Goal: Feedback & Contribution: Leave review/rating

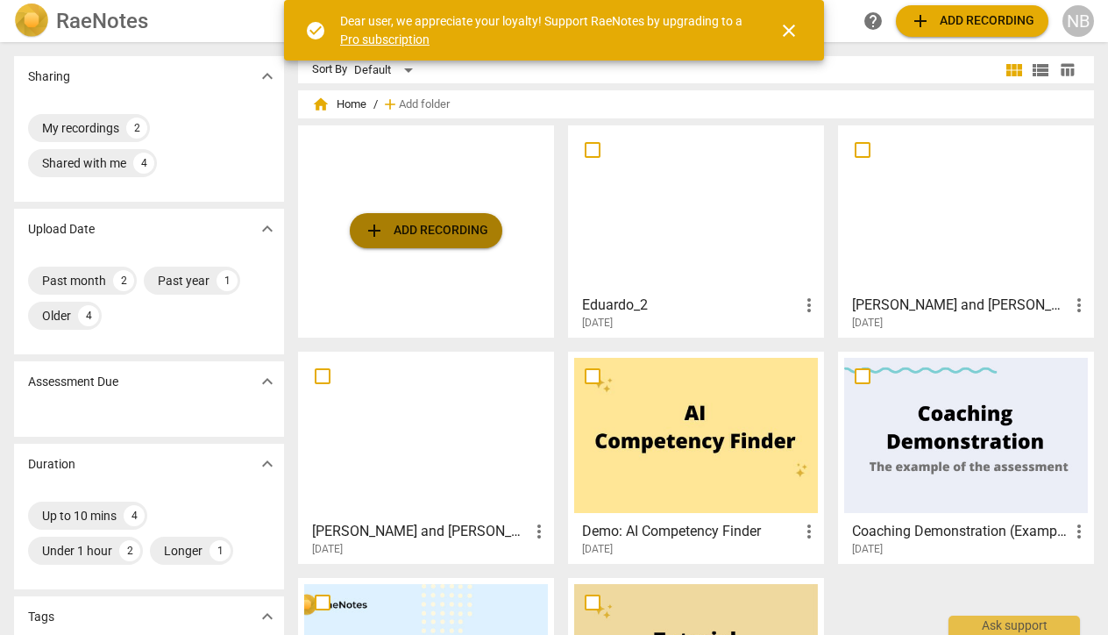
click at [372, 230] on span "add" at bounding box center [374, 230] width 21 height 21
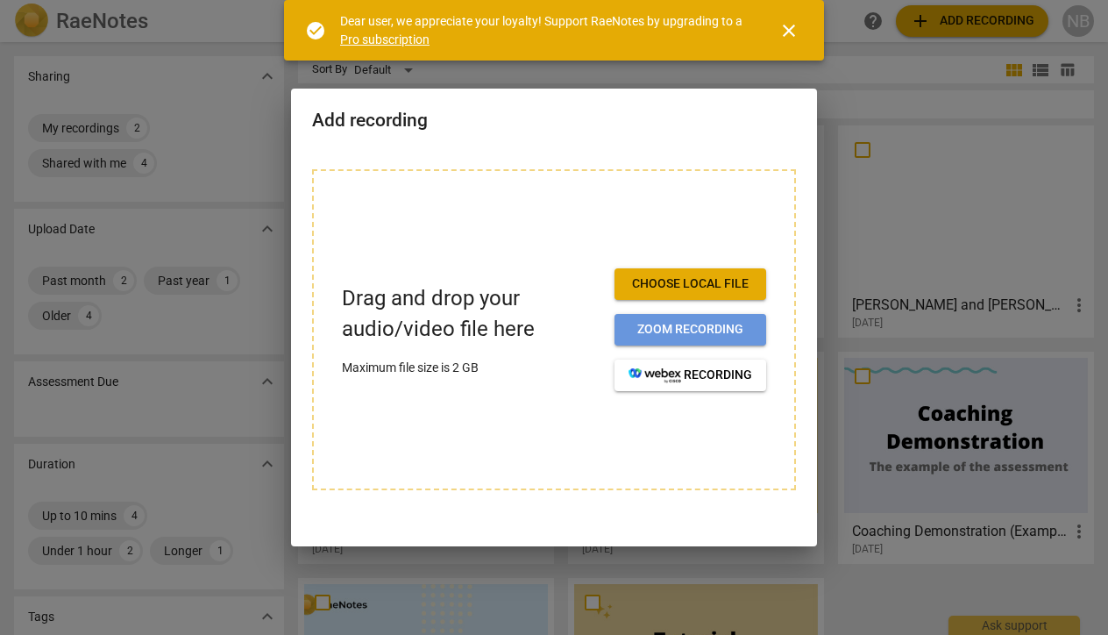
click at [699, 323] on span "Zoom recording" at bounding box center [690, 330] width 124 height 18
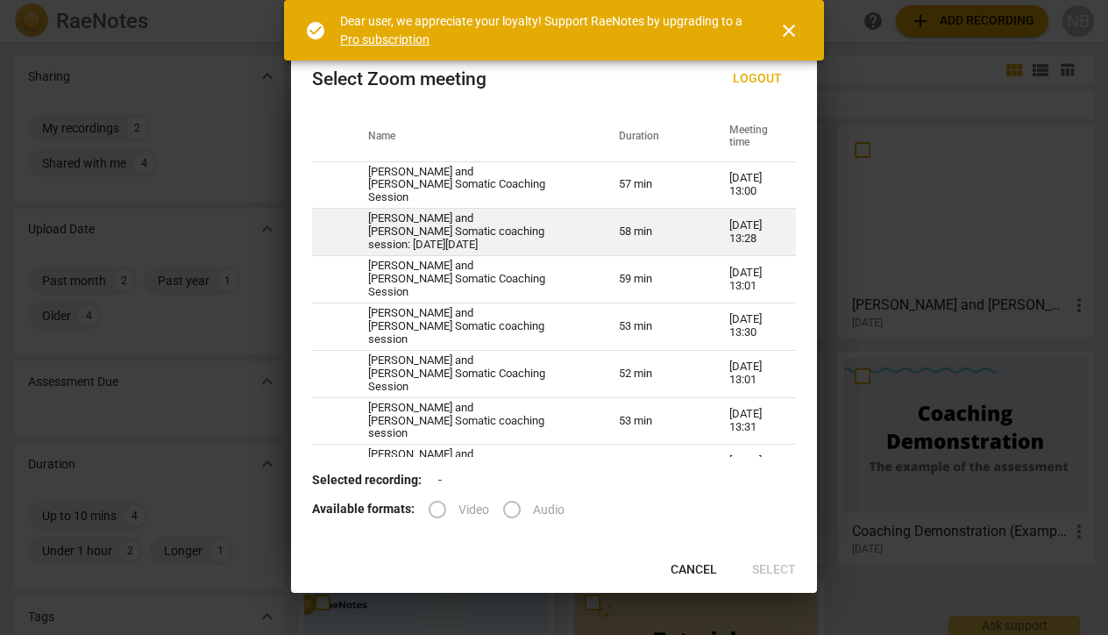
click at [362, 238] on td "[PERSON_NAME] and [PERSON_NAME] Somatic coaching session: [DATE][DATE]" at bounding box center [472, 232] width 251 height 47
radio input "true"
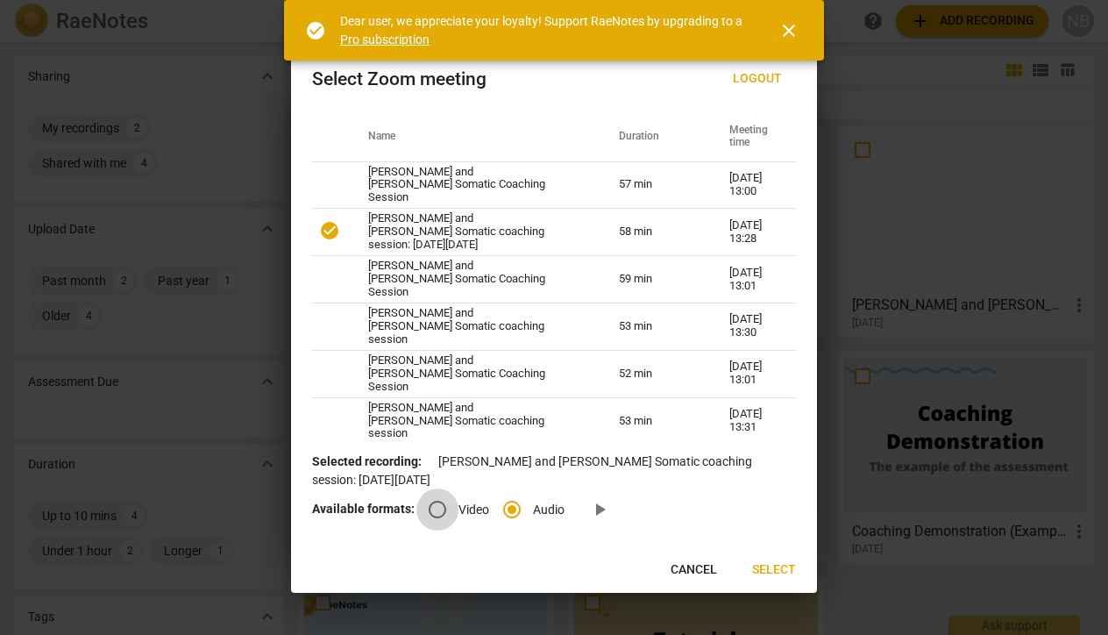
click at [432, 508] on input "Video" at bounding box center [437, 509] width 42 height 42
radio input "true"
click at [779, 567] on span "Select" at bounding box center [774, 570] width 44 height 18
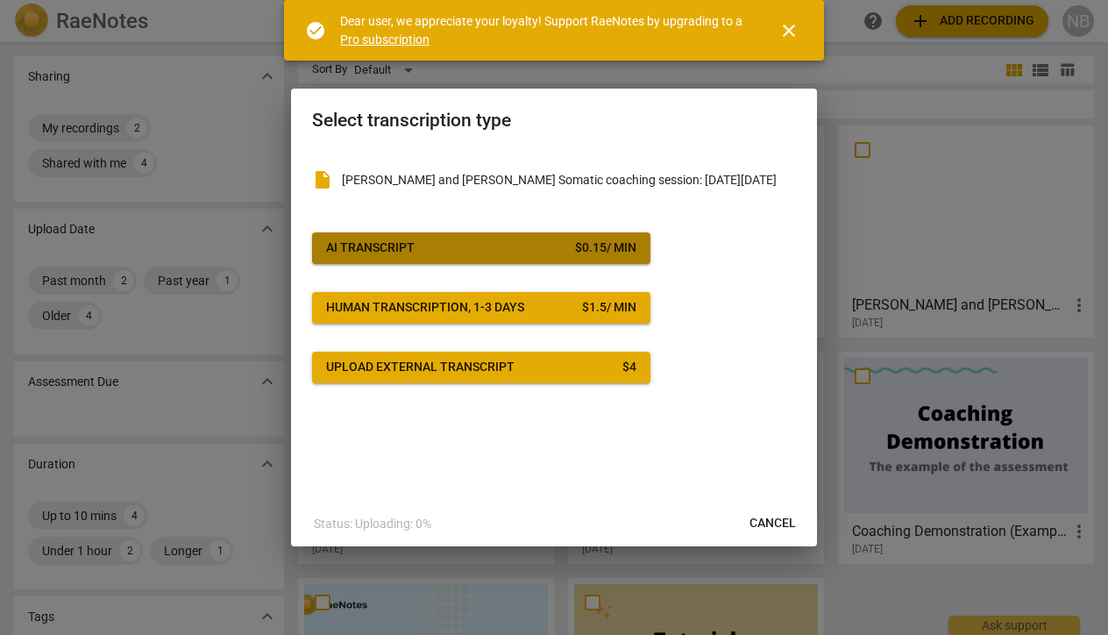
click at [529, 246] on span "AI Transcript $ 0.15 / min" at bounding box center [481, 248] width 310 height 18
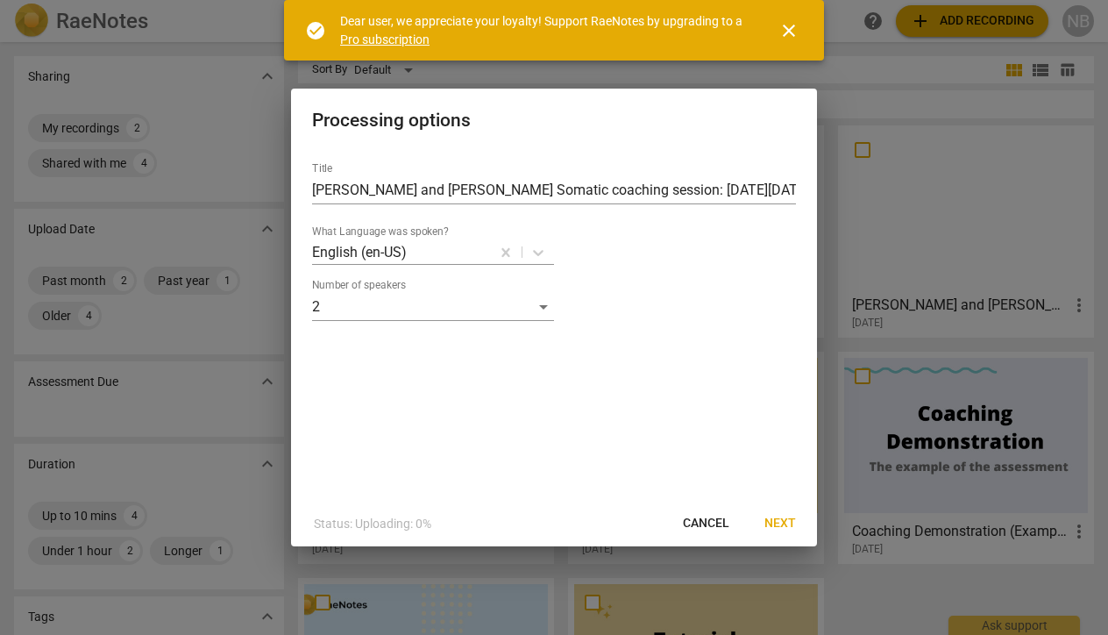
click at [781, 516] on span "Next" at bounding box center [780, 524] width 32 height 18
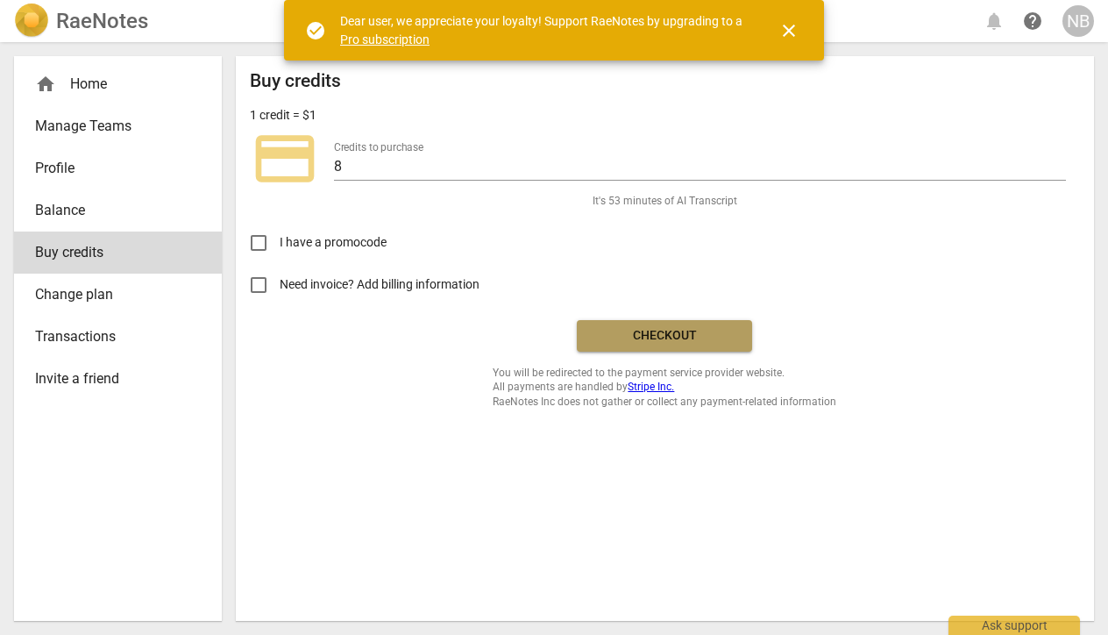
click at [640, 333] on span "Checkout" at bounding box center [664, 336] width 147 height 18
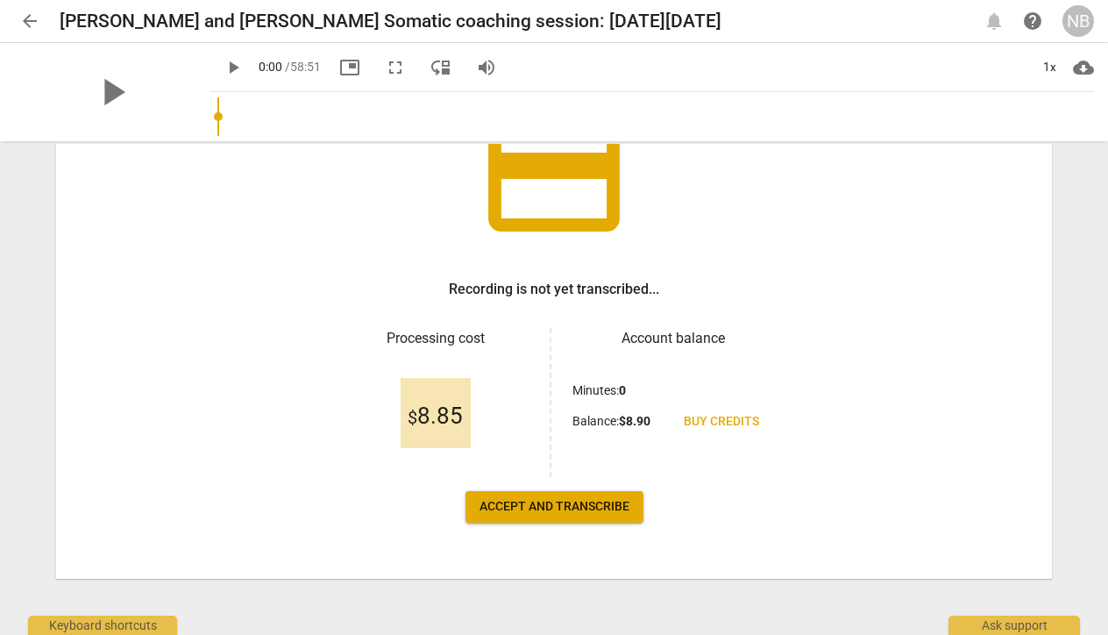
scroll to position [156, 0]
click at [541, 509] on span "Accept and transcribe" at bounding box center [554, 507] width 150 height 18
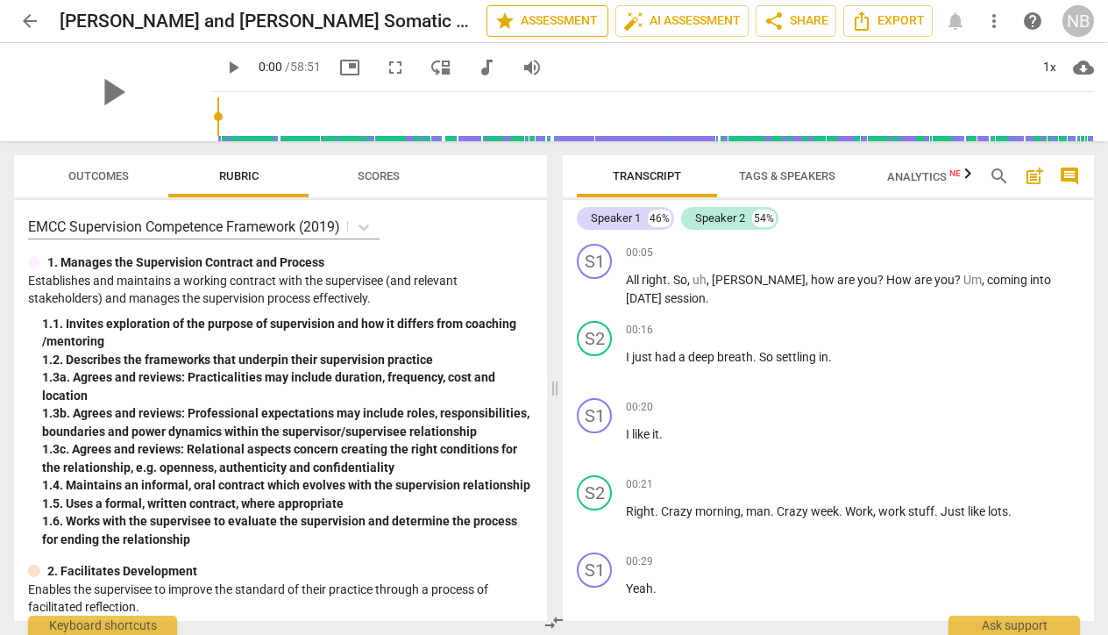
click at [535, 18] on span "star Assessment" at bounding box center [547, 21] width 106 height 21
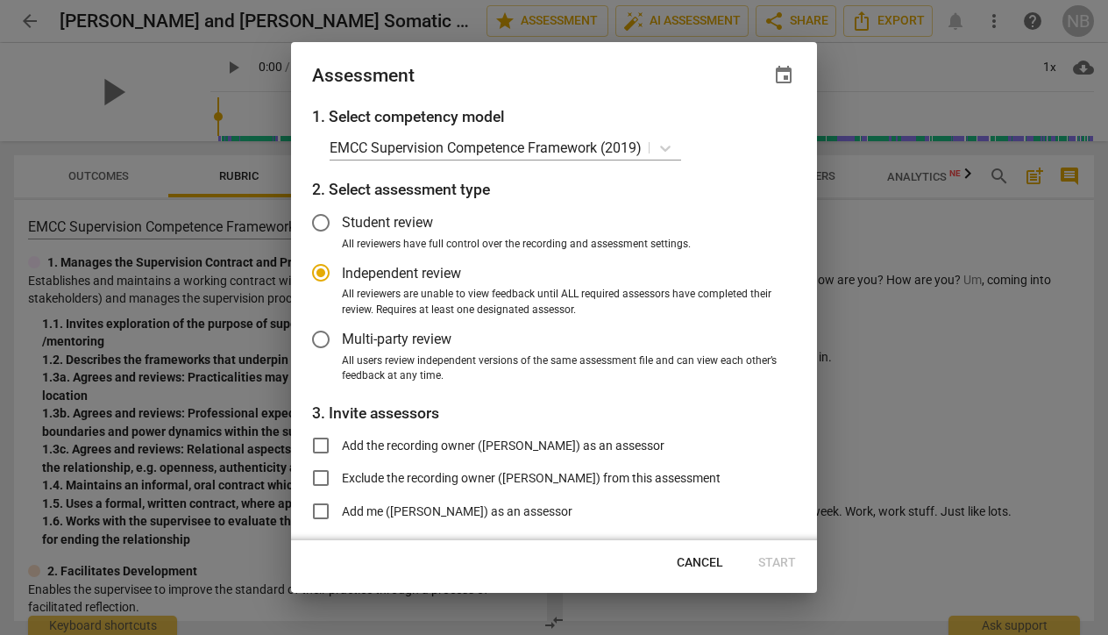
radio input "false"
click at [316, 448] on input "Add the recording owner (Nally Berg) as an assessor" at bounding box center [321, 445] width 42 height 42
checkbox input "true"
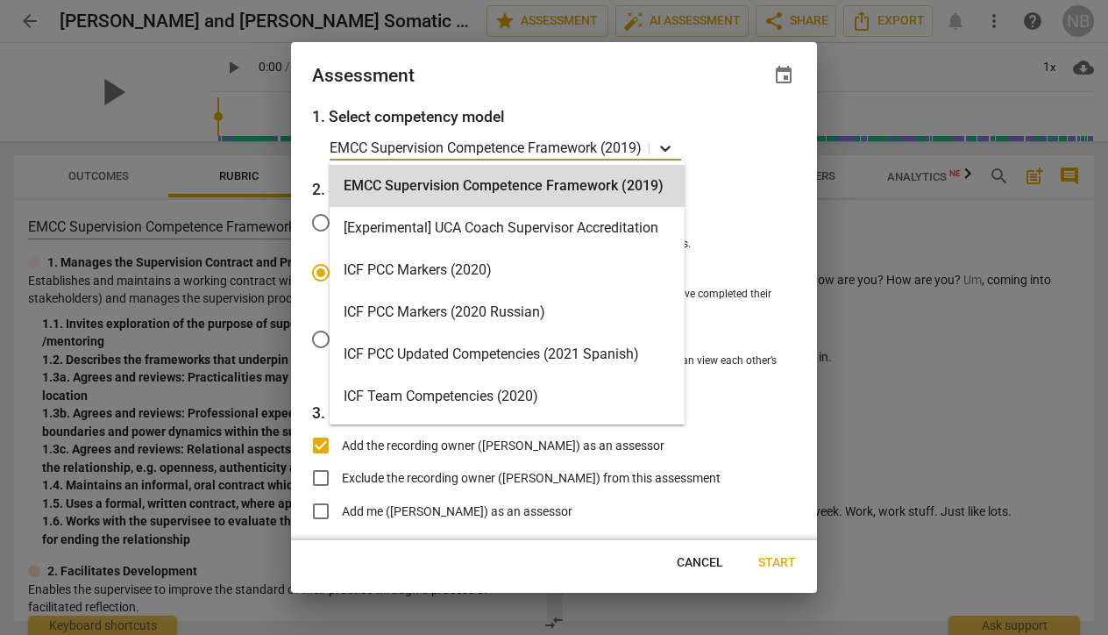
click at [671, 146] on icon at bounding box center [666, 148] width 18 height 18
click at [668, 151] on icon at bounding box center [665, 149] width 11 height 6
click at [665, 150] on icon at bounding box center [666, 148] width 18 height 18
click at [665, 153] on icon at bounding box center [666, 148] width 18 height 18
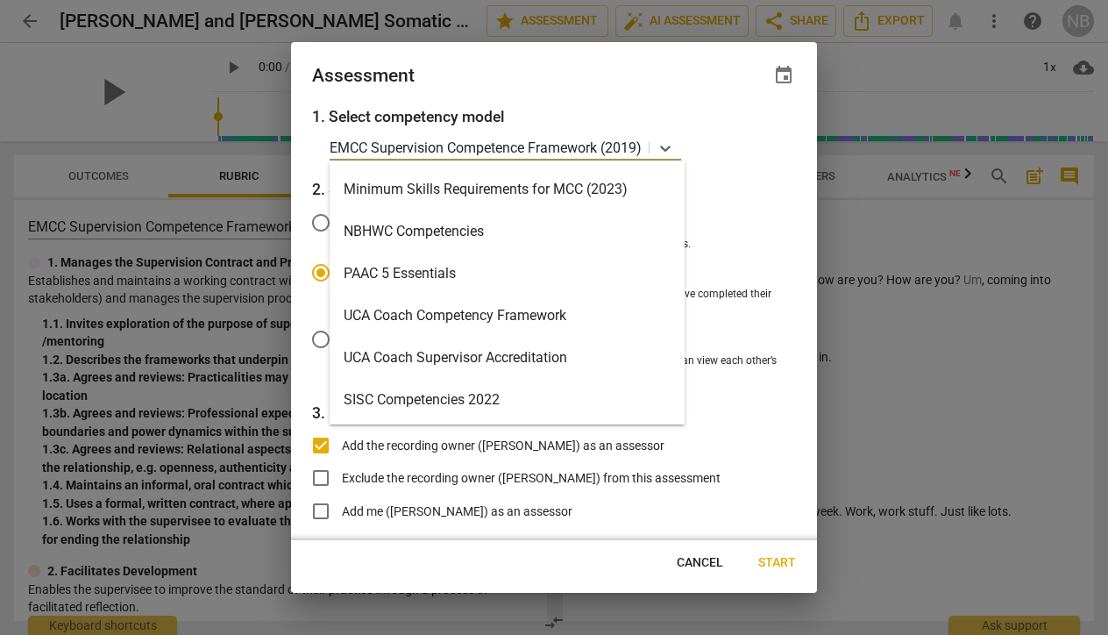
scroll to position [417, 0]
click at [483, 401] on div "SISC Competencies 2022" at bounding box center [507, 400] width 355 height 42
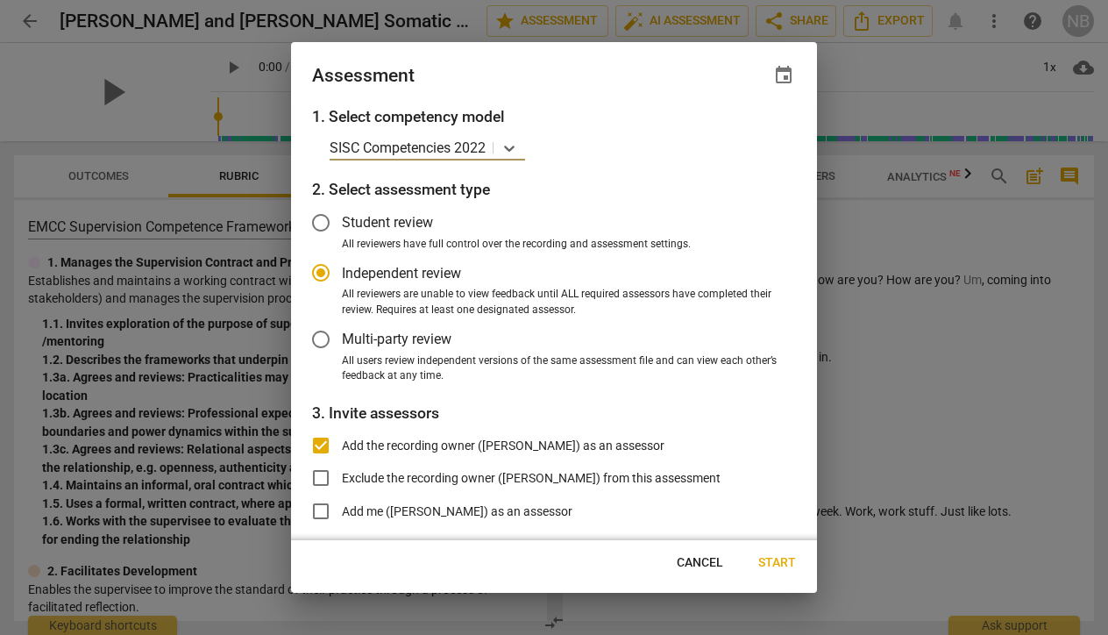
radio input "false"
click at [776, 562] on span "Start" at bounding box center [777, 563] width 38 height 18
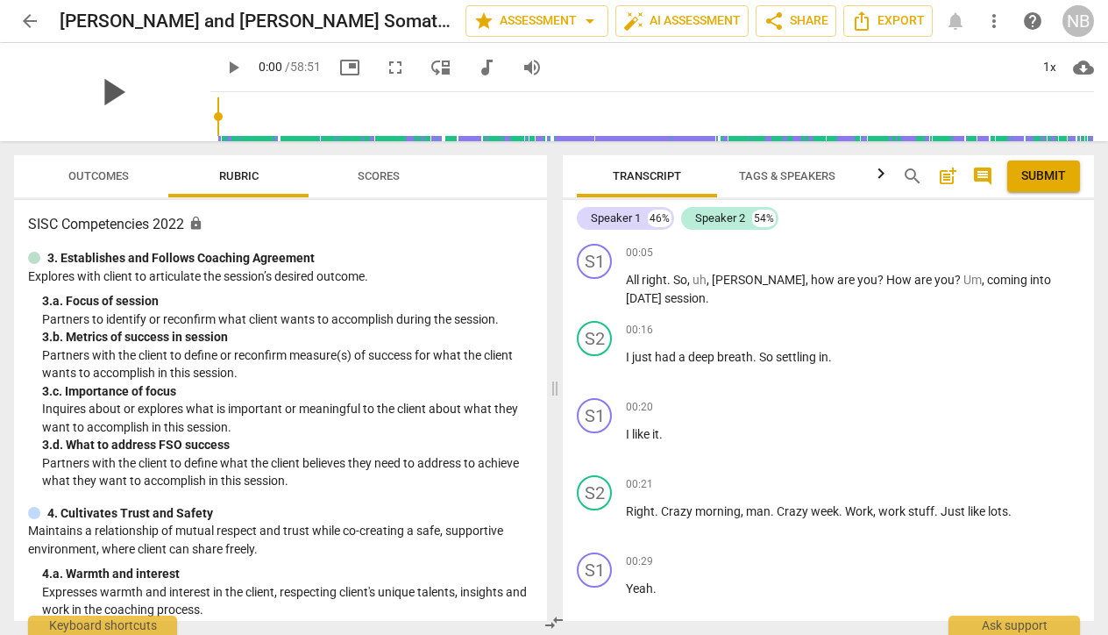
click at [99, 100] on span "play_arrow" at bounding box center [112, 92] width 46 height 46
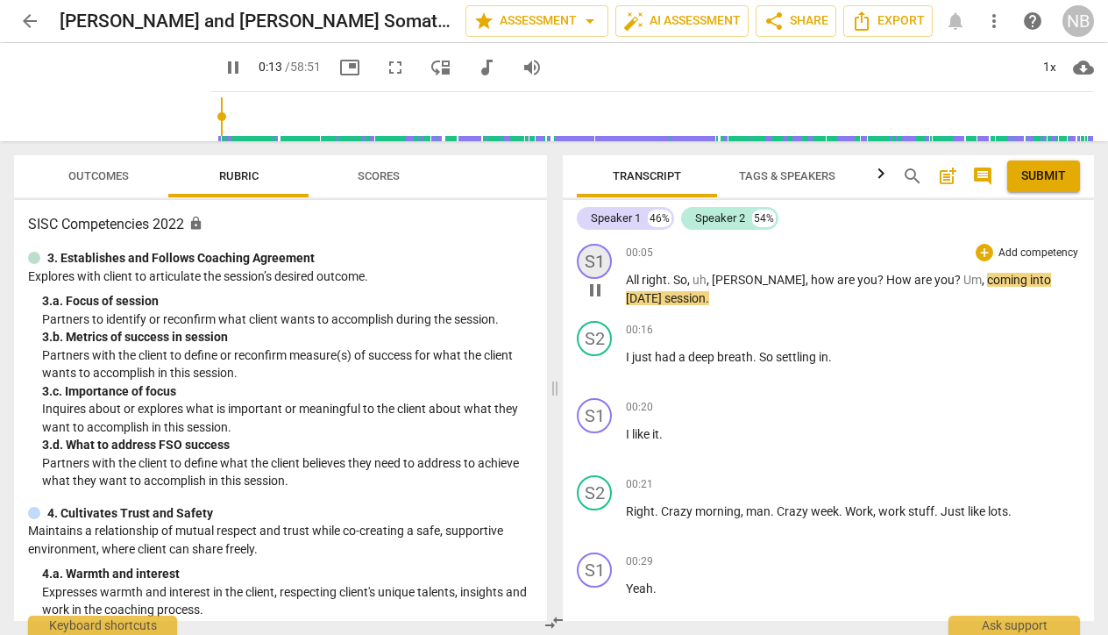
click at [594, 265] on div "S1" at bounding box center [594, 261] width 35 height 35
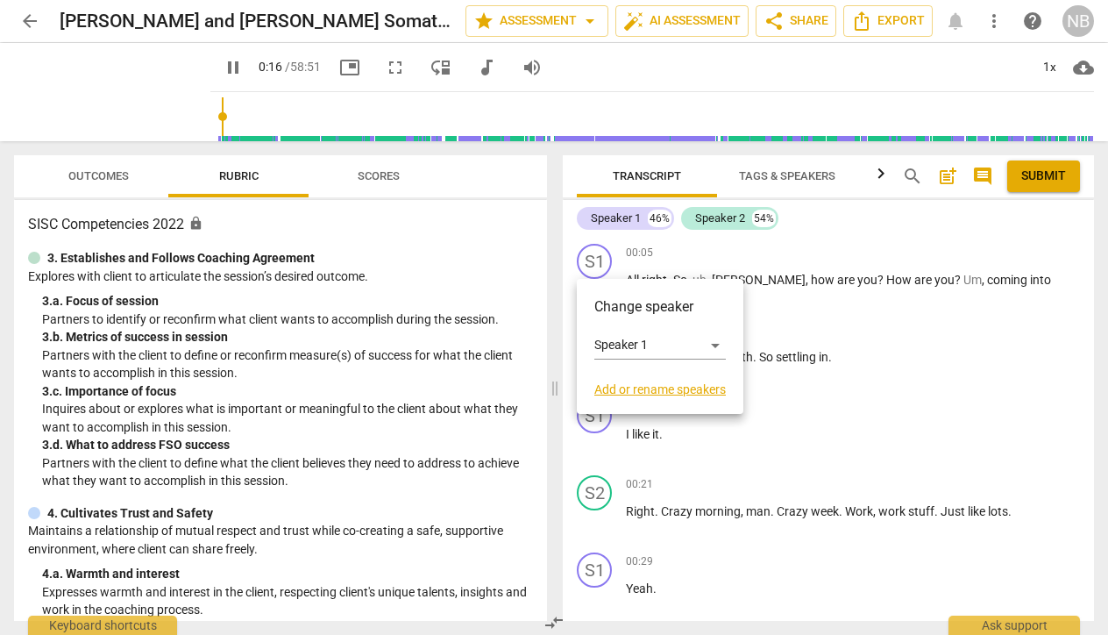
click at [633, 391] on link "Add or rename speakers" at bounding box center [659, 389] width 131 height 14
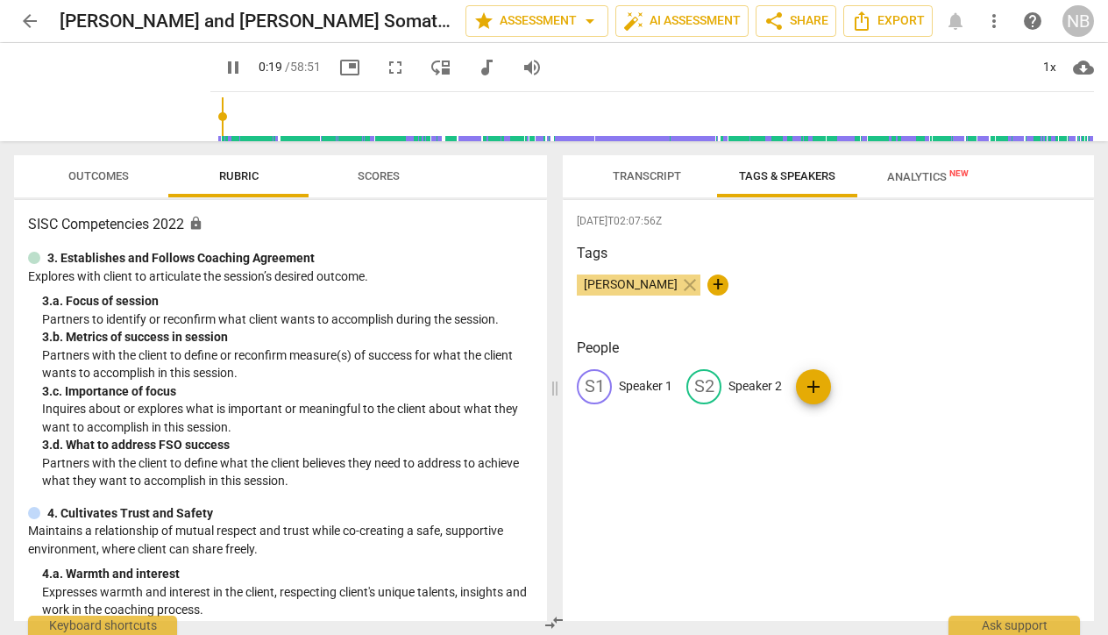
click at [621, 288] on span "[PERSON_NAME]" at bounding box center [631, 284] width 108 height 14
click at [593, 383] on span "edit" at bounding box center [594, 386] width 21 height 21
type input "24"
type input "N"
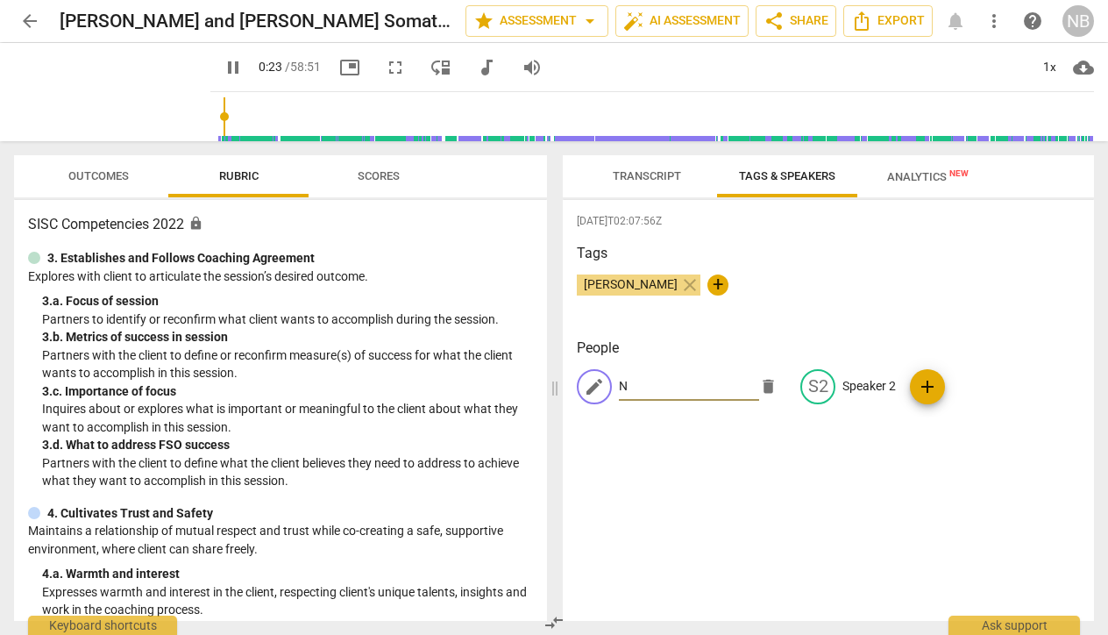
type input "24"
type input "Nall"
type input "25"
type input "Nally"
type input "25"
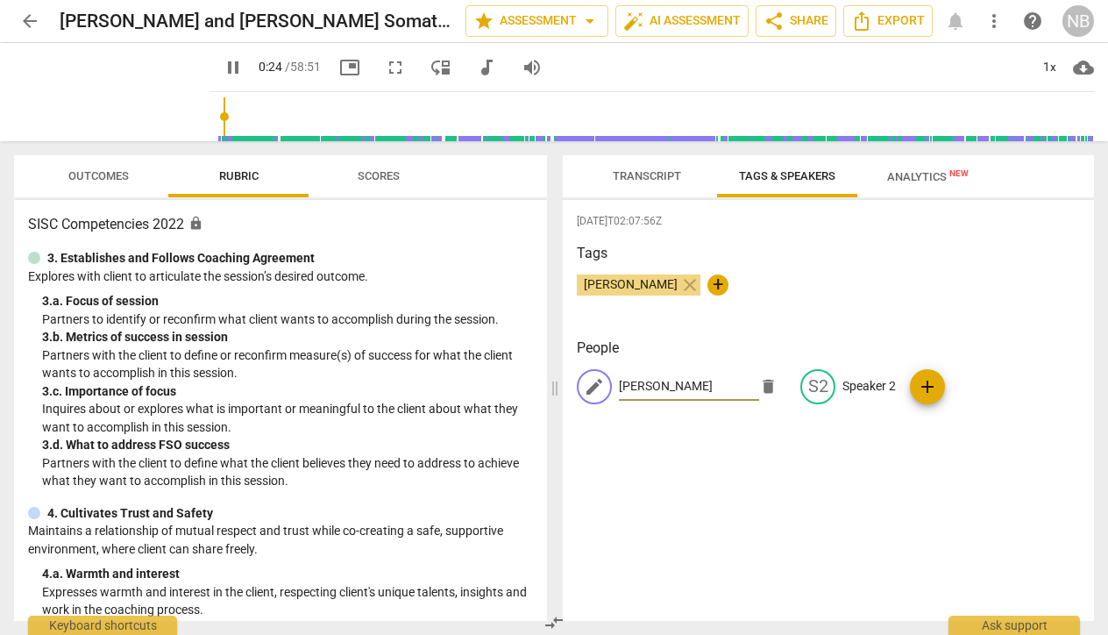
type input "Nally"
type input "26"
type input "Nally B"
type input "26"
type input "Nally Ber"
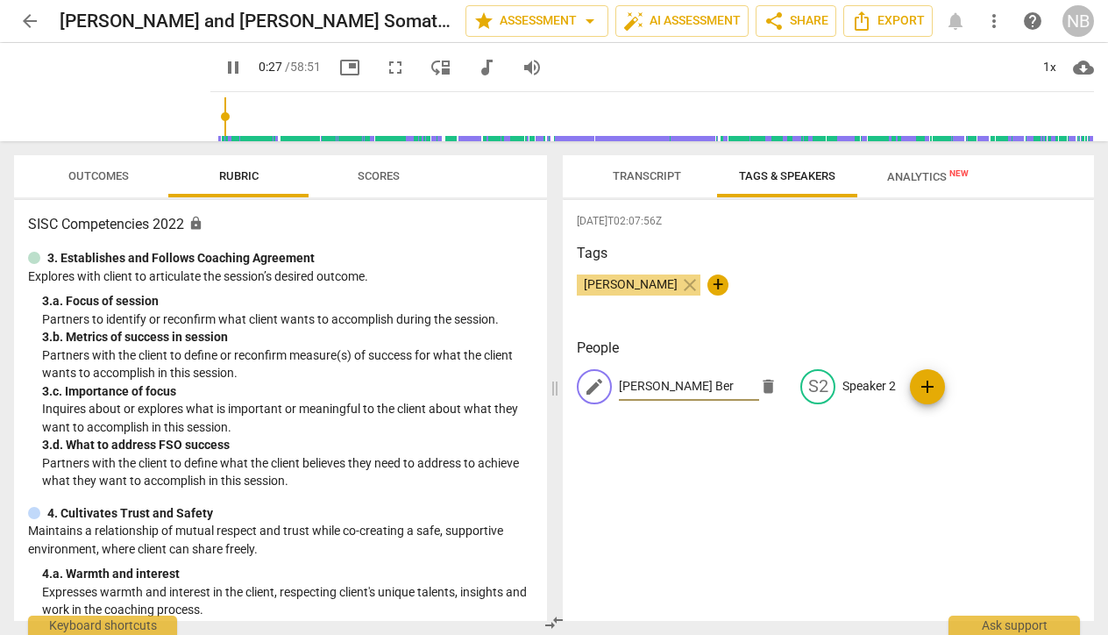
type input "27"
type input "[PERSON_NAME]"
type input "29"
type input "[PERSON_NAME]"
click at [874, 391] on p "Speaker 2" at bounding box center [868, 386] width 53 height 18
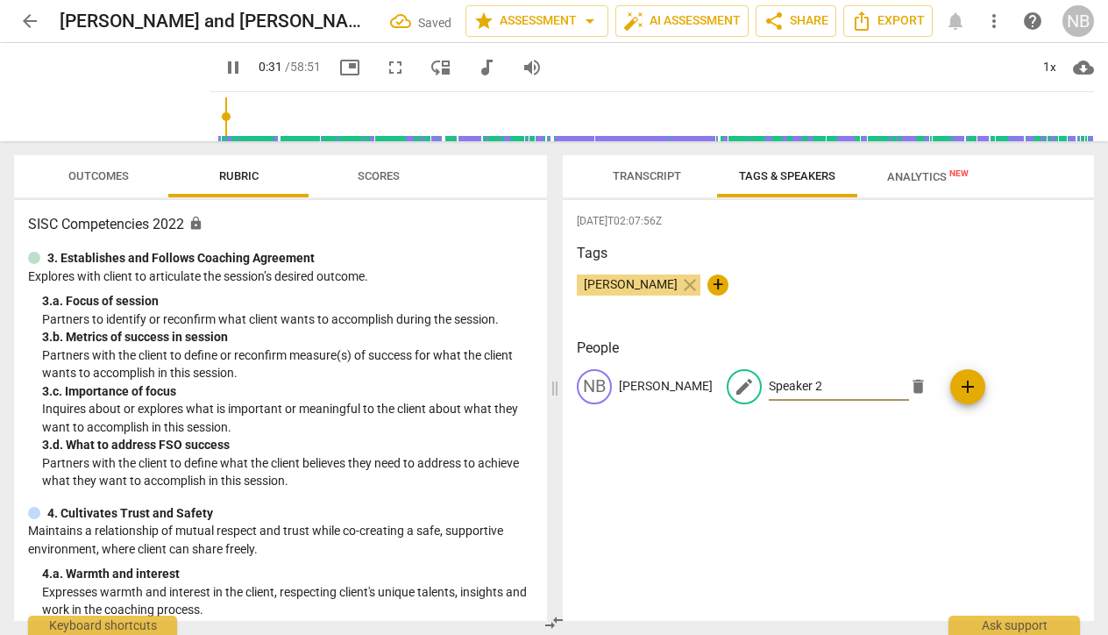
type input "32"
type input "S"
type input "32"
type input "Ste"
type input "32"
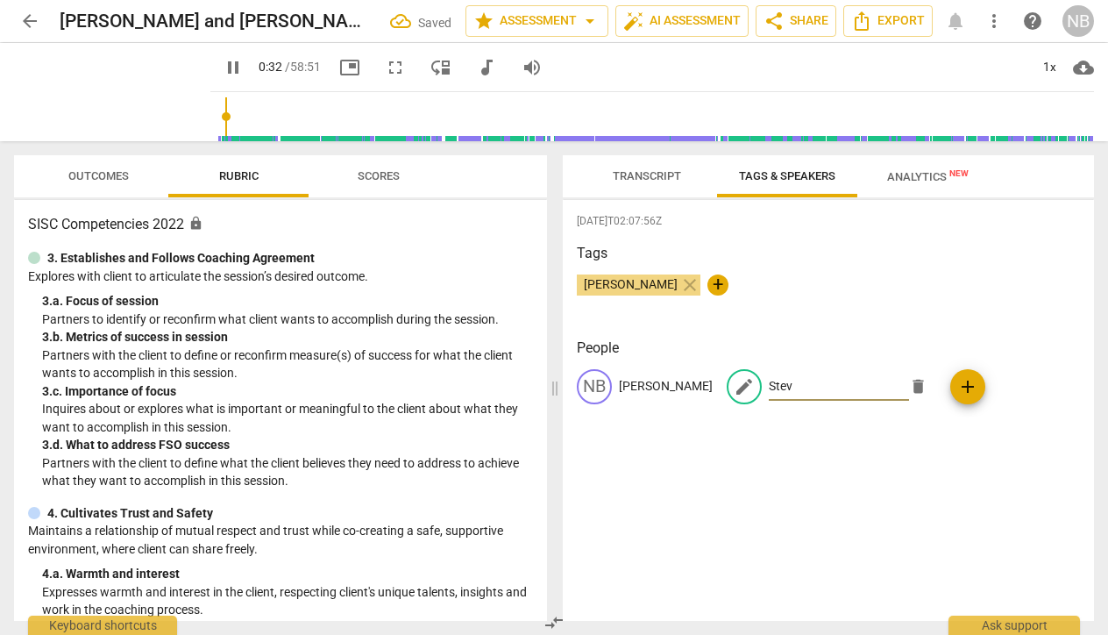
type input "Steve"
type input "33"
type input "Steve"
type input "33"
type input "Steve u"
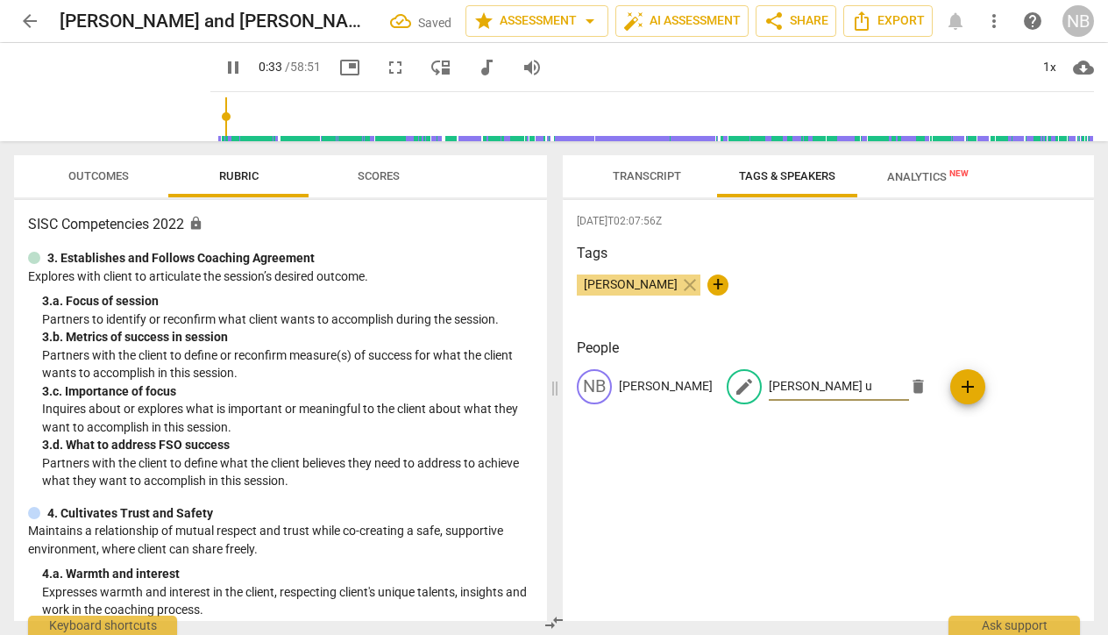
type input "34"
type input "Steve"
type input "34"
type input "Steve P"
type input "35"
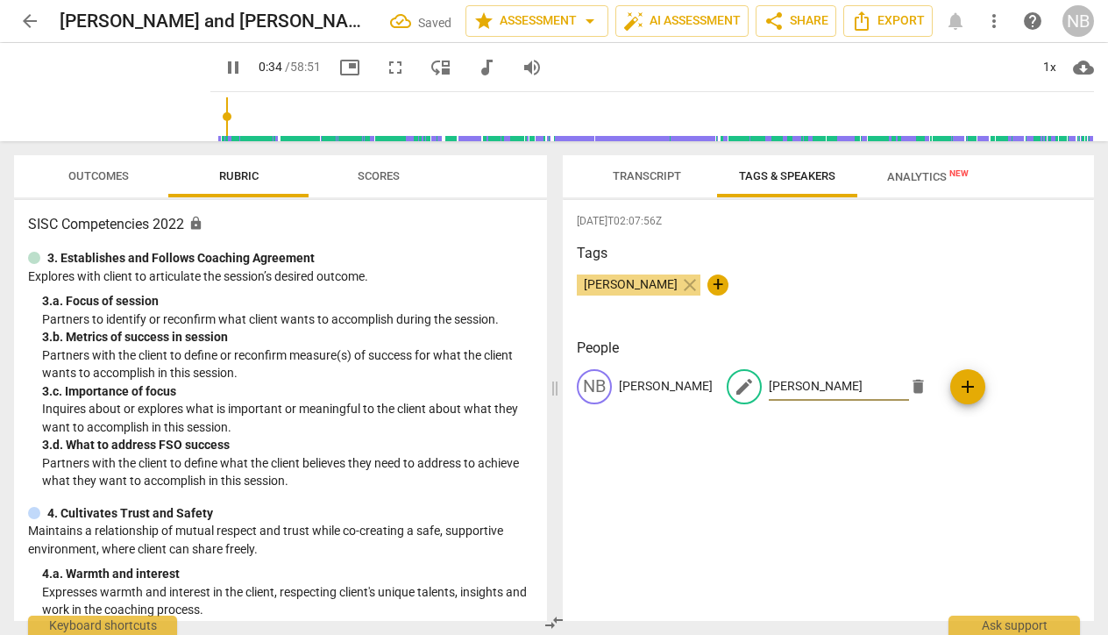
type input "Steve Pu"
type input "35"
type input "Steve Put"
type input "35"
type input "Steve Putna"
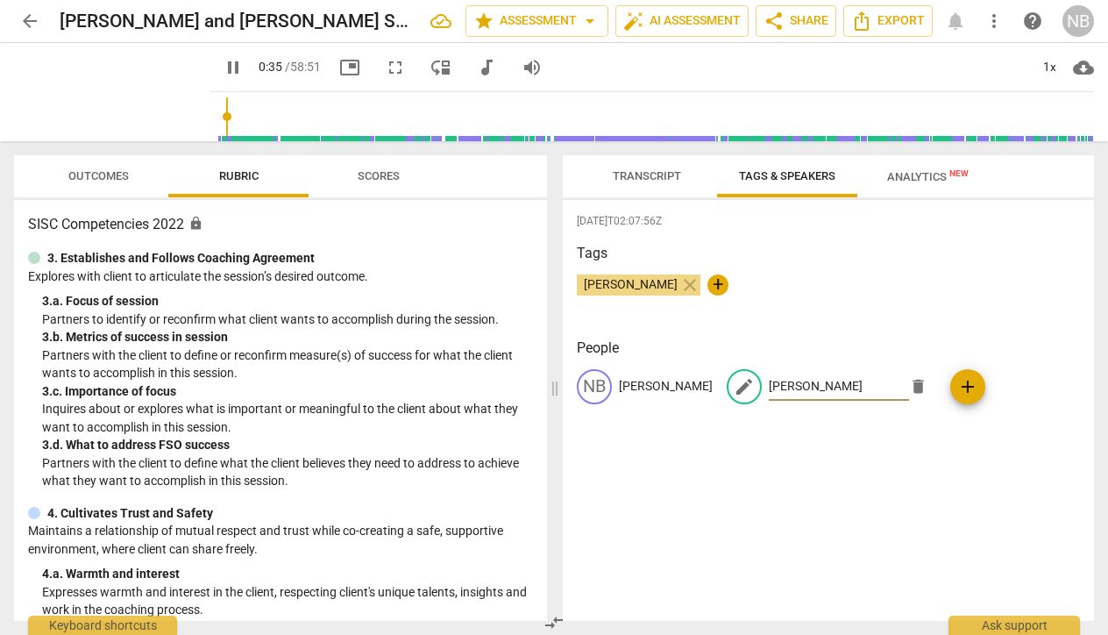
type input "35"
type input "Steve Putnam"
type input "37"
type input "Steve Putnam"
click at [761, 503] on div "2025-08-12T02:07:56Z Tags Nally Berg close + People NB Nally Berg edit Steve Pu…" at bounding box center [828, 410] width 531 height 421
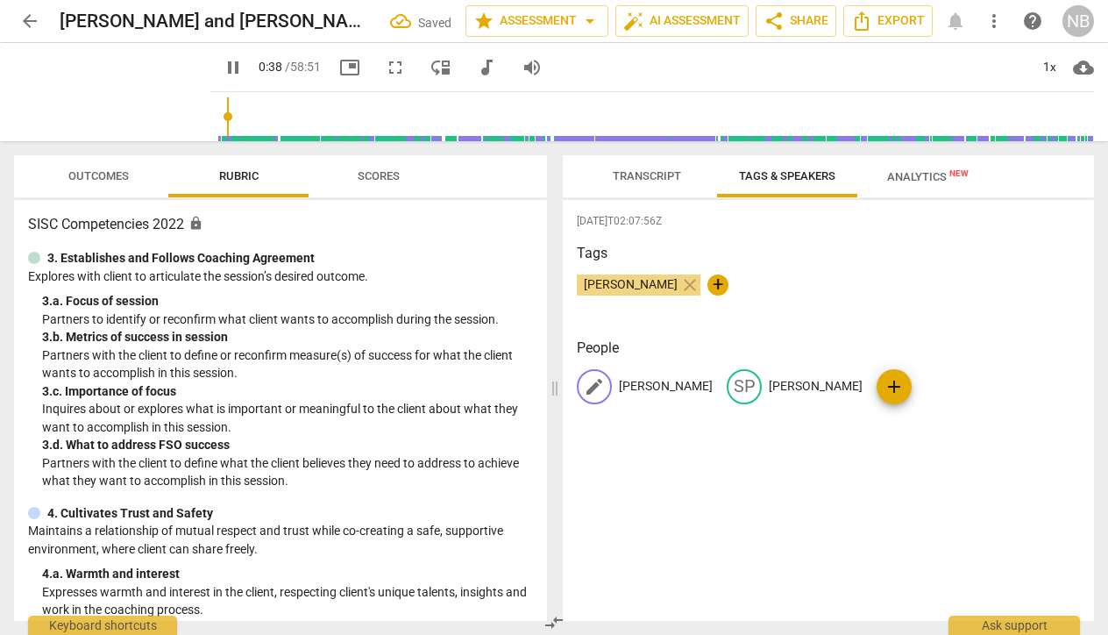
click at [655, 384] on p "[PERSON_NAME]" at bounding box center [666, 386] width 94 height 18
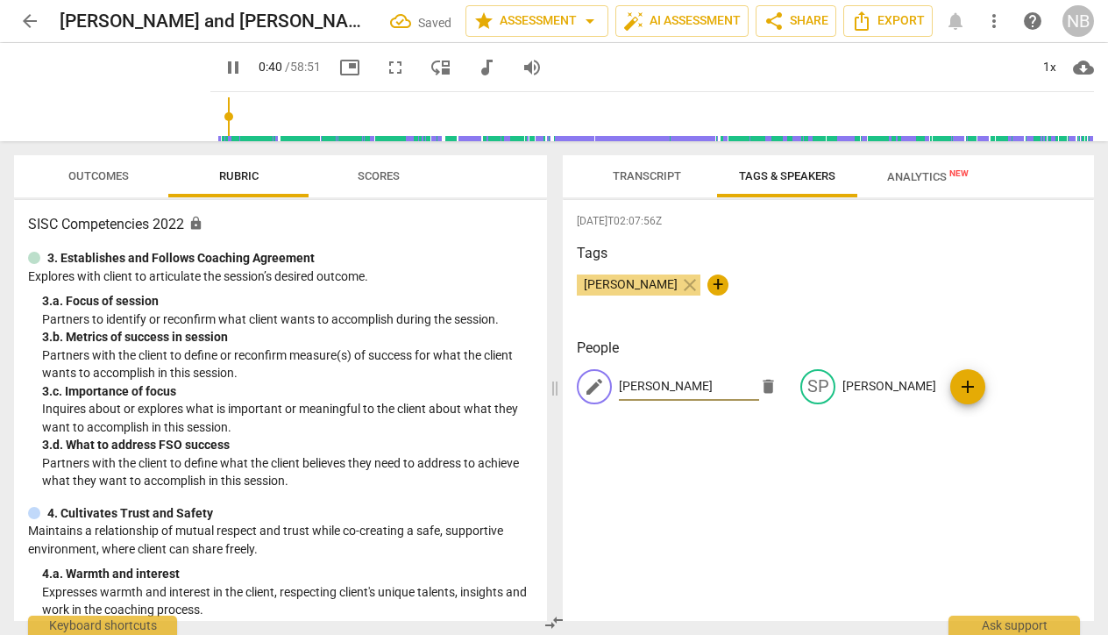
click at [693, 389] on input "[PERSON_NAME]" at bounding box center [689, 387] width 140 height 28
type input "42"
type input "Nally Ber"
type input "42"
type input "Nally Be"
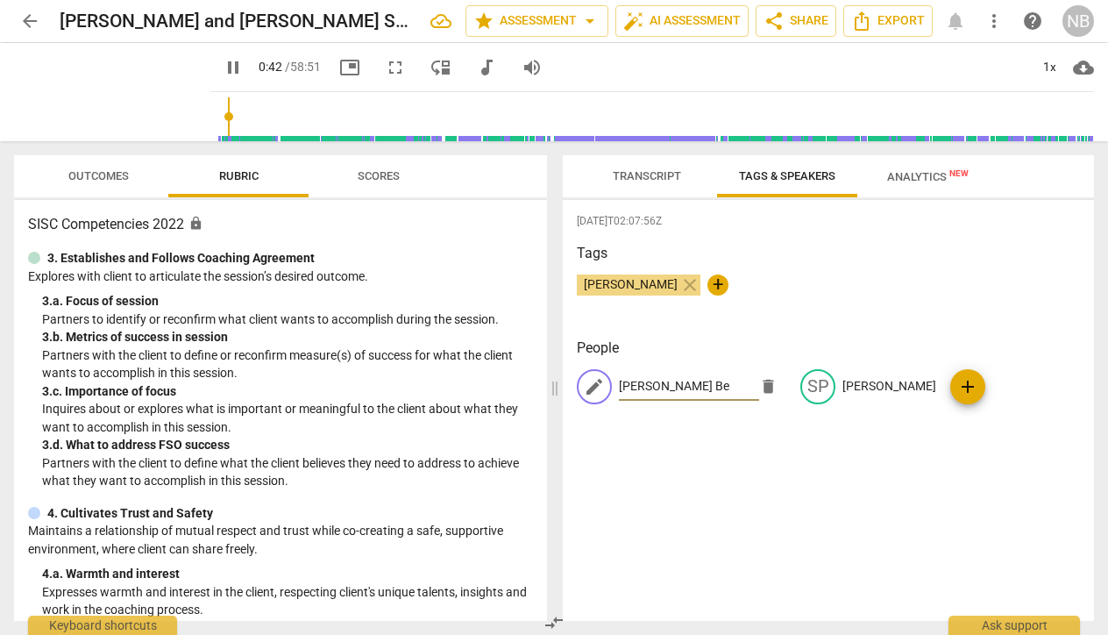
type input "42"
type input "Nally"
type input "43"
type input "Nally"
type input "44"
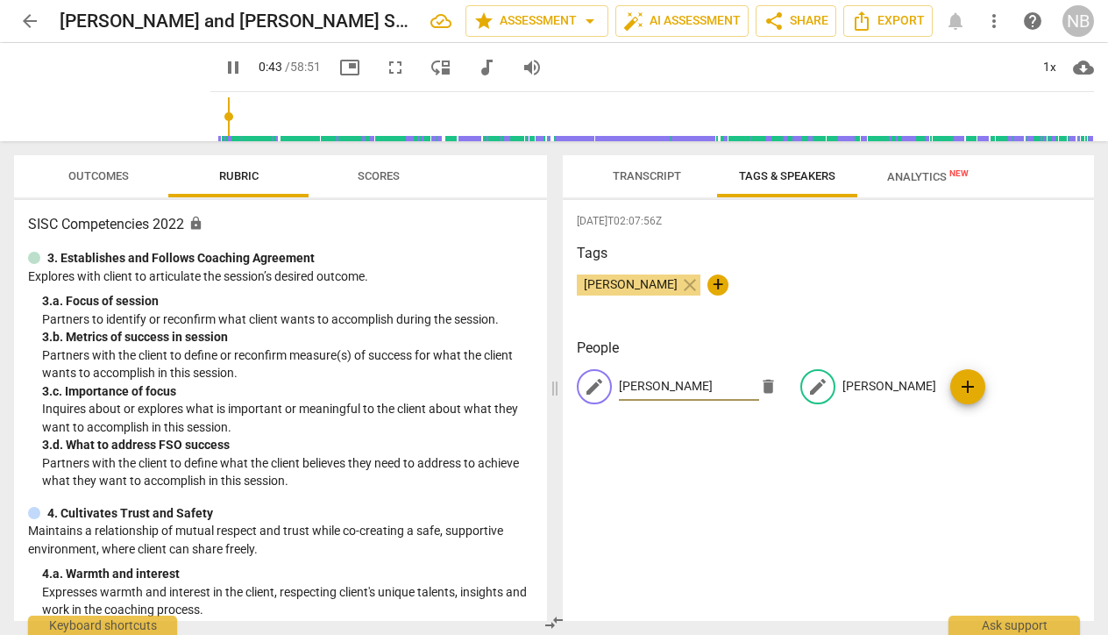
type input "Nally"
click at [887, 386] on p "Steve Putnam" at bounding box center [889, 386] width 94 height 18
click at [806, 382] on input "Steve Putnam" at bounding box center [839, 387] width 140 height 28
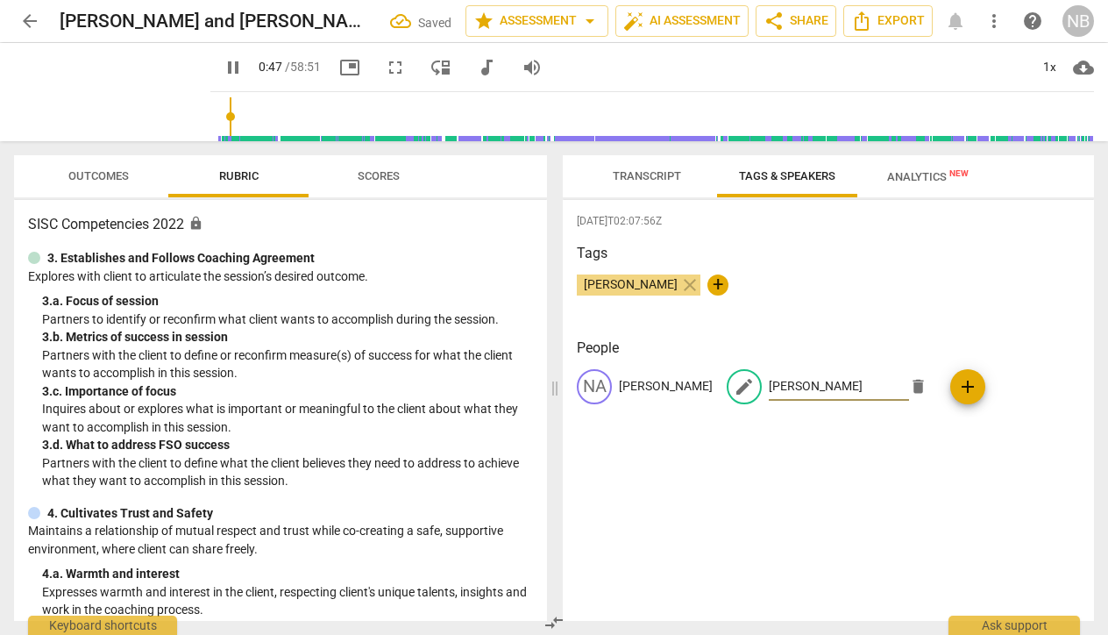
type input "48"
type input "Steve Putn"
type input "48"
type input "Steve Put"
type input "49"
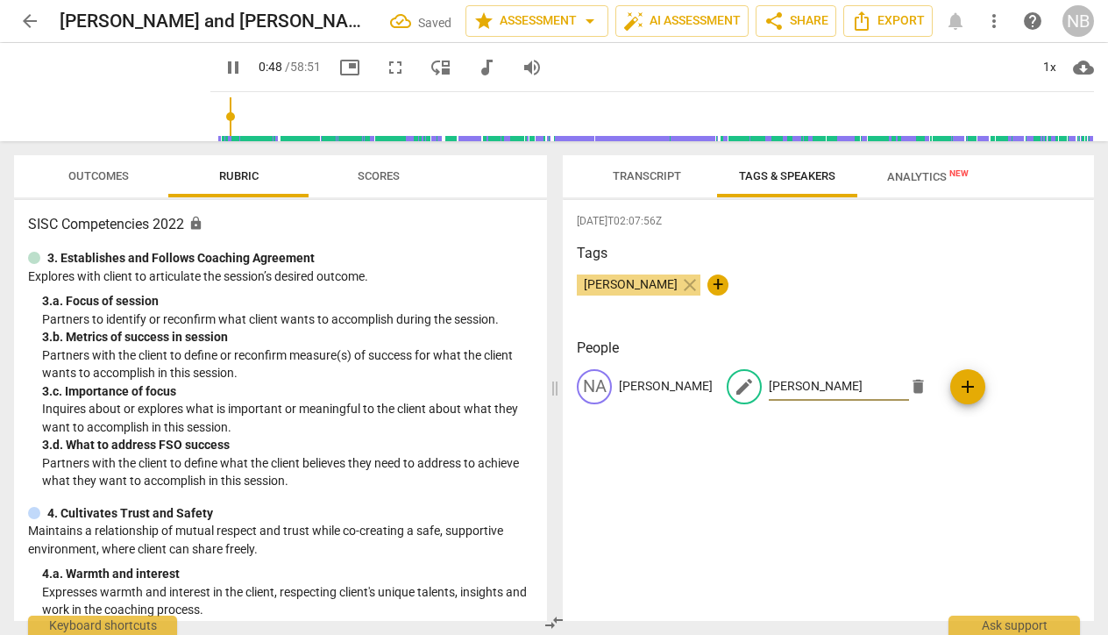
type input "Steve P"
type input "49"
type input "Steve"
type input "51"
type input "Steve"
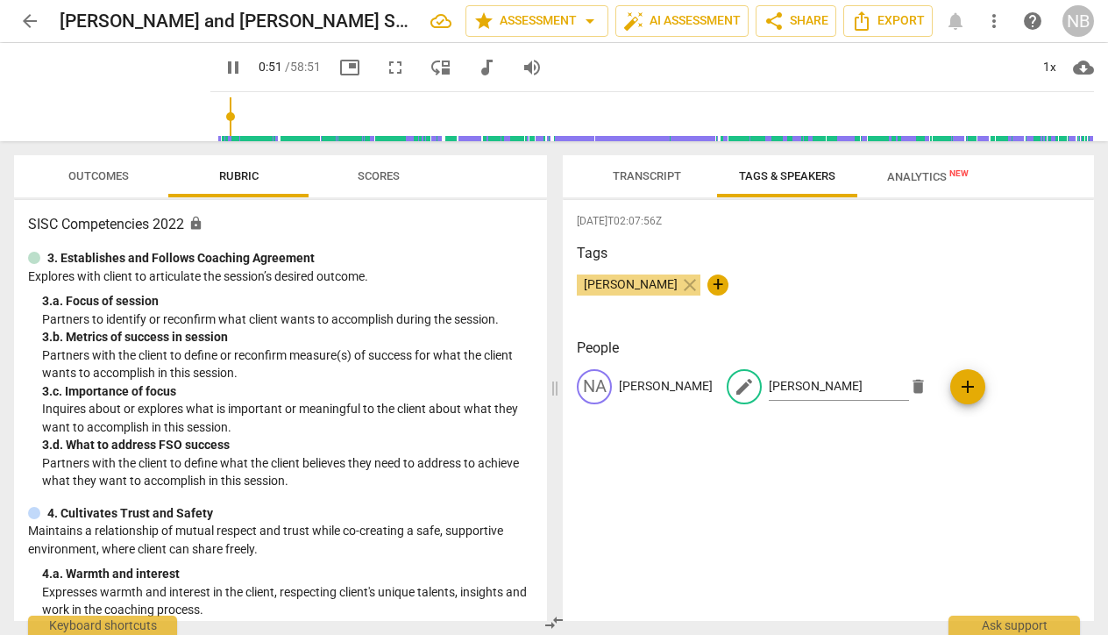
click at [627, 463] on div "2025-08-12T02:07:56Z Tags Nally Berg close + People NA Nally edit Steve delete …" at bounding box center [828, 410] width 531 height 421
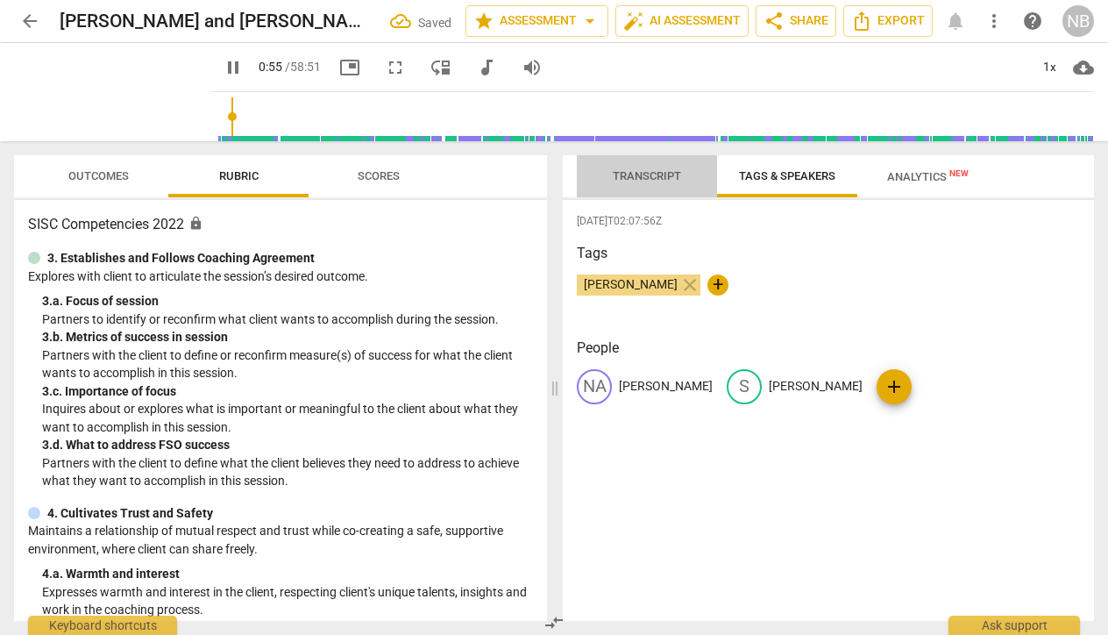
click at [666, 179] on span "Transcript" at bounding box center [647, 175] width 68 height 13
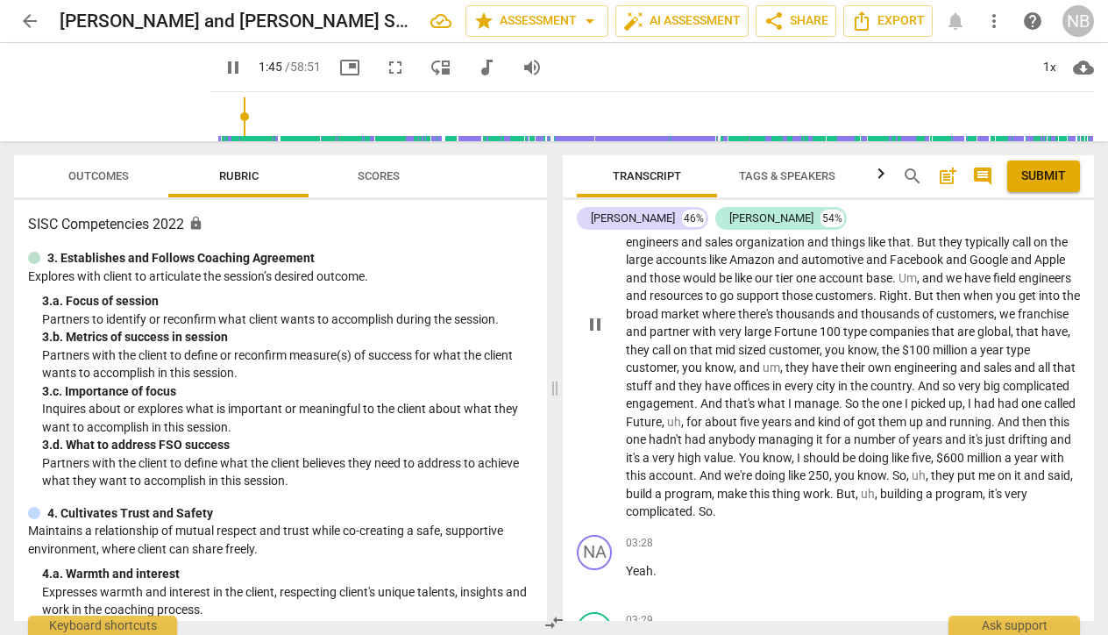
scroll to position [1080, 0]
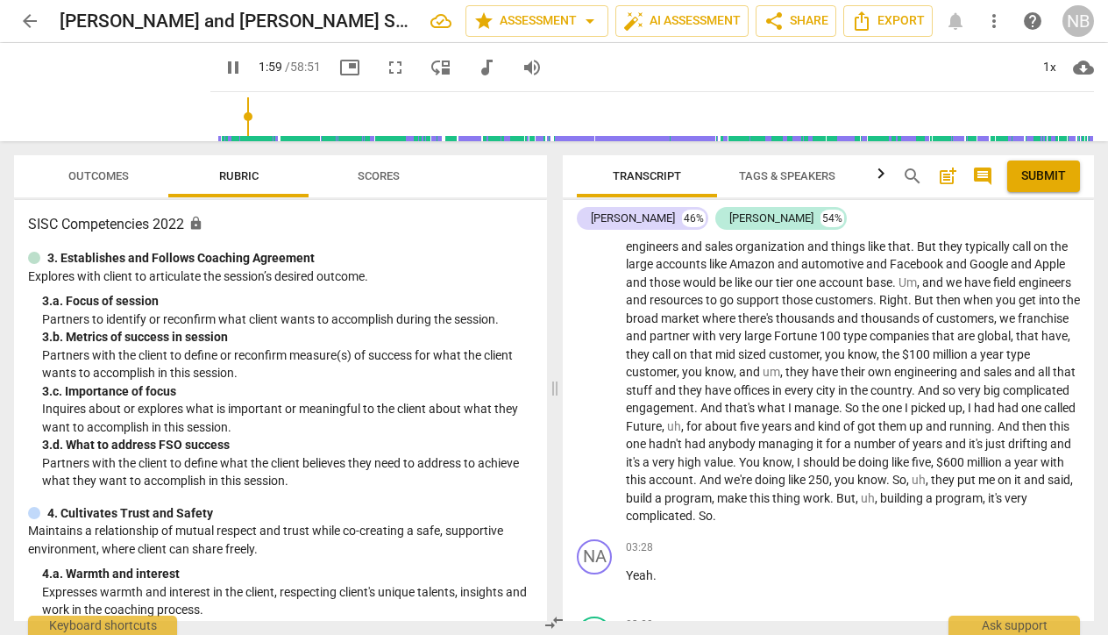
click at [223, 72] on span "pause" at bounding box center [233, 67] width 21 height 21
click at [103, 93] on span "play_arrow" at bounding box center [112, 92] width 46 height 46
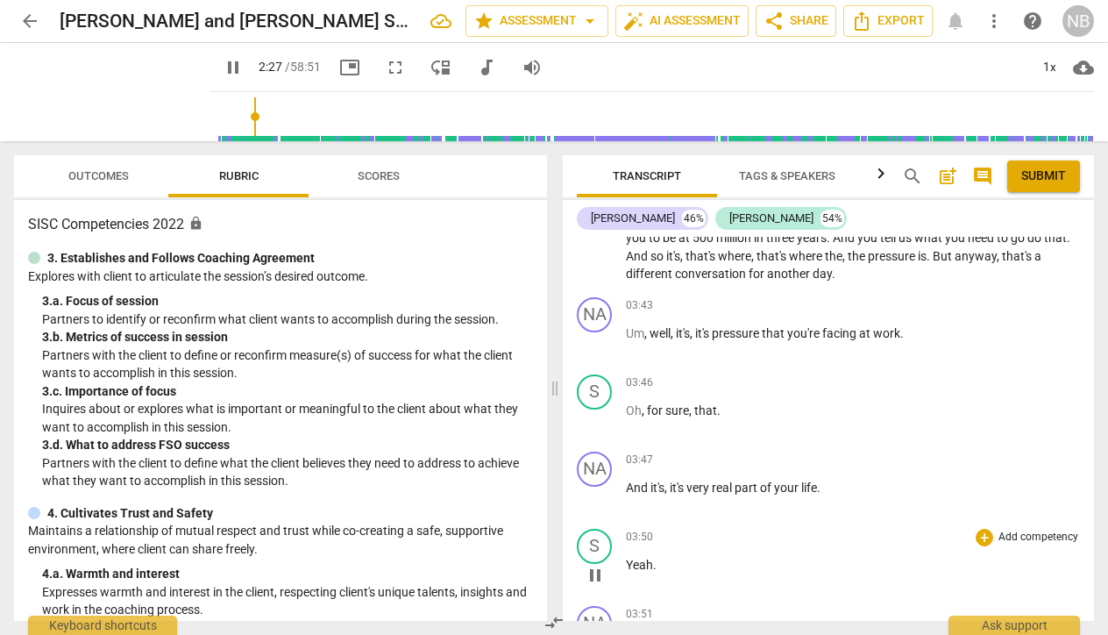
scroll to position [1523, 0]
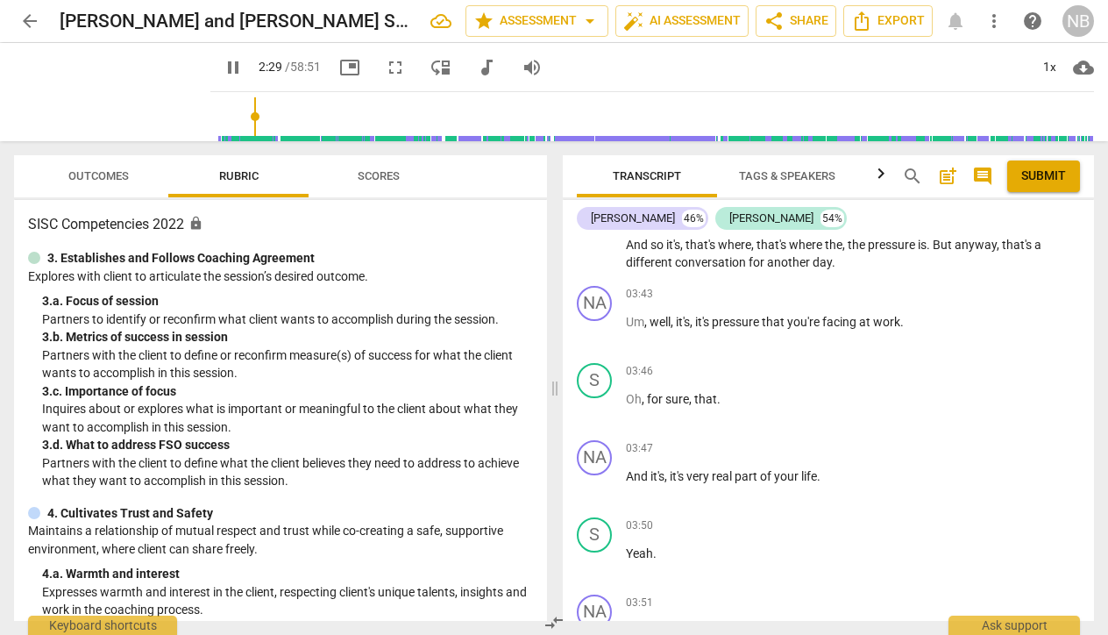
click at [223, 62] on span "pause" at bounding box center [233, 67] width 21 height 21
type input "150"
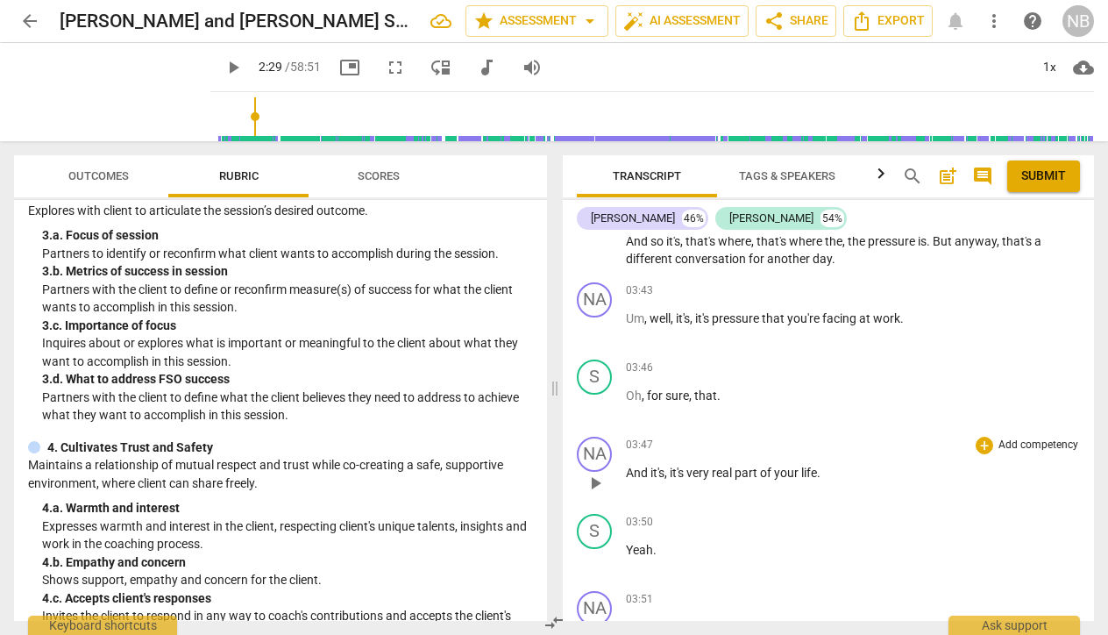
scroll to position [1389, 0]
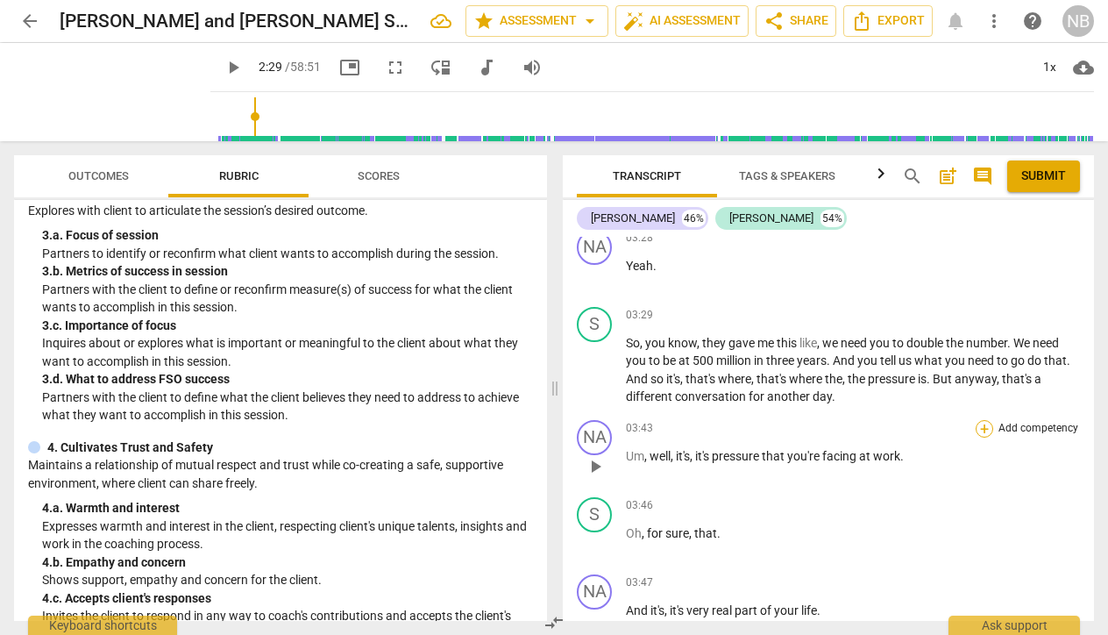
click at [980, 420] on div "+" at bounding box center [985, 429] width 18 height 18
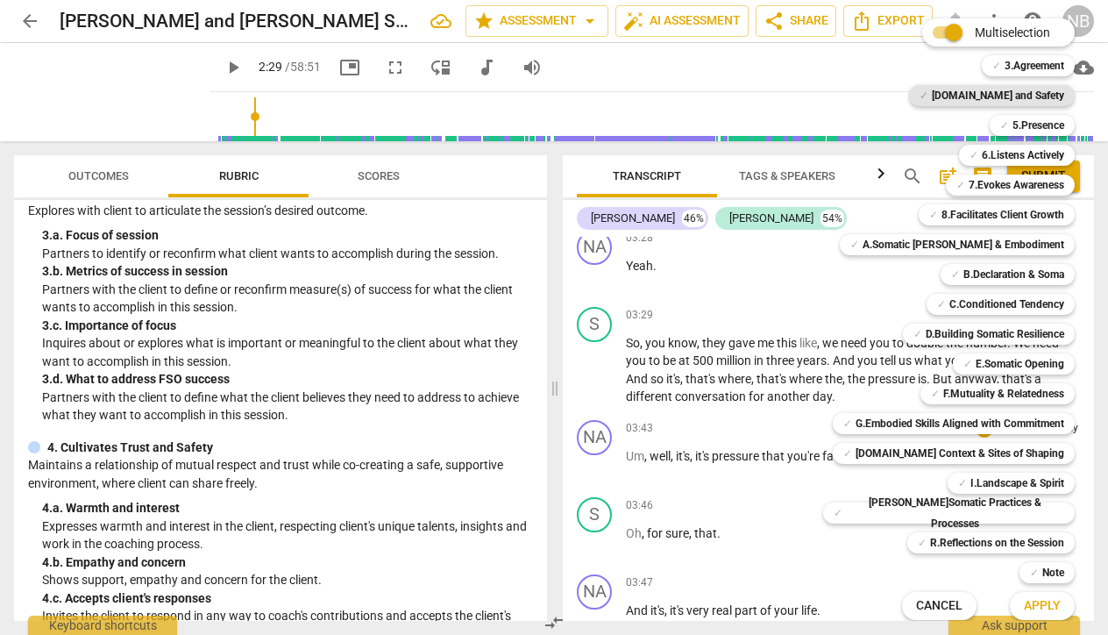
click at [992, 100] on b "4.Trust and Safety" at bounding box center [998, 95] width 132 height 21
click at [1024, 604] on span "Apply" at bounding box center [1042, 606] width 37 height 18
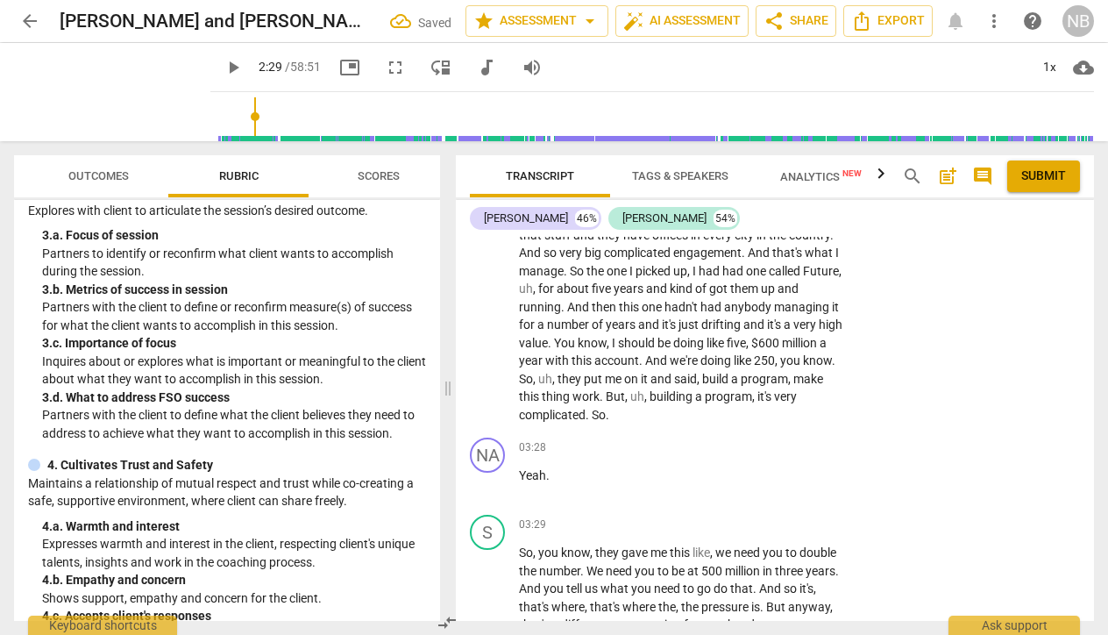
scroll to position [1599, 0]
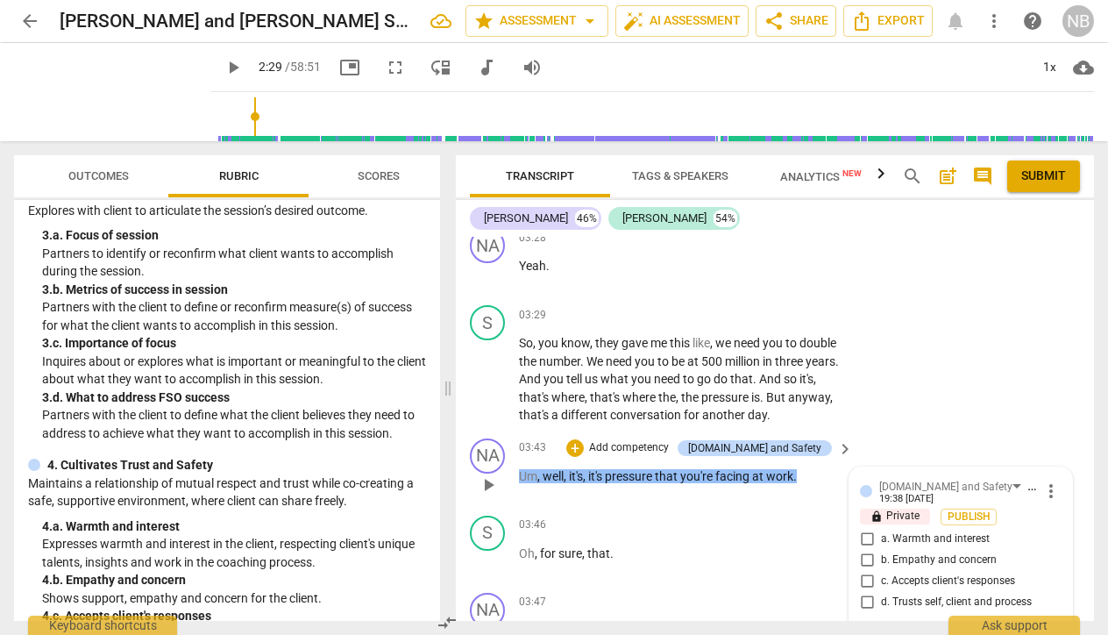
click at [863, 529] on input "a. Warmth and interest" at bounding box center [867, 539] width 28 height 21
checkbox input "true"
click at [867, 550] on input "b. Empathy and concern" at bounding box center [867, 560] width 28 height 21
checkbox input "true"
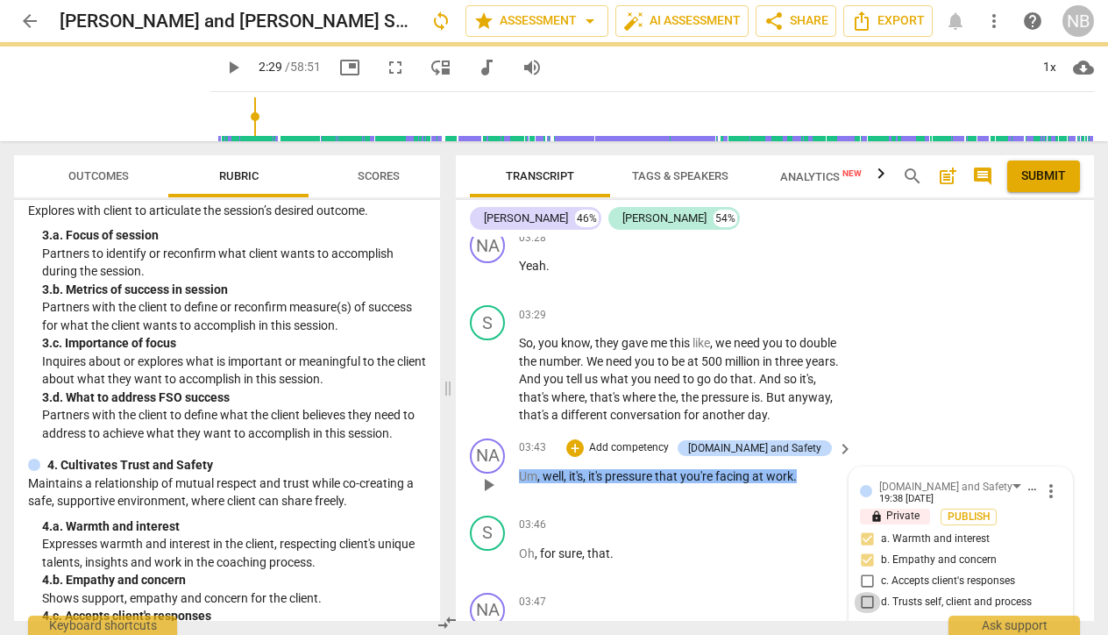
click at [872, 592] on input "d. Trusts self, client and process" at bounding box center [867, 602] width 28 height 21
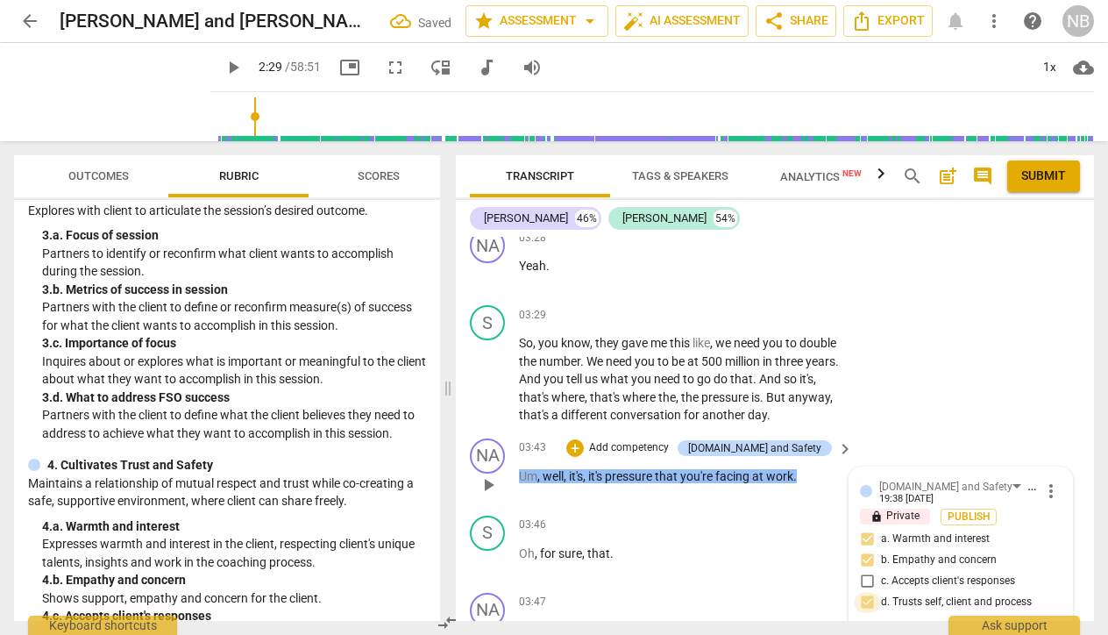
click at [862, 592] on input "d. Trusts self, client and process" at bounding box center [867, 602] width 28 height 21
click at [869, 592] on input "d. Trusts self, client and process" at bounding box center [867, 602] width 28 height 21
checkbox input "false"
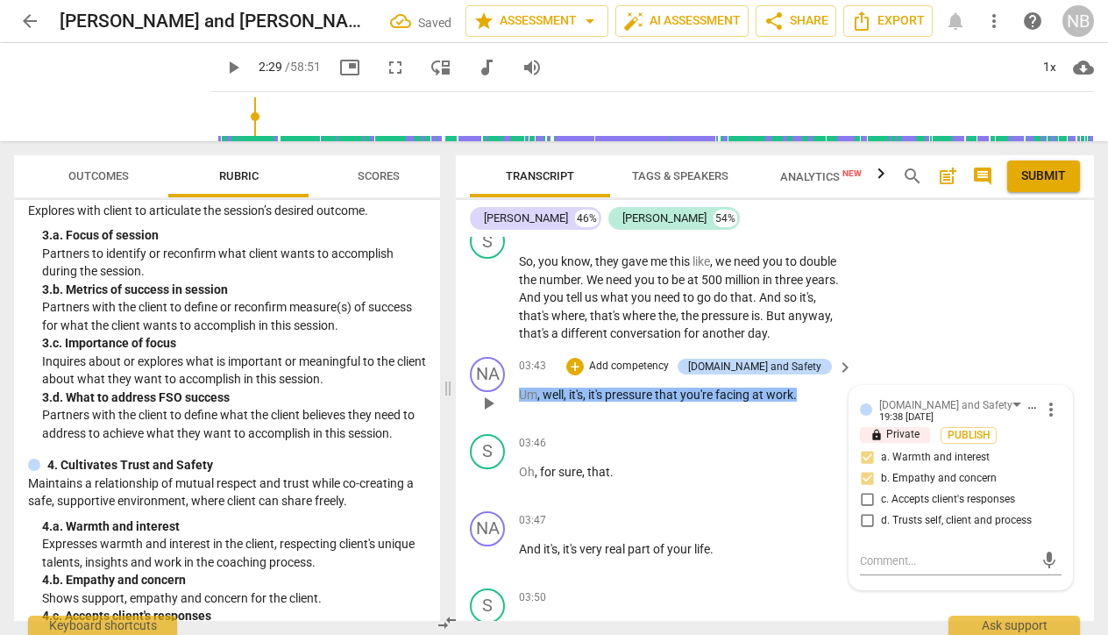
scroll to position [1685, 0]
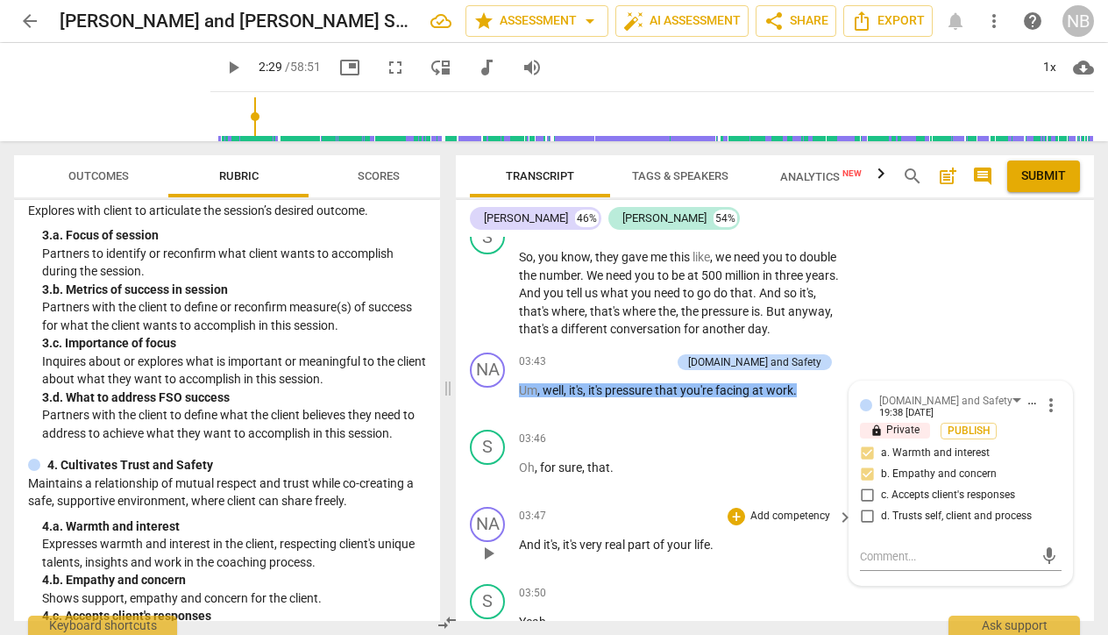
click at [807, 535] on div "NA play_arrow pause 03:47 + Add competency keyboard_arrow_right And it's , it's…" at bounding box center [775, 538] width 638 height 77
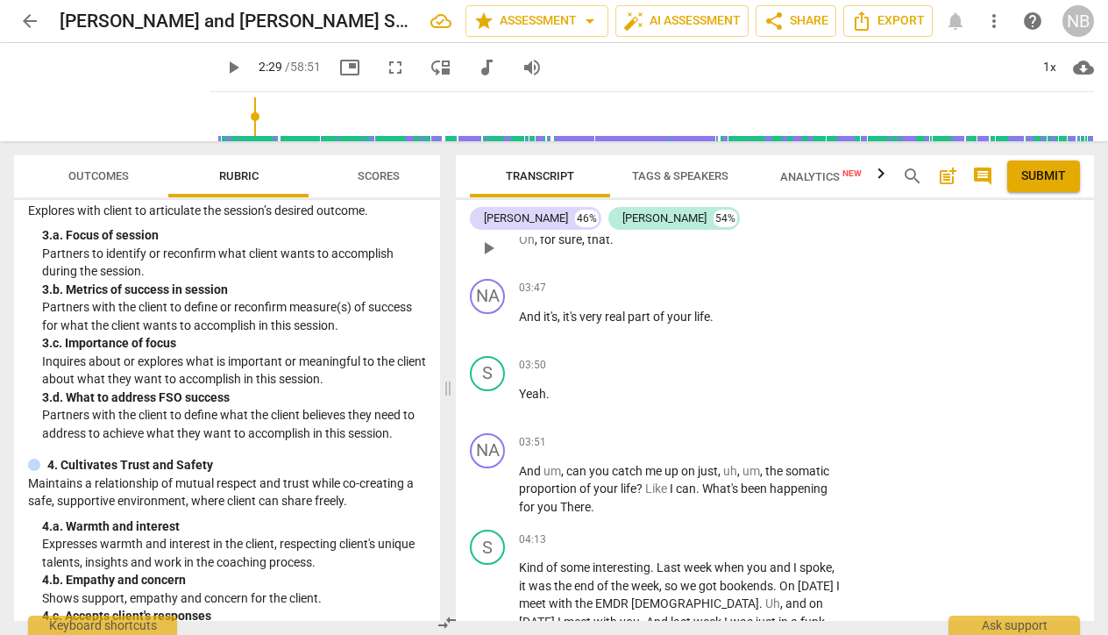
scroll to position [1960, 0]
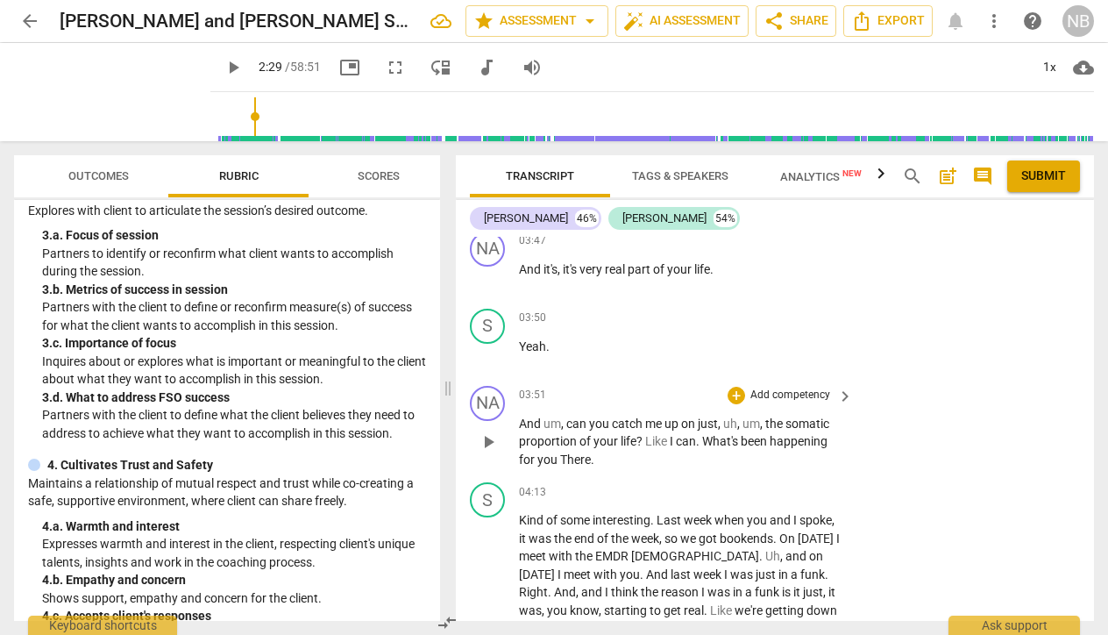
click at [771, 387] on p "Add competency" at bounding box center [790, 395] width 83 height 16
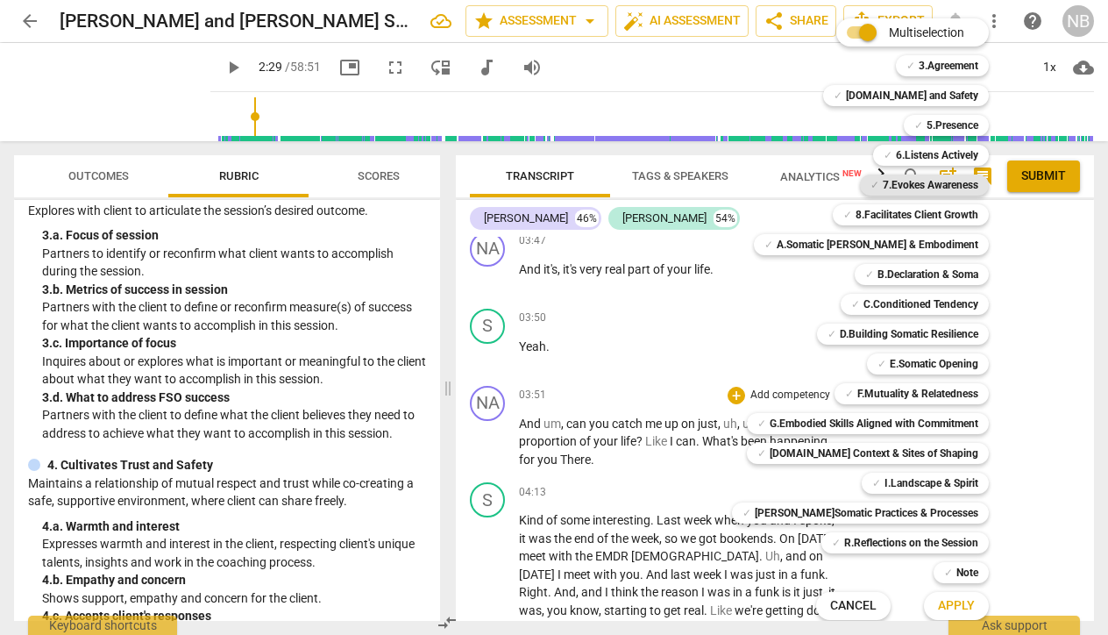
click at [890, 192] on b "7.Evokes Awareness" at bounding box center [931, 184] width 96 height 21
click at [938, 607] on span "Apply" at bounding box center [956, 606] width 37 height 18
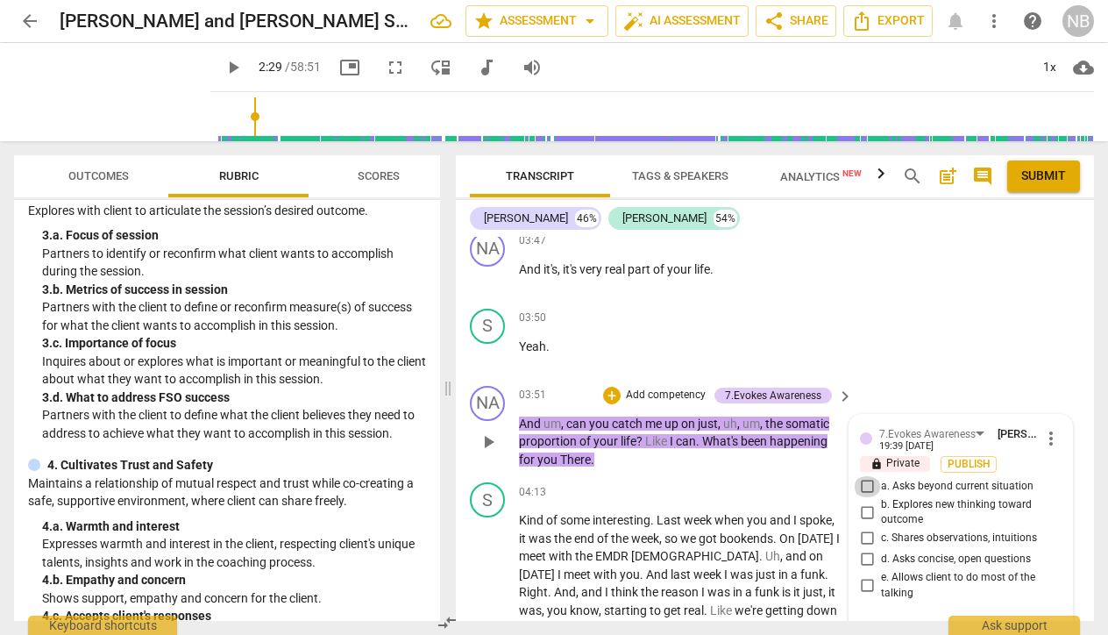
click at [862, 476] on input "a. Asks beyond current situation" at bounding box center [867, 486] width 28 height 21
checkbox input "true"
click at [807, 598] on div "S play_arrow pause 04:13 + Add competency keyboard_arrow_right Kind of some int…" at bounding box center [775, 559] width 638 height 169
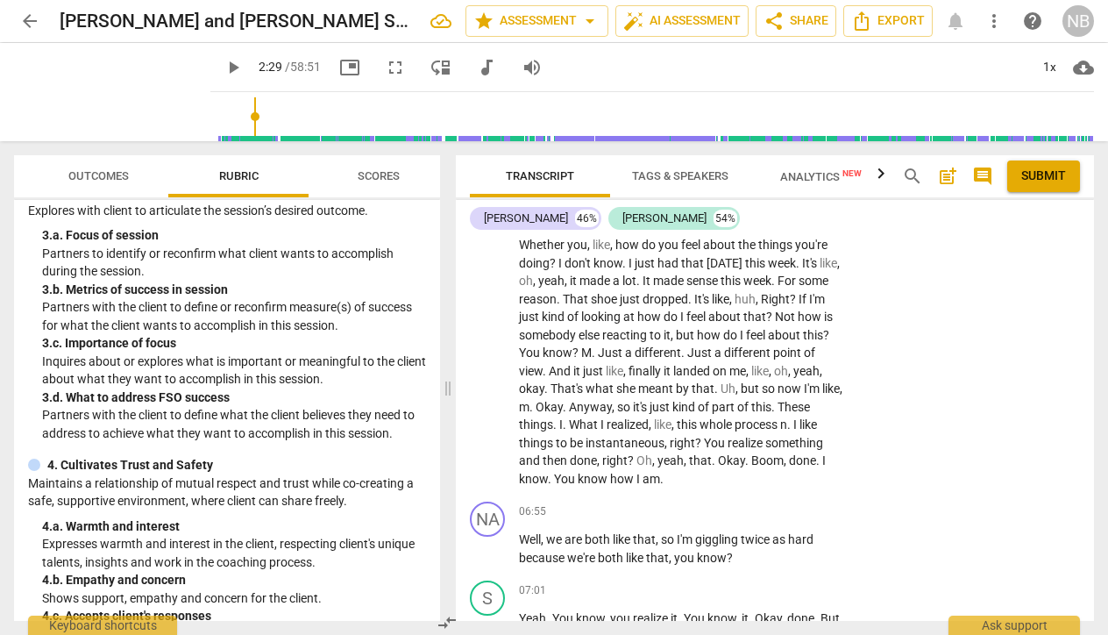
scroll to position [2939, 0]
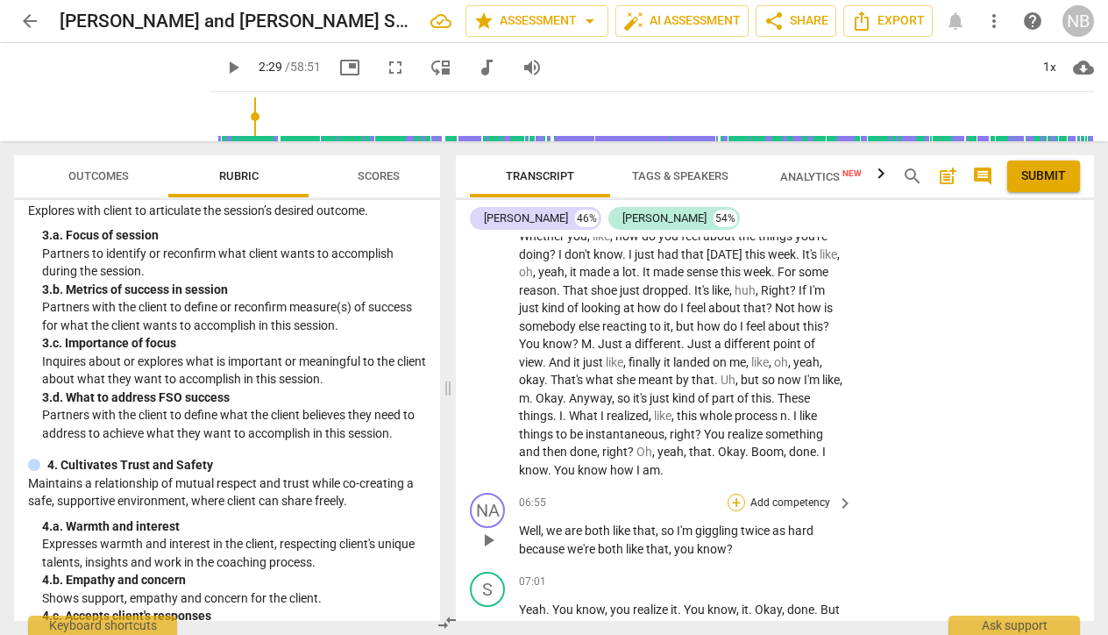
click at [736, 494] on div "+" at bounding box center [737, 503] width 18 height 18
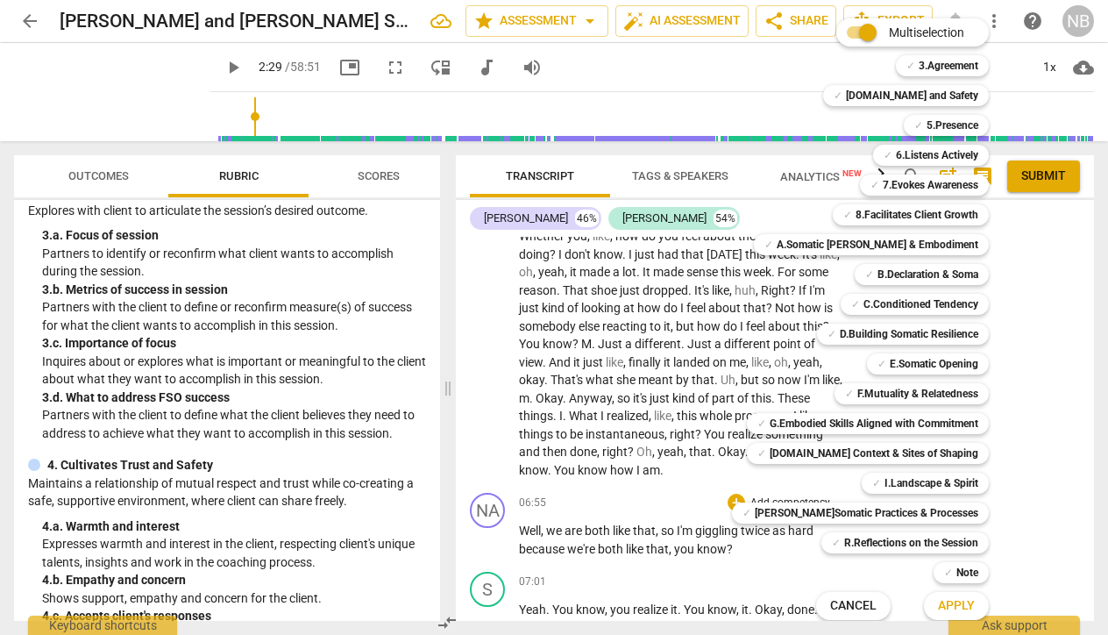
scroll to position [0, 0]
click at [927, 122] on b "5.Presence" at bounding box center [953, 125] width 52 height 21
click at [938, 601] on span "Apply" at bounding box center [956, 606] width 37 height 18
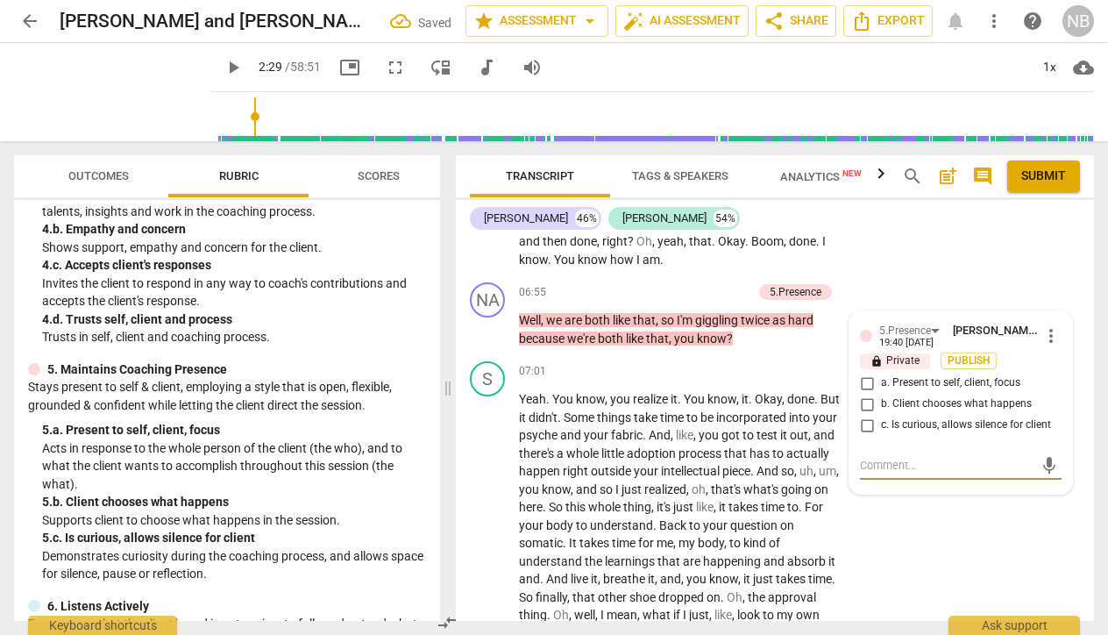
scroll to position [420, 0]
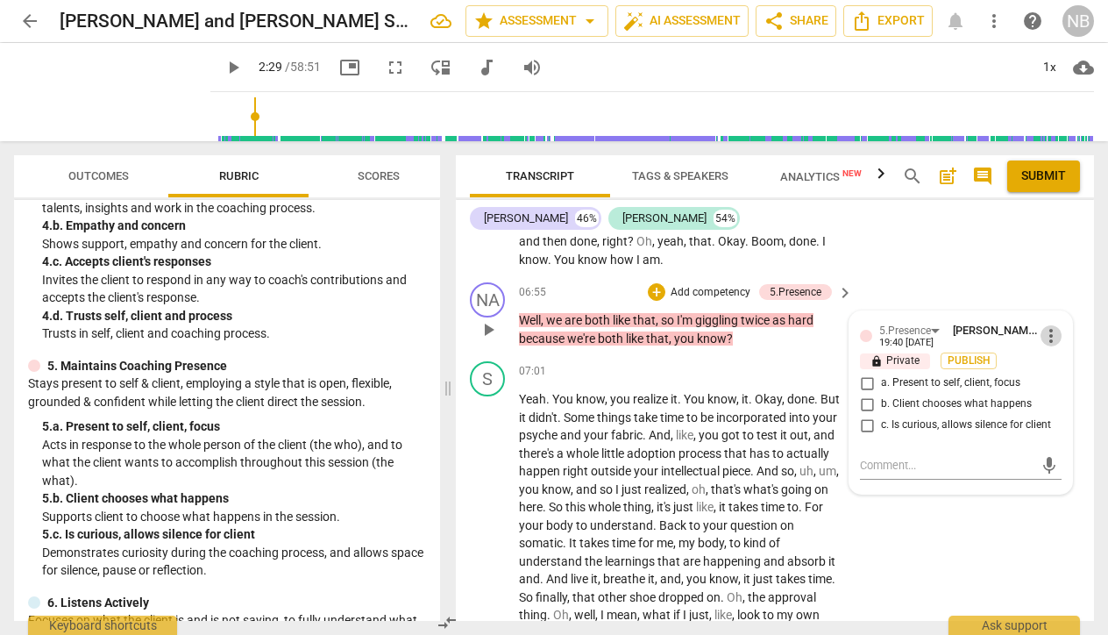
click at [1045, 325] on span "more_vert" at bounding box center [1050, 335] width 21 height 21
click at [1054, 325] on li "Delete" at bounding box center [1063, 323] width 60 height 33
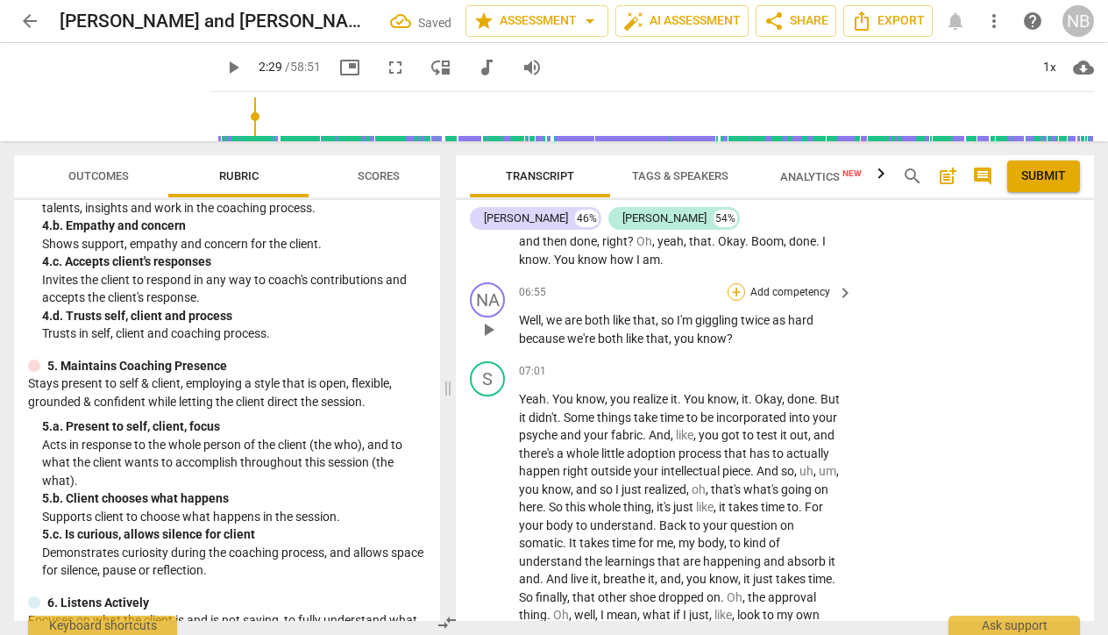
click at [739, 283] on div "+" at bounding box center [737, 292] width 18 height 18
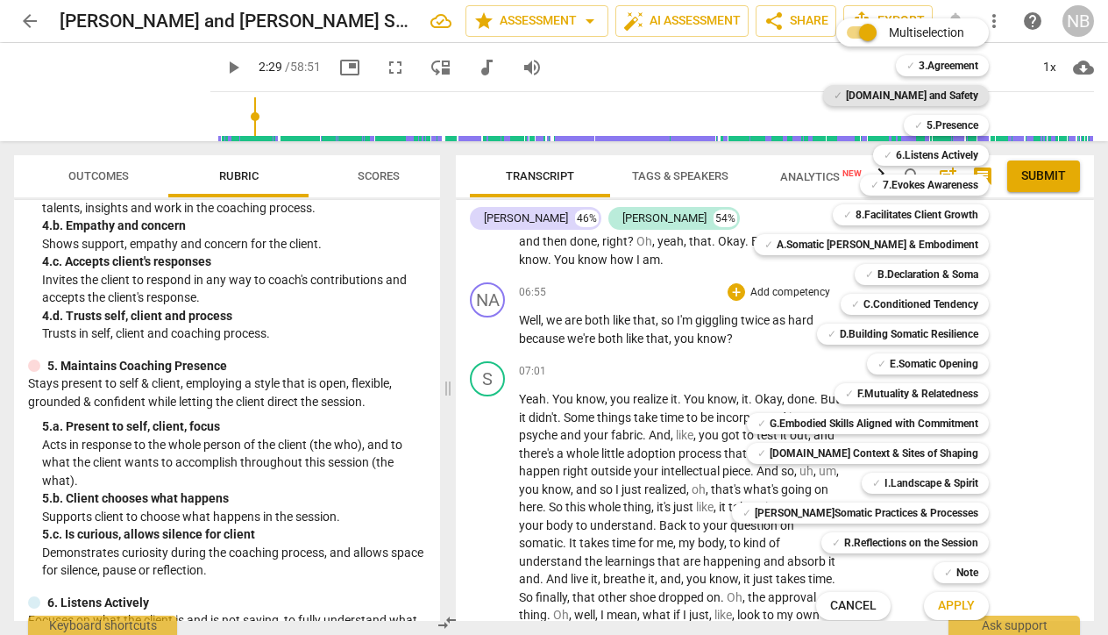
click at [929, 91] on b "4.Trust and Safety" at bounding box center [912, 95] width 132 height 21
click at [941, 602] on span "Apply" at bounding box center [956, 606] width 37 height 18
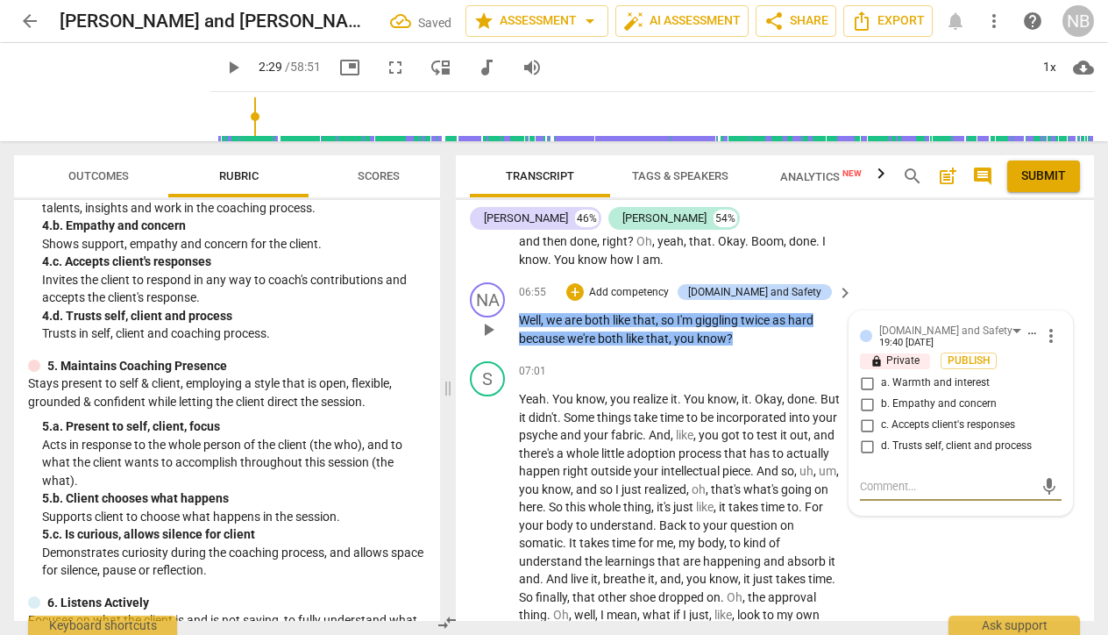
click at [862, 373] on input "a. Warmth and interest" at bounding box center [867, 383] width 28 height 21
checkbox input "true"
click at [956, 578] on div "S play_arrow pause 07:01 + Add competency keyboard_arrow_right Yeah . You know …" at bounding box center [775, 519] width 638 height 330
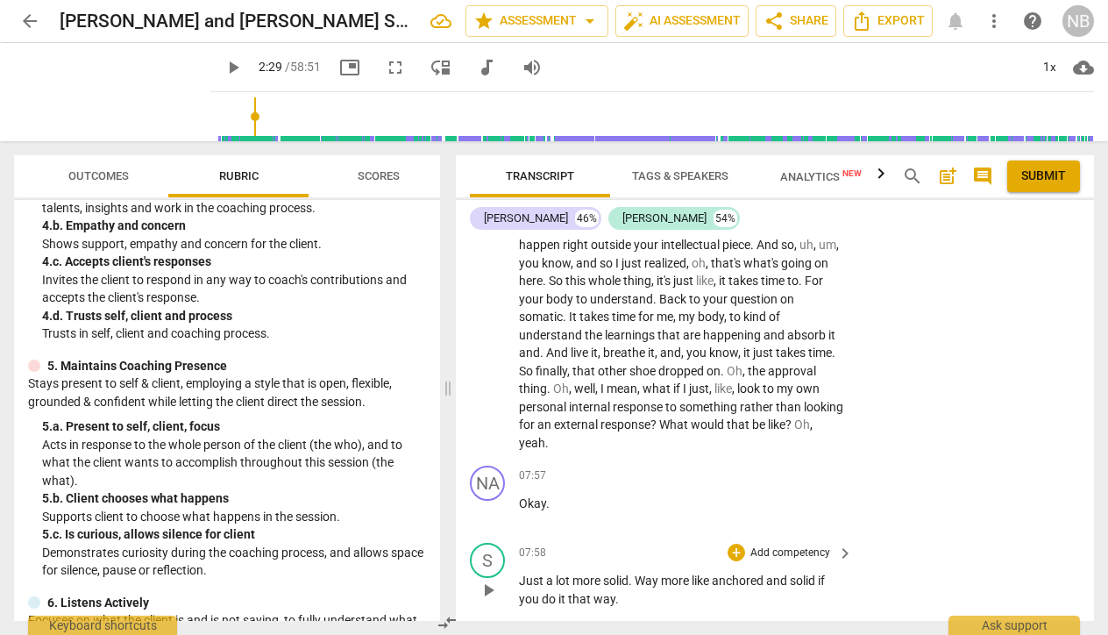
scroll to position [3394, 0]
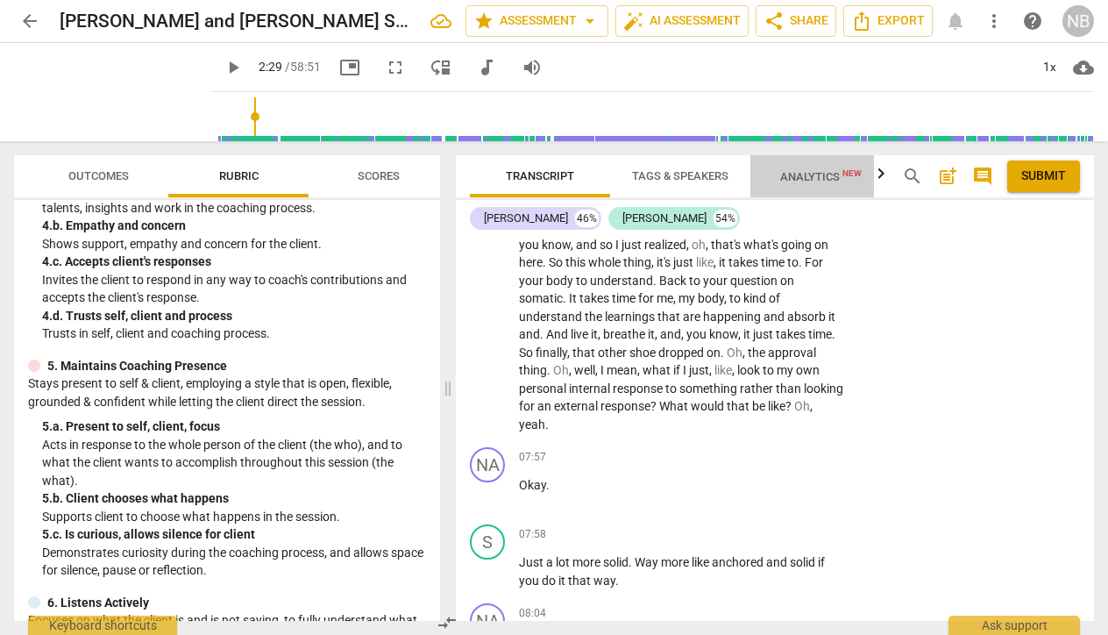
click at [804, 176] on span "Analytics New" at bounding box center [821, 176] width 82 height 13
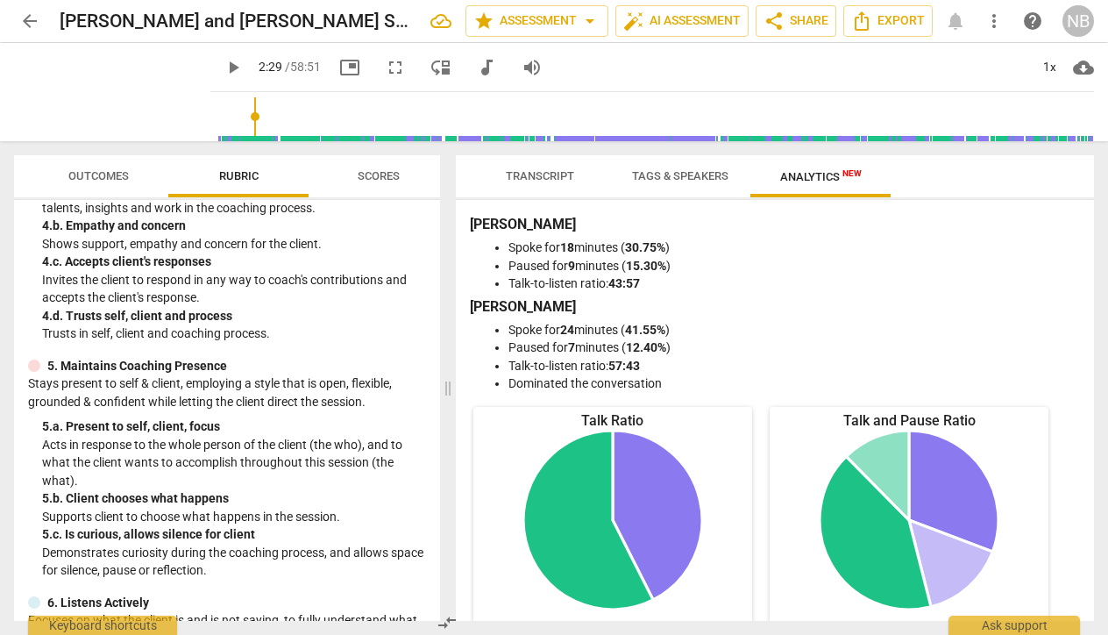
scroll to position [0, 0]
click at [524, 172] on span "Transcript" at bounding box center [540, 175] width 68 height 13
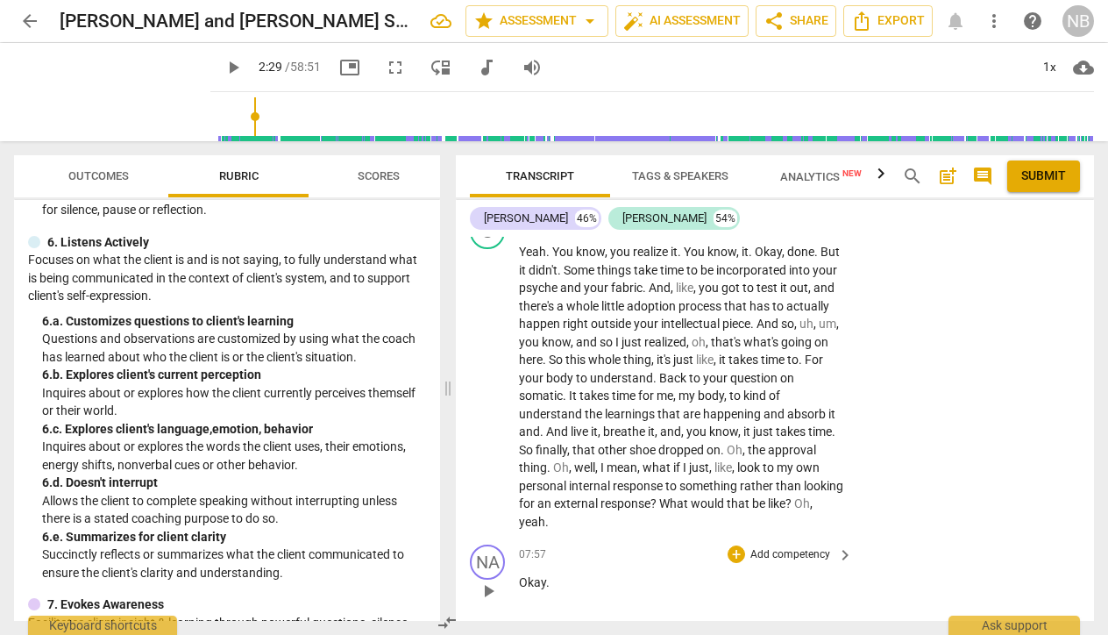
scroll to position [3291, 0]
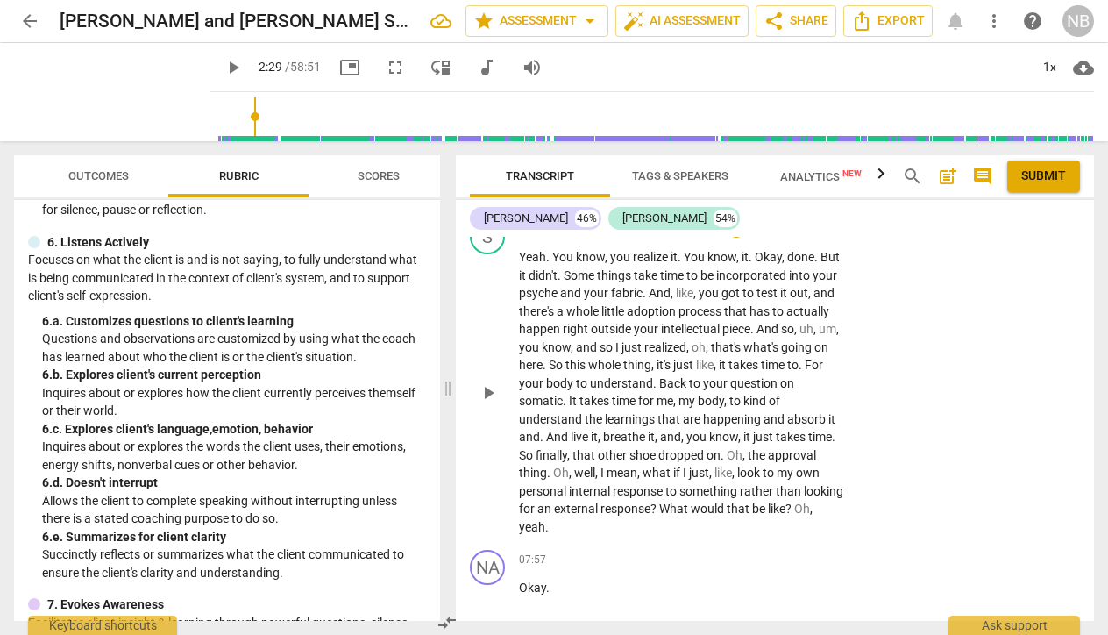
click at [612, 394] on span "takes" at bounding box center [595, 401] width 32 height 14
click at [487, 382] on span "play_arrow" at bounding box center [488, 392] width 21 height 21
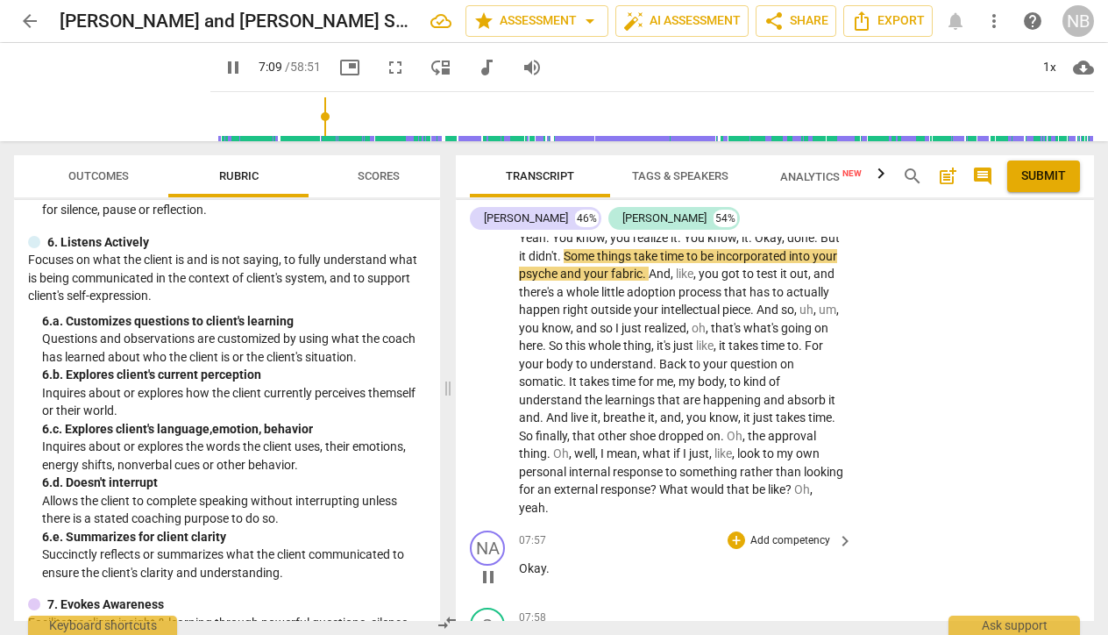
scroll to position [3319, 0]
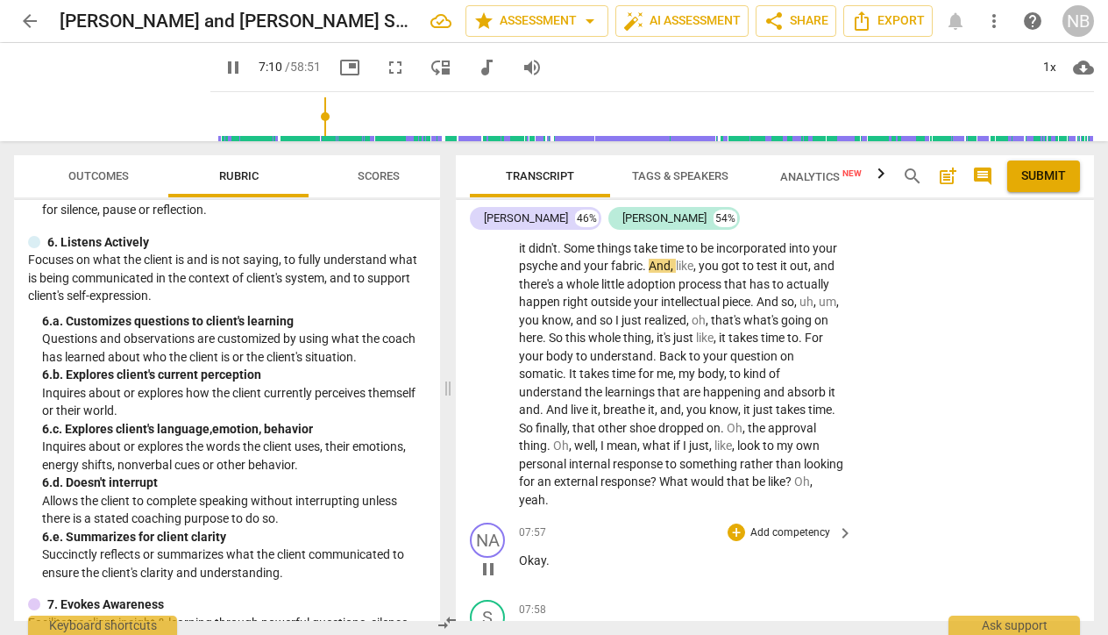
click at [486, 558] on span "pause" at bounding box center [488, 568] width 21 height 21
click at [486, 558] on span "play_arrow" at bounding box center [488, 568] width 21 height 21
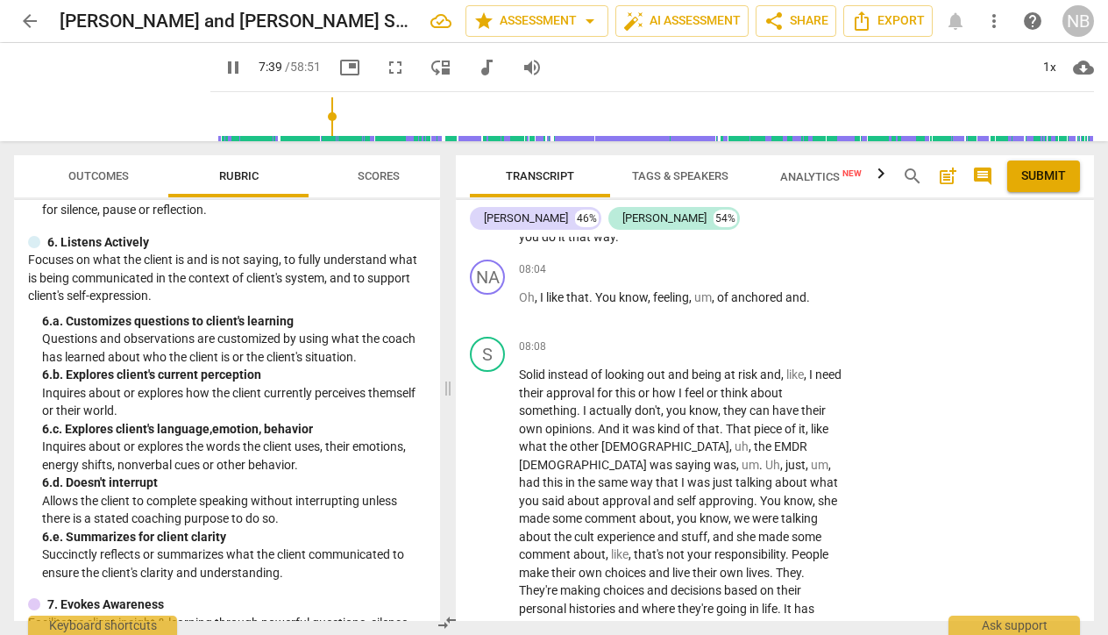
click at [313, 117] on input "range" at bounding box center [655, 117] width 877 height 56
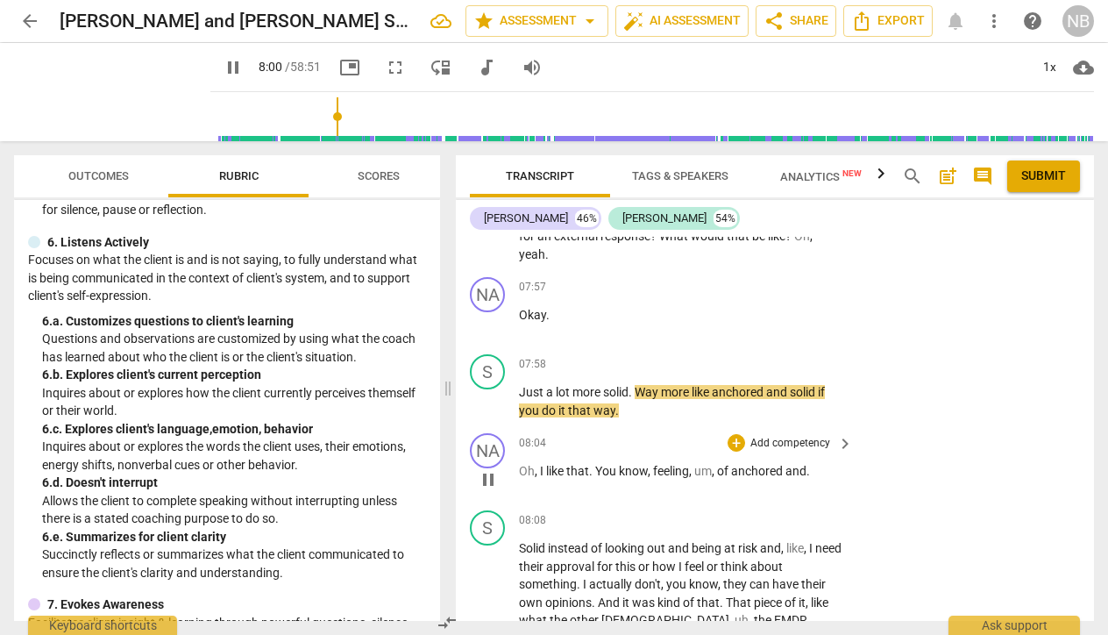
scroll to position [3509, 0]
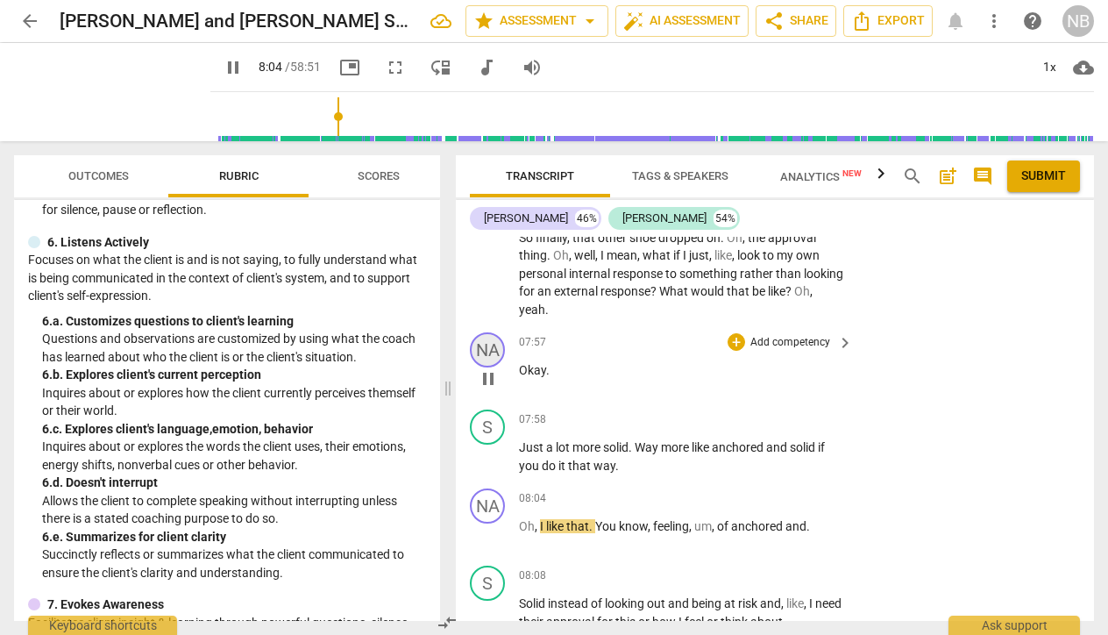
click at [496, 332] on div "NA" at bounding box center [487, 349] width 35 height 35
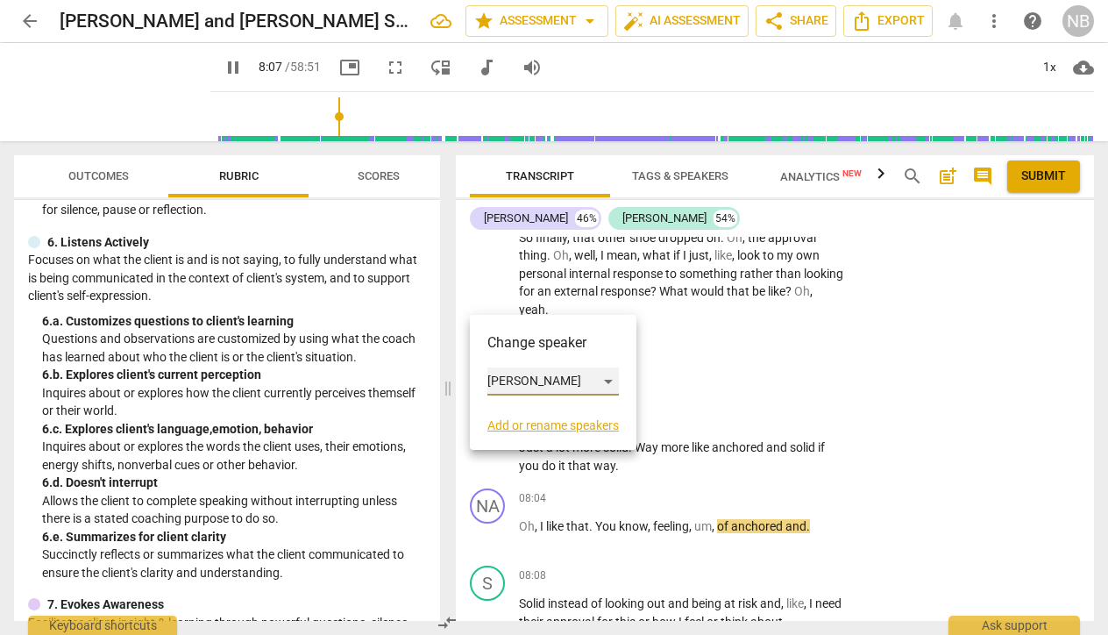
click at [614, 380] on div "Nally" at bounding box center [552, 381] width 131 height 28
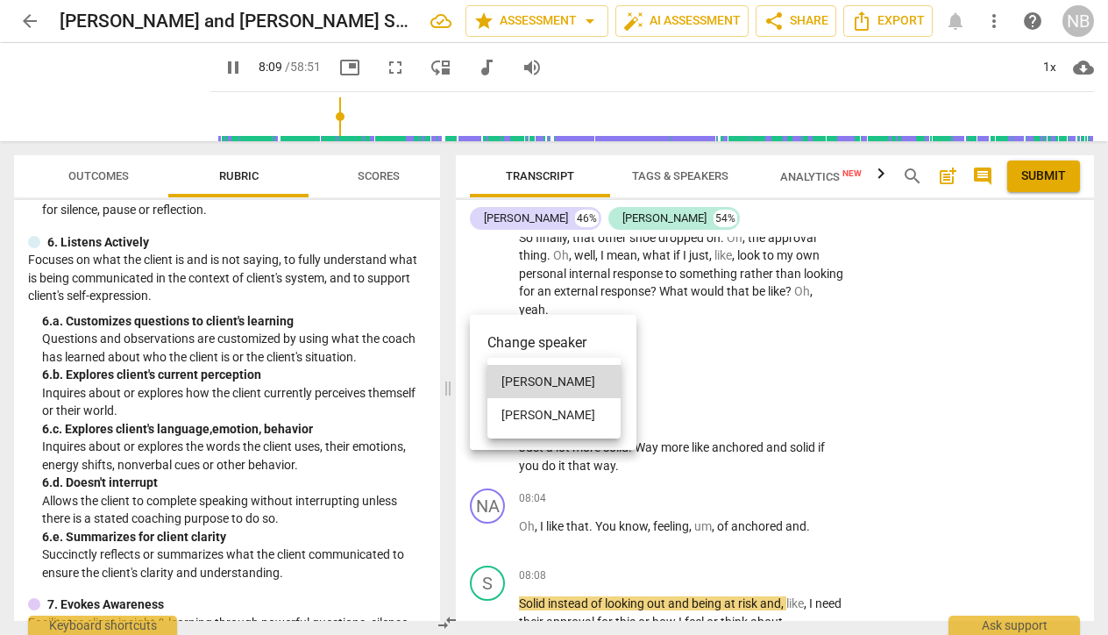
click at [543, 410] on li "Steve" at bounding box center [553, 414] width 133 height 33
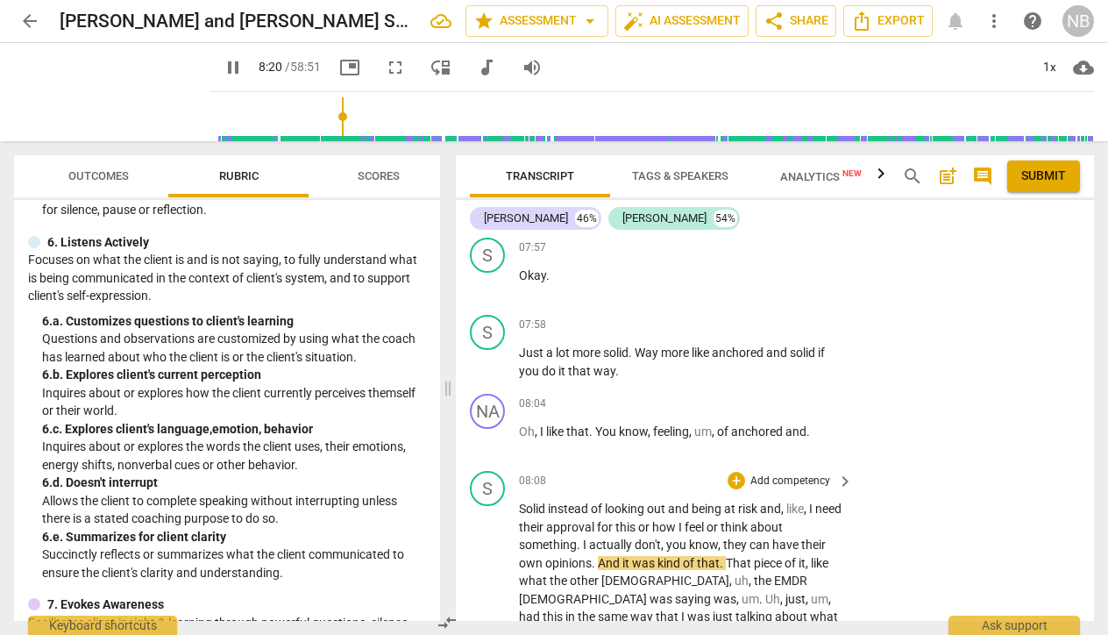
scroll to position [3584, 0]
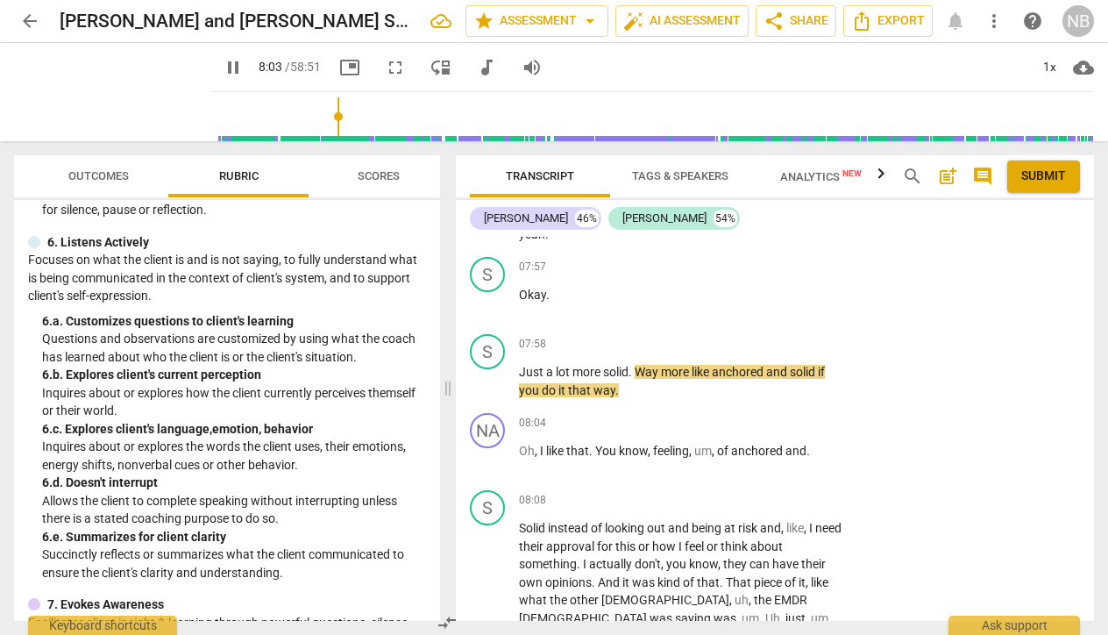
click at [319, 115] on input "range" at bounding box center [655, 117] width 877 height 56
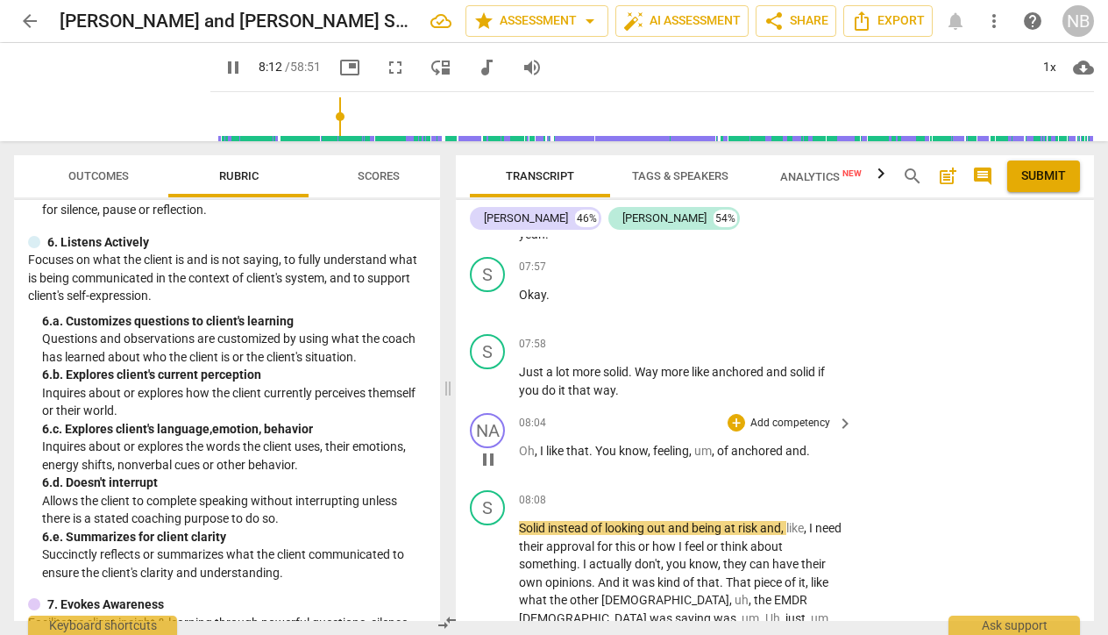
click at [569, 444] on span "that" at bounding box center [577, 451] width 23 height 14
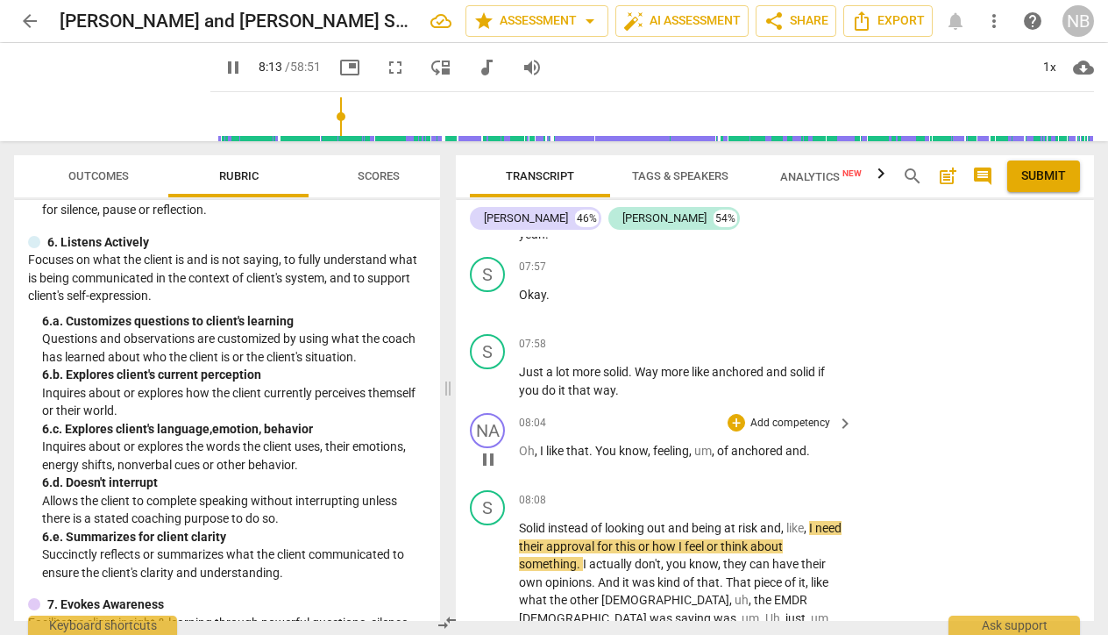
click at [805, 444] on span "and" at bounding box center [795, 451] width 21 height 14
type input "496"
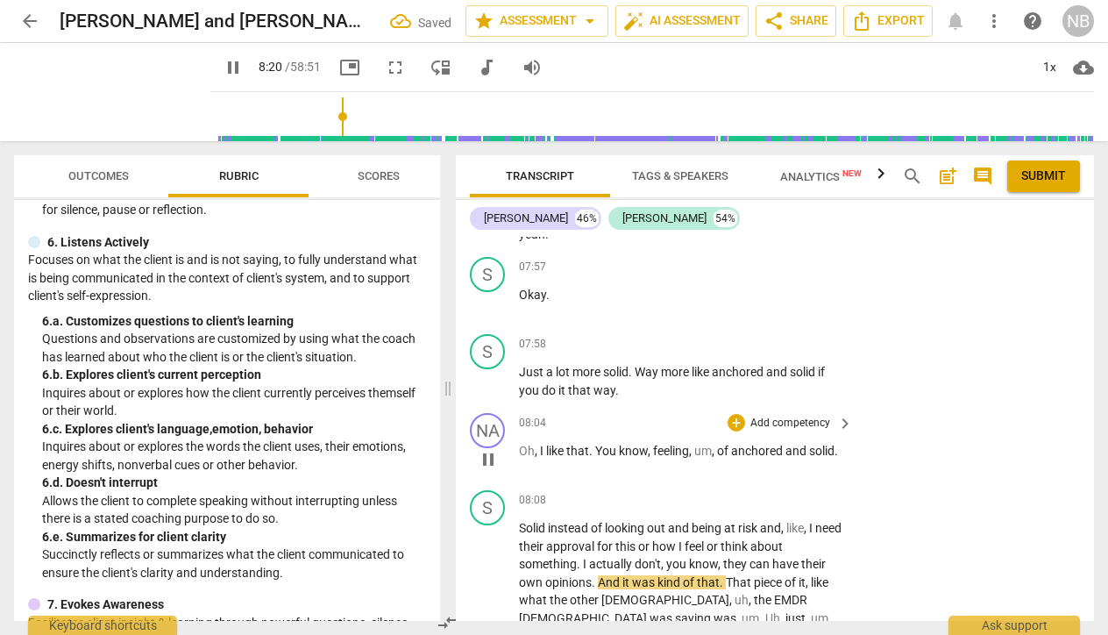
click at [714, 444] on span "," at bounding box center [714, 451] width 5 height 14
click at [720, 444] on span "of" at bounding box center [724, 451] width 14 height 14
click at [655, 444] on span "feeling" at bounding box center [671, 451] width 36 height 14
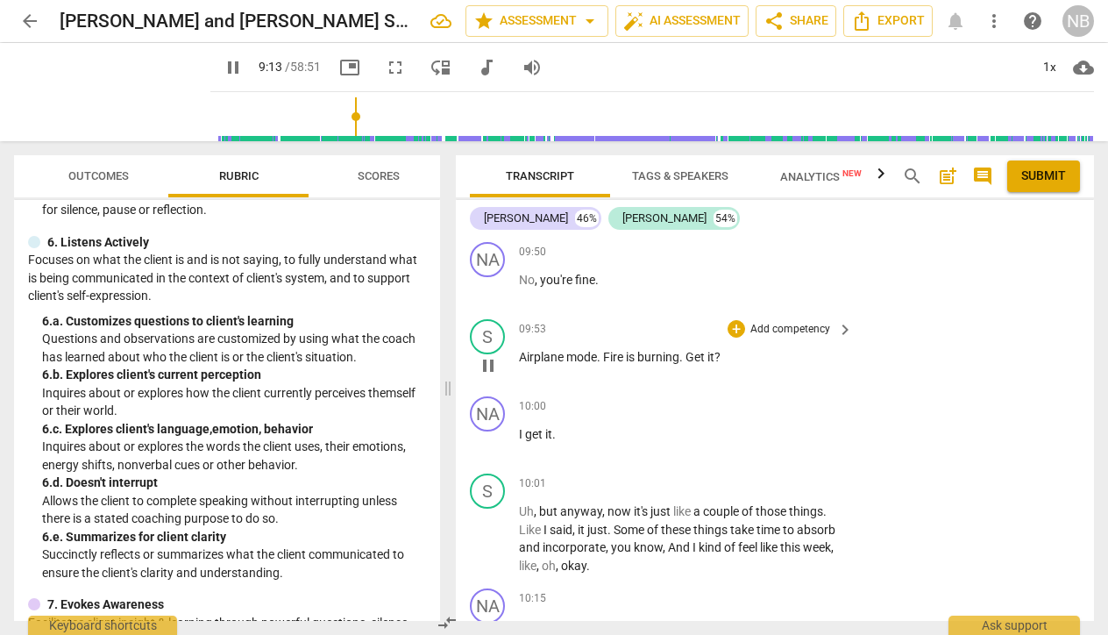
scroll to position [4537, 0]
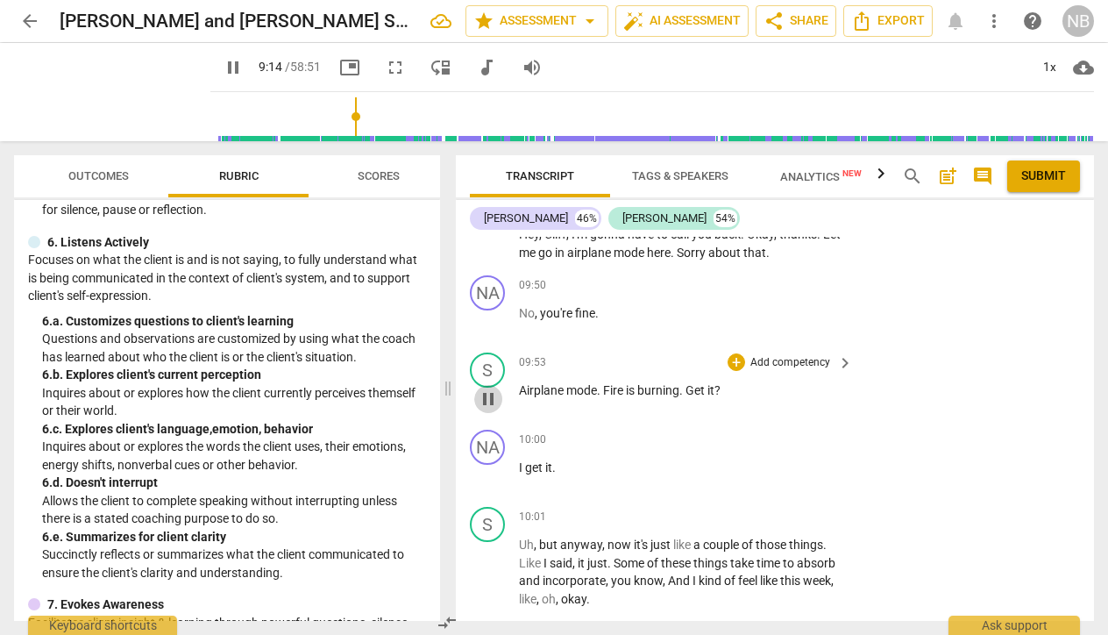
click at [491, 388] on span "pause" at bounding box center [488, 398] width 21 height 21
click at [484, 388] on span "play_arrow" at bounding box center [488, 398] width 21 height 21
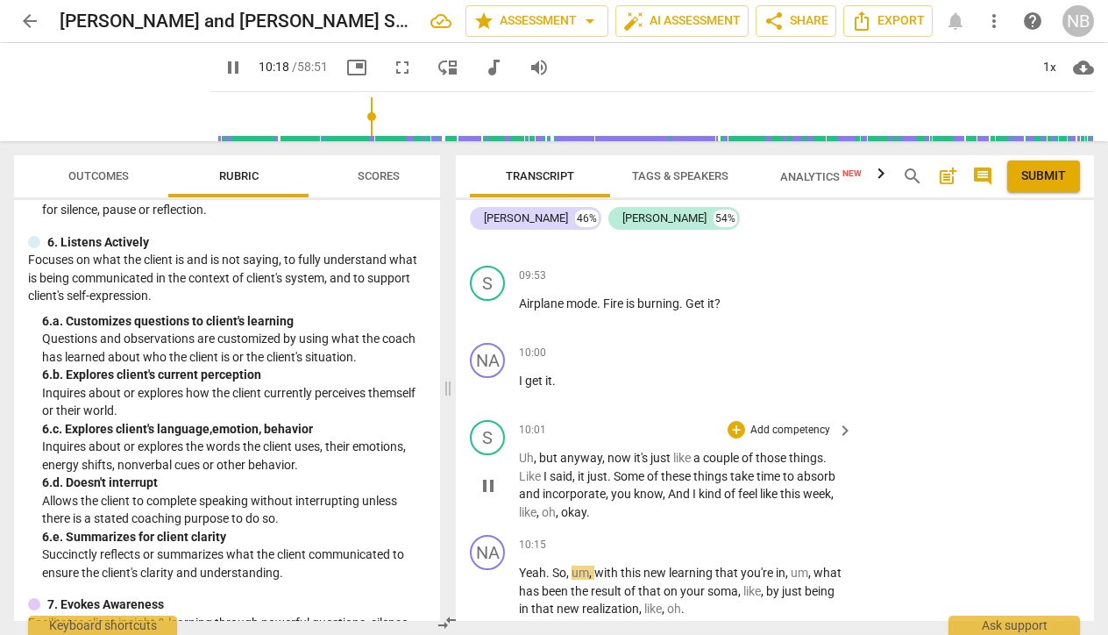
scroll to position [4643, 0]
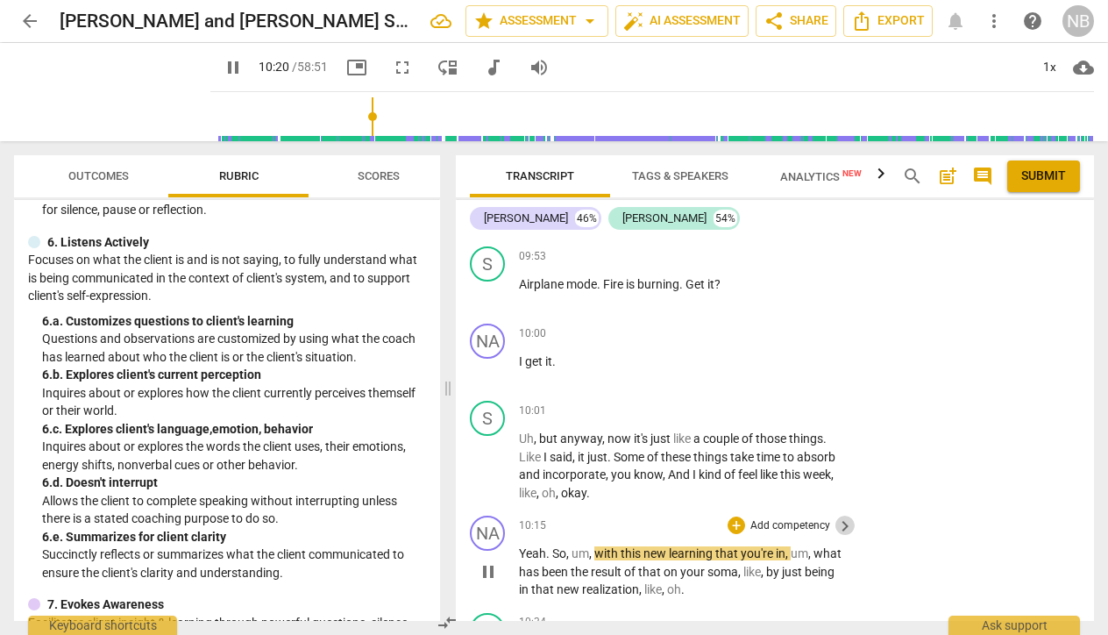
click at [843, 515] on span "keyboard_arrow_right" at bounding box center [844, 525] width 21 height 21
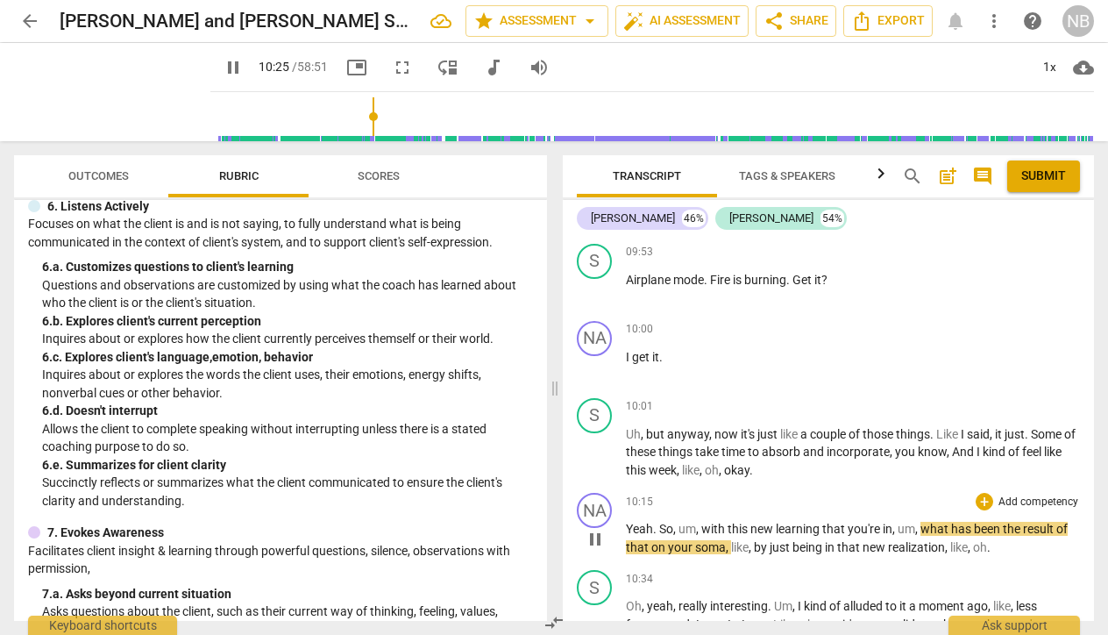
scroll to position [3941, 0]
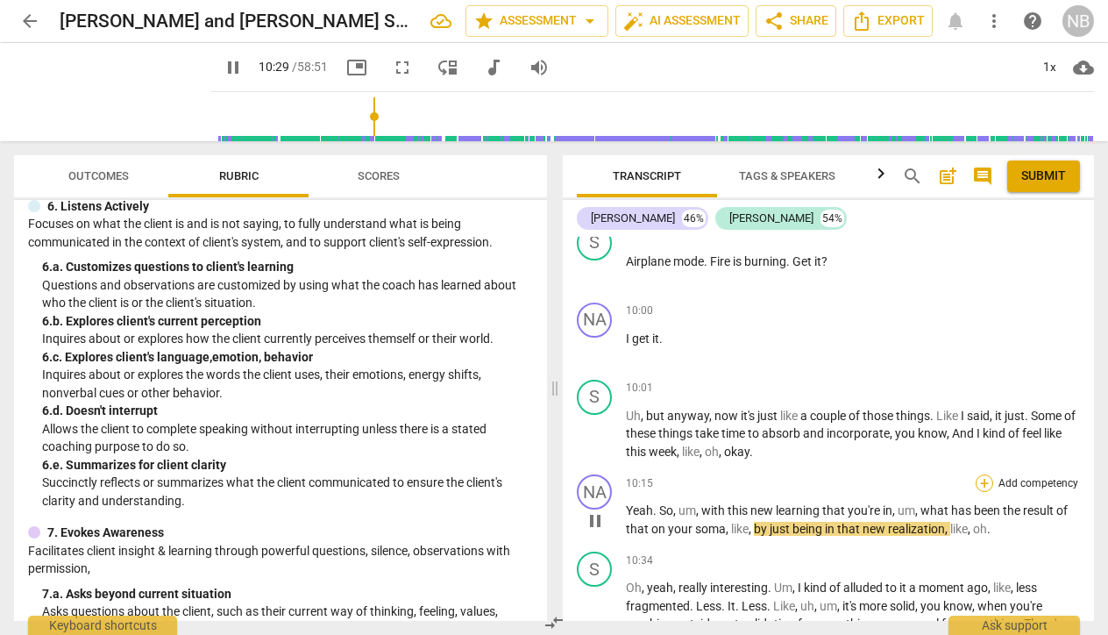
click at [979, 474] on div "+" at bounding box center [985, 483] width 18 height 18
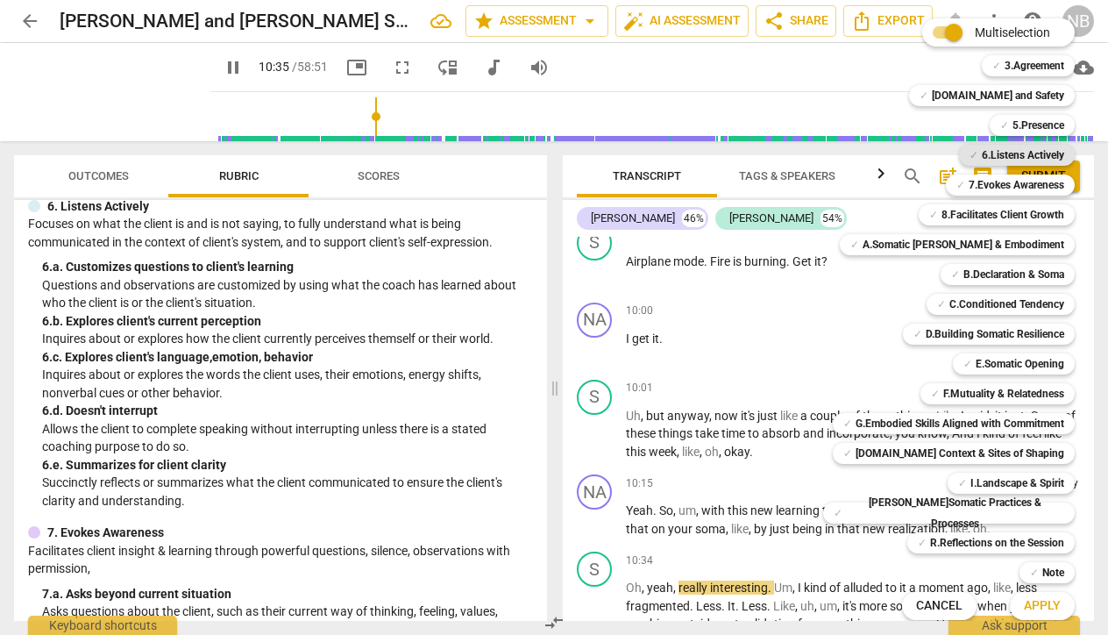
click at [1014, 157] on b "6.Listens Actively" at bounding box center [1023, 155] width 82 height 21
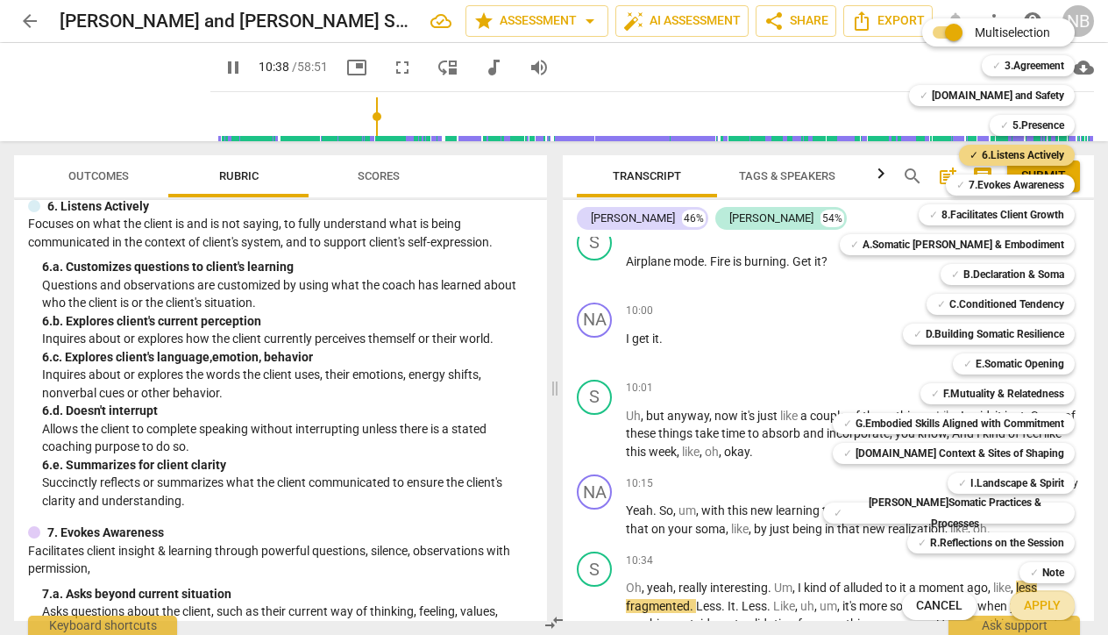
click at [1033, 604] on span "Apply" at bounding box center [1042, 606] width 37 height 18
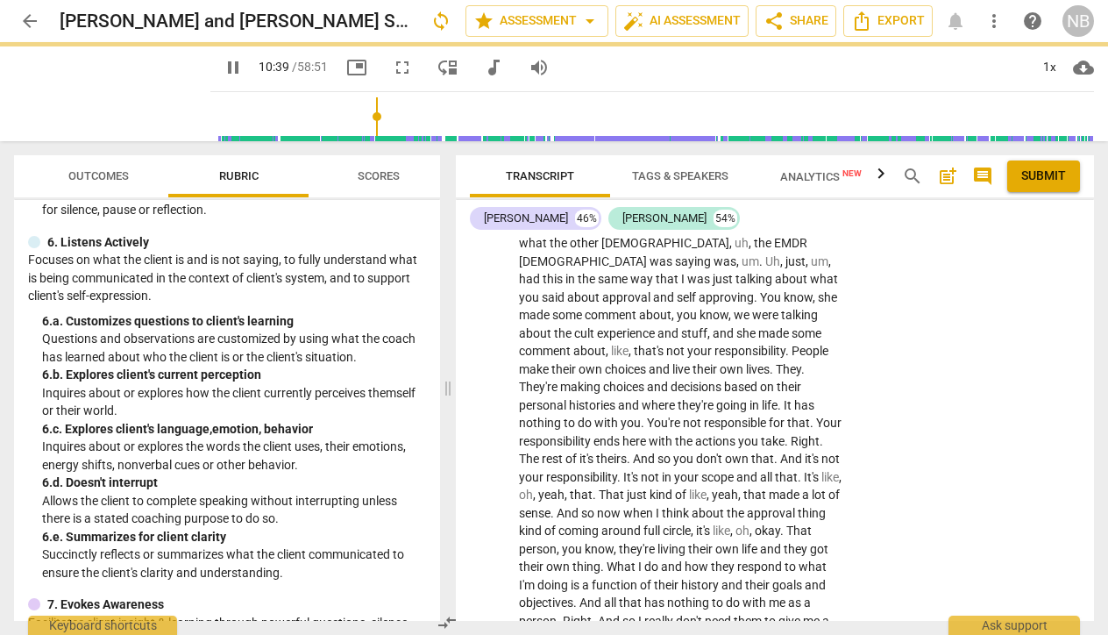
type input "640"
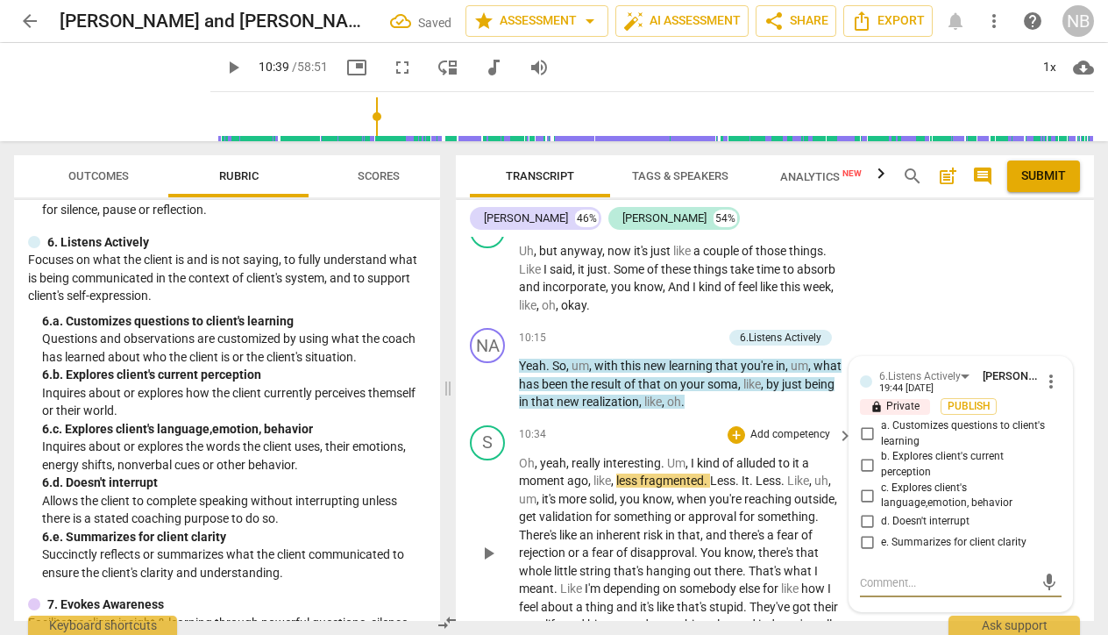
scroll to position [4828, 0]
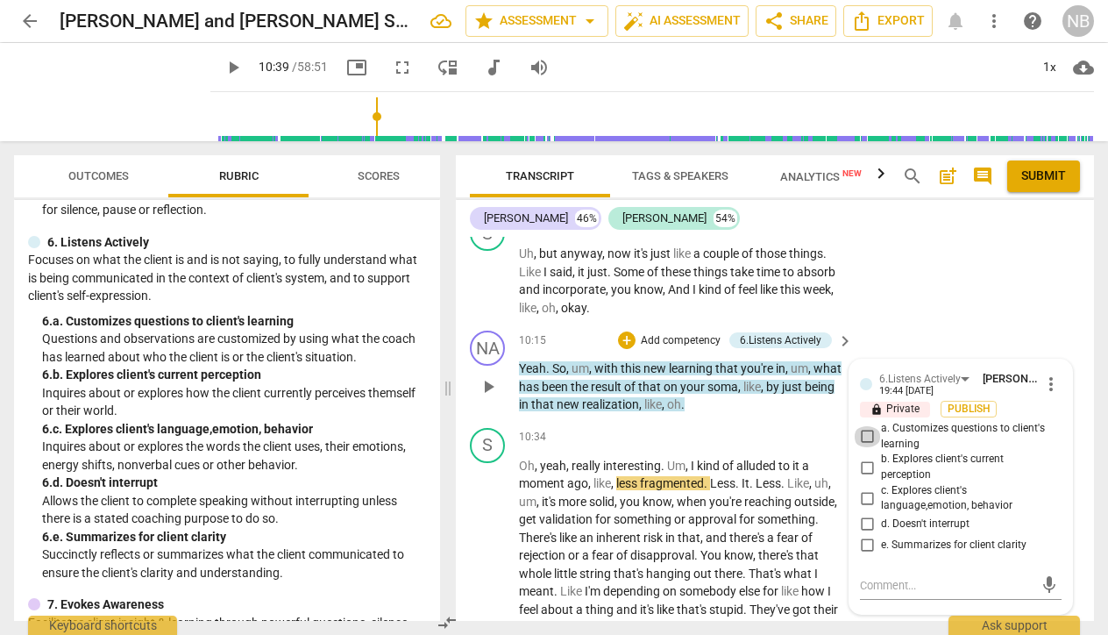
click at [864, 426] on input "a. Customizes questions to client's learning" at bounding box center [867, 436] width 28 height 21
checkbox input "true"
click at [864, 457] on input "b. Explores client's current perception" at bounding box center [867, 467] width 28 height 21
checkbox input "true"
click at [862, 514] on input "d. Doesn't interrupt" at bounding box center [867, 524] width 28 height 21
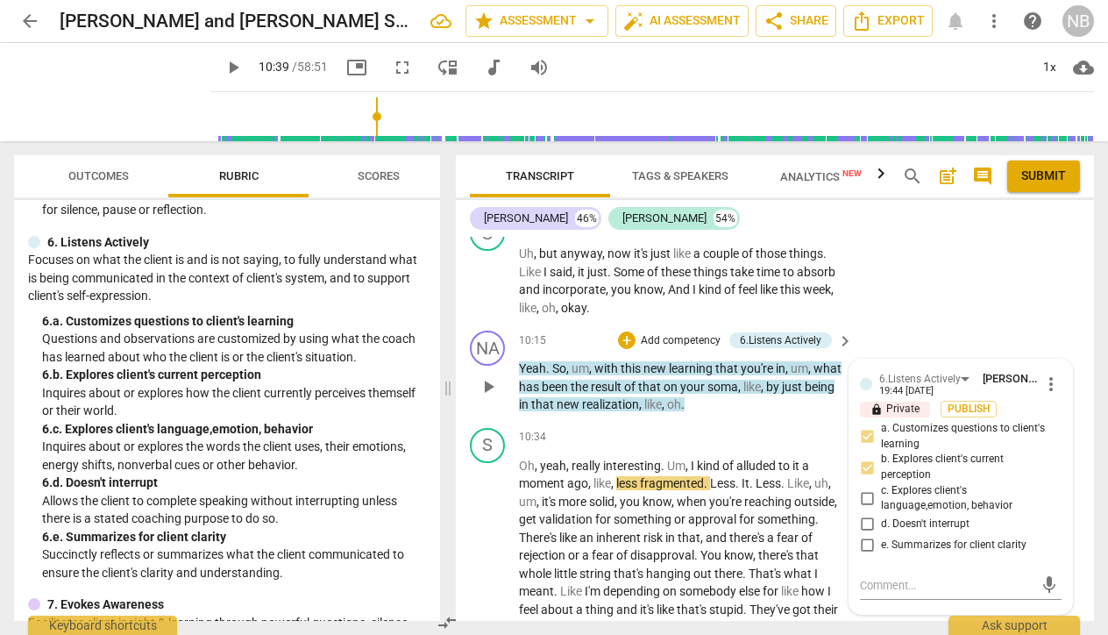
checkbox input "true"
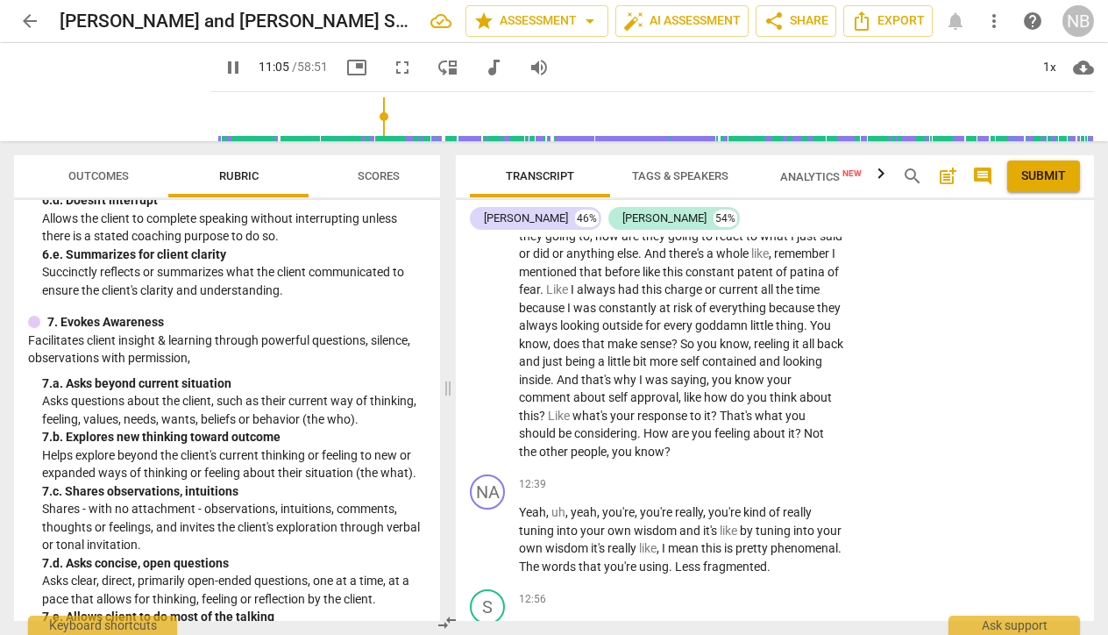
scroll to position [5644, 0]
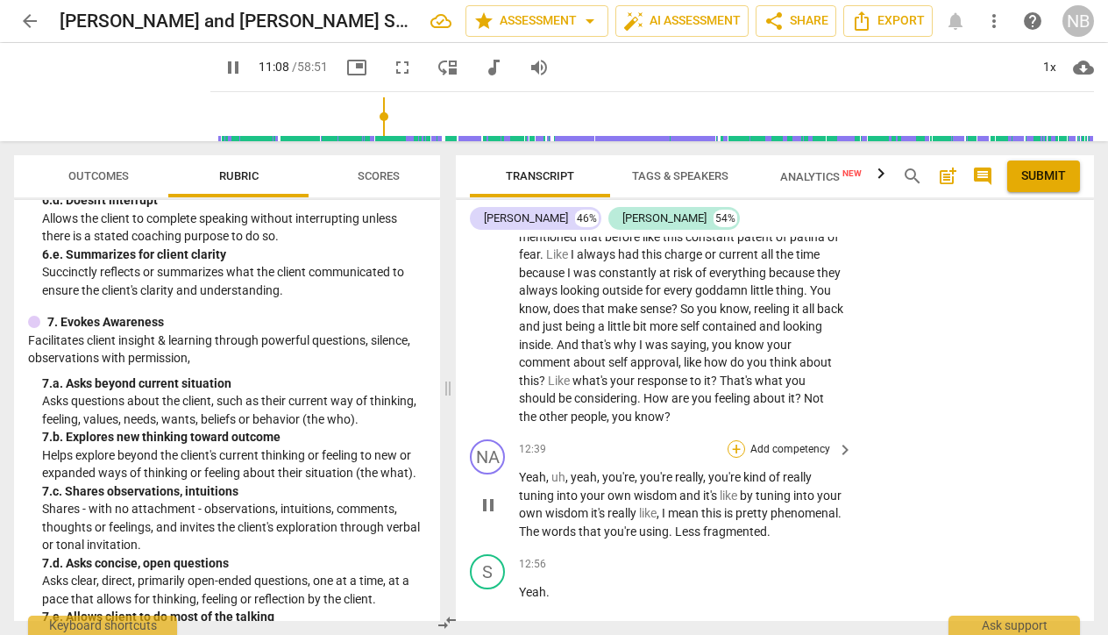
click at [733, 440] on div "+" at bounding box center [737, 449] width 18 height 18
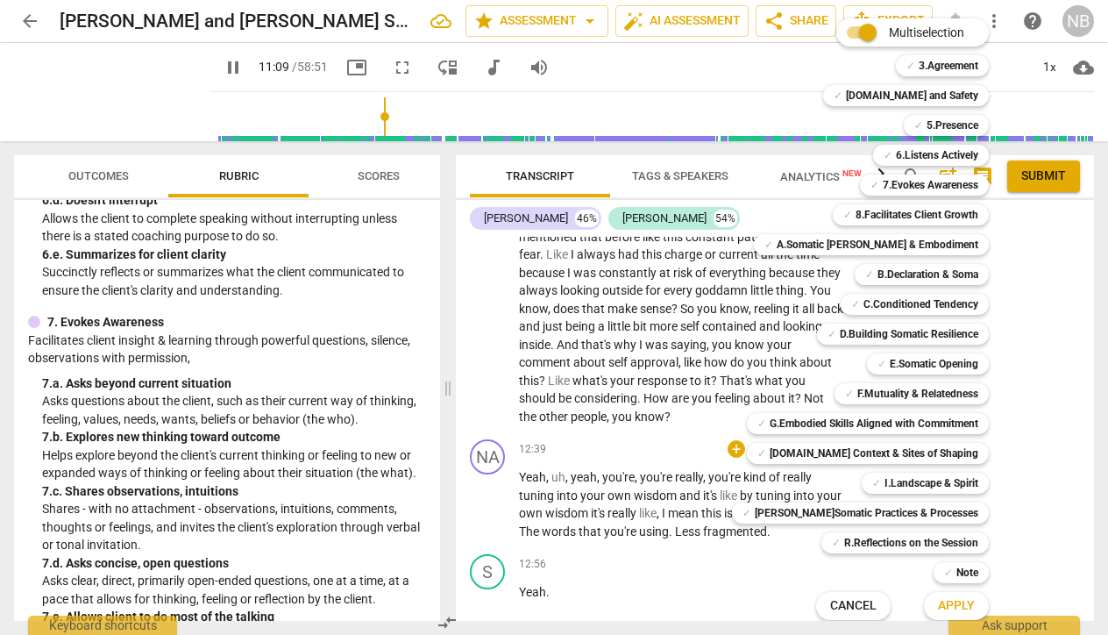
click at [506, 452] on div at bounding box center [554, 317] width 1108 height 635
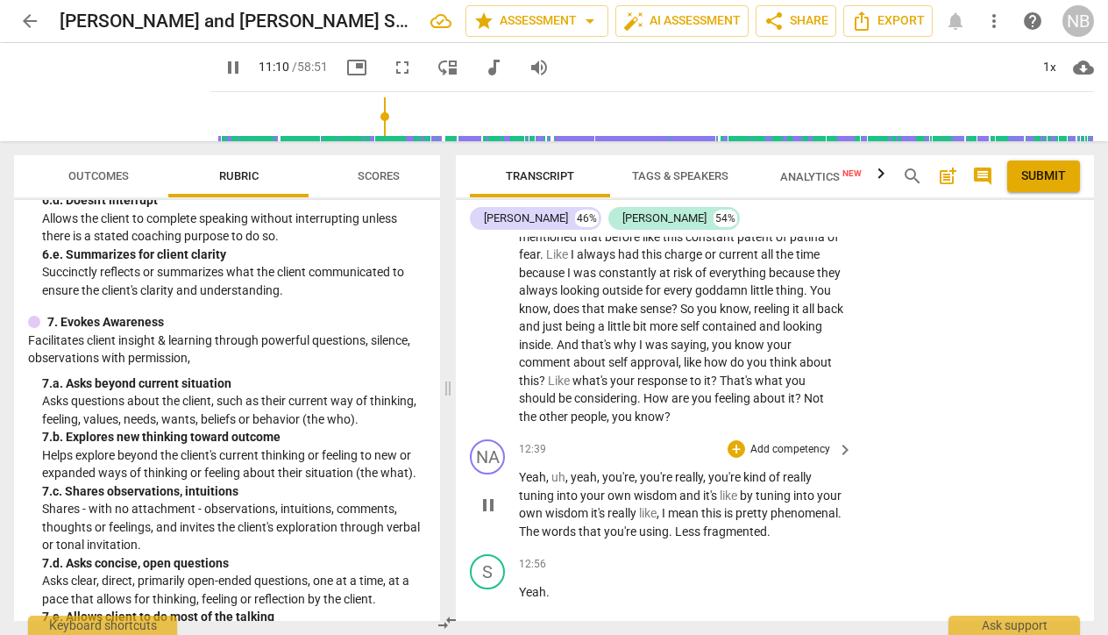
click at [503, 474] on div "play_arrow pause" at bounding box center [496, 504] width 45 height 60
click at [486, 494] on span "pause" at bounding box center [488, 504] width 21 height 21
click at [492, 494] on span "play_arrow" at bounding box center [488, 504] width 21 height 21
click at [733, 440] on div "+" at bounding box center [737, 449] width 18 height 18
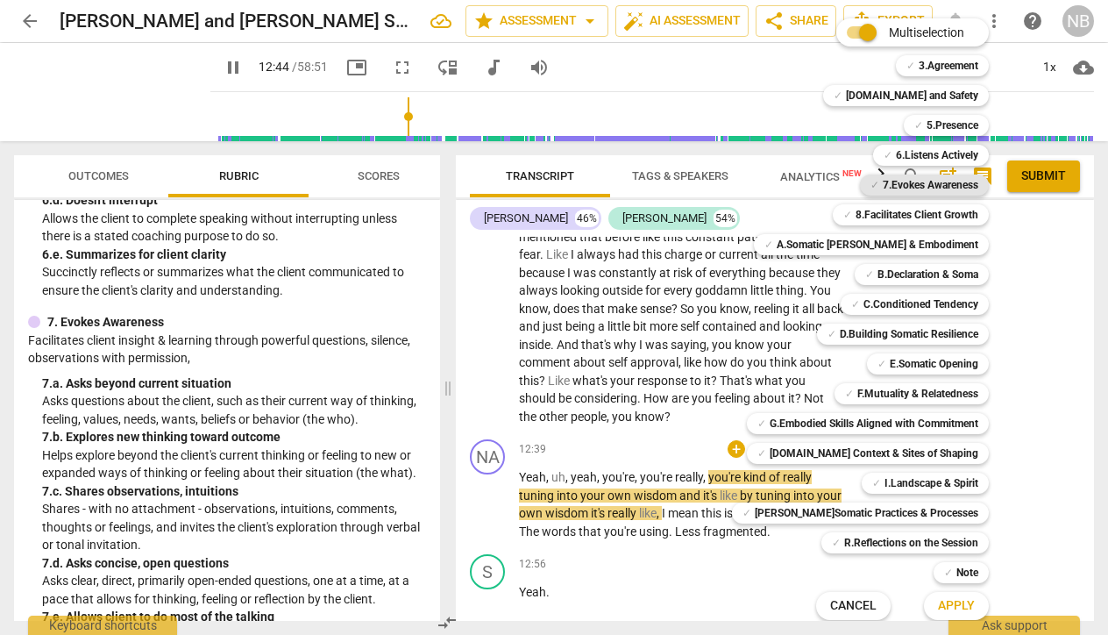
click at [870, 184] on span "✓" at bounding box center [874, 184] width 9 height 21
click at [924, 601] on button "Apply" at bounding box center [956, 606] width 65 height 32
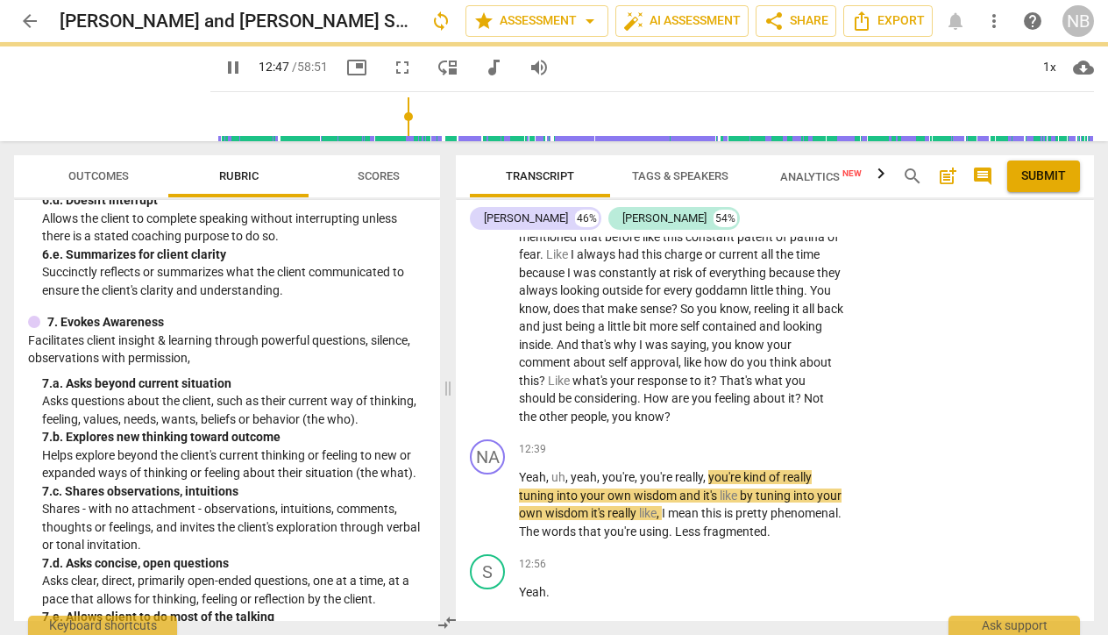
type input "768"
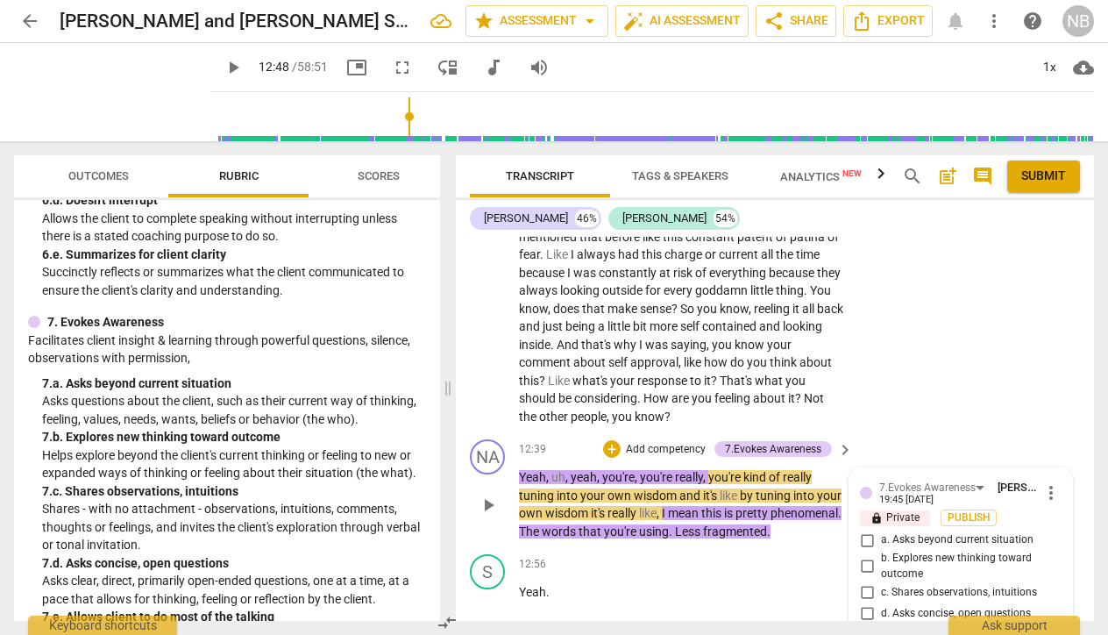
click at [863, 581] on input "c. Shares observations, intuitions" at bounding box center [867, 591] width 28 height 21
checkbox input "true"
click at [865, 628] on input "e. Allows client to do most of the talking" at bounding box center [867, 638] width 28 height 21
click at [857, 628] on input "e. Allows client to do most of the talking" at bounding box center [867, 638] width 28 height 21
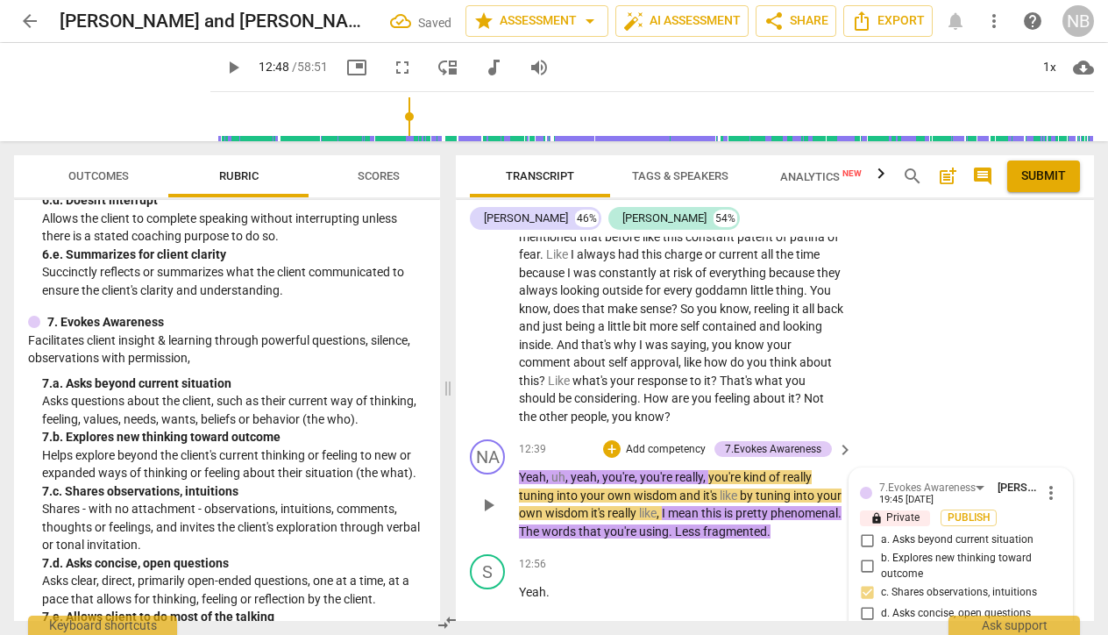
click at [867, 628] on input "e. Allows client to do most of the talking" at bounding box center [867, 638] width 28 height 21
checkbox input "true"
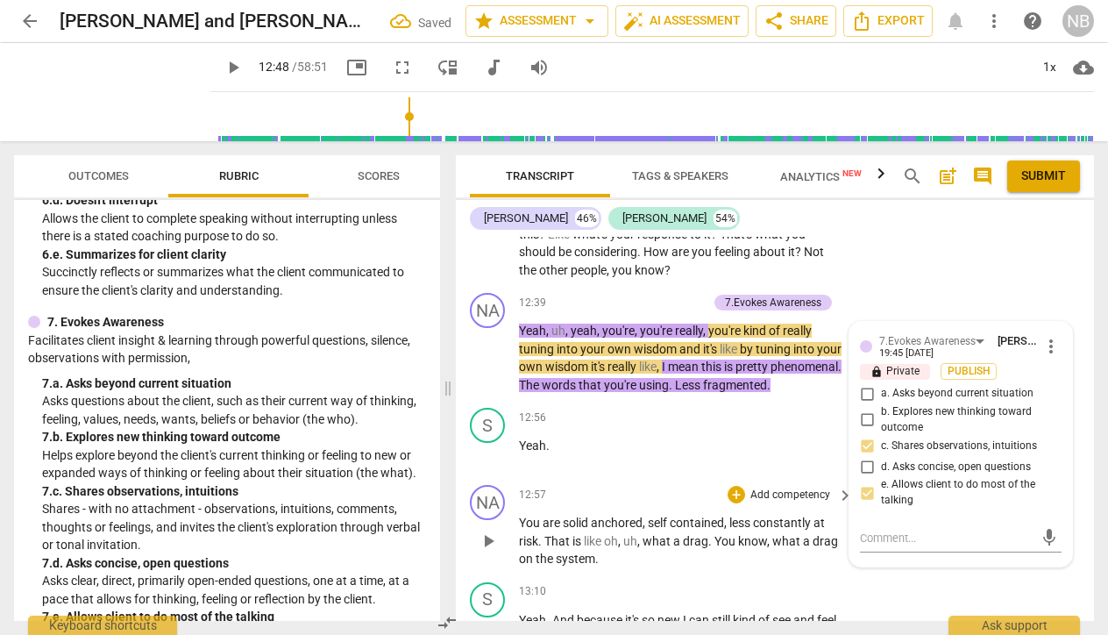
click at [776, 478] on div "NA play_arrow pause 12:57 + Add competency keyboard_arrow_right You are solid a…" at bounding box center [775, 526] width 638 height 97
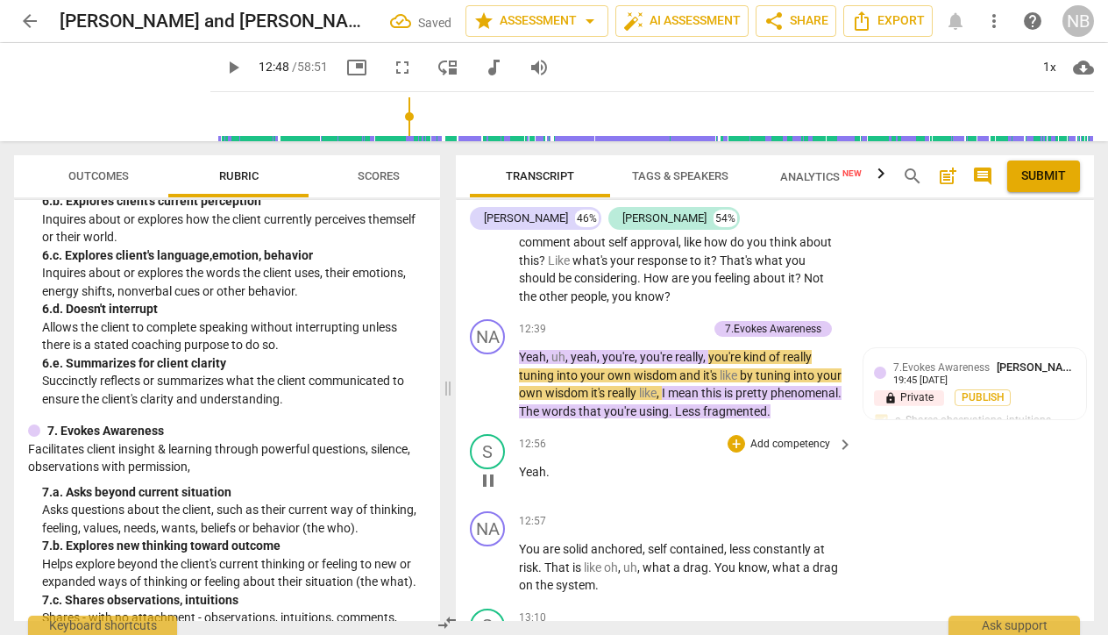
click at [790, 434] on div "12:56 + Add competency keyboard_arrow_right Yeah ." at bounding box center [687, 465] width 336 height 63
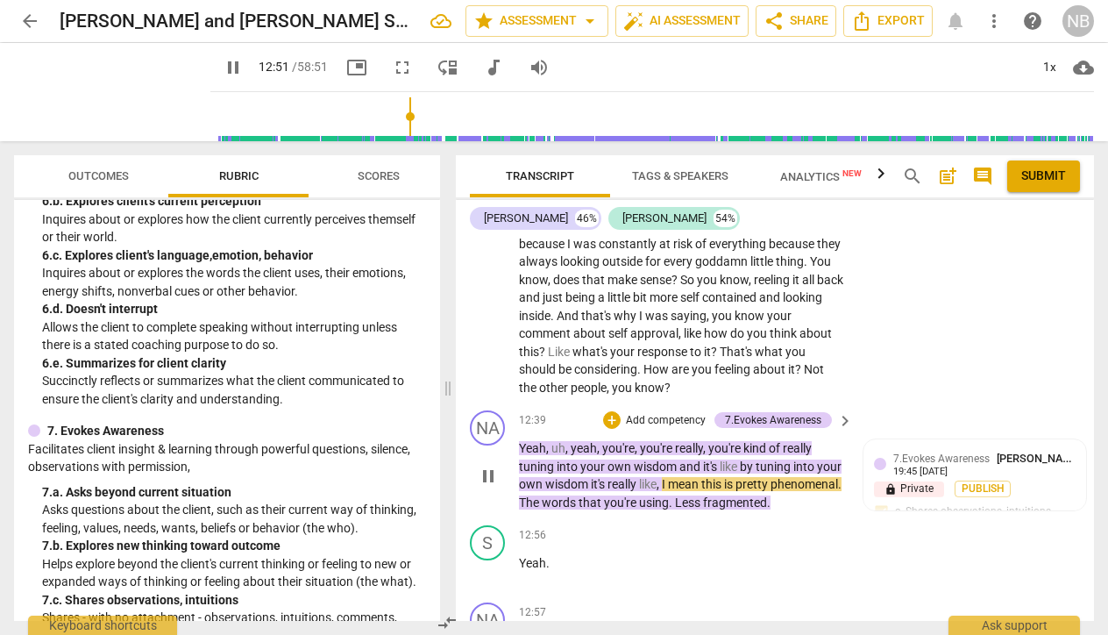
click at [665, 413] on p "Add competency" at bounding box center [665, 421] width 83 height 16
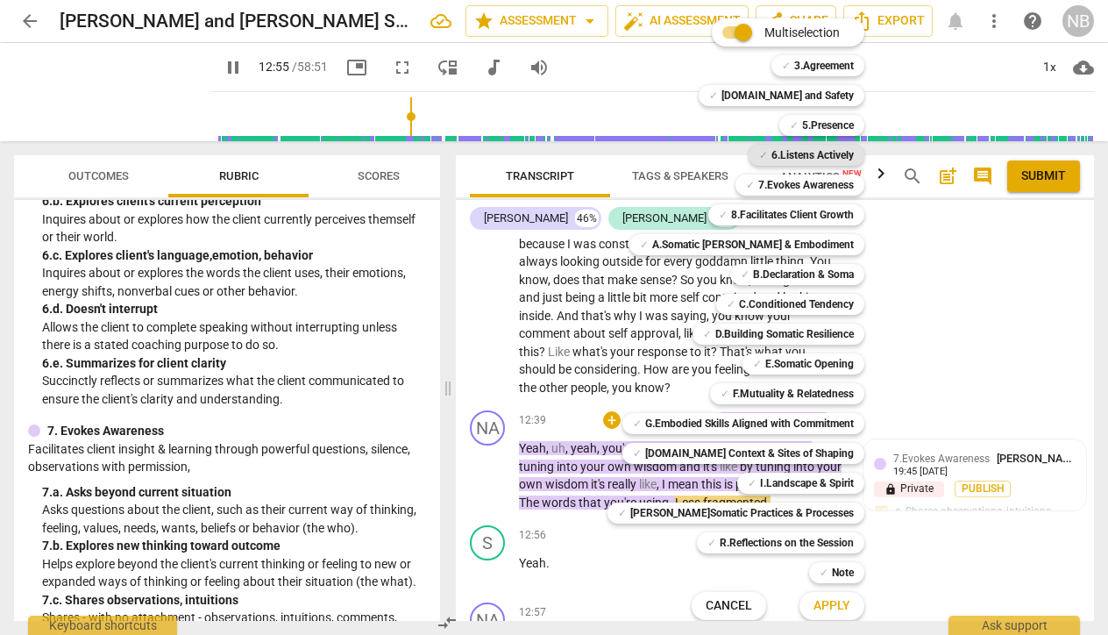
click at [771, 154] on b "6.Listens Actively" at bounding box center [812, 155] width 82 height 21
click at [813, 604] on span "Apply" at bounding box center [831, 606] width 37 height 18
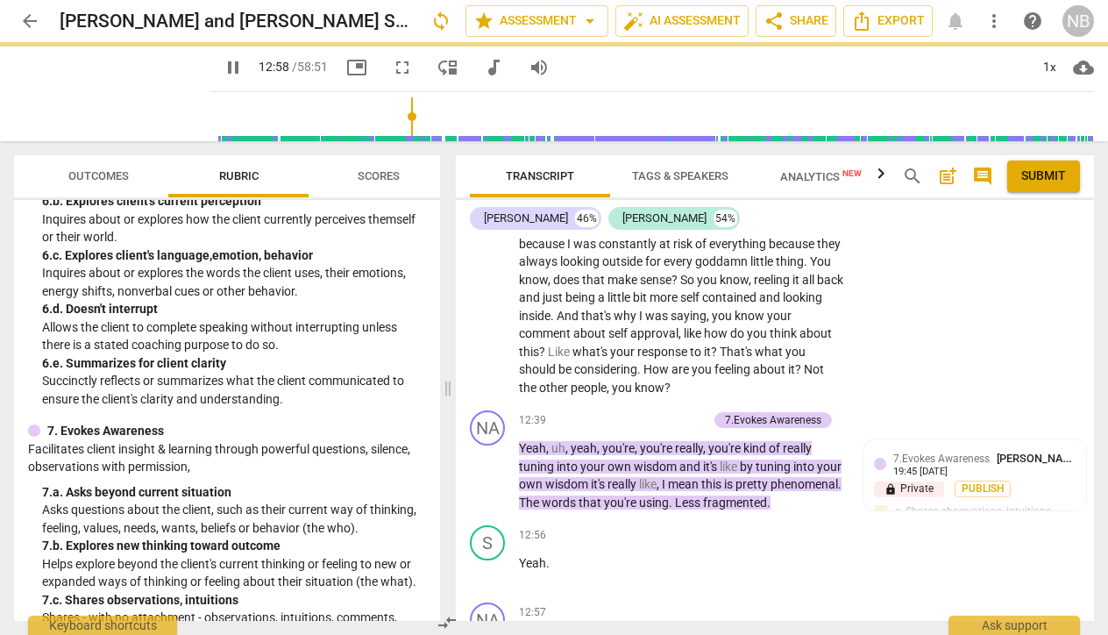
type input "780"
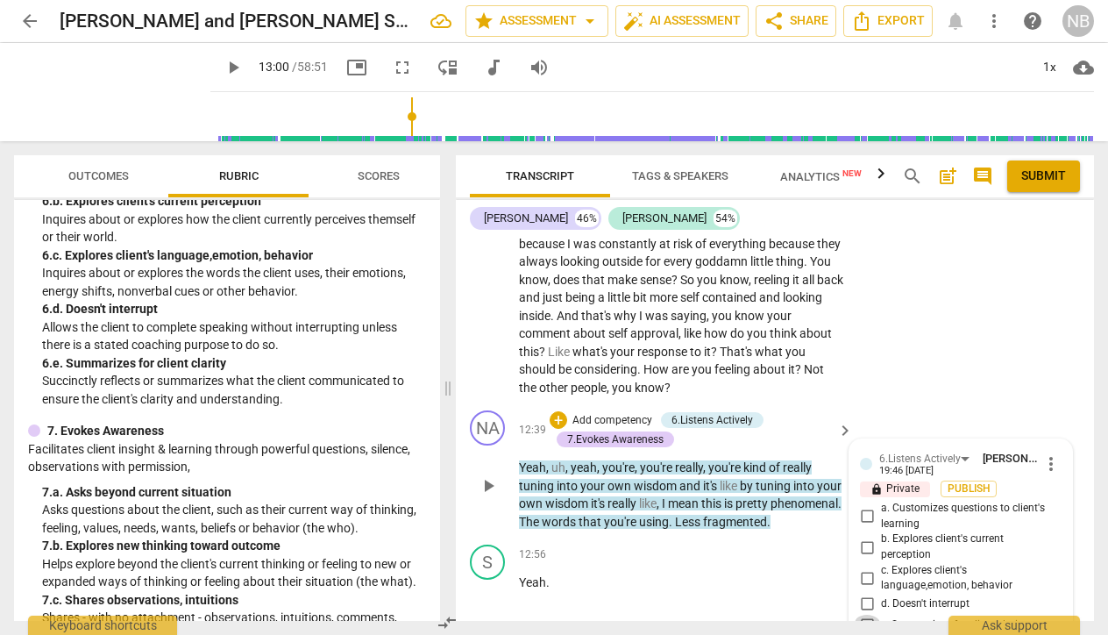
click at [861, 614] on input "e. Summarizes for client clarity" at bounding box center [867, 624] width 28 height 21
checkbox input "true"
click at [867, 567] on input "c. Explores client's language,emotion, behavior" at bounding box center [867, 577] width 28 height 21
checkbox input "true"
click at [868, 536] on input "b. Explores client's current perception" at bounding box center [867, 546] width 28 height 21
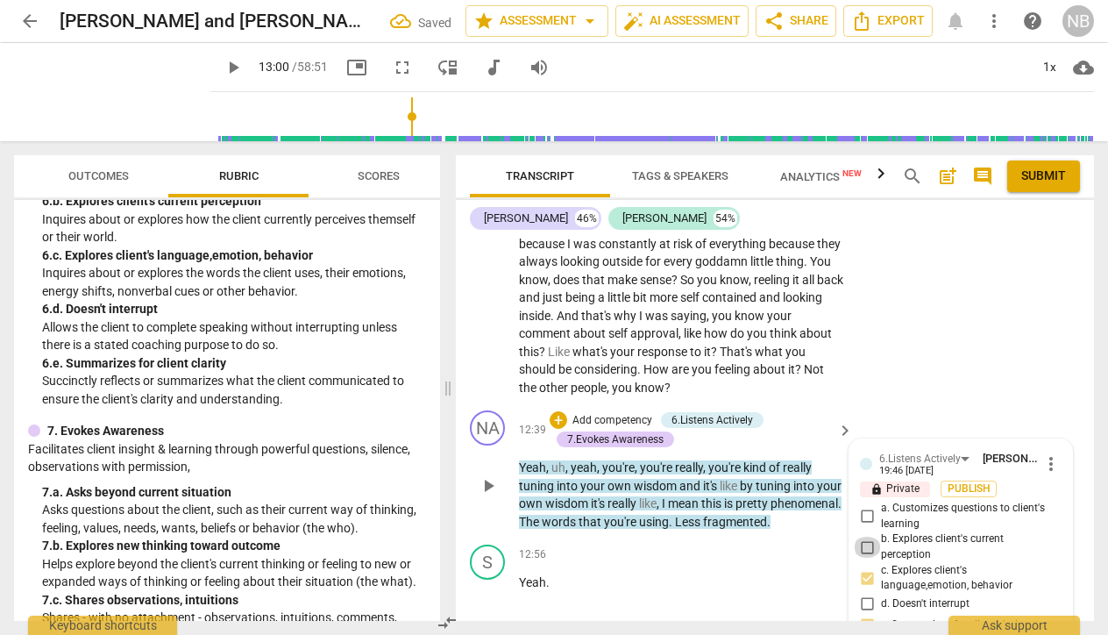
checkbox input "true"
click at [788, 410] on div "+ Add competency 6.Listens Actively 7.Evokes Awareness" at bounding box center [691, 429] width 282 height 39
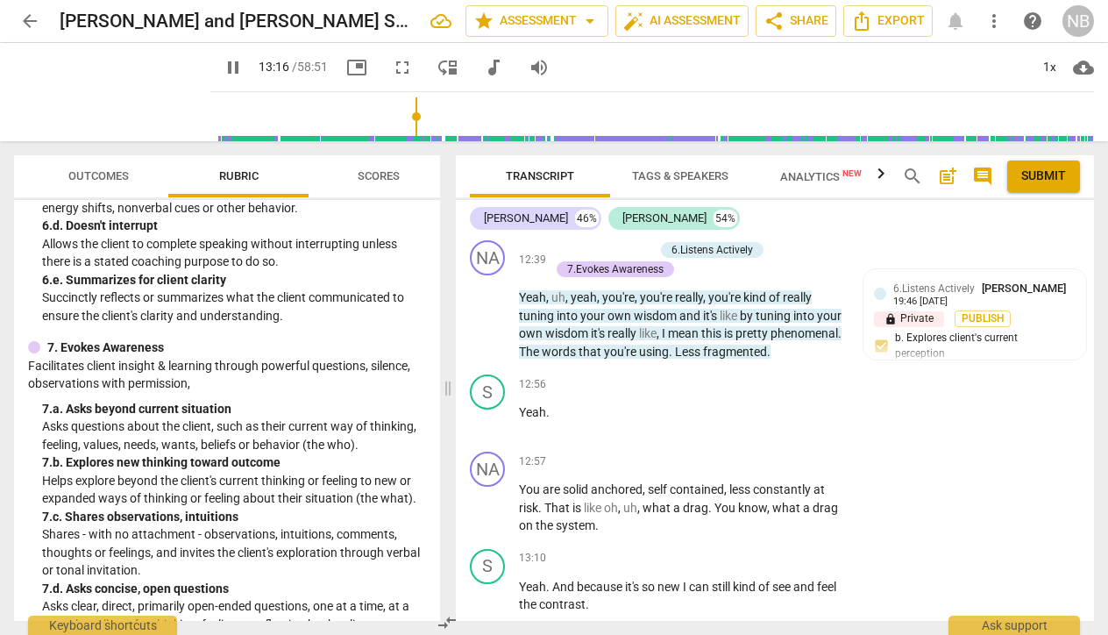
scroll to position [1034, 0]
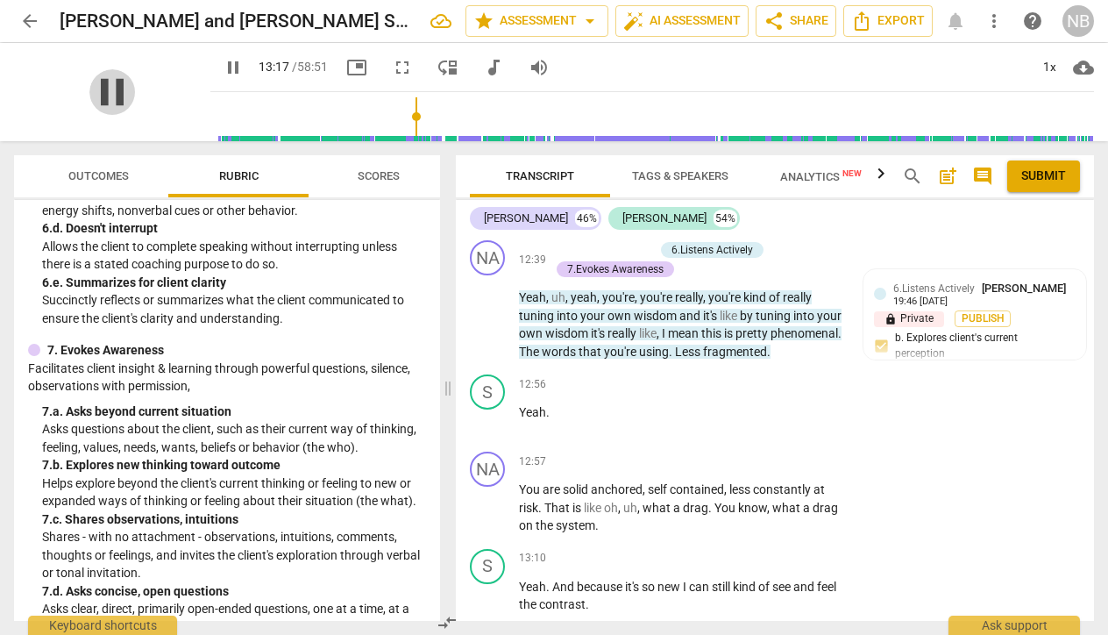
click at [103, 103] on span "pause" at bounding box center [112, 92] width 46 height 46
type input "798"
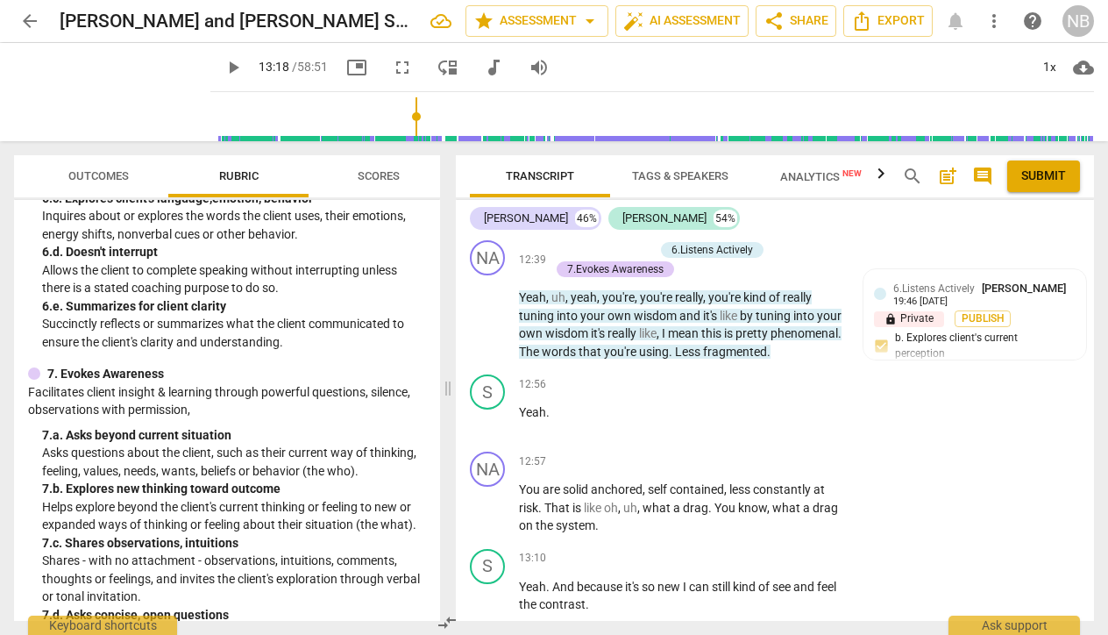
scroll to position [1012, 0]
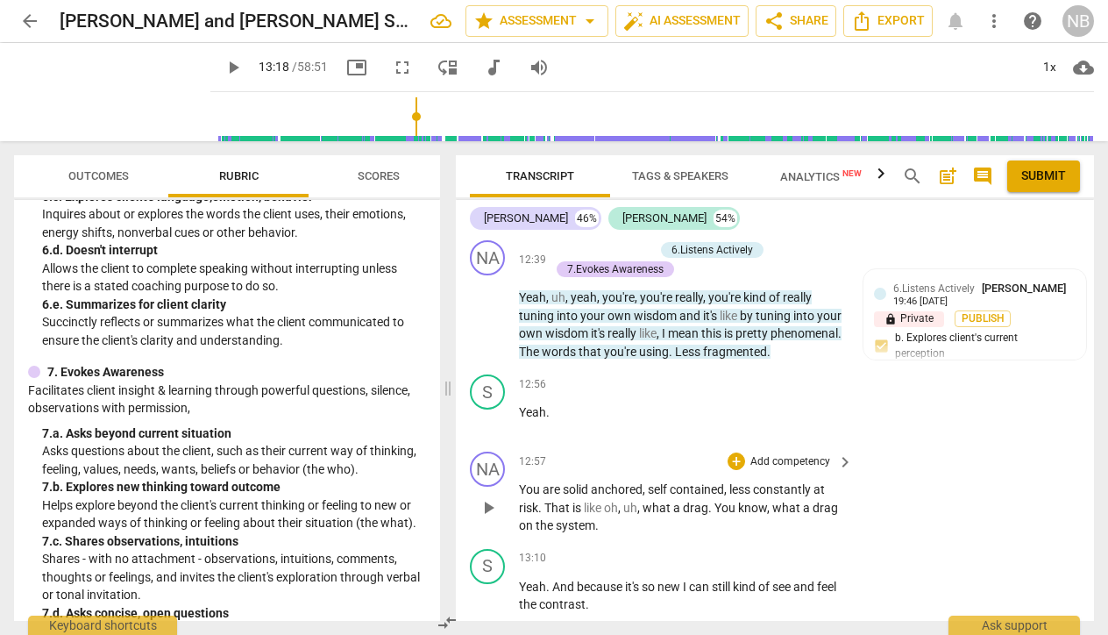
click at [792, 454] on p "Add competency" at bounding box center [790, 462] width 83 height 16
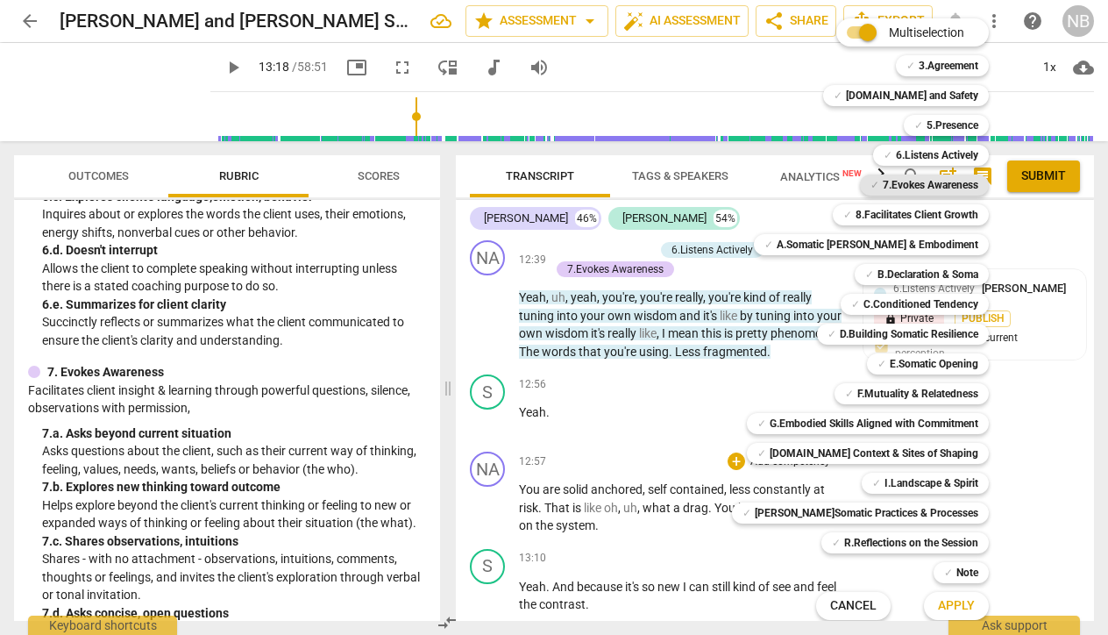
click at [916, 189] on b "7.Evokes Awareness" at bounding box center [931, 184] width 96 height 21
click at [938, 607] on span "Apply" at bounding box center [956, 606] width 37 height 18
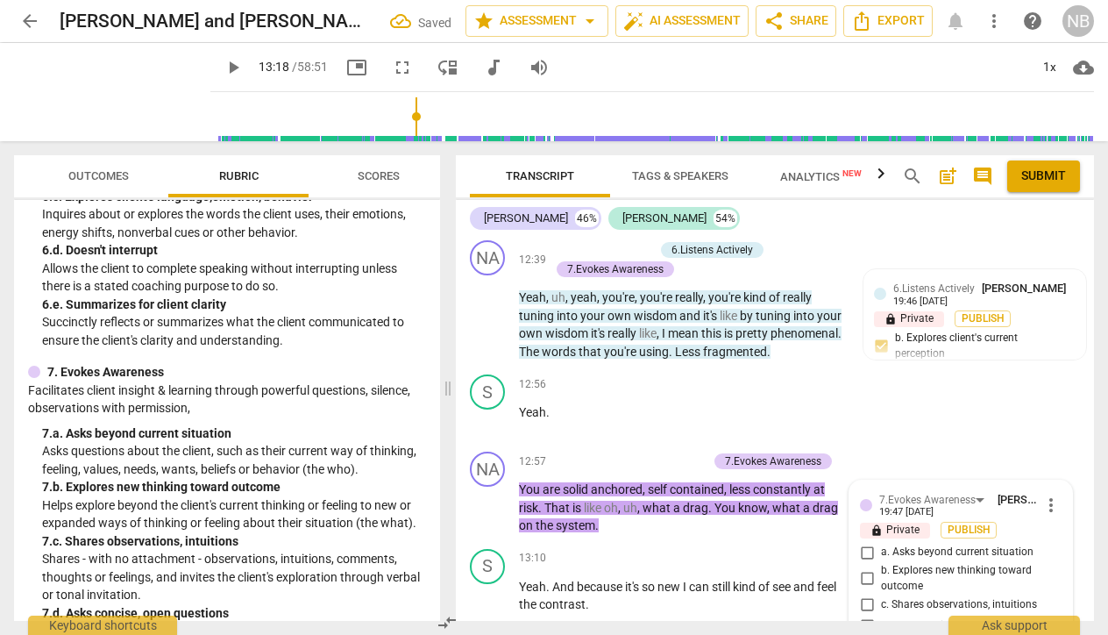
scroll to position [6054, 0]
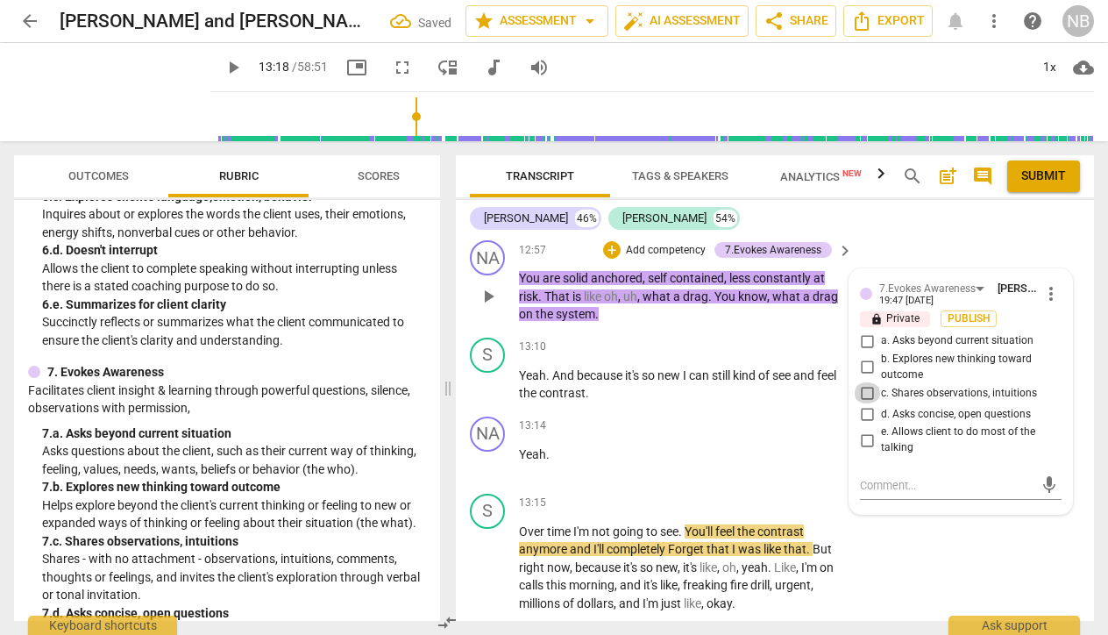
click at [863, 382] on input "c. Shares observations, intuitions" at bounding box center [867, 392] width 28 height 21
checkbox input "true"
click at [917, 508] on div "S play_arrow pause 13:15 + Add competency keyboard_arrow_right Over time I'm no…" at bounding box center [775, 552] width 638 height 133
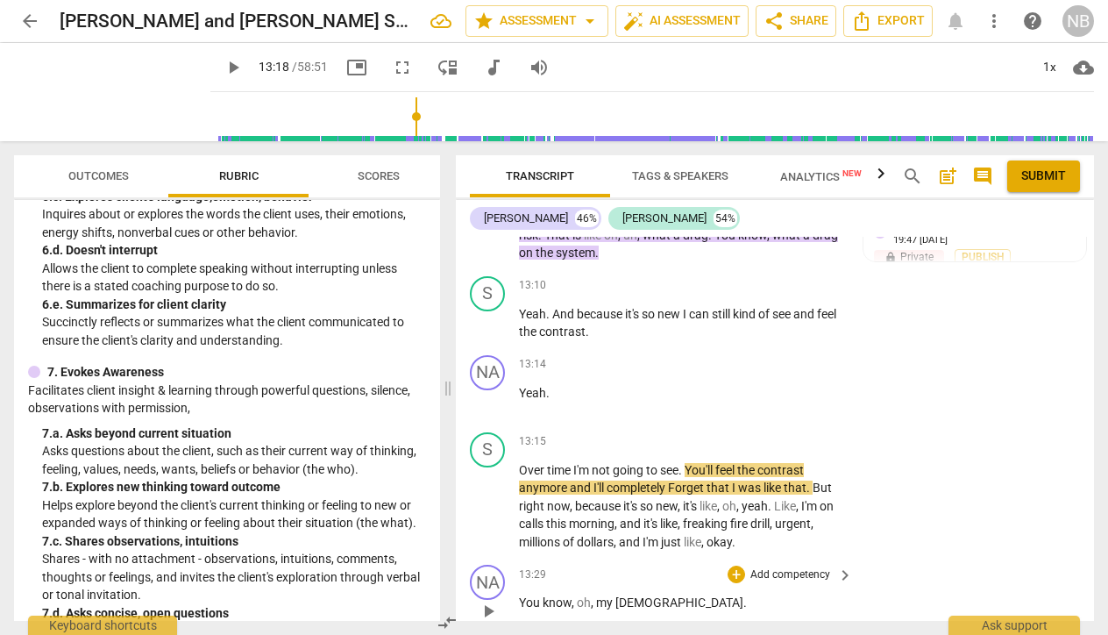
scroll to position [6134, 0]
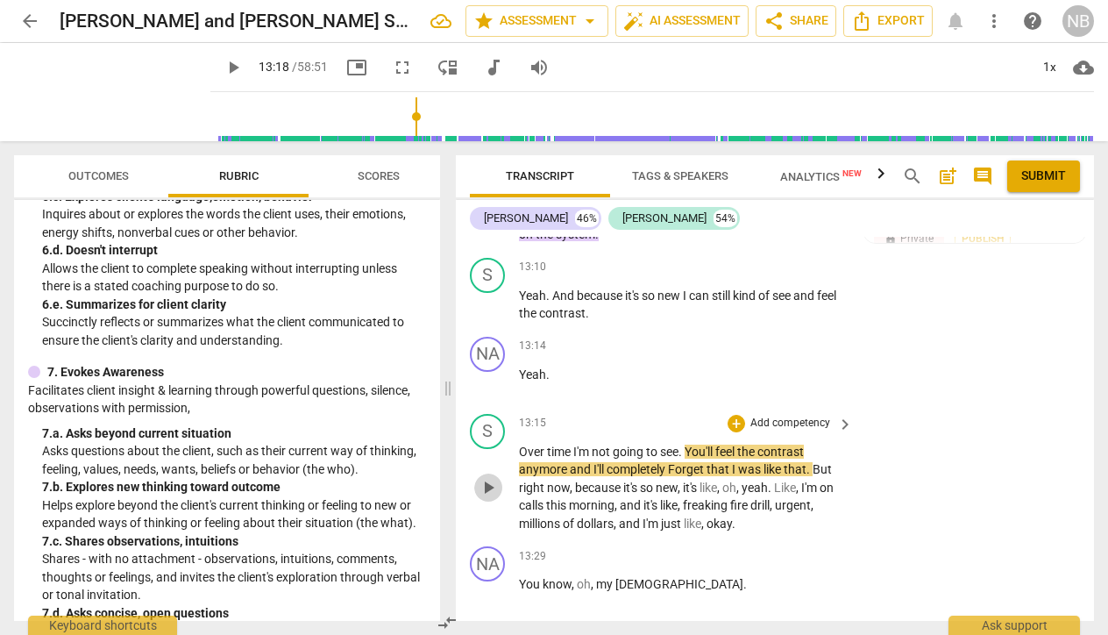
click at [492, 477] on span "play_arrow" at bounding box center [488, 487] width 21 height 21
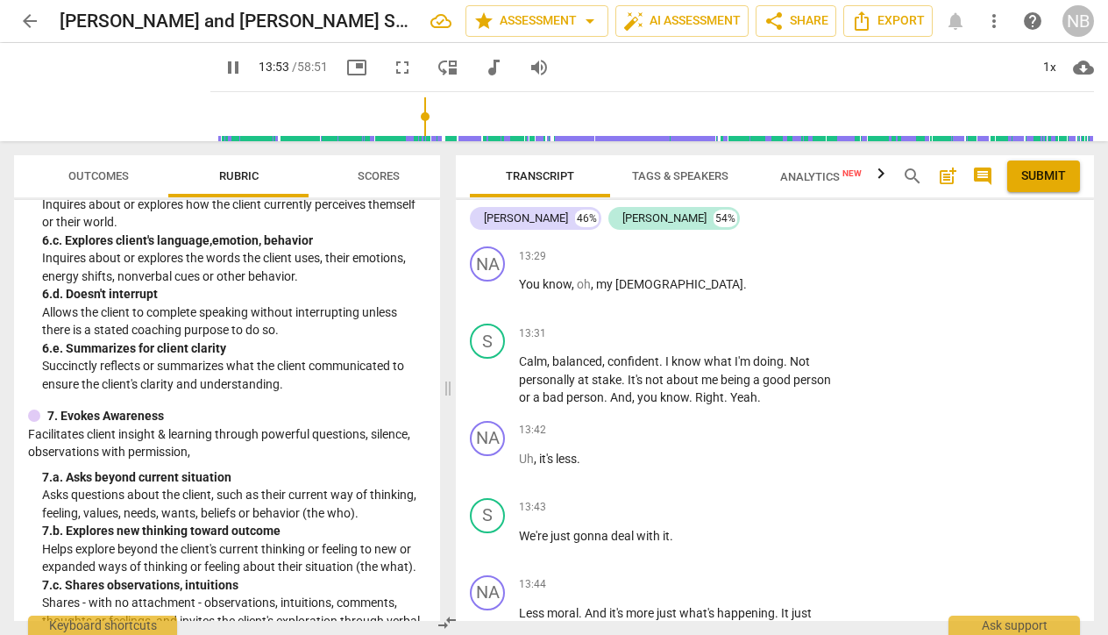
scroll to position [970, 0]
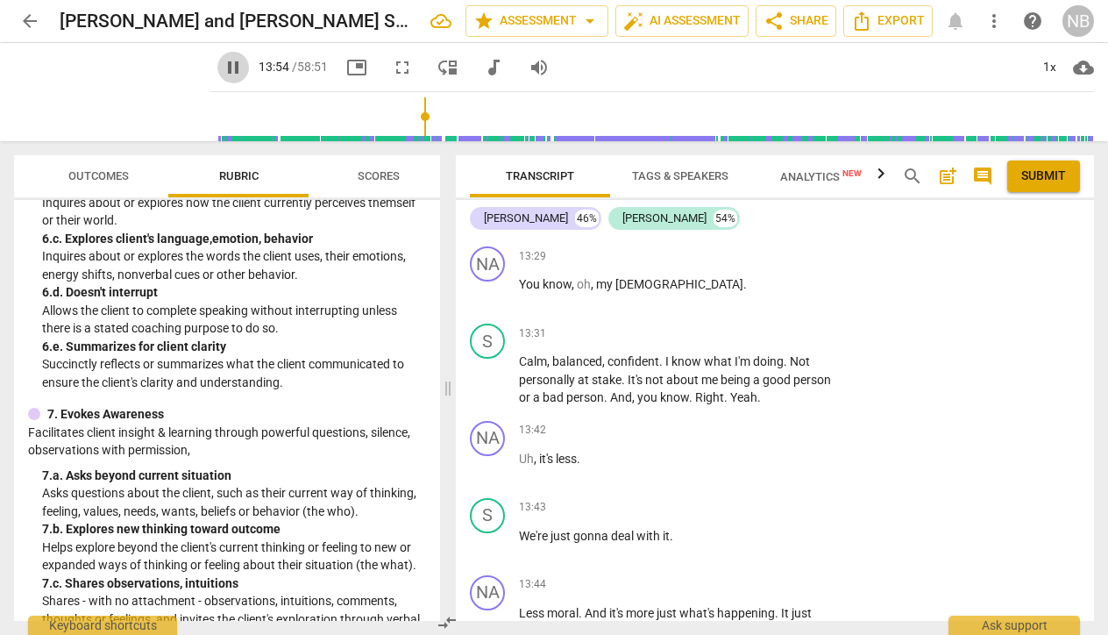
click at [223, 67] on span "pause" at bounding box center [233, 67] width 21 height 21
type input "835"
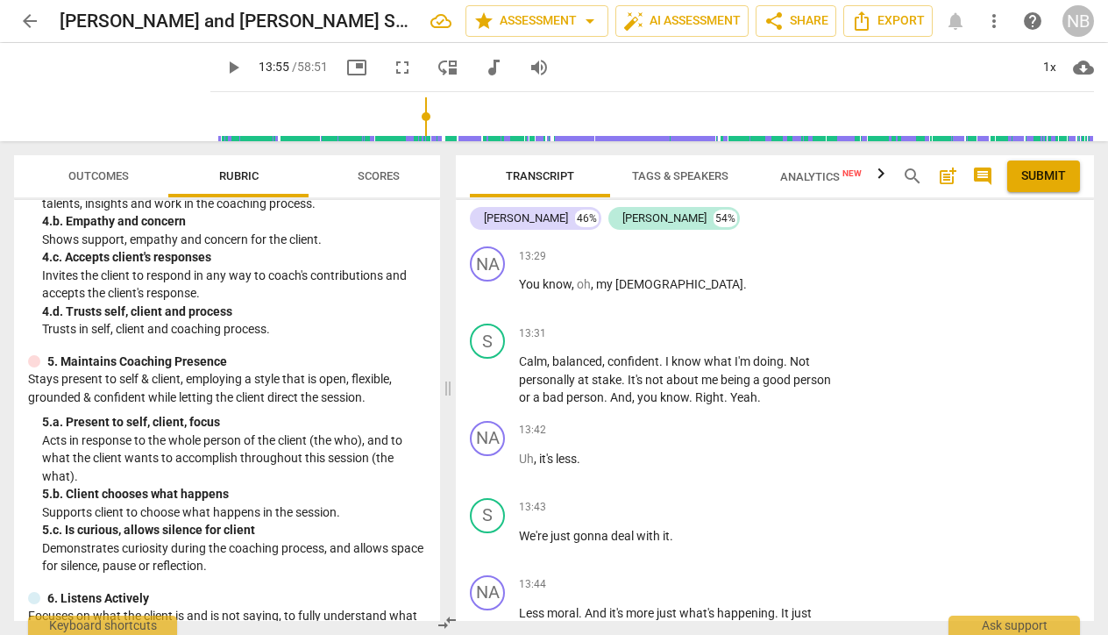
scroll to position [380, 0]
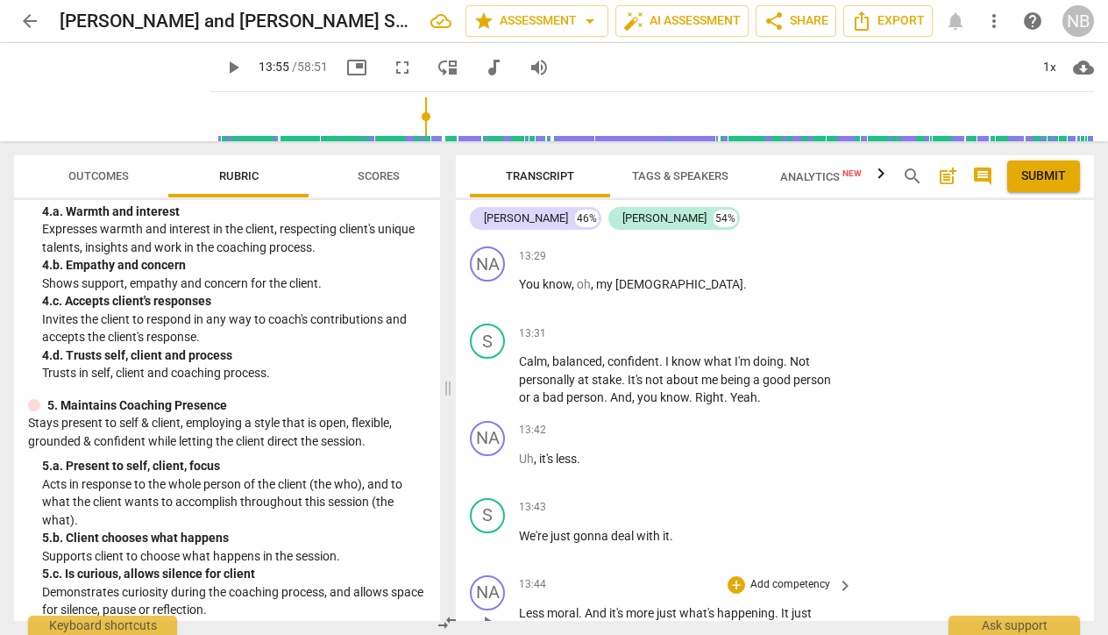
click at [785, 577] on p "Add competency" at bounding box center [790, 585] width 83 height 16
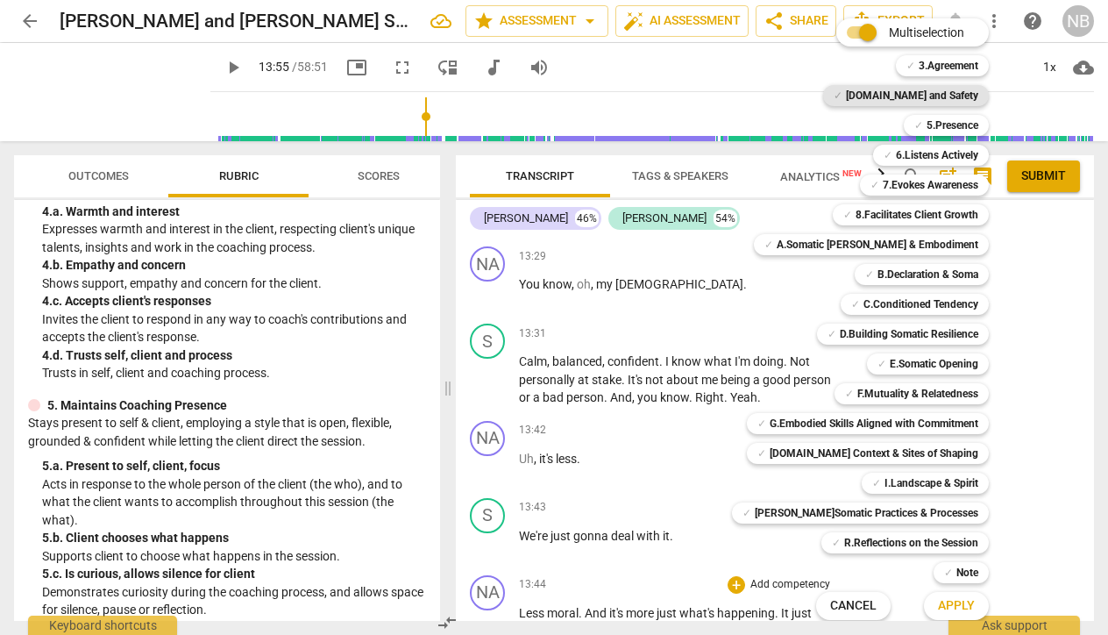
click at [881, 91] on b "4.Trust and Safety" at bounding box center [912, 95] width 132 height 21
click at [938, 608] on span "Apply" at bounding box center [956, 606] width 37 height 18
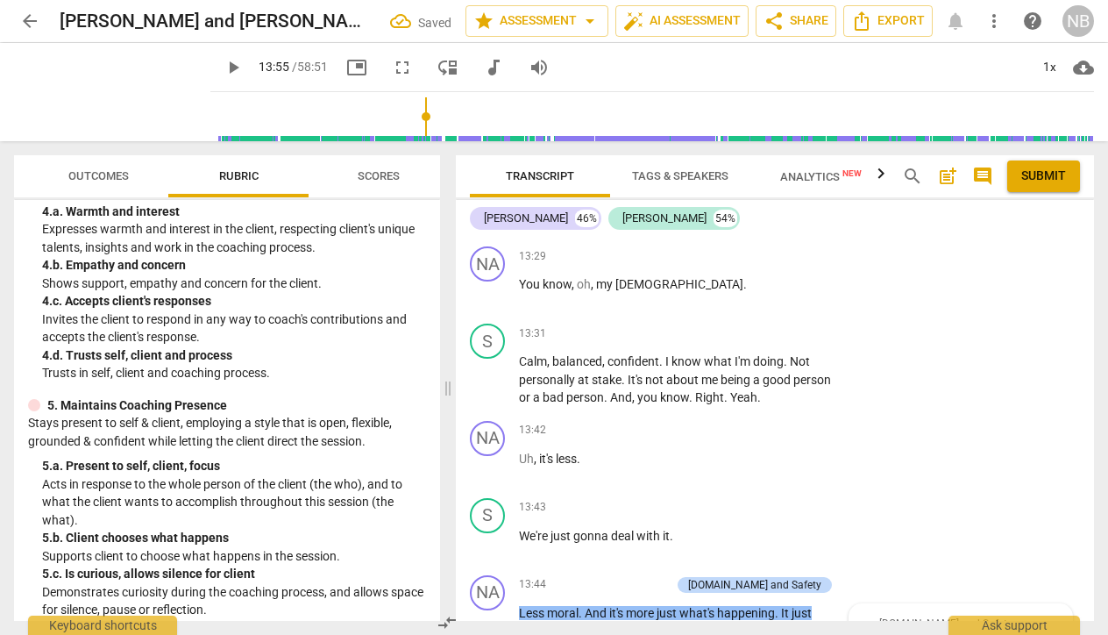
scroll to position [6724, 0]
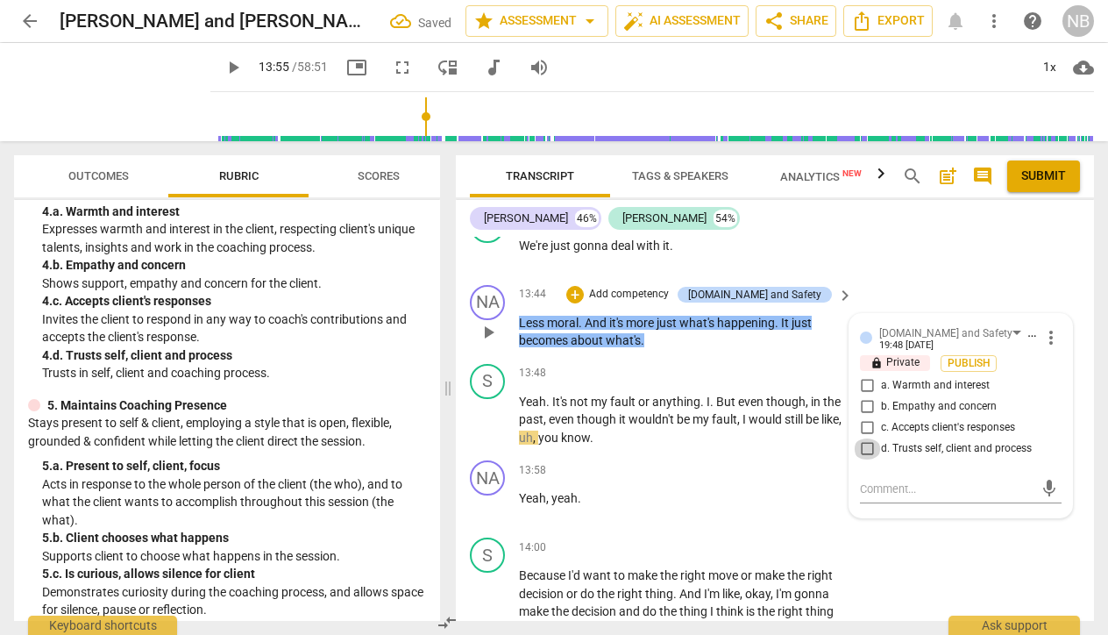
click at [862, 438] on input "d. Trusts self, client and process" at bounding box center [867, 448] width 28 height 21
checkbox input "true"
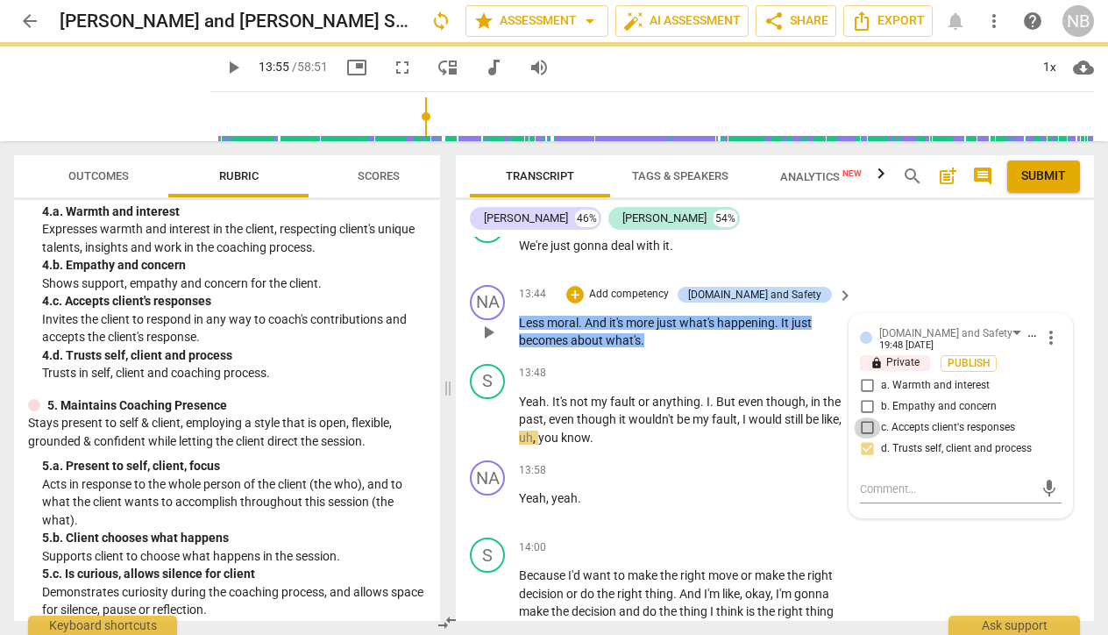
click at [866, 417] on input "c. Accepts client's responses" at bounding box center [867, 427] width 28 height 21
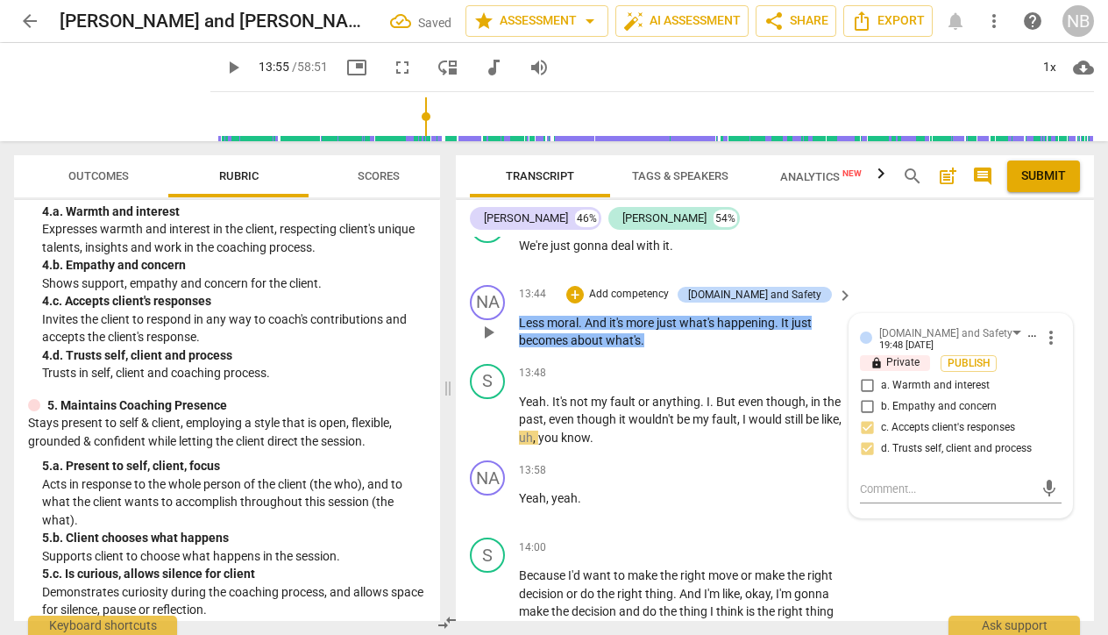
click at [862, 417] on input "c. Accepts client's responses" at bounding box center [867, 427] width 28 height 21
click at [861, 417] on input "c. Accepts client's responses" at bounding box center [867, 427] width 28 height 21
click at [863, 417] on input "c. Accepts client's responses" at bounding box center [867, 427] width 28 height 21
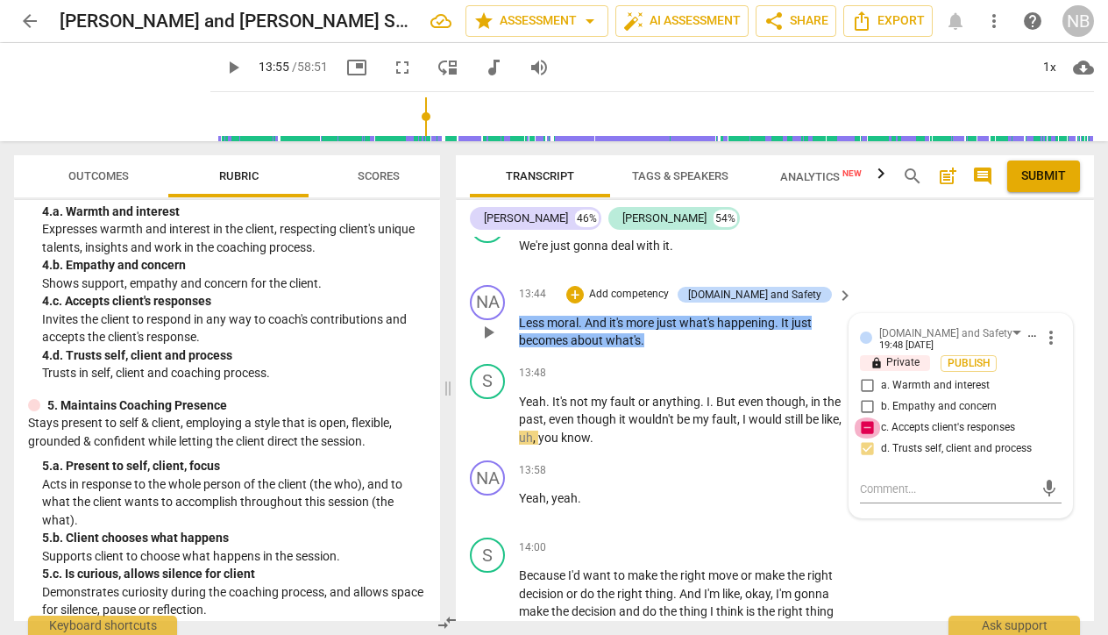
checkbox input "false"
click at [659, 462] on div "NA play_arrow pause 13:58 + Add competency keyboard_arrow_right Yeah , yeah ." at bounding box center [775, 491] width 638 height 77
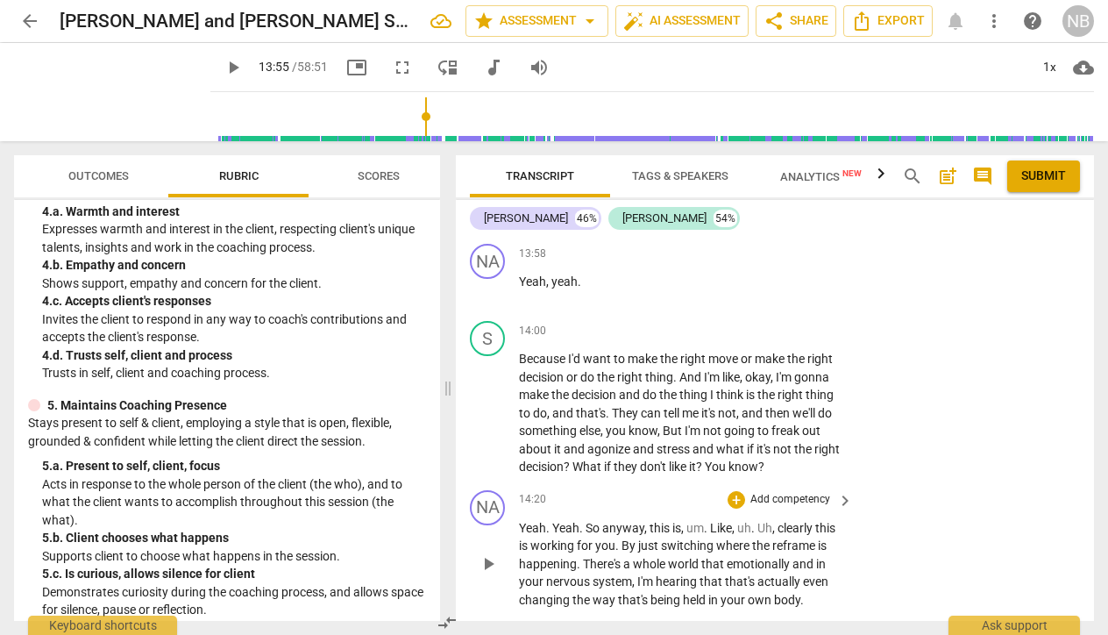
scroll to position [6941, 0]
click at [489, 552] on span "play_arrow" at bounding box center [488, 562] width 21 height 21
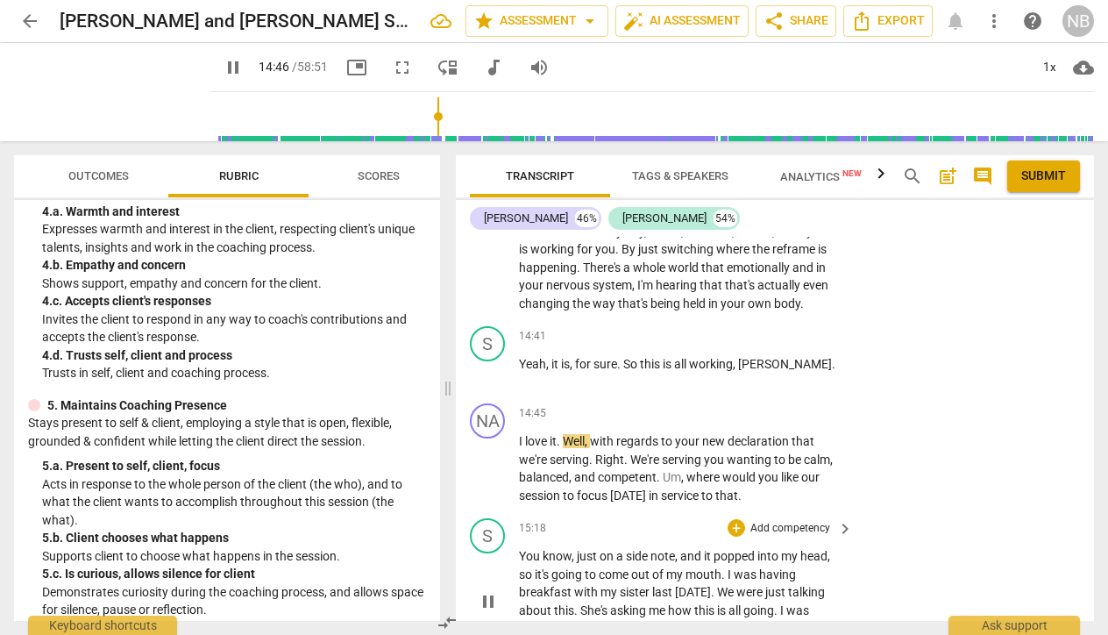
scroll to position [7232, 0]
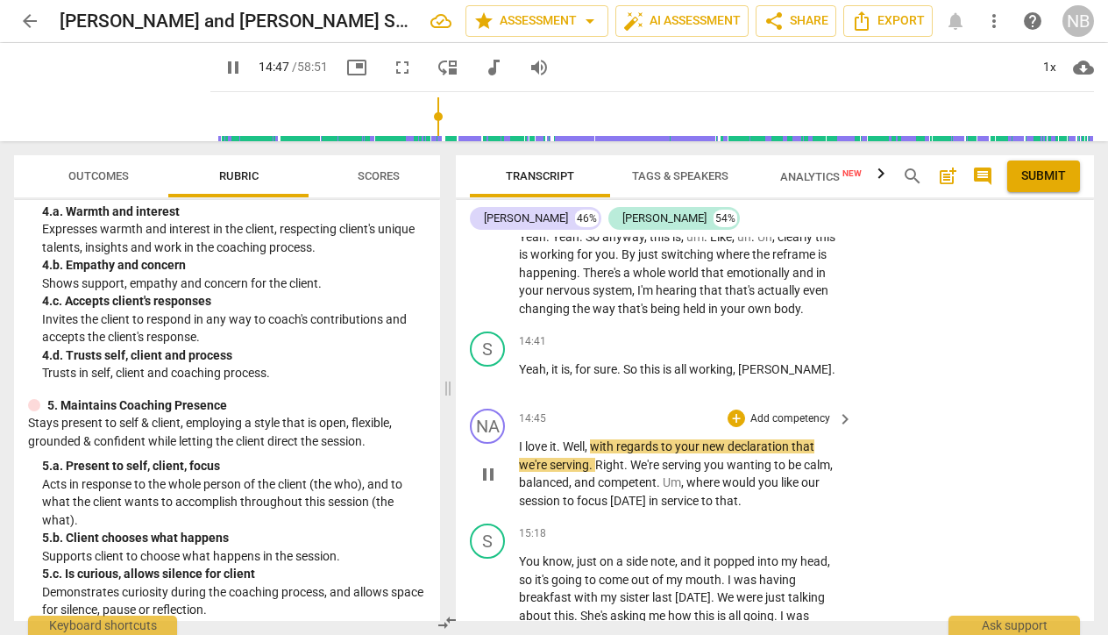
click at [486, 464] on span "pause" at bounding box center [488, 474] width 21 height 21
type input "888"
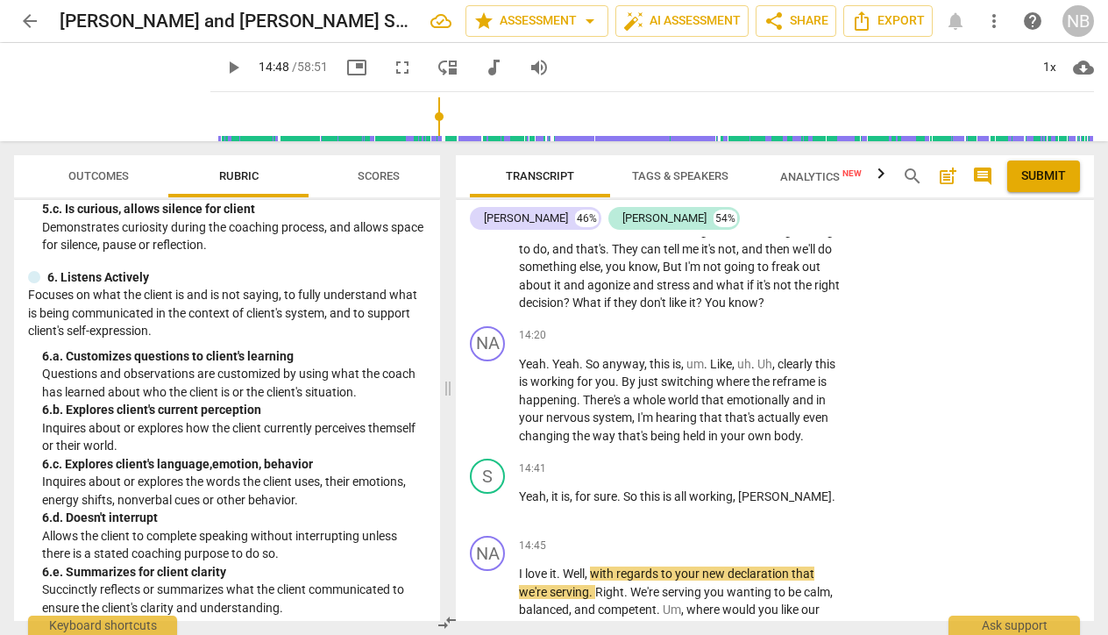
scroll to position [751, 0]
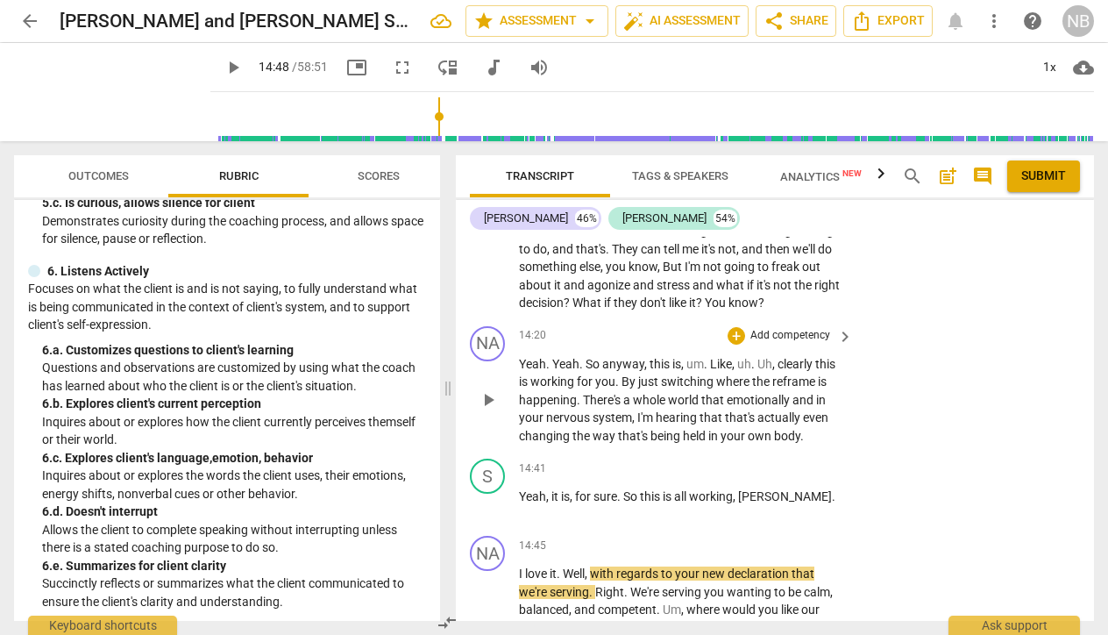
click at [749, 328] on p "Add competency" at bounding box center [790, 336] width 83 height 16
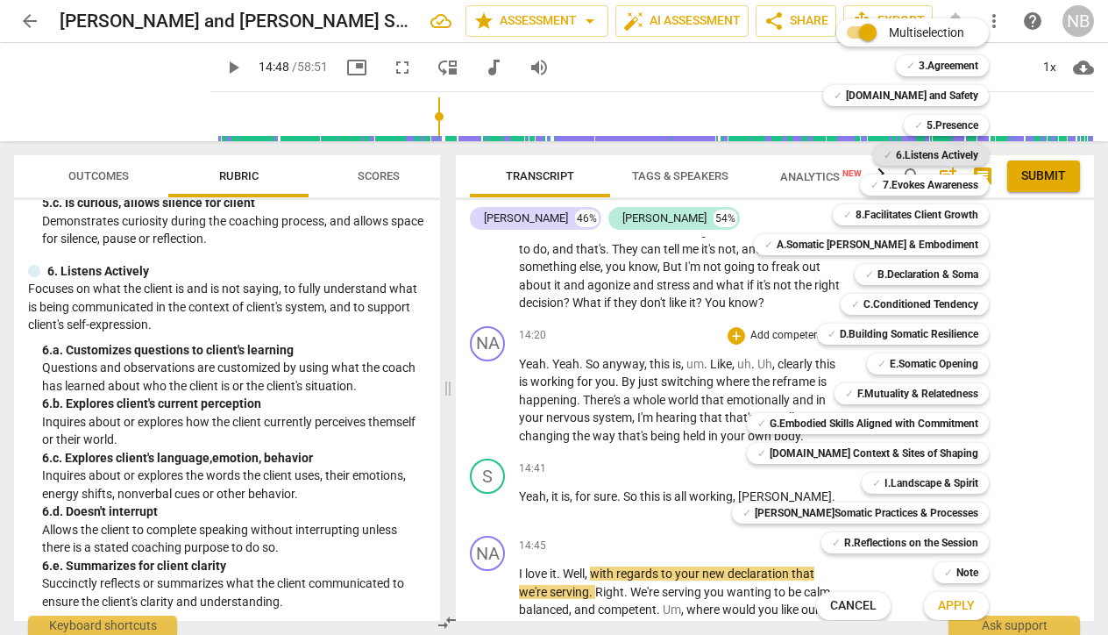
click at [915, 161] on b "6.Listens Actively" at bounding box center [937, 155] width 82 height 21
click at [950, 610] on span "Apply" at bounding box center [956, 606] width 37 height 18
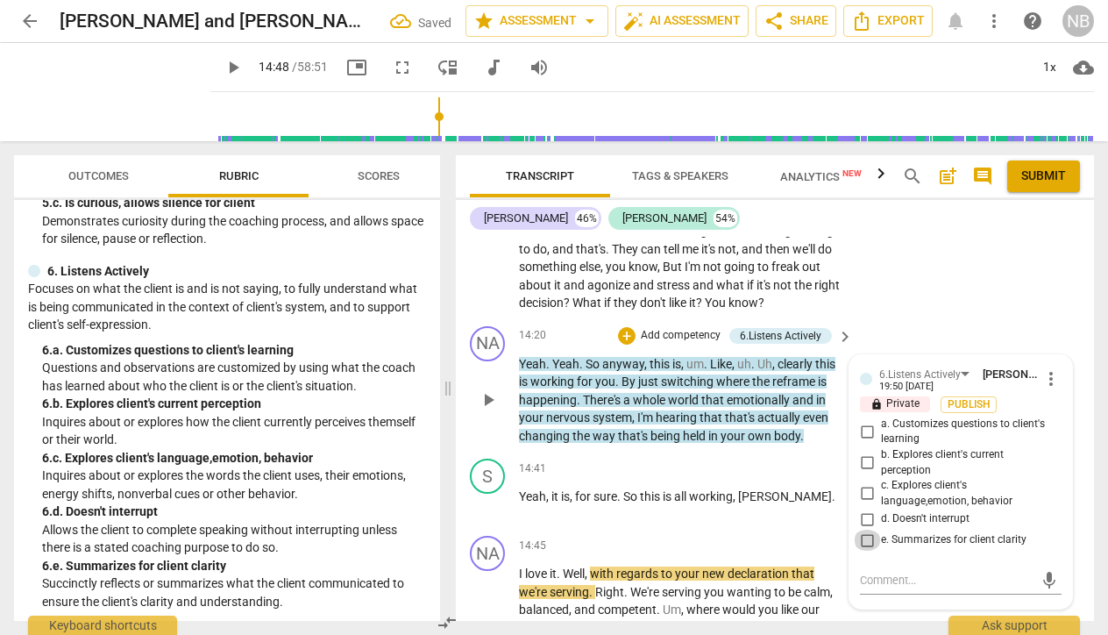
click at [860, 529] on input "e. Summarizes for client clarity" at bounding box center [867, 539] width 28 height 21
checkbox input "true"
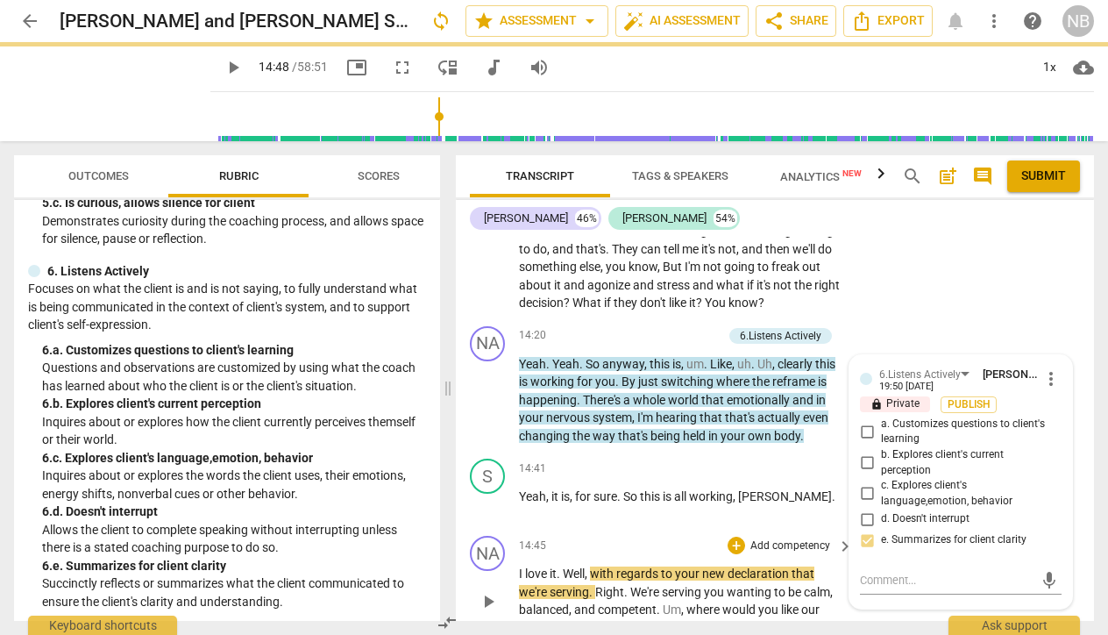
click at [876, 557] on div "NA play_arrow pause 14:45 + Add competency keyboard_arrow_right I love it . Wel…" at bounding box center [775, 586] width 638 height 115
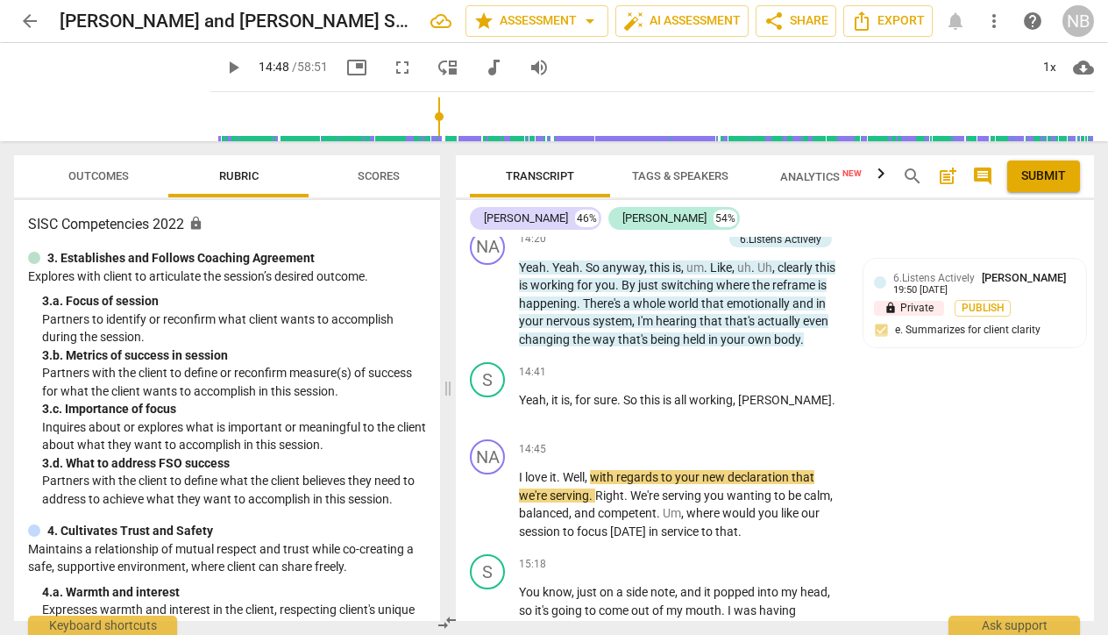
scroll to position [0, 0]
click at [492, 494] on span "play_arrow" at bounding box center [488, 504] width 21 height 21
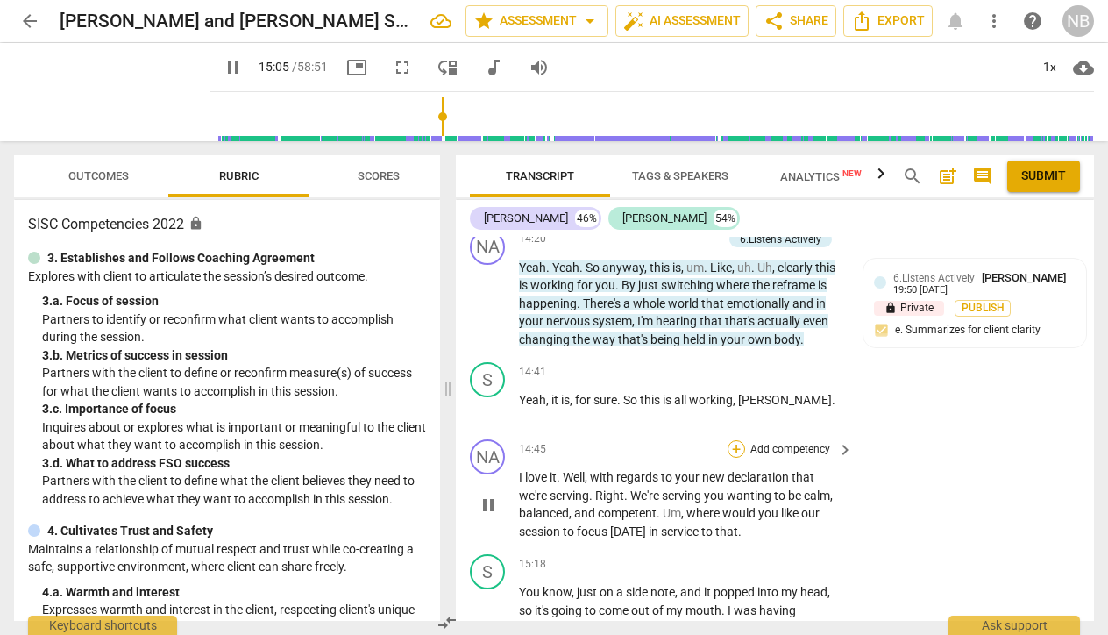
click at [735, 440] on div "+" at bounding box center [737, 449] width 18 height 18
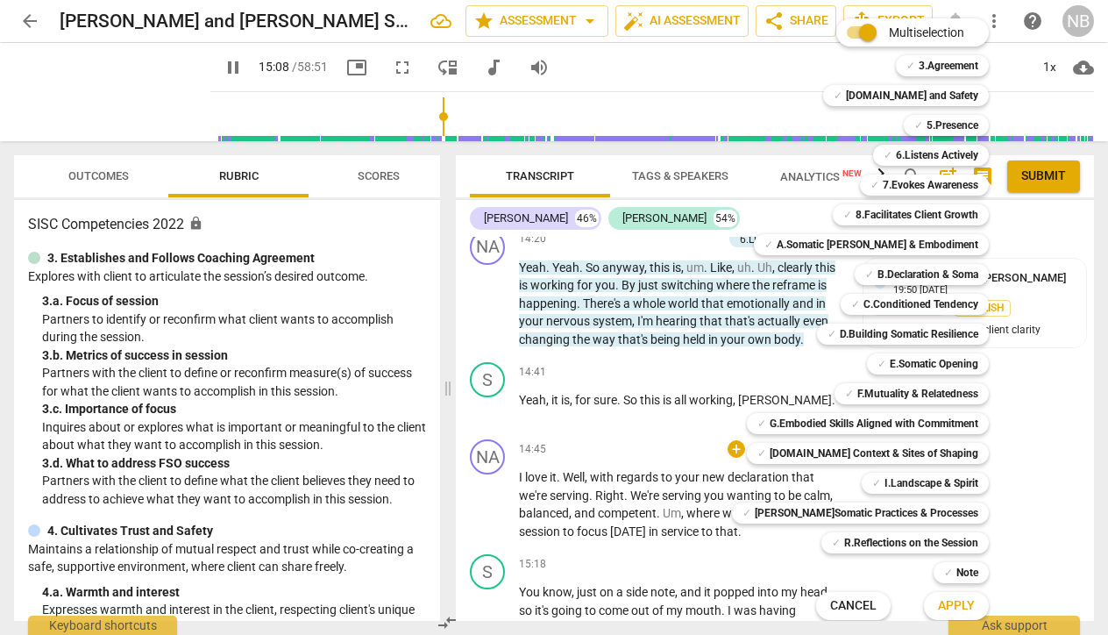
click at [213, 68] on div at bounding box center [554, 317] width 1108 height 635
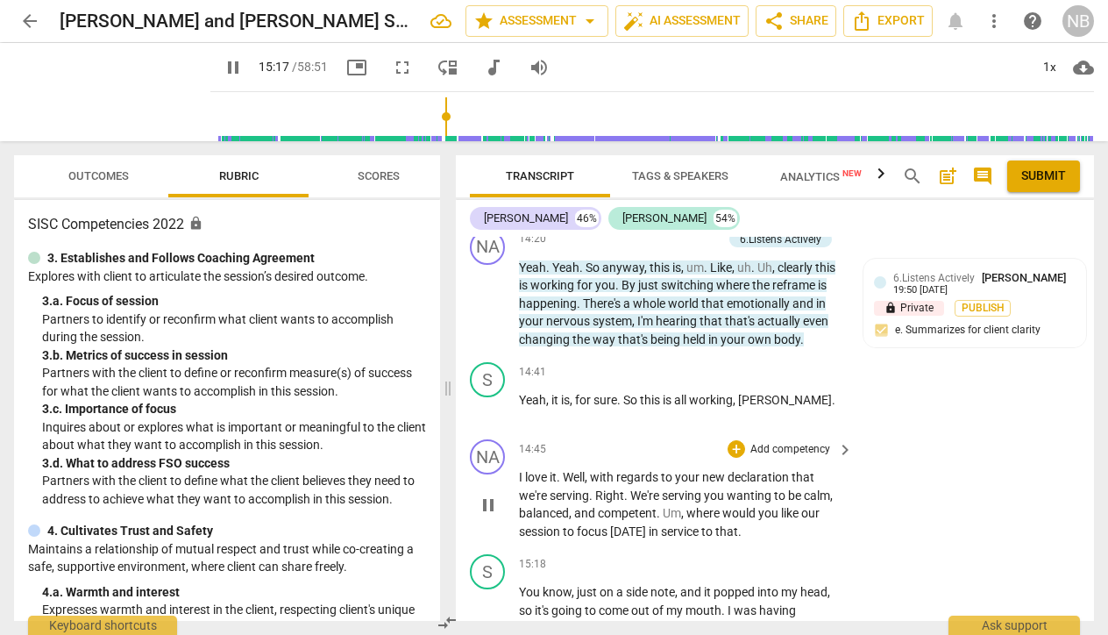
click at [778, 442] on p "Add competency" at bounding box center [790, 450] width 83 height 16
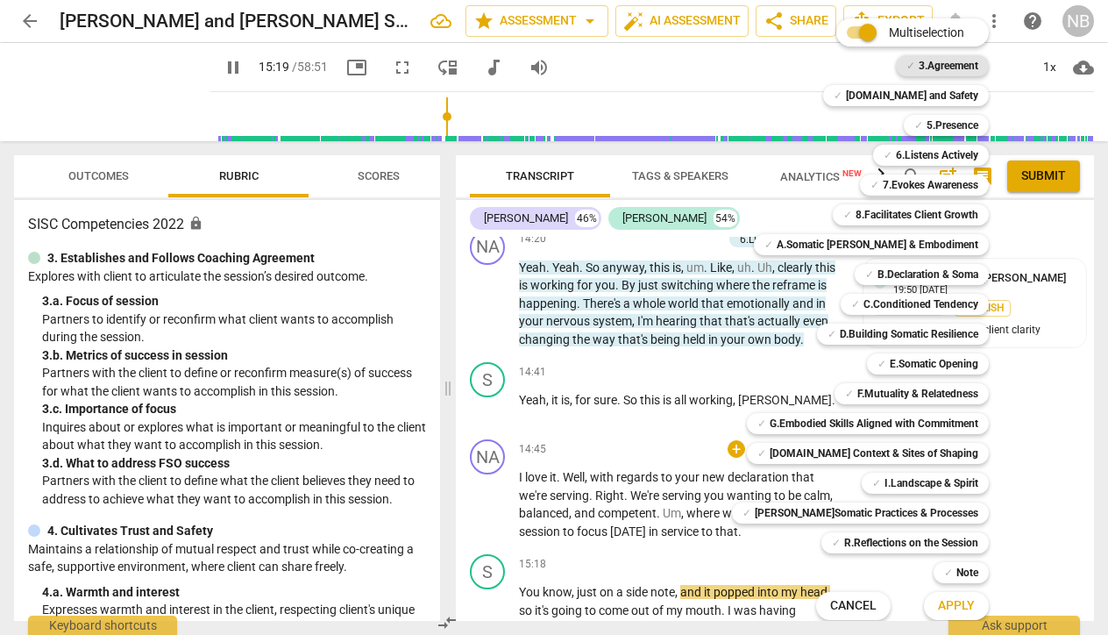
click at [919, 67] on b "3.Agreement" at bounding box center [949, 65] width 60 height 21
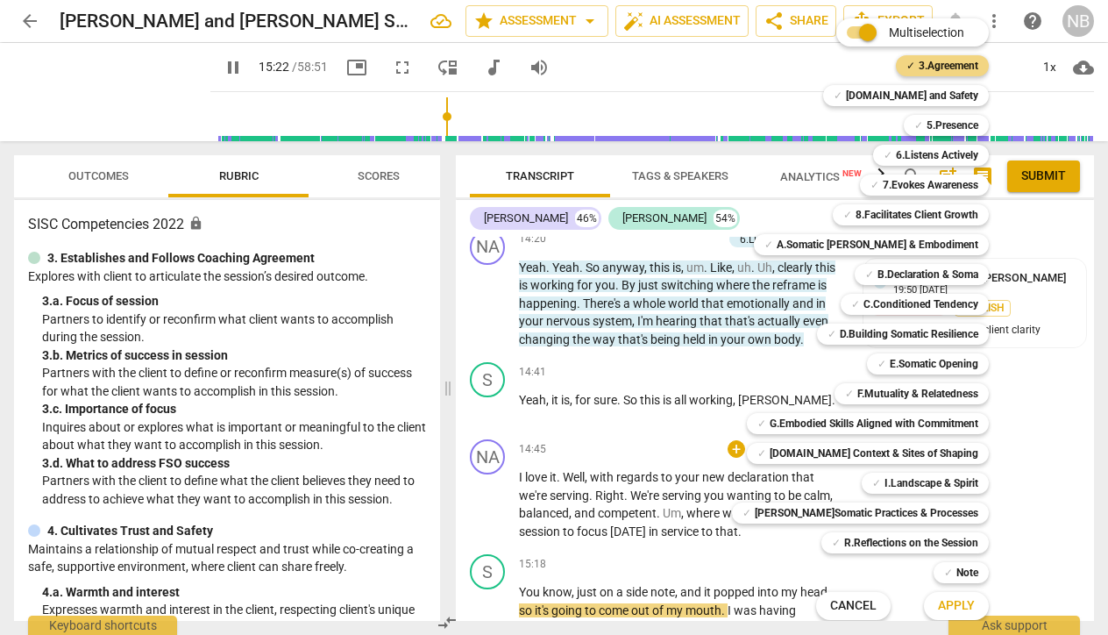
click at [938, 606] on span "Apply" at bounding box center [956, 606] width 37 height 18
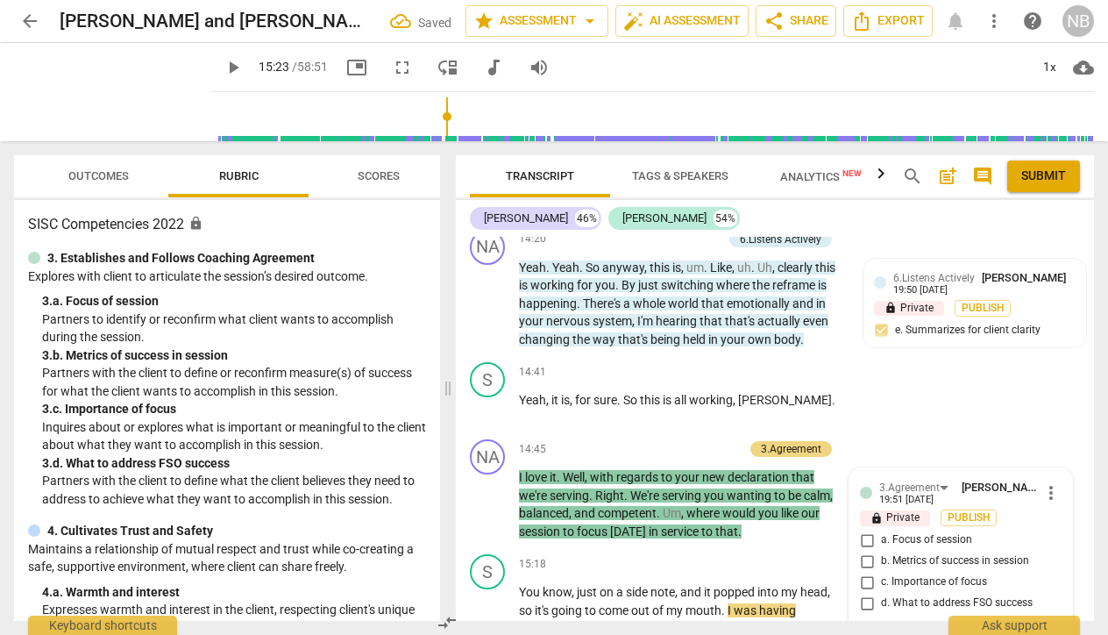
type input "923"
click at [863, 529] on input "a. Focus of session" at bounding box center [867, 539] width 28 height 21
checkbox input "true"
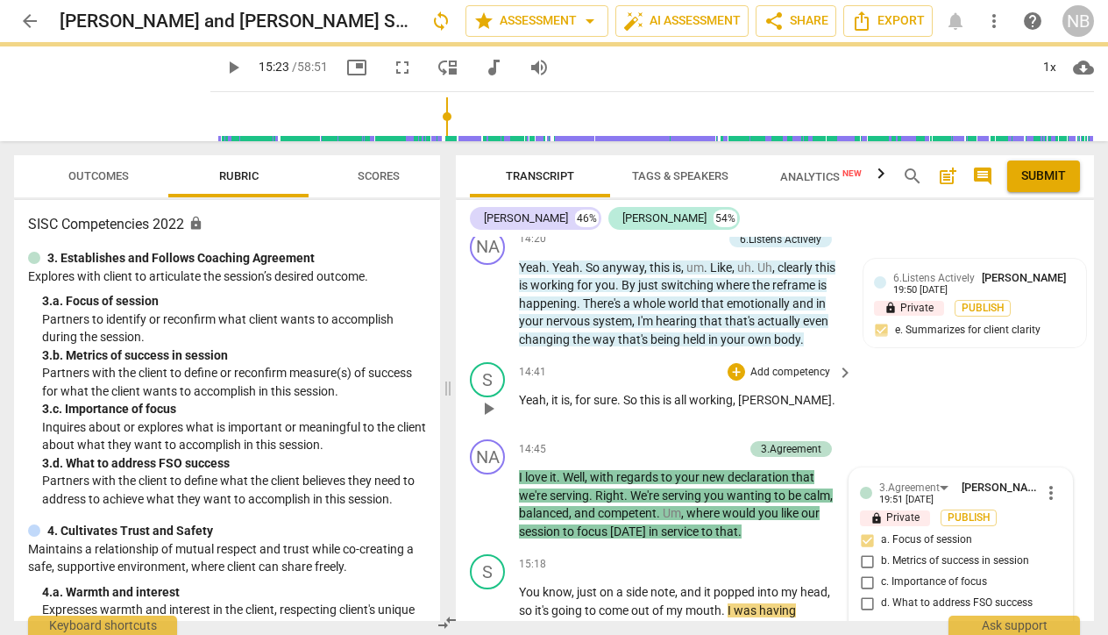
click at [934, 355] on div "S play_arrow pause 14:41 + Add competency keyboard_arrow_right Yeah , it is , f…" at bounding box center [775, 393] width 638 height 77
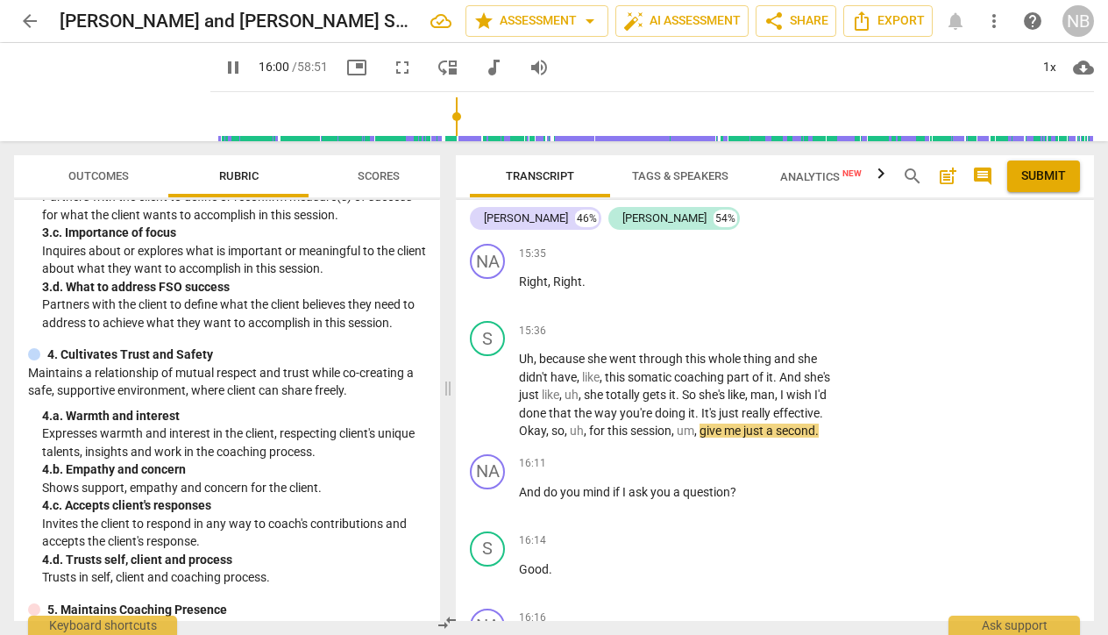
scroll to position [177, 0]
click at [223, 74] on span "pause" at bounding box center [233, 67] width 21 height 21
type input "970"
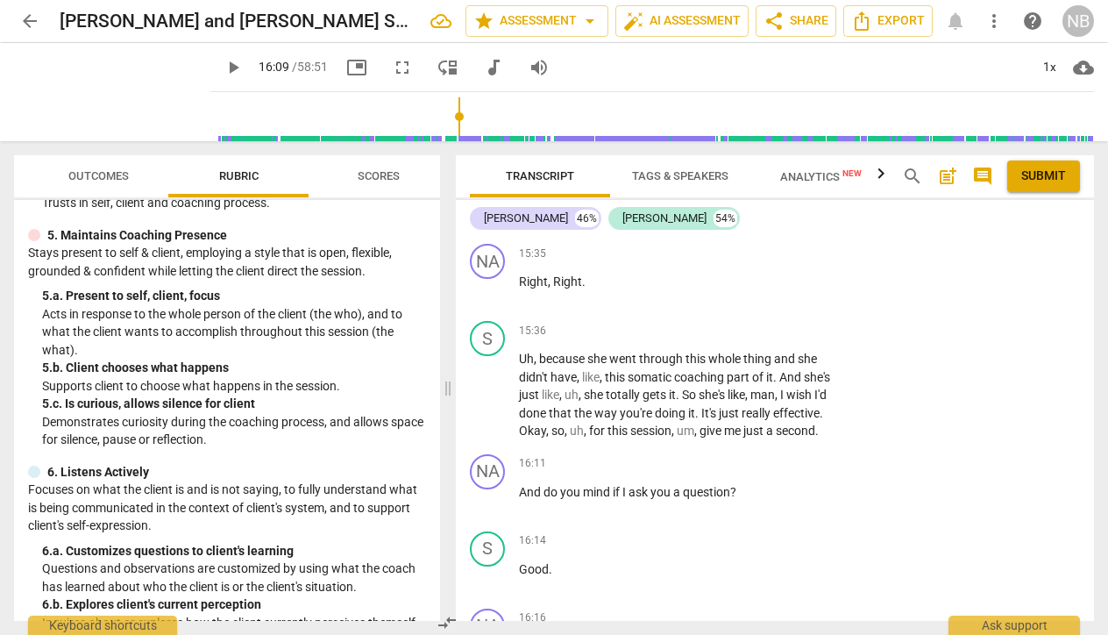
scroll to position [545, 0]
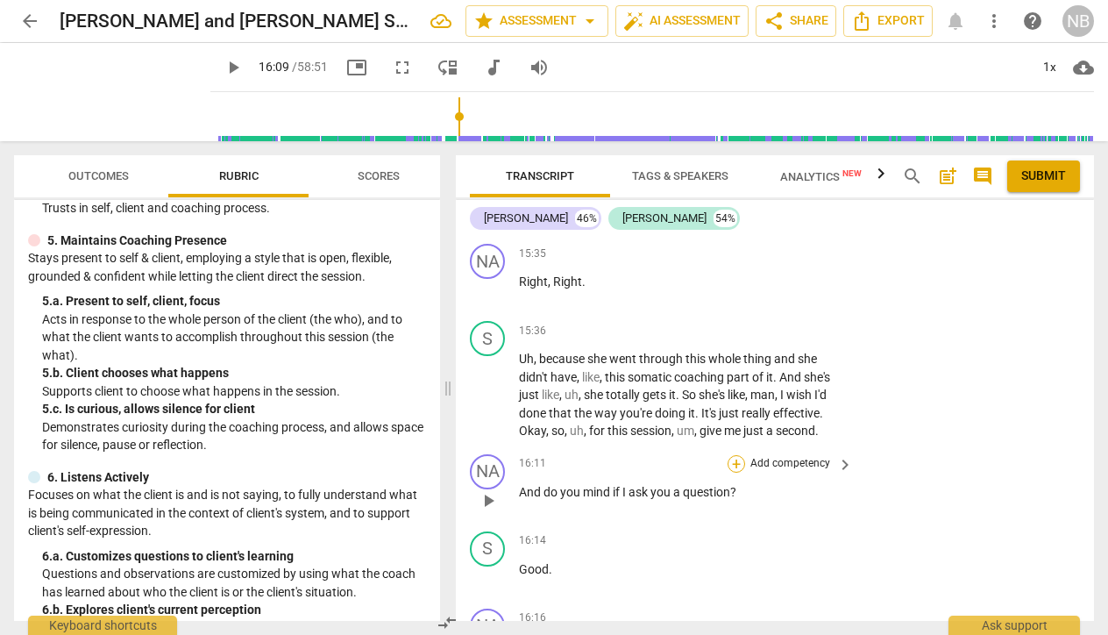
click at [733, 455] on div "+" at bounding box center [737, 464] width 18 height 18
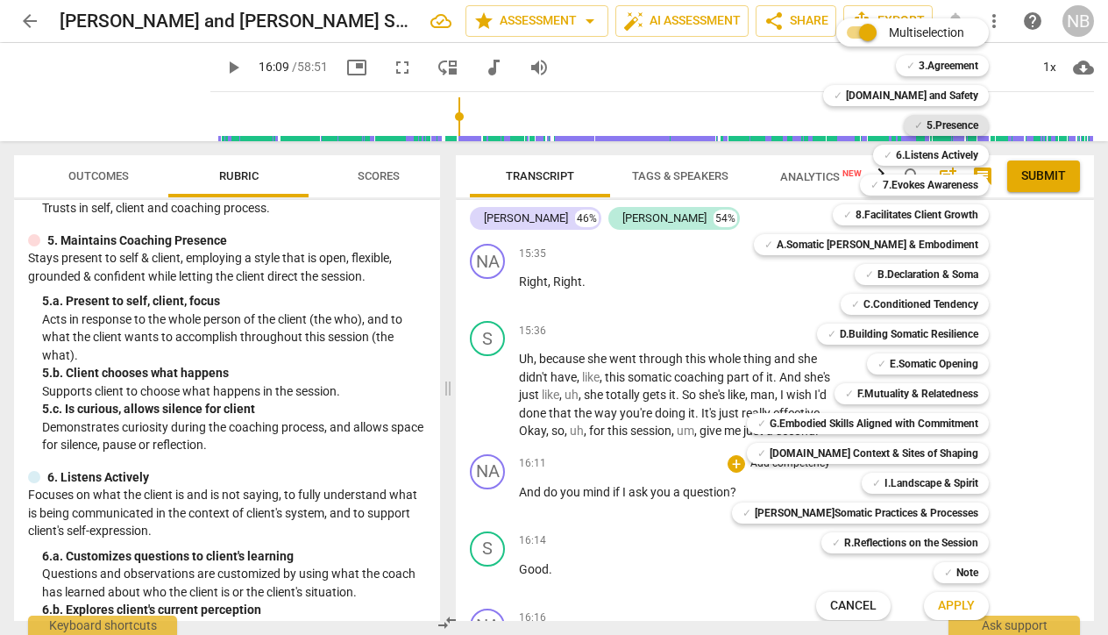
click at [932, 131] on b "5.Presence" at bounding box center [953, 125] width 52 height 21
click at [938, 611] on span "Apply" at bounding box center [956, 606] width 37 height 18
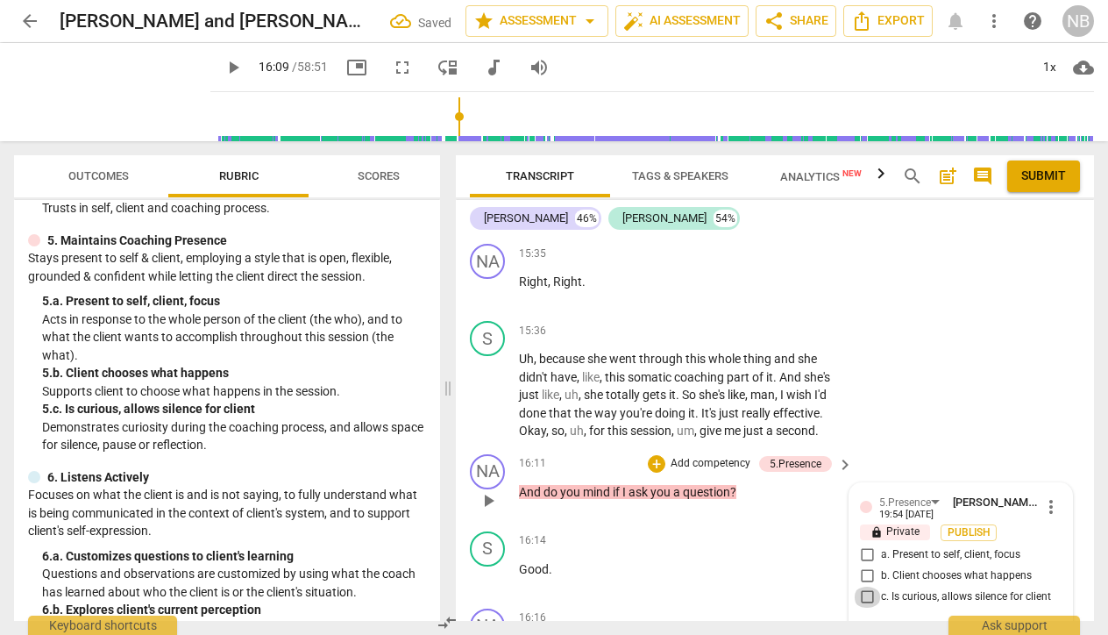
click at [866, 586] on input "c. Is curious, allows silence for client" at bounding box center [867, 596] width 28 height 21
checkbox input "true"
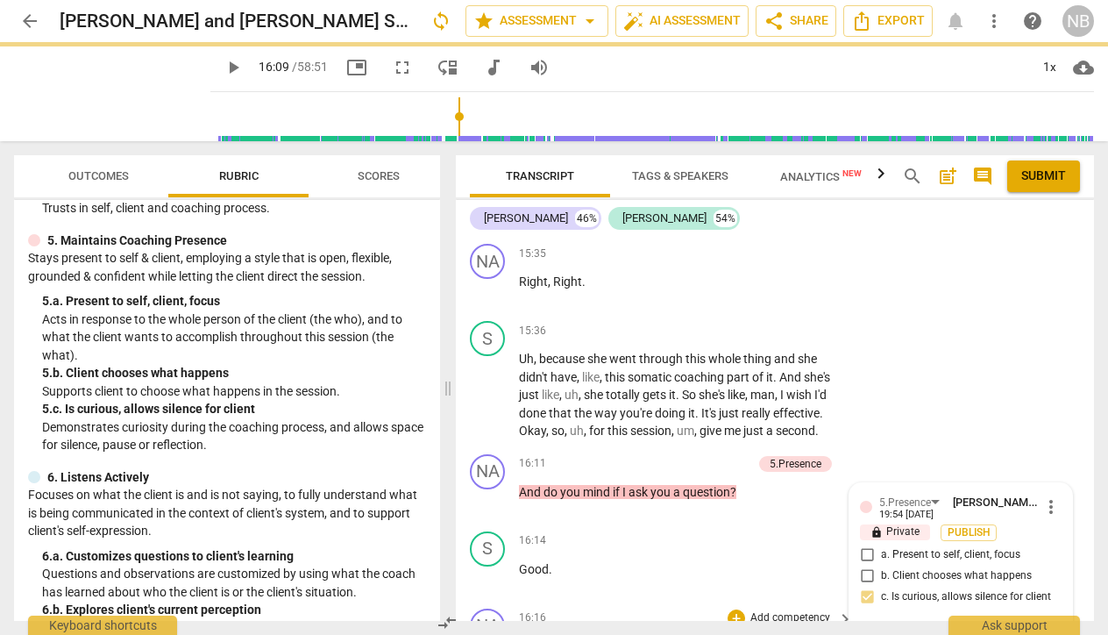
click at [581, 634] on span "seeing" at bounding box center [598, 646] width 38 height 14
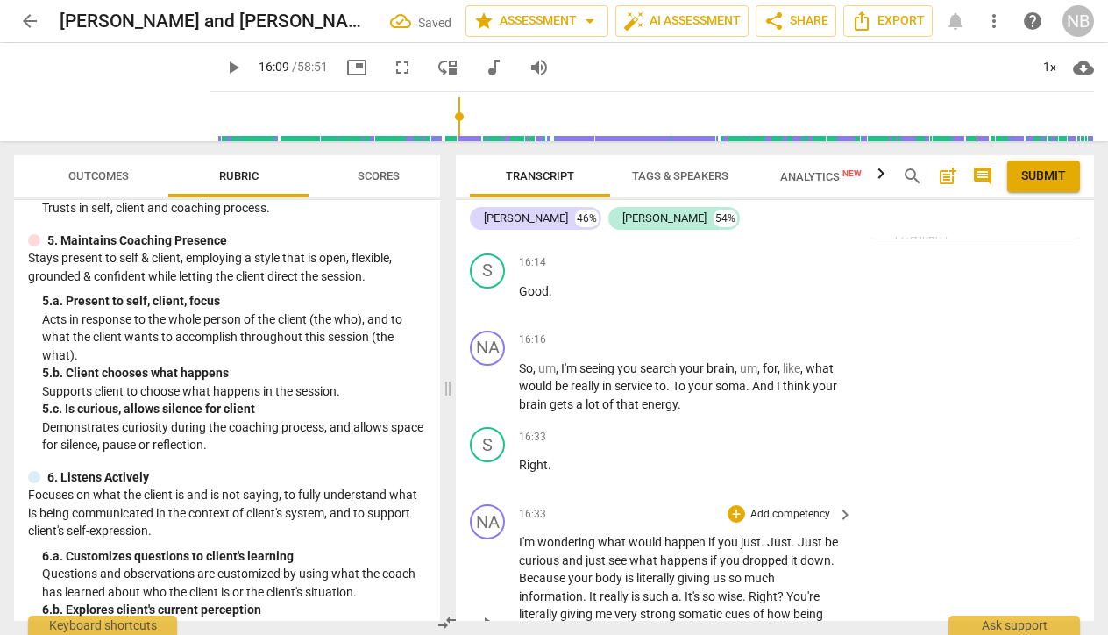
scroll to position [7944, 0]
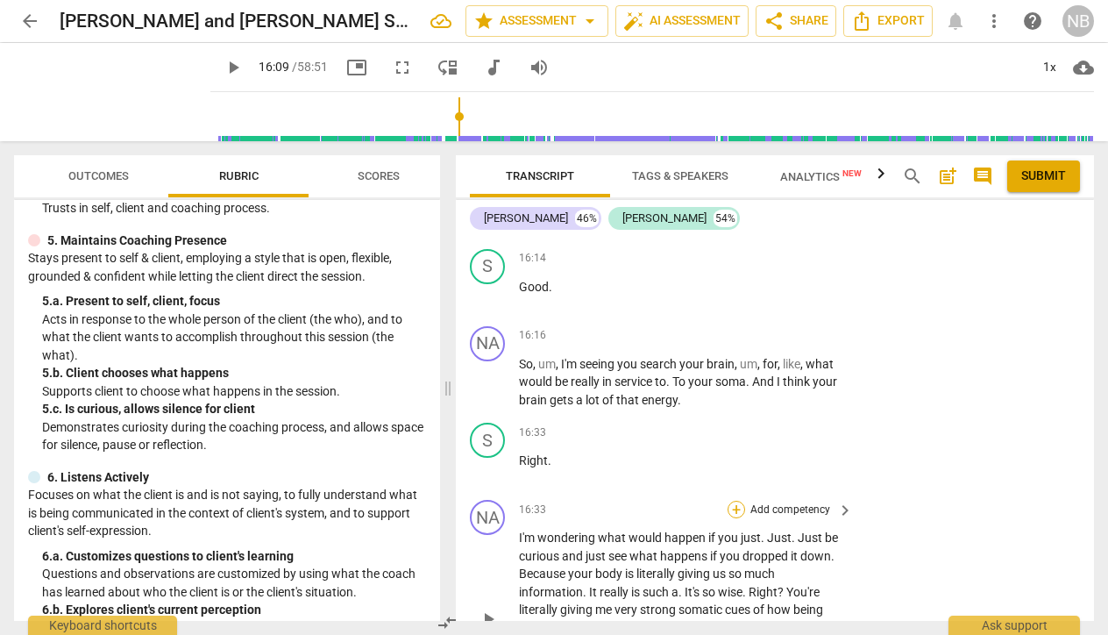
click at [732, 501] on div "+" at bounding box center [737, 510] width 18 height 18
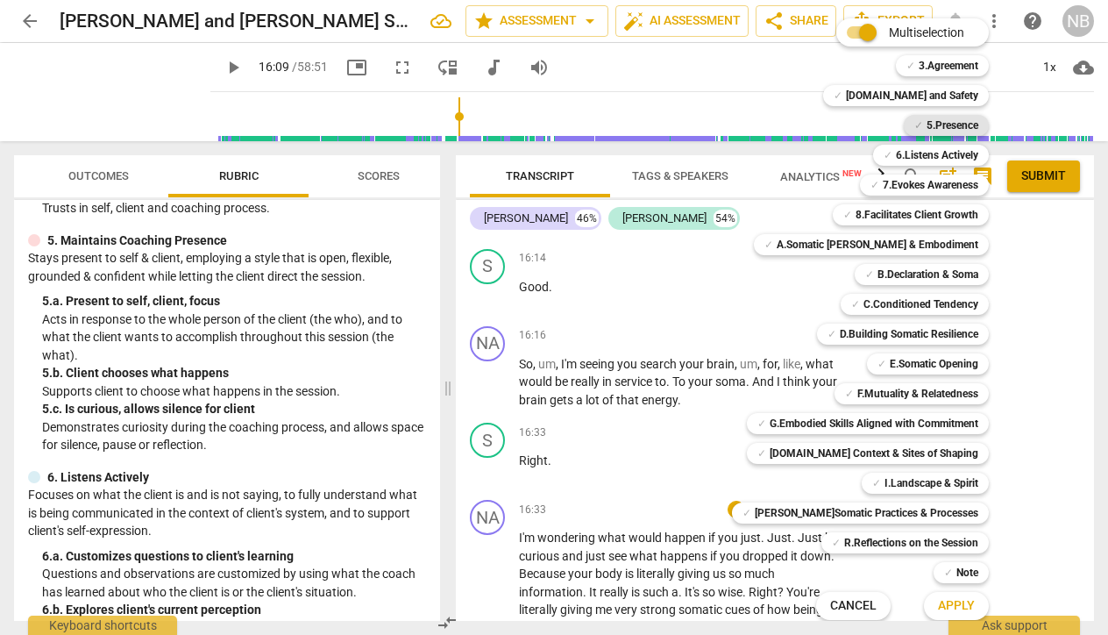
click at [927, 127] on b "5.Presence" at bounding box center [953, 125] width 52 height 21
click at [938, 607] on span "Apply" at bounding box center [956, 606] width 37 height 18
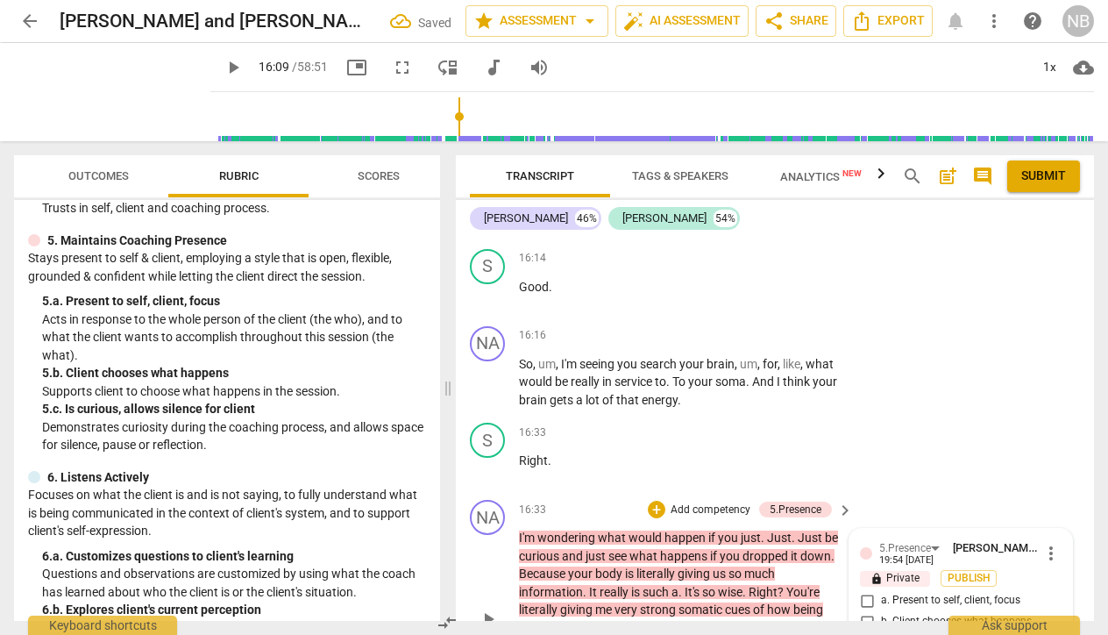
scroll to position [8043, 0]
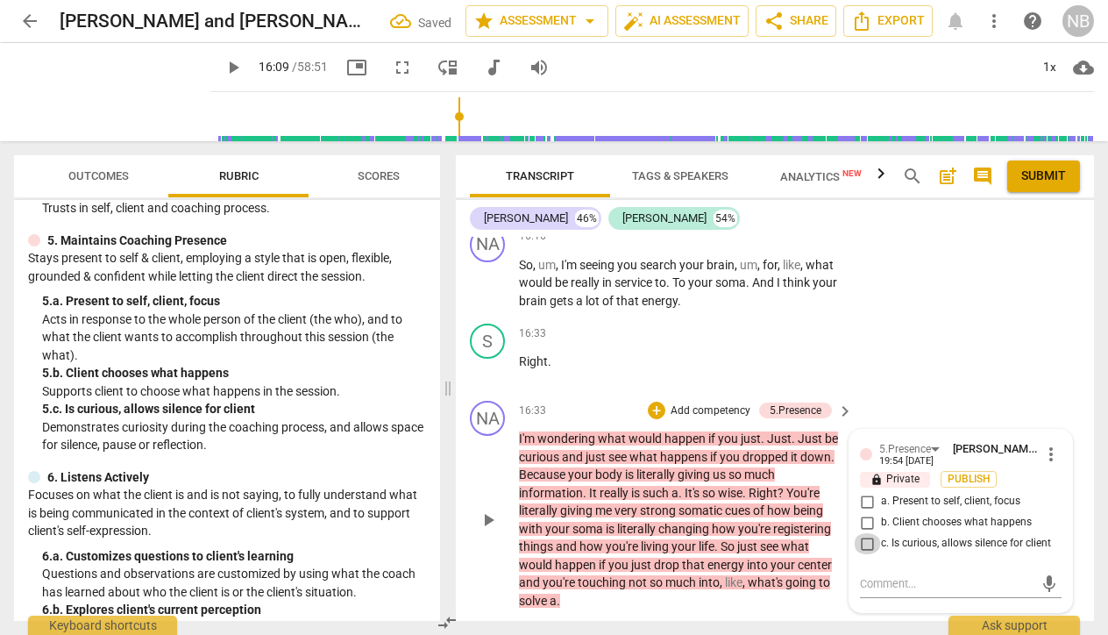
click at [864, 533] on input "c. Is curious, allows silence for client" at bounding box center [867, 543] width 28 height 21
checkbox input "true"
click at [638, 533] on div "NA play_arrow pause 16:33 + Add competency 5.Presence keyboard_arrow_right I'm …" at bounding box center [775, 505] width 638 height 223
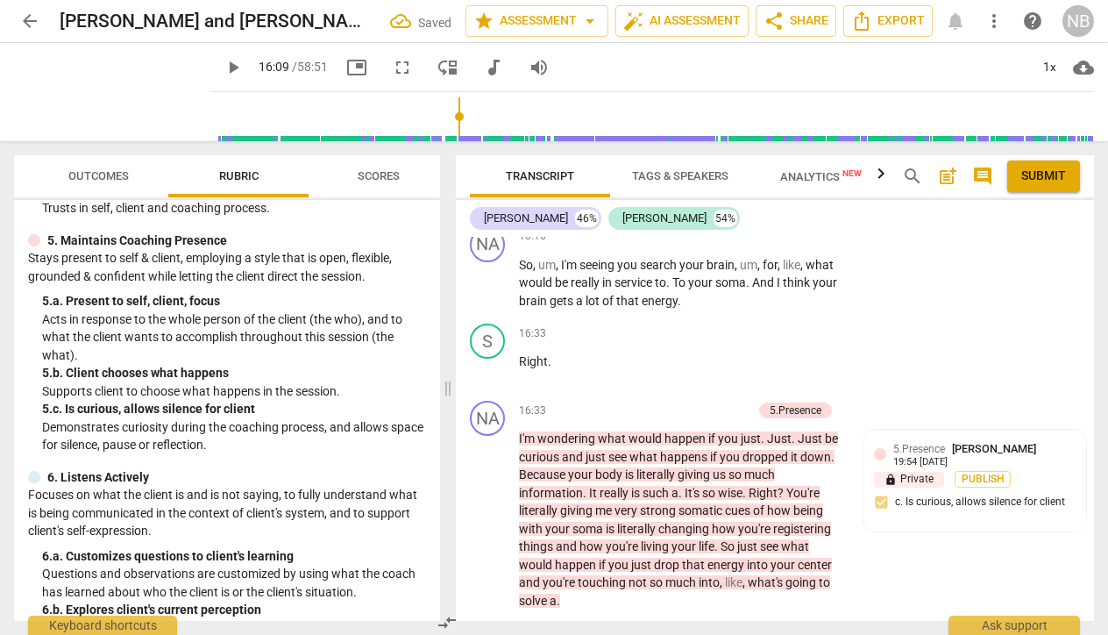
scroll to position [712, 0]
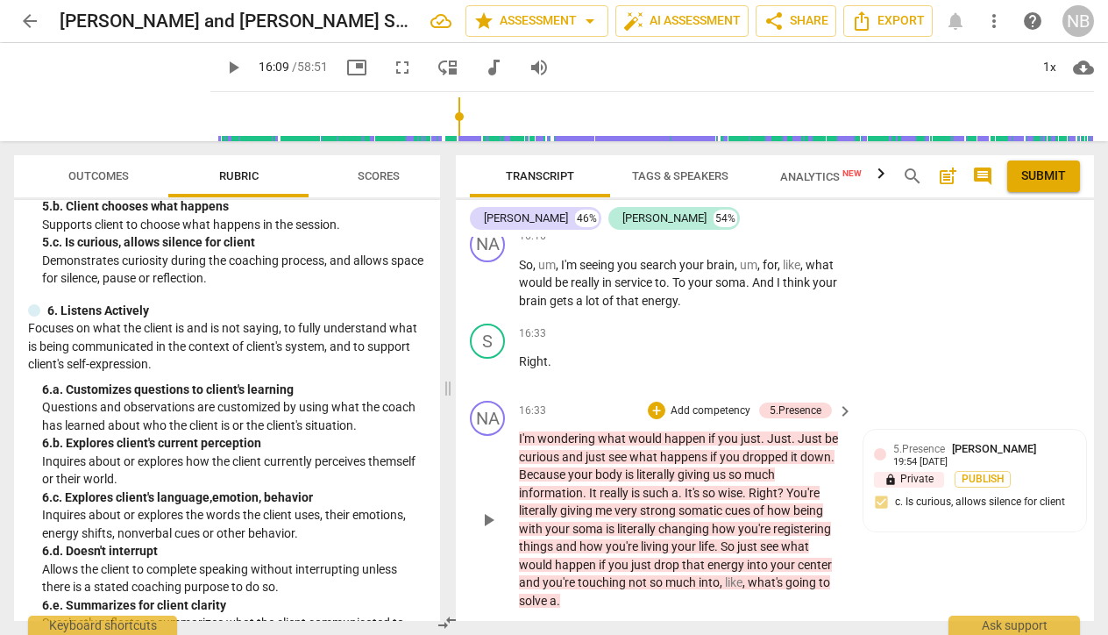
click at [697, 403] on p "Add competency" at bounding box center [710, 411] width 83 height 16
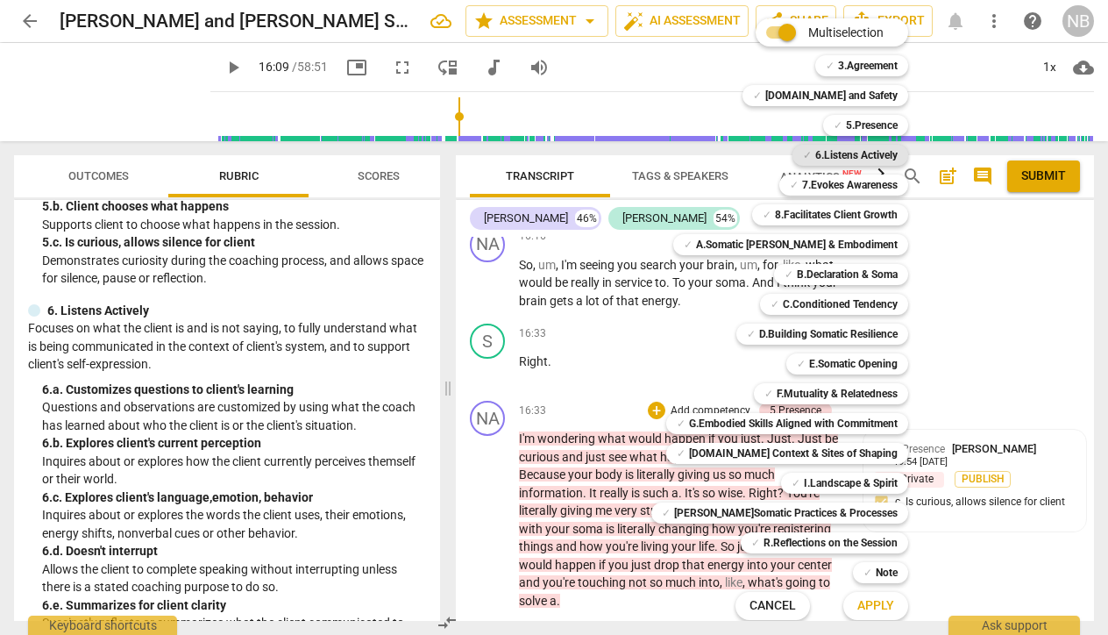
click at [817, 158] on b "6.Listens Actively" at bounding box center [856, 155] width 82 height 21
click at [857, 610] on span "Apply" at bounding box center [875, 606] width 37 height 18
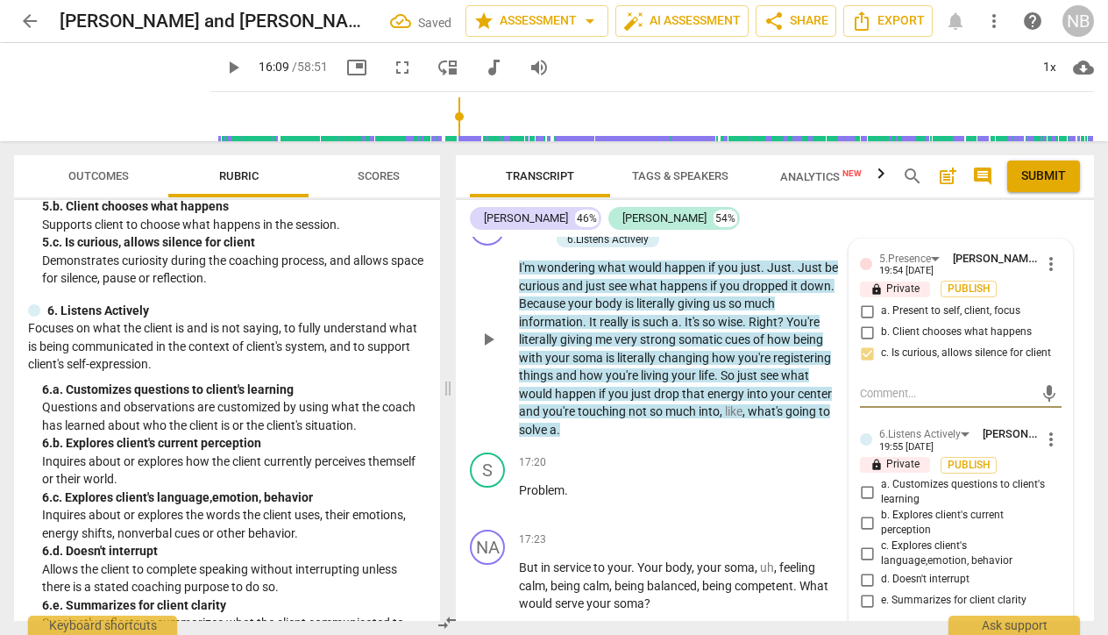
scroll to position [8237, 0]
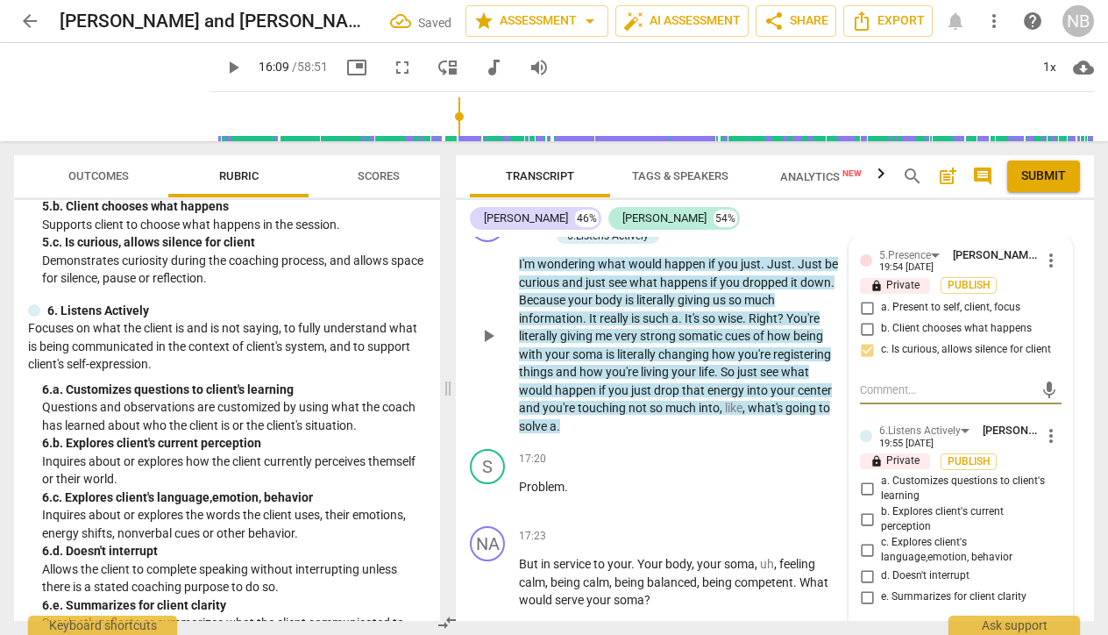
click at [870, 508] on input "b. Explores client's current perception" at bounding box center [867, 518] width 28 height 21
checkbox input "true"
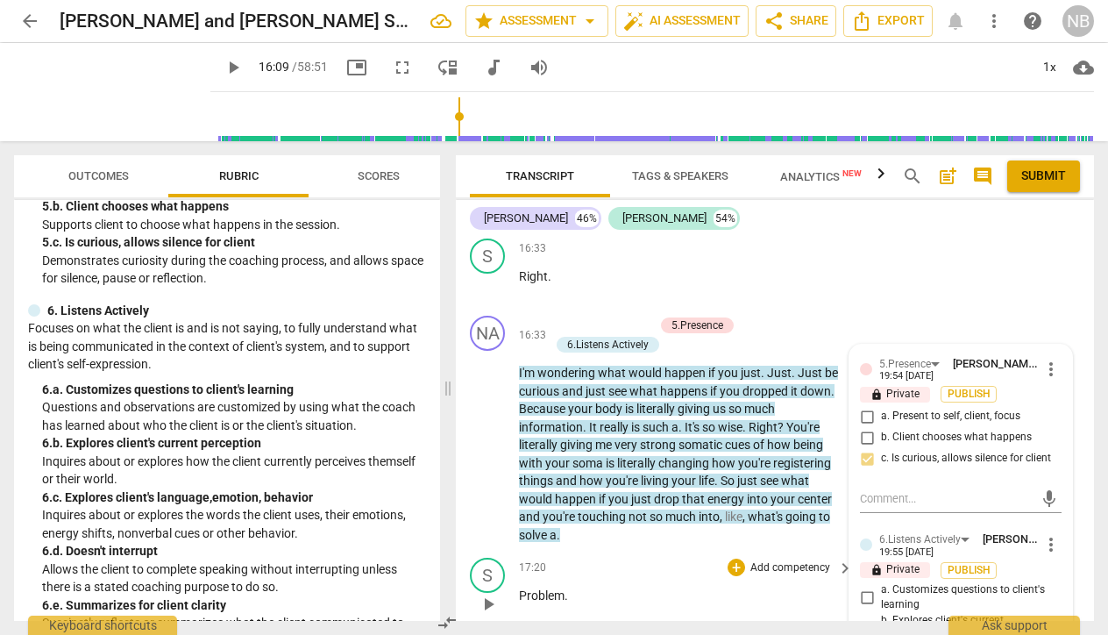
scroll to position [8089, 0]
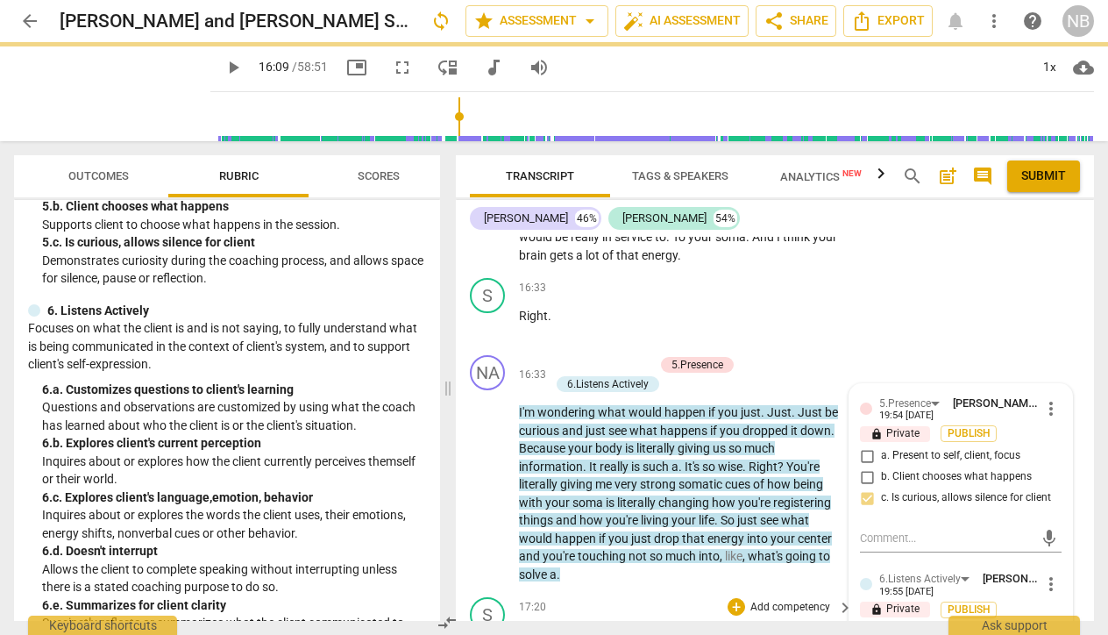
click at [705, 512] on div "NA play_arrow pause 00:05 + Add competency keyboard_arrow_right All right . So …" at bounding box center [775, 429] width 638 height 384
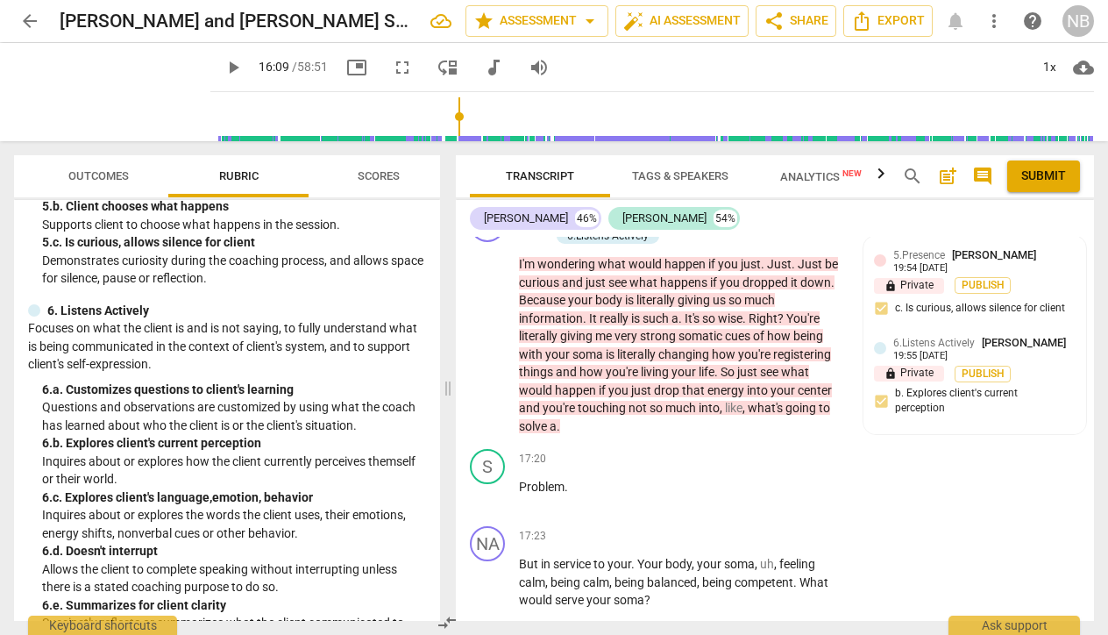
scroll to position [8234, 0]
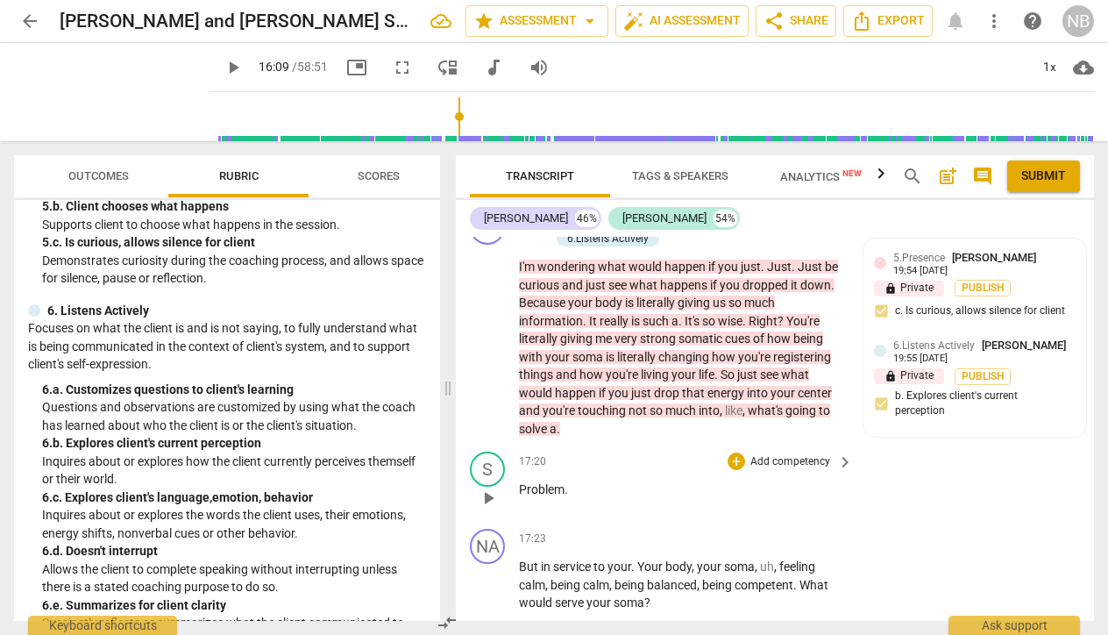
click at [484, 487] on span "play_arrow" at bounding box center [488, 497] width 21 height 21
click at [493, 328] on span "pause" at bounding box center [488, 338] width 21 height 21
click at [511, 344] on div "play_arrow pause" at bounding box center [496, 339] width 45 height 188
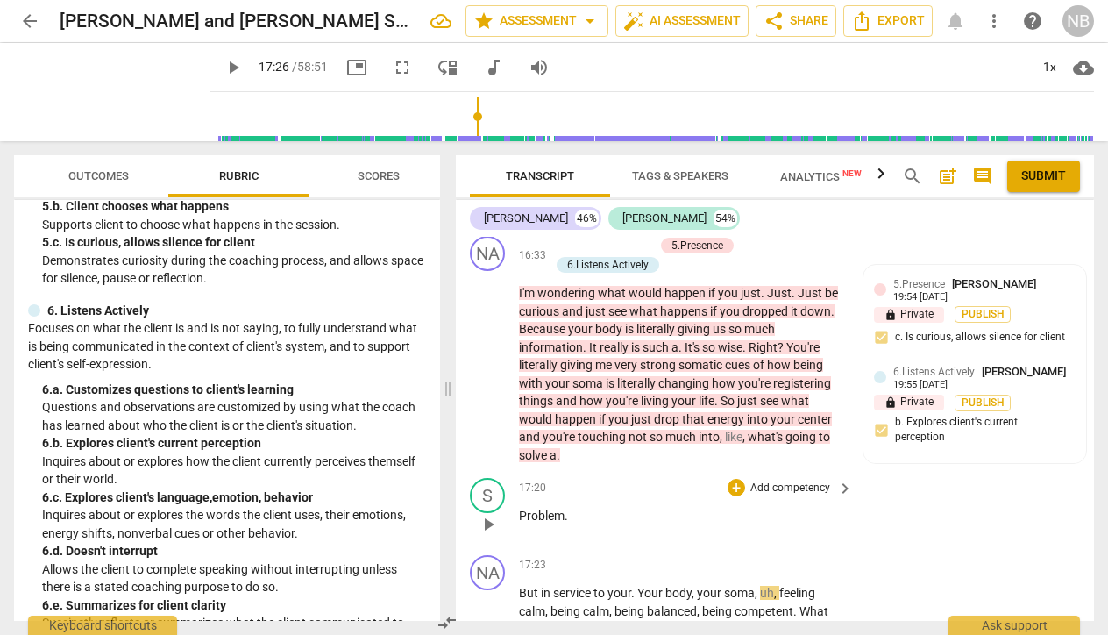
scroll to position [8202, 0]
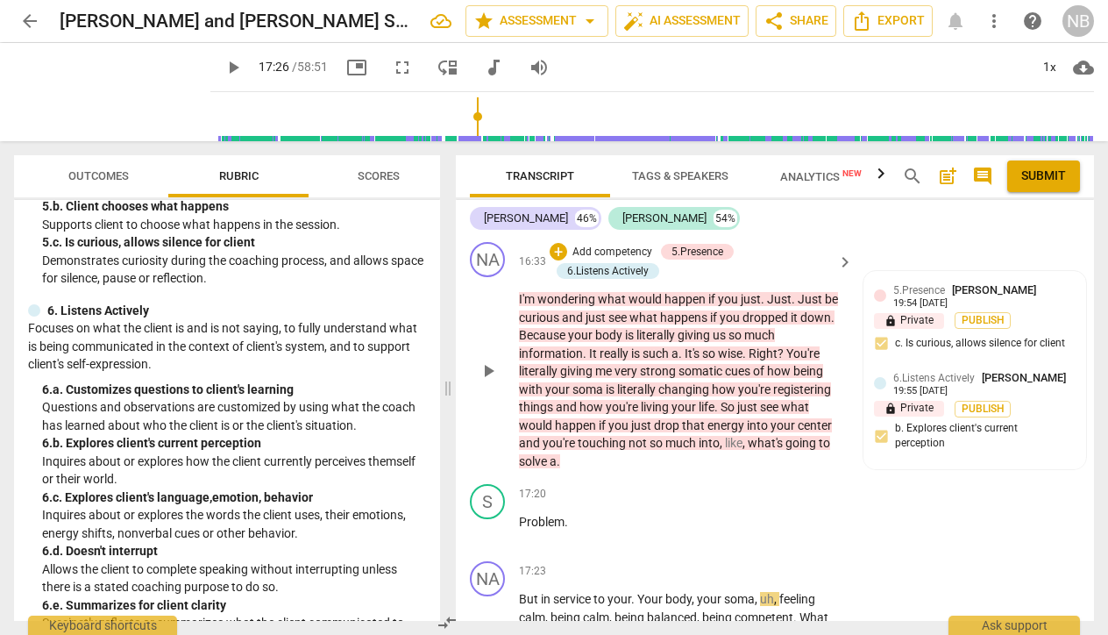
click at [489, 360] on span "play_arrow" at bounding box center [488, 370] width 21 height 21
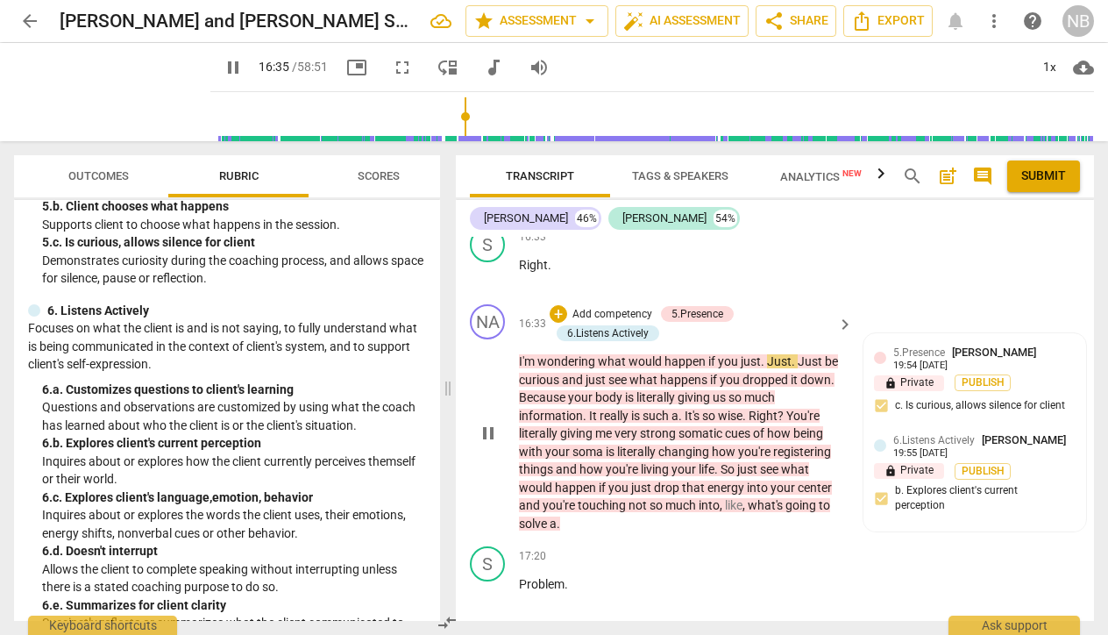
scroll to position [8149, 0]
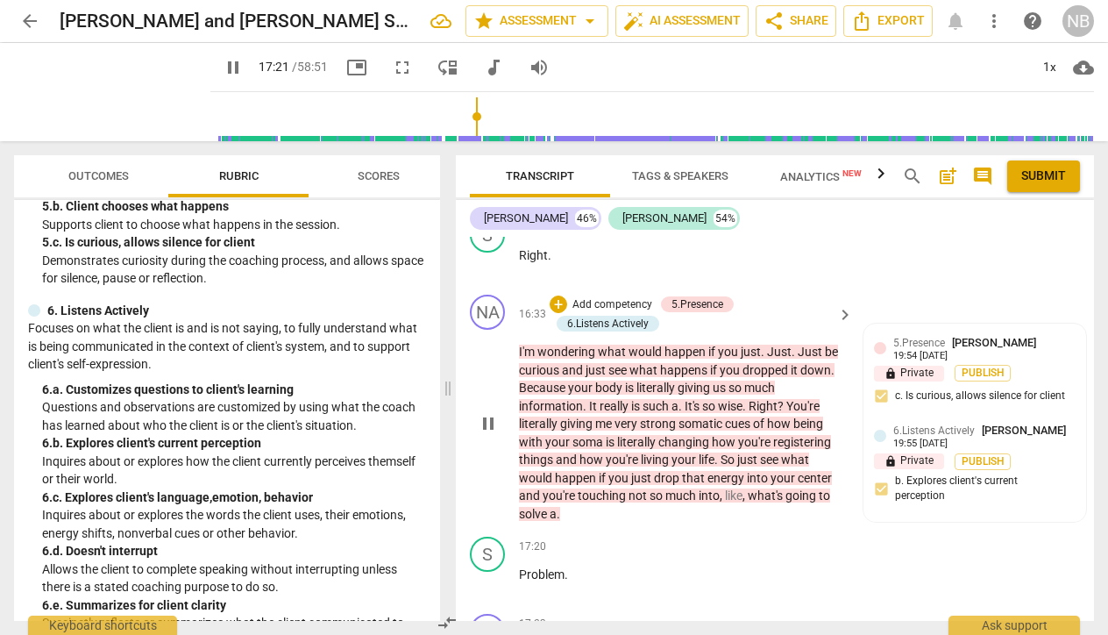
click at [557, 507] on span "." at bounding box center [559, 514] width 4 height 14
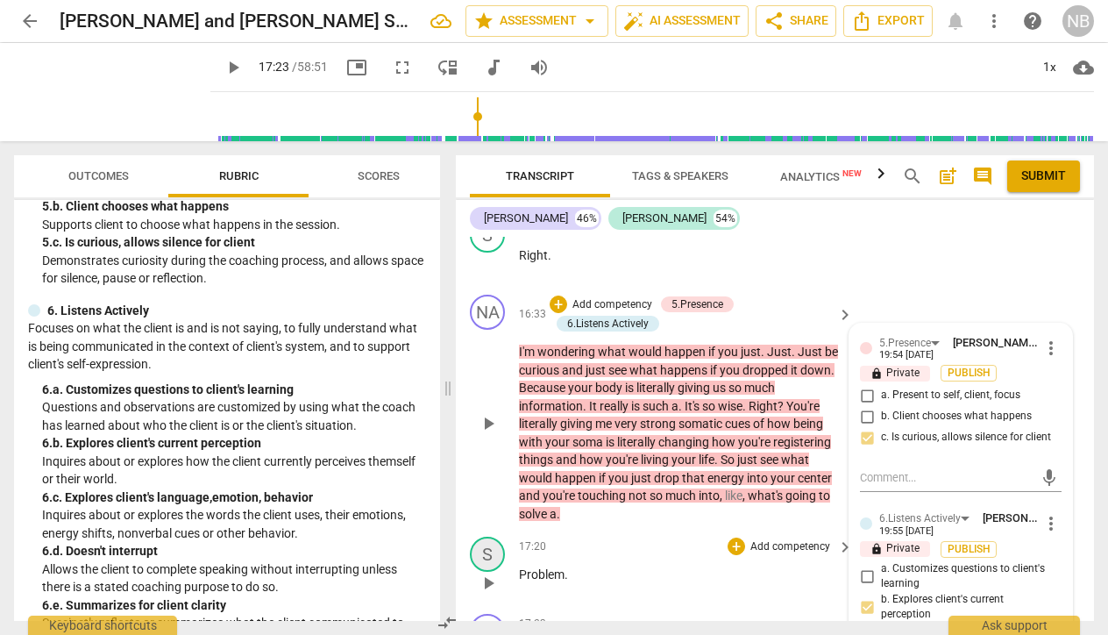
click at [493, 536] on div "S" at bounding box center [487, 553] width 35 height 35
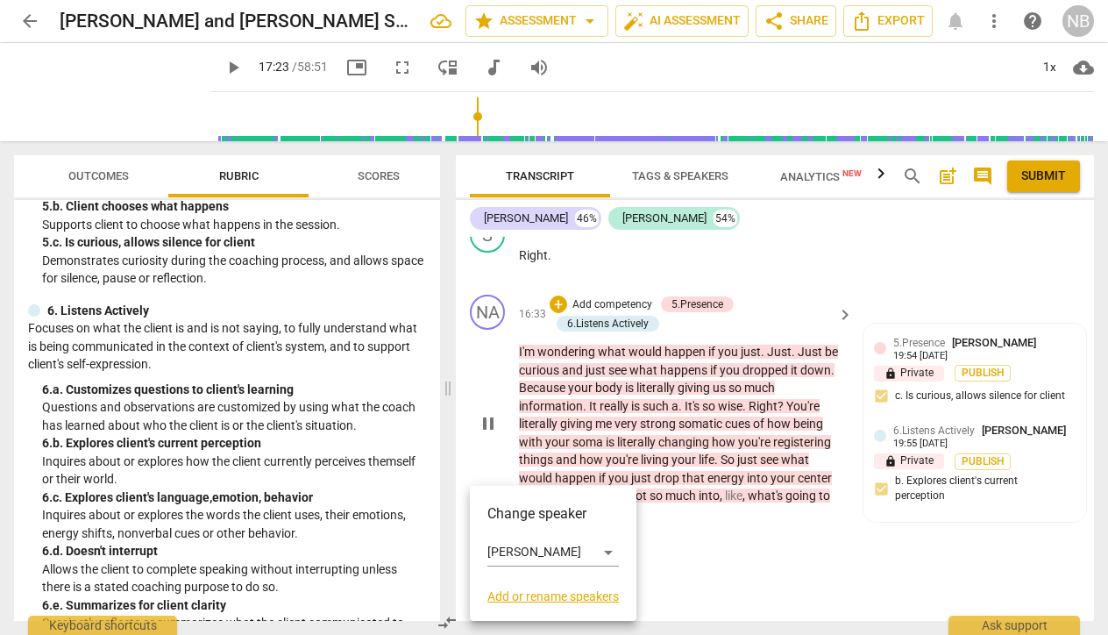
click at [497, 471] on div at bounding box center [554, 317] width 1108 height 635
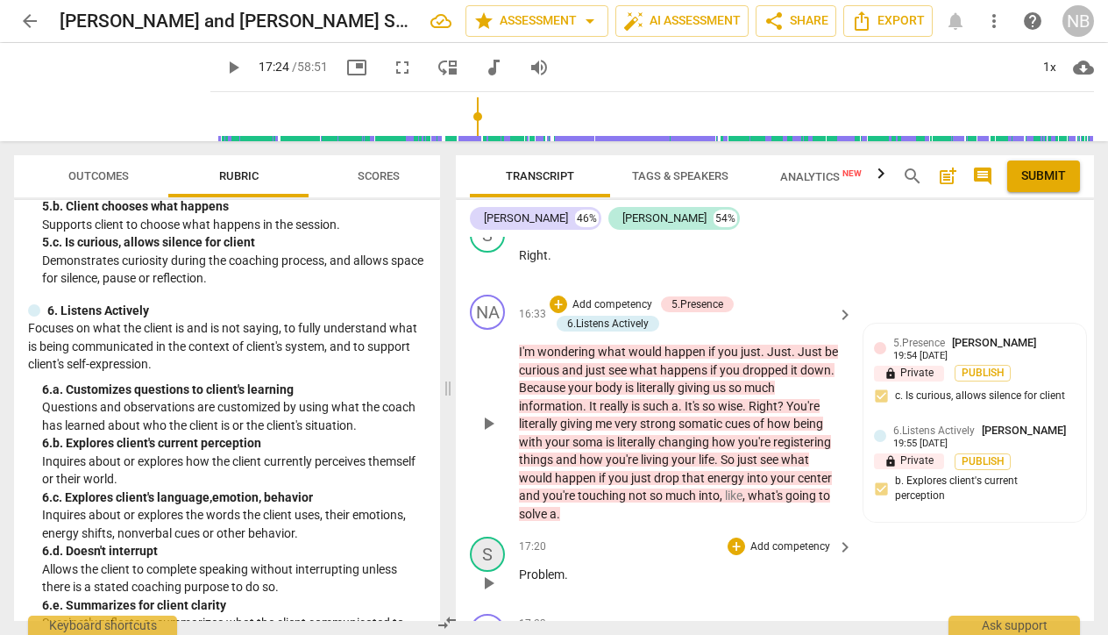
click at [497, 536] on div "S" at bounding box center [487, 553] width 35 height 35
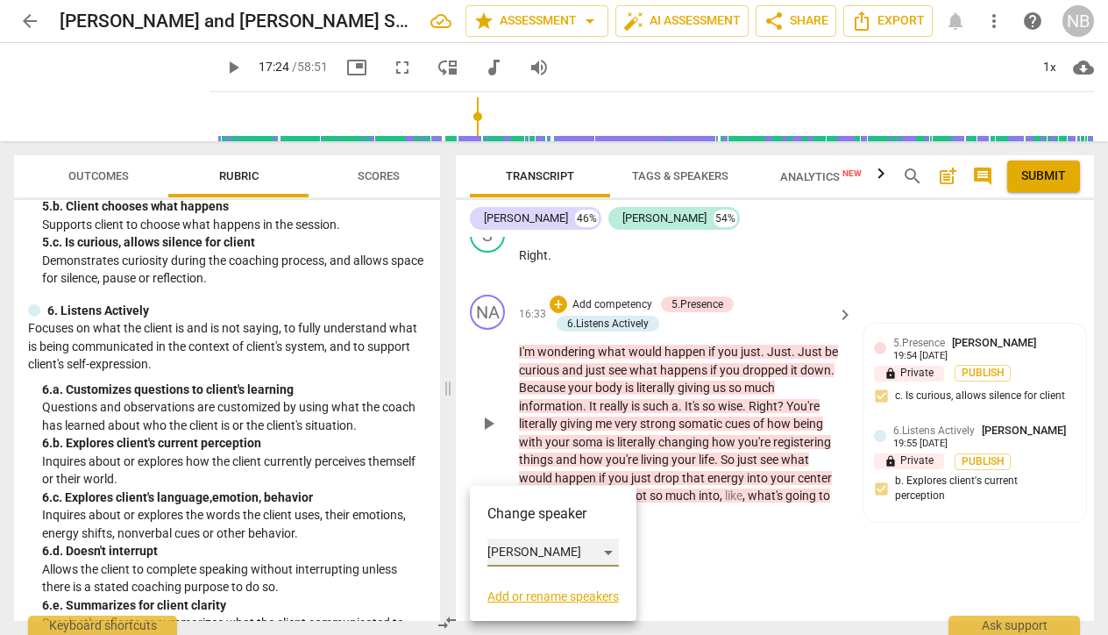
click at [608, 552] on div "Steve" at bounding box center [552, 552] width 131 height 28
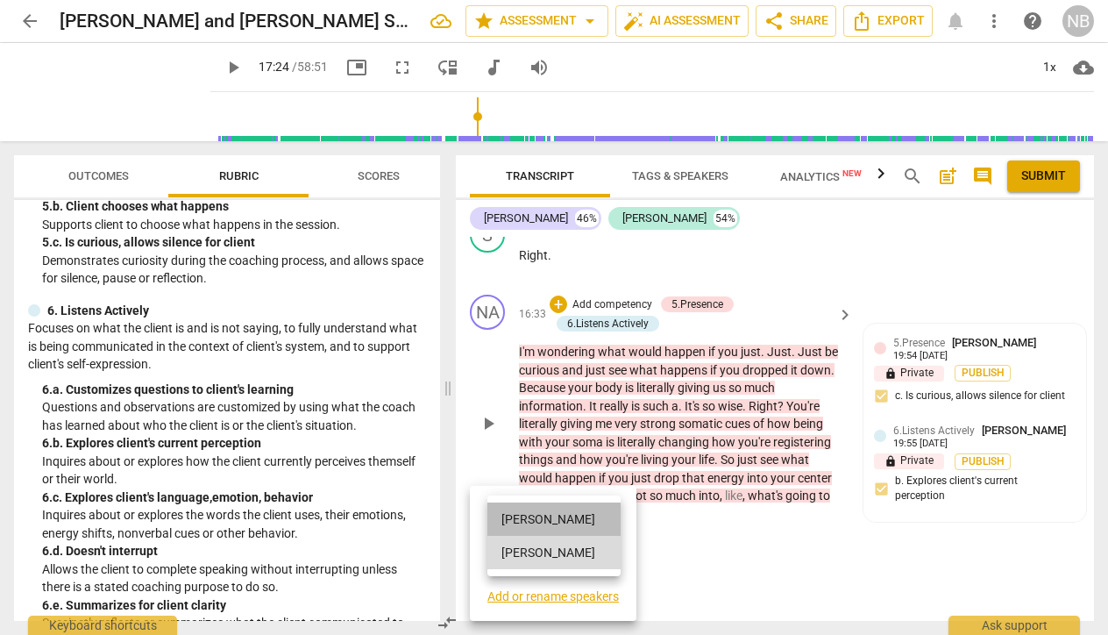
click at [582, 526] on li "Nally" at bounding box center [553, 518] width 133 height 33
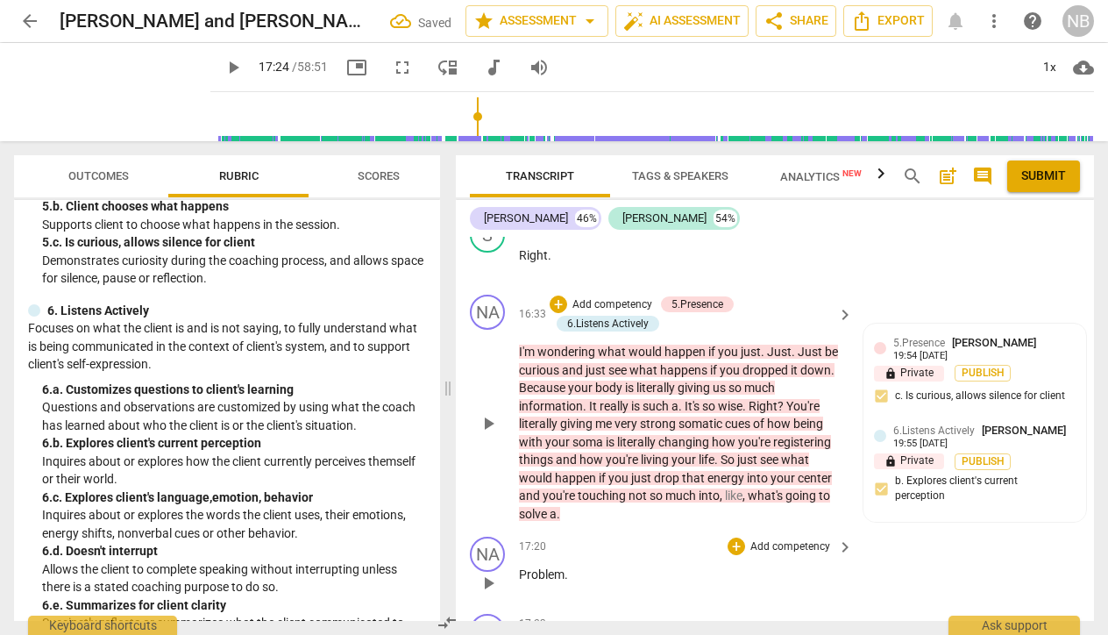
click at [622, 536] on div "17:20 + Add competency keyboard_arrow_right" at bounding box center [687, 545] width 336 height 19
click at [491, 572] on span "play_arrow" at bounding box center [488, 582] width 21 height 21
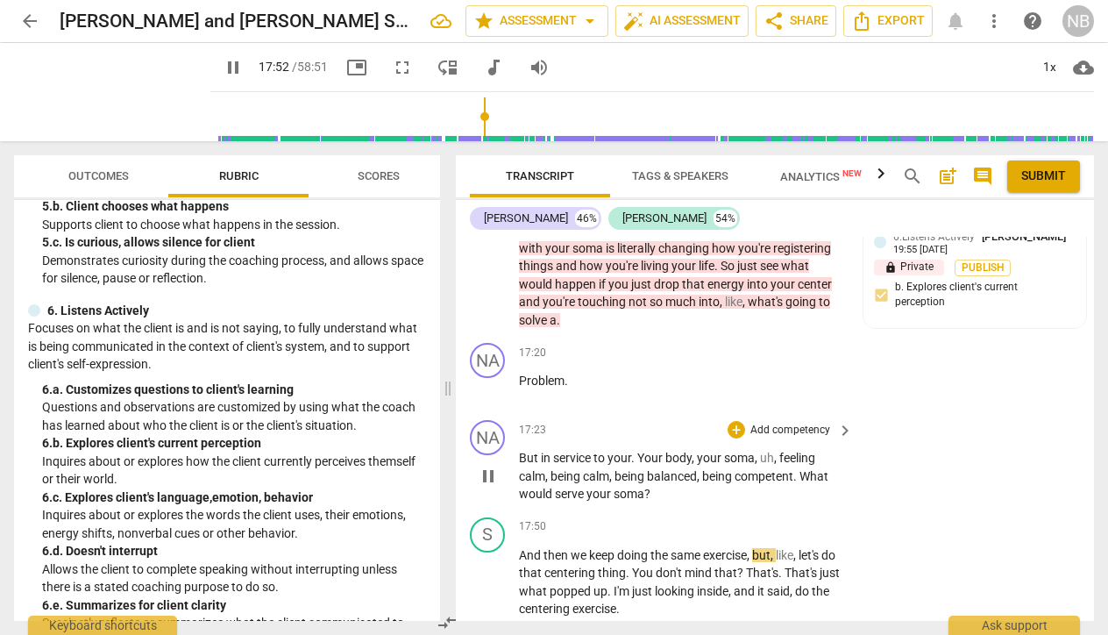
scroll to position [8352, 0]
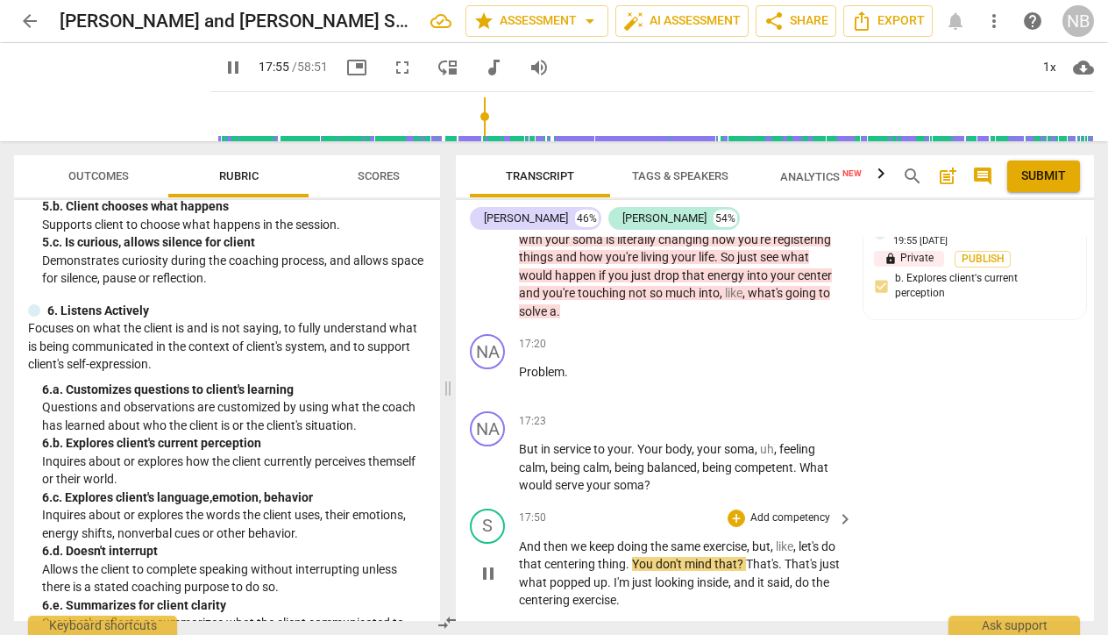
click at [570, 539] on span "then" at bounding box center [556, 546] width 27 height 14
type input "1077"
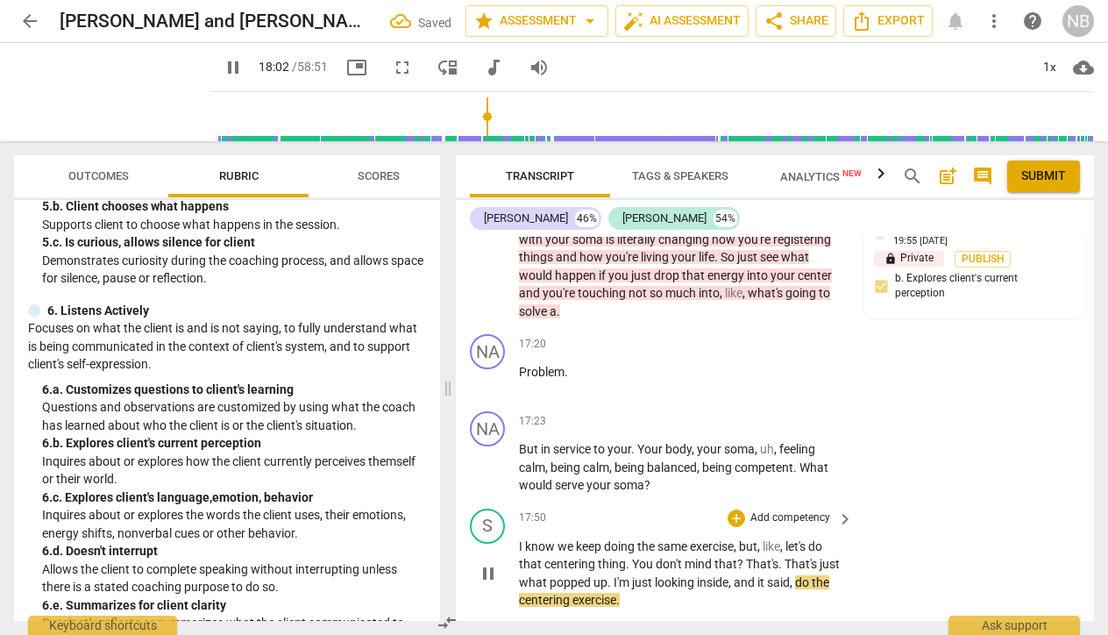
click at [689, 539] on span "same" at bounding box center [673, 546] width 32 height 14
click at [812, 575] on span "do" at bounding box center [803, 582] width 17 height 14
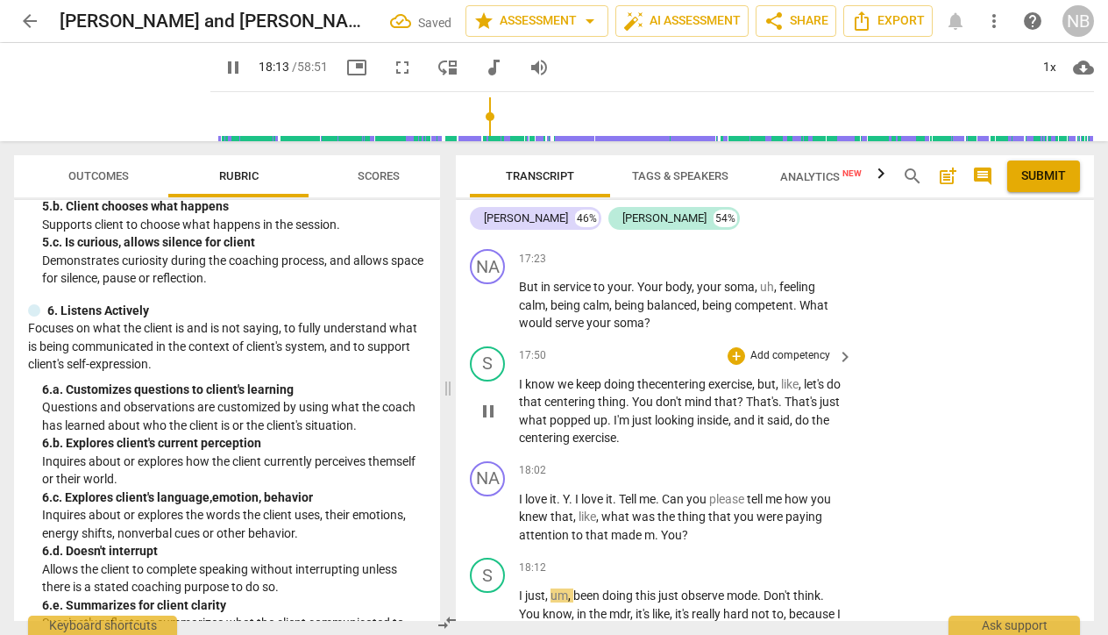
scroll to position [8515, 0]
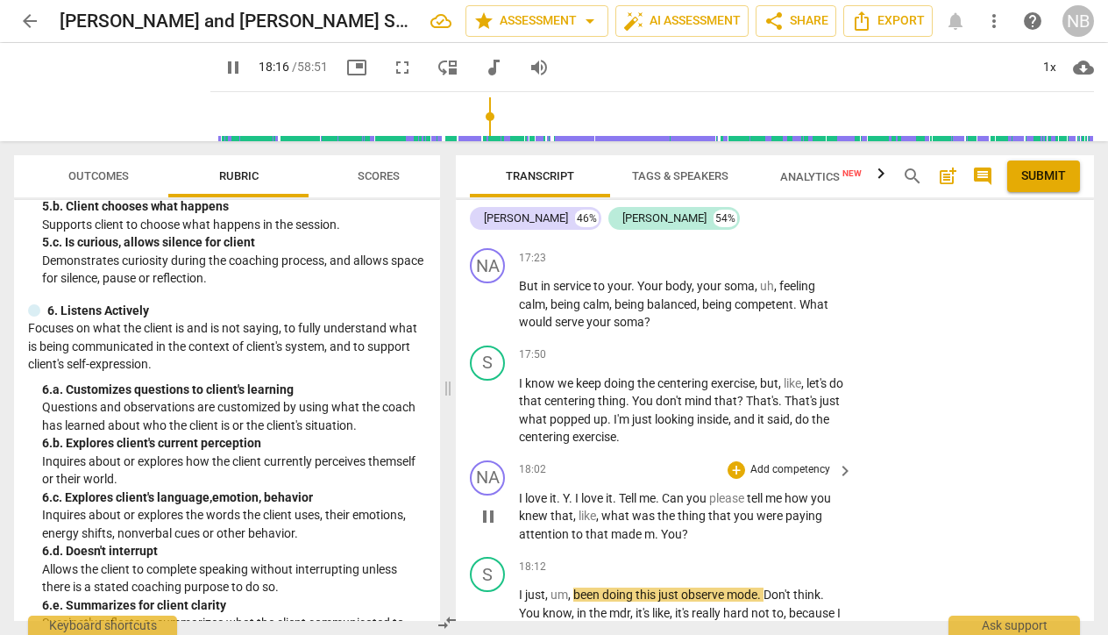
click at [760, 462] on p "Add competency" at bounding box center [790, 470] width 83 height 16
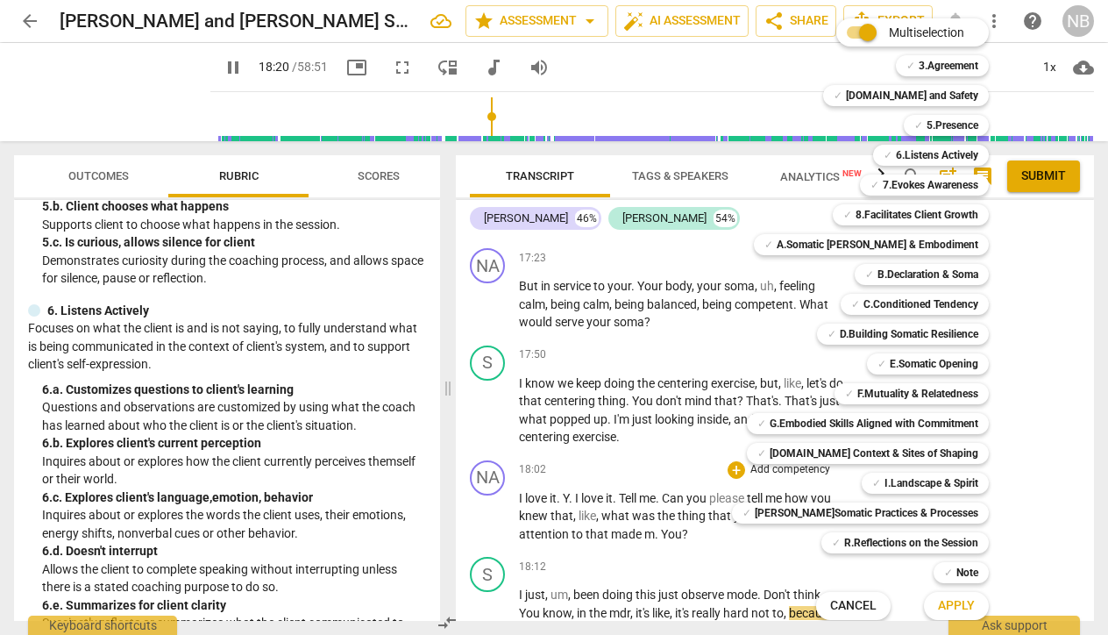
click at [209, 69] on div at bounding box center [554, 317] width 1108 height 635
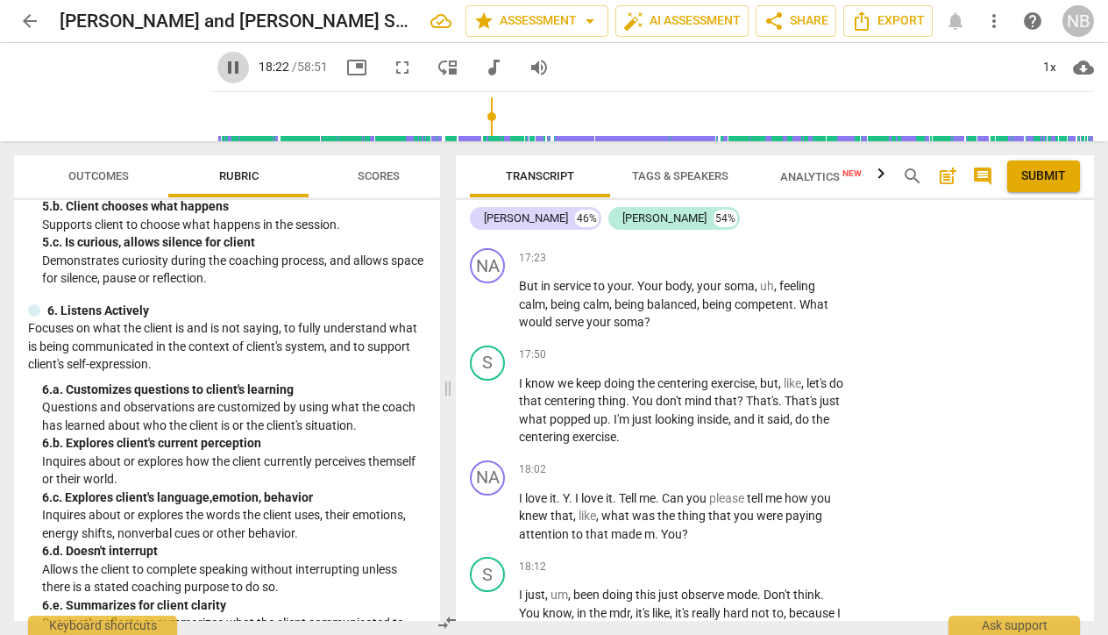
click at [223, 69] on span "pause" at bounding box center [233, 67] width 21 height 21
type input "1103"
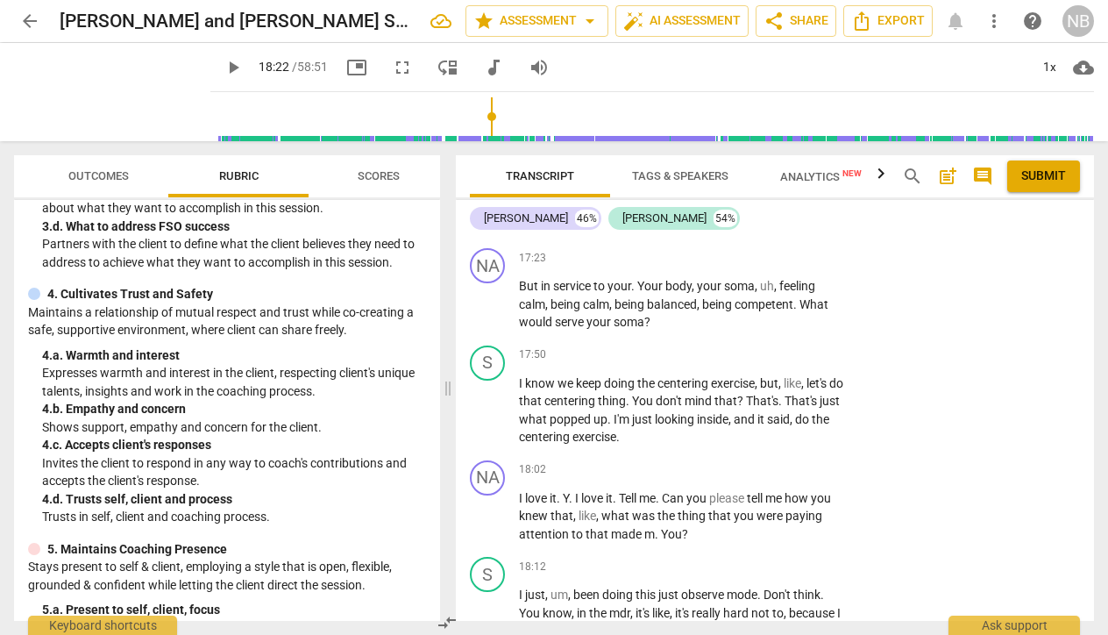
scroll to position [261, 0]
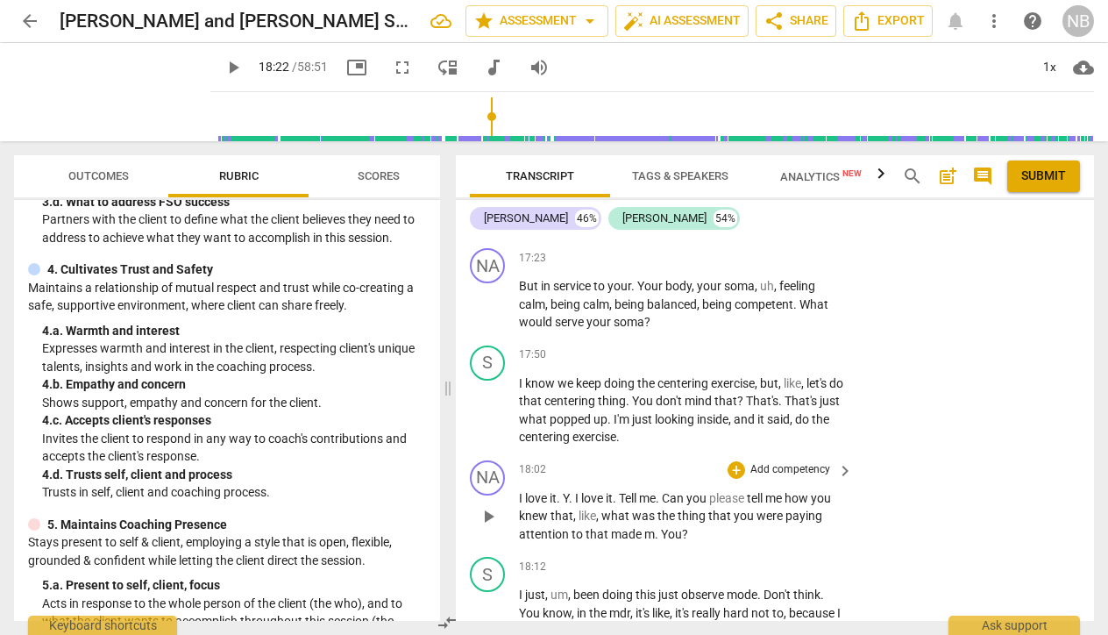
click at [758, 462] on p "Add competency" at bounding box center [790, 470] width 83 height 16
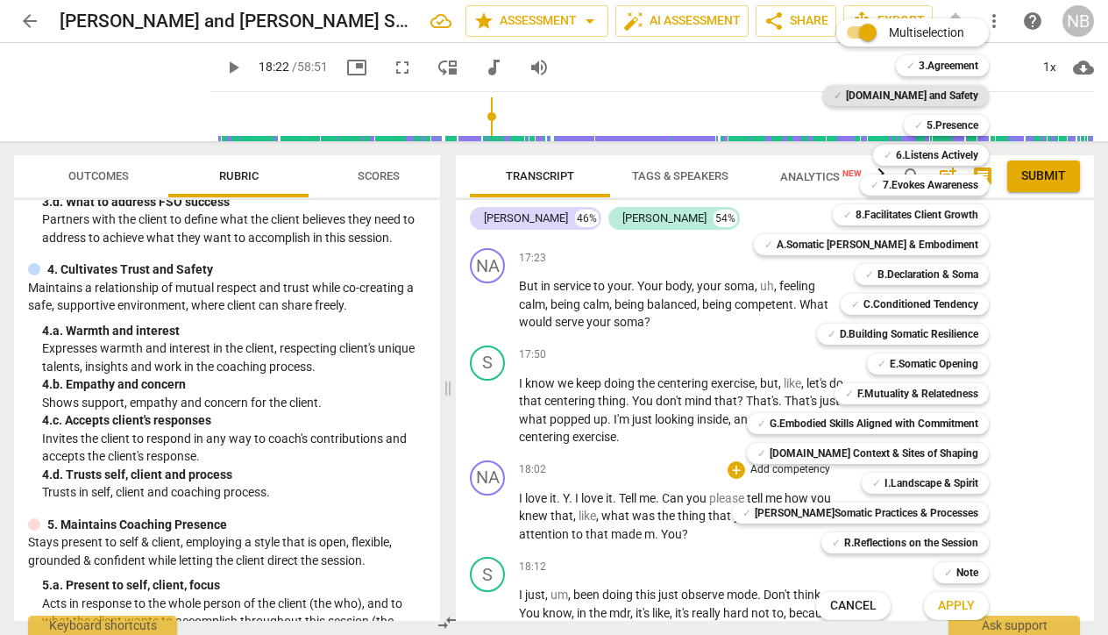
click at [888, 97] on b "4.Trust and Safety" at bounding box center [912, 95] width 132 height 21
click at [941, 604] on span "Apply" at bounding box center [956, 606] width 37 height 18
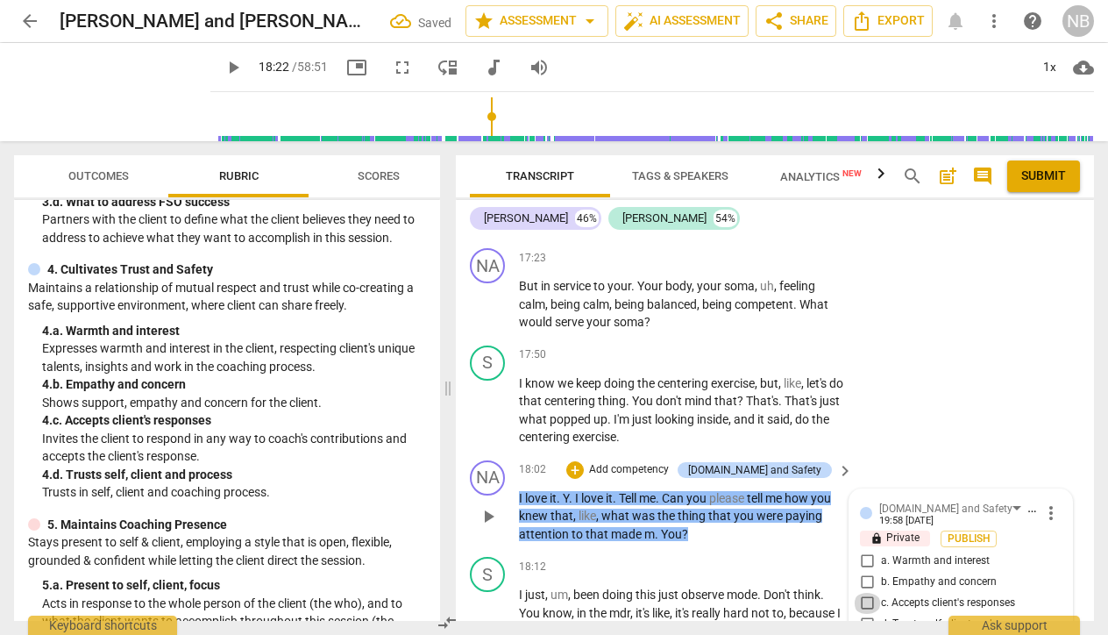
click at [863, 593] on input "c. Accepts client's responses" at bounding box center [867, 603] width 28 height 21
checkbox input "true"
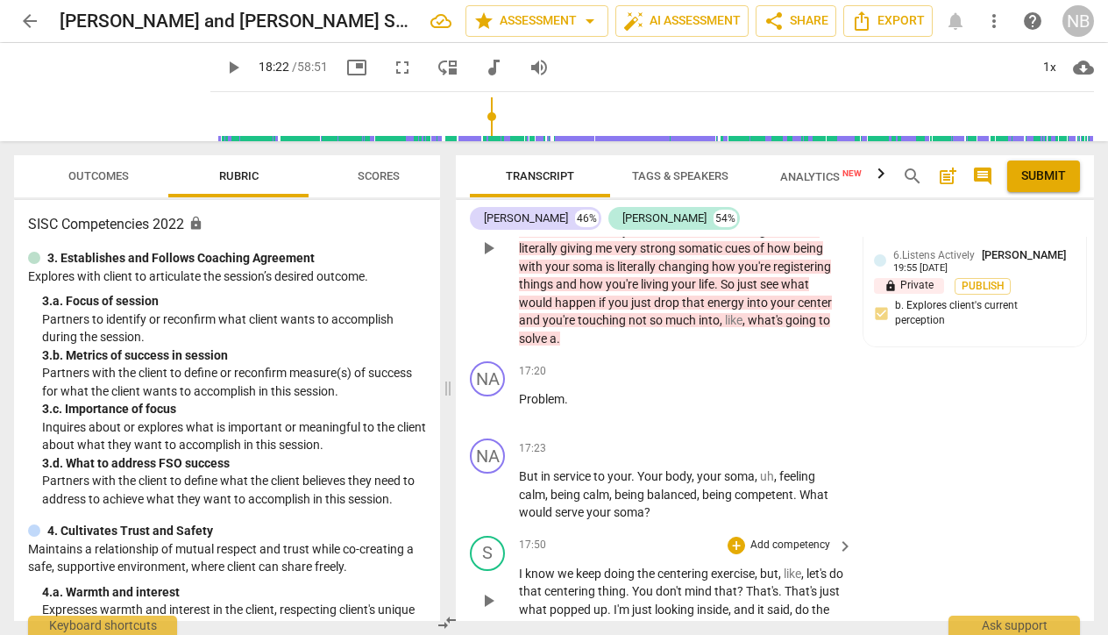
scroll to position [8297, 0]
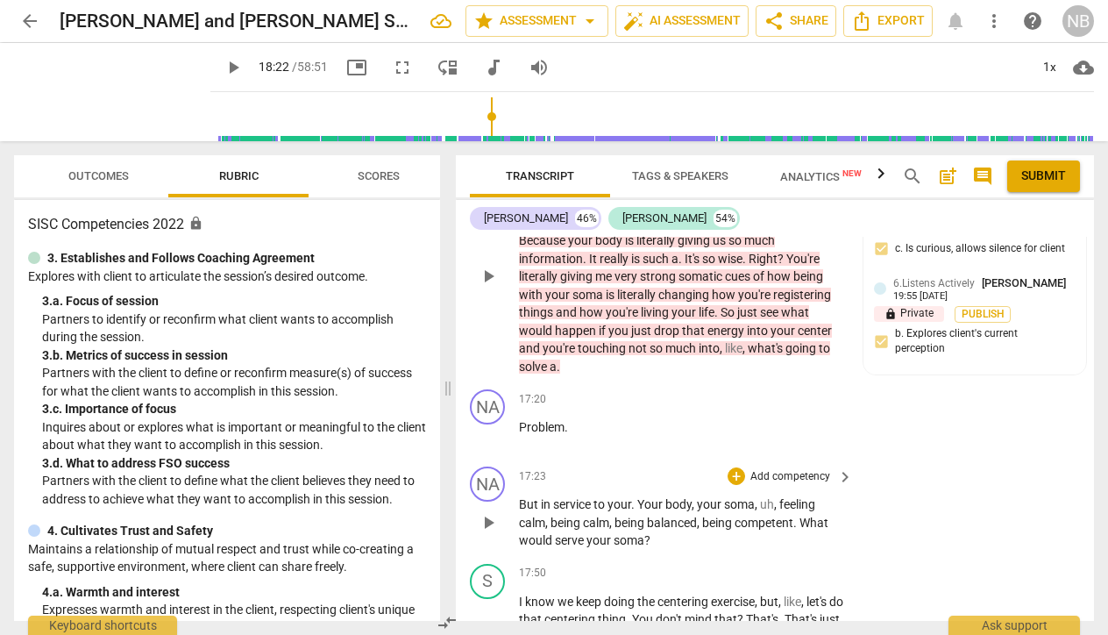
click at [785, 469] on p "Add competency" at bounding box center [790, 477] width 83 height 16
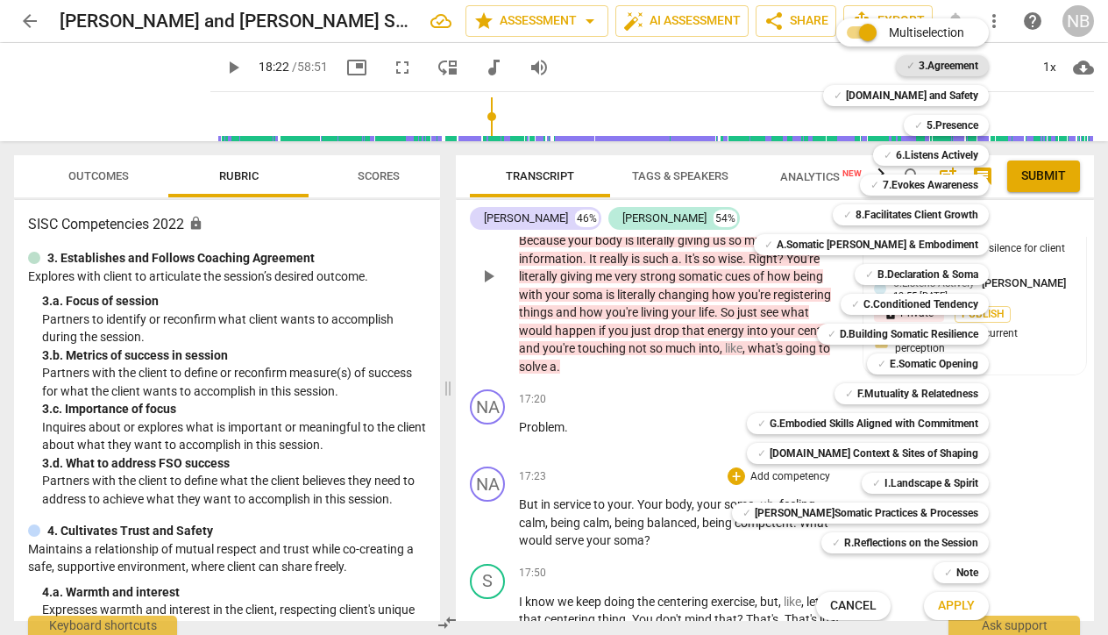
click at [919, 62] on b "3.Agreement" at bounding box center [949, 65] width 60 height 21
click at [941, 603] on span "Apply" at bounding box center [956, 606] width 37 height 18
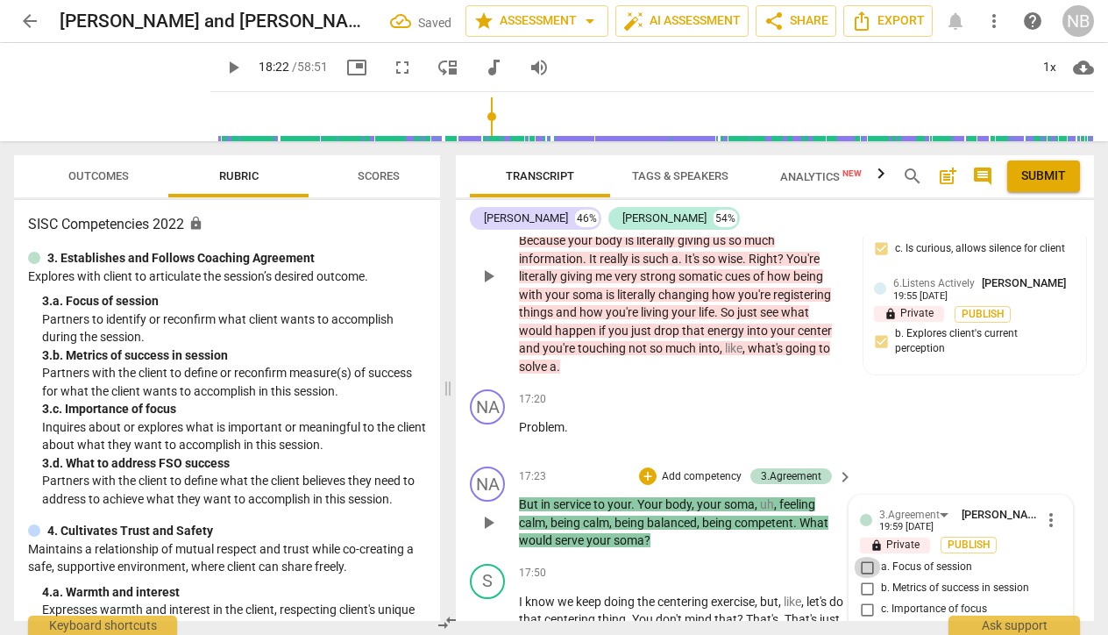
click at [863, 557] on input "a. Focus of session" at bounding box center [867, 567] width 28 height 21
checkbox input "true"
click at [458, 586] on div "S play_arrow pause 17:50 + Add competency keyboard_arrow_right I know we keep d…" at bounding box center [775, 614] width 638 height 115
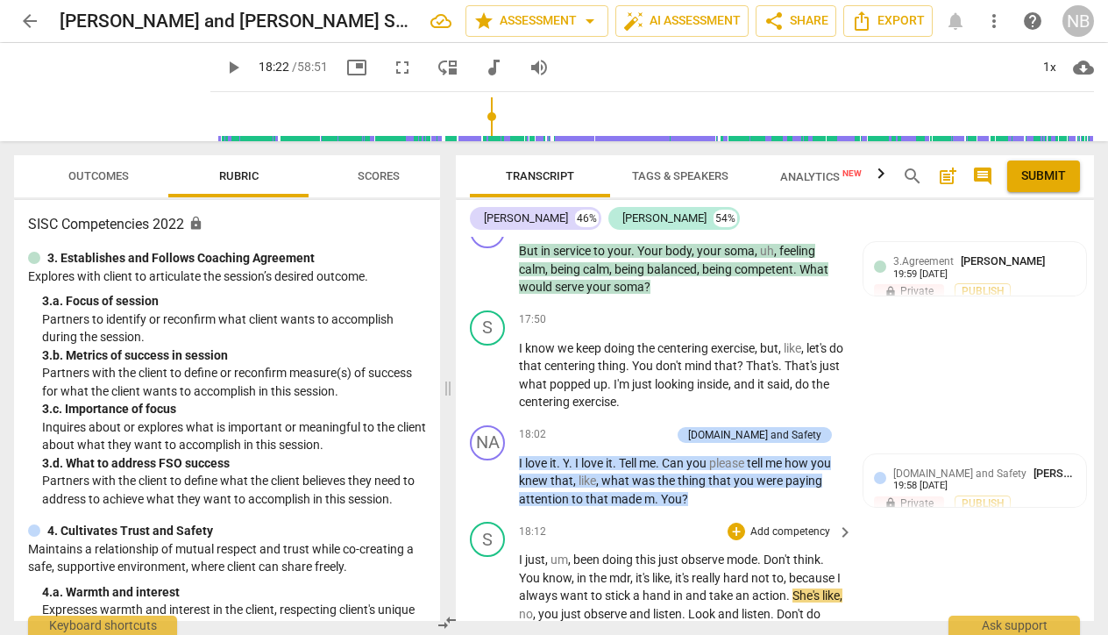
scroll to position [8552, 0]
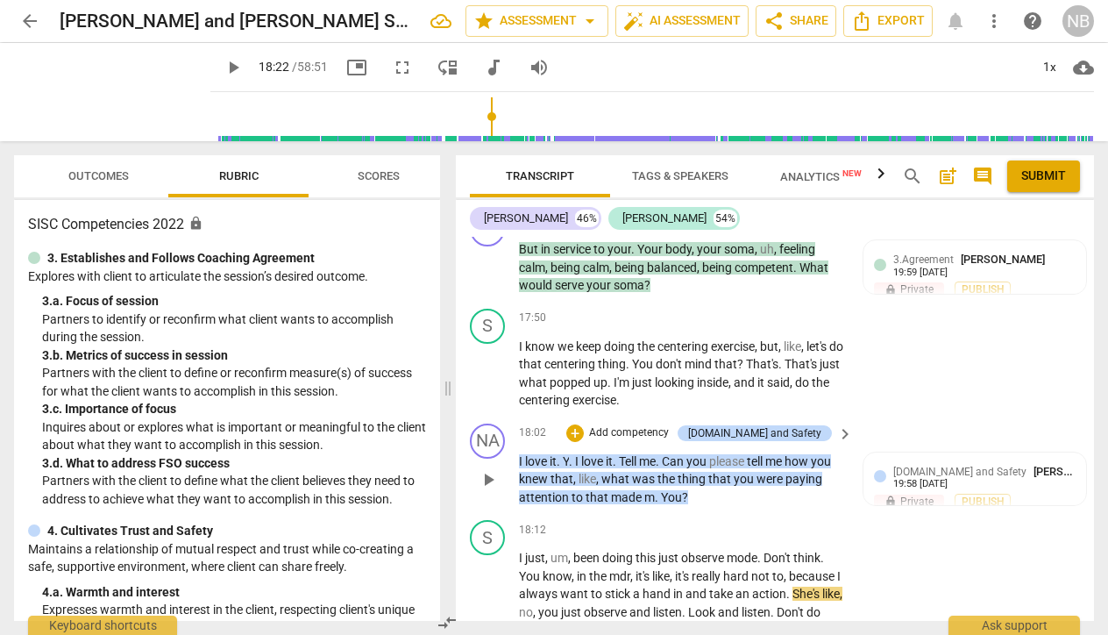
click at [671, 425] on p "Add competency" at bounding box center [628, 433] width 83 height 16
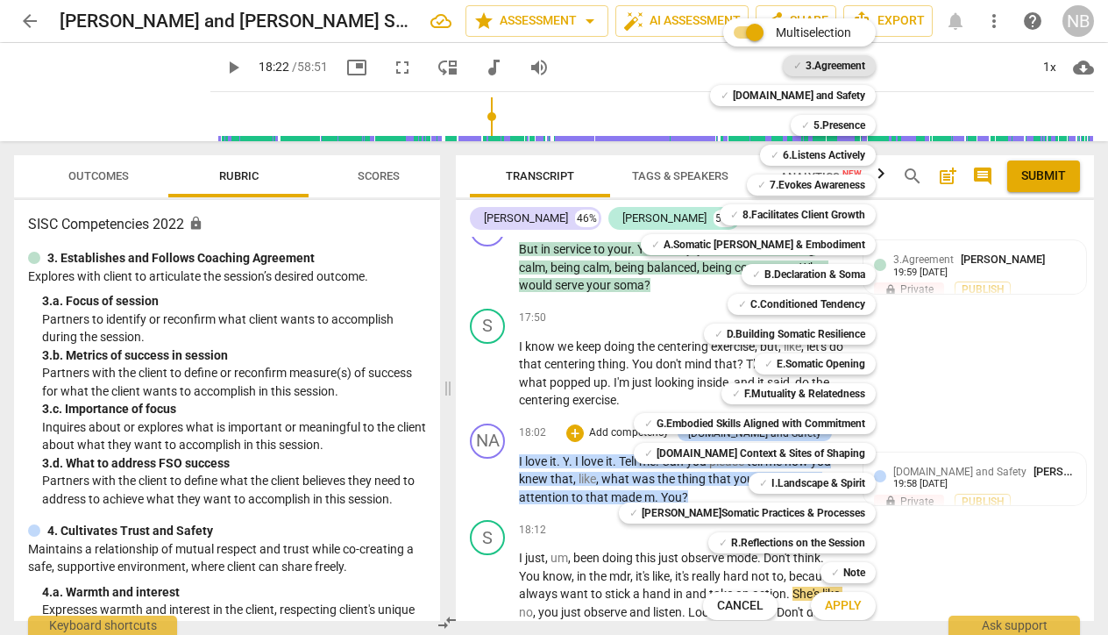
click at [811, 56] on b "3.Agreement" at bounding box center [836, 65] width 60 height 21
click at [825, 613] on span "Apply" at bounding box center [843, 606] width 37 height 18
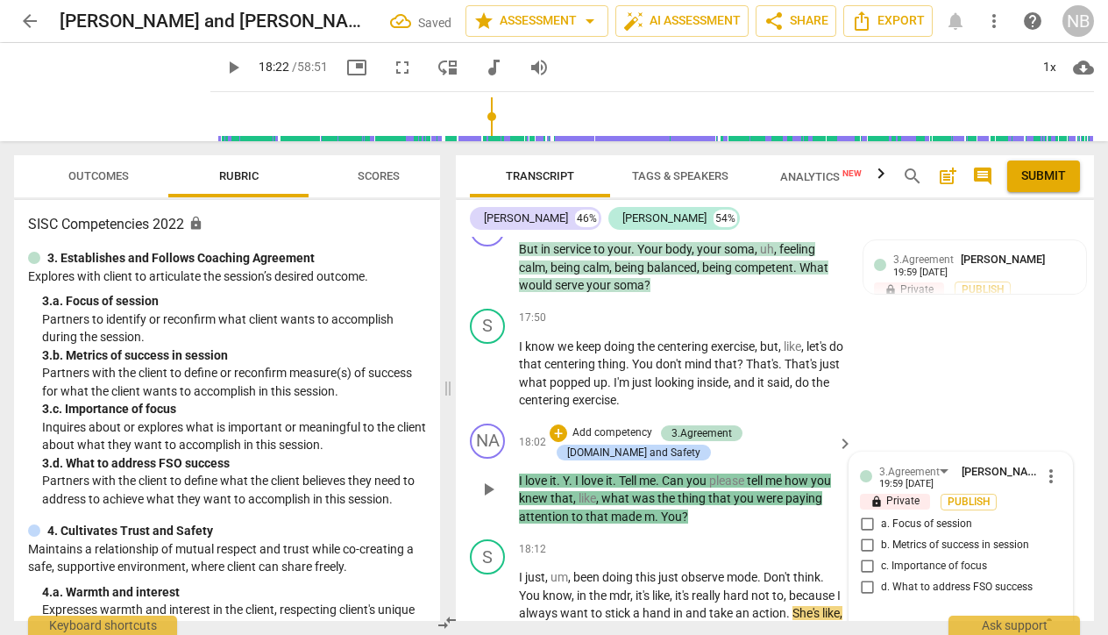
scroll to position [8562, 0]
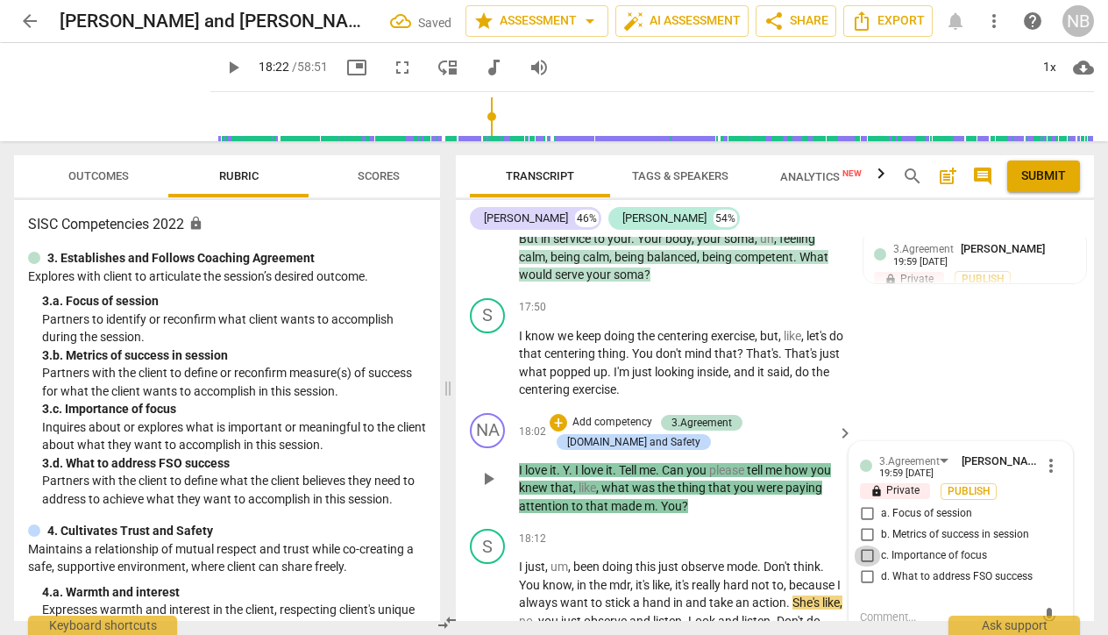
click at [863, 545] on input "c. Importance of focus" at bounding box center [867, 555] width 28 height 21
checkbox input "true"
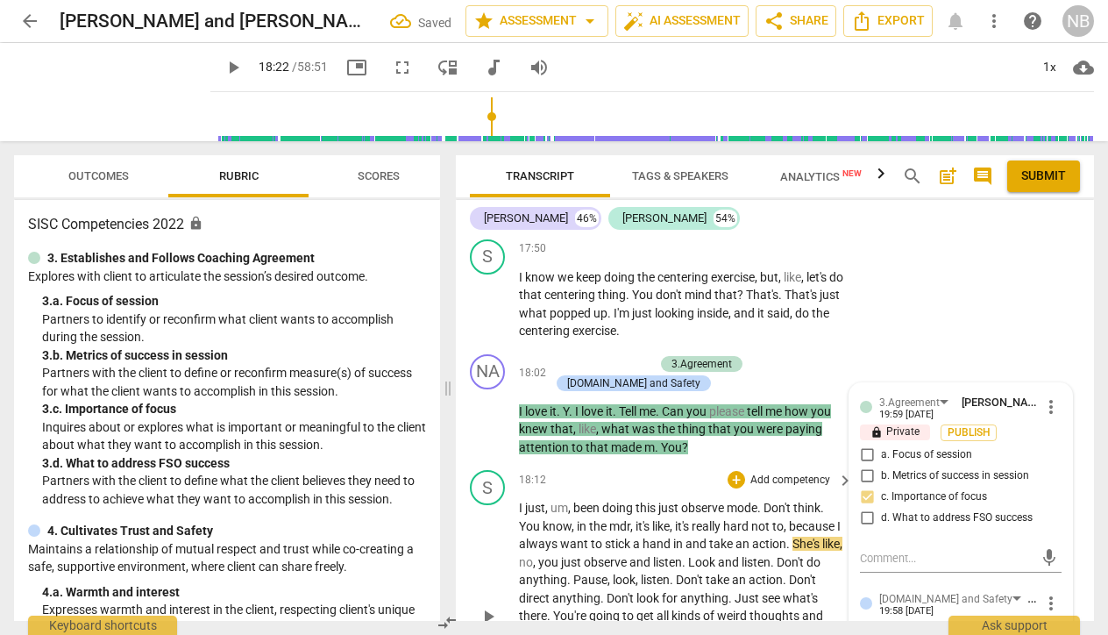
click at [628, 470] on div "18:12 + Add competency keyboard_arrow_right" at bounding box center [687, 479] width 336 height 19
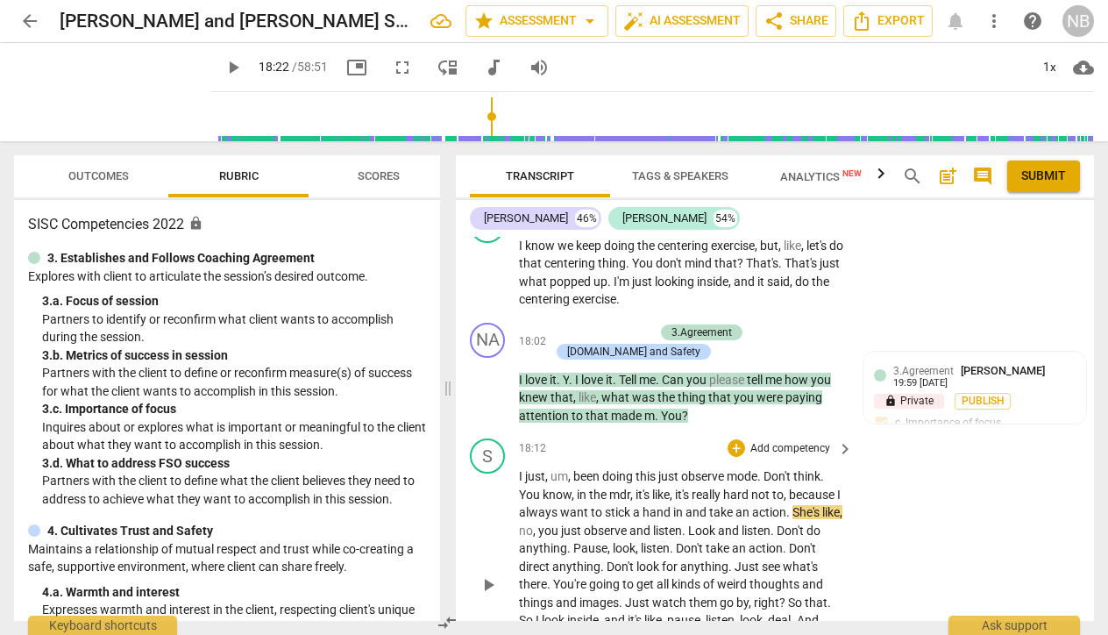
scroll to position [8655, 0]
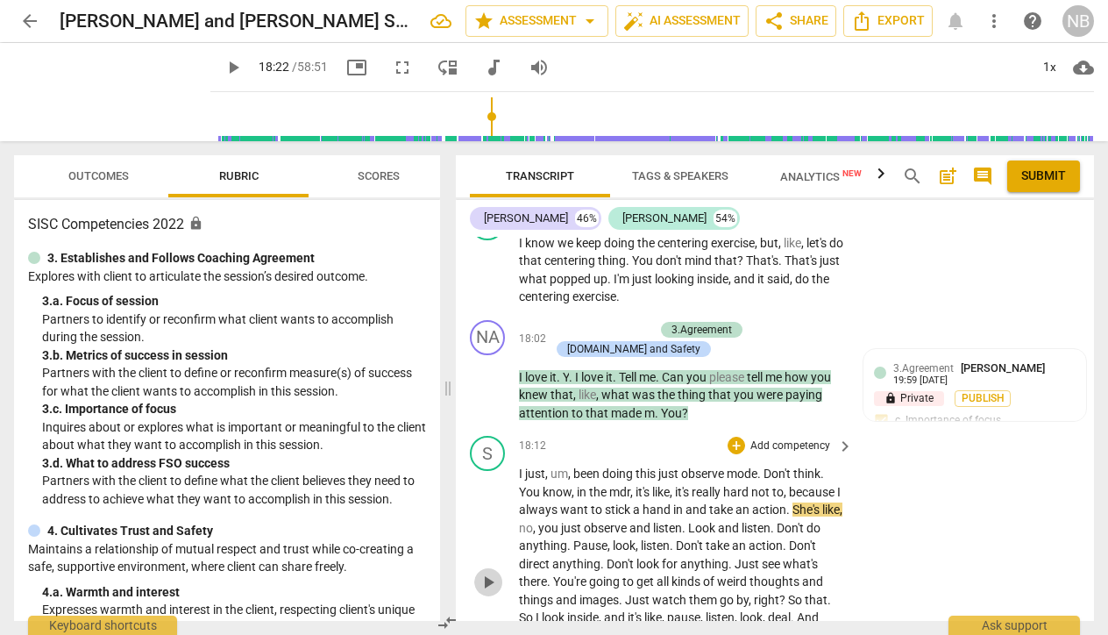
click at [486, 572] on span "play_arrow" at bounding box center [488, 582] width 21 height 21
click at [490, 375] on span "pause" at bounding box center [488, 385] width 21 height 21
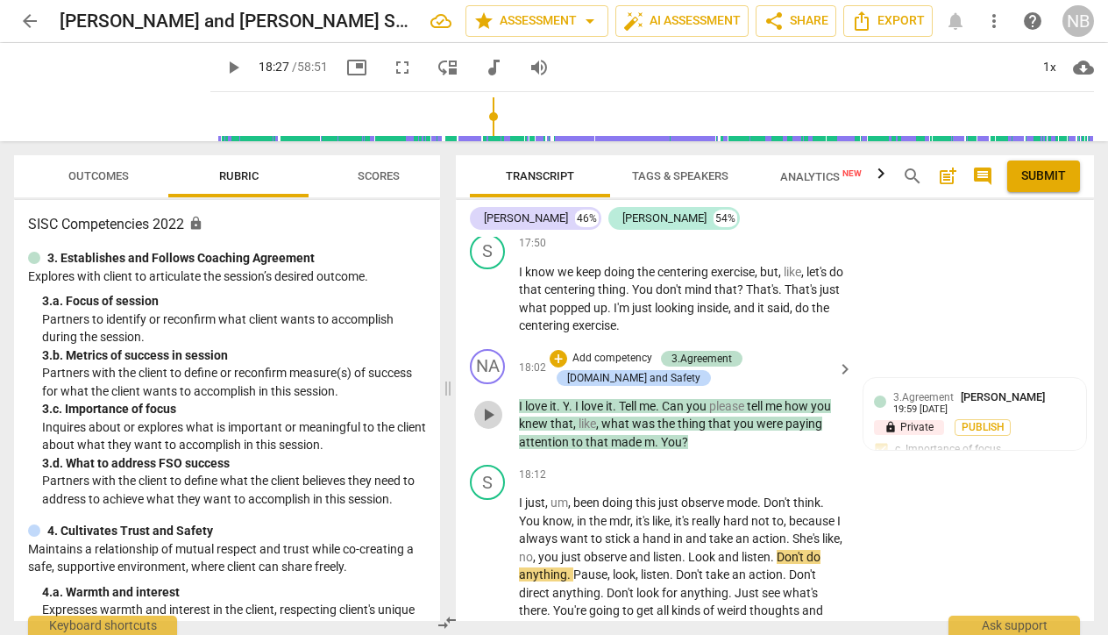
click at [485, 404] on span "play_arrow" at bounding box center [488, 414] width 21 height 21
click at [574, 399] on span "." at bounding box center [572, 406] width 6 height 14
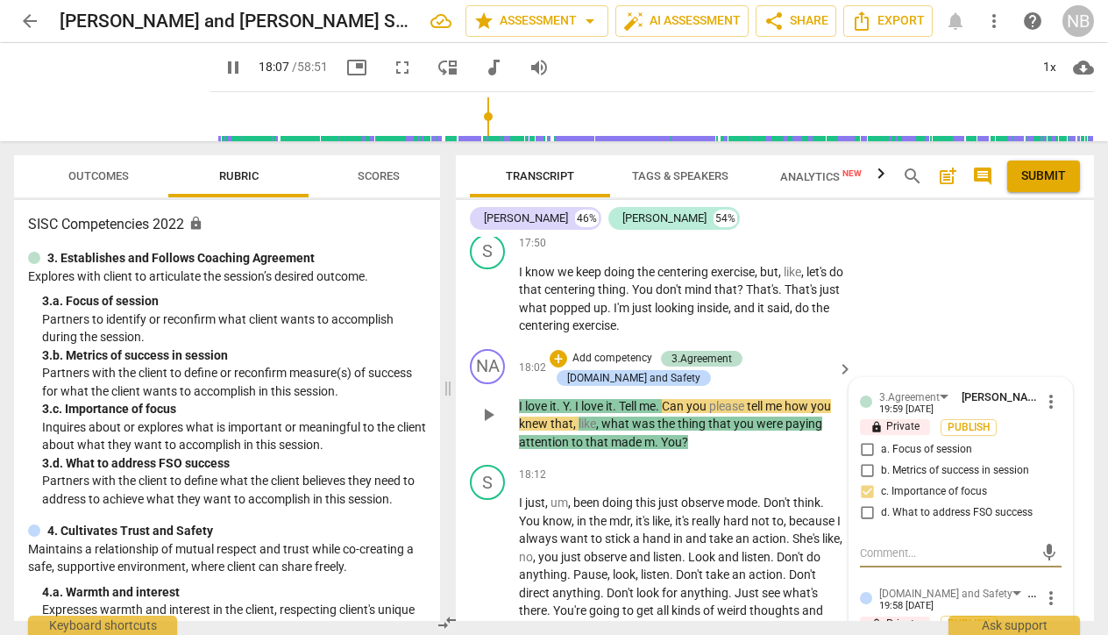
click at [572, 397] on p "I love it . Y . I love it . Tell me . Can you please tell me how you knew that …" at bounding box center [681, 424] width 325 height 54
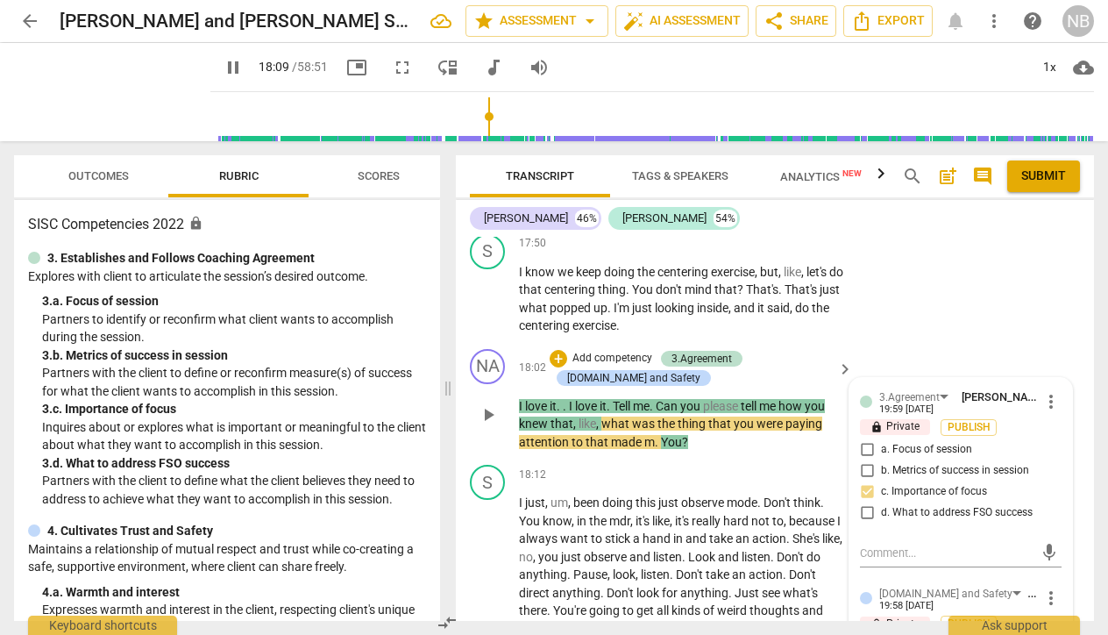
type input "1090"
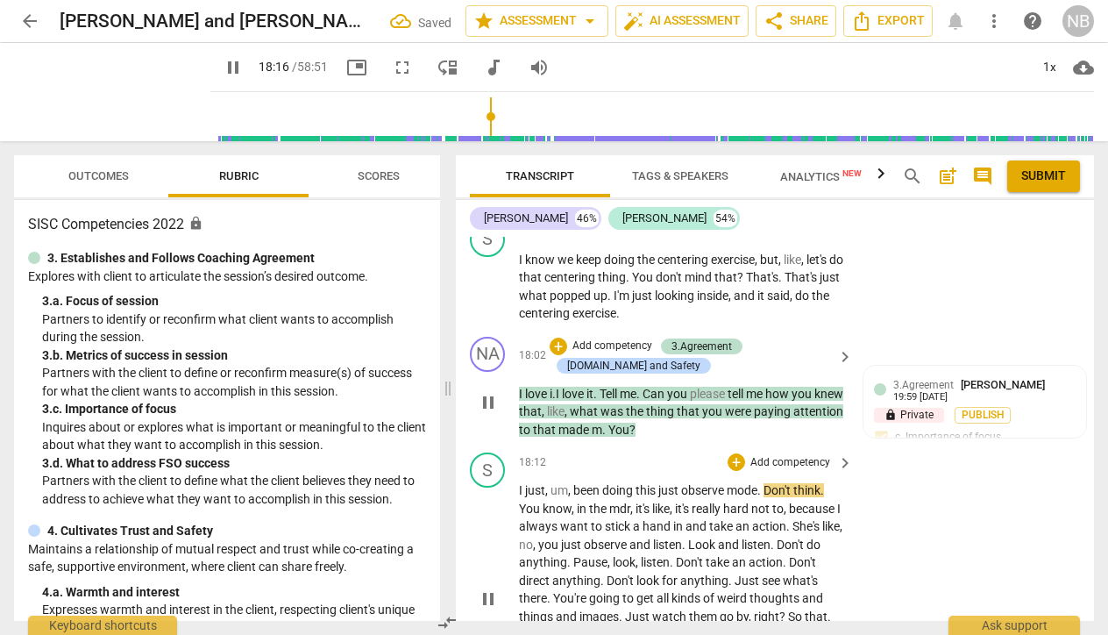
scroll to position [8623, 0]
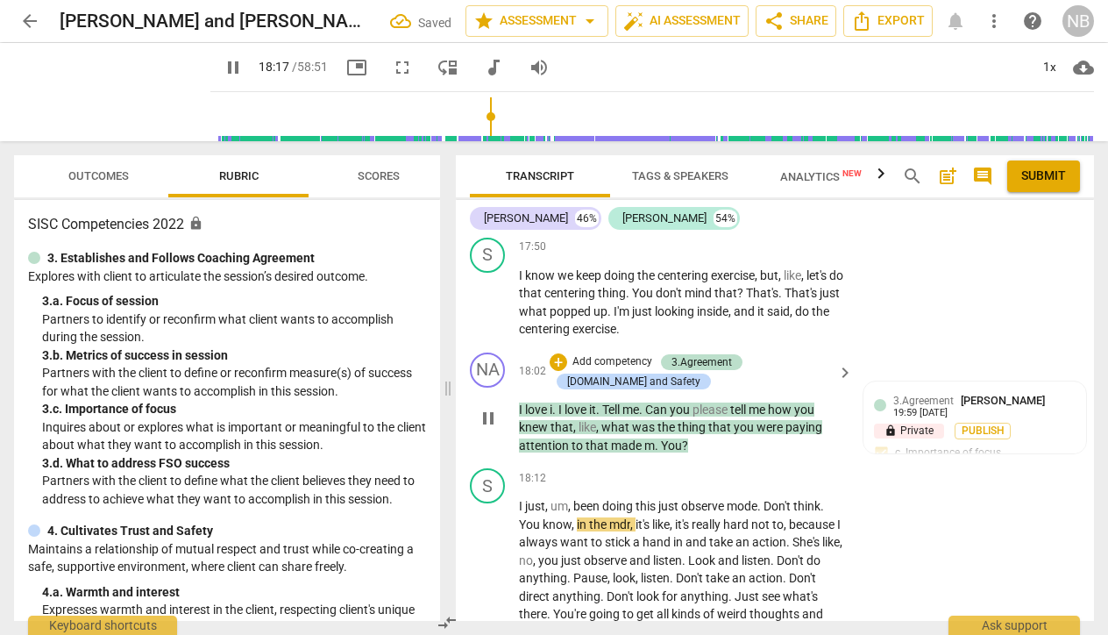
click at [512, 387] on div "play_arrow pause" at bounding box center [496, 418] width 45 height 62
click at [490, 408] on span "pause" at bounding box center [488, 418] width 21 height 21
click at [486, 408] on span "play_arrow" at bounding box center [488, 418] width 21 height 21
click at [554, 402] on span "." at bounding box center [555, 409] width 6 height 14
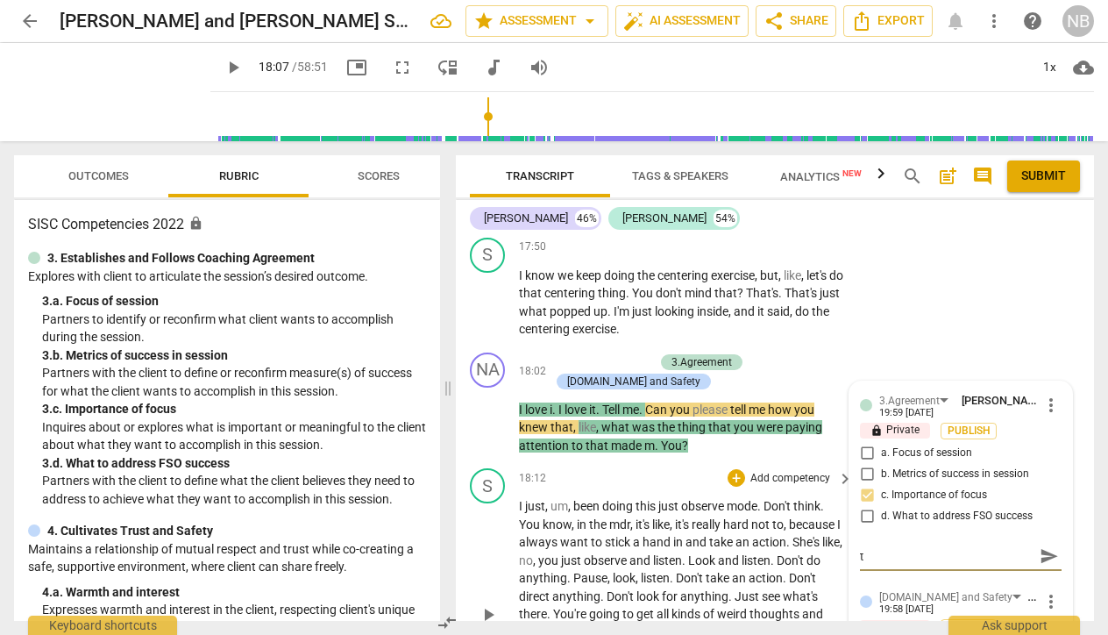
type input "1088"
type textarea "t"
click at [556, 402] on span "." at bounding box center [555, 409] width 6 height 14
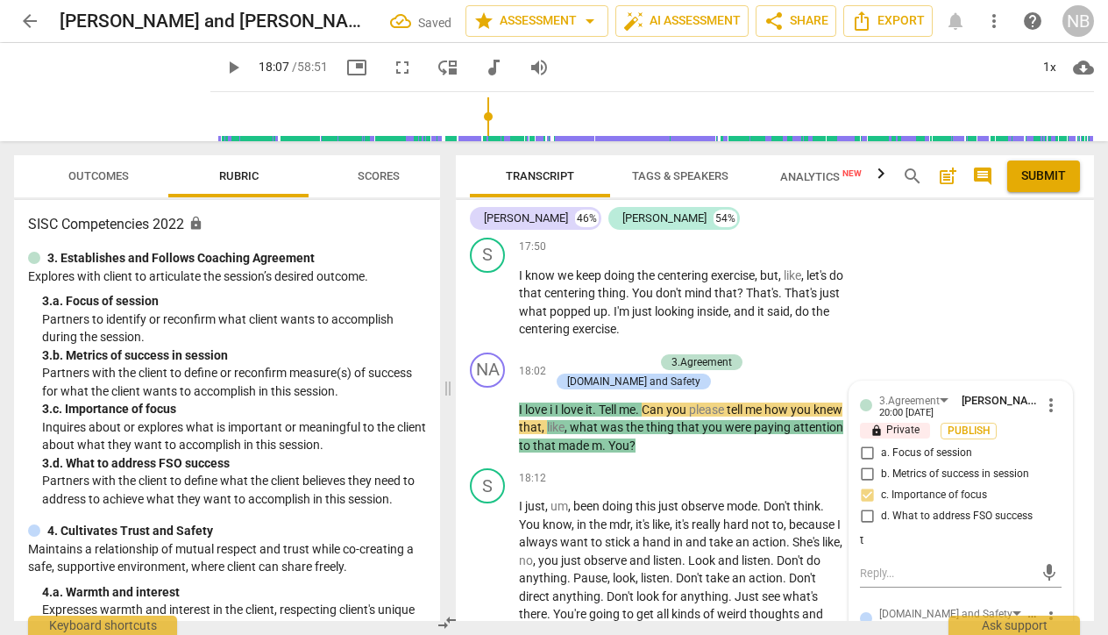
type input "1088"
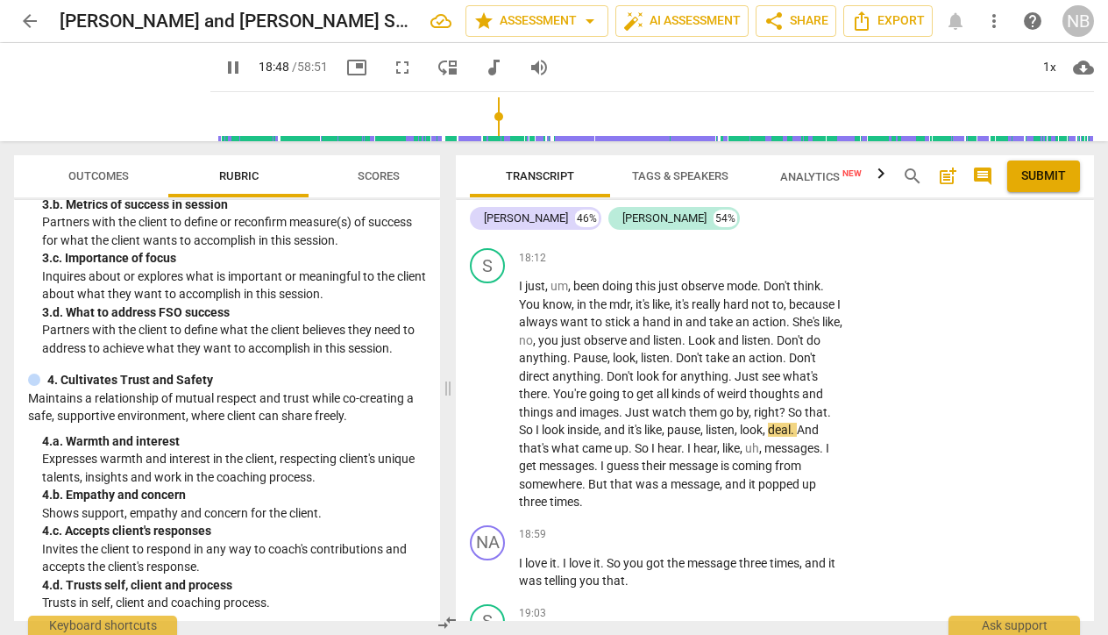
scroll to position [154, 0]
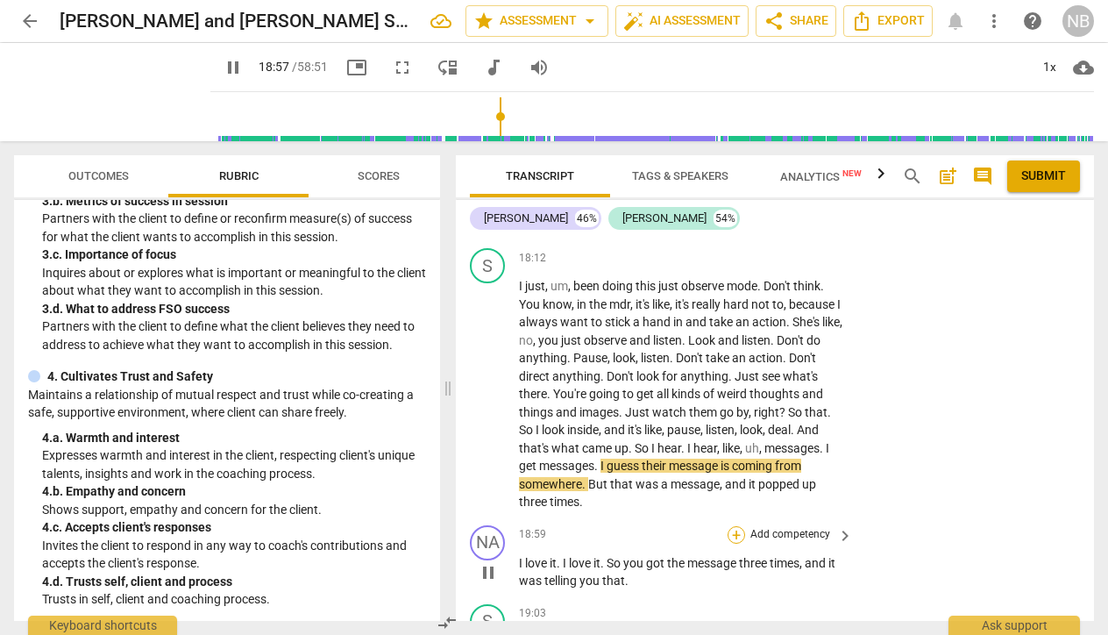
click at [732, 526] on div "+" at bounding box center [737, 535] width 18 height 18
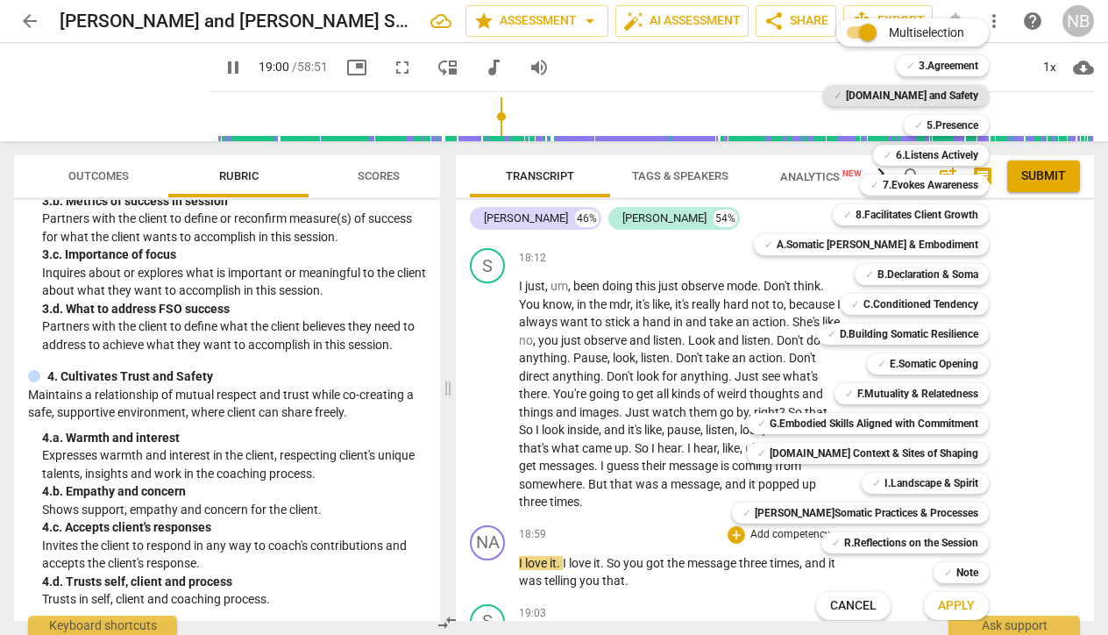
click at [932, 97] on b "4.Trust and Safety" at bounding box center [912, 95] width 132 height 21
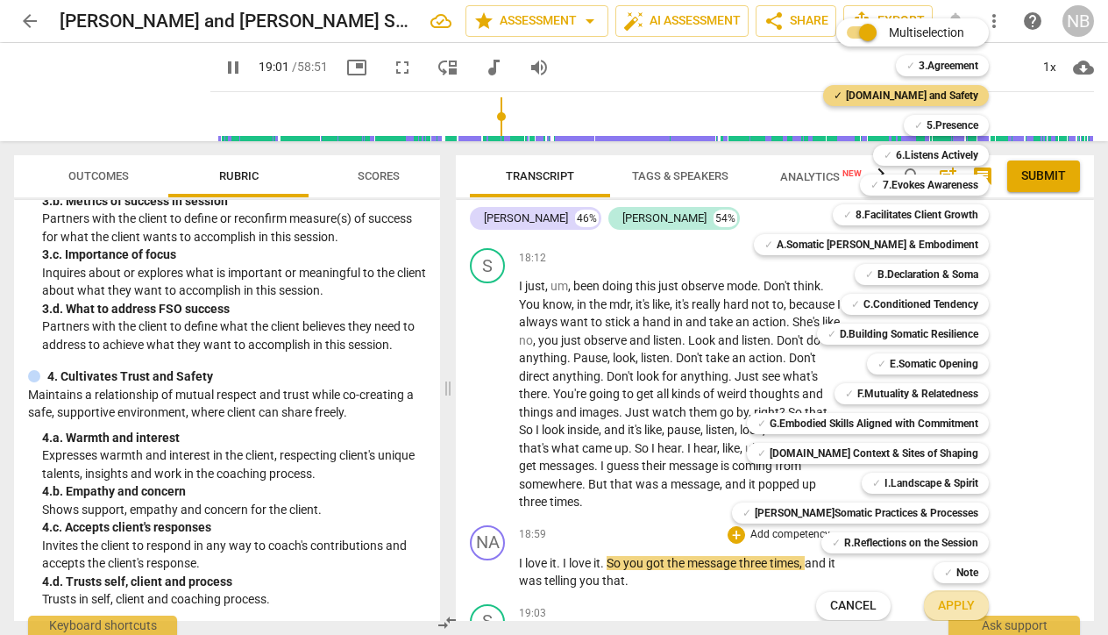
click at [938, 611] on span "Apply" at bounding box center [956, 606] width 37 height 18
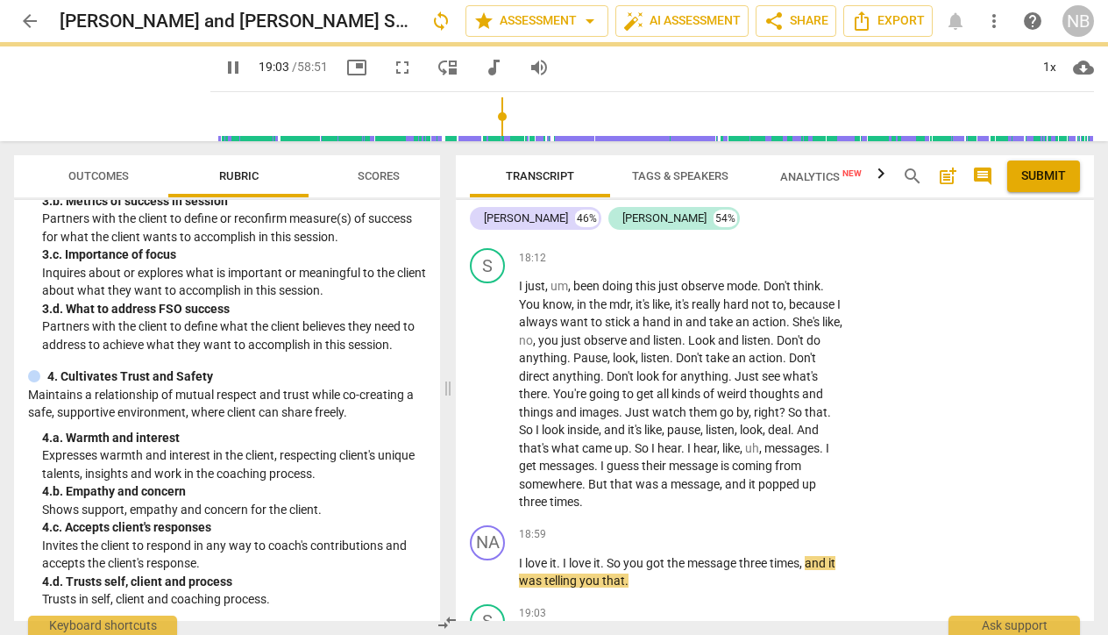
type input "1143"
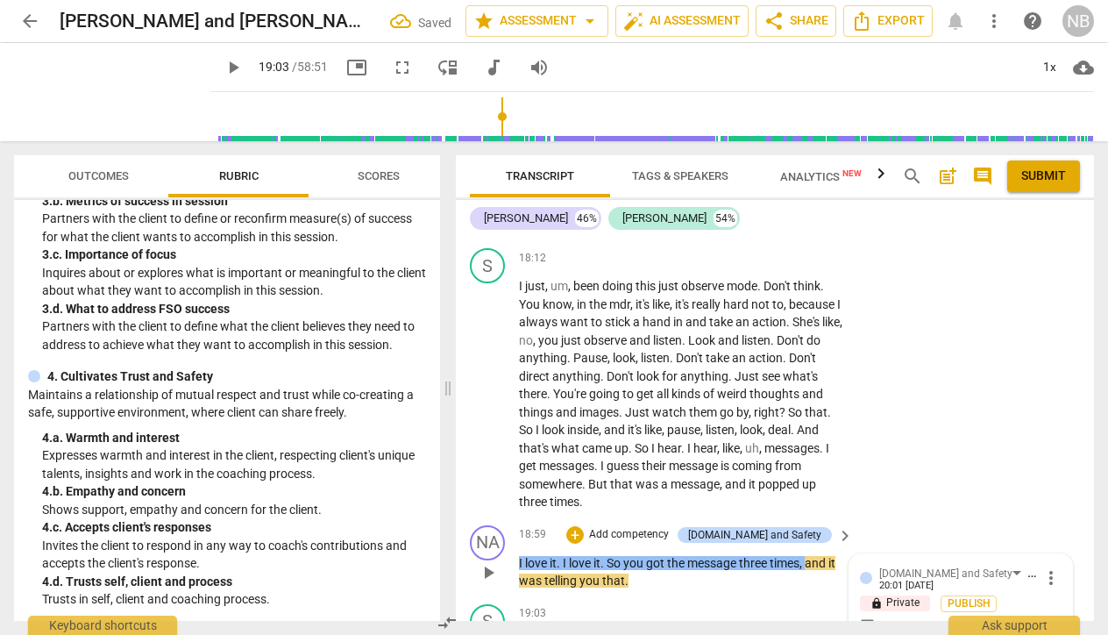
scroll to position [9053, 0]
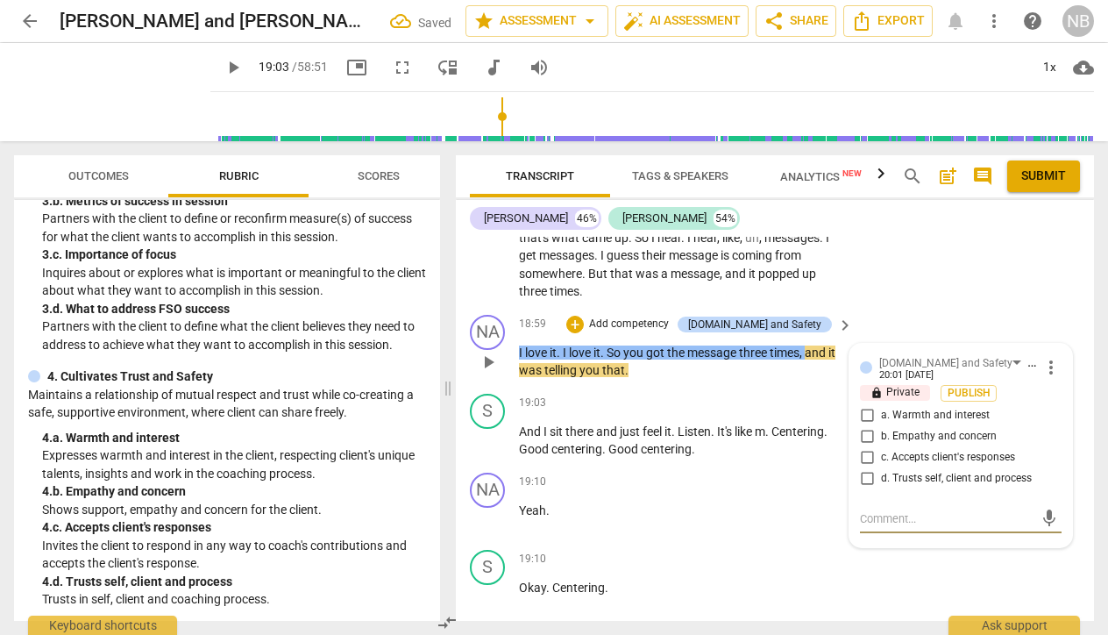
click at [864, 468] on input "d. Trusts self, client and process" at bounding box center [867, 478] width 28 height 21
checkbox input "true"
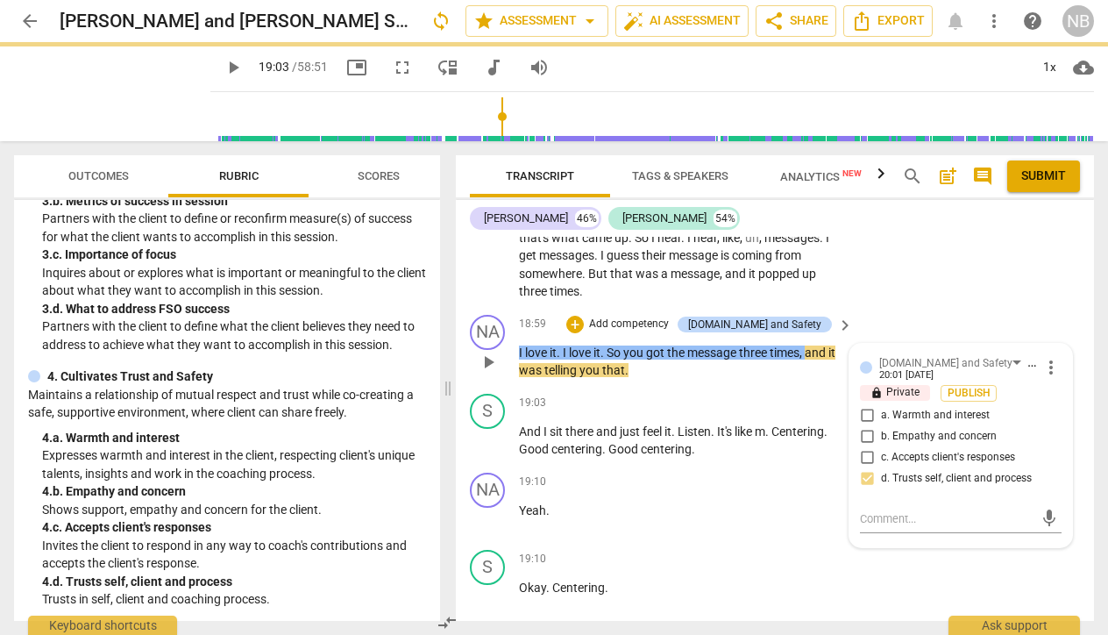
click at [468, 308] on div "NA play_arrow pause 18:59 + Add competency 4.Trust and Safety keyboard_arrow_ri…" at bounding box center [775, 347] width 638 height 79
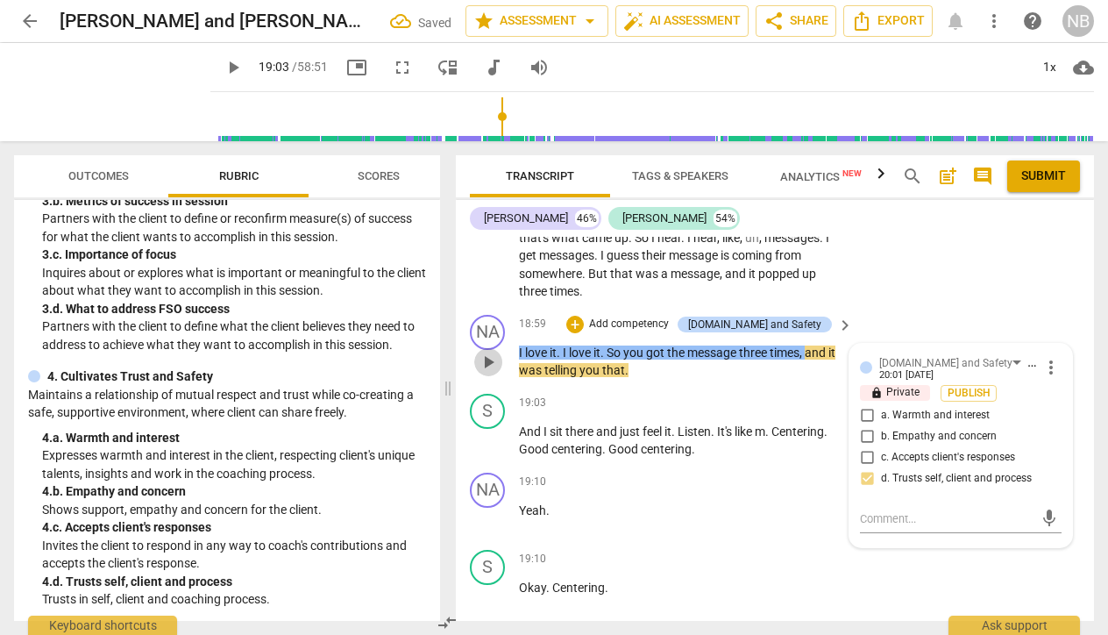
click at [487, 350] on div "play_arrow pause" at bounding box center [496, 362] width 45 height 25
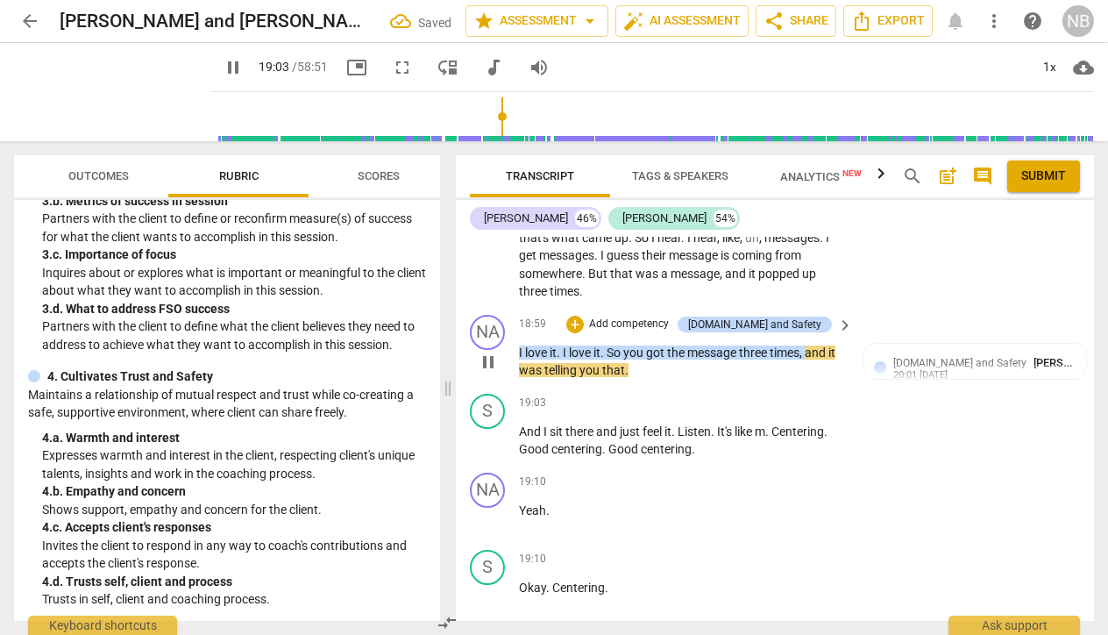
click at [491, 315] on div "NA play_arrow pause" at bounding box center [494, 347] width 49 height 65
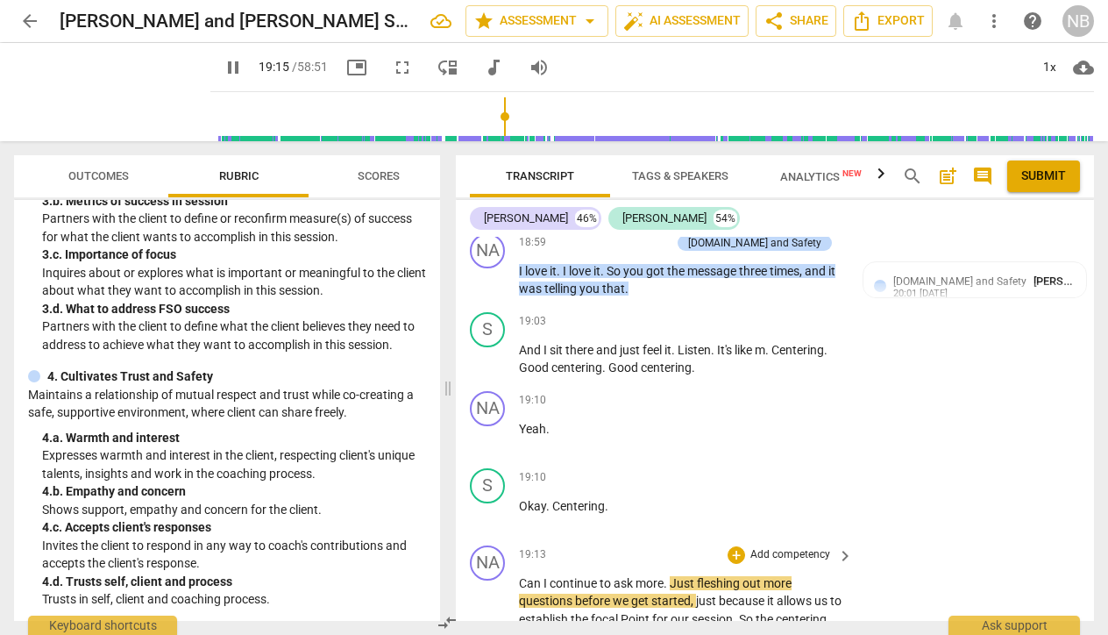
scroll to position [9146, 0]
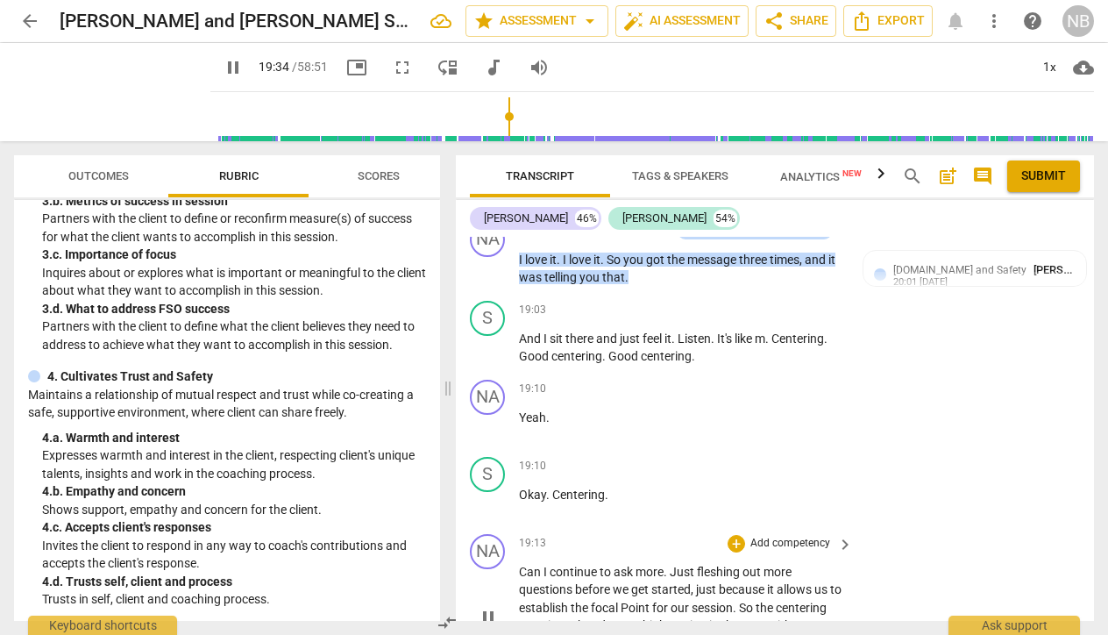
click at [780, 536] on p "Add competency" at bounding box center [790, 544] width 83 height 16
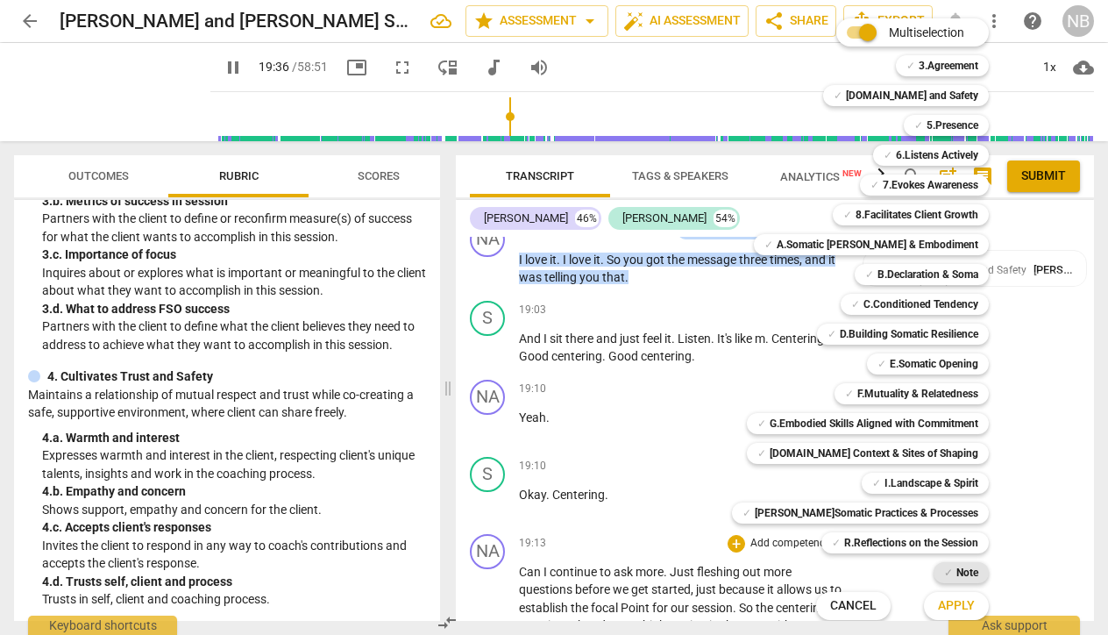
click at [956, 575] on b "Note" at bounding box center [967, 572] width 22 height 21
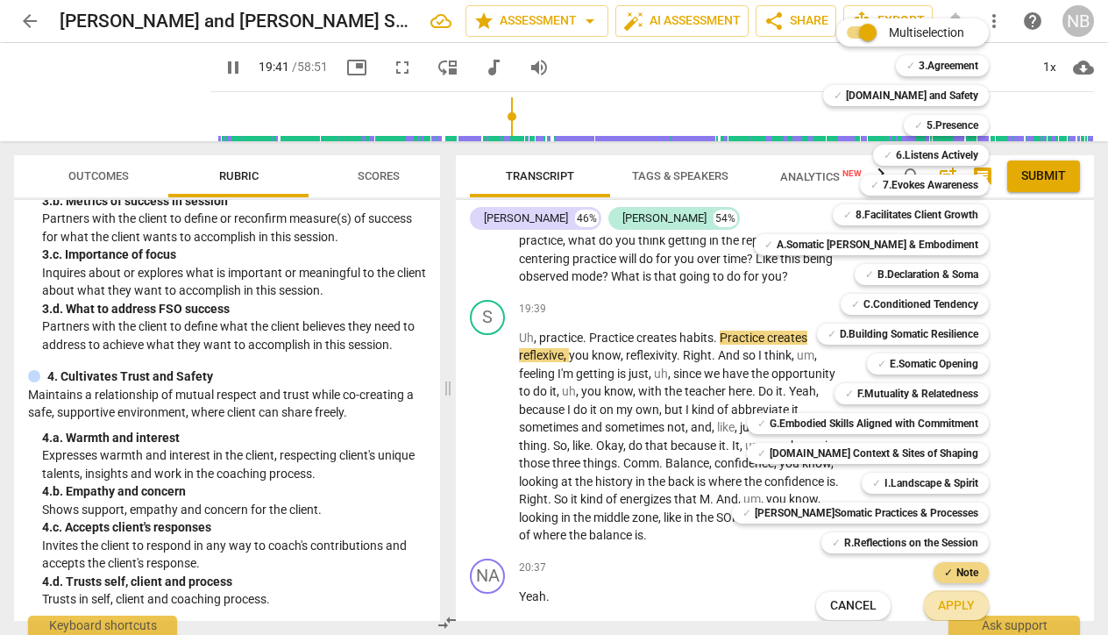
click at [938, 610] on span "Apply" at bounding box center [956, 606] width 37 height 18
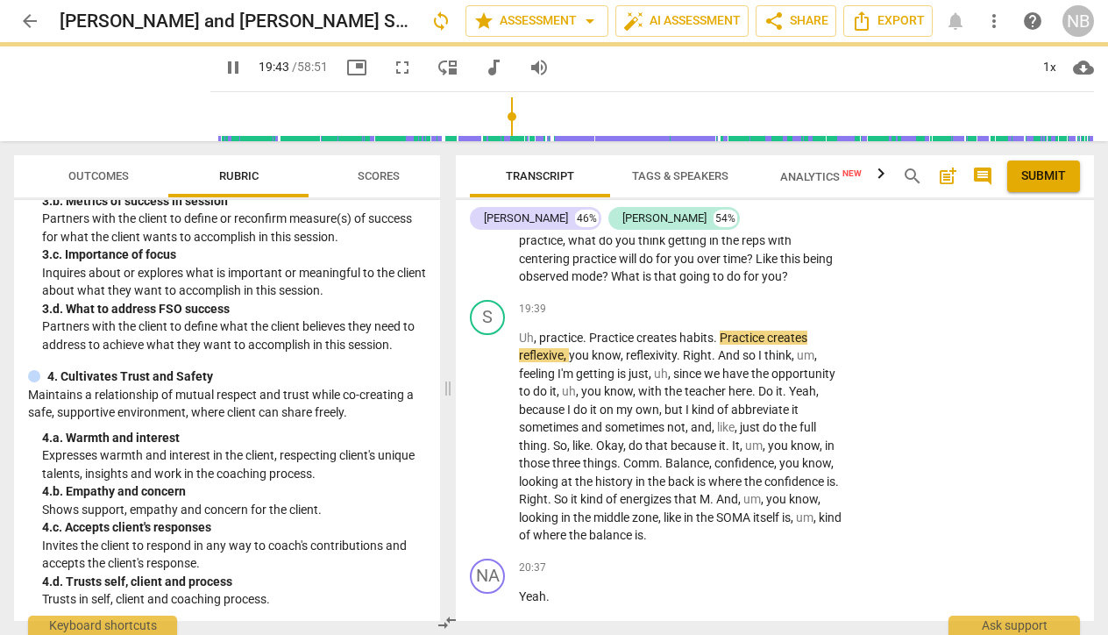
type input "1183"
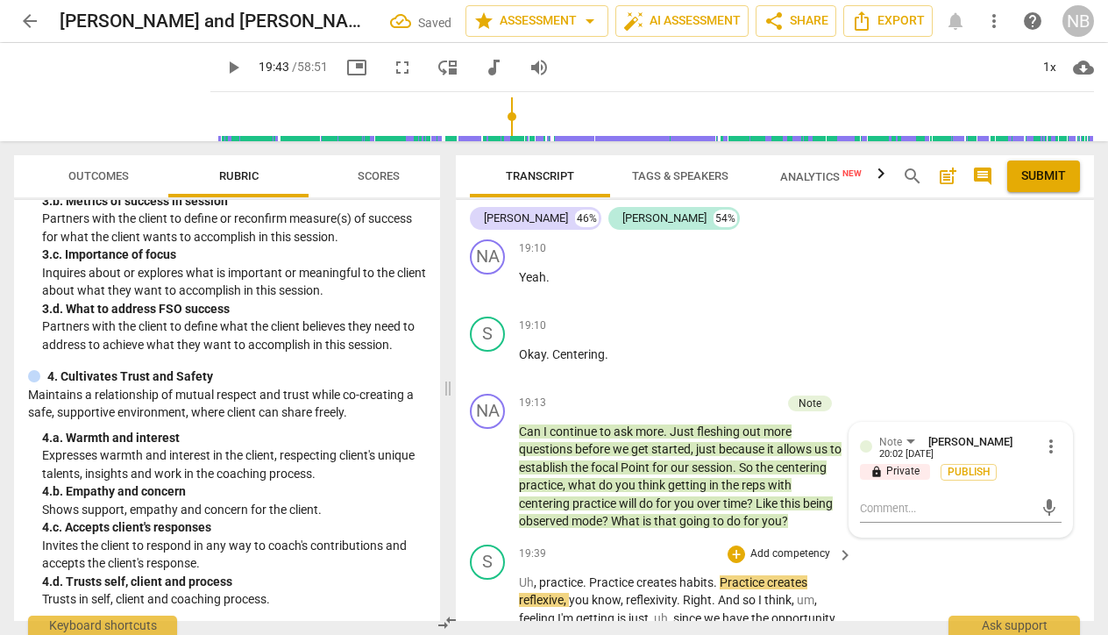
scroll to position [9263, 0]
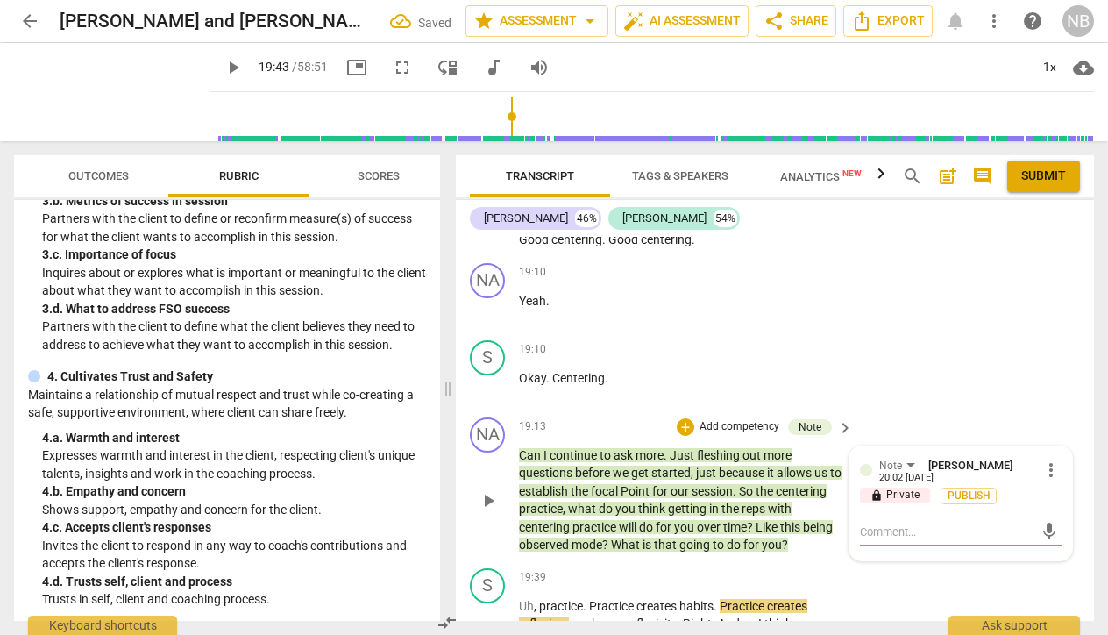
type textarea "I"
type textarea "I f"
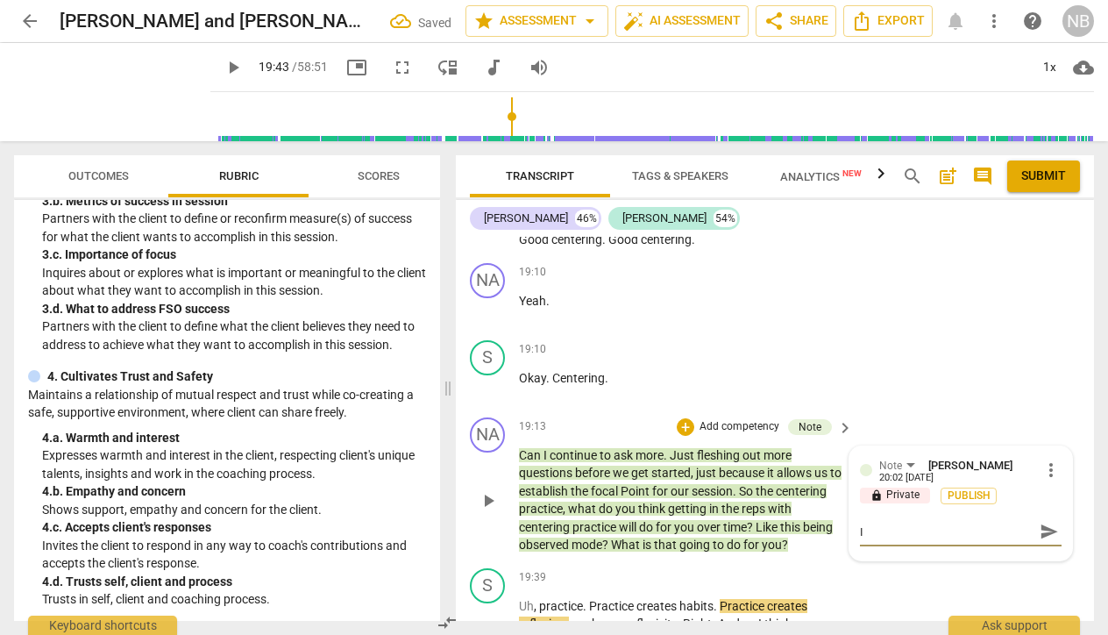
type textarea "I f"
type textarea "I fe"
type textarea "I fee"
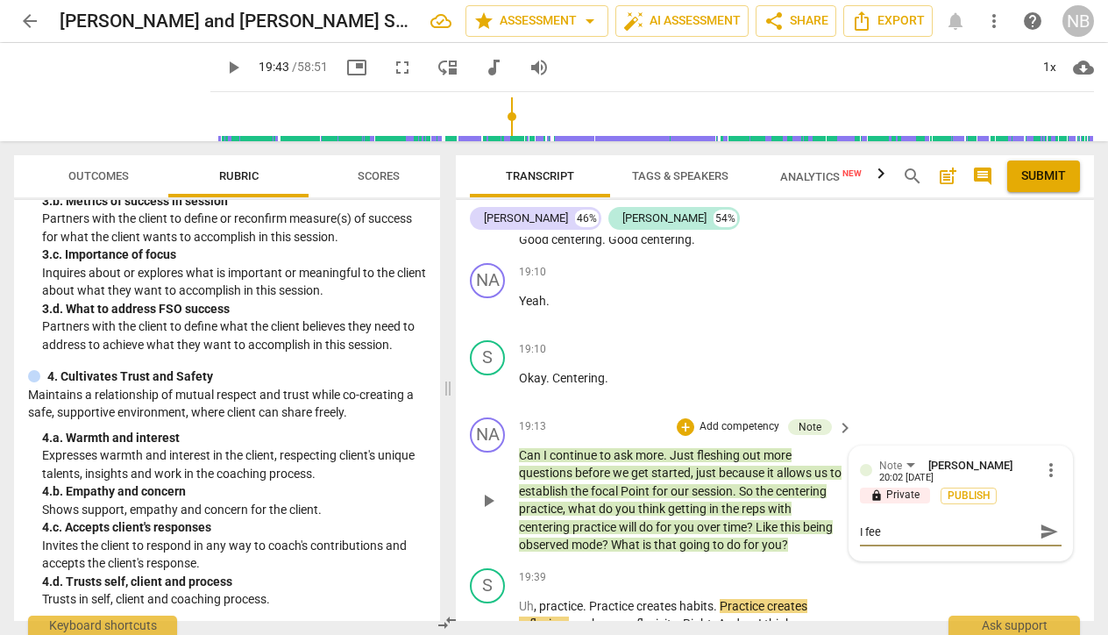
type textarea "I feel"
type textarea "I feel I"
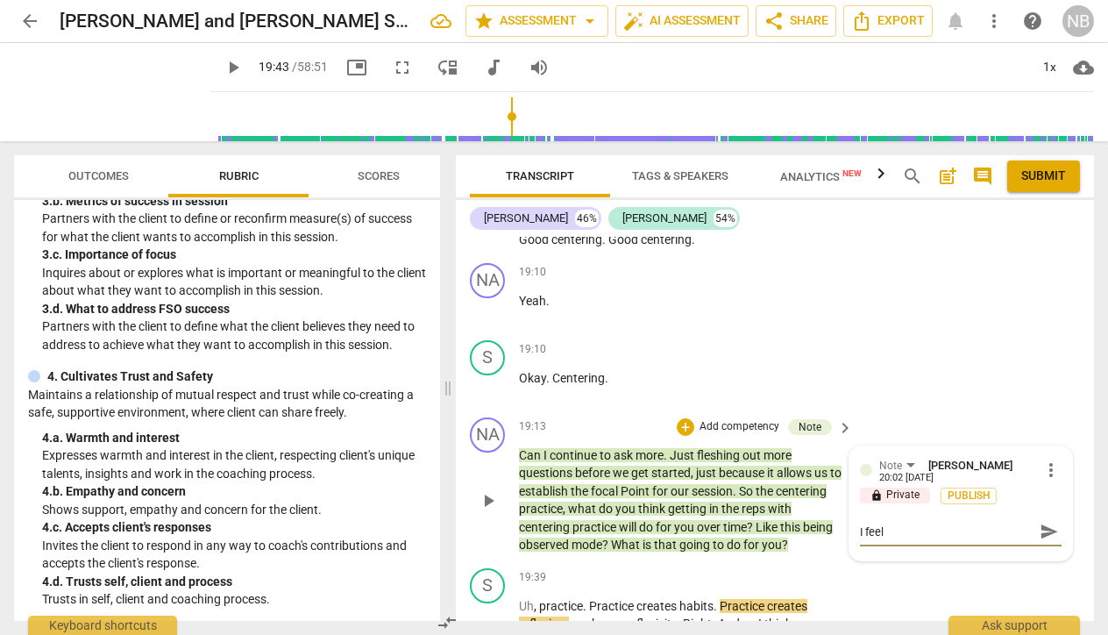
type textarea "I feel I"
type textarea "I feel I c"
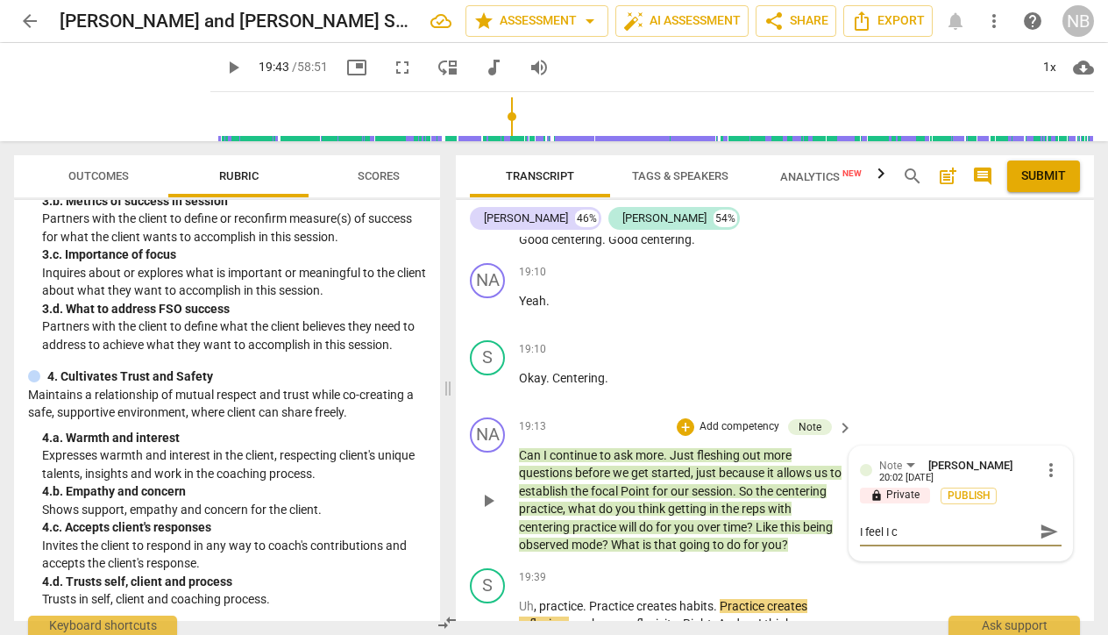
type textarea "I feel I co"
type textarea "I feel I cou"
type textarea "I feel I coul"
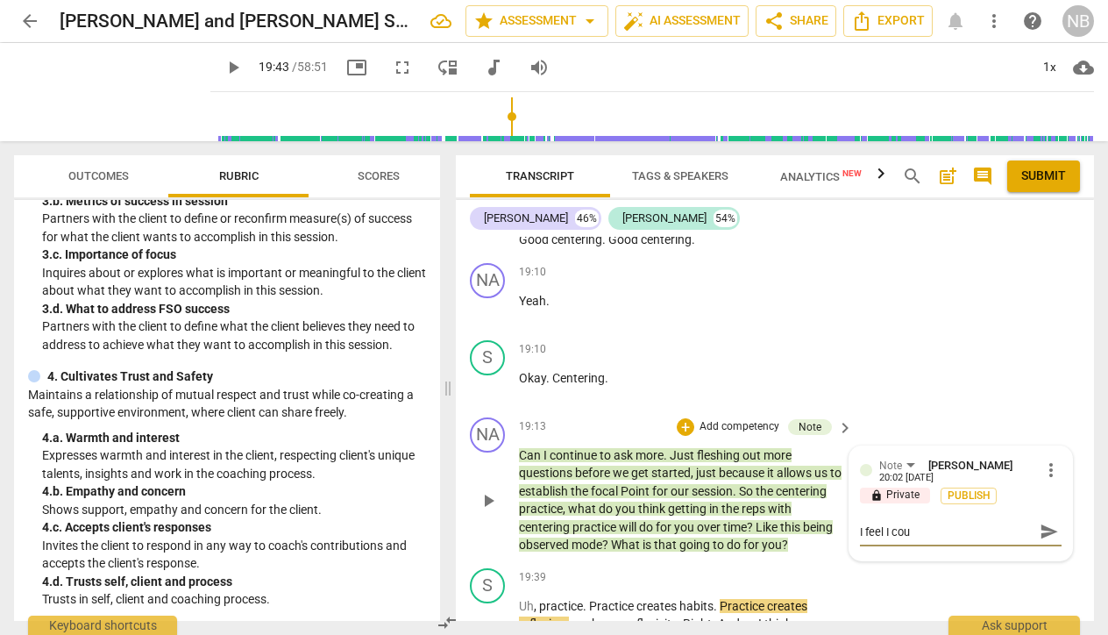
type textarea "I feel I coul"
type textarea "I feel I could"
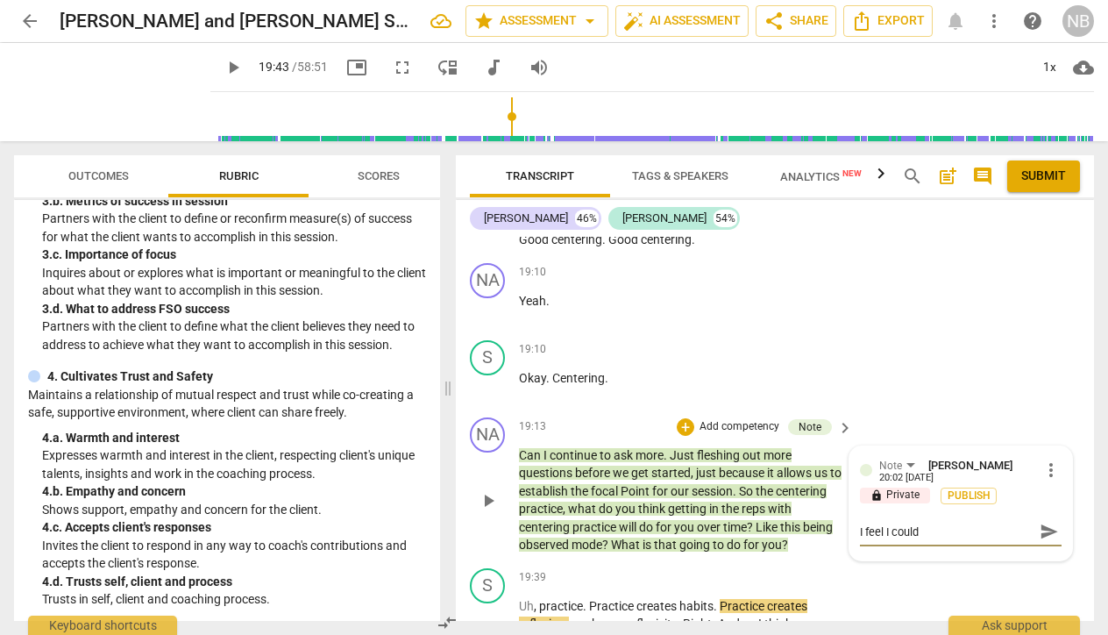
type textarea "I feel I could h"
type textarea "I feel I could ha"
type textarea "I feel I could hav"
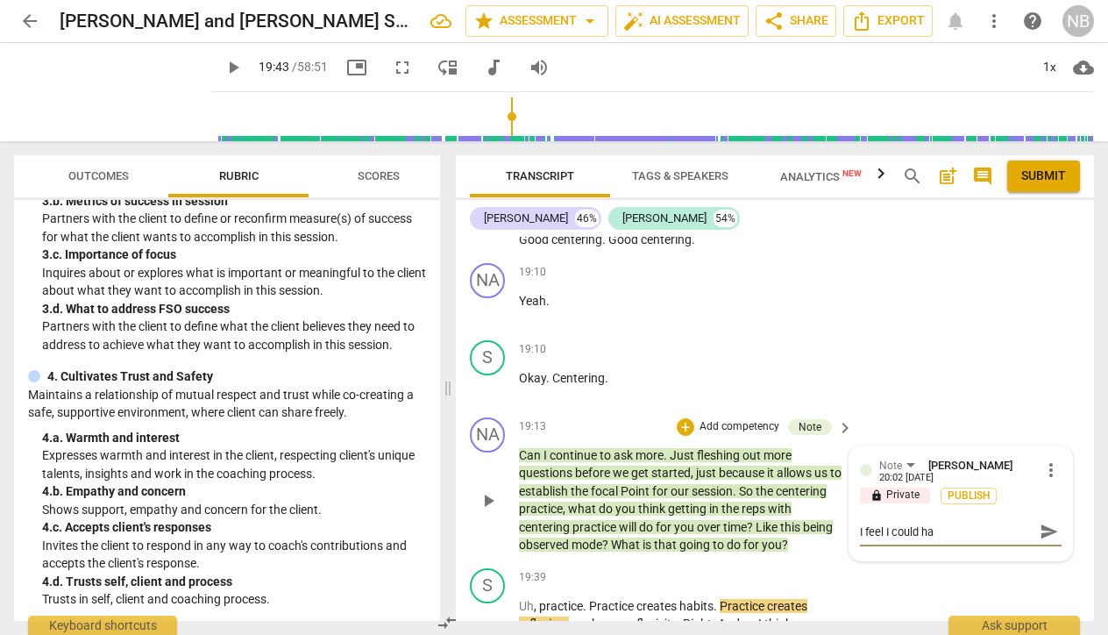
type textarea "I feel I could hav"
type textarea "I feel I could have"
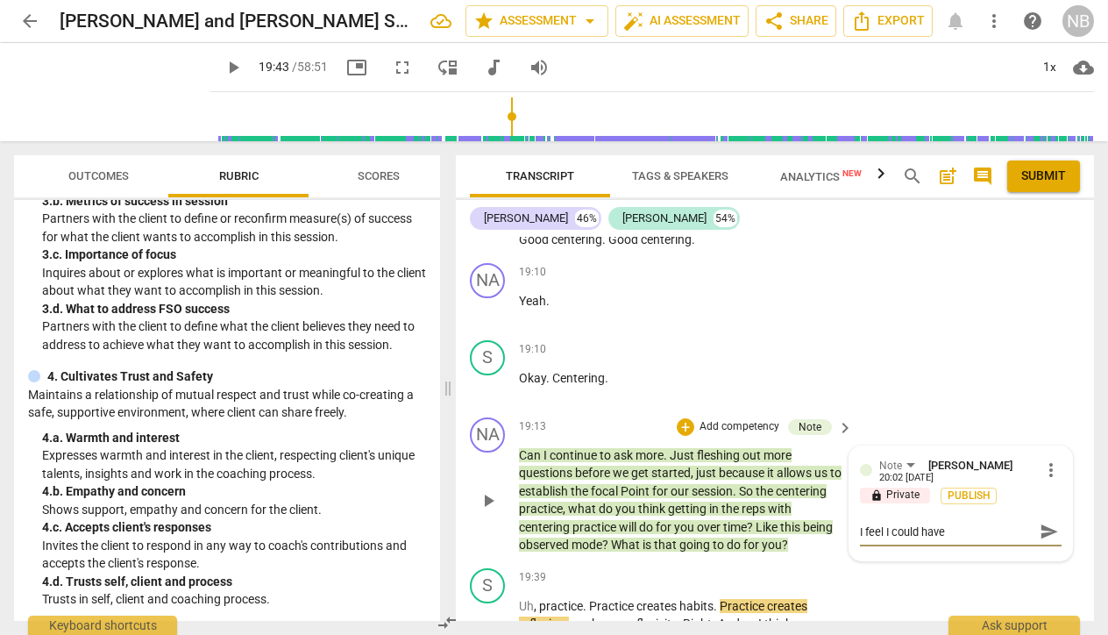
type textarea "I feel I could have u"
type textarea "I feel I could have us"
type textarea "I feel I could have use"
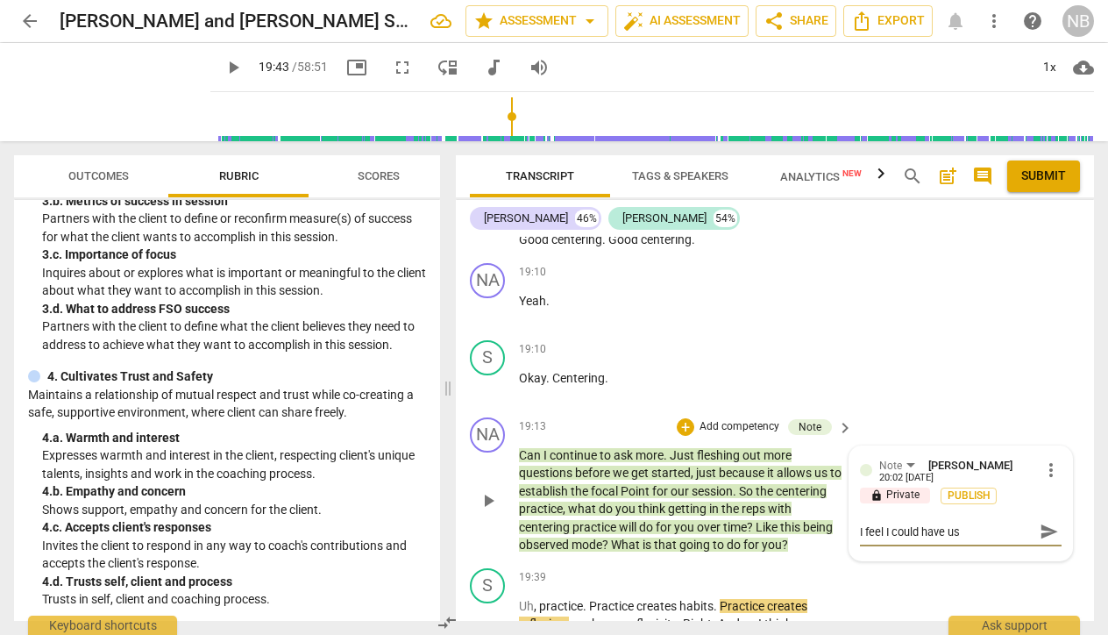
type textarea "I feel I could have use"
type textarea "I feel I could have used"
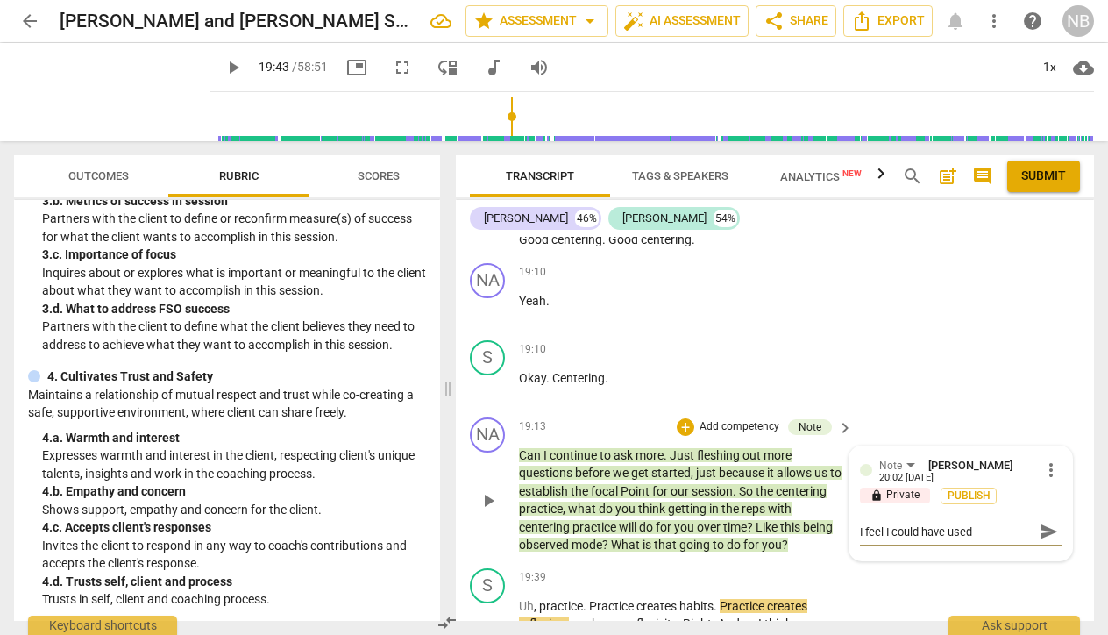
type textarea "I feel I could have used t"
type textarea "I feel I could have used th"
type textarea "I feel I could have used thi"
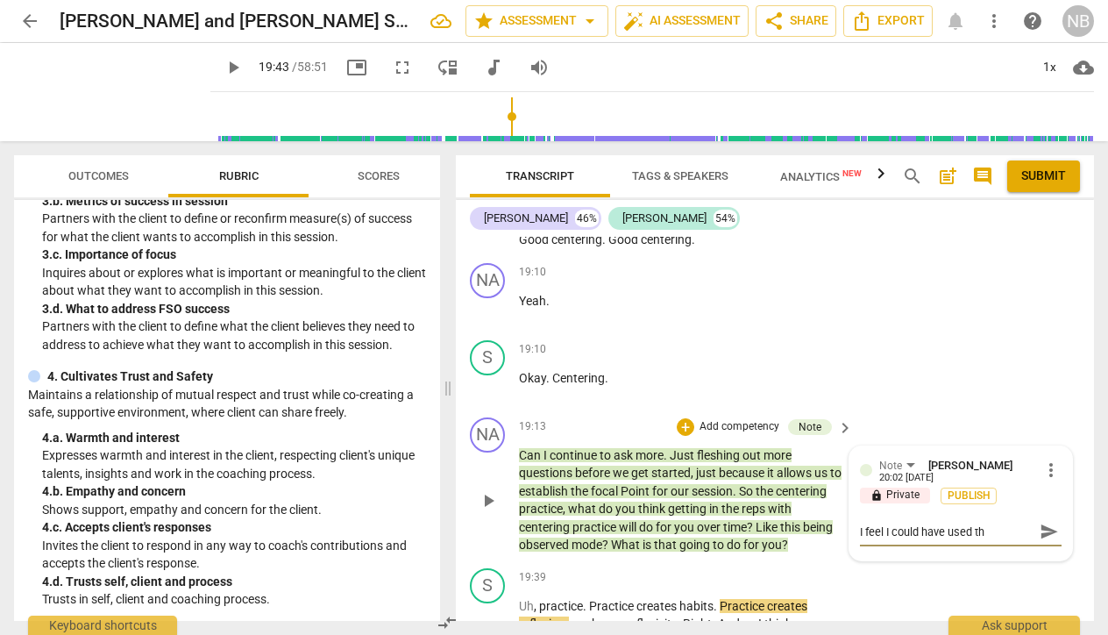
type textarea "I feel I could have used thi"
type textarea "I feel I could have used this"
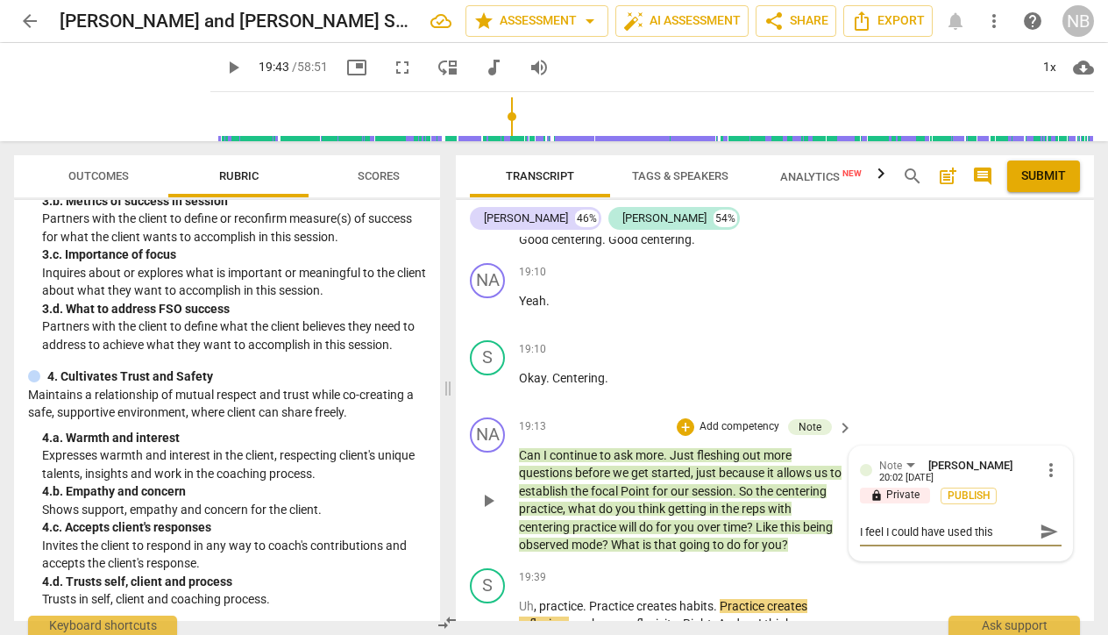
type textarea "I feel I could have used this o"
type textarea "I feel I could have used this op"
type textarea "I feel I could have used this opp"
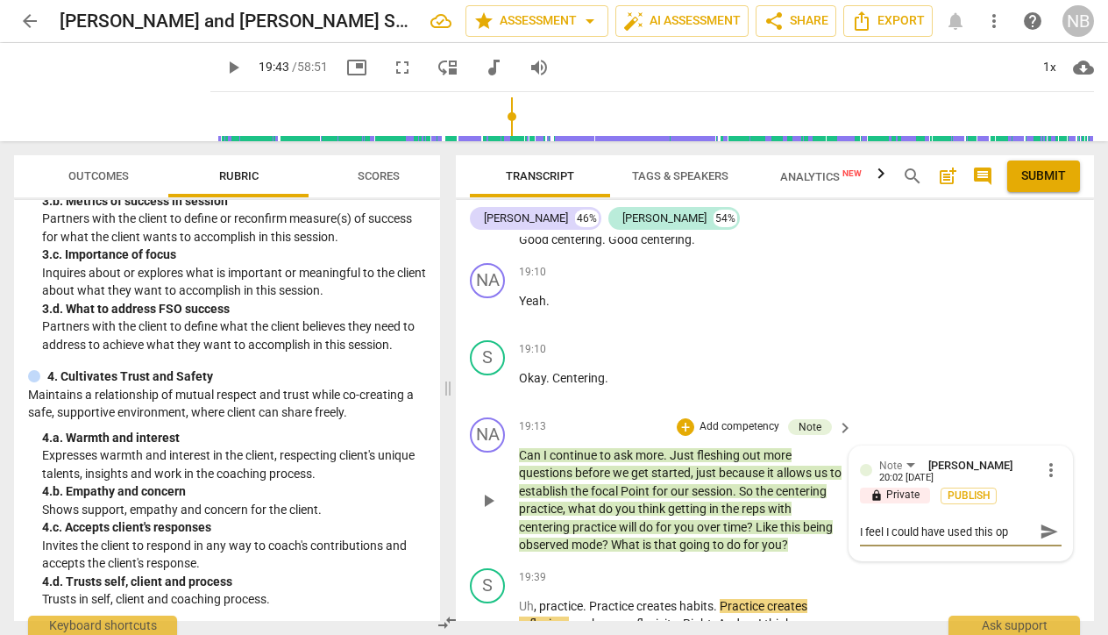
type textarea "I feel I could have used this opp"
type textarea "I feel I could have used this oppo"
type textarea "I feel I could have used this oppor"
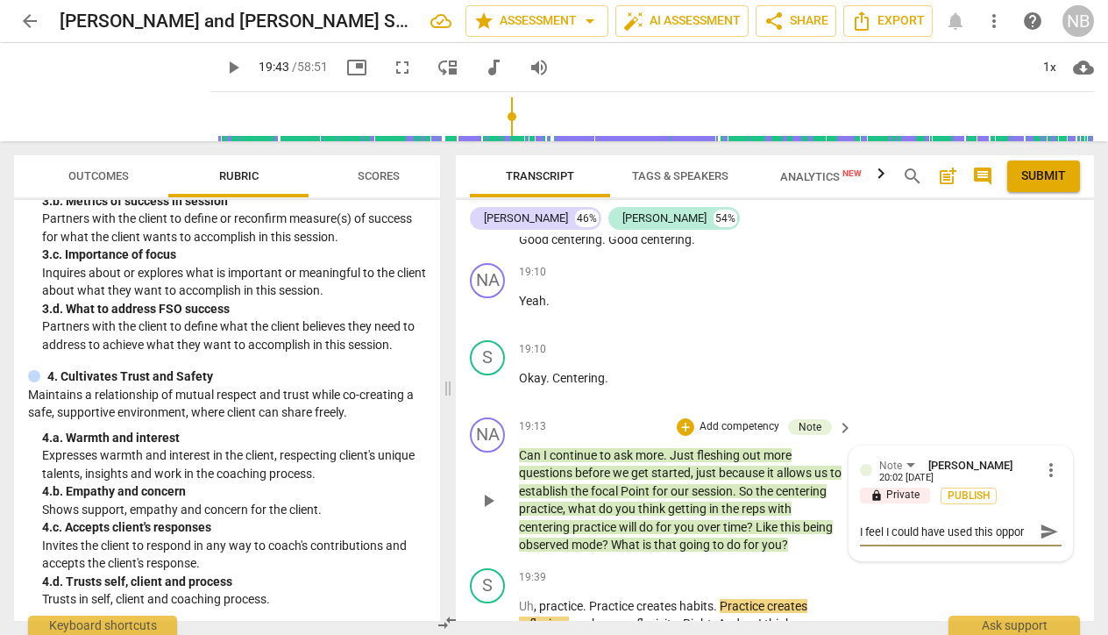
type textarea "I feel I could have used this opport"
type textarea "I feel I could have used this opportu"
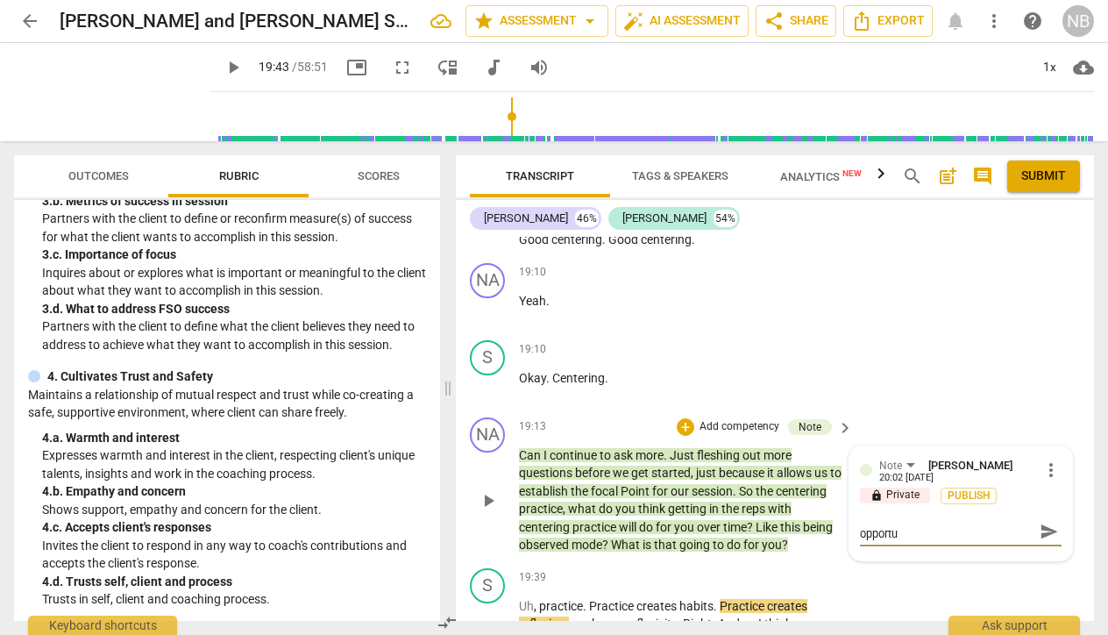
type textarea "I feel I could have used this opportun"
type textarea "I feel I could have used this opportuni"
type textarea "I feel I could have used this opportunit"
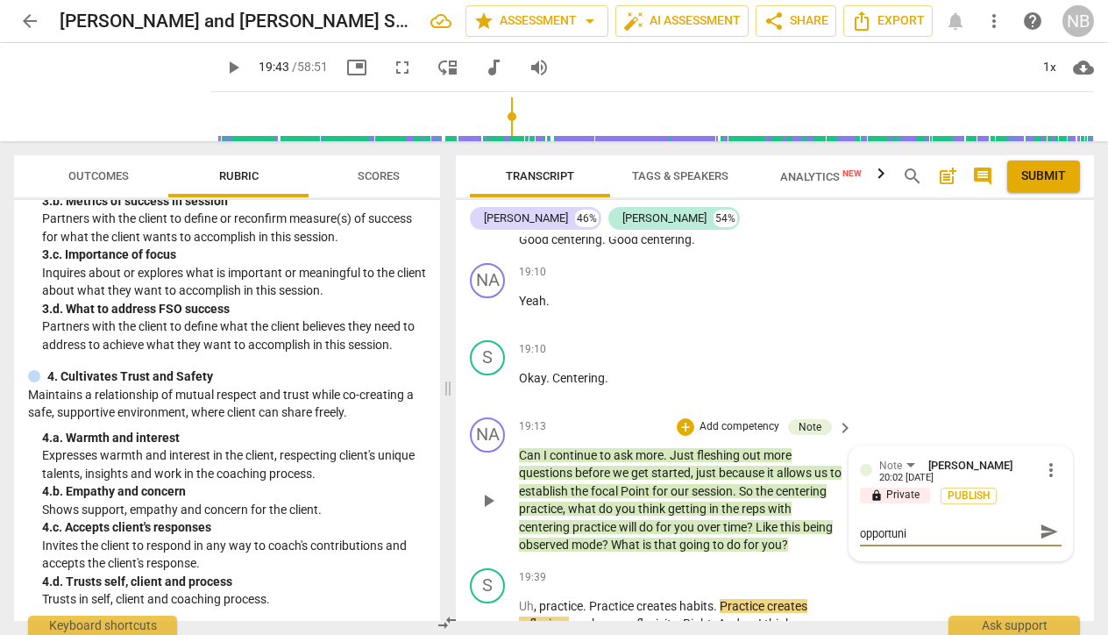
type textarea "I feel I could have used this opportunit"
type textarea "I feel I could have used this opportunity"
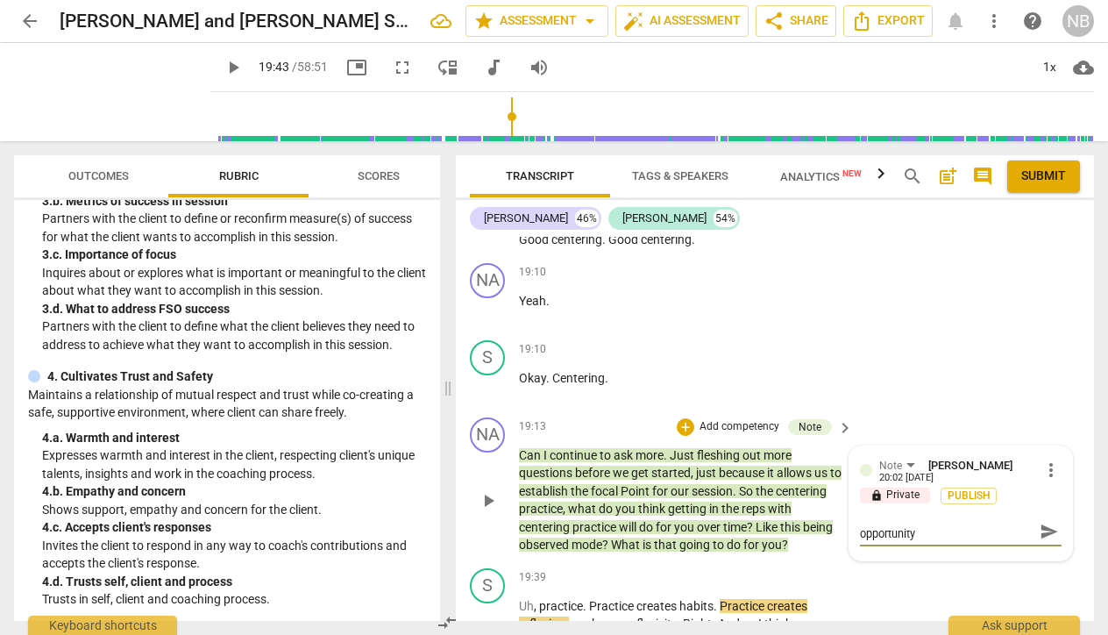
type textarea "I feel I could have used this opportunity t"
type textarea "I feel I could have used this opportunity to"
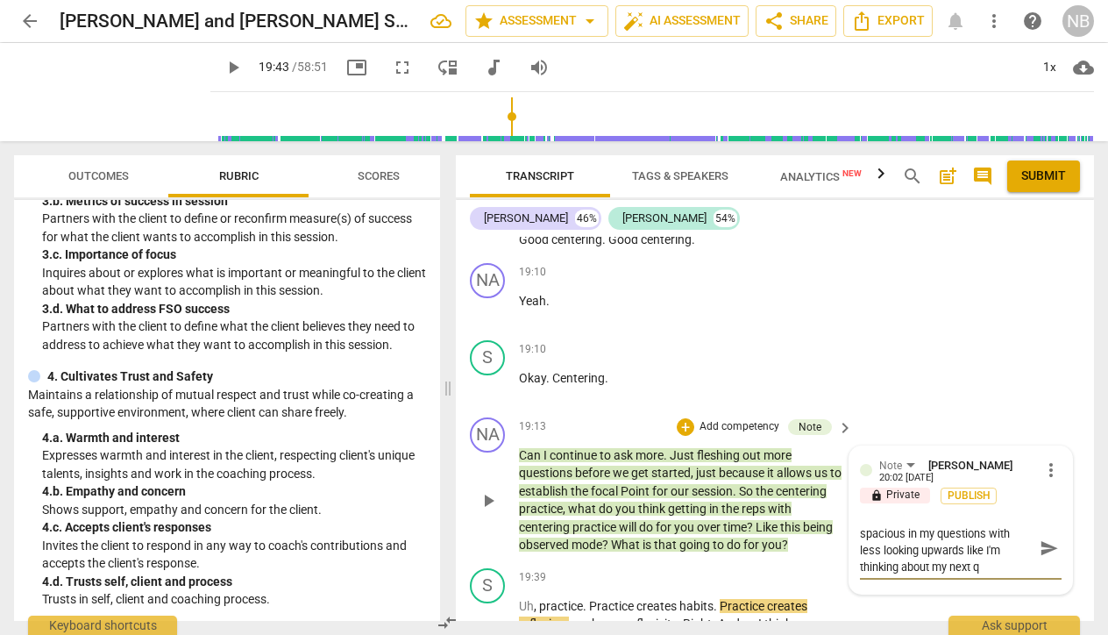
scroll to position [0, 0]
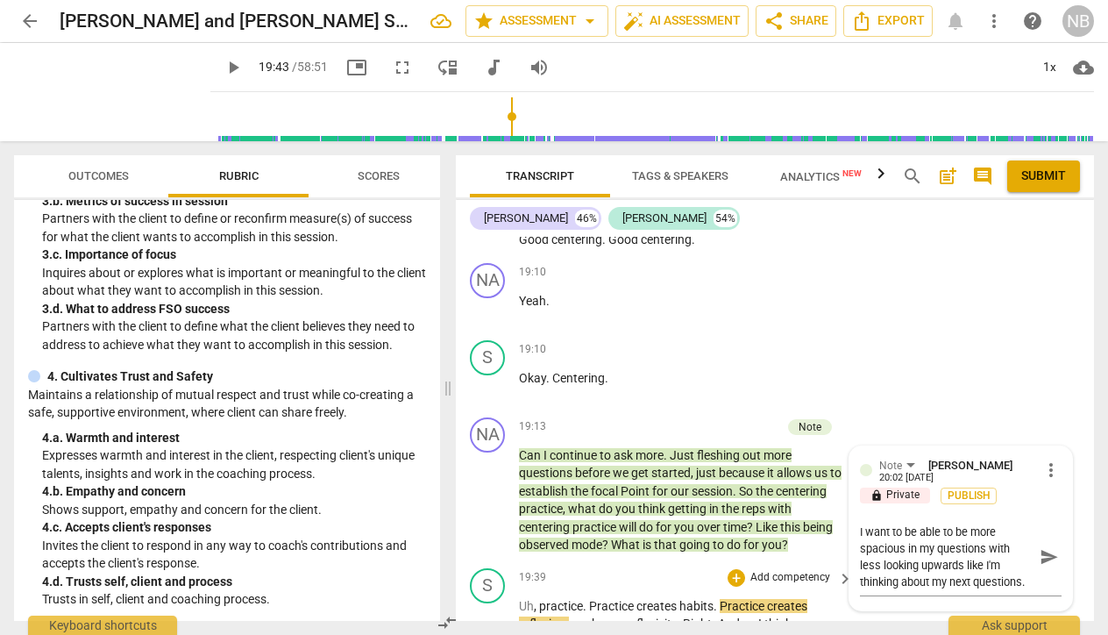
click at [659, 568] on div "19:39 + Add competency keyboard_arrow_right" at bounding box center [687, 577] width 336 height 19
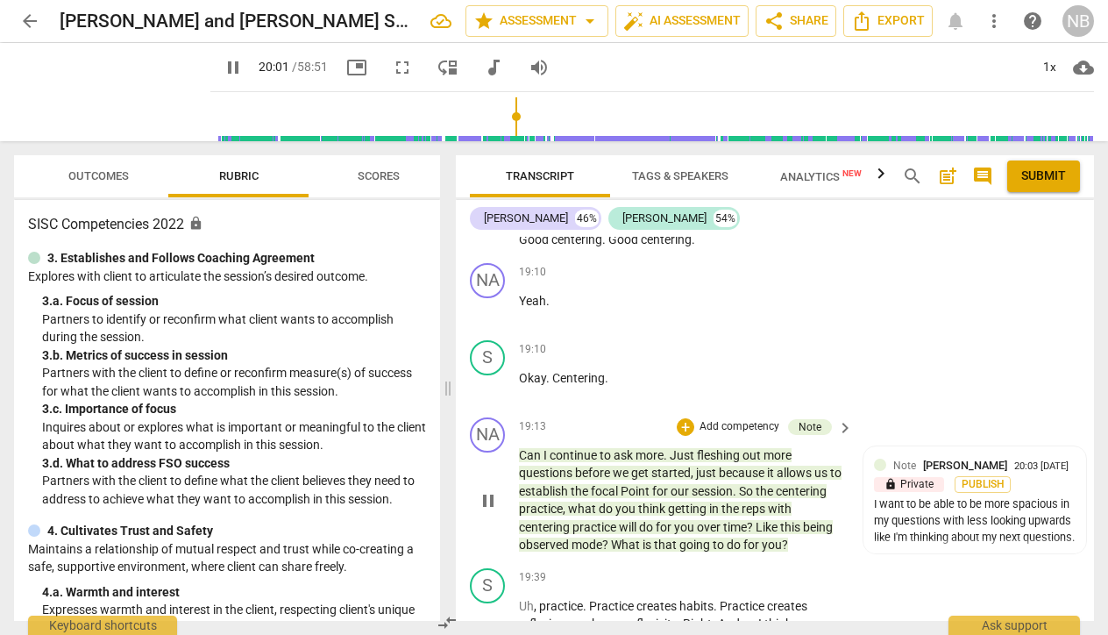
click at [708, 419] on p "Add competency" at bounding box center [739, 427] width 83 height 16
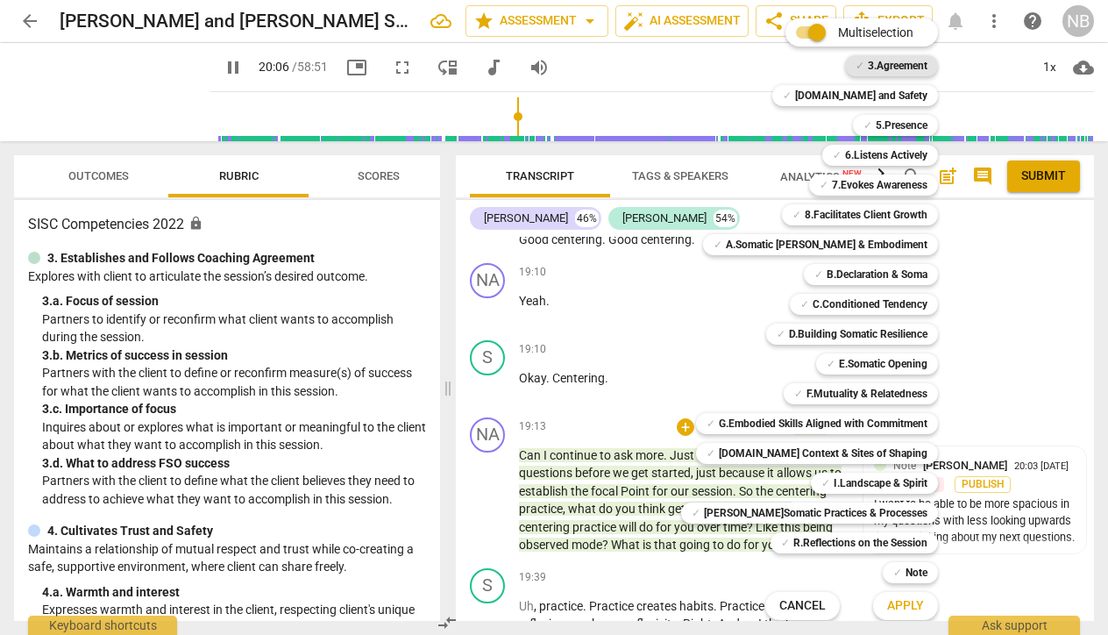
click at [846, 75] on div "✓ 3.Agreement" at bounding box center [891, 65] width 93 height 21
click at [887, 604] on span "Apply" at bounding box center [905, 606] width 37 height 18
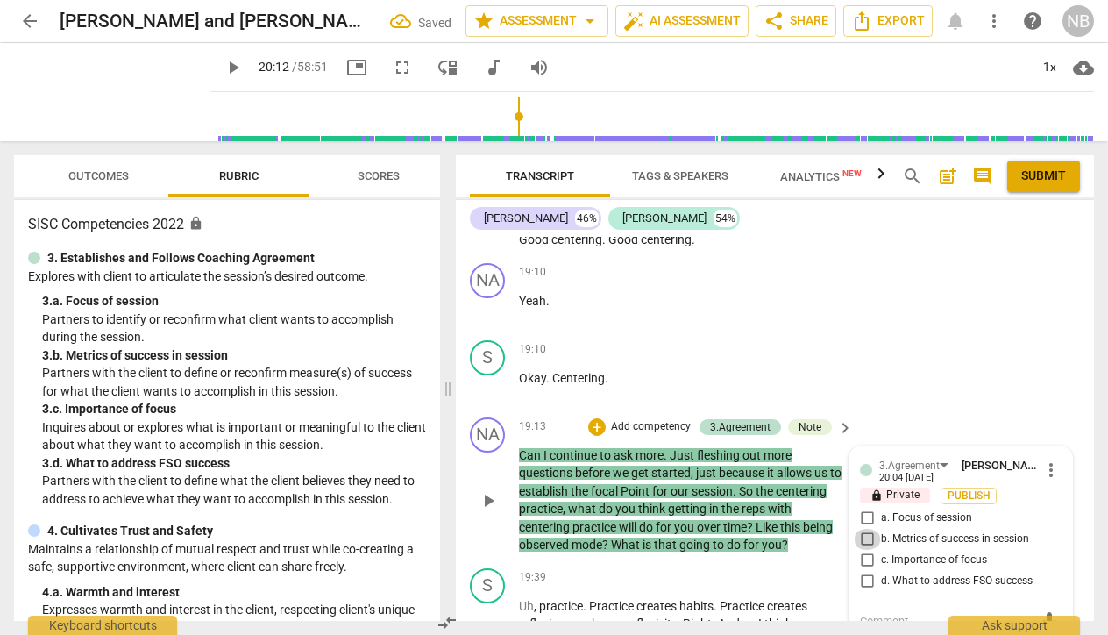
click at [863, 529] on input "b. Metrics of success in session" at bounding box center [867, 539] width 28 height 21
click at [635, 568] on div "19:39 + Add competency keyboard_arrow_right" at bounding box center [687, 577] width 336 height 19
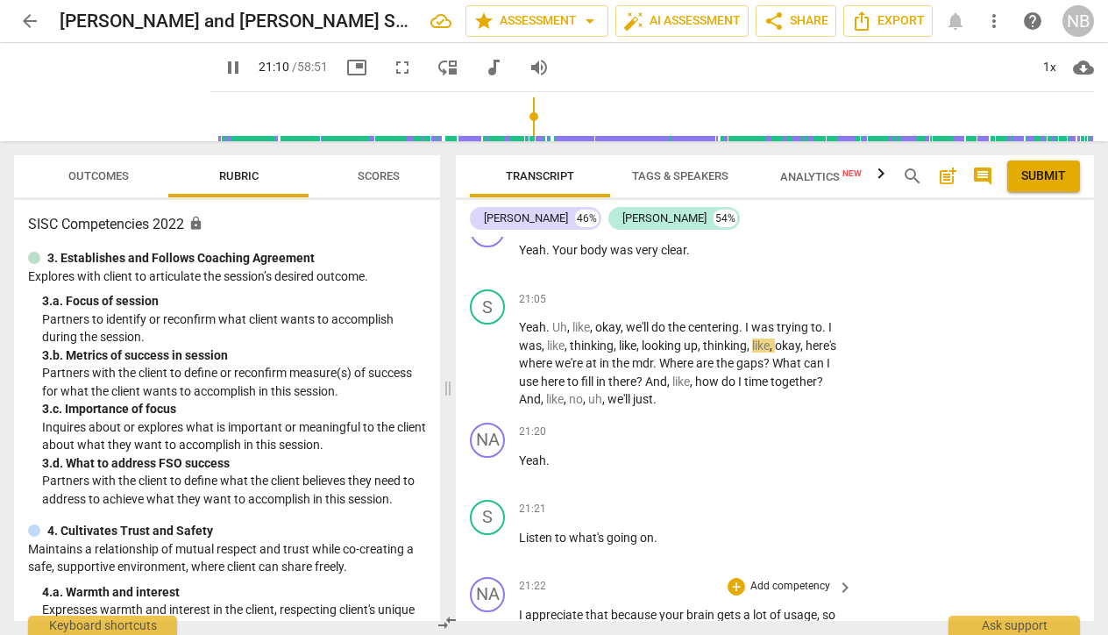
scroll to position [10210, 0]
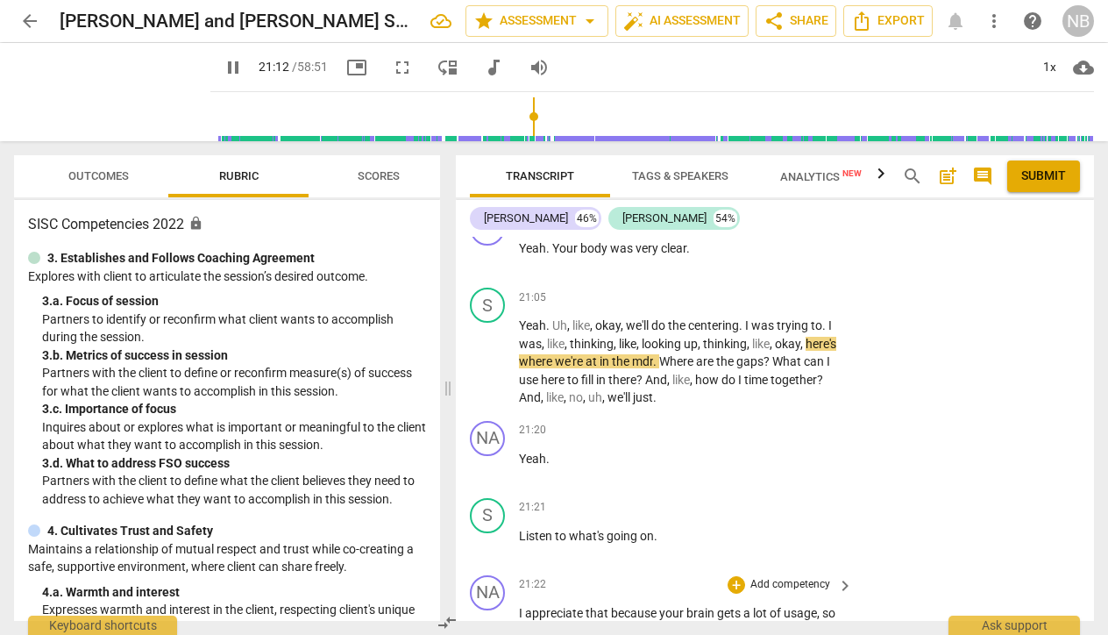
click at [749, 577] on p "Add competency" at bounding box center [790, 585] width 83 height 16
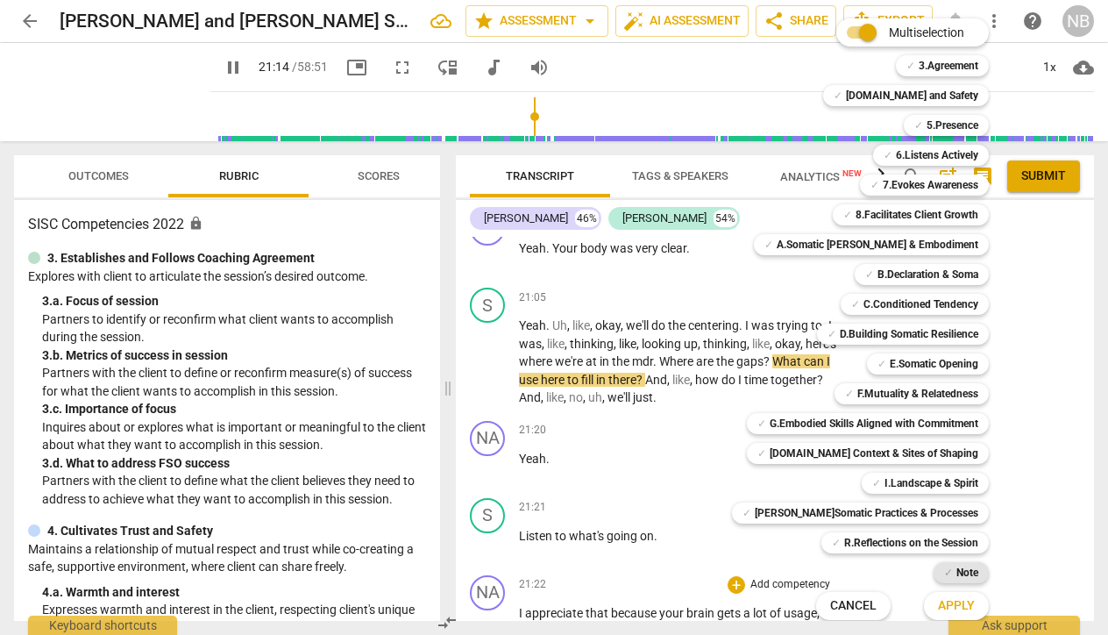
click at [944, 574] on span "✓" at bounding box center [948, 572] width 9 height 21
click at [938, 607] on span "Apply" at bounding box center [956, 606] width 37 height 18
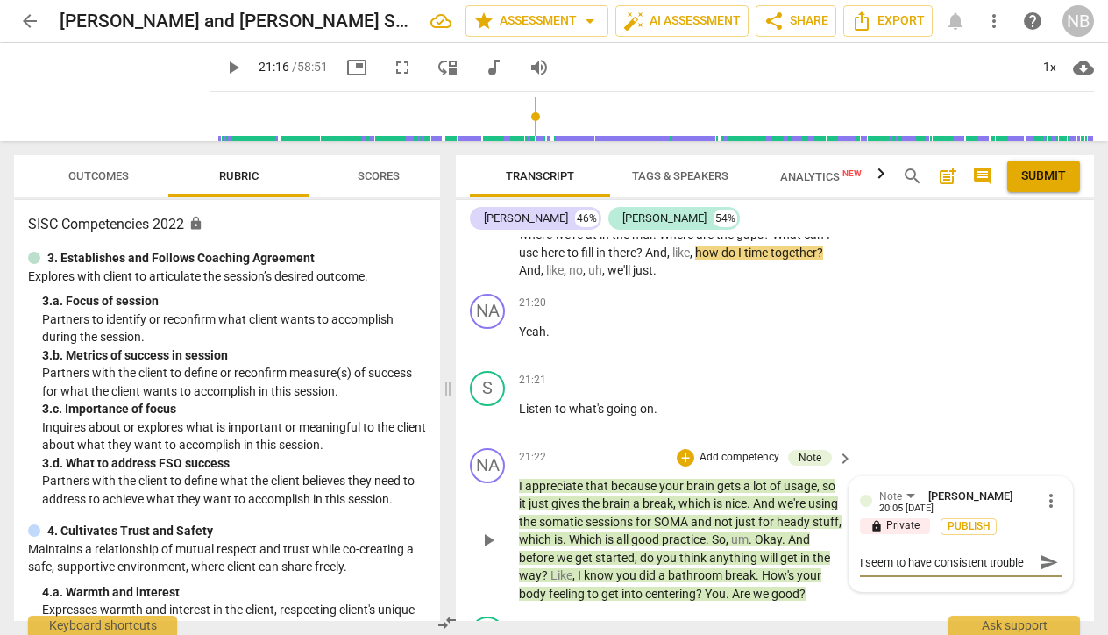
scroll to position [15, 0]
click at [1042, 490] on span "more_vert" at bounding box center [1050, 500] width 21 height 21
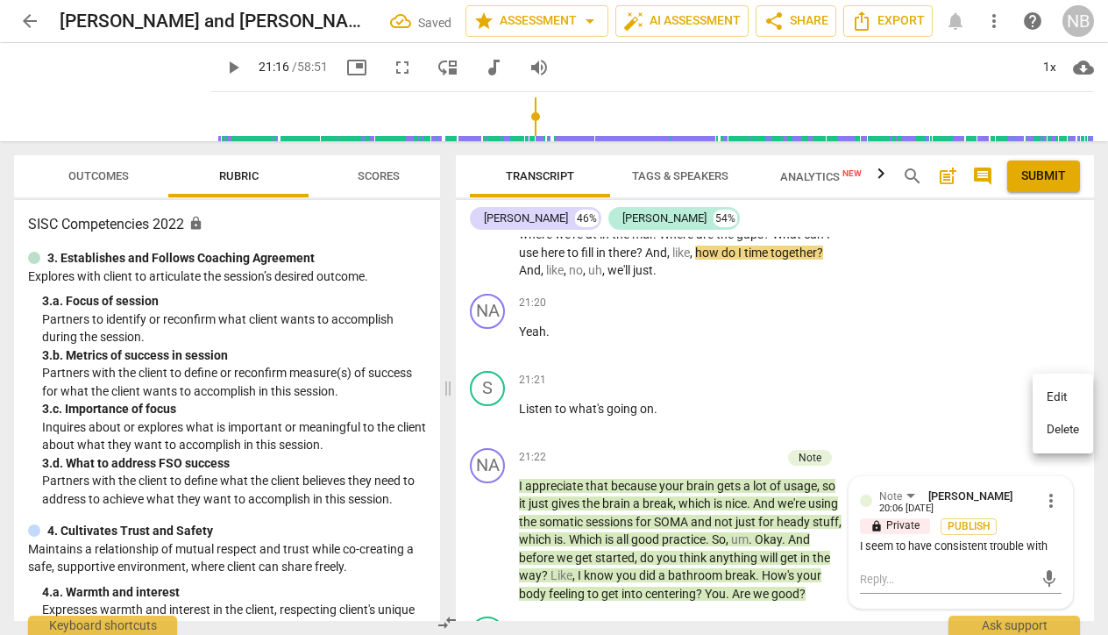
scroll to position [0, 0]
click at [1056, 430] on li "Delete" at bounding box center [1063, 429] width 60 height 33
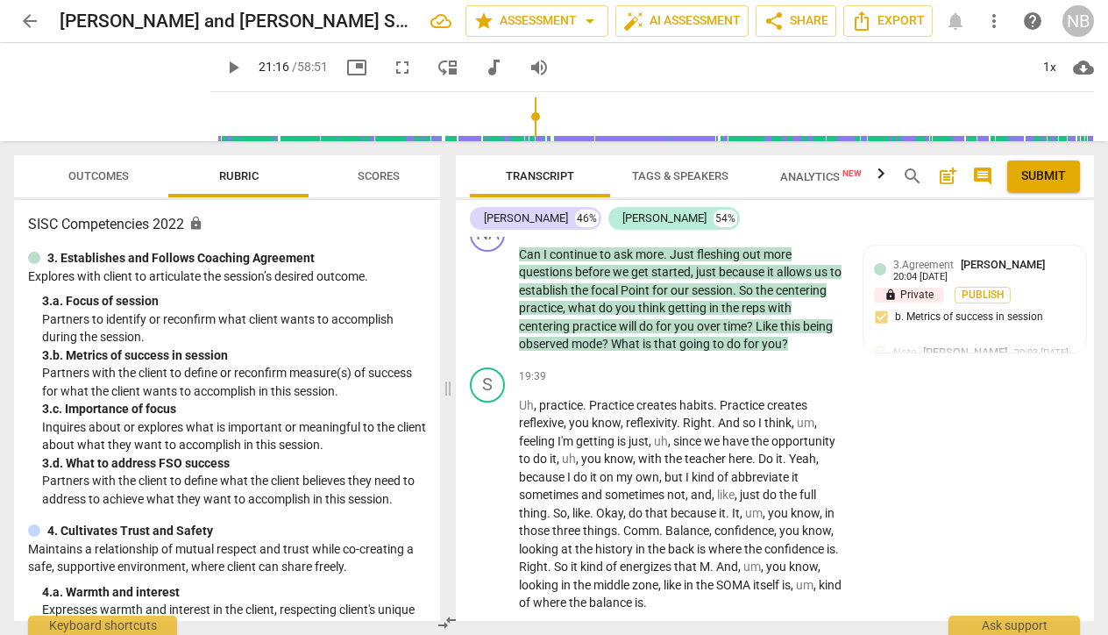
scroll to position [9415, 0]
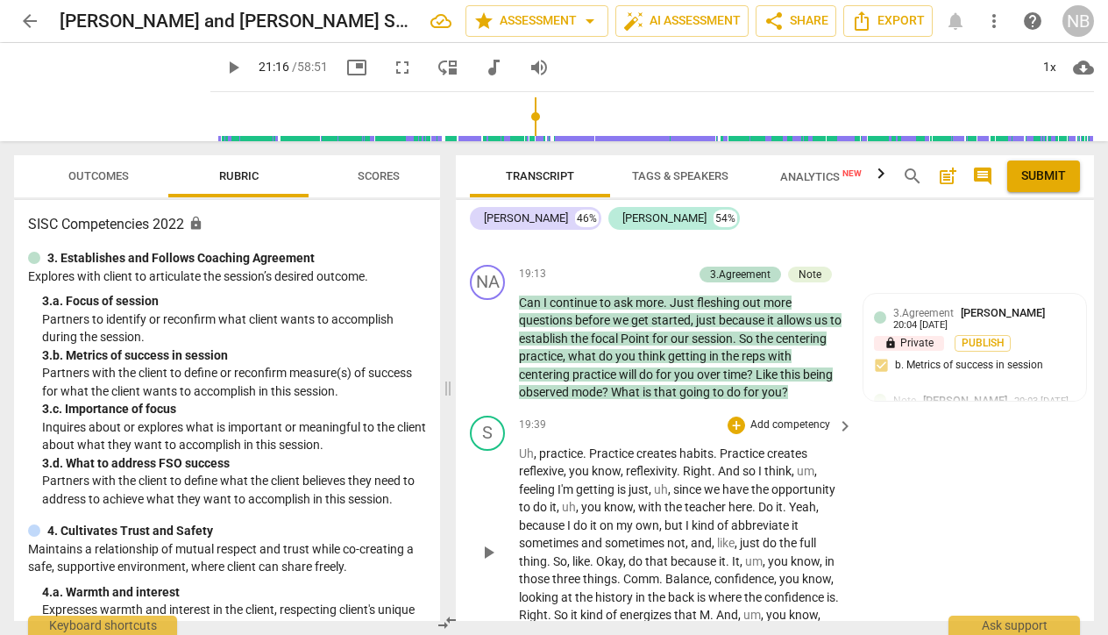
click at [786, 417] on p "Add competency" at bounding box center [790, 425] width 83 height 16
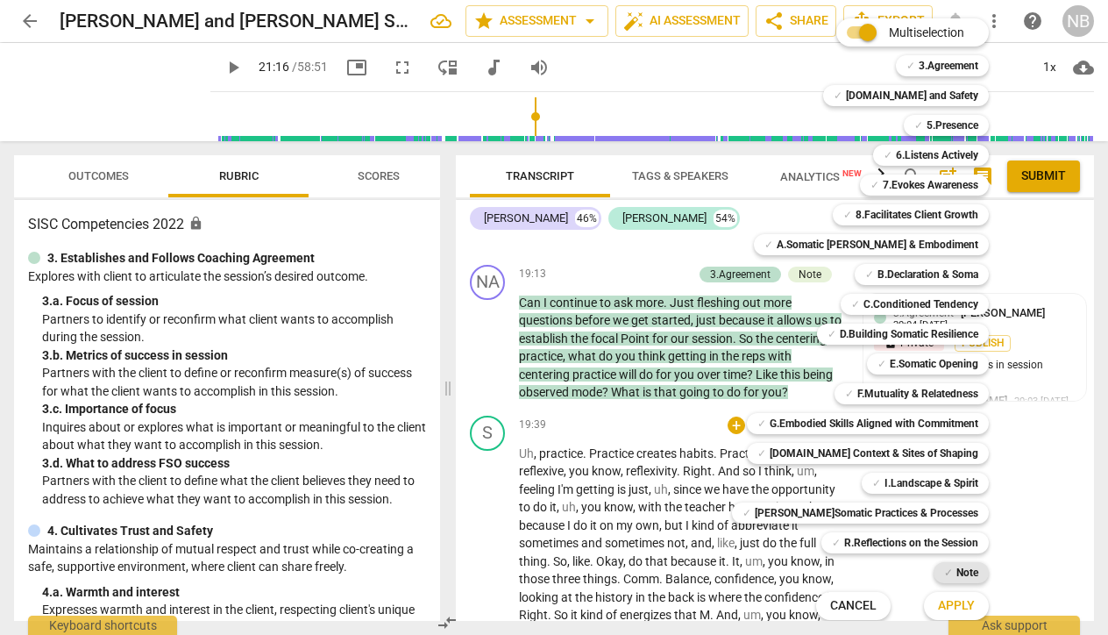
click at [956, 572] on b "Note" at bounding box center [967, 572] width 22 height 21
click at [938, 601] on span "Apply" at bounding box center [956, 606] width 37 height 18
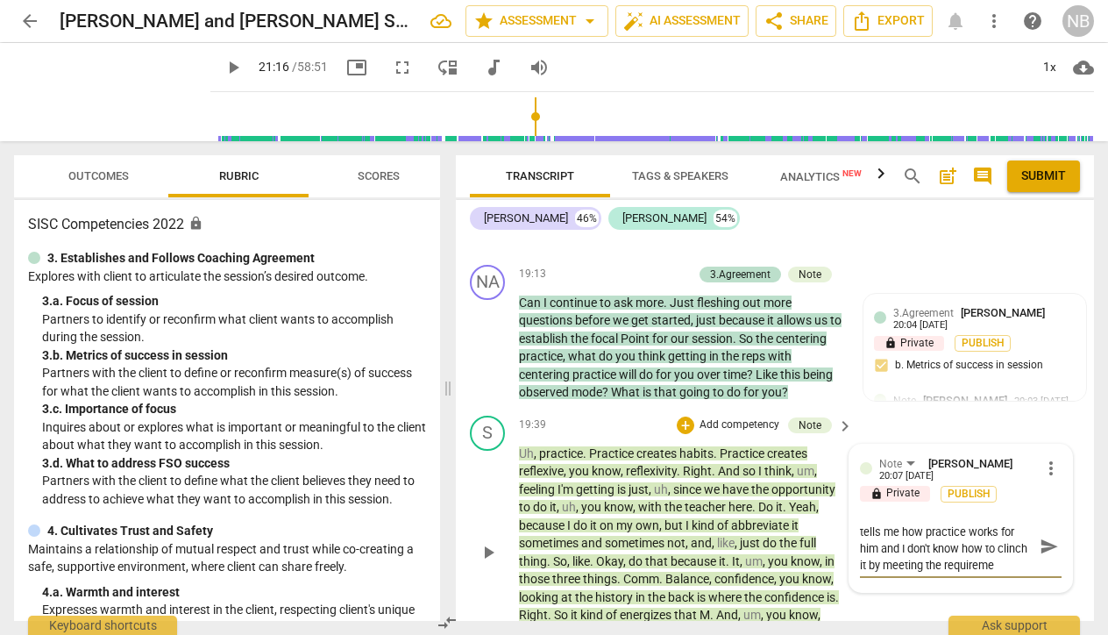
scroll to position [0, 0]
click at [1019, 522] on textarea "This is where Steve tells me how practice works for him and I don't know how to…" at bounding box center [947, 555] width 174 height 67
click at [1048, 545] on span "send" at bounding box center [1049, 554] width 19 height 19
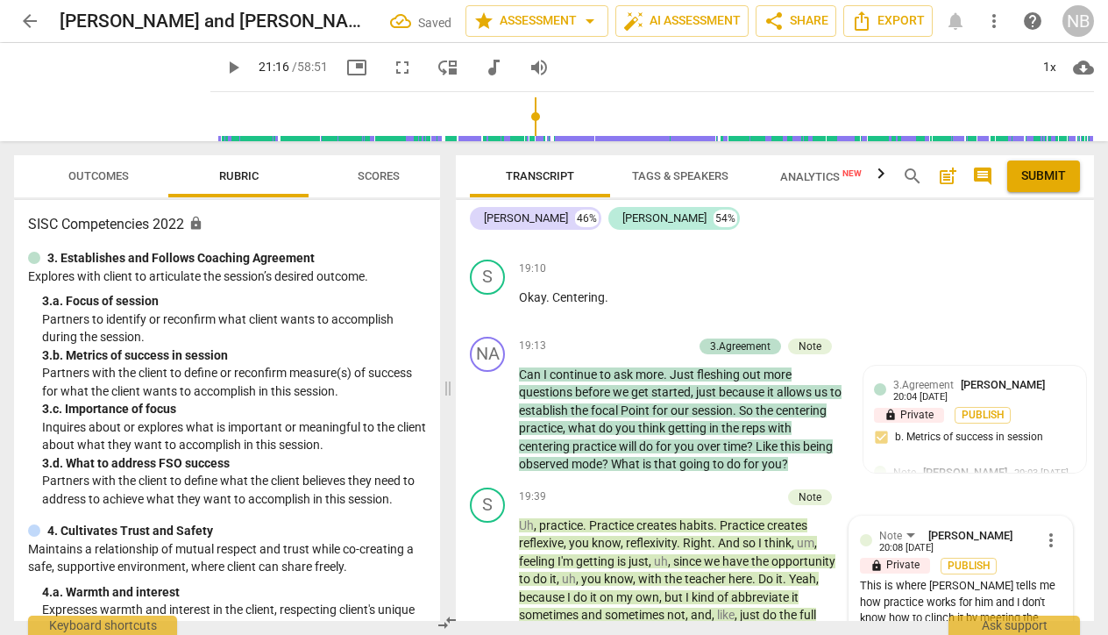
scroll to position [9341, 0]
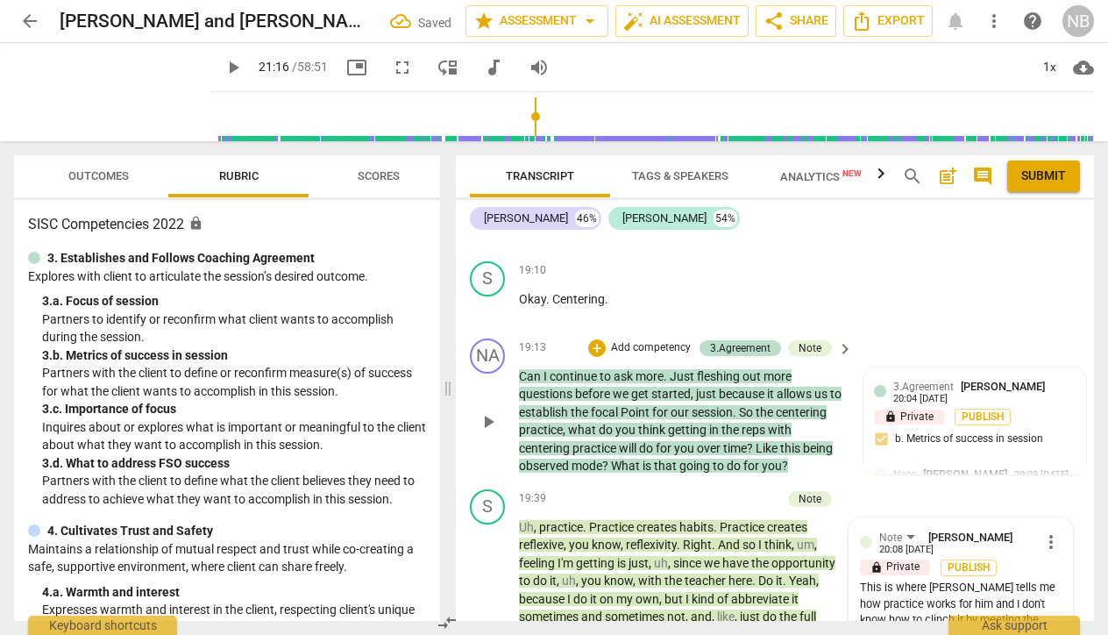
click at [776, 405] on span "the" at bounding box center [766, 412] width 20 height 14
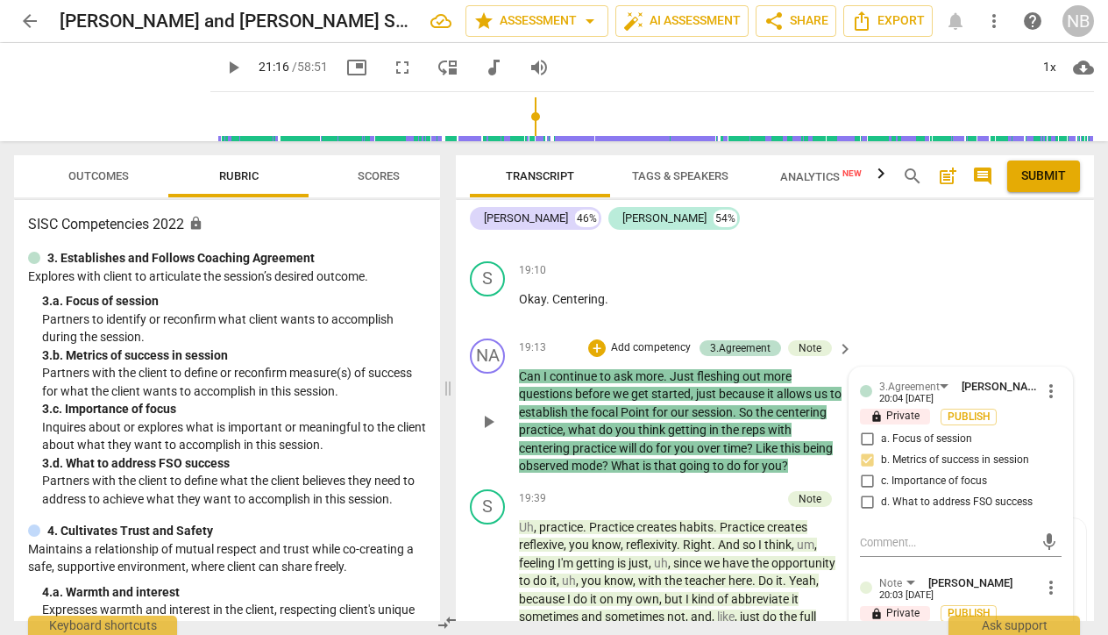
click at [940, 431] on span "a. Focus of session" at bounding box center [926, 439] width 91 height 16
click at [881, 429] on input "a. Focus of session" at bounding box center [867, 439] width 28 height 21
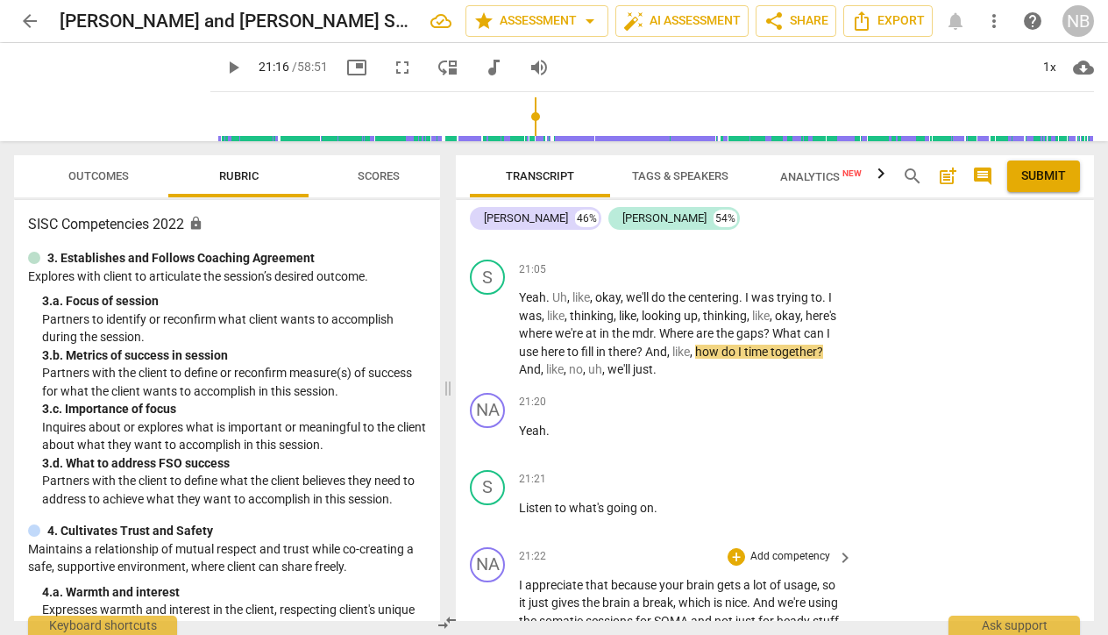
scroll to position [10236, 0]
click at [765, 550] on p "Add competency" at bounding box center [790, 558] width 83 height 16
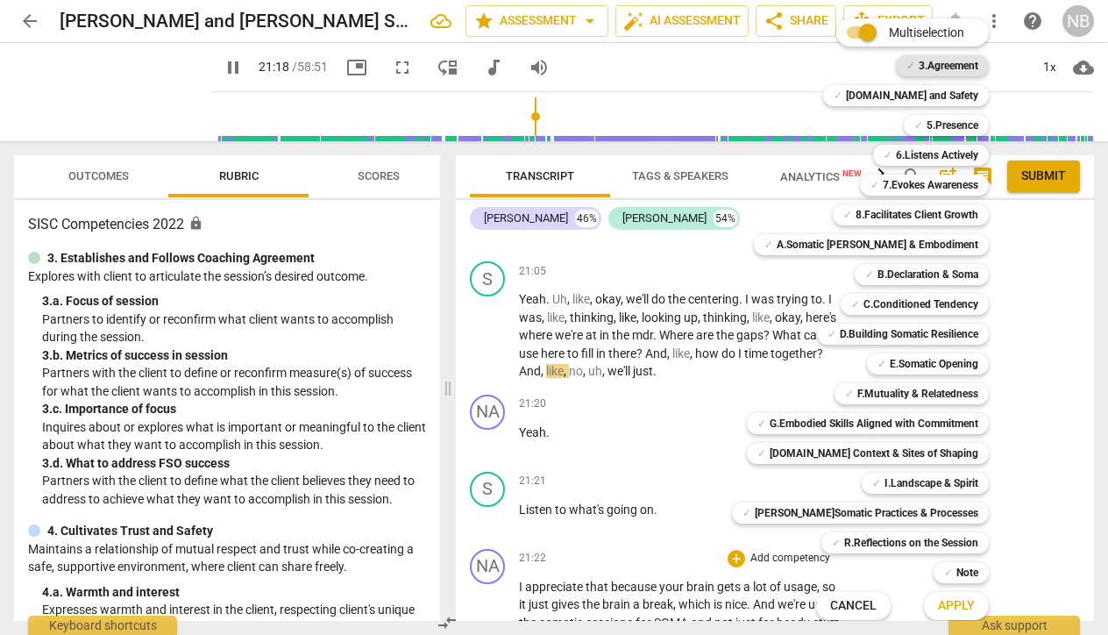
click at [919, 65] on b "3.Agreement" at bounding box center [949, 65] width 60 height 21
click at [938, 605] on span "Apply" at bounding box center [956, 606] width 37 height 18
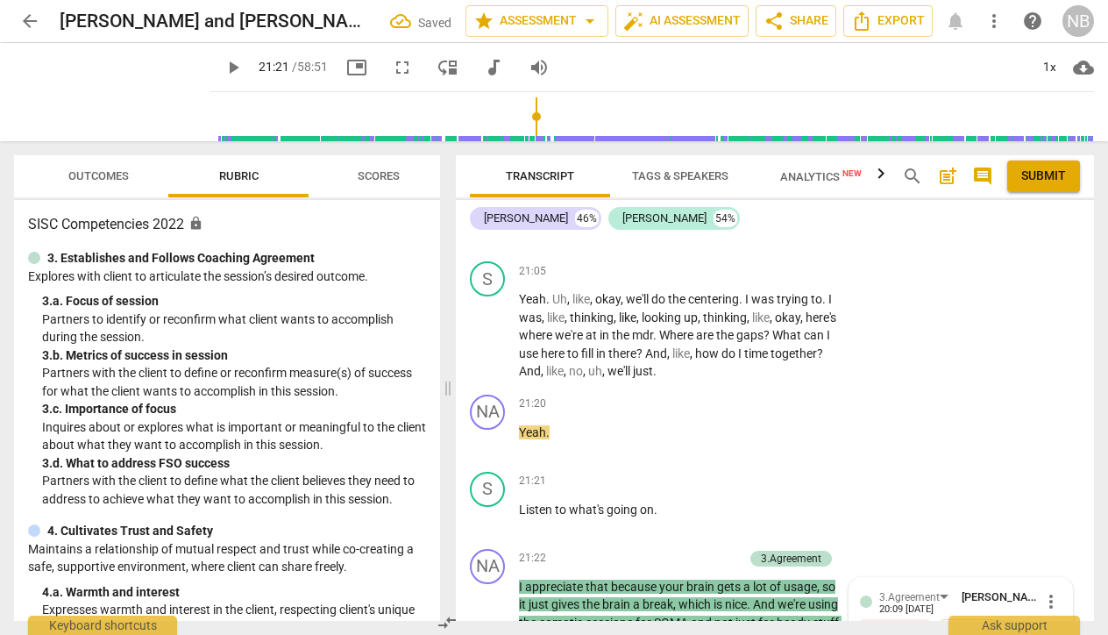
scroll to position [10456, 0]
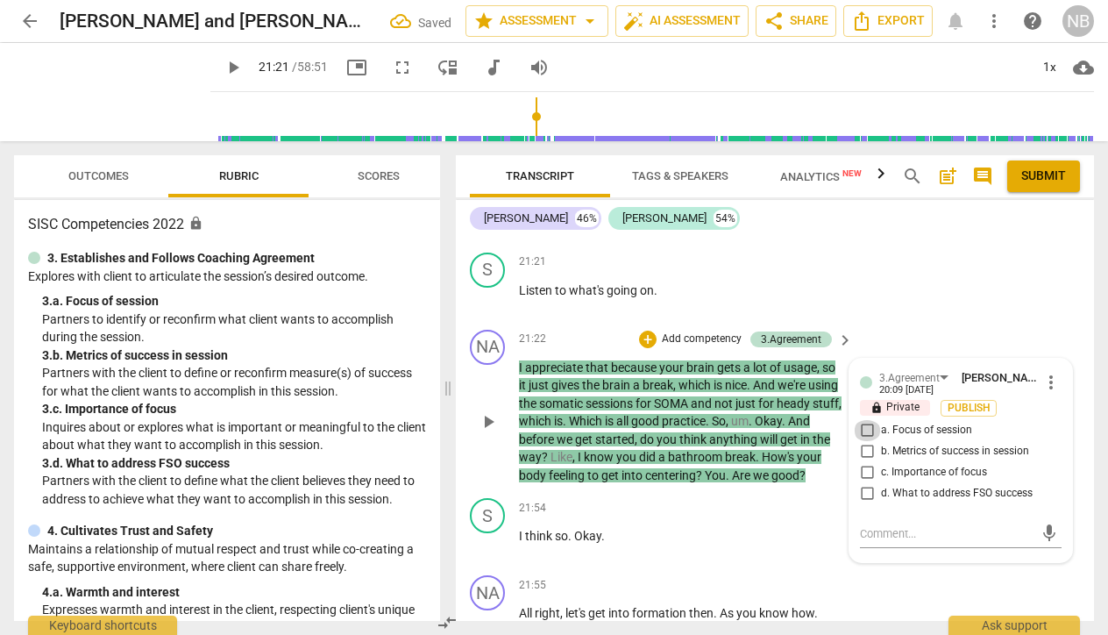
click at [864, 420] on input "a. Focus of session" at bounding box center [867, 430] width 28 height 21
click at [479, 371] on div "play_arrow pause" at bounding box center [496, 422] width 45 height 115
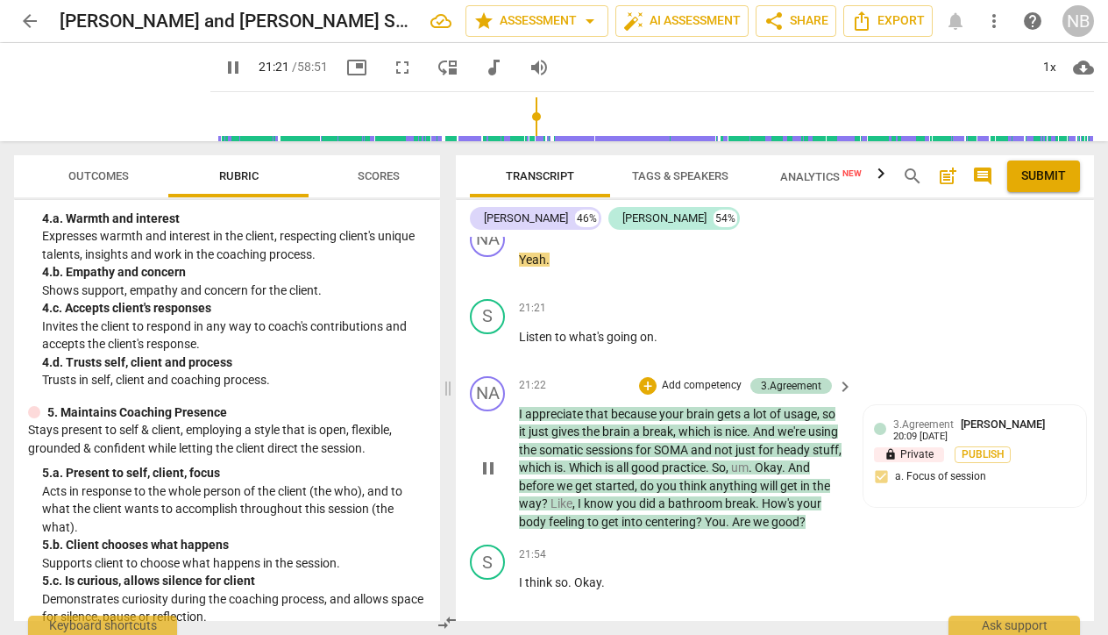
scroll to position [10399, 0]
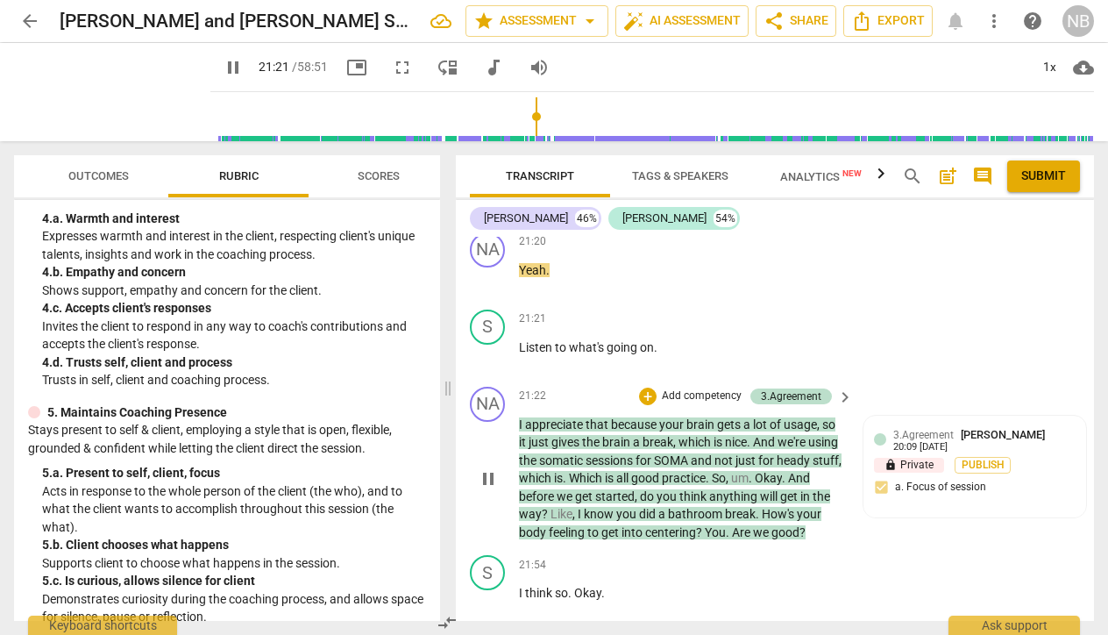
click at [675, 388] on p "Add competency" at bounding box center [701, 396] width 83 height 16
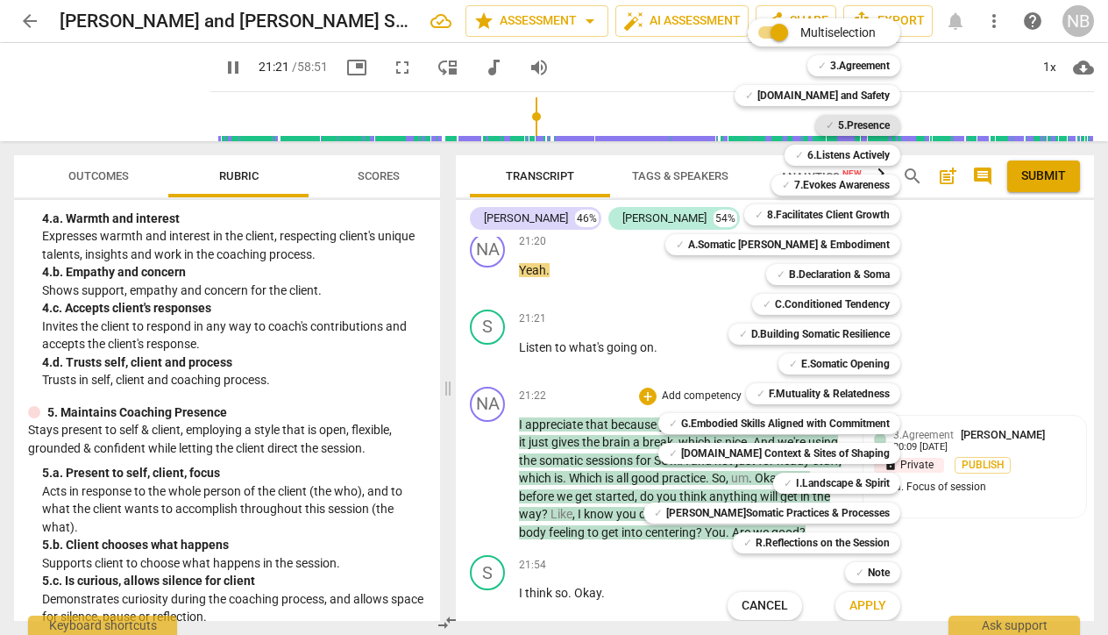
click at [838, 133] on b "5.Presence" at bounding box center [864, 125] width 52 height 21
click at [849, 605] on span "Apply" at bounding box center [867, 606] width 37 height 18
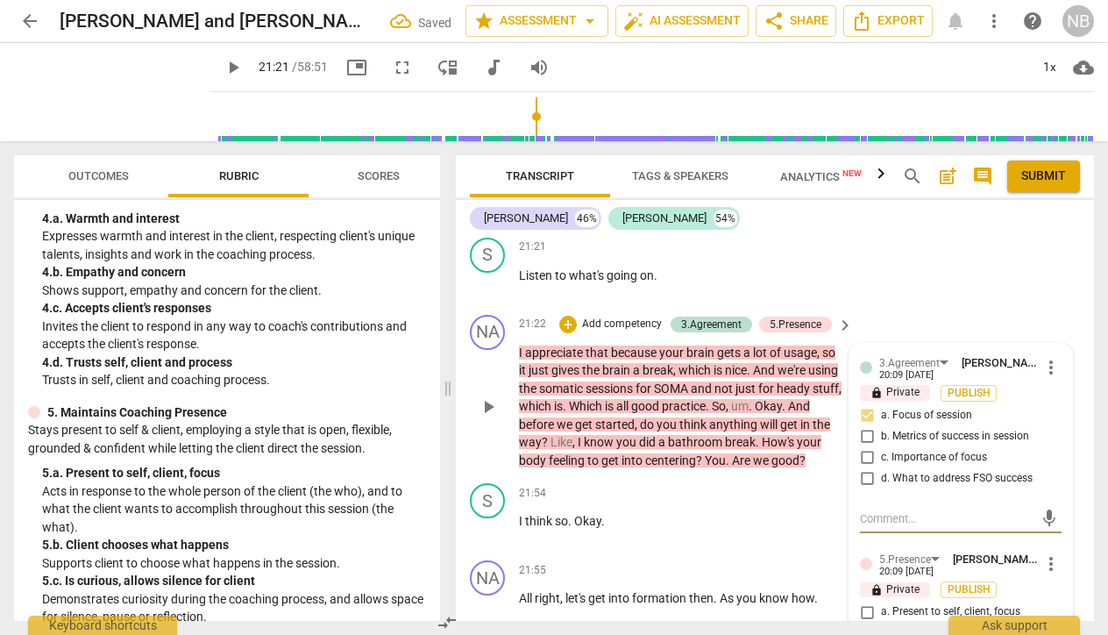
scroll to position [10485, 0]
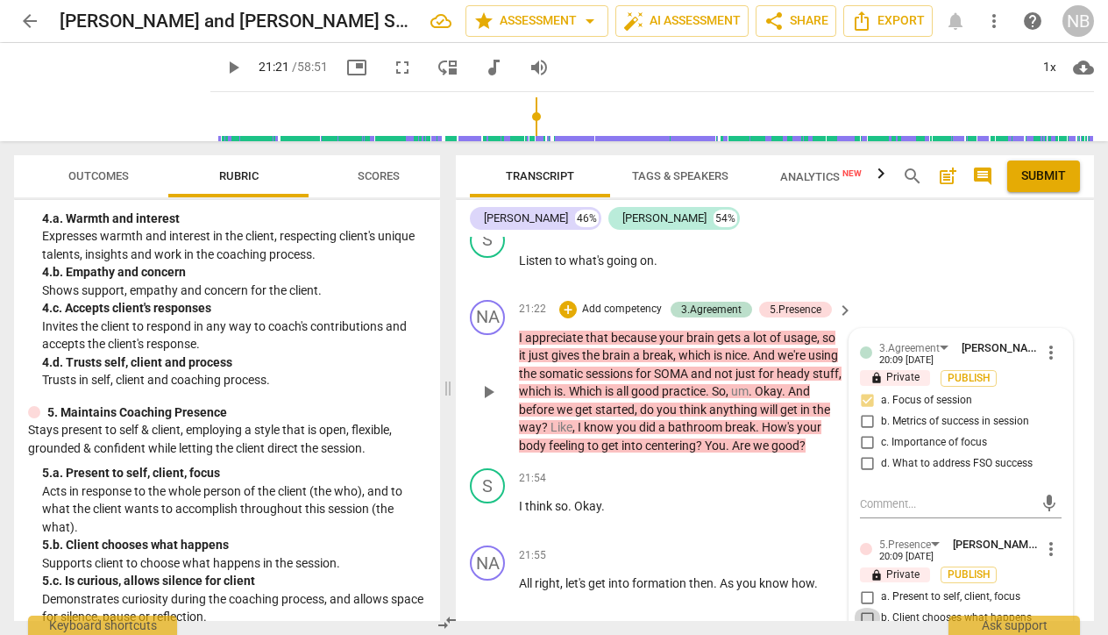
click at [863, 607] on input "b. Client chooses what happens" at bounding box center [867, 617] width 28 height 21
click at [863, 586] on input "a. Present to self, client, focus" at bounding box center [867, 596] width 28 height 21
click at [627, 622] on div "21:58 + Add competency keyboard_arrow_right" at bounding box center [687, 631] width 336 height 19
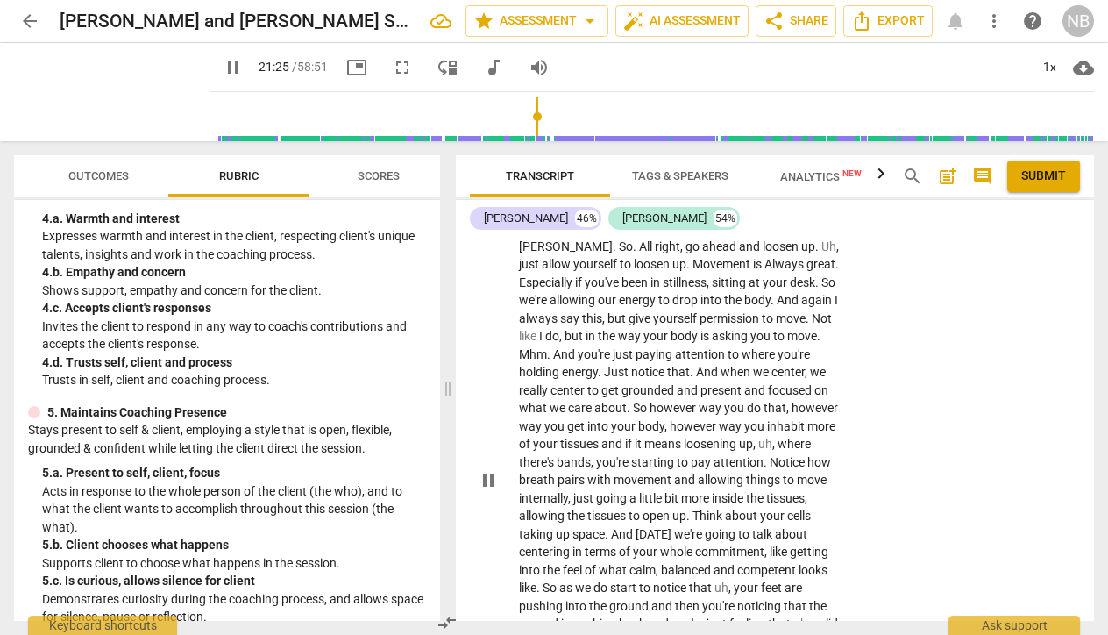
scroll to position [11343, 0]
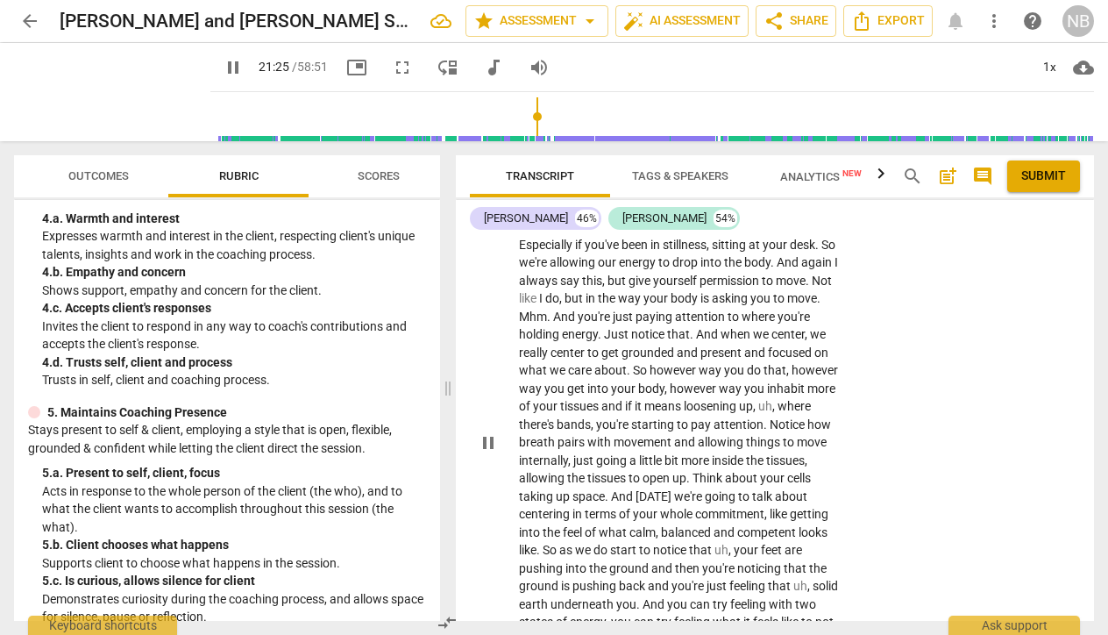
click at [486, 422] on div "play_arrow pause" at bounding box center [496, 443] width 45 height 510
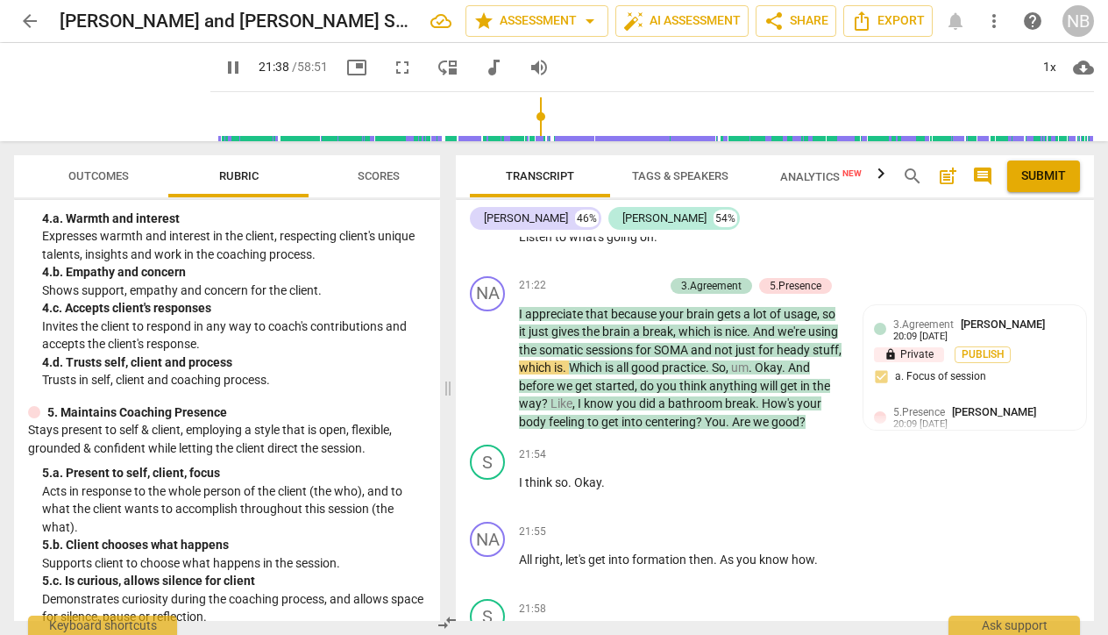
scroll to position [11306, 0]
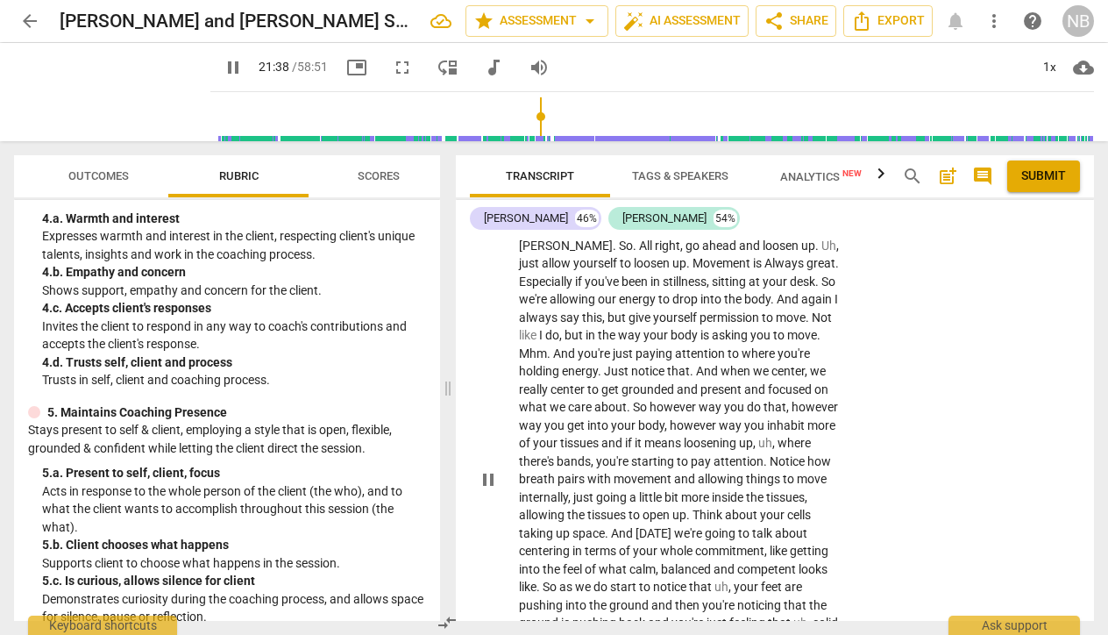
click at [488, 469] on span "pause" at bounding box center [488, 479] width 21 height 21
click at [489, 469] on span "play_arrow" at bounding box center [488, 479] width 21 height 21
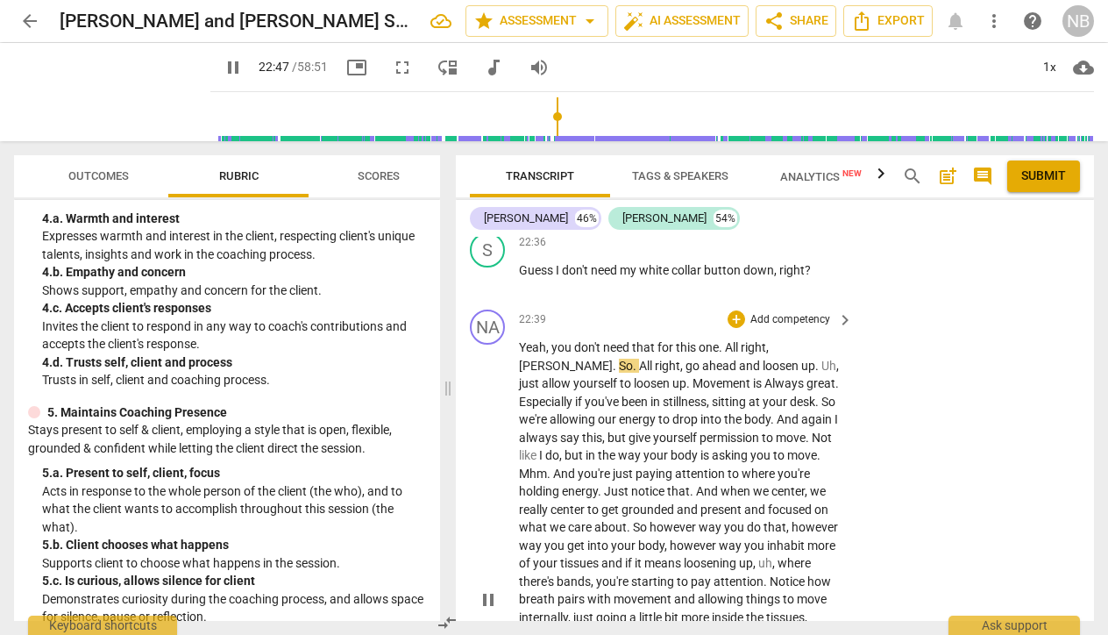
scroll to position [11262, 0]
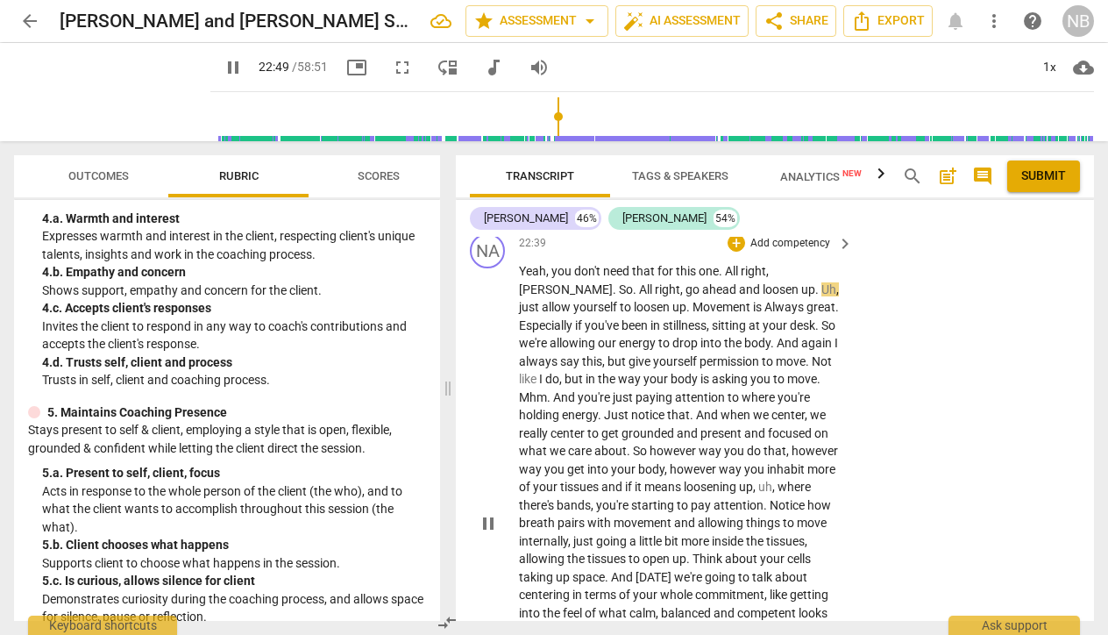
click at [655, 540] on p "Yeah , you don't need that for this one . All right , Steve . So . All right , …" at bounding box center [681, 523] width 325 height 522
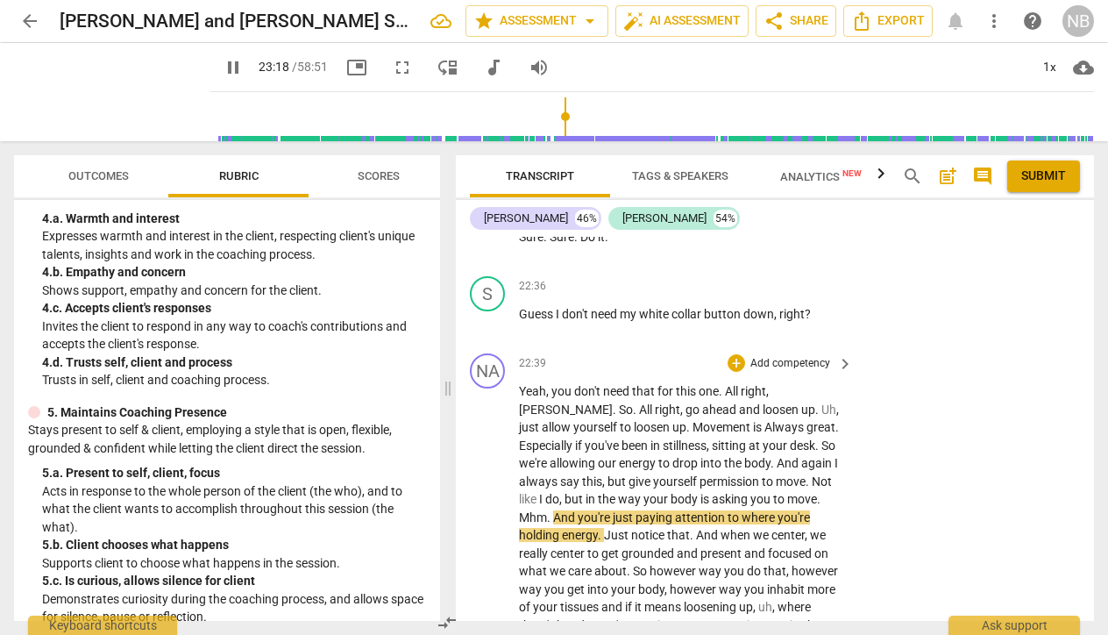
scroll to position [11145, 0]
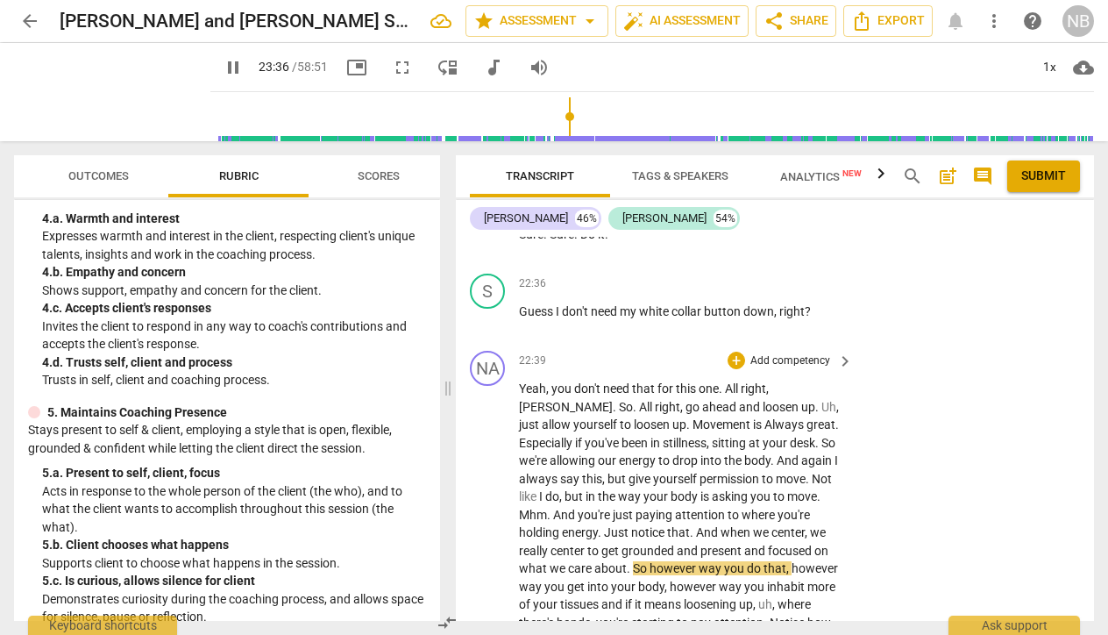
click at [760, 353] on p "Add competency" at bounding box center [790, 361] width 83 height 16
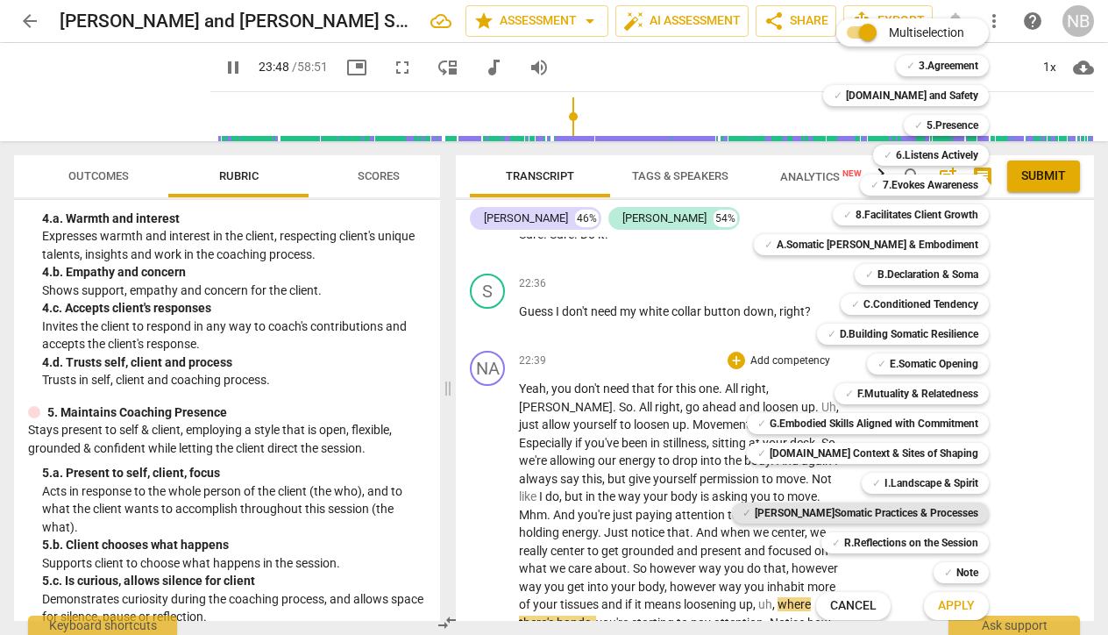
click at [859, 510] on b "J.Somatic Practices & Processes" at bounding box center [867, 512] width 224 height 21
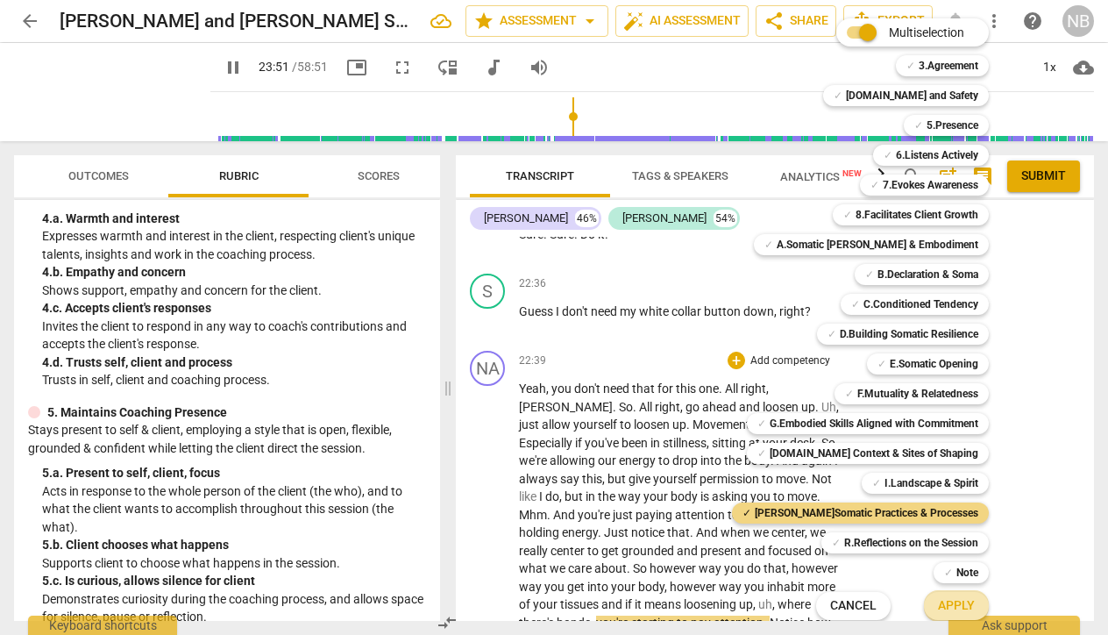
click at [938, 598] on span "Apply" at bounding box center [956, 606] width 37 height 18
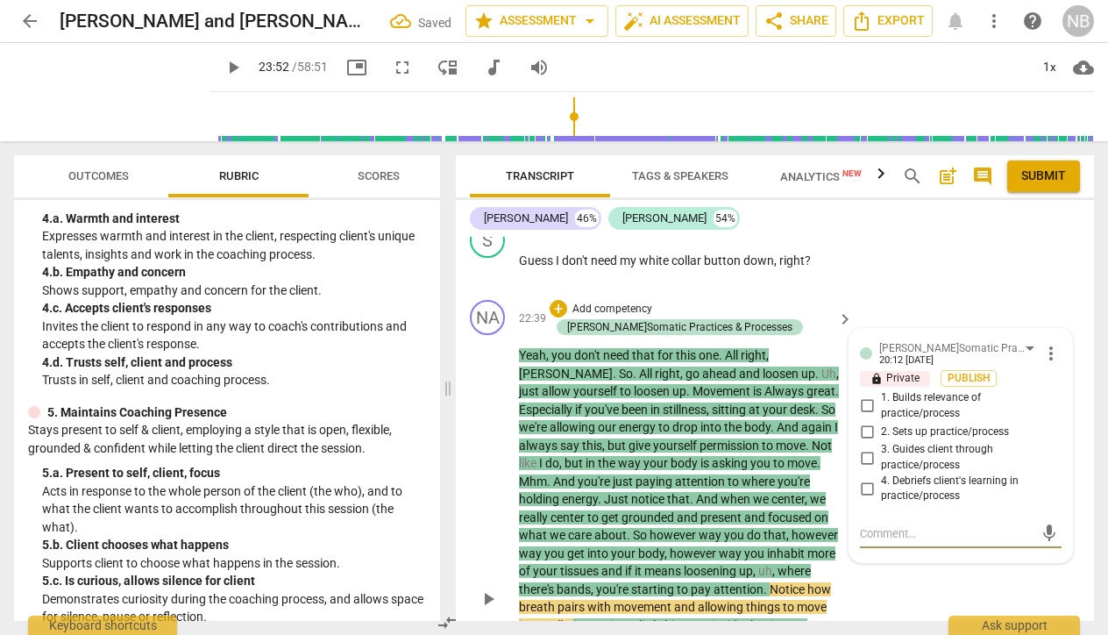
scroll to position [11187, 0]
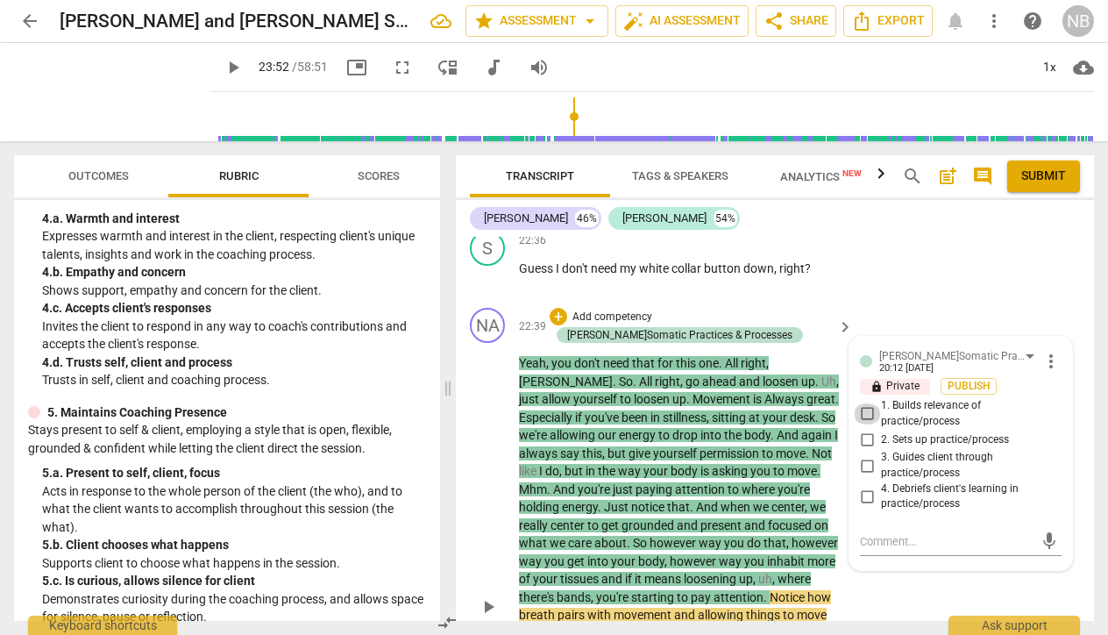
click at [862, 403] on input "1. Builds relevance of practice/process" at bounding box center [867, 413] width 28 height 21
click at [864, 455] on input "3. Guides client through practice/process" at bounding box center [867, 465] width 28 height 21
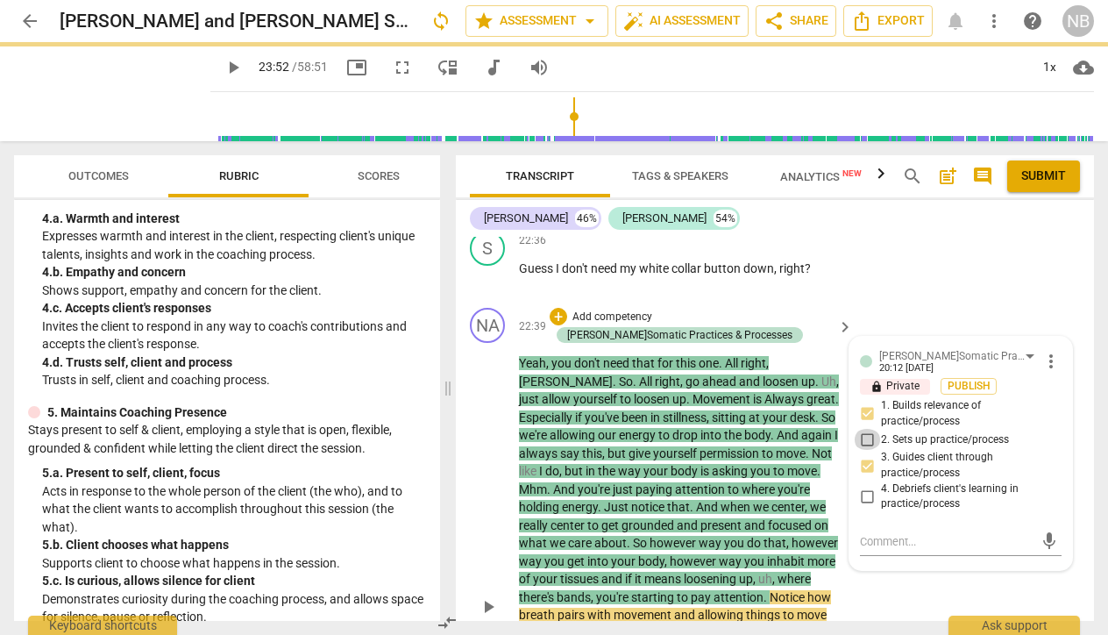
click at [857, 429] on input "2. Sets up practice/process" at bounding box center [867, 439] width 28 height 21
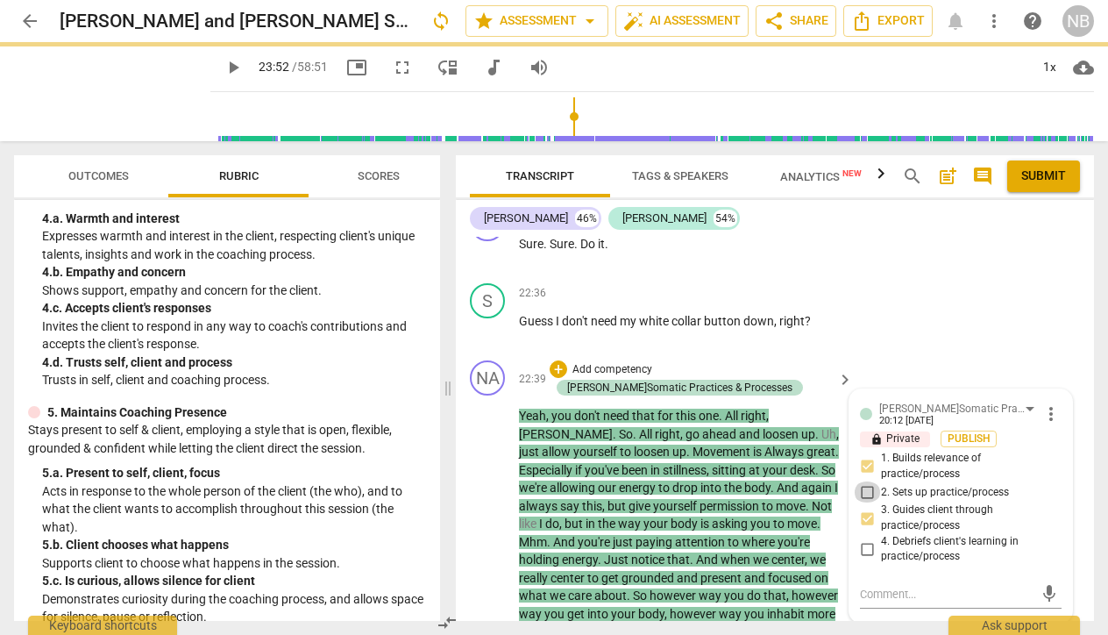
click at [869, 481] on input "2. Sets up practice/process" at bounding box center [867, 491] width 28 height 21
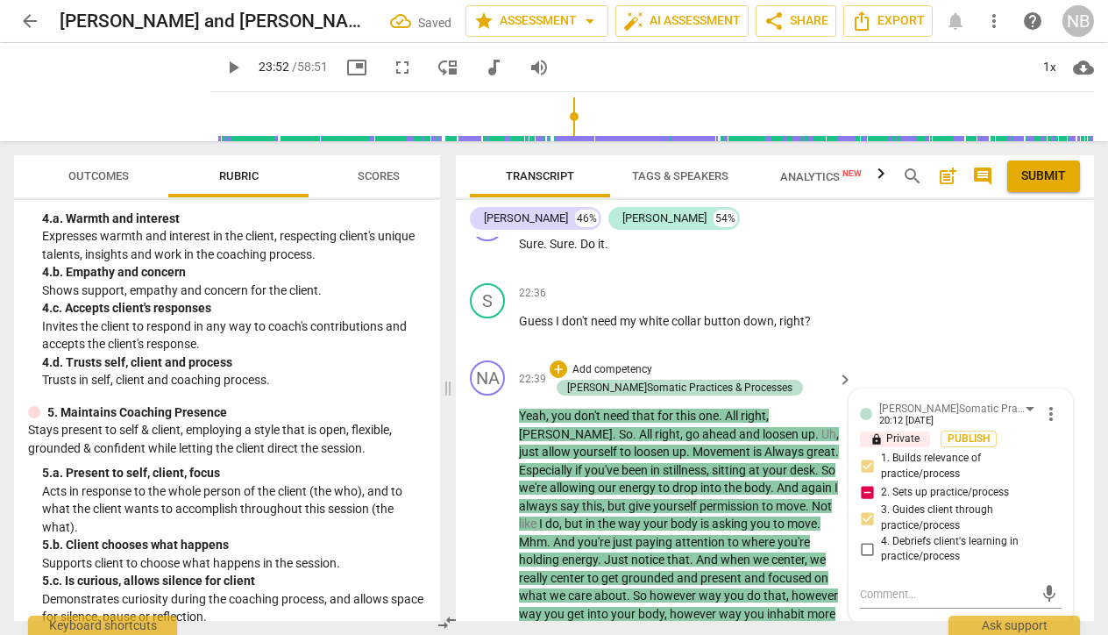
click at [866, 481] on input "2. Sets up practice/process" at bounding box center [867, 491] width 28 height 21
click at [863, 481] on input "2. Sets up practice/process" at bounding box center [867, 491] width 28 height 21
click at [962, 563] on div "NA play_arrow pause 22:39 + Add competency J.Somatic Practices & Processes keyb…" at bounding box center [775, 644] width 638 height 582
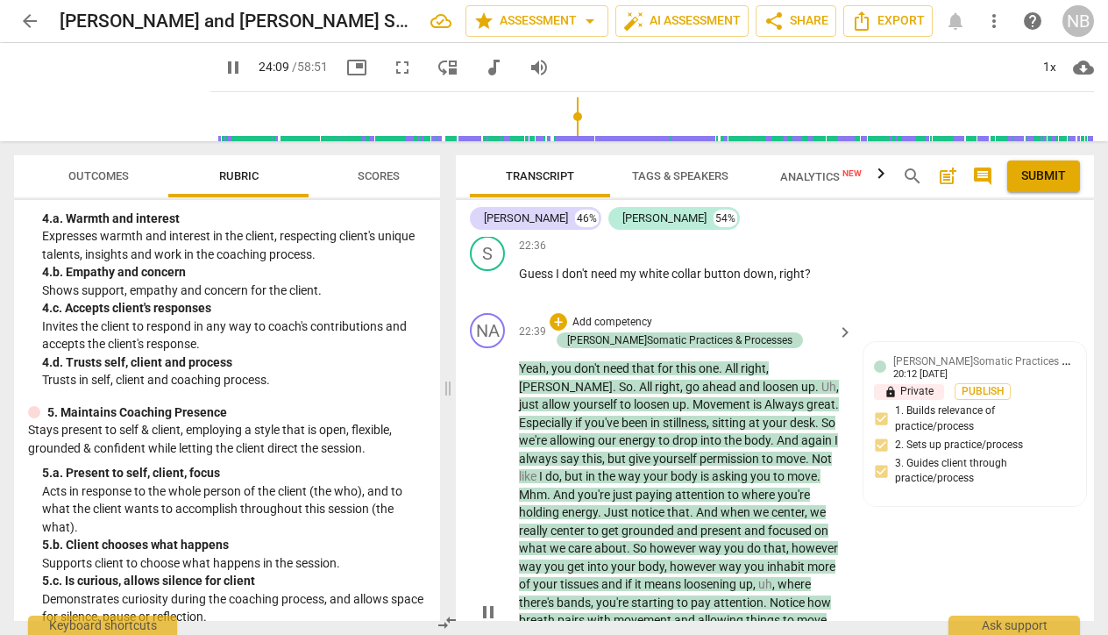
scroll to position [11156, 0]
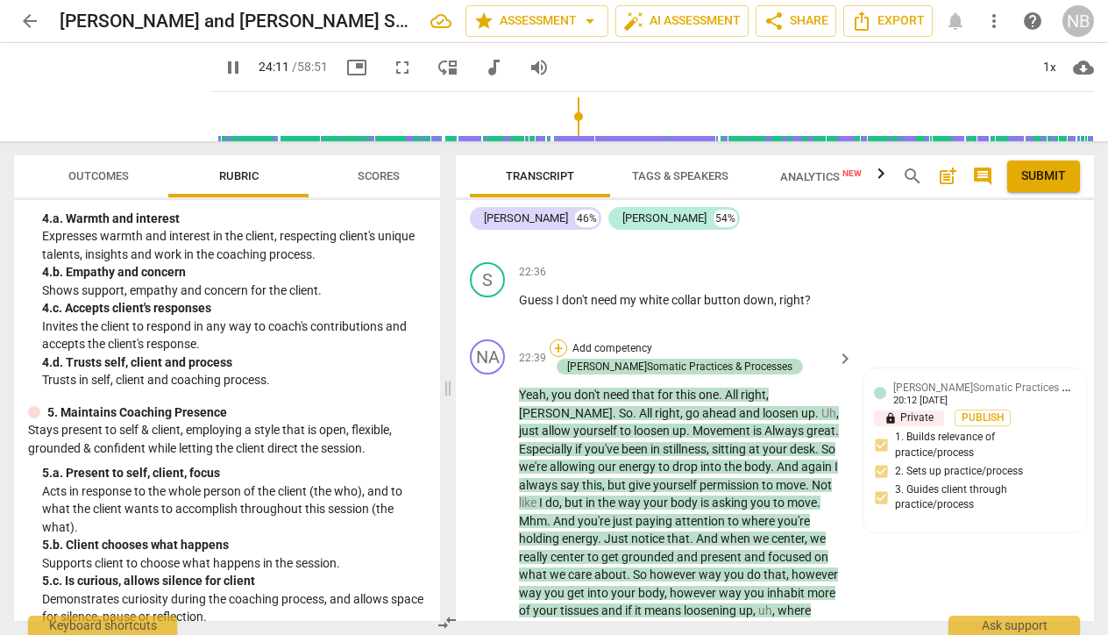
click at [558, 339] on div "+" at bounding box center [559, 348] width 18 height 18
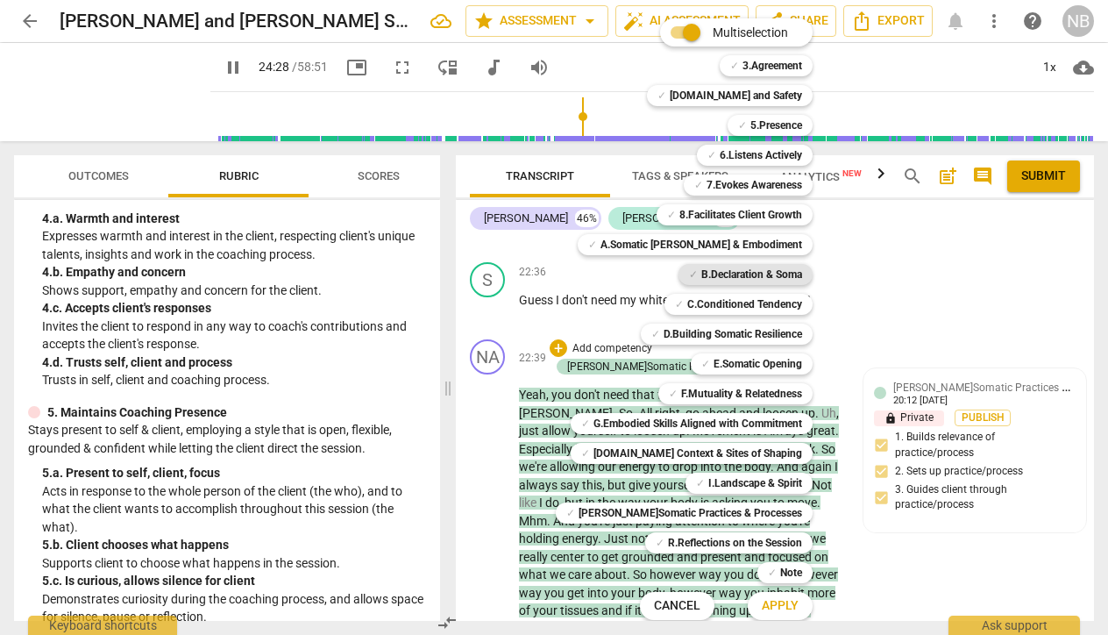
scroll to position [11550, 0]
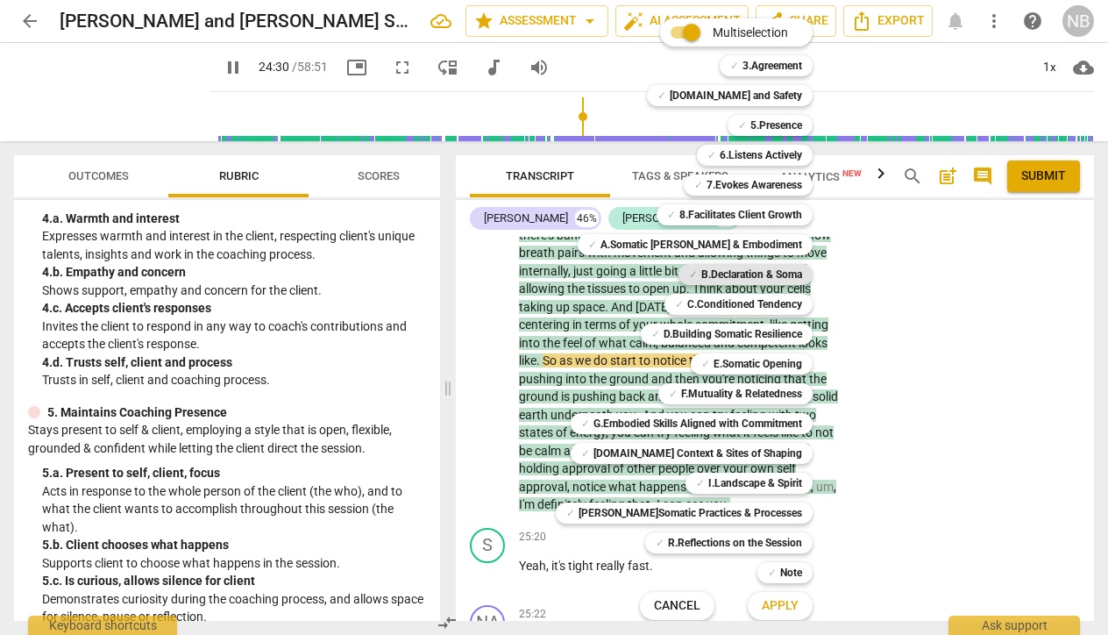
click at [749, 272] on b "B.Declaration & Soma" at bounding box center [751, 274] width 101 height 21
click at [762, 600] on span "Apply" at bounding box center [780, 606] width 37 height 18
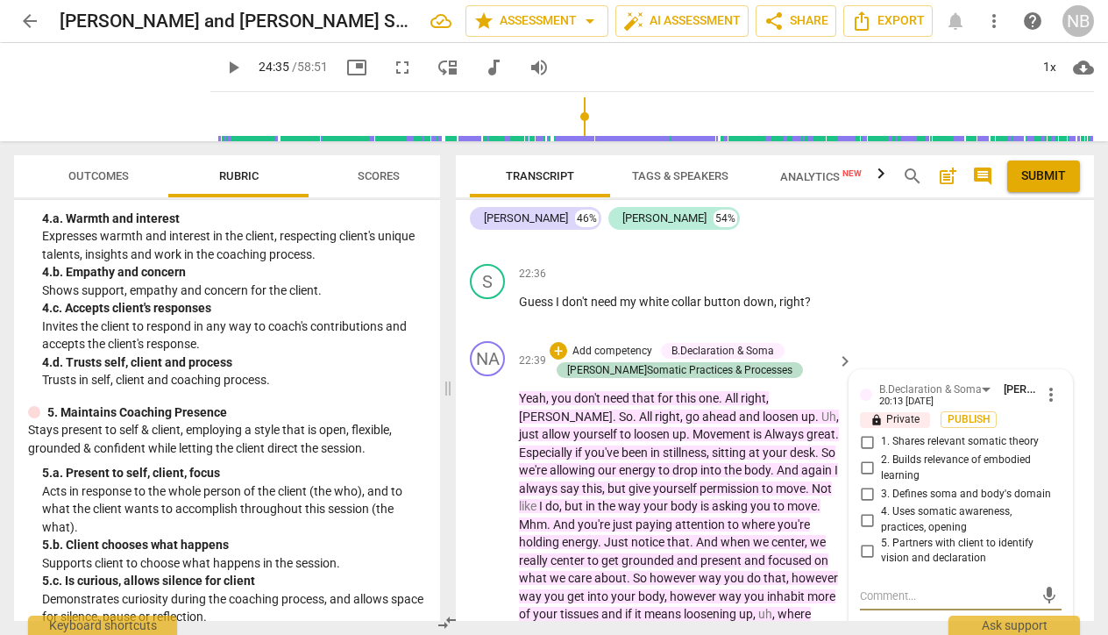
scroll to position [11156, 0]
click at [863, 508] on input "4. Uses somatic awareness, practices, opening" at bounding box center [867, 518] width 28 height 21
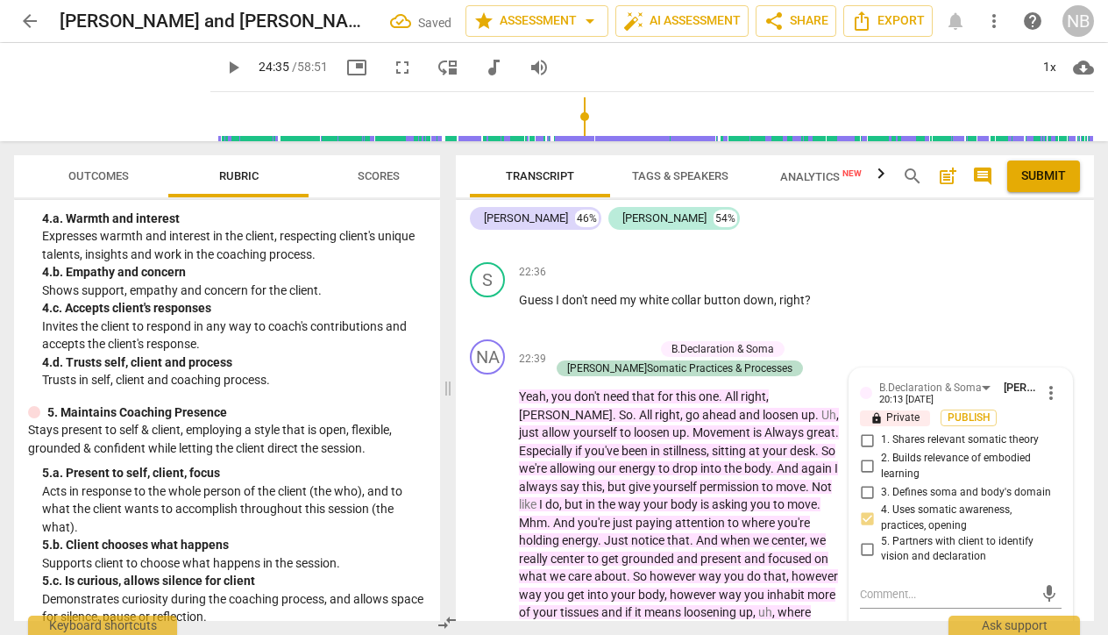
scroll to position [11435, 0]
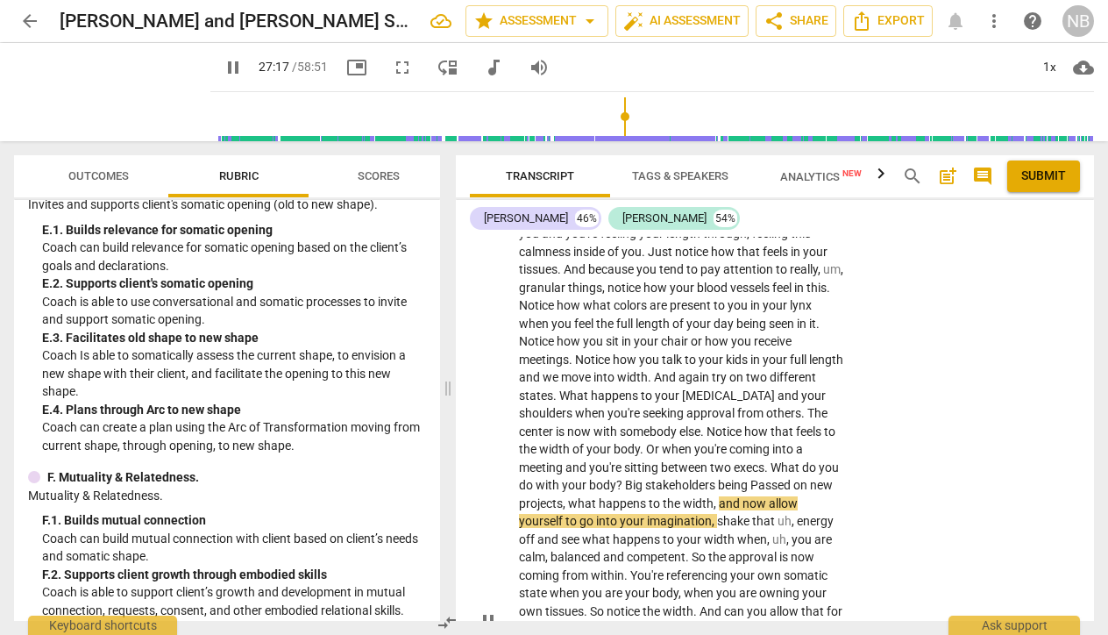
scroll to position [11706, 0]
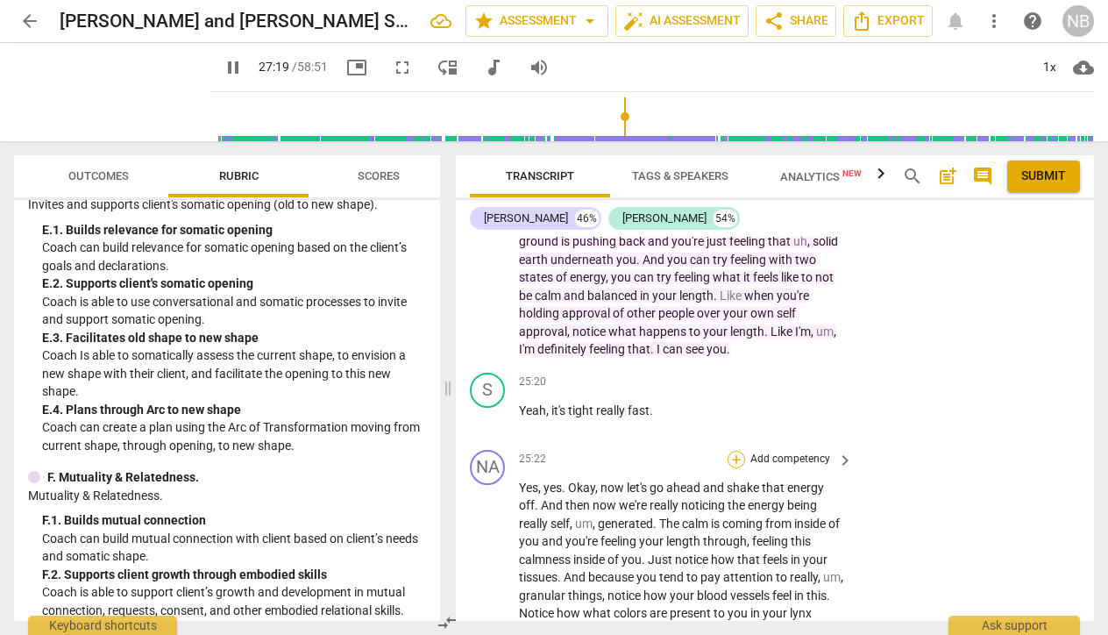
click at [734, 451] on div "+" at bounding box center [737, 460] width 18 height 18
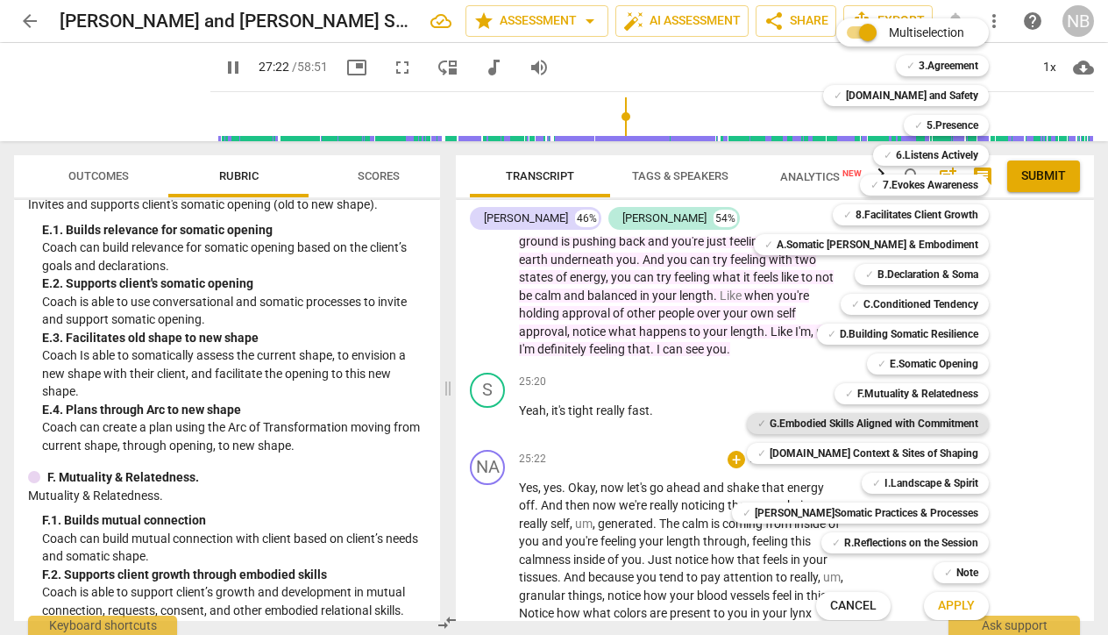
scroll to position [1, 0]
click at [891, 393] on b "F.Mutuality & Relatedness" at bounding box center [917, 392] width 121 height 21
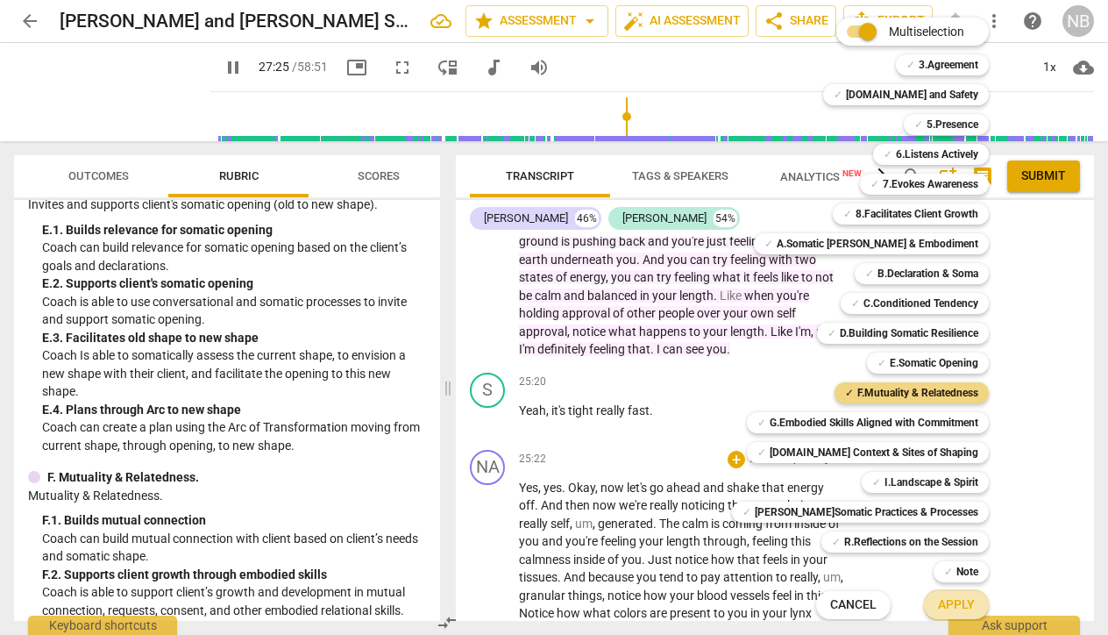
click at [938, 610] on span "Apply" at bounding box center [956, 605] width 37 height 18
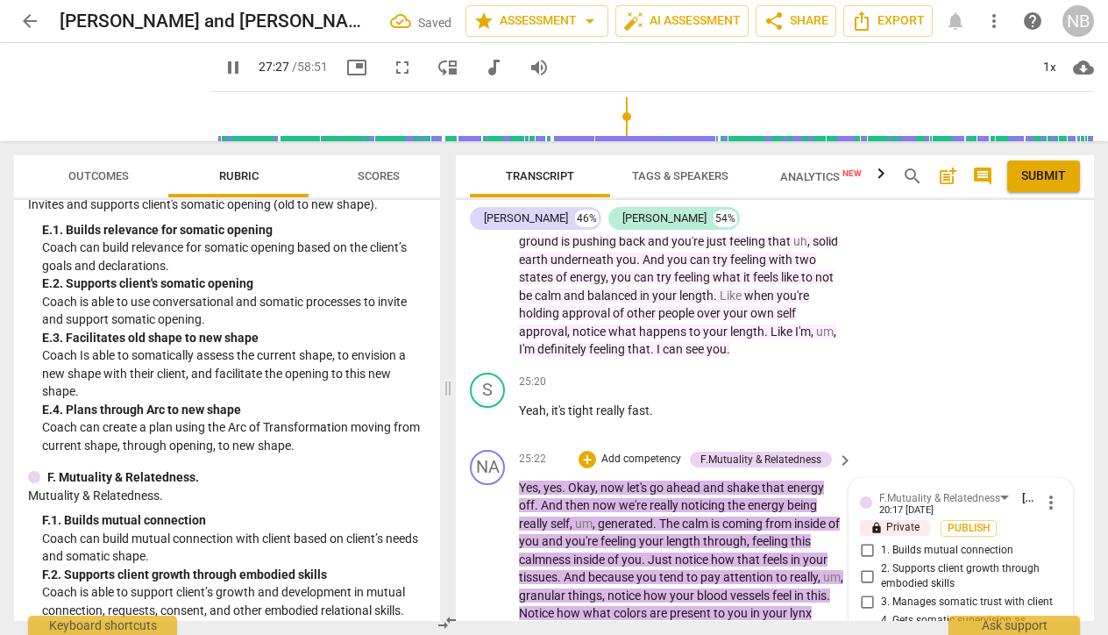
scroll to position [2987, 0]
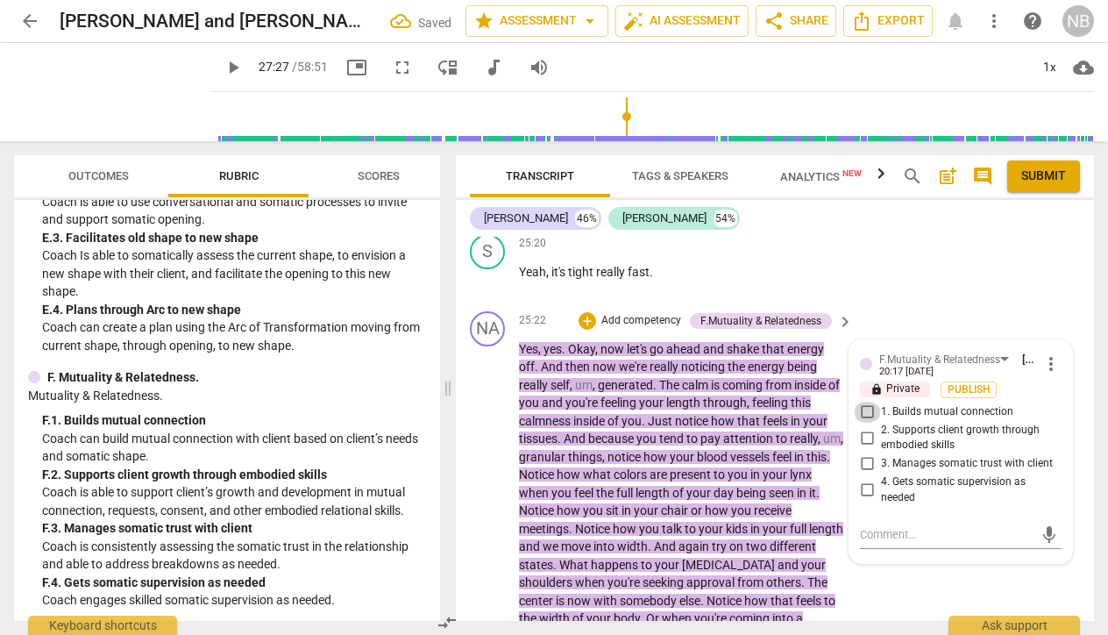
click at [865, 401] on input "1. Builds mutual connection" at bounding box center [867, 411] width 28 height 21
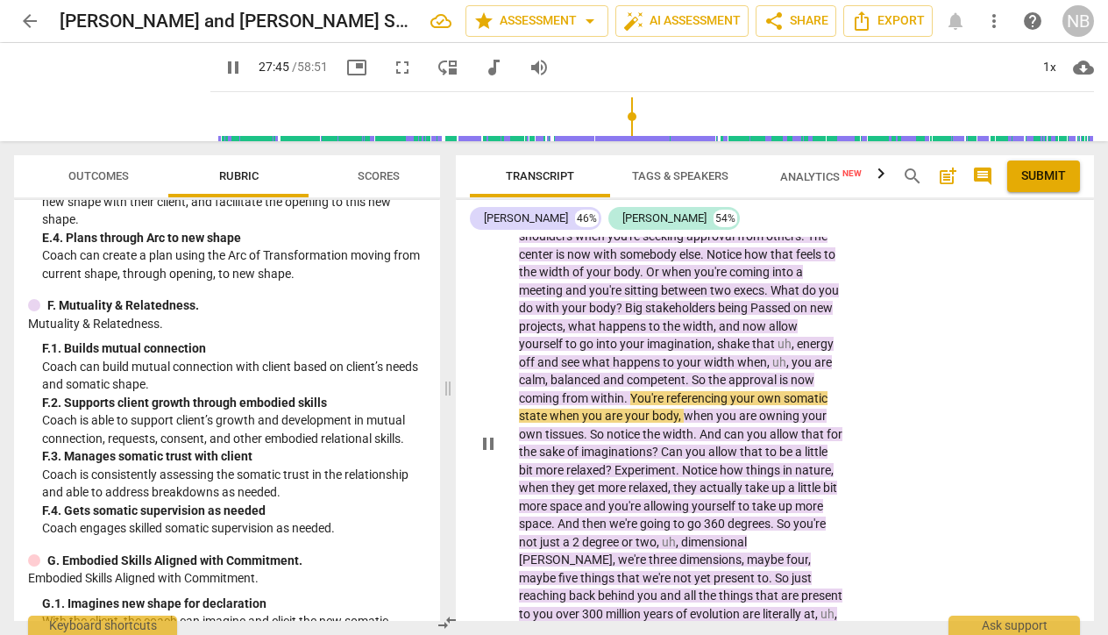
scroll to position [11775, 0]
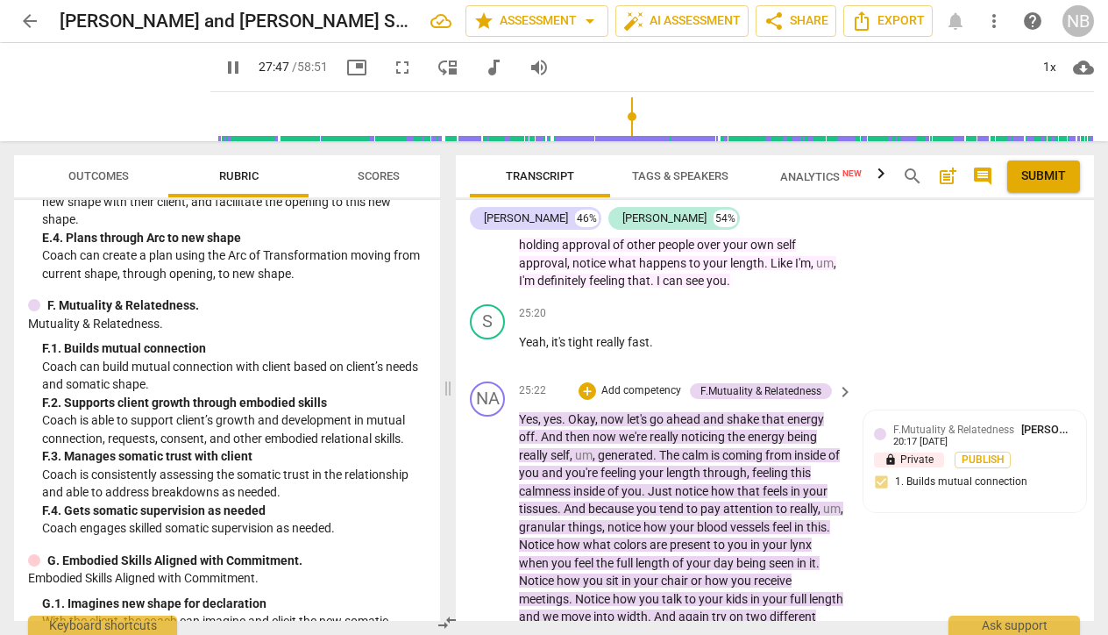
click at [622, 383] on p "Add competency" at bounding box center [641, 391] width 83 height 16
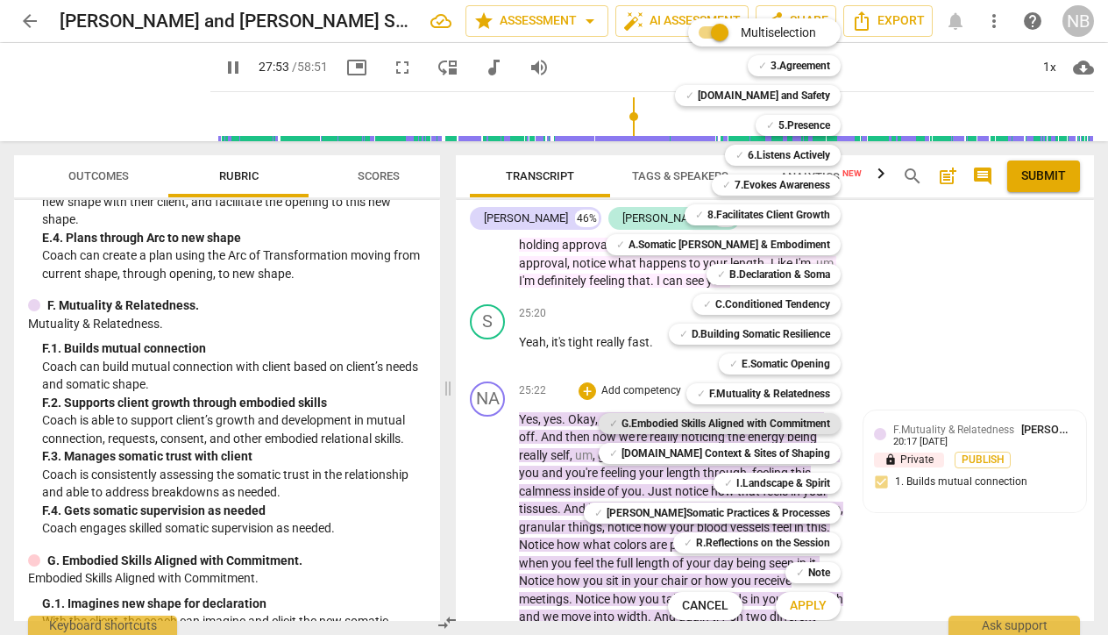
click at [654, 413] on b "G.Embodied Skills Aligned with Commitment" at bounding box center [725, 423] width 209 height 21
click at [653, 419] on b "G.Embodied Skills Aligned with Commitment" at bounding box center [725, 423] width 209 height 21
click at [633, 423] on b "G.Embodied Skills Aligned with Commitment" at bounding box center [725, 423] width 209 height 21
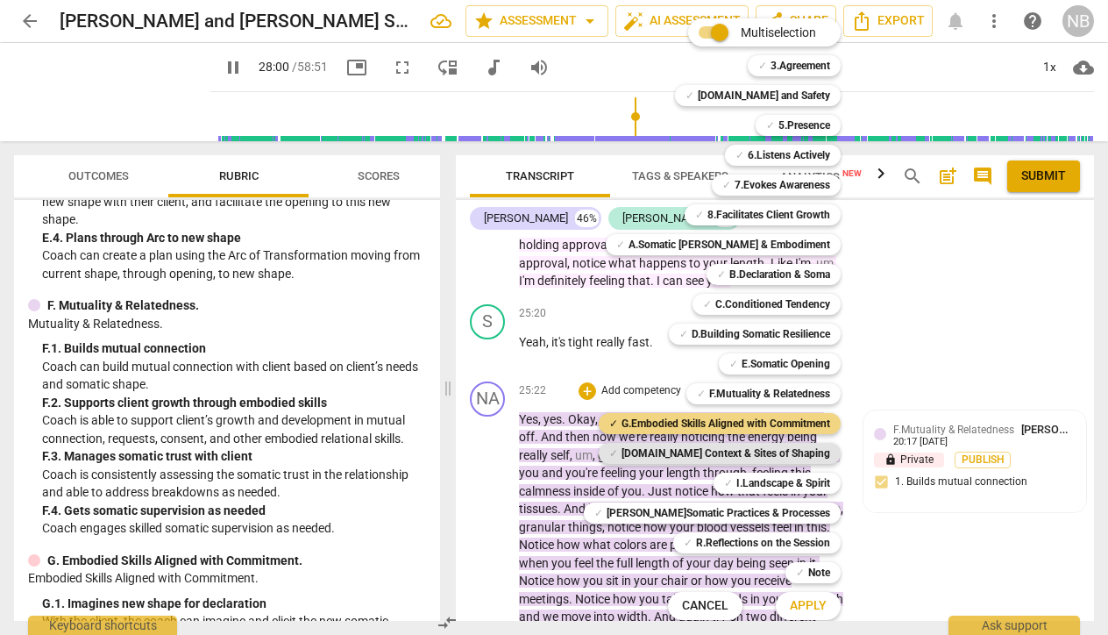
scroll to position [12285, 0]
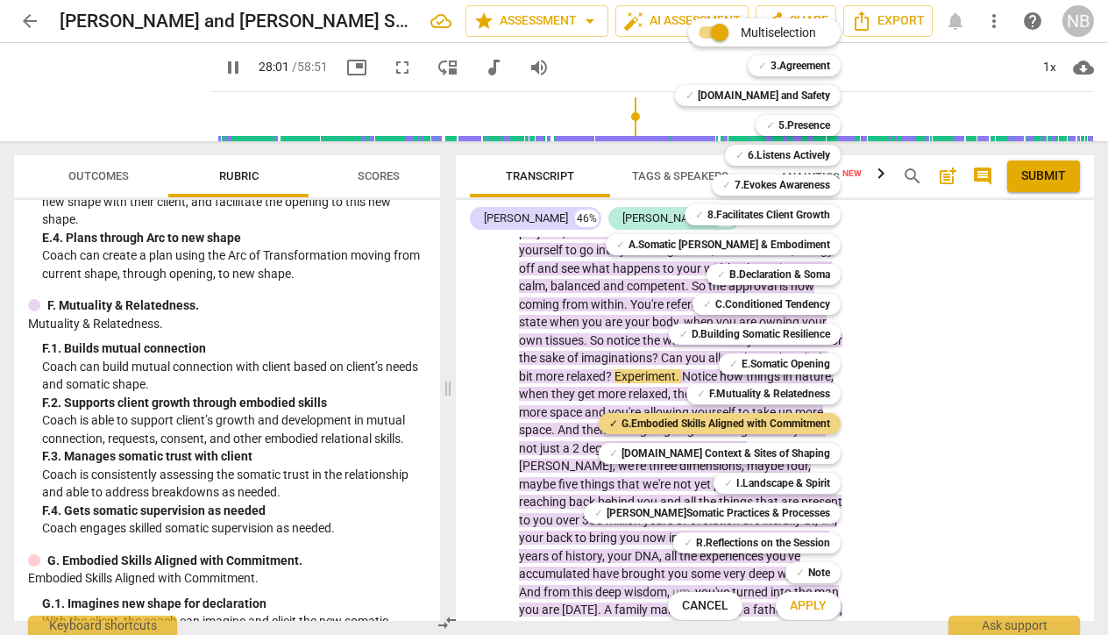
click at [790, 604] on span "Apply" at bounding box center [808, 606] width 37 height 18
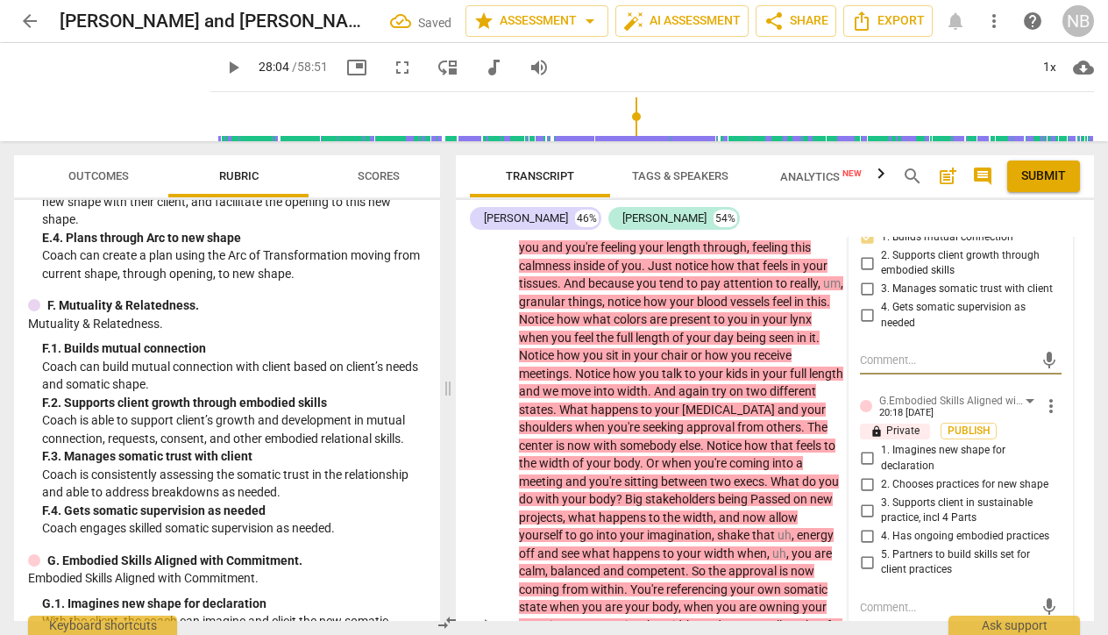
scroll to position [12006, 0]
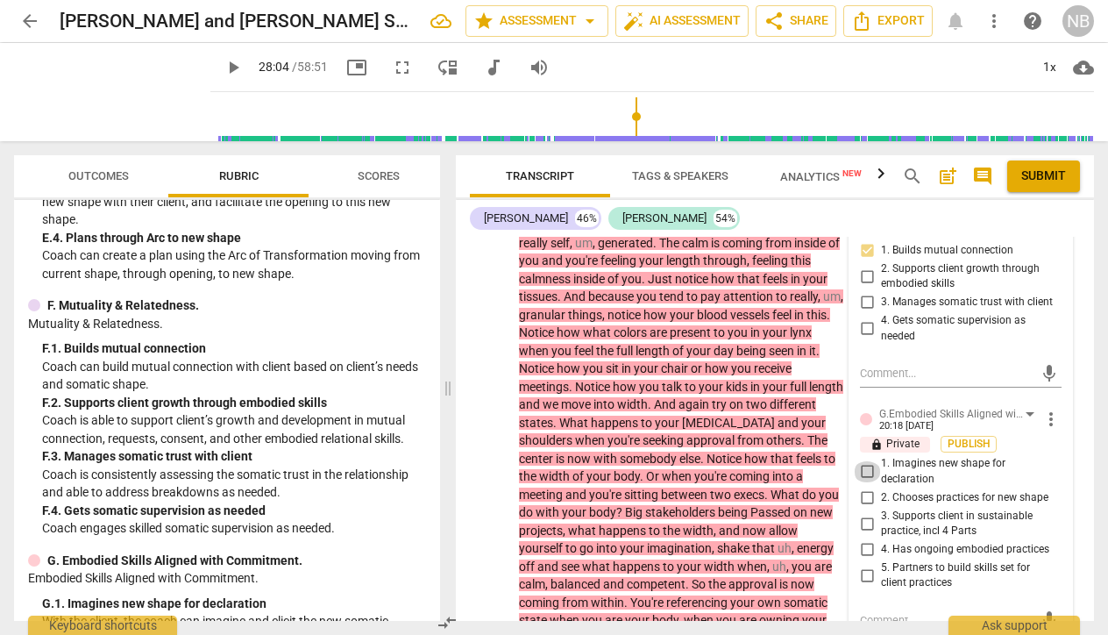
click at [861, 461] on input "1. Imagines new shape for declaration" at bounding box center [867, 471] width 28 height 21
click at [894, 553] on div "NA play_arrow pause 25:22 + Add competency F.Mutuality & Relatedness G.Embodied…" at bounding box center [775, 623] width 638 height 961
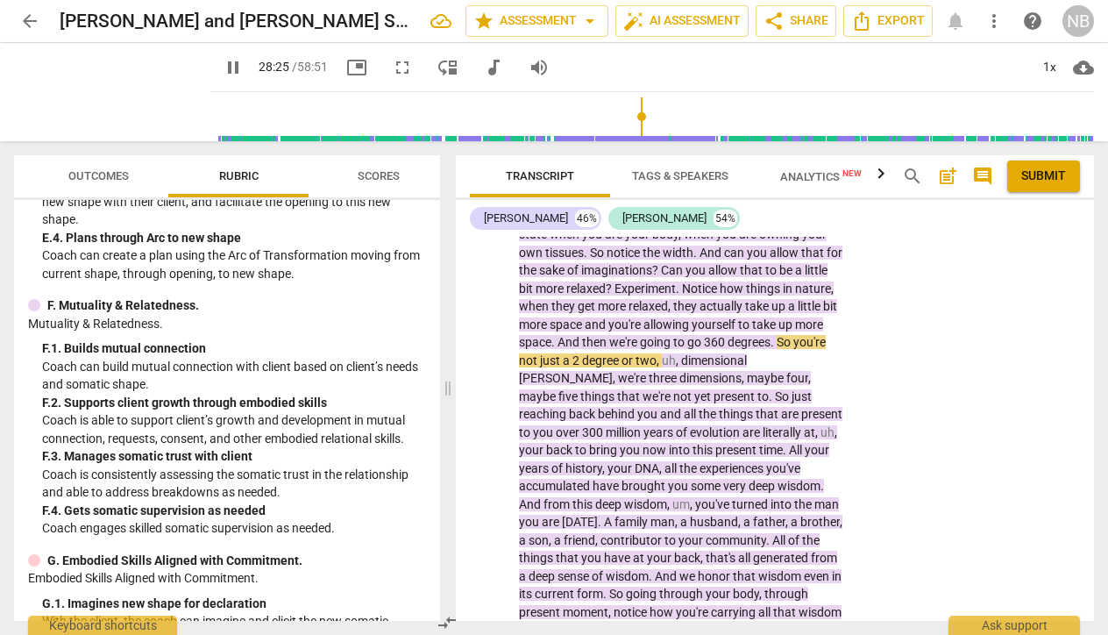
scroll to position [12537, 0]
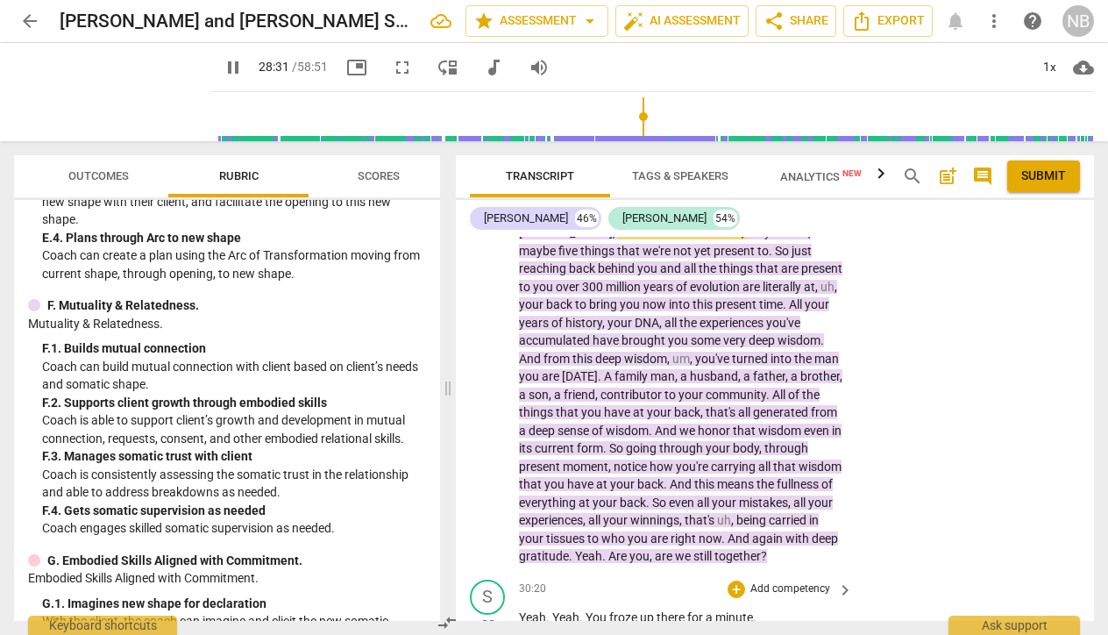
click at [485, 615] on span "pause" at bounding box center [488, 625] width 21 height 21
click at [487, 615] on span "play_arrow" at bounding box center [488, 625] width 21 height 21
click at [484, 615] on span "play_arrow" at bounding box center [488, 625] width 21 height 21
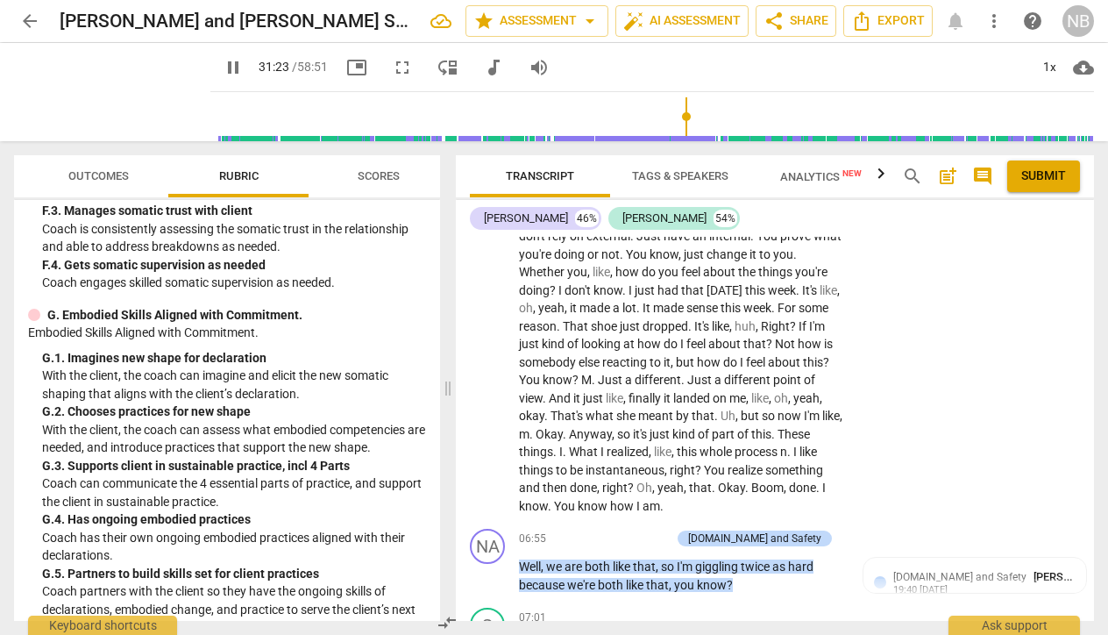
scroll to position [2175, 0]
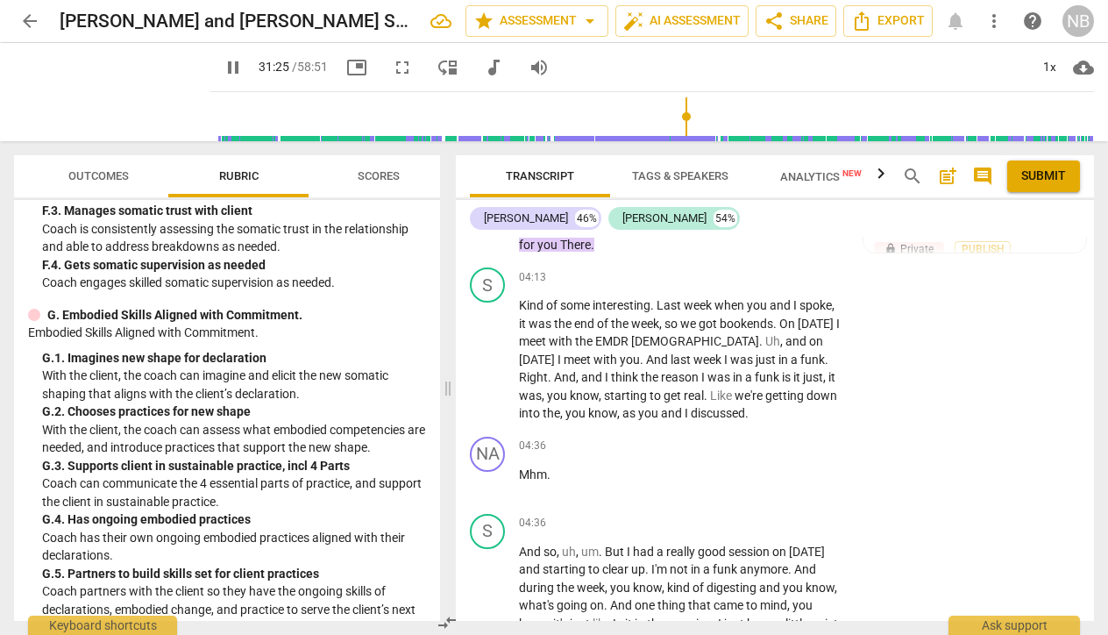
click at [223, 67] on span "pause" at bounding box center [233, 67] width 21 height 21
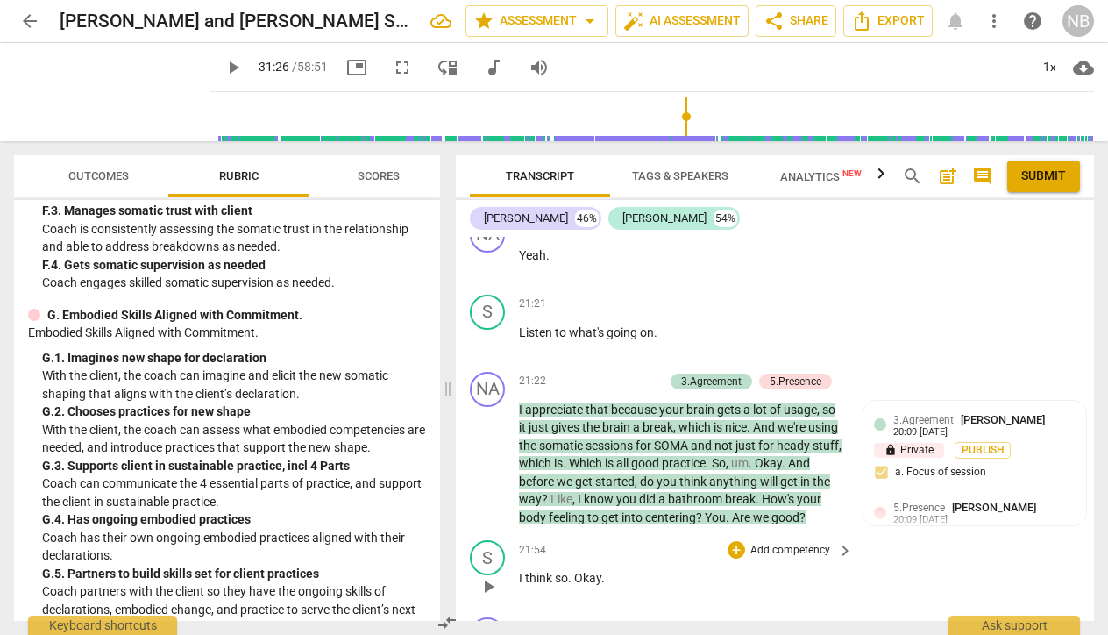
scroll to position [10419, 0]
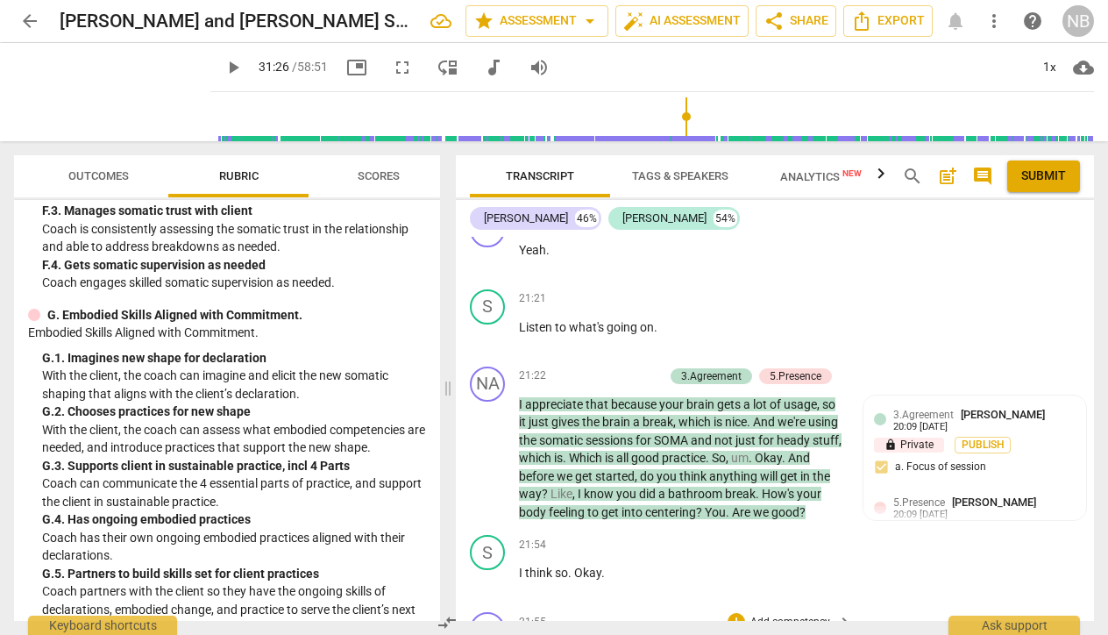
click at [800, 614] on p "Add competency" at bounding box center [790, 622] width 83 height 16
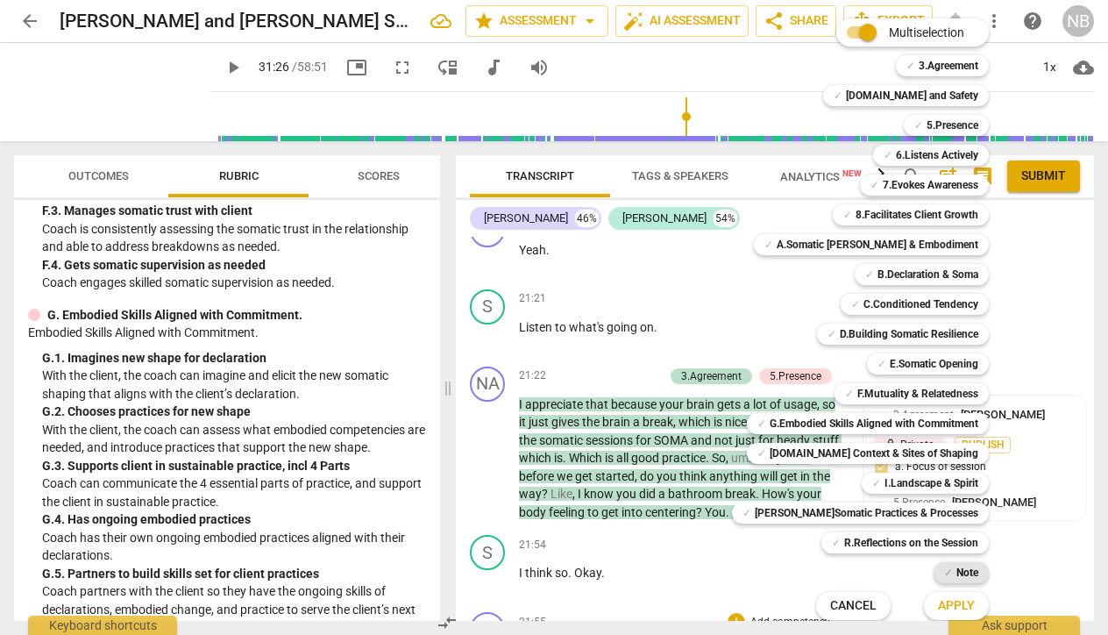
click at [957, 571] on b "Note" at bounding box center [967, 572] width 22 height 21
click at [938, 606] on span "Apply" at bounding box center [956, 606] width 37 height 18
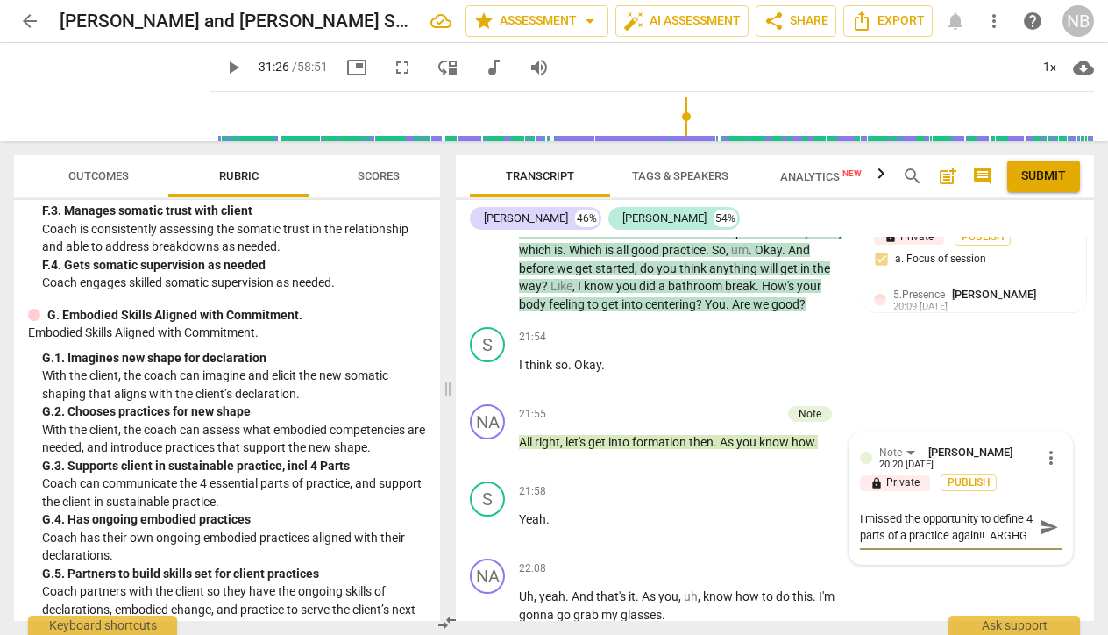
scroll to position [15, 0]
click at [931, 551] on div "NA play_arrow pause 22:08 + Add competency keyboard_arrow_right Uh , yeah . And…" at bounding box center [775, 590] width 638 height 79
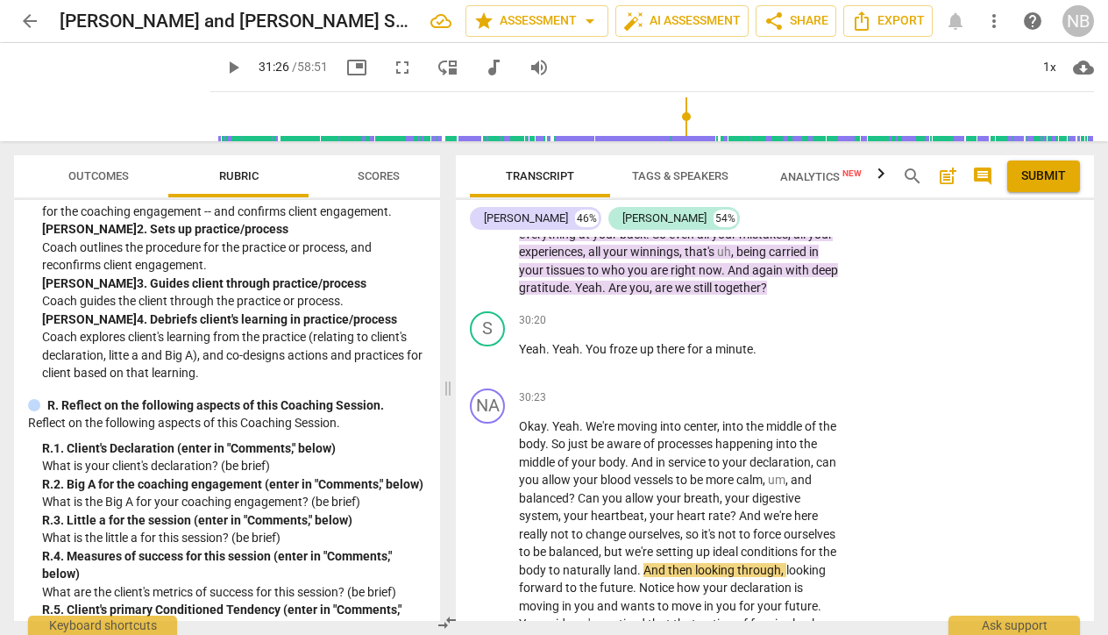
scroll to position [12987, 0]
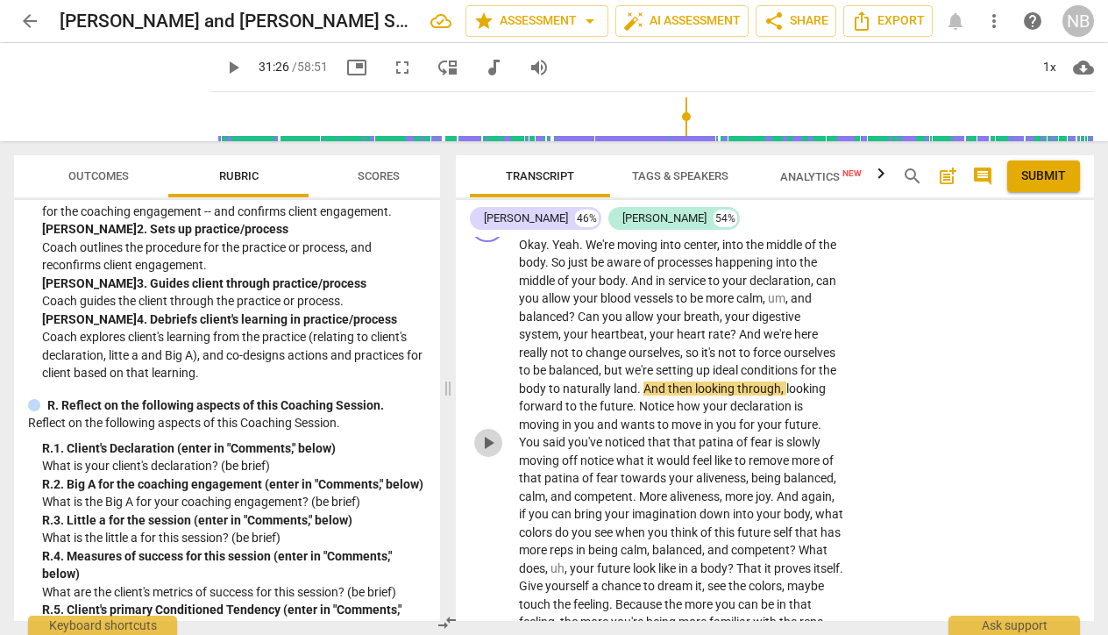
click at [493, 432] on span "play_arrow" at bounding box center [488, 442] width 21 height 21
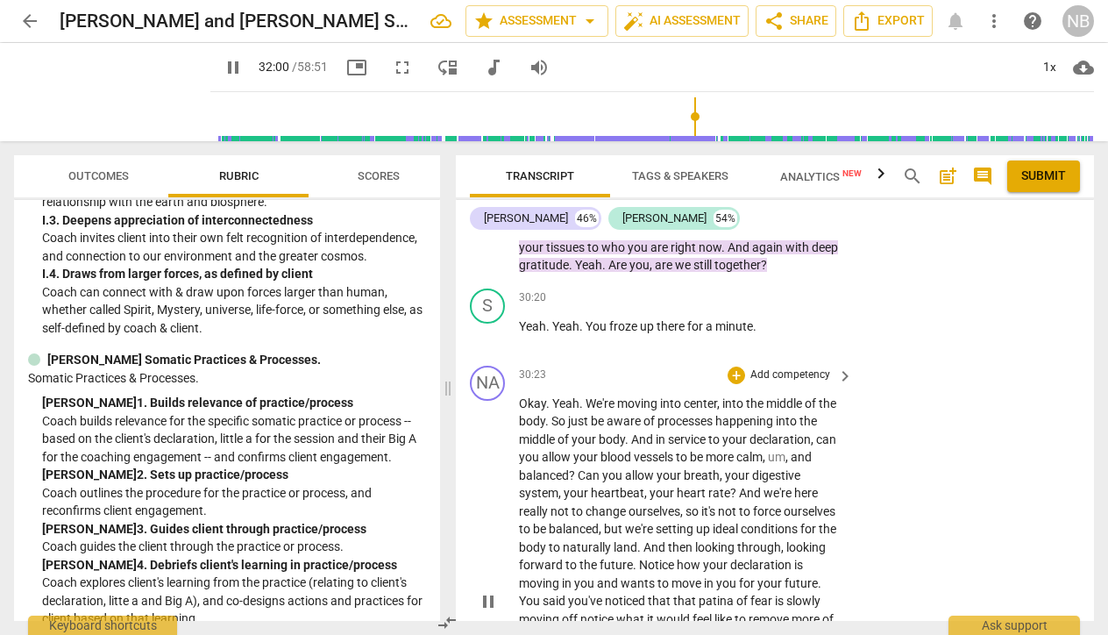
scroll to position [12777, 0]
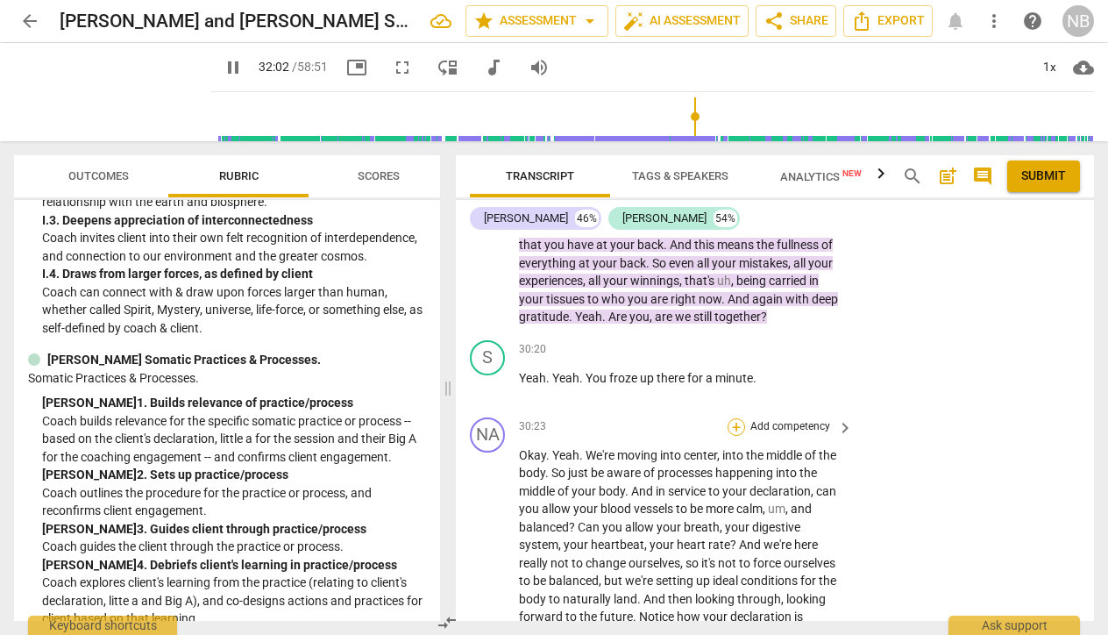
click at [731, 418] on div "+" at bounding box center [737, 427] width 18 height 18
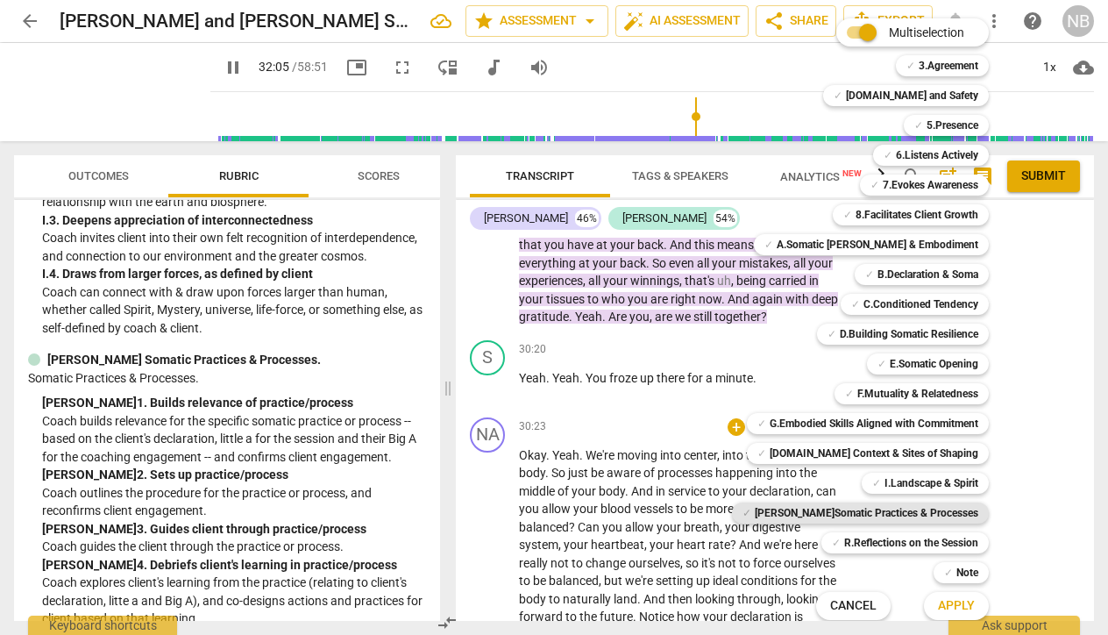
click at [878, 514] on b "J.Somatic Practices & Processes" at bounding box center [867, 512] width 224 height 21
click at [948, 608] on span "Apply" at bounding box center [956, 606] width 37 height 18
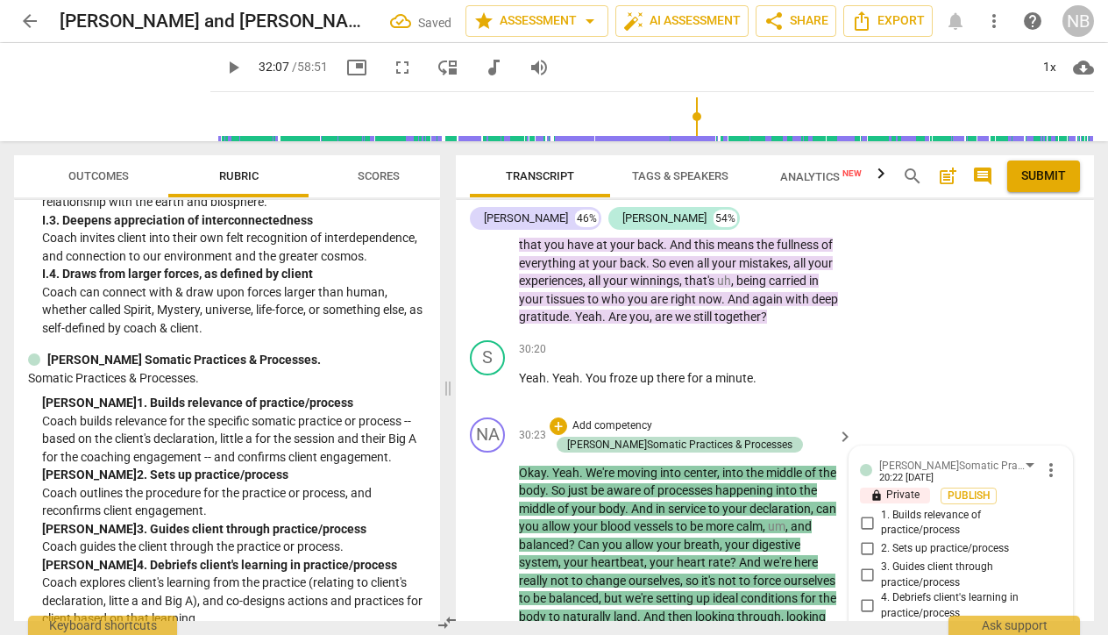
scroll to position [12865, 0]
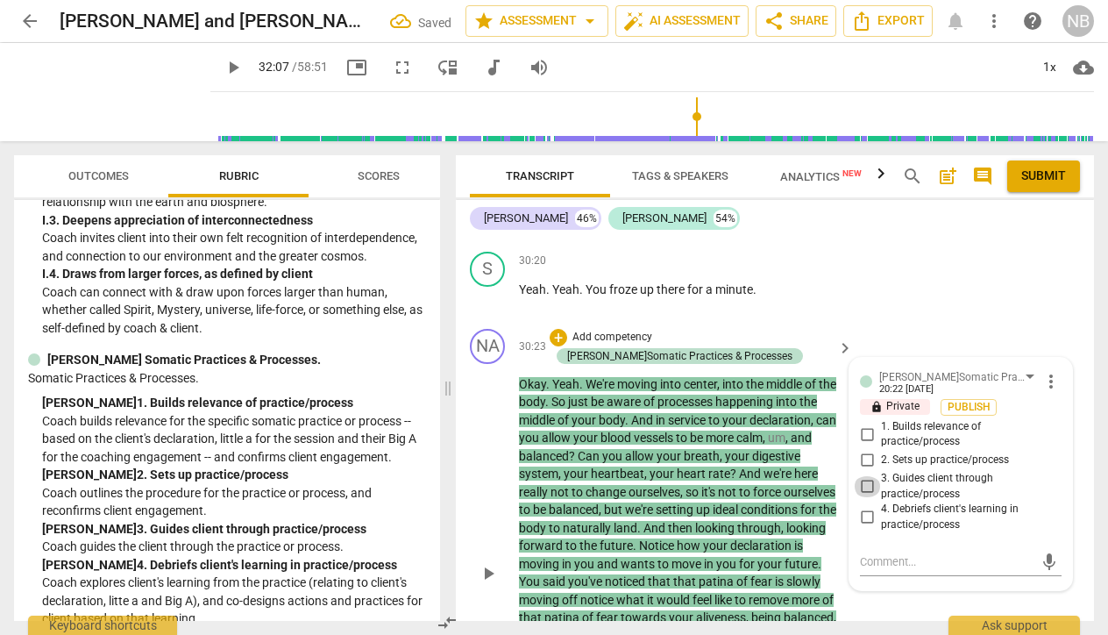
click at [864, 476] on input "3. Guides client through practice/process" at bounding box center [867, 486] width 28 height 21
click at [959, 528] on div "NA play_arrow pause 30:23 + Add competency J.Somatic Practices & Processes keyb…" at bounding box center [775, 559] width 638 height 474
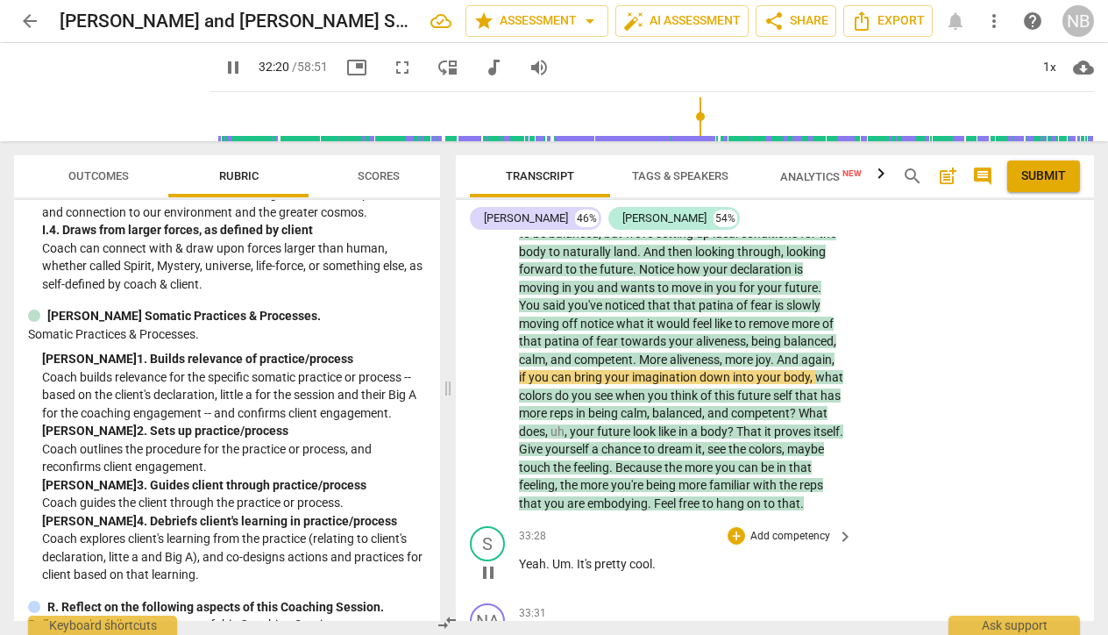
scroll to position [13140, 0]
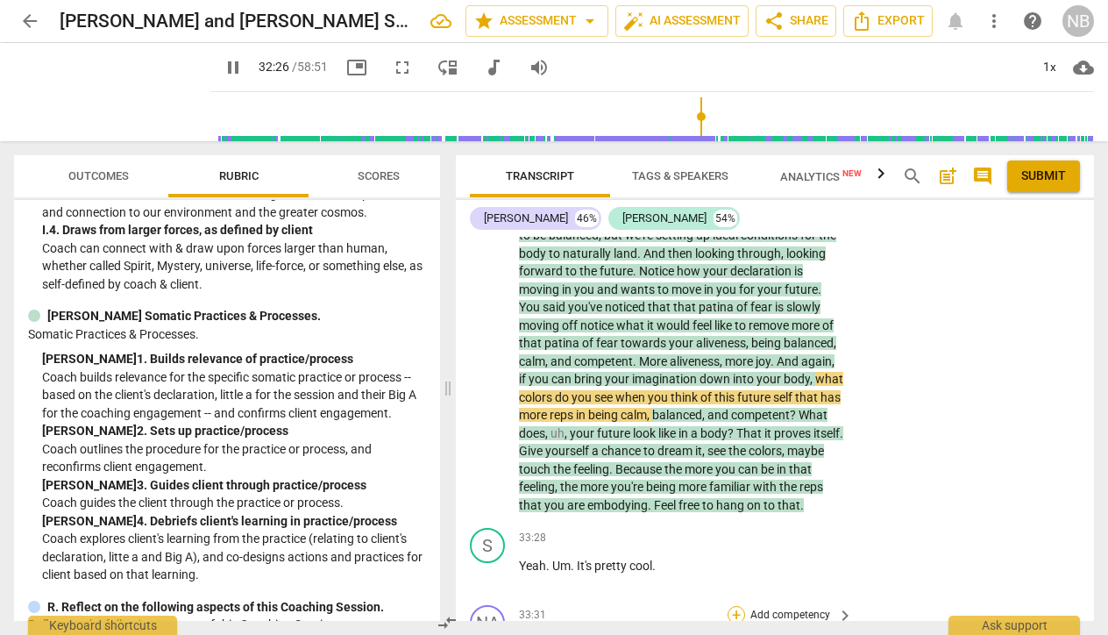
click at [735, 606] on div "+" at bounding box center [737, 615] width 18 height 18
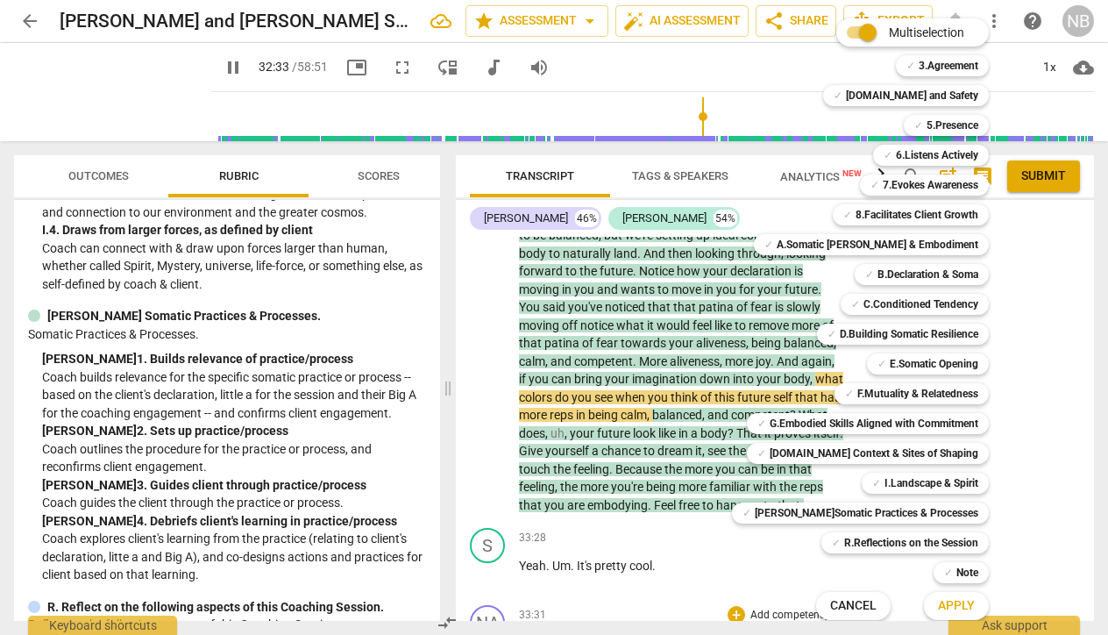
click at [305, 303] on div at bounding box center [554, 317] width 1108 height 635
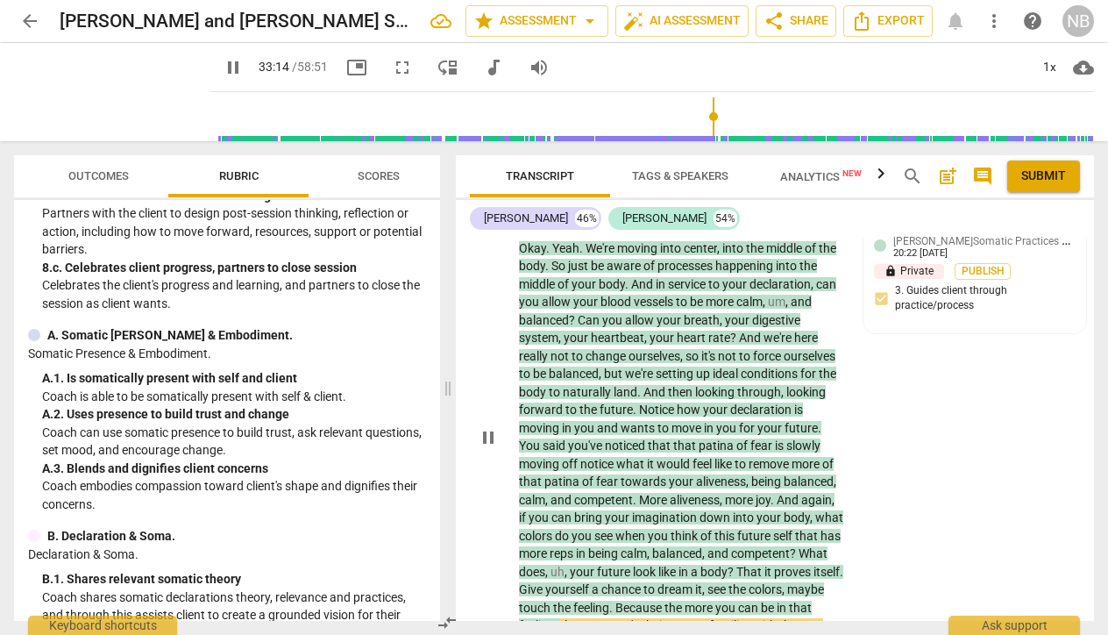
scroll to position [12697, 0]
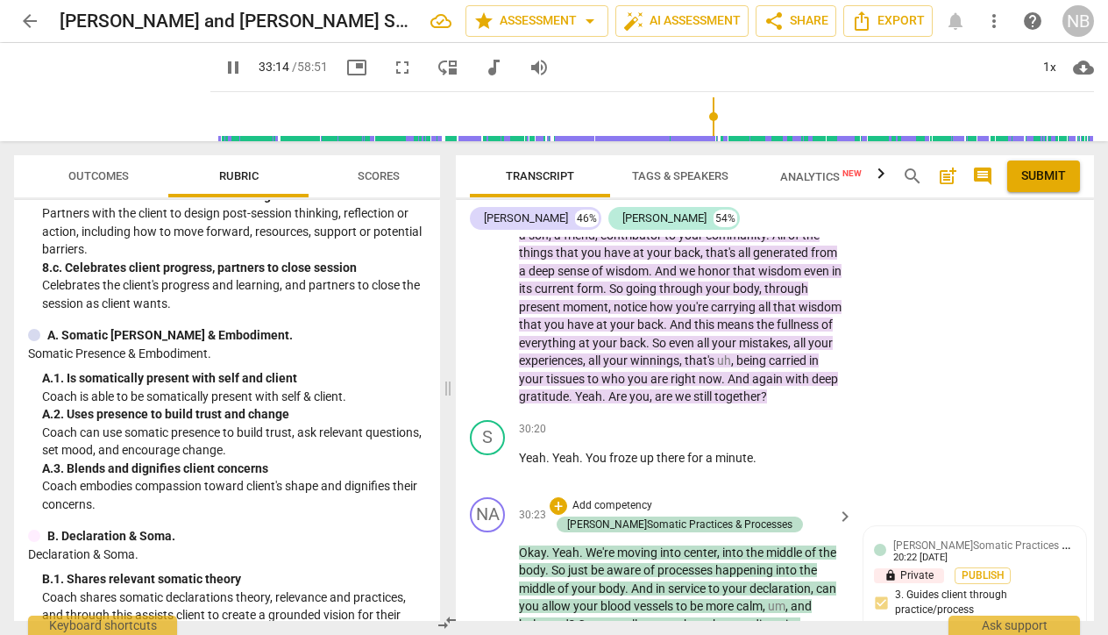
click at [609, 498] on p "Add competency" at bounding box center [612, 506] width 83 height 16
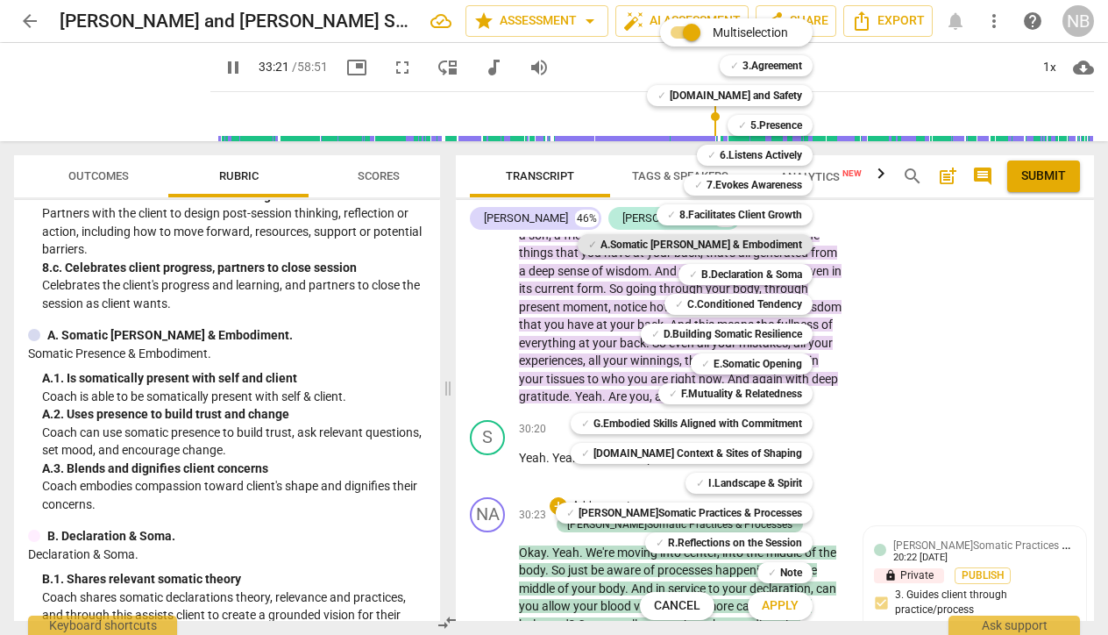
click at [700, 242] on b "A.Somatic Presence & Embodiment" at bounding box center [701, 244] width 202 height 21
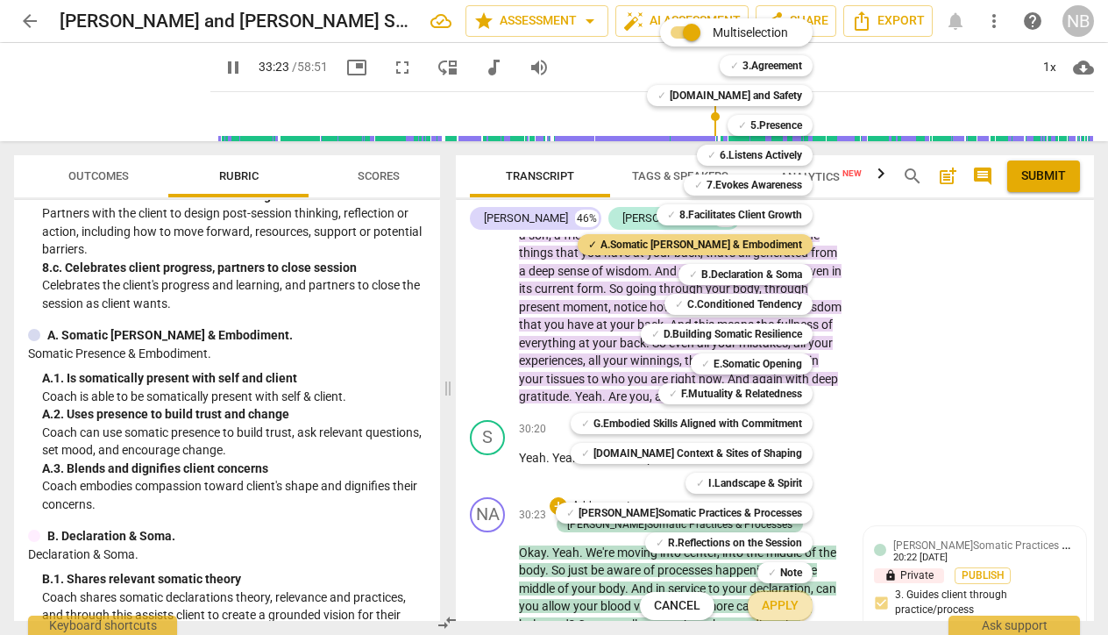
click at [762, 605] on span "Apply" at bounding box center [780, 606] width 37 height 18
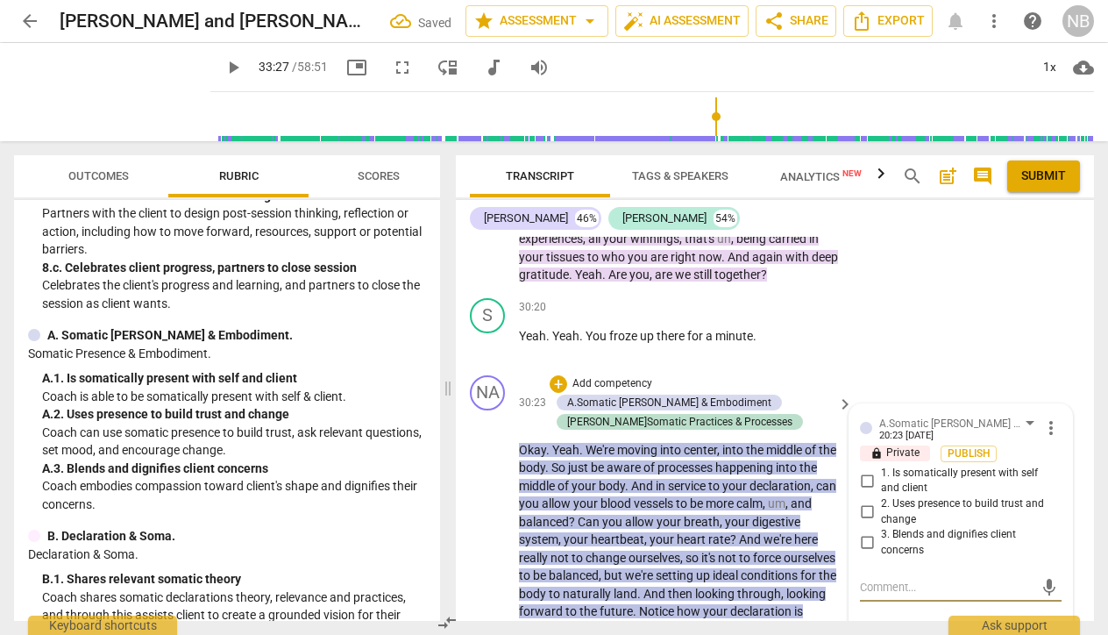
scroll to position [12816, 0]
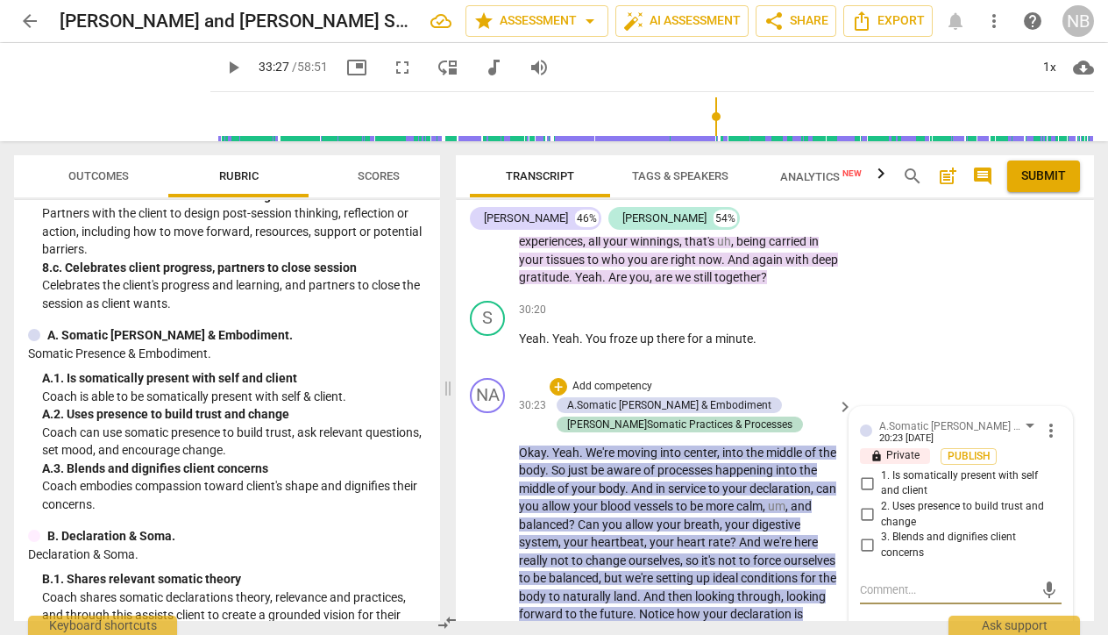
click at [867, 504] on input "2. Uses presence to build trust and change" at bounding box center [867, 514] width 28 height 21
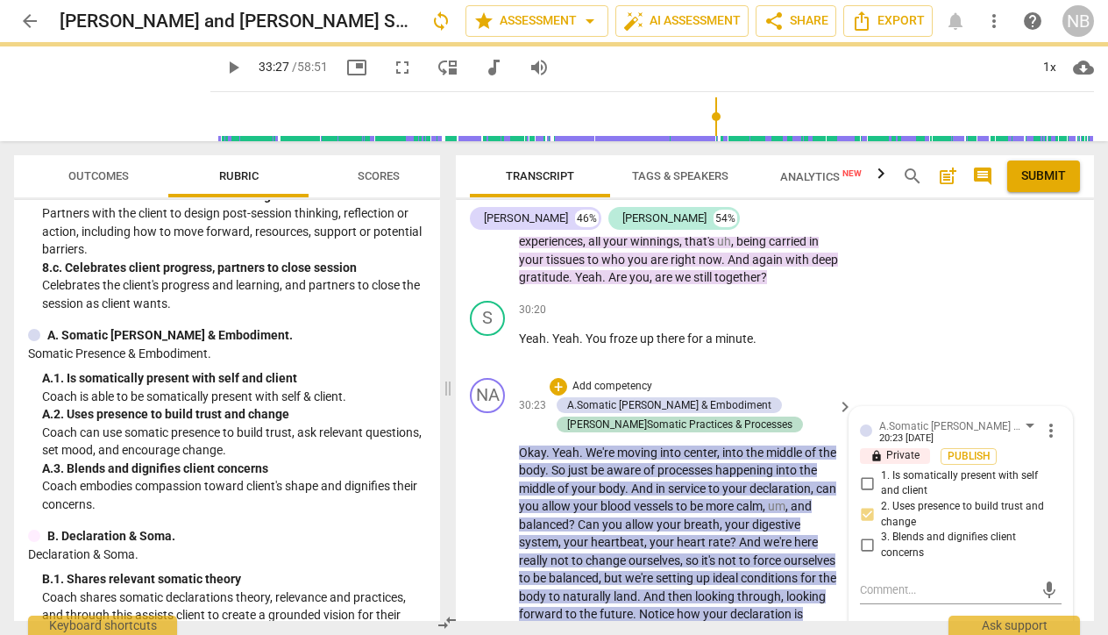
click at [763, 294] on div "S play_arrow pause 30:20 + Add competency keyboard_arrow_right Yeah . Yeah . Yo…" at bounding box center [775, 332] width 638 height 77
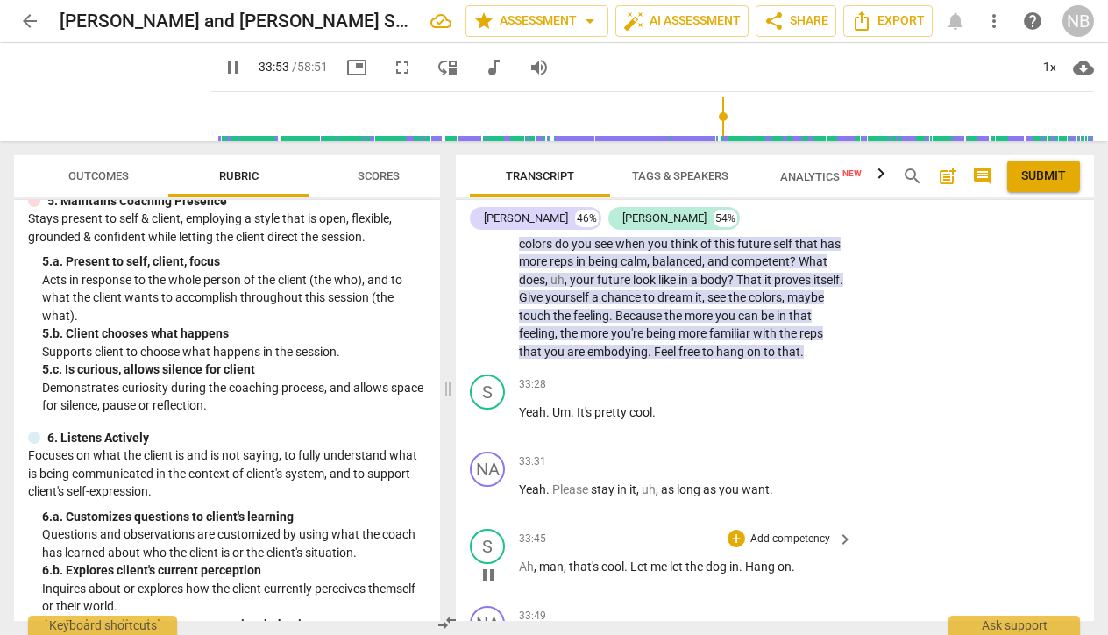
scroll to position [13274, 0]
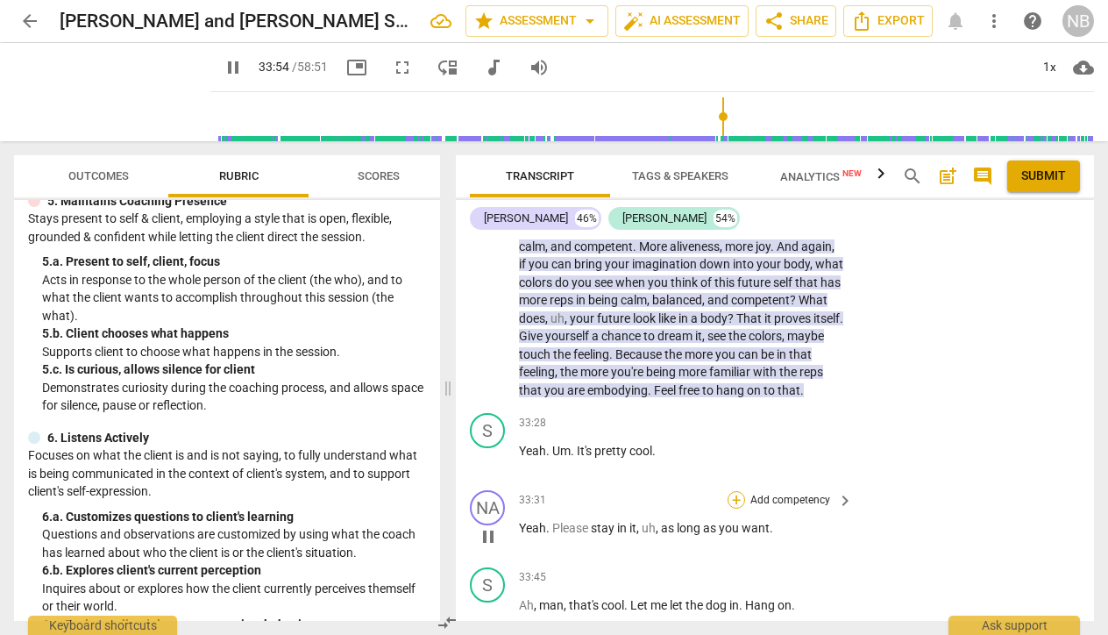
click at [733, 491] on div "+" at bounding box center [737, 500] width 18 height 18
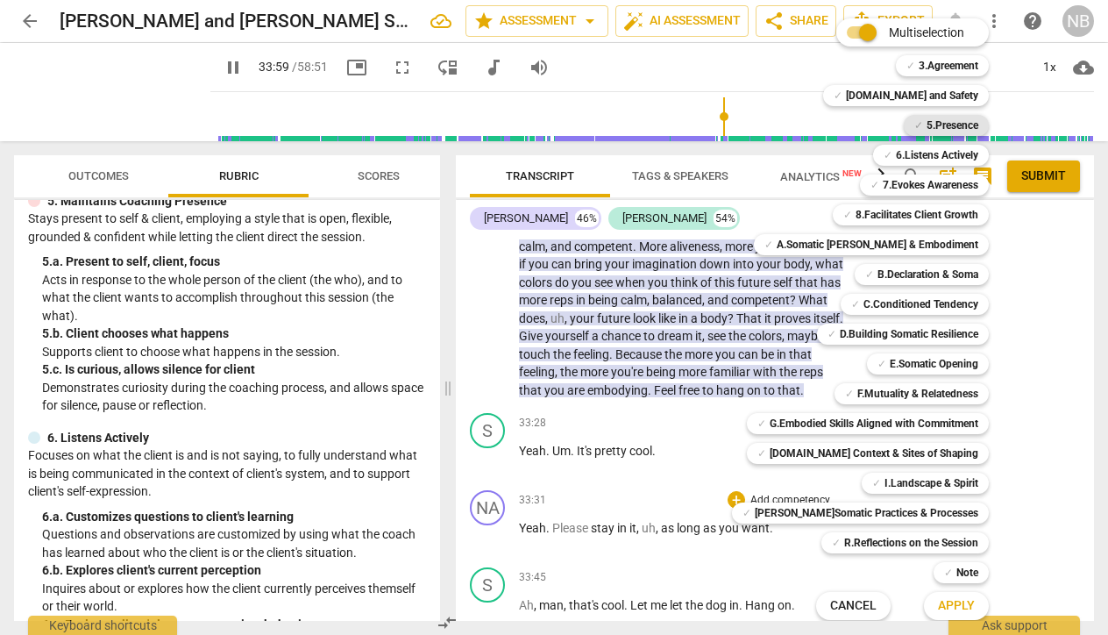
click at [927, 123] on b "5.Presence" at bounding box center [953, 125] width 52 height 21
click at [938, 609] on span "Apply" at bounding box center [956, 606] width 37 height 18
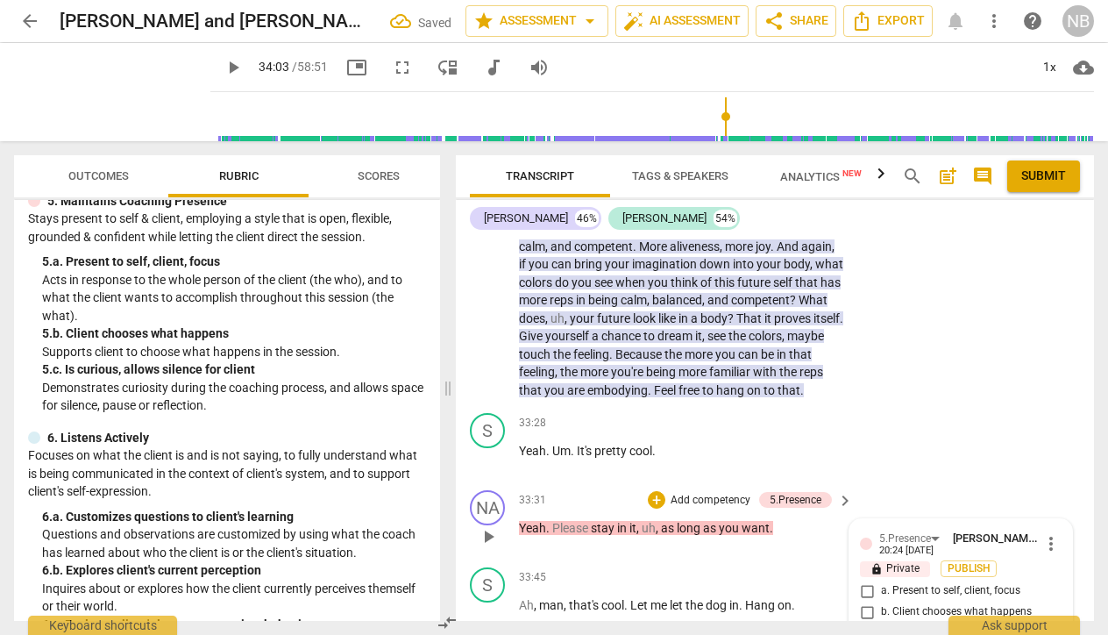
click at [863, 622] on input "c. Is curious, allows silence for client" at bounding box center [867, 632] width 28 height 21
click at [608, 560] on div "S play_arrow pause 33:45 + Add competency keyboard_arrow_right Ah , man , that'…" at bounding box center [775, 598] width 638 height 77
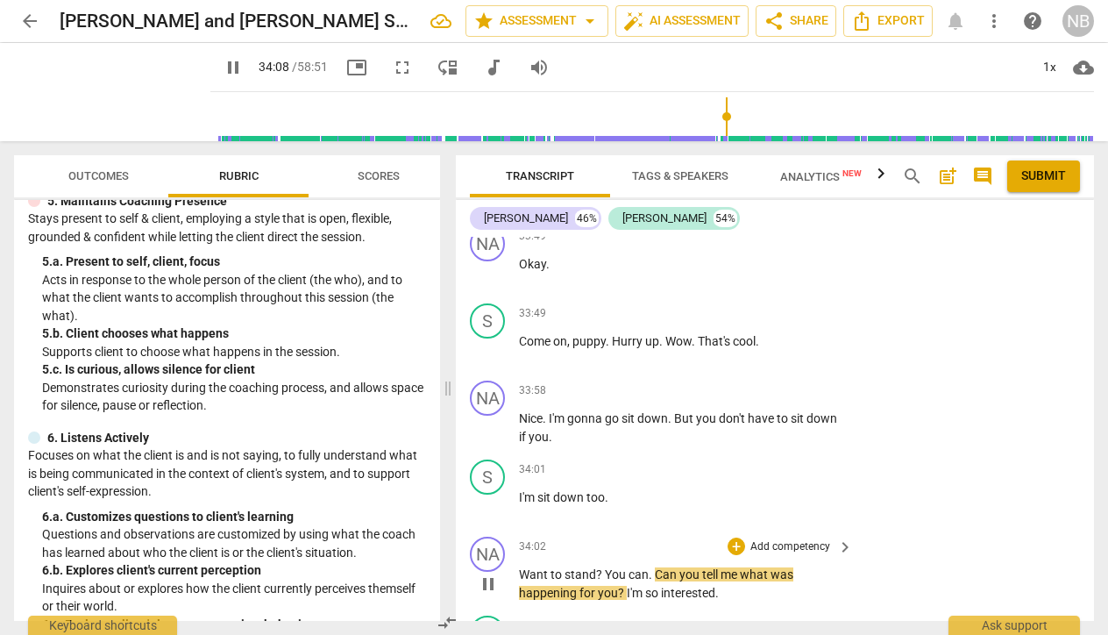
scroll to position [13681, 0]
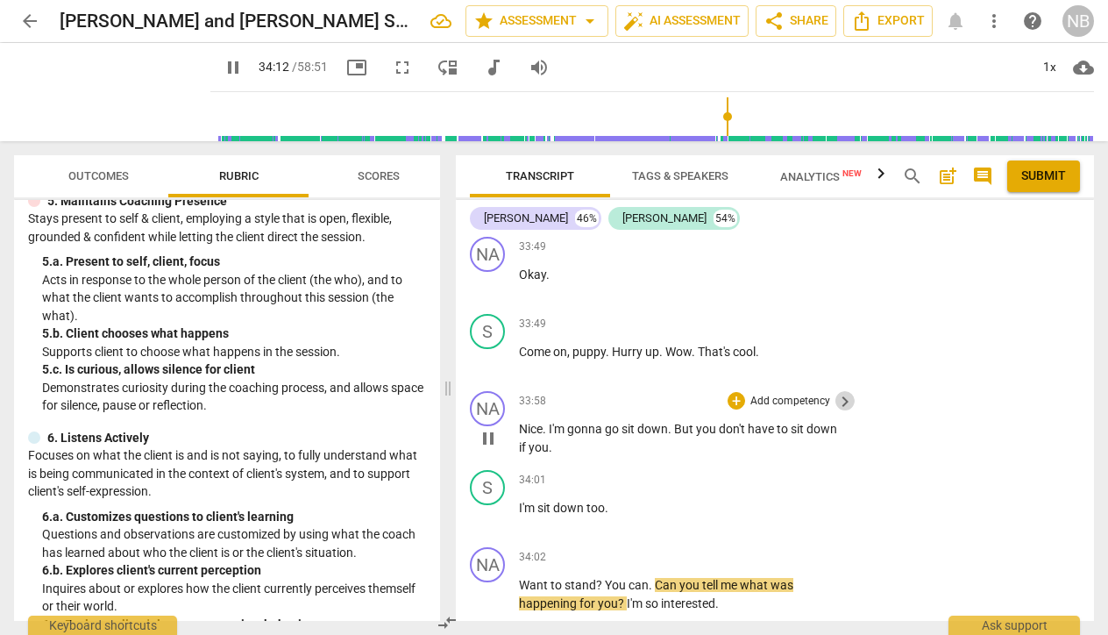
click at [844, 391] on span "keyboard_arrow_right" at bounding box center [844, 401] width 21 height 21
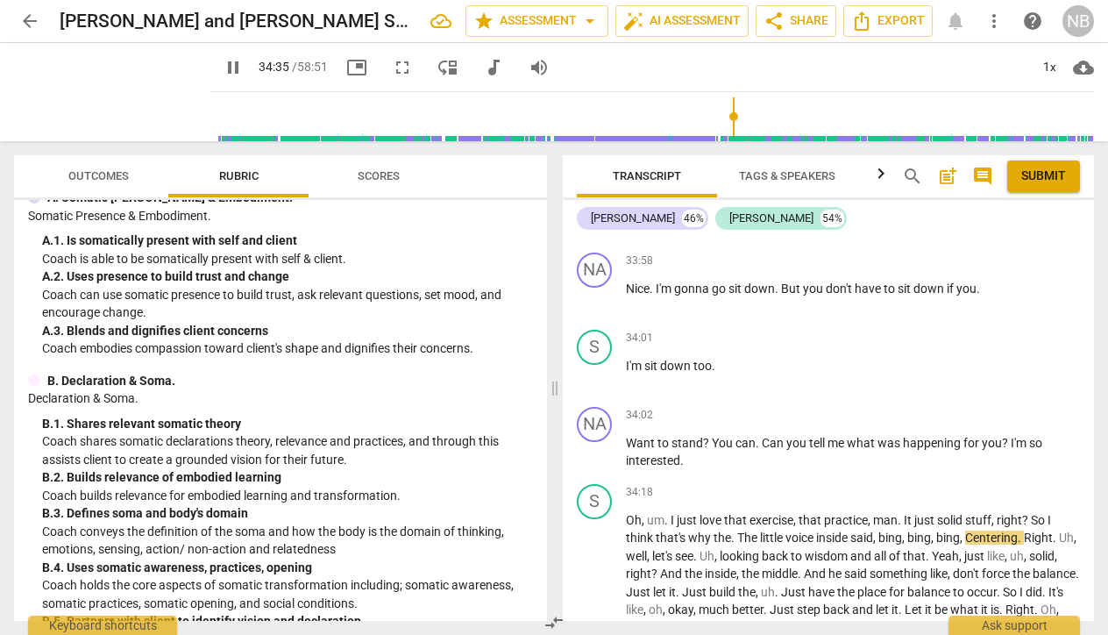
scroll to position [1796, 0]
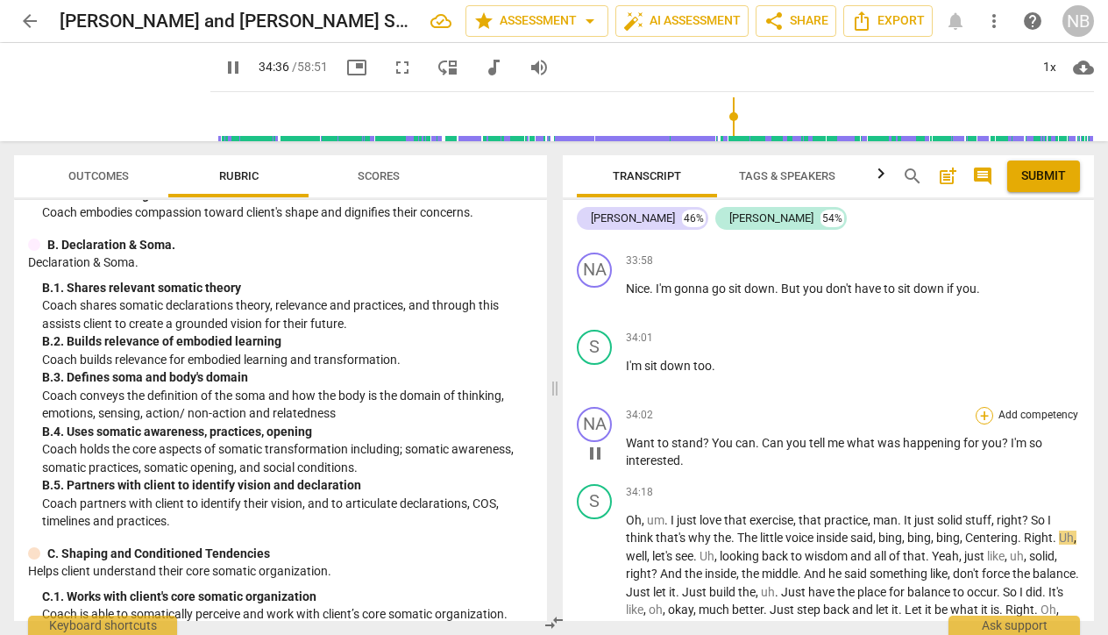
click at [979, 407] on div "+" at bounding box center [985, 416] width 18 height 18
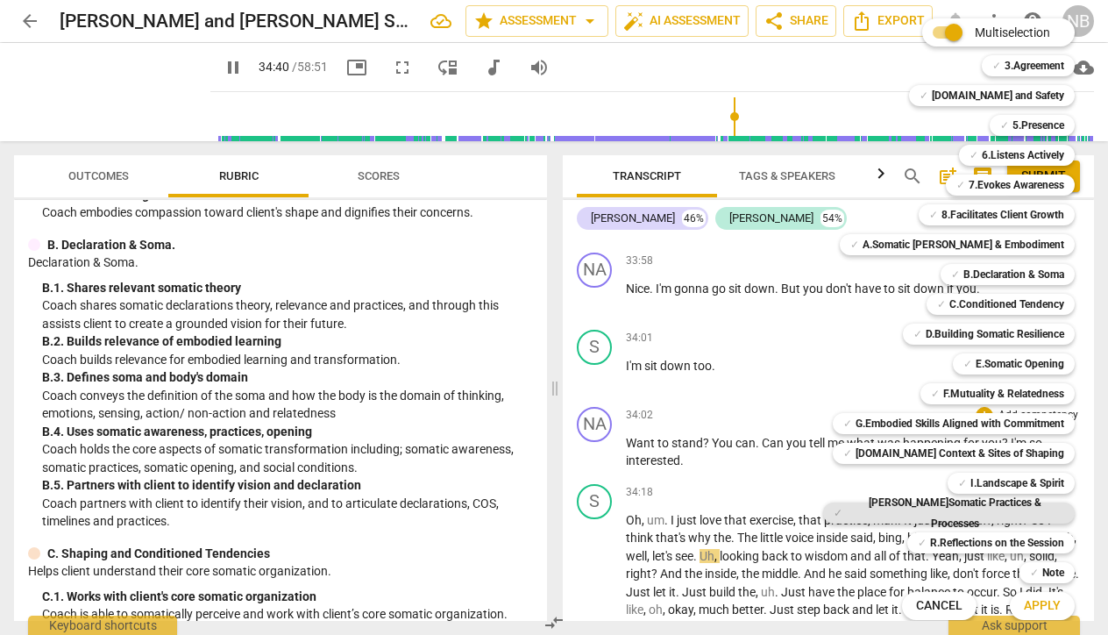
click at [949, 513] on b "J.Somatic Practices & Processes" at bounding box center [955, 513] width 218 height 42
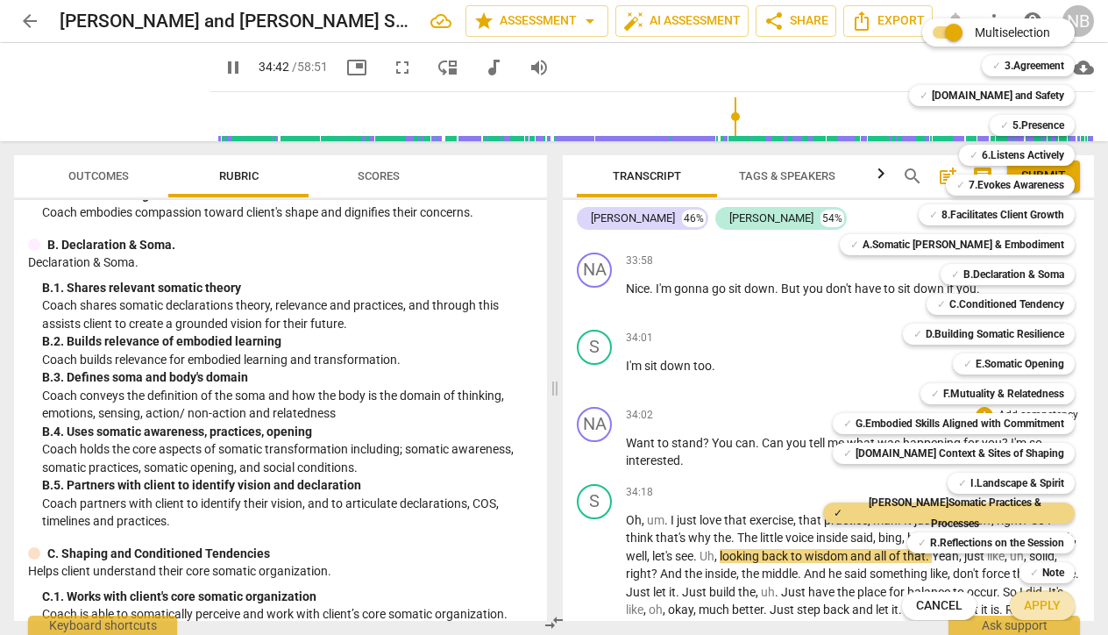
click at [1025, 613] on span "Apply" at bounding box center [1042, 606] width 37 height 18
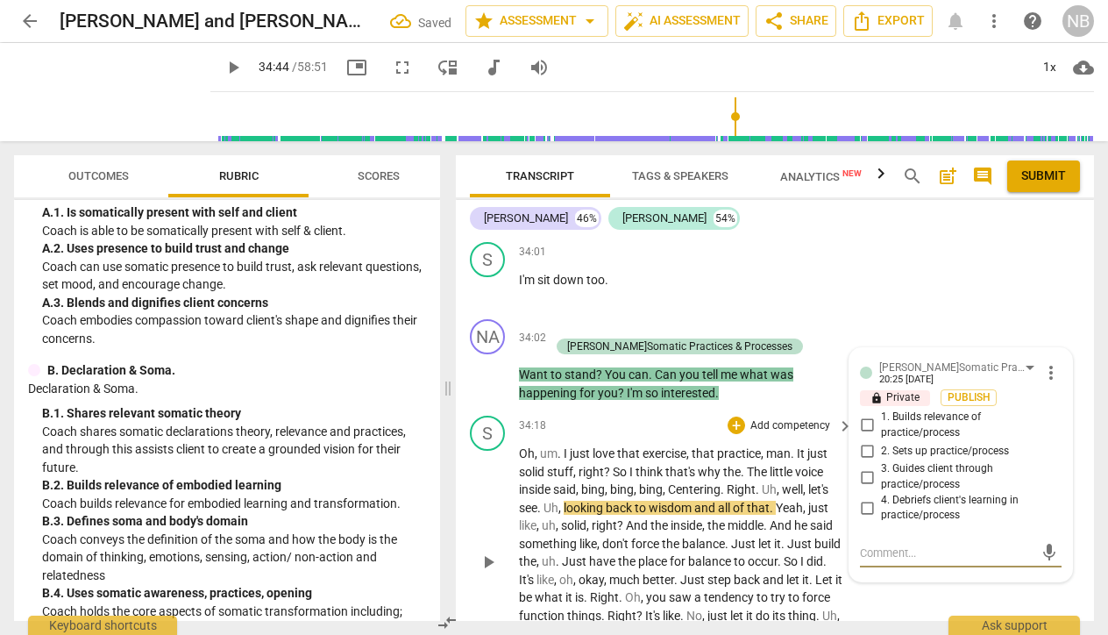
scroll to position [13907, 0]
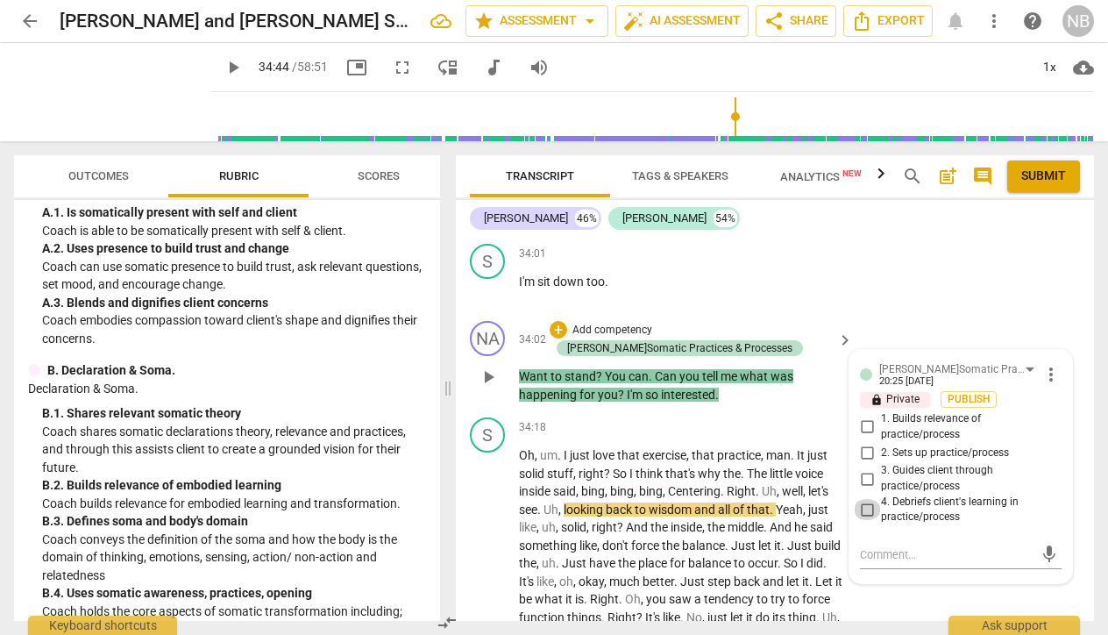
click at [866, 499] on input "4. Debriefs client's learning in practice/process" at bounding box center [867, 509] width 28 height 21
click at [820, 555] on p "Oh , um . I just love that exercise , that practice , man . It just solid stuff…" at bounding box center [681, 563] width 325 height 234
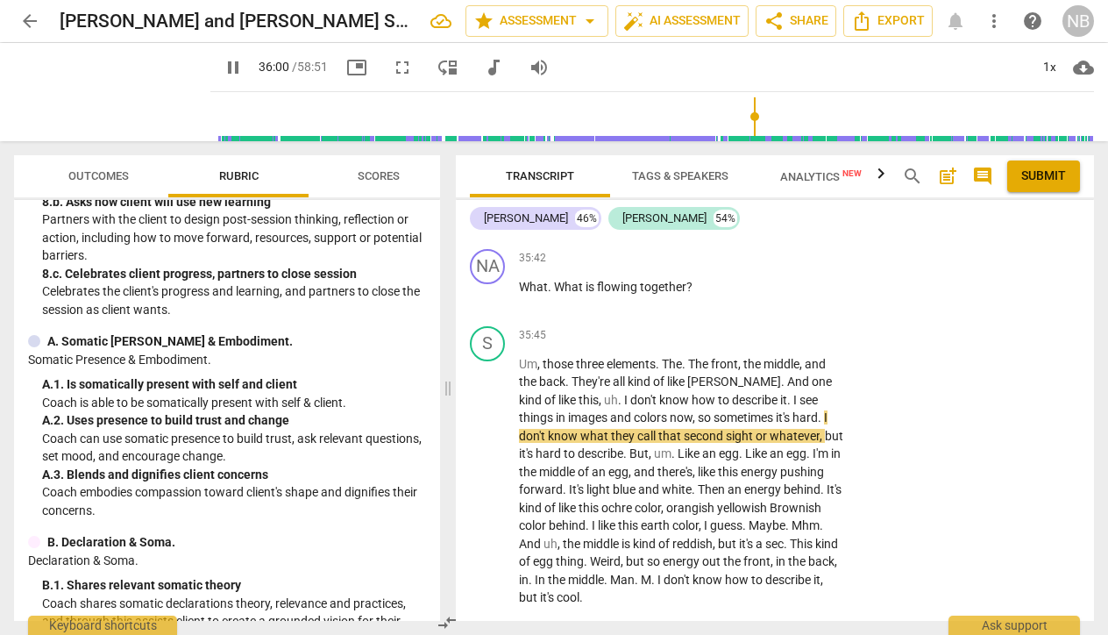
scroll to position [1623, 0]
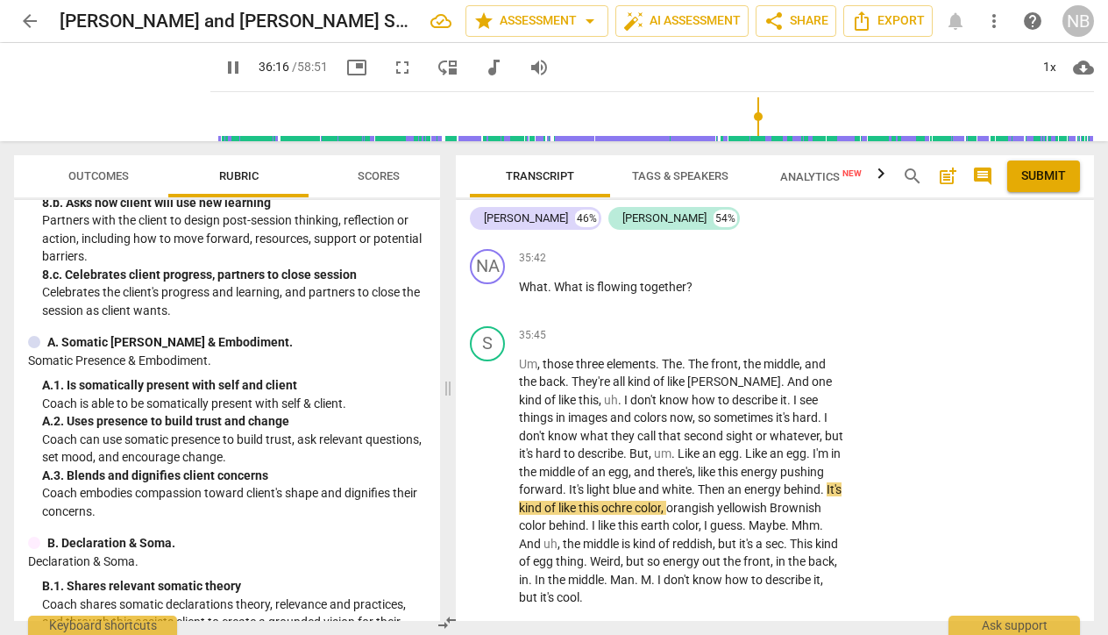
click at [768, 622] on p "Add competency" at bounding box center [790, 630] width 83 height 16
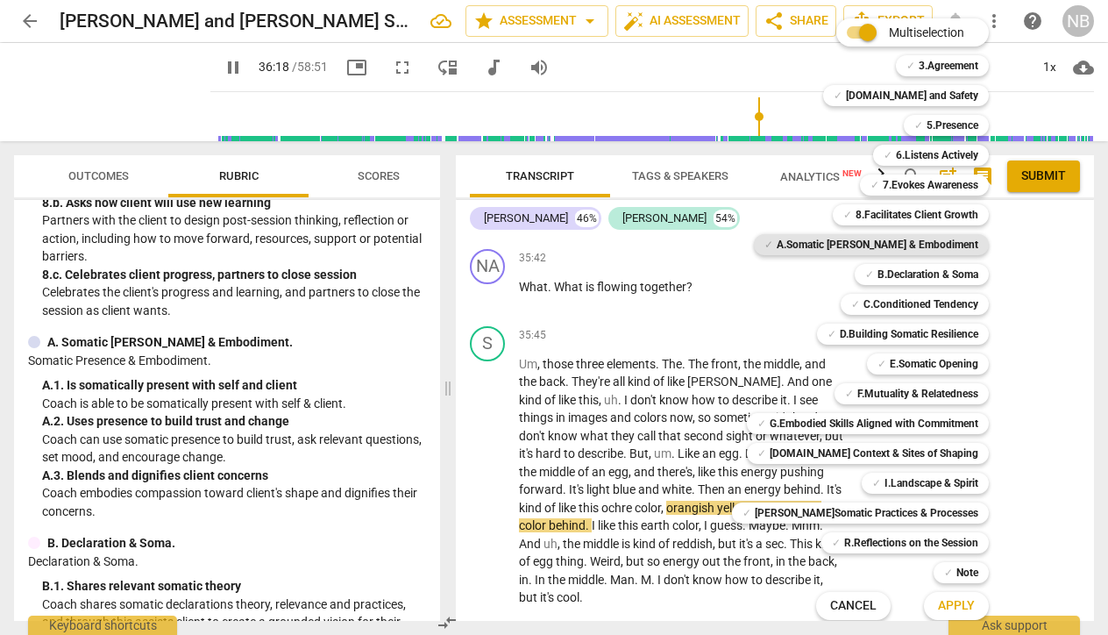
click at [879, 246] on b "A.Somatic Presence & Embodiment" at bounding box center [878, 244] width 202 height 21
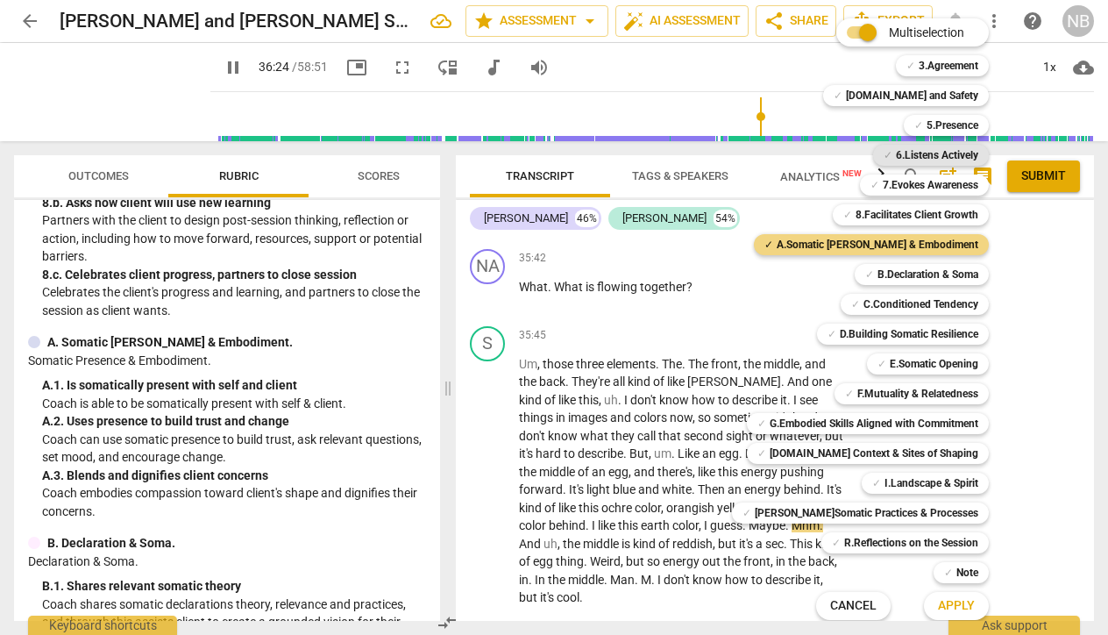
click at [896, 152] on b "6.Listens Actively" at bounding box center [937, 155] width 82 height 21
click at [938, 607] on span "Apply" at bounding box center [956, 606] width 37 height 18
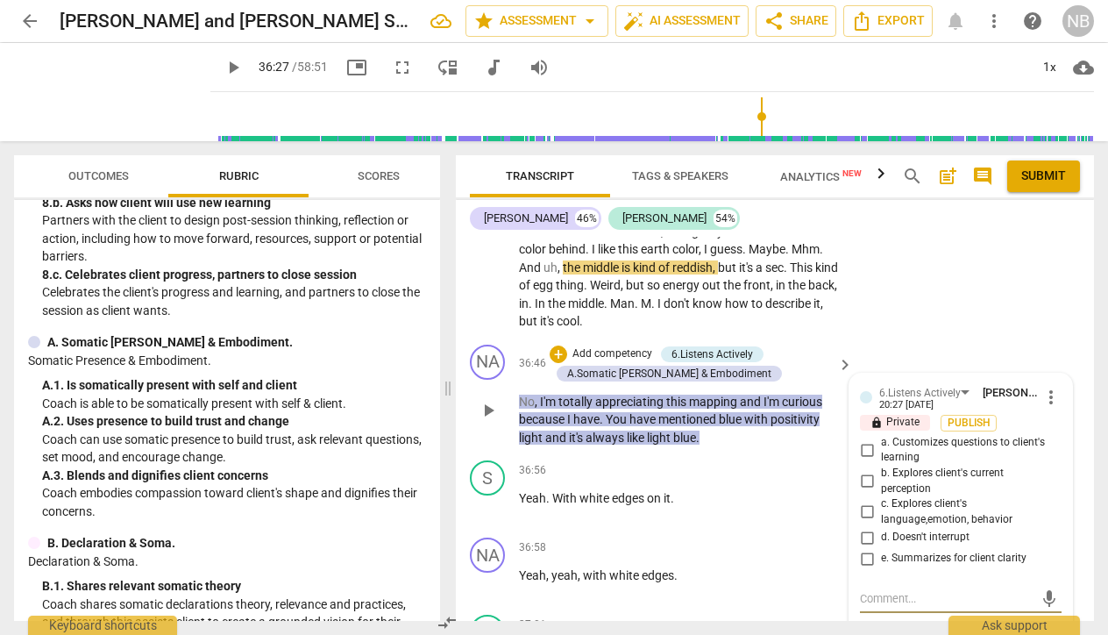
scroll to position [14597, 0]
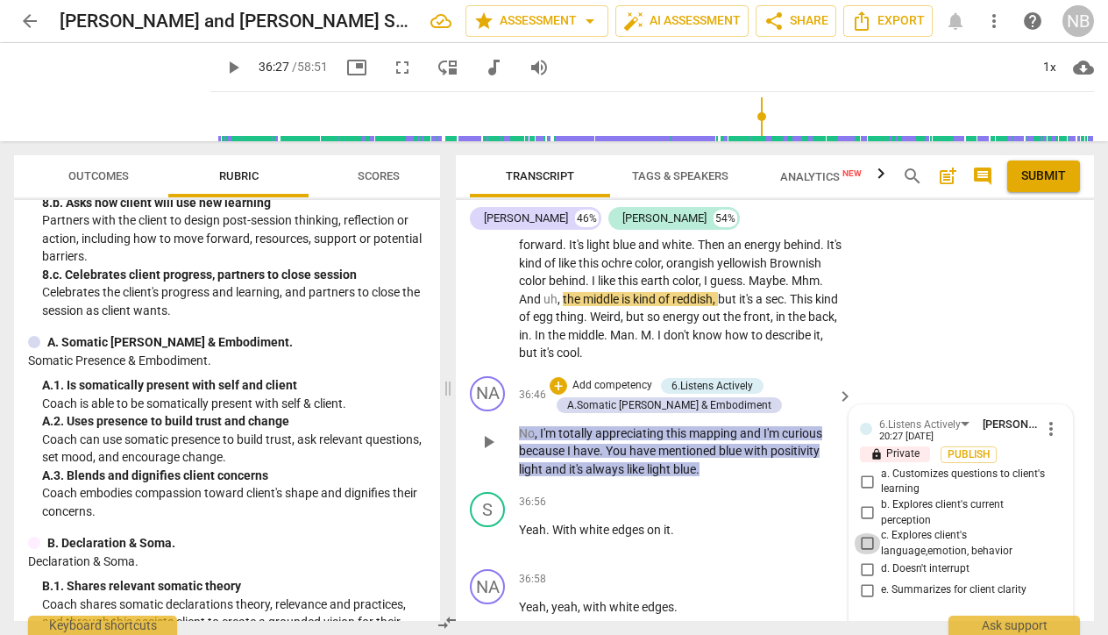
click at [863, 533] on input "c. Explores client's language,emotion, behavior" at bounding box center [867, 543] width 28 height 21
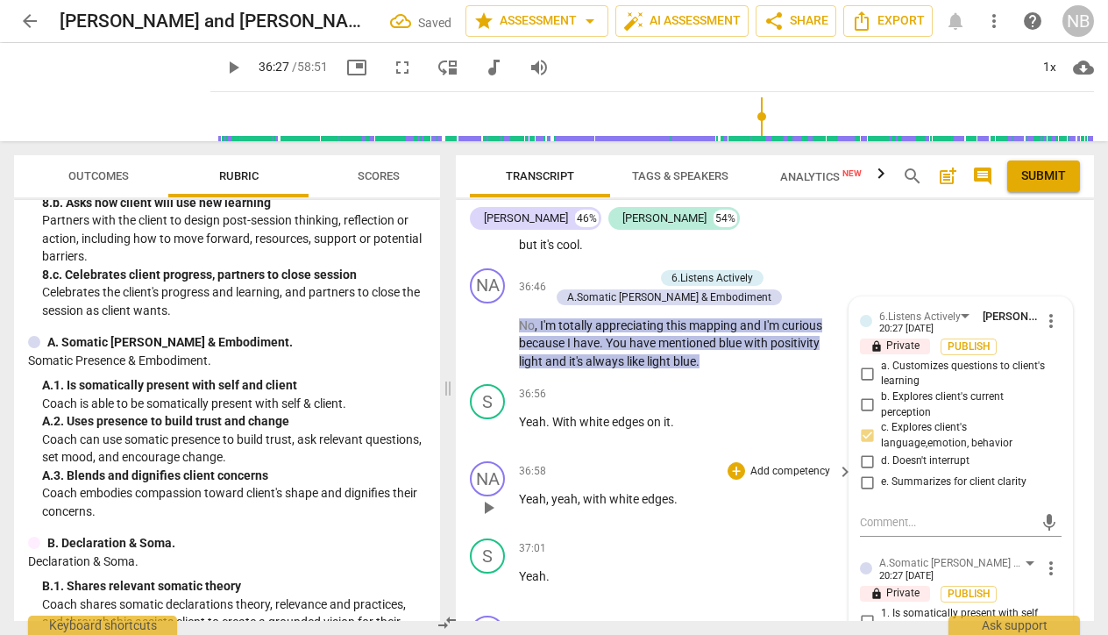
scroll to position [14709, 0]
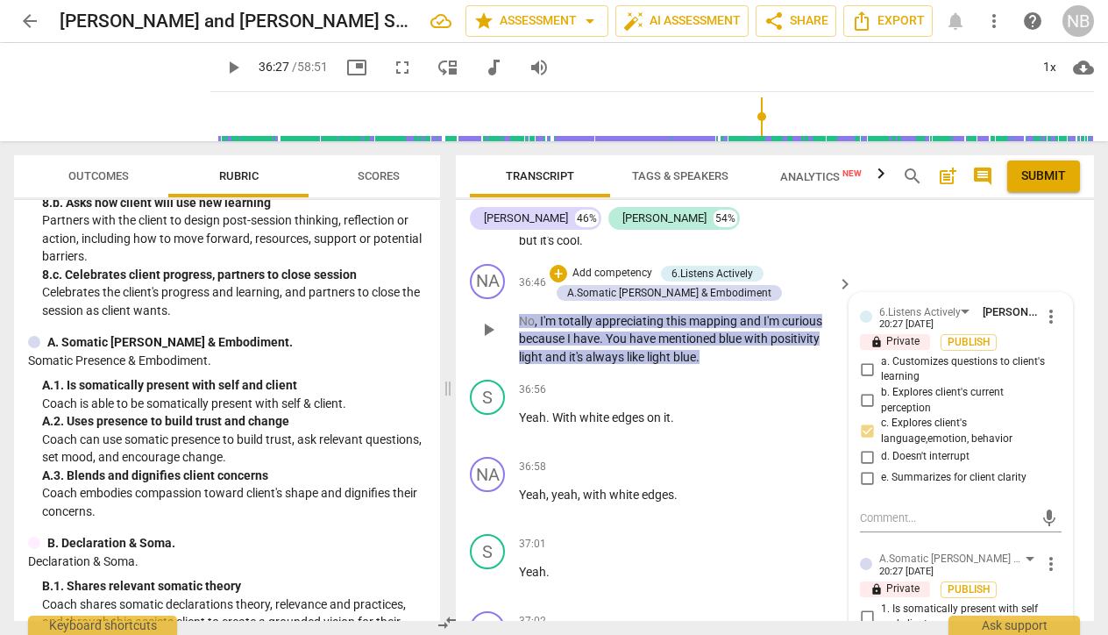
click at [864, 634] on input "2. Uses presence to build trust and change" at bounding box center [867, 646] width 28 height 21
click at [739, 380] on div "36:56 + Add competency keyboard_arrow_right Yeah . With white edges on it ." at bounding box center [687, 411] width 336 height 63
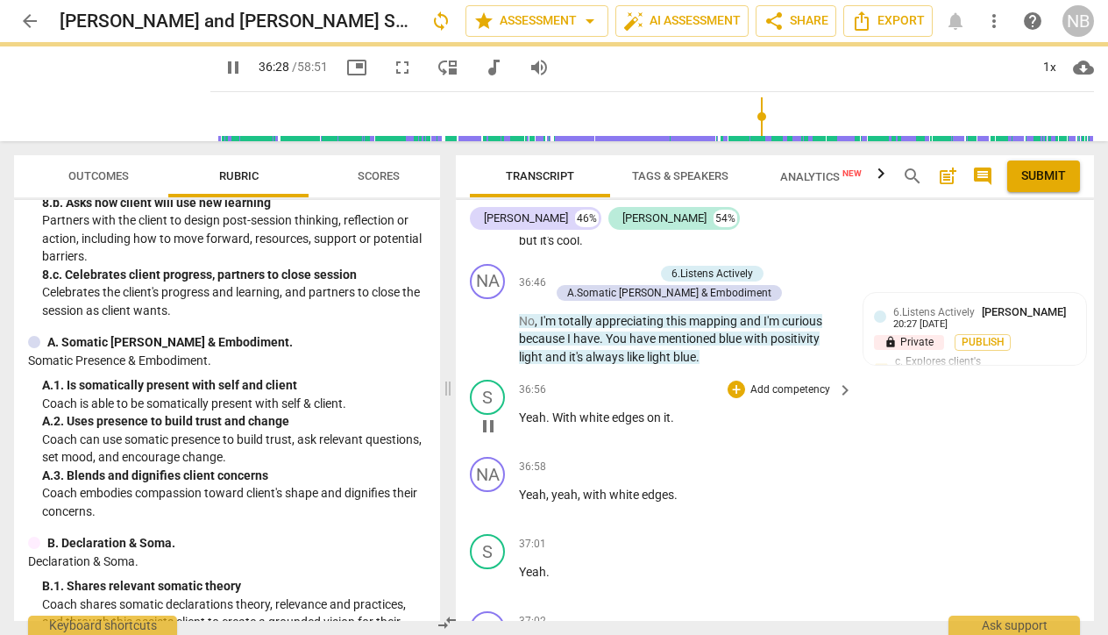
click at [488, 415] on span "pause" at bounding box center [488, 425] width 21 height 21
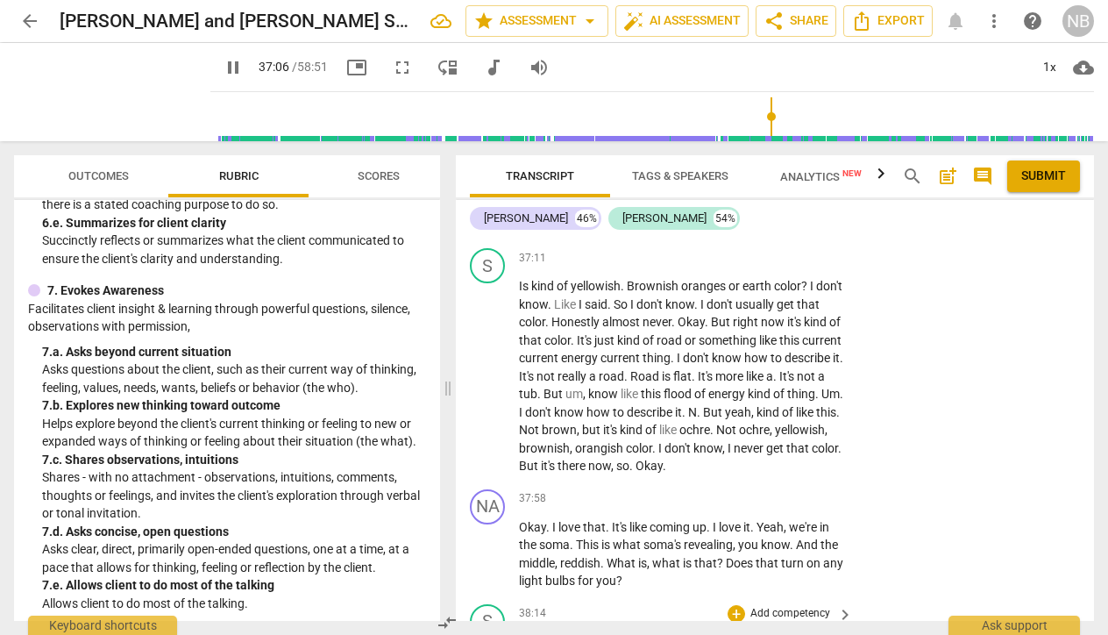
scroll to position [15402, 0]
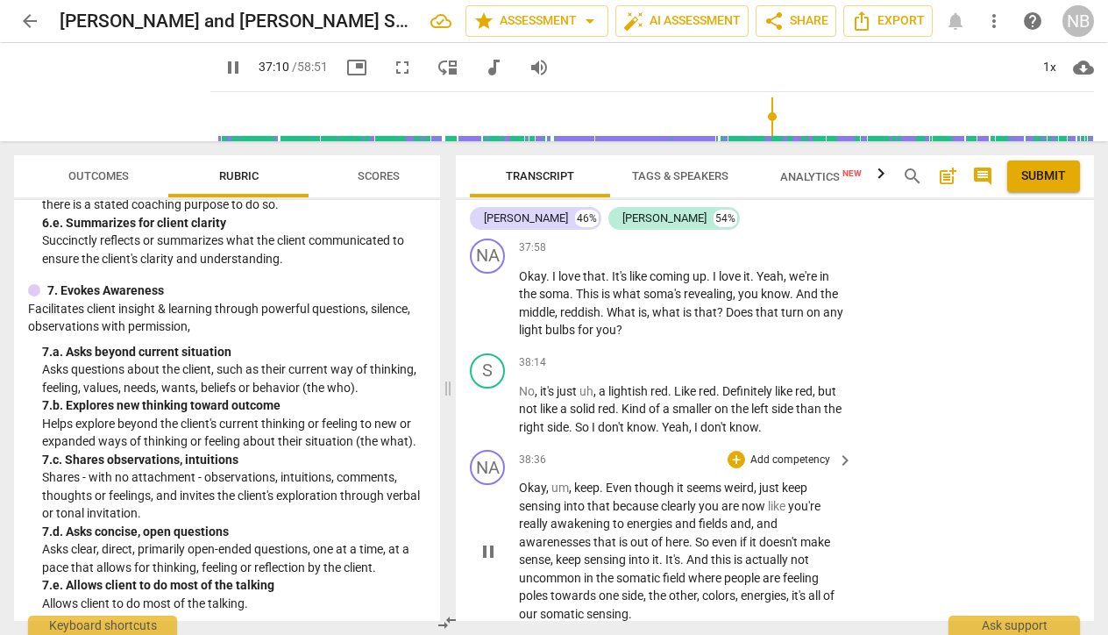
click at [776, 452] on p "Add competency" at bounding box center [790, 460] width 83 height 16
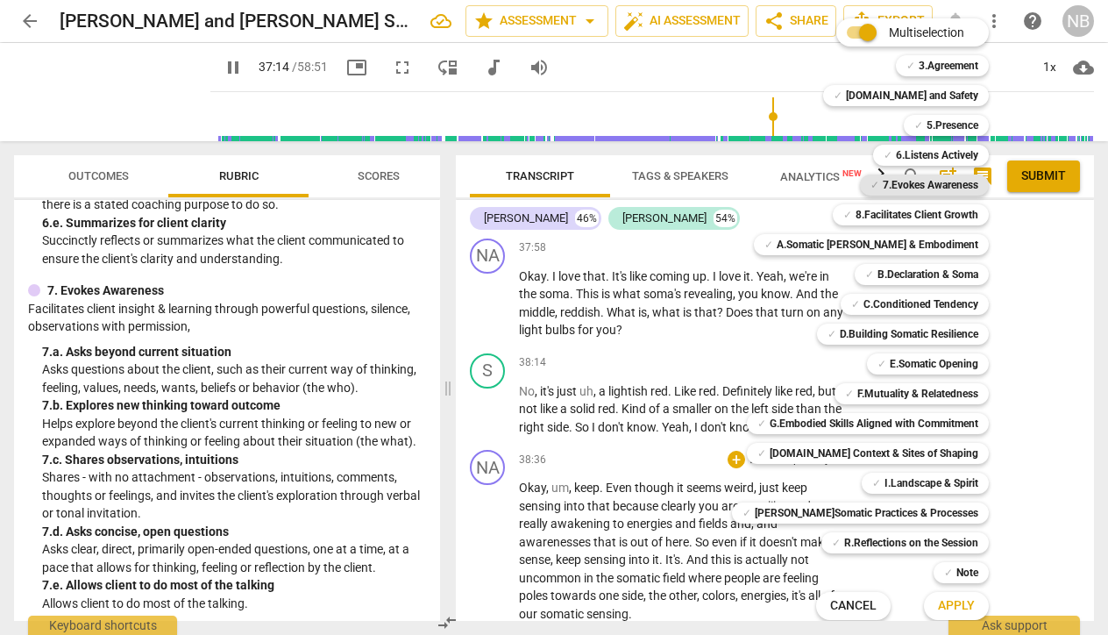
click at [892, 183] on b "7.Evokes Awareness" at bounding box center [931, 184] width 96 height 21
click at [938, 601] on span "Apply" at bounding box center [956, 606] width 37 height 18
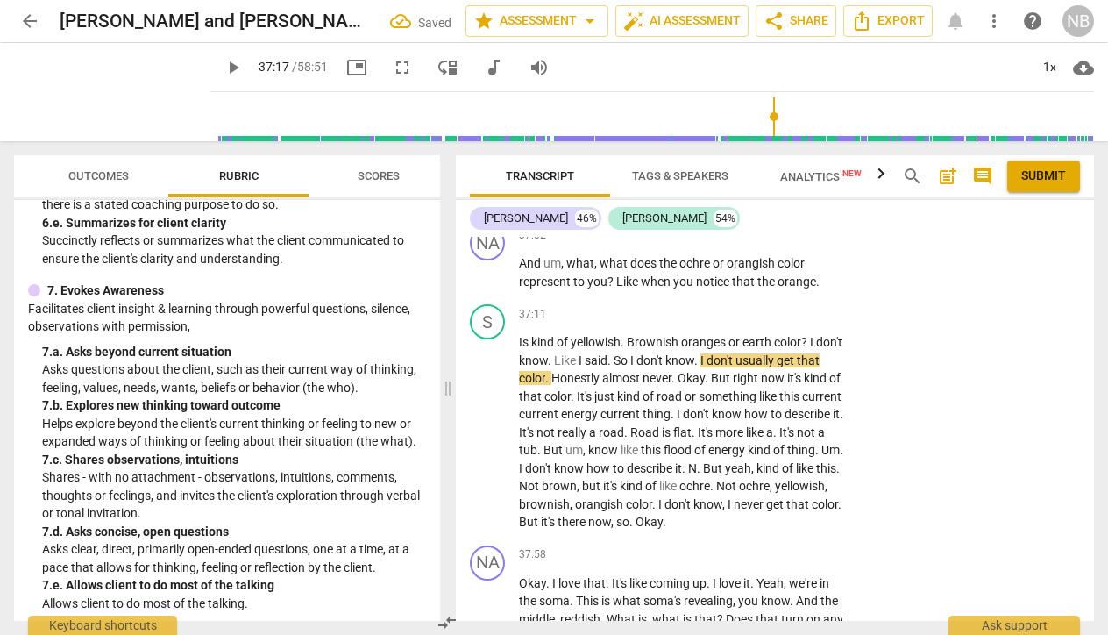
scroll to position [15541, 0]
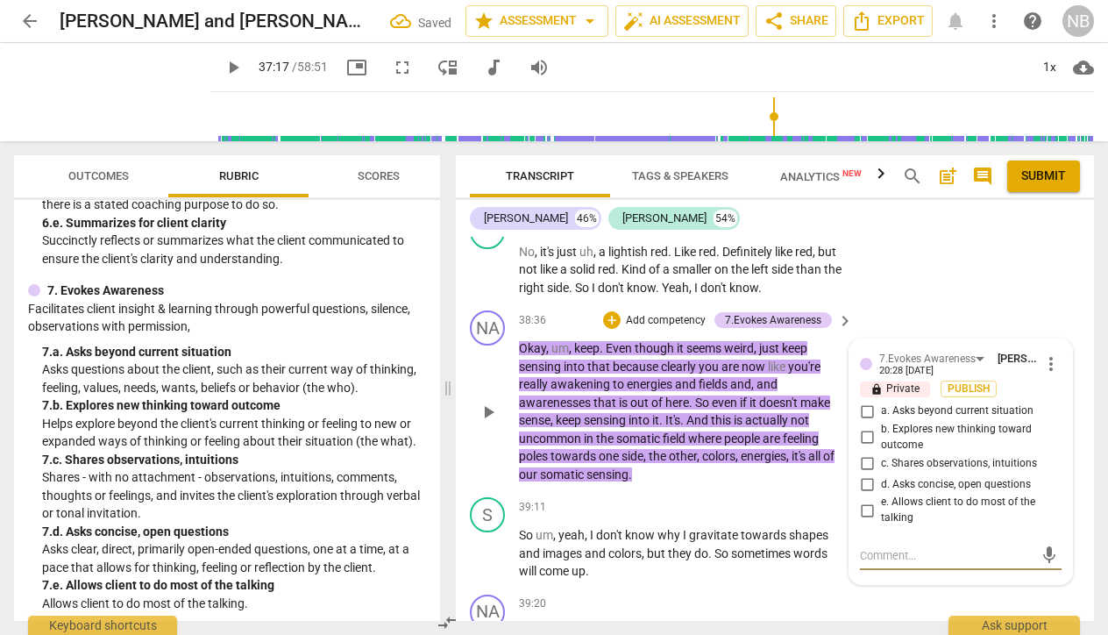
click at [868, 452] on input "c. Shares observations, intuitions" at bounding box center [867, 462] width 28 height 21
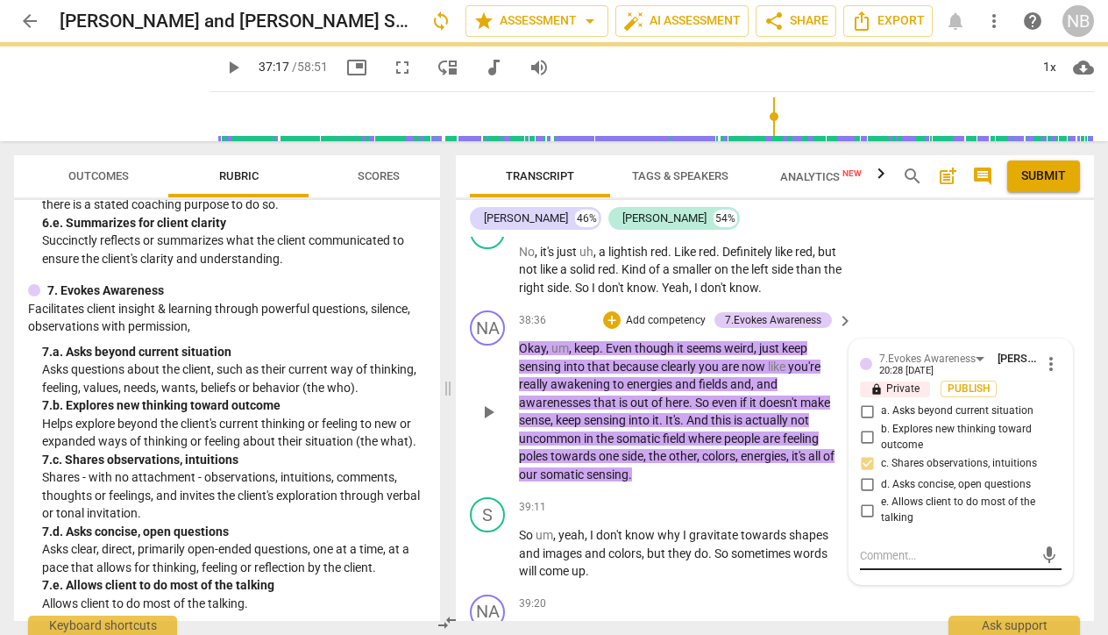
click at [897, 547] on textarea at bounding box center [947, 555] width 174 height 17
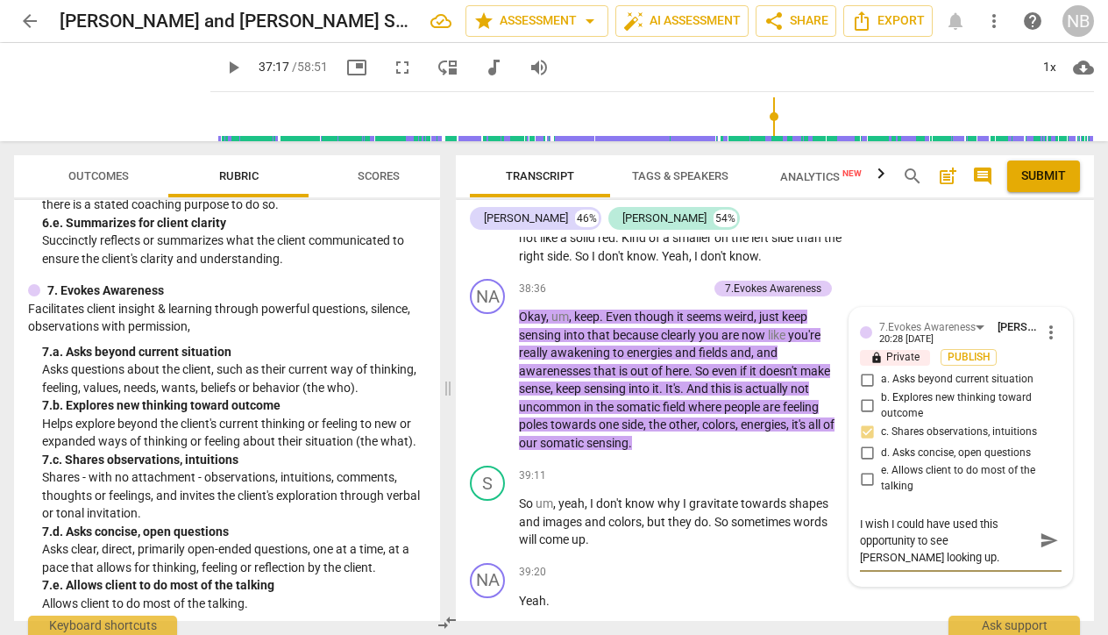
scroll to position [15574, 0]
click at [1040, 529] on span "send" at bounding box center [1049, 538] width 19 height 19
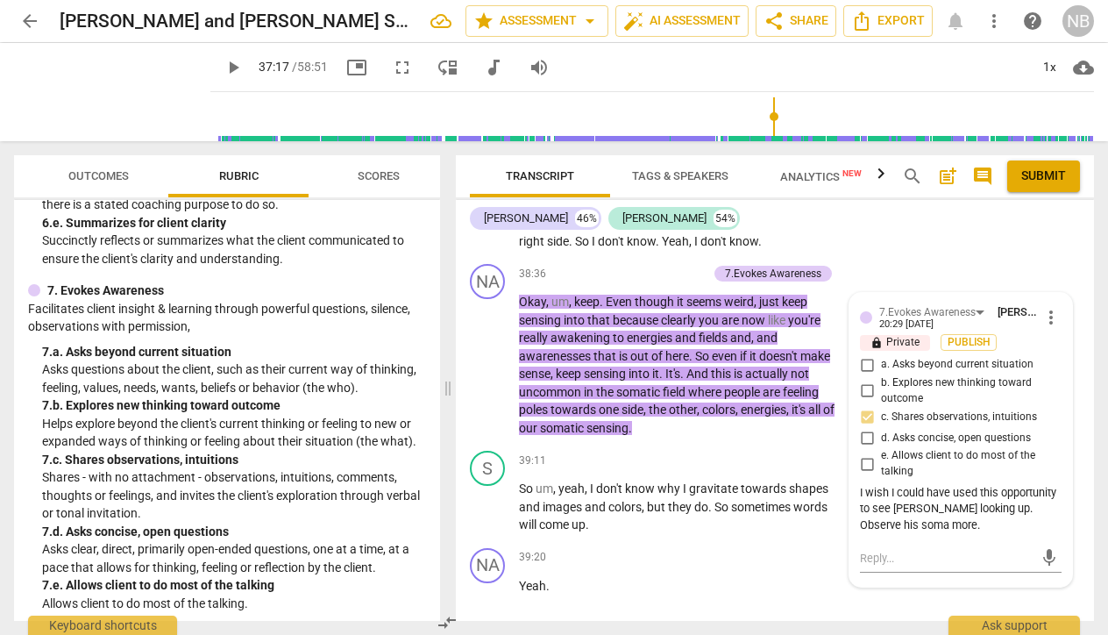
scroll to position [15603, 0]
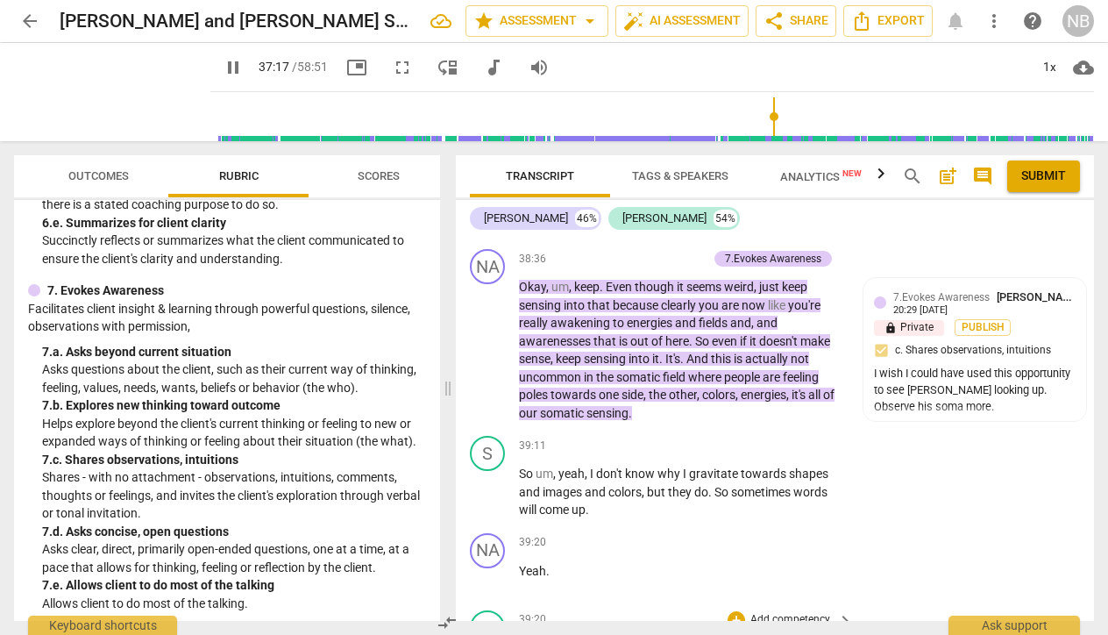
scroll to position [15679, 0]
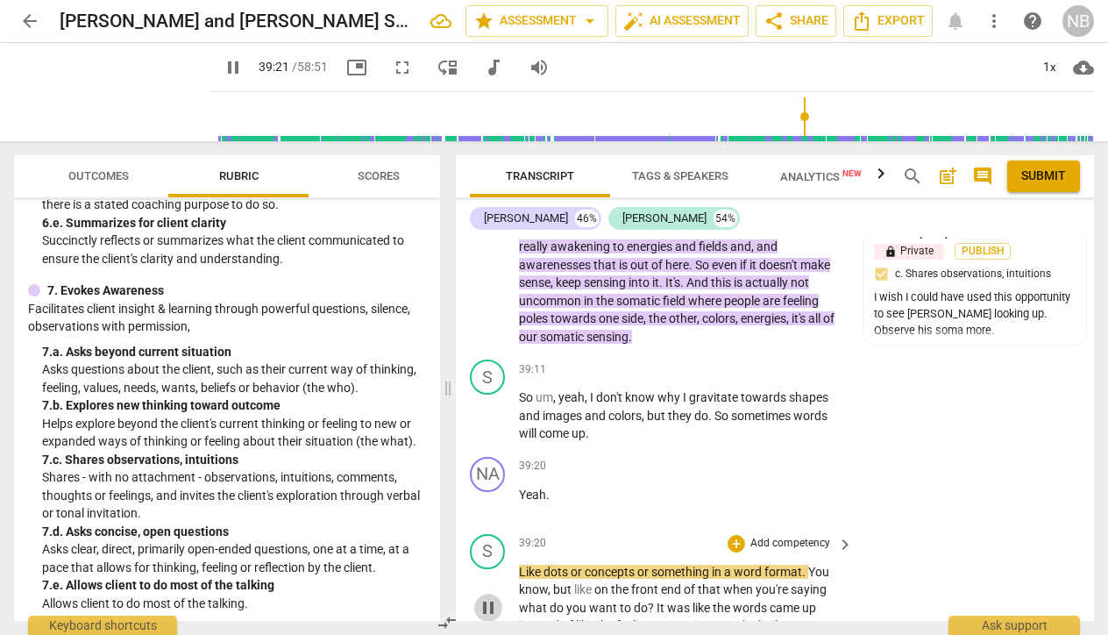
click at [487, 597] on span "pause" at bounding box center [488, 607] width 21 height 21
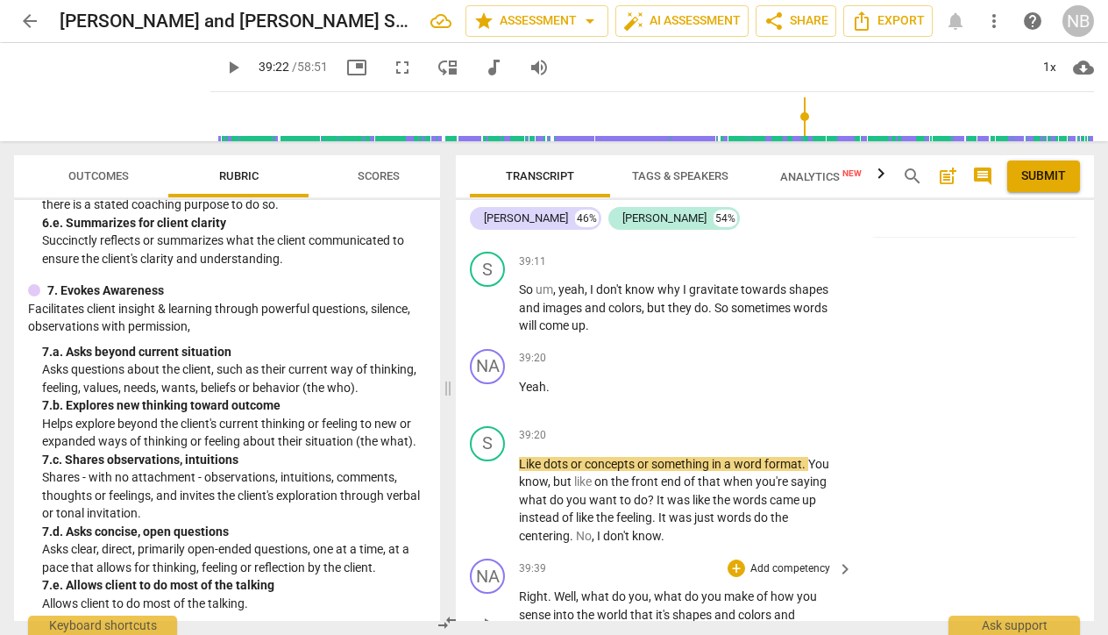
scroll to position [15789, 0]
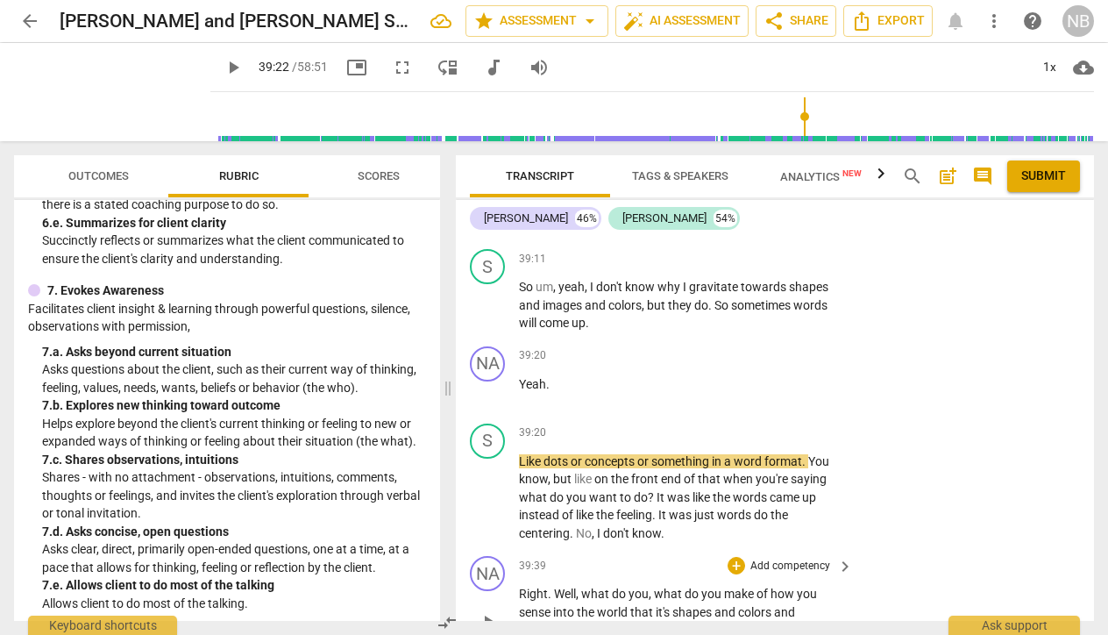
click at [486, 611] on span "play_arrow" at bounding box center [488, 621] width 21 height 21
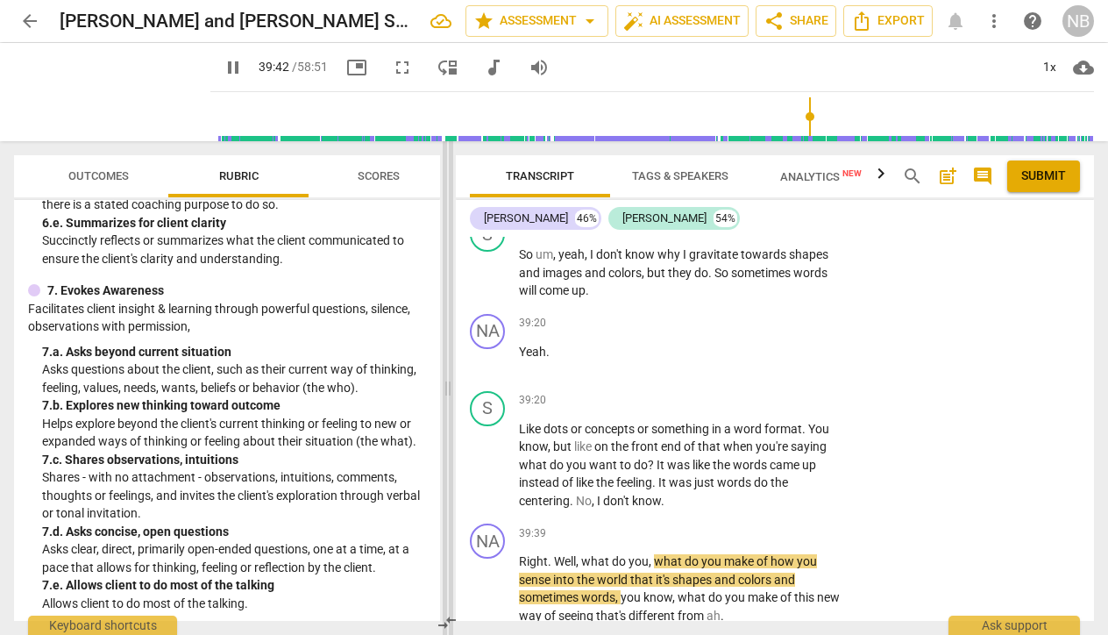
scroll to position [15824, 0]
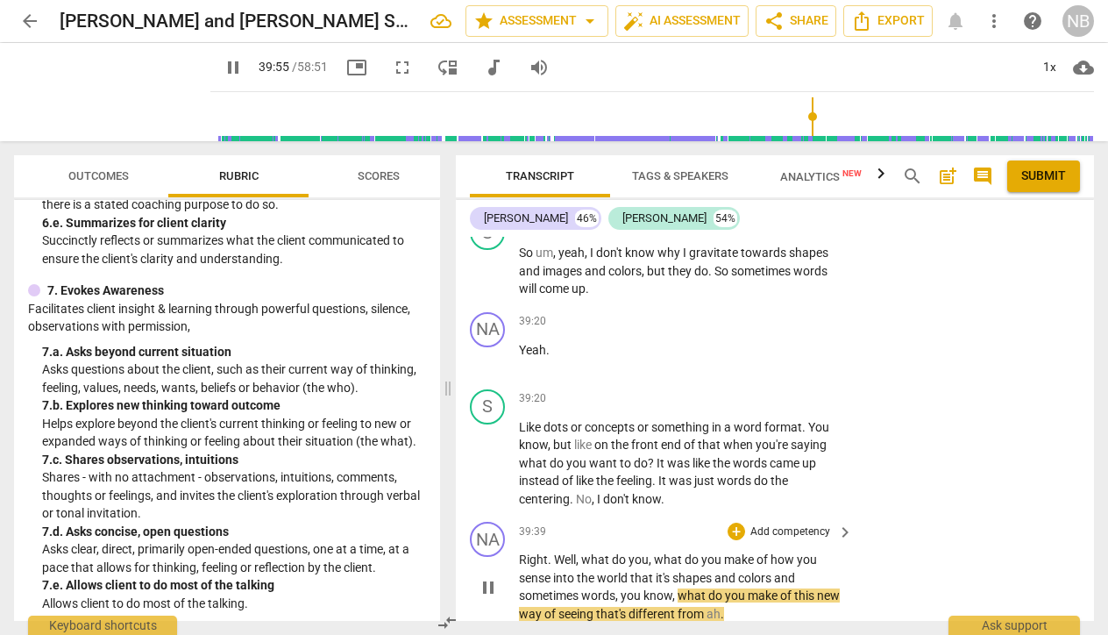
click at [777, 524] on p "Add competency" at bounding box center [790, 532] width 83 height 16
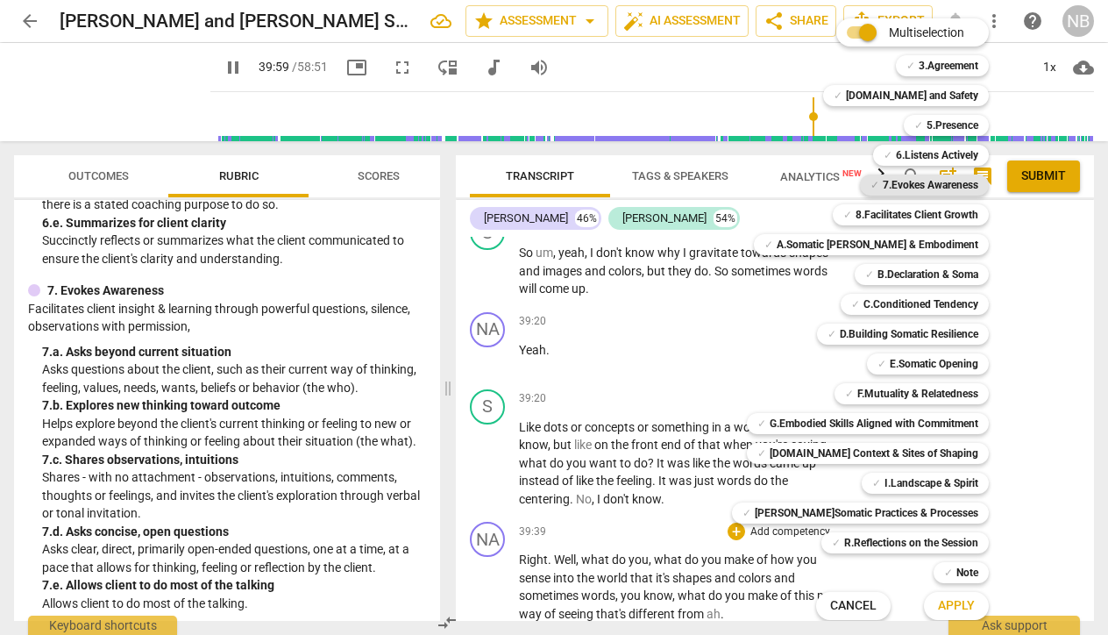
click at [883, 190] on b "7.Evokes Awareness" at bounding box center [931, 184] width 96 height 21
click at [938, 604] on span "Apply" at bounding box center [956, 606] width 37 height 18
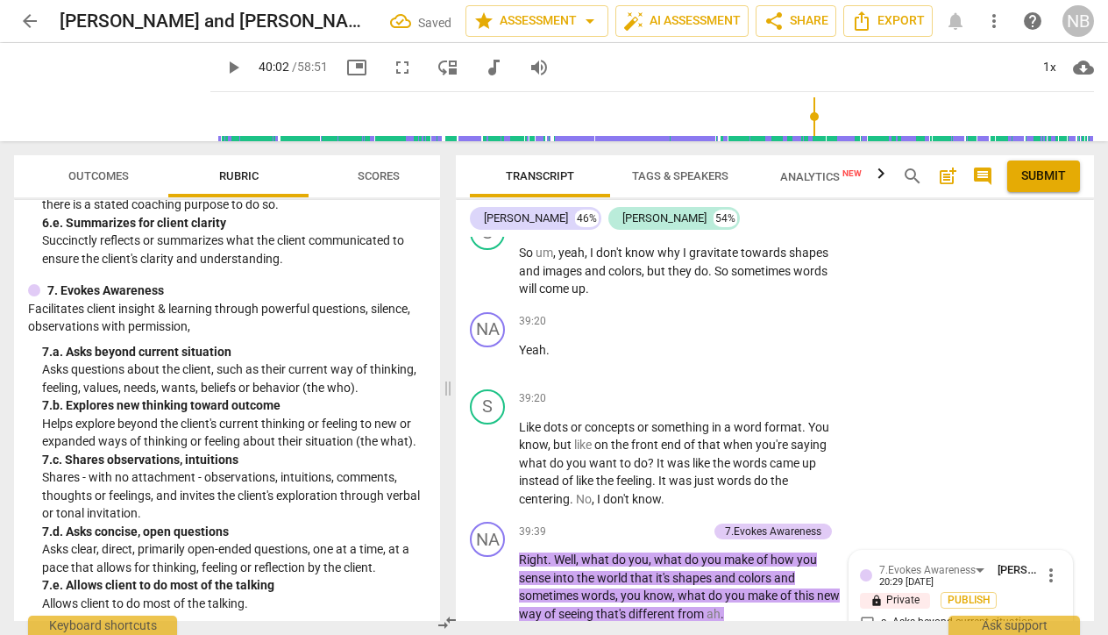
scroll to position [16028, 0]
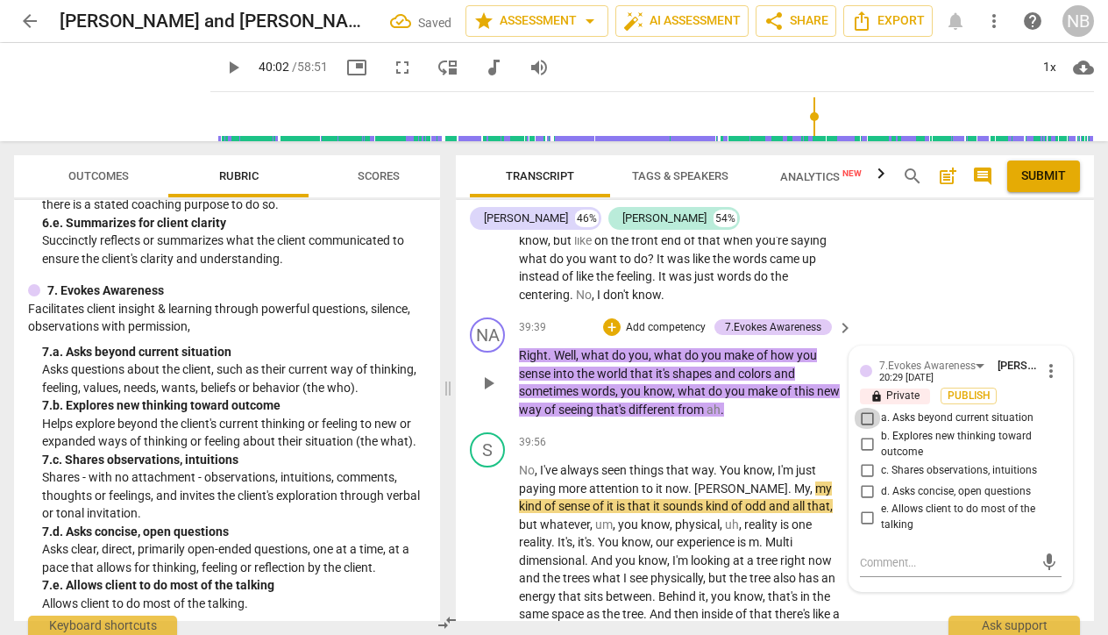
click at [867, 408] on input "a. Asks beyond current situation" at bounding box center [867, 418] width 28 height 21
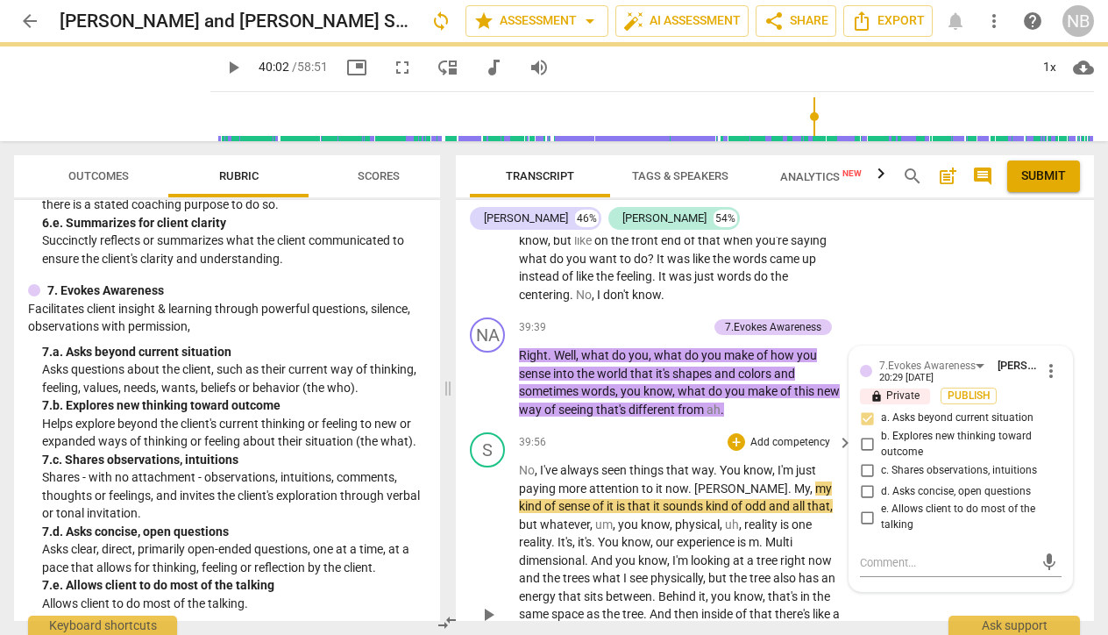
click at [884, 582] on div "S play_arrow pause 39:56 + Add competency keyboard_arrow_right No , I've always…" at bounding box center [775, 599] width 638 height 349
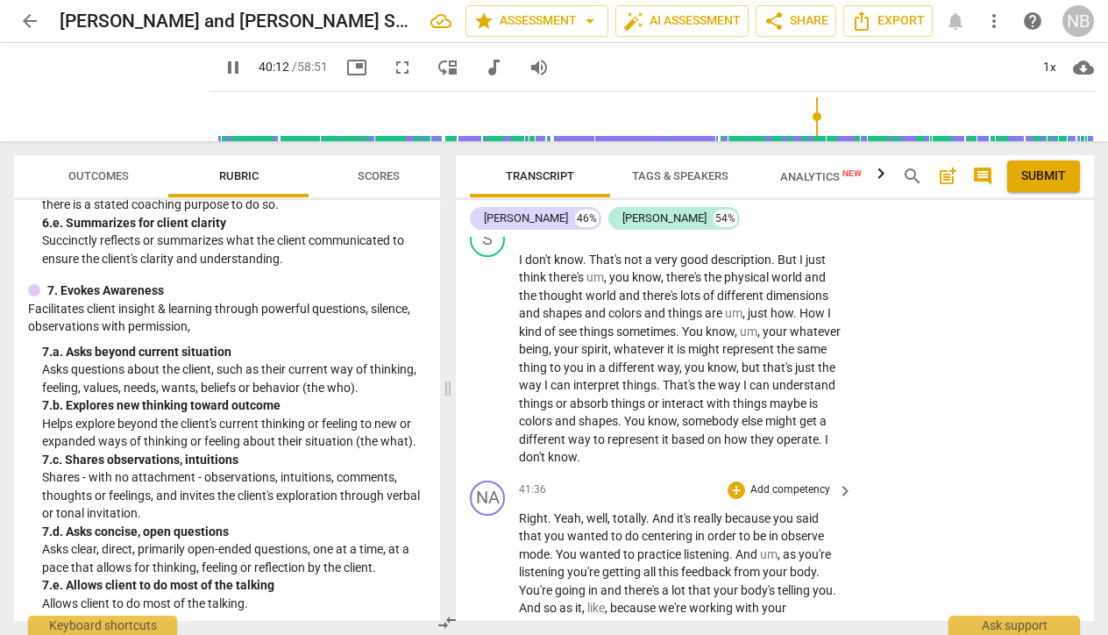
scroll to position [16716, 0]
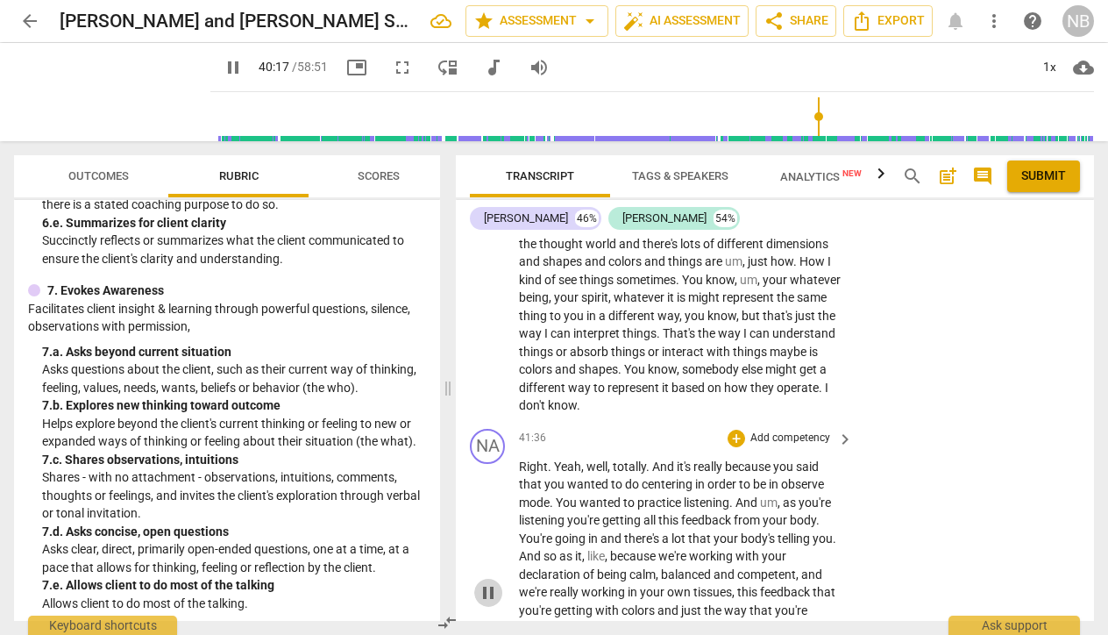
click at [490, 582] on span "pause" at bounding box center [488, 592] width 21 height 21
click at [493, 582] on span "play_arrow" at bounding box center [488, 592] width 21 height 21
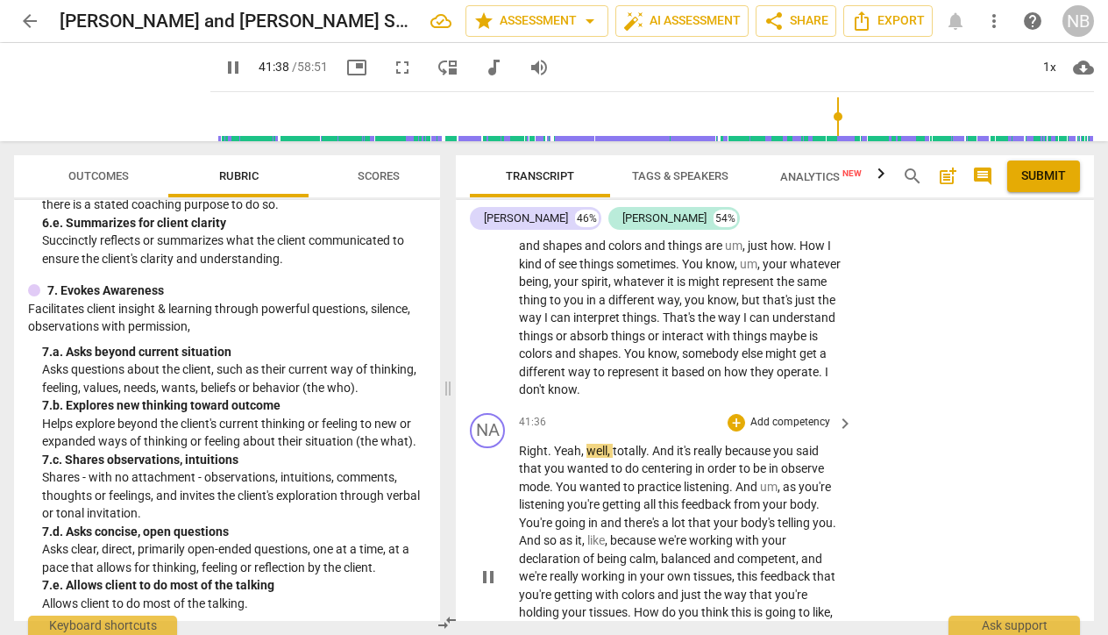
scroll to position [16707, 0]
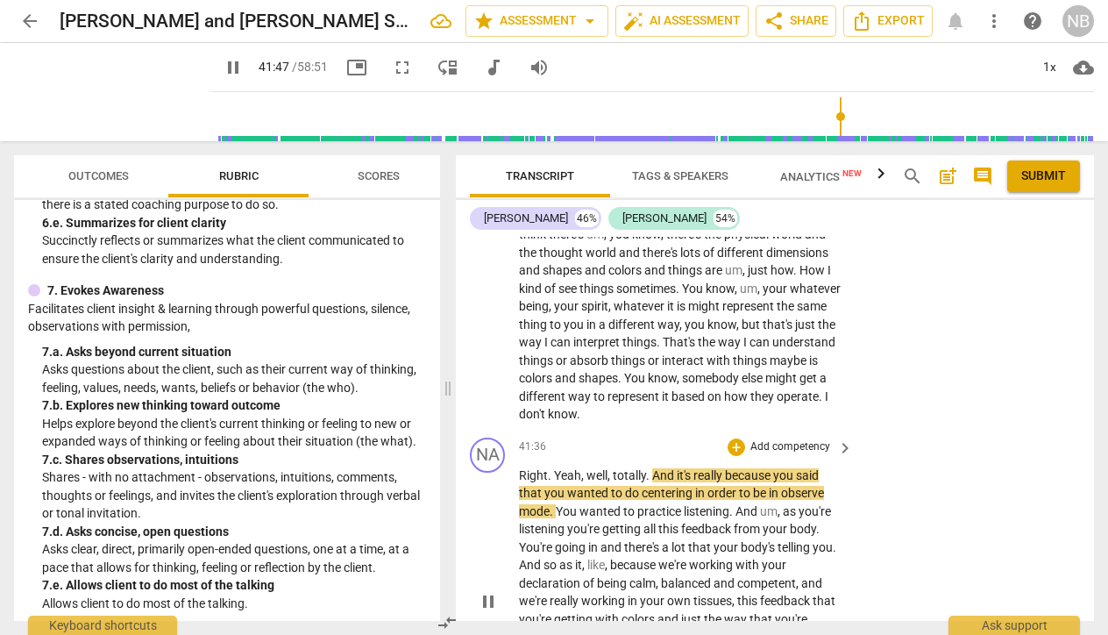
click at [775, 439] on p "Add competency" at bounding box center [790, 447] width 83 height 16
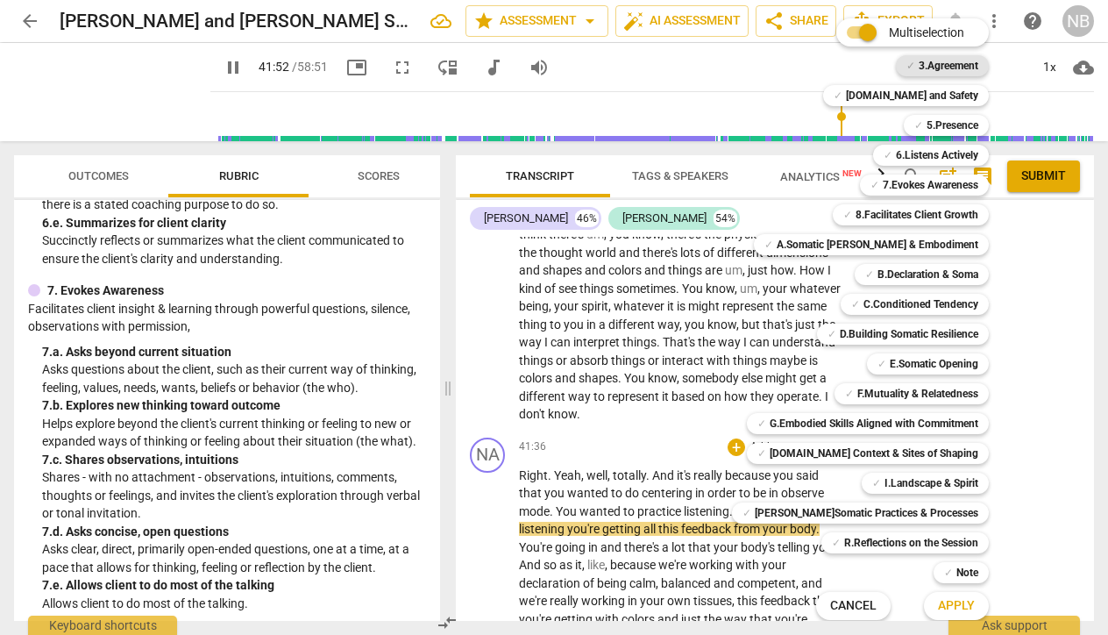
click at [919, 65] on b "3.Agreement" at bounding box center [949, 65] width 60 height 21
click at [941, 610] on span "Apply" at bounding box center [956, 606] width 37 height 18
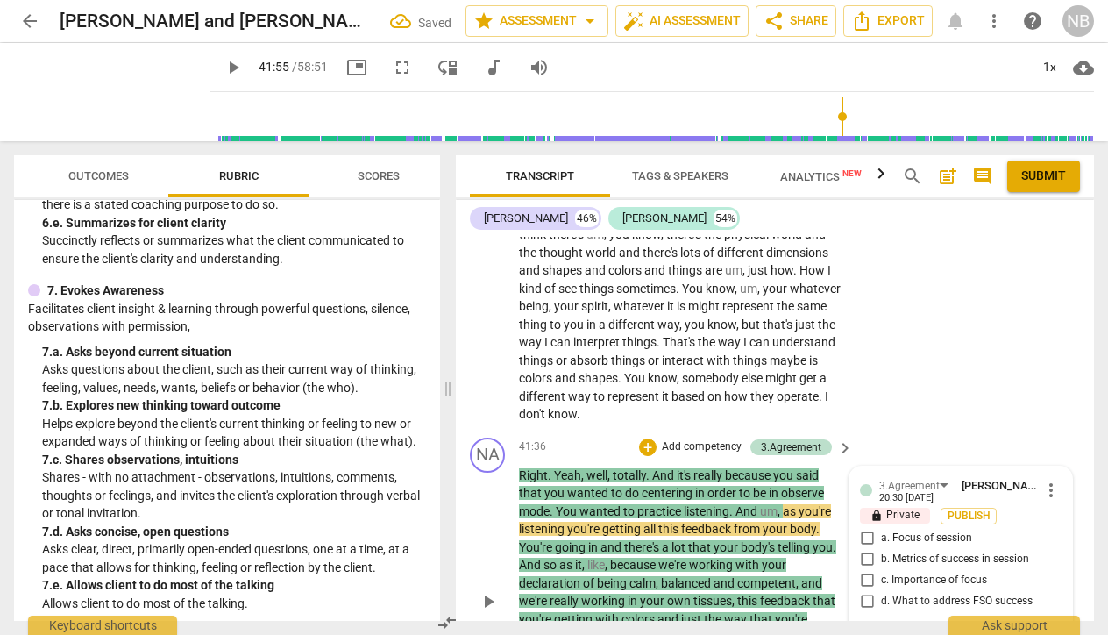
click at [753, 439] on div "3.Agreement" at bounding box center [791, 447] width 82 height 16
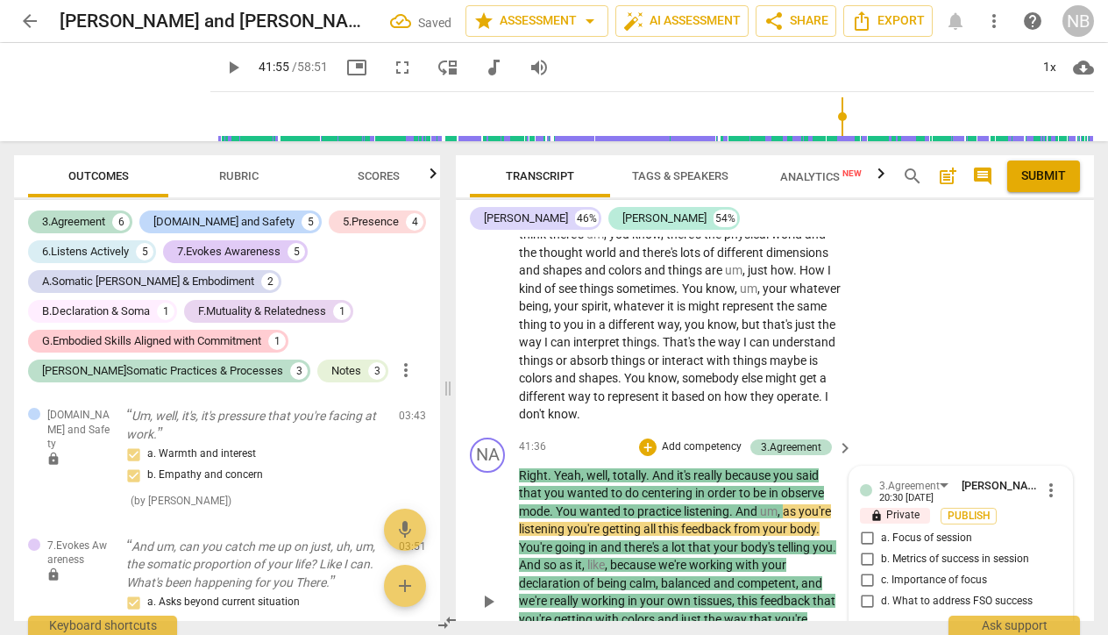
click at [732, 439] on p "Add competency" at bounding box center [701, 447] width 83 height 16
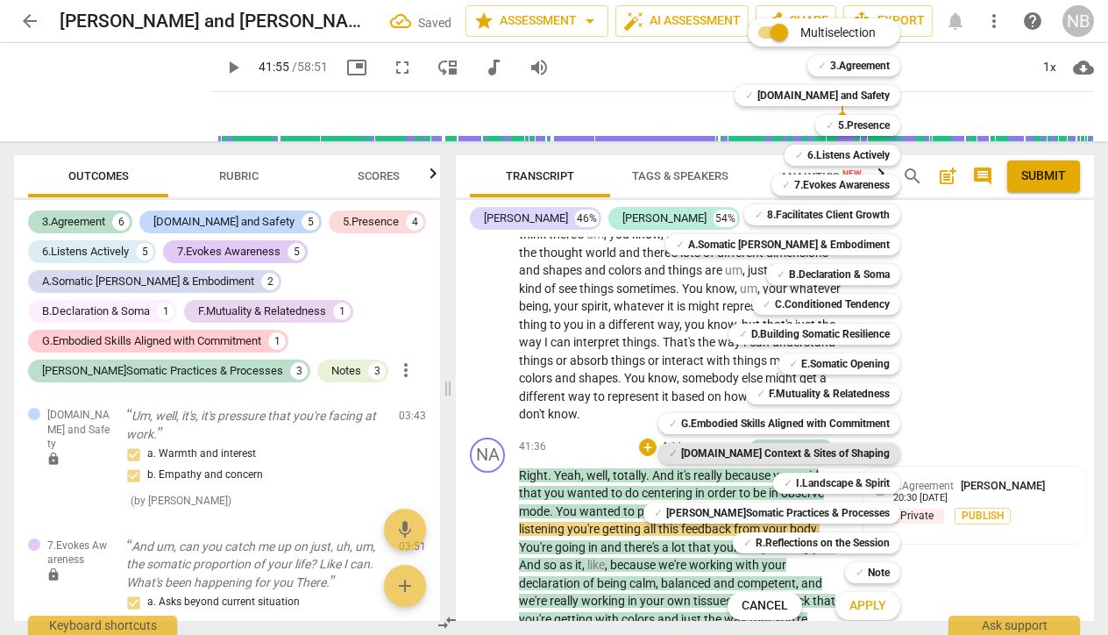
click at [864, 451] on b "H.Social Context & Sites of Shaping" at bounding box center [785, 453] width 209 height 21
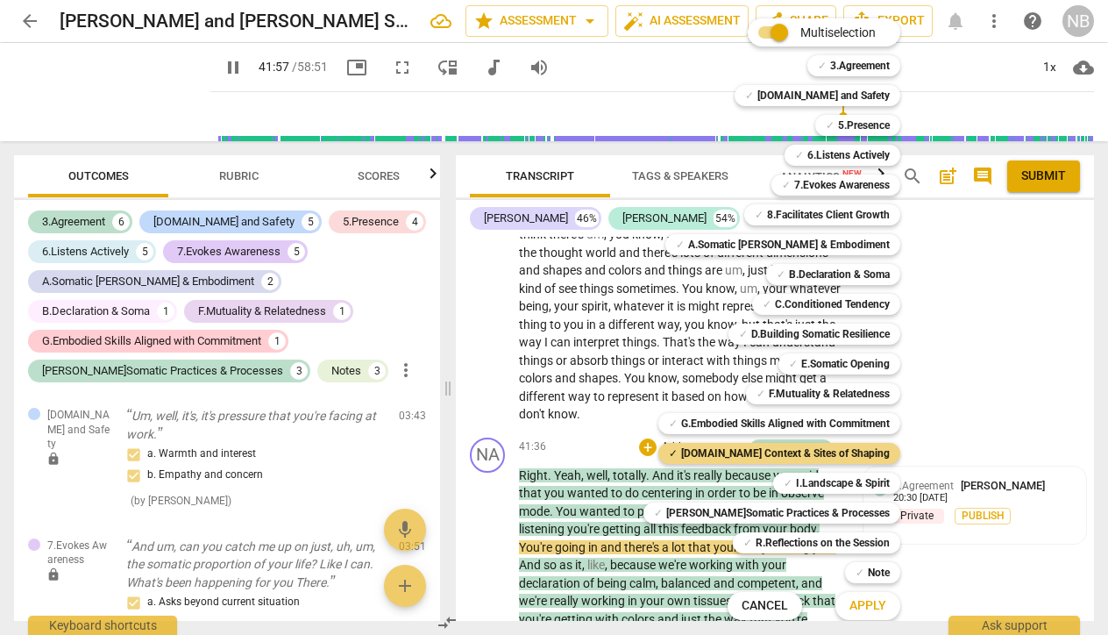
scroll to position [10312, 0]
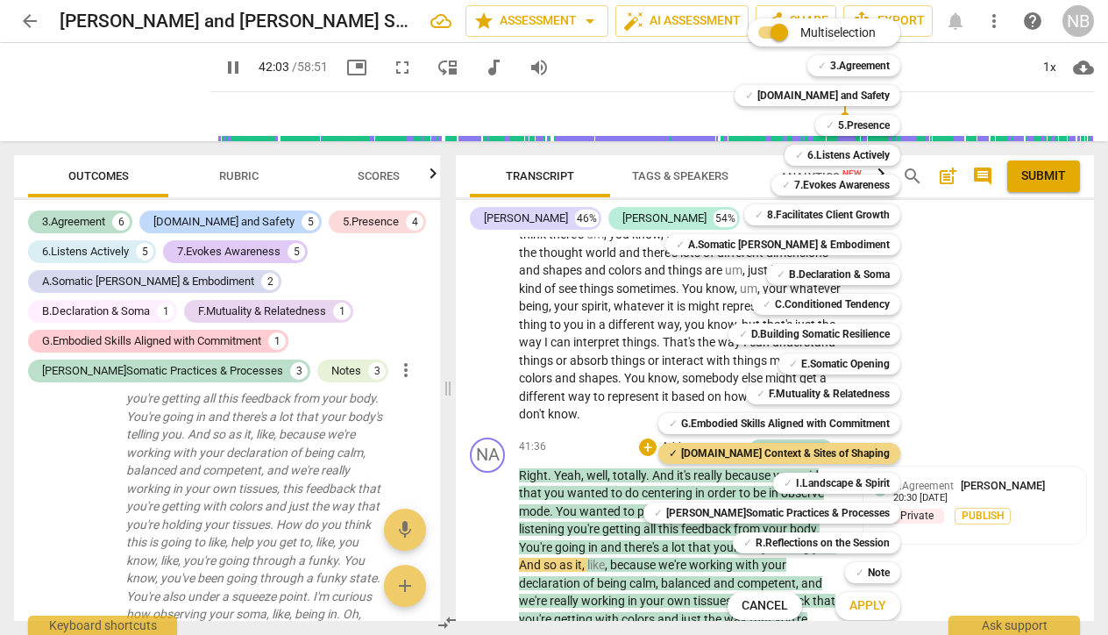
click at [992, 417] on div at bounding box center [554, 317] width 1108 height 635
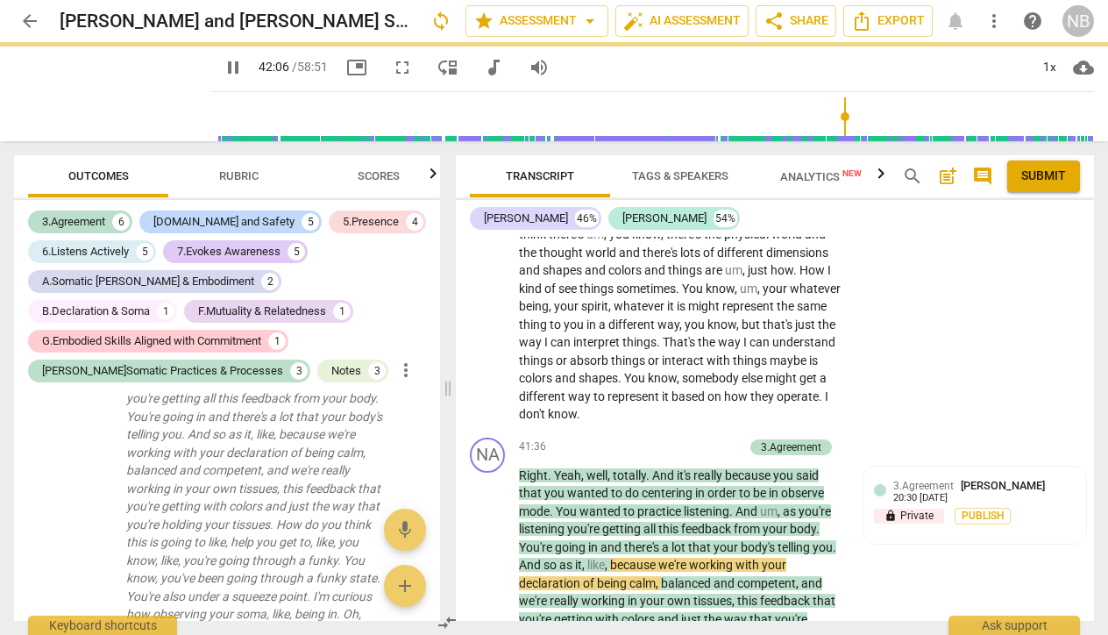
click at [754, 603] on div at bounding box center [554, 317] width 1108 height 635
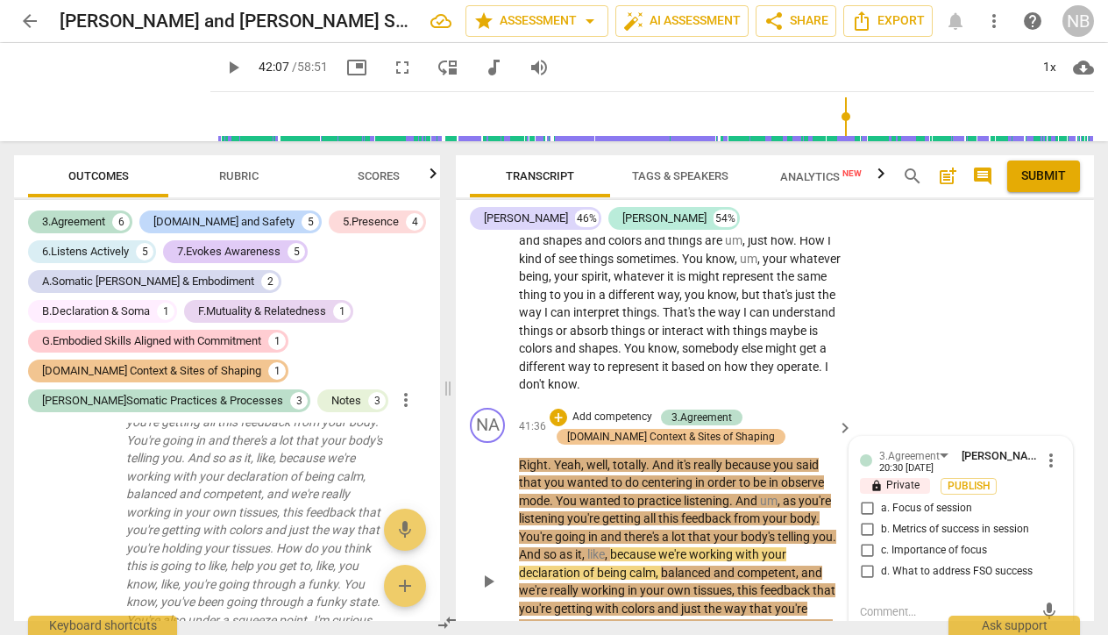
scroll to position [16731, 0]
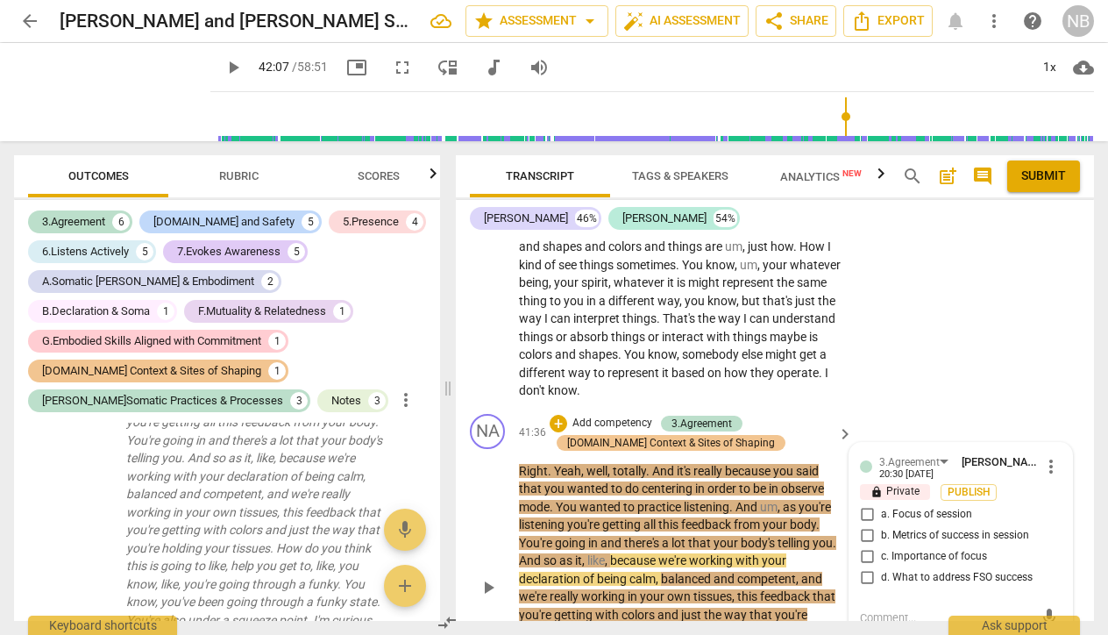
click at [477, 449] on div "play_arrow pause" at bounding box center [496, 588] width 45 height 278
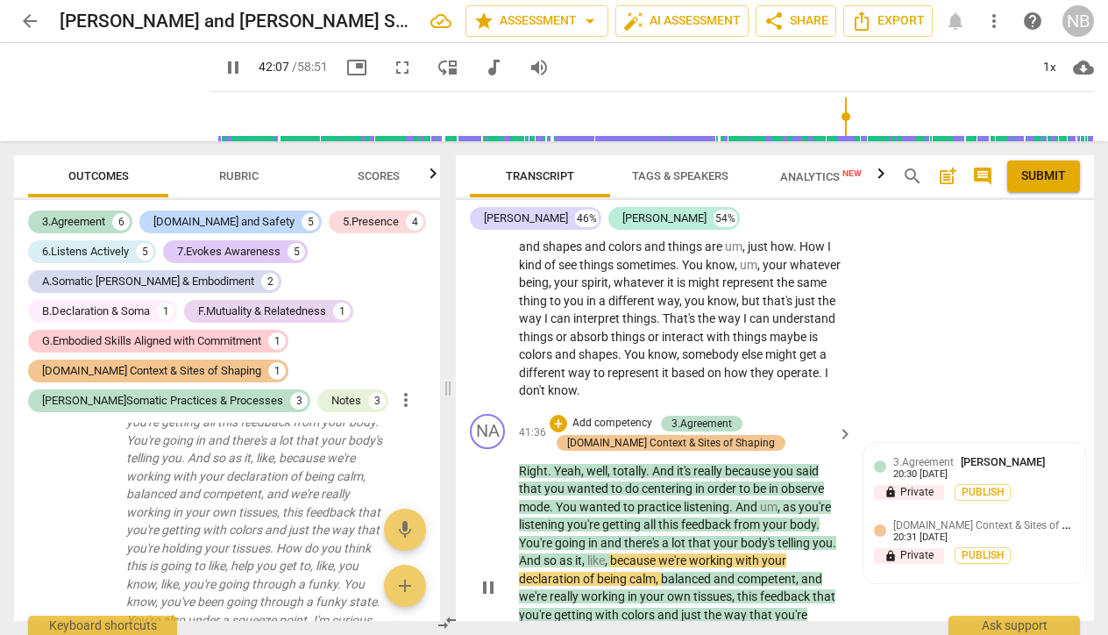
scroll to position [16726, 0]
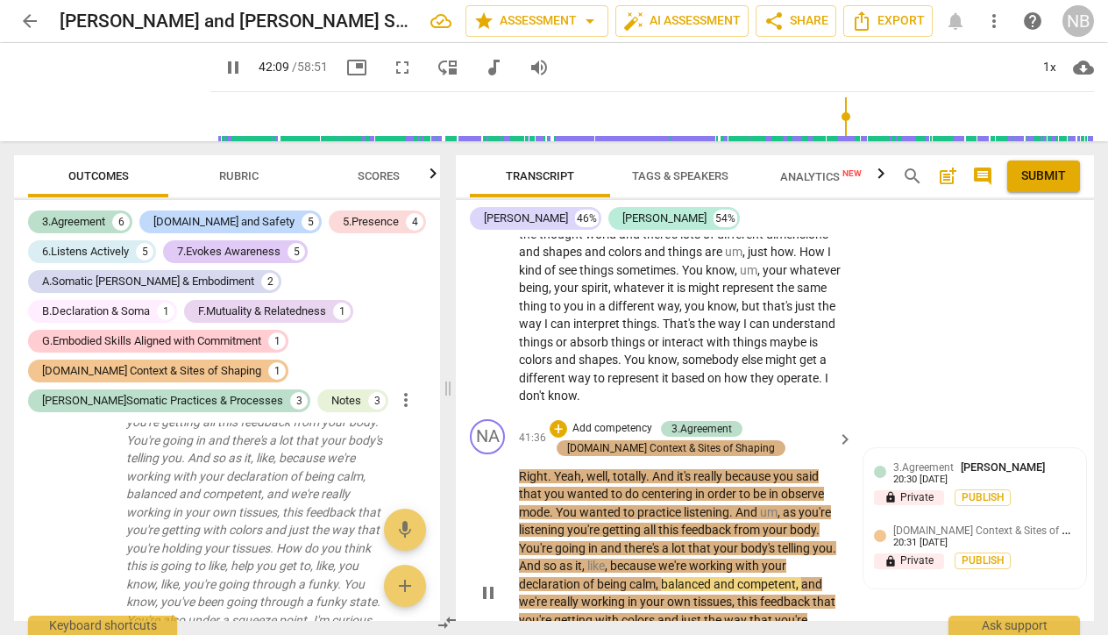
click at [721, 440] on div "H.Social Context & Sites of Shaping" at bounding box center [671, 448] width 208 height 16
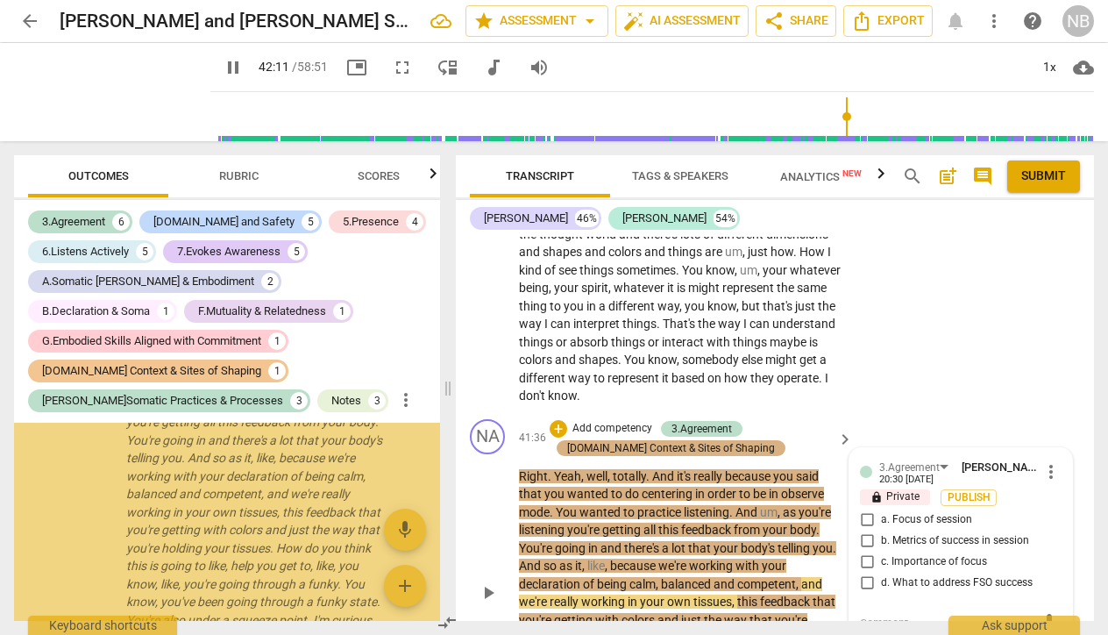
click at [723, 440] on div "H.Social Context & Sites of Shaping" at bounding box center [671, 448] width 208 height 16
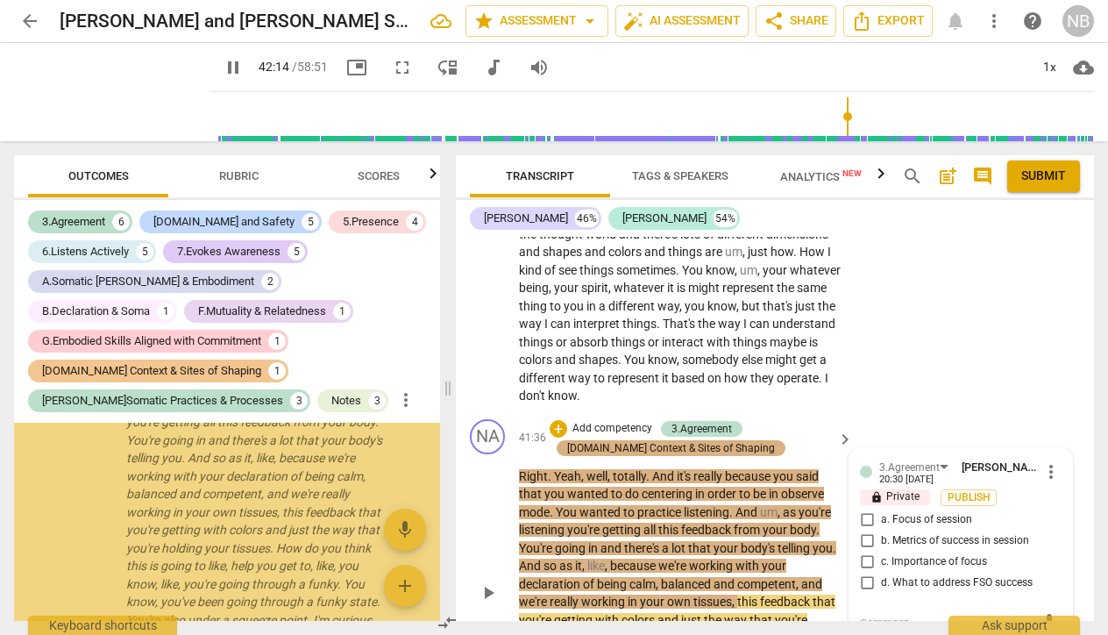
click at [723, 440] on div "H.Social Context & Sites of Shaping" at bounding box center [671, 448] width 208 height 16
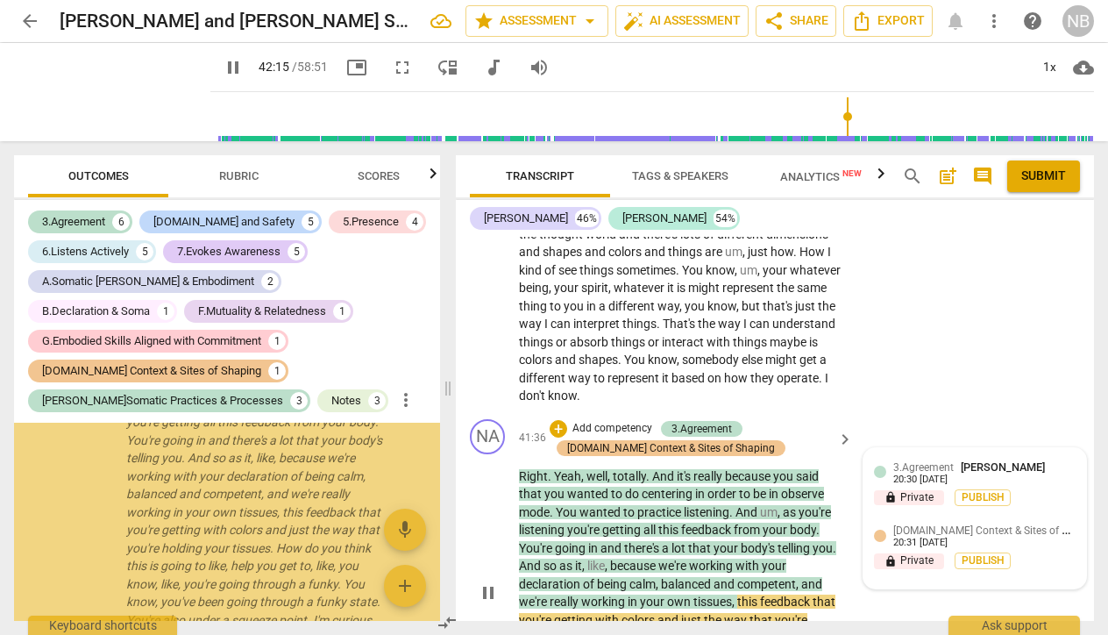
click at [865, 448] on div "3.Agreement Nally Berg 20:30 08-11-2025 lock Private Publish H.Social Context &…" at bounding box center [974, 518] width 223 height 141
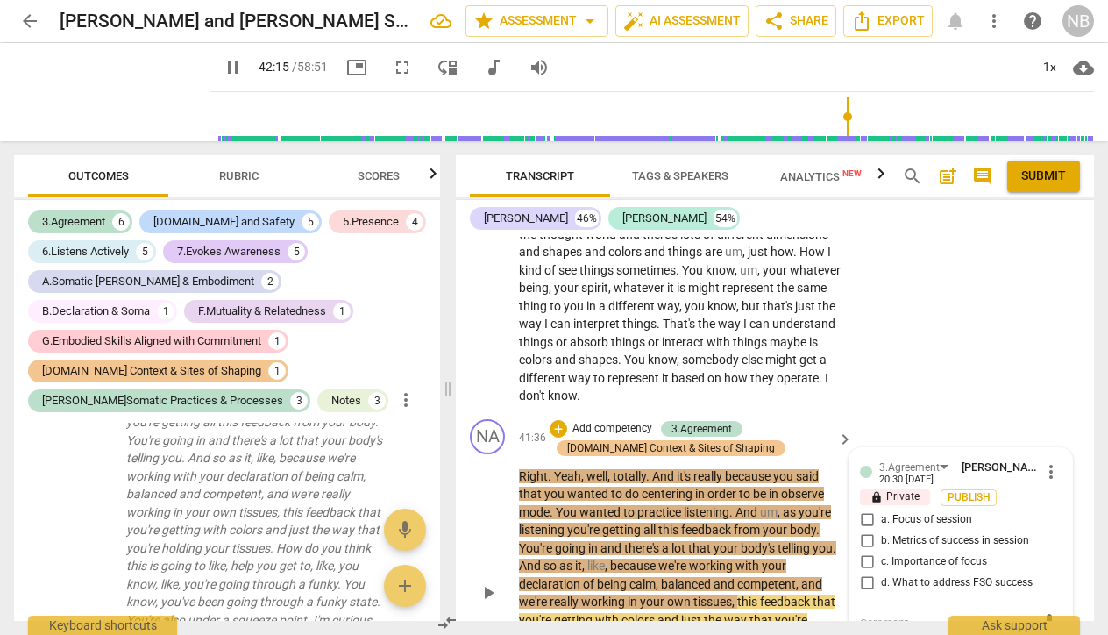
click at [964, 512] on span "a. Focus of session" at bounding box center [926, 520] width 91 height 16
click at [881, 509] on input "a. Focus of session" at bounding box center [867, 519] width 28 height 21
click at [1067, 412] on div "NA play_arrow pause 41:36 + Add competency 3.Agreement H.Social Context & Sites…" at bounding box center [775, 578] width 638 height 332
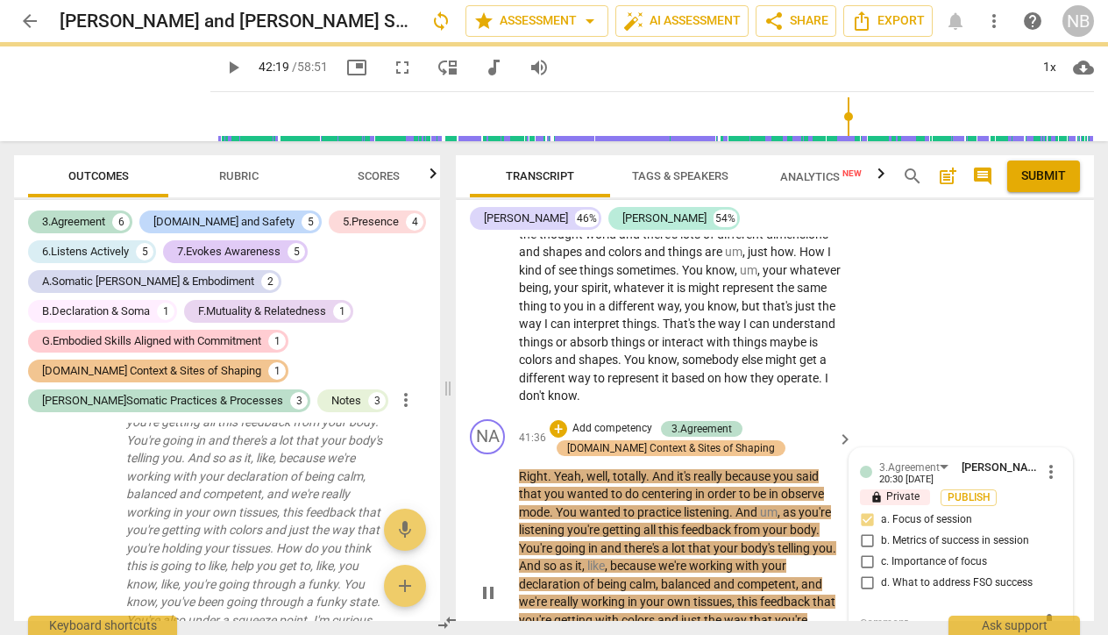
click at [1067, 412] on div "NA play_arrow pause 41:36 + Add competency 3.Agreement H.Social Context & Sites…" at bounding box center [775, 578] width 638 height 332
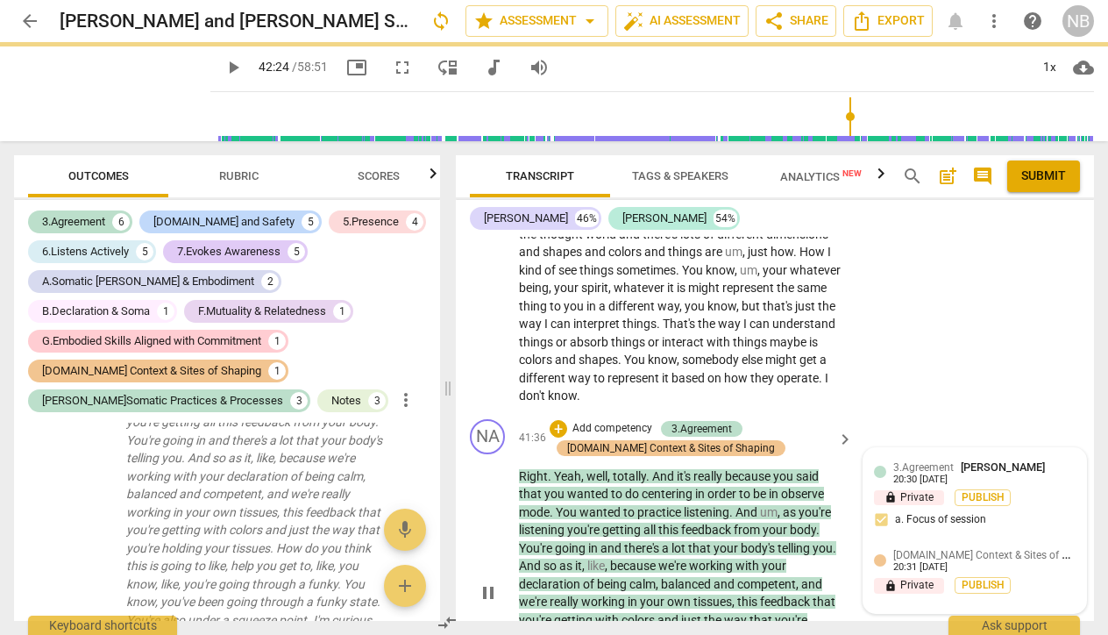
click at [1043, 546] on div "H.Social Context & Sites of Shaping Nally Berg 20:31 08-11-2025 lock Private Pu…" at bounding box center [975, 574] width 202 height 56
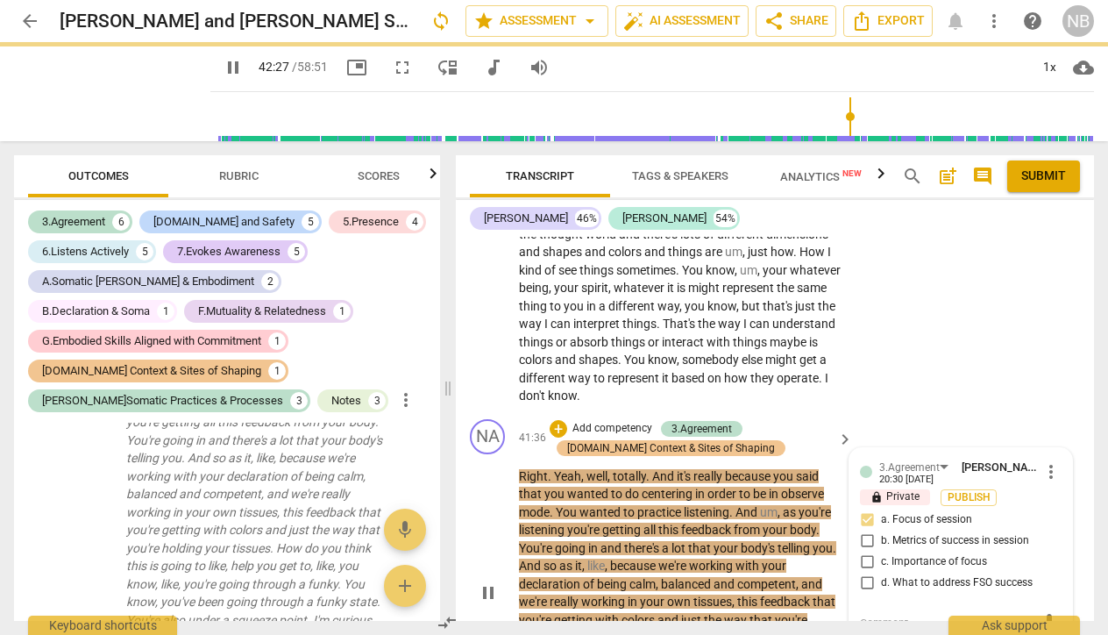
click at [1042, 458] on div "3.Agreement Nally Berg 20:30 08-11-2025 more_vert lock Private Publish a. Focus…" at bounding box center [961, 530] width 202 height 144
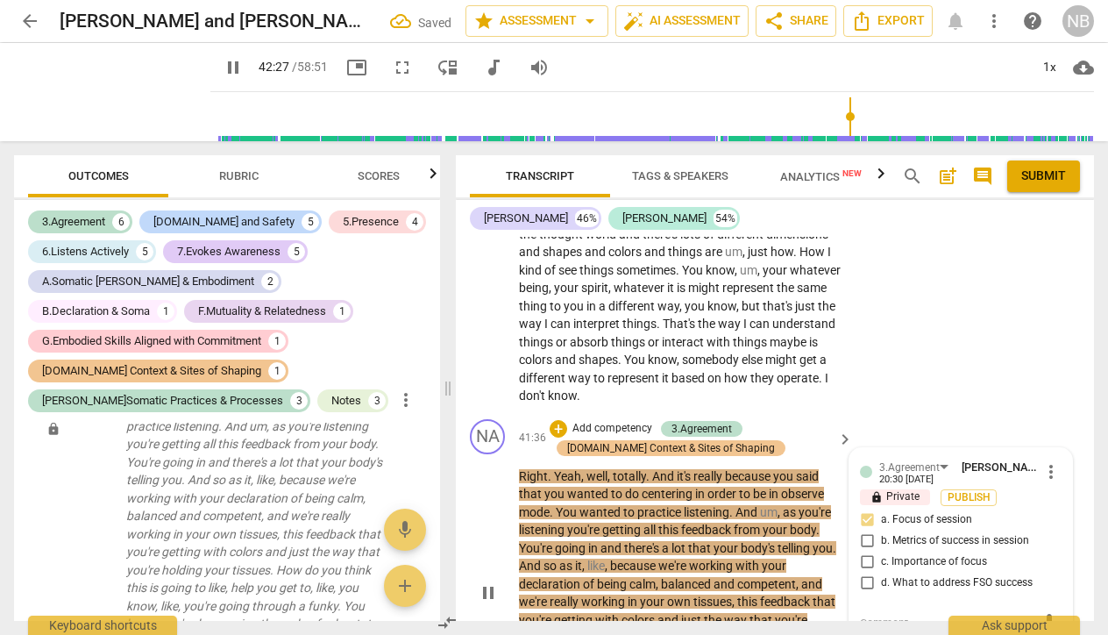
scroll to position [16794, 0]
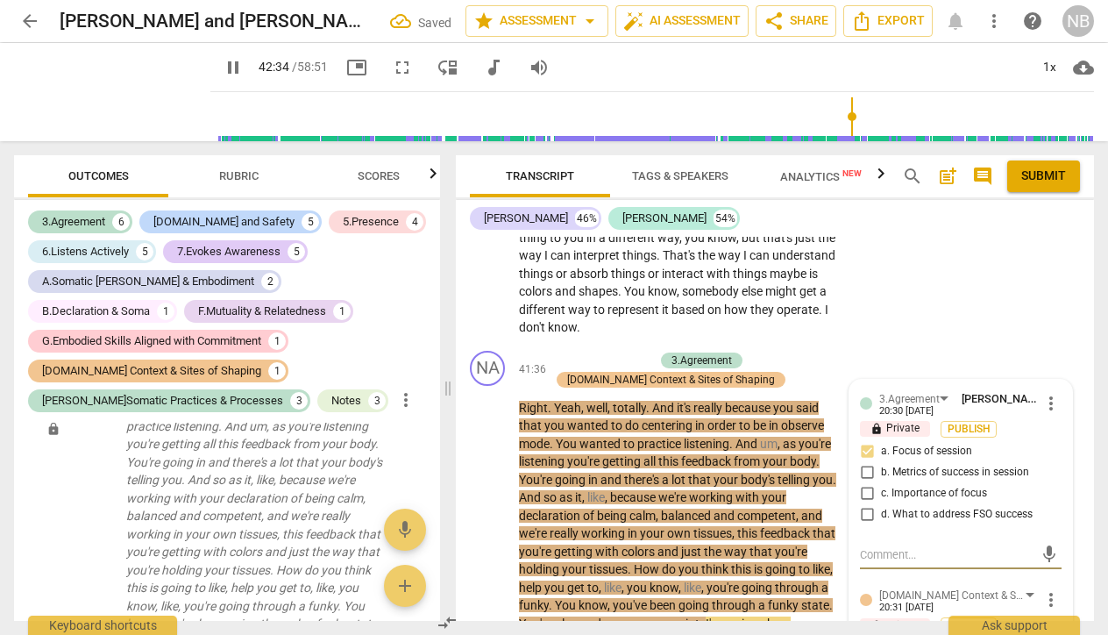
click at [1045, 589] on span "more_vert" at bounding box center [1050, 599] width 21 height 21
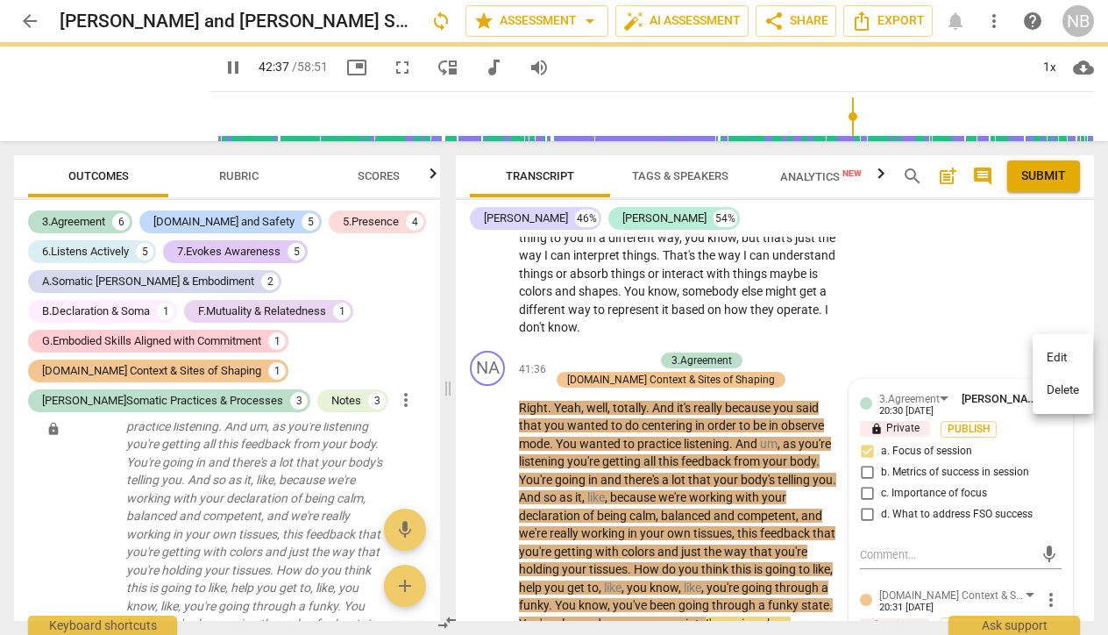
click at [204, 70] on div at bounding box center [554, 317] width 1108 height 635
click at [208, 68] on div at bounding box center [554, 317] width 1108 height 635
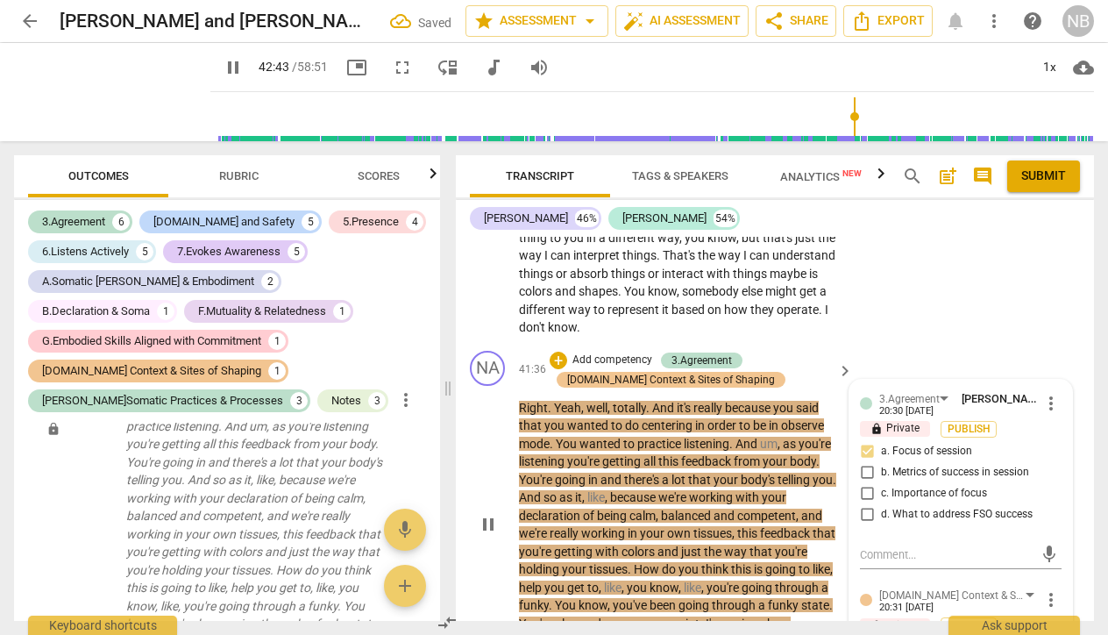
click at [494, 386] on div "play_arrow pause" at bounding box center [496, 525] width 45 height 278
click at [479, 391] on div "play_arrow pause" at bounding box center [496, 525] width 45 height 278
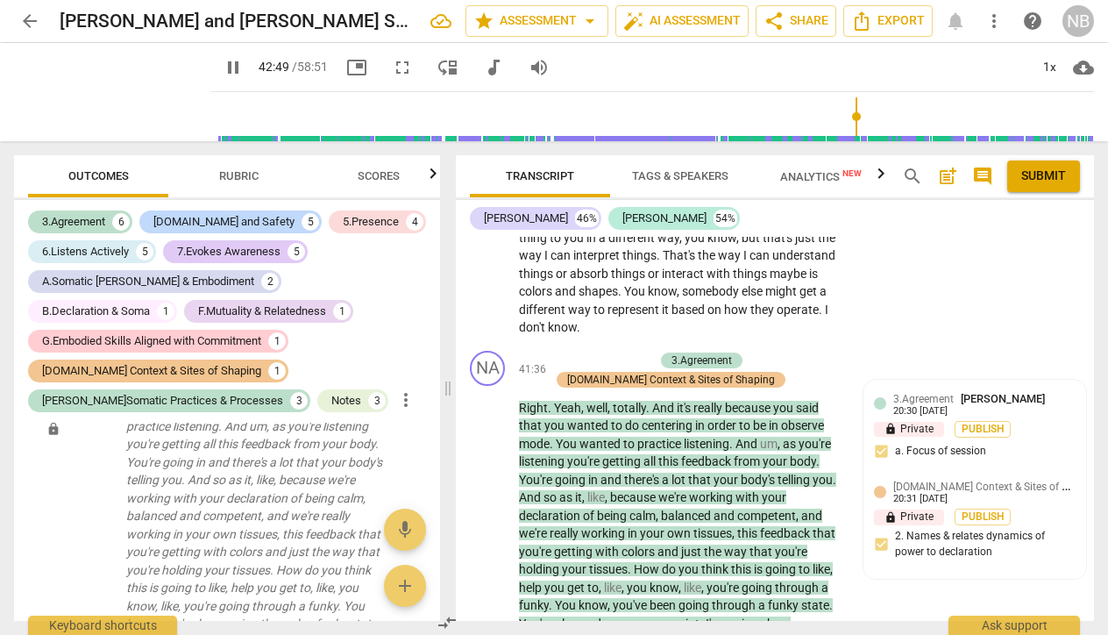
click at [0, 0] on span "play_arrow" at bounding box center [0, 0] width 0 height 0
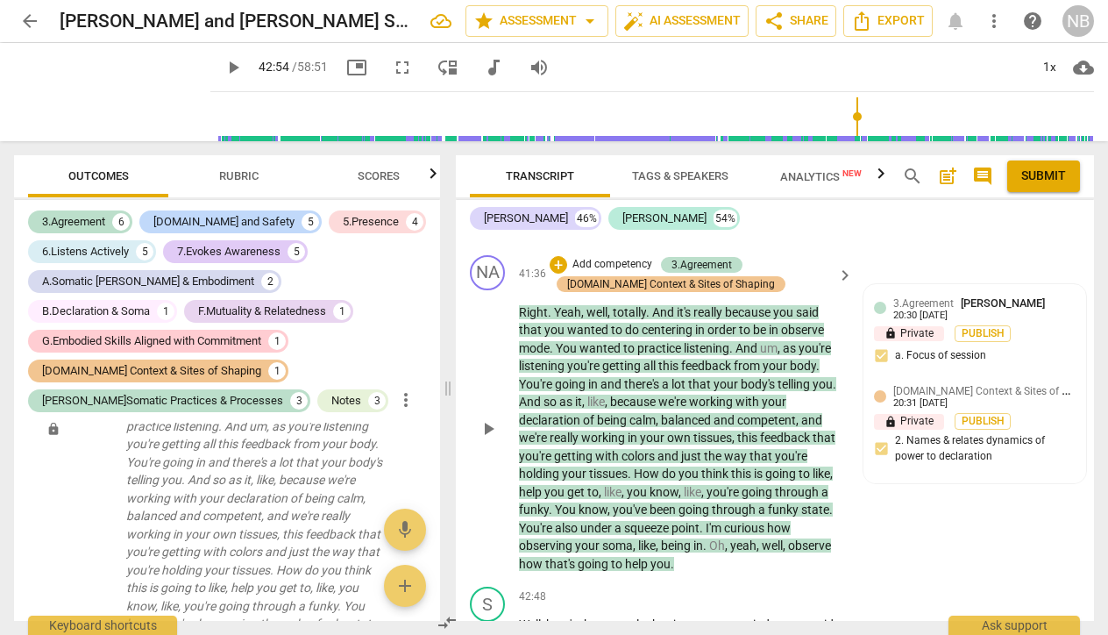
scroll to position [16788, 0]
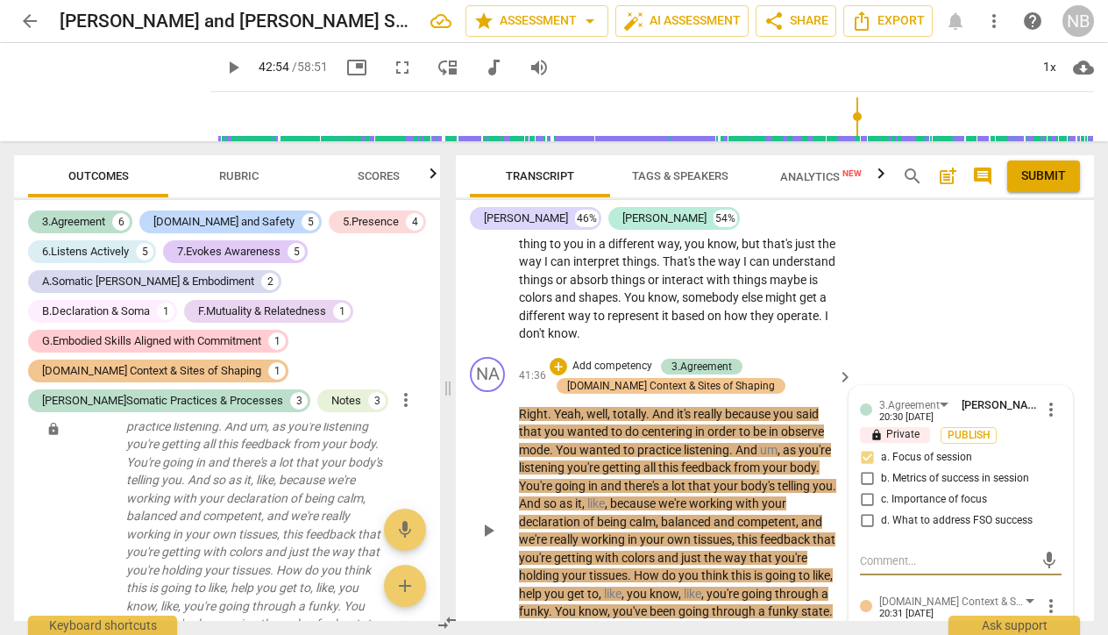
click at [1046, 595] on span "more_vert" at bounding box center [1050, 605] width 21 height 21
click at [1047, 493] on li "Delete" at bounding box center [1063, 492] width 60 height 33
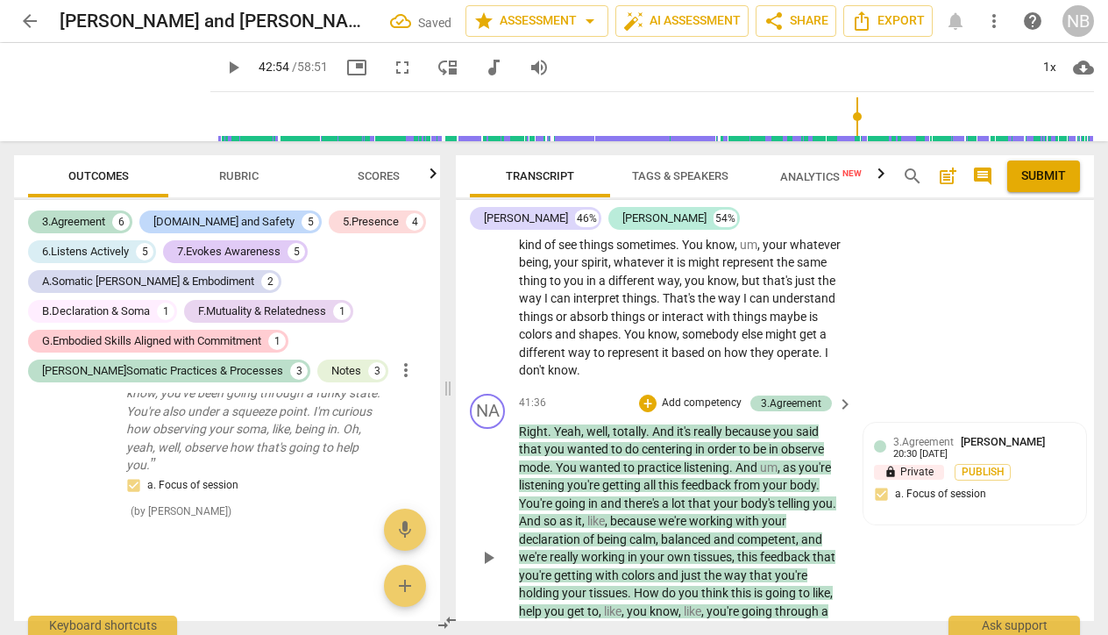
scroll to position [16748, 0]
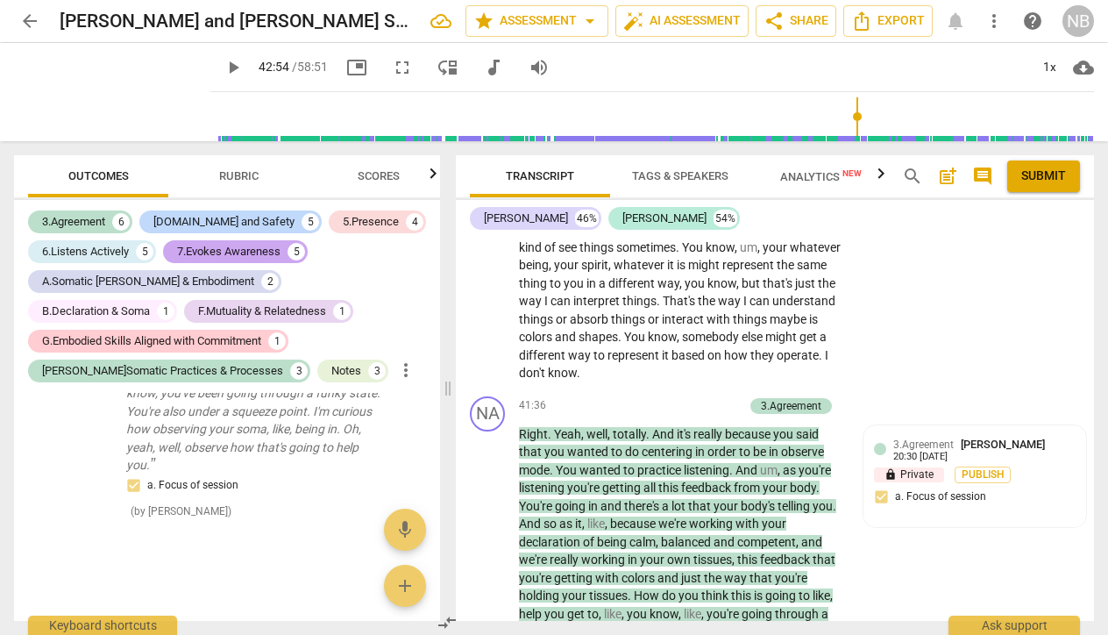
click at [237, 251] on div "7.Evokes Awareness" at bounding box center [228, 252] width 103 height 18
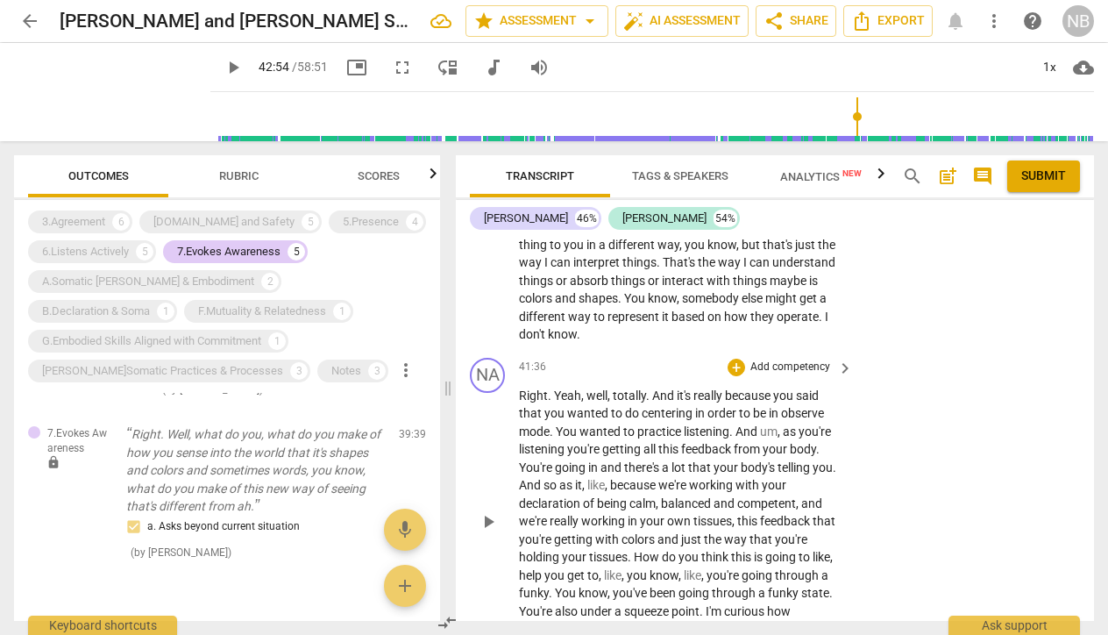
scroll to position [16629, 0]
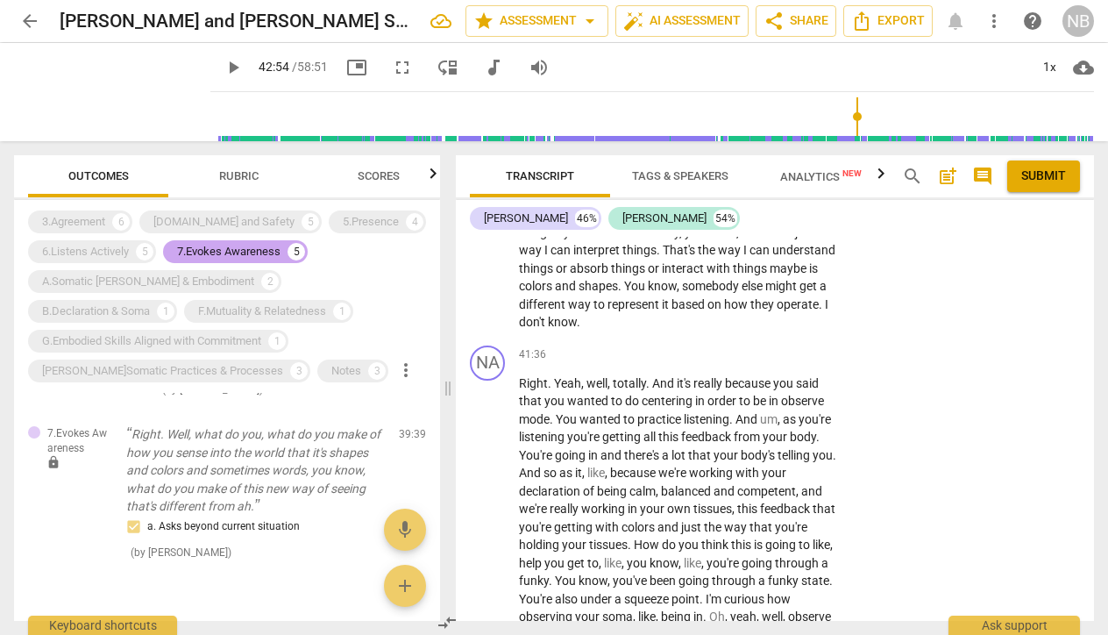
click at [241, 248] on div "7.Evokes Awareness" at bounding box center [228, 252] width 103 height 18
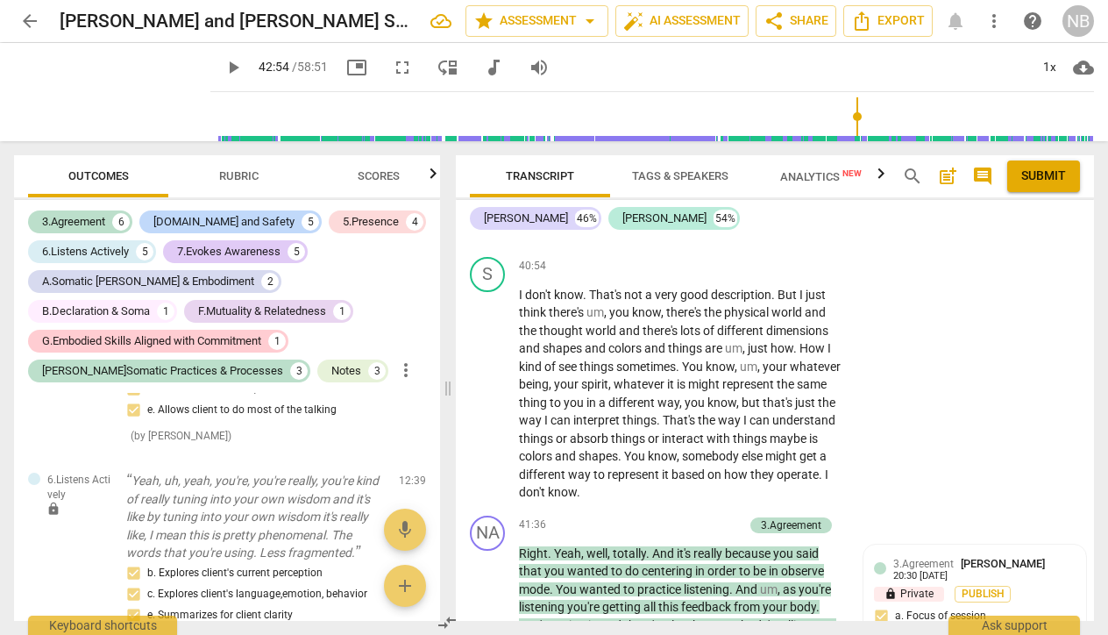
click at [241, 173] on span "Rubric" at bounding box center [238, 175] width 39 height 13
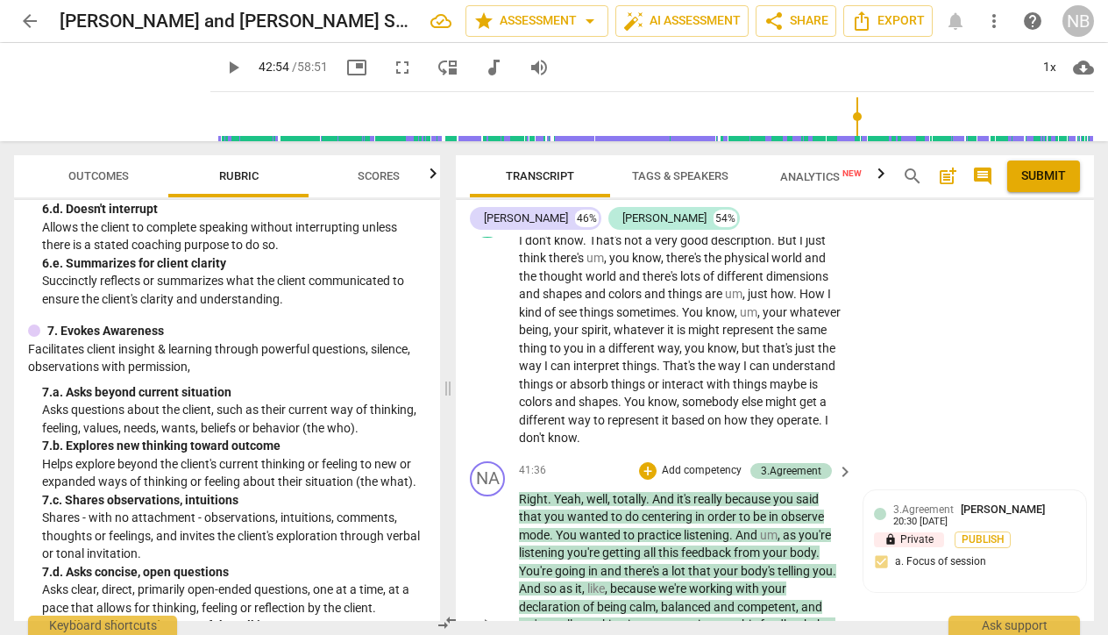
scroll to position [16685, 0]
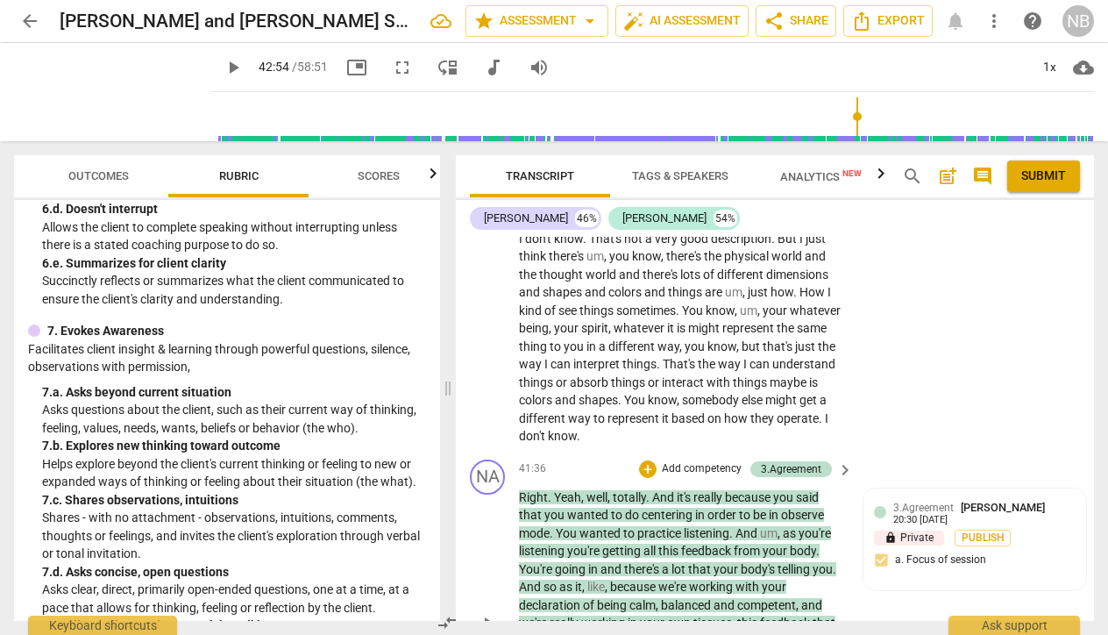
click at [678, 460] on div "+ Add competency" at bounding box center [691, 469] width 104 height 18
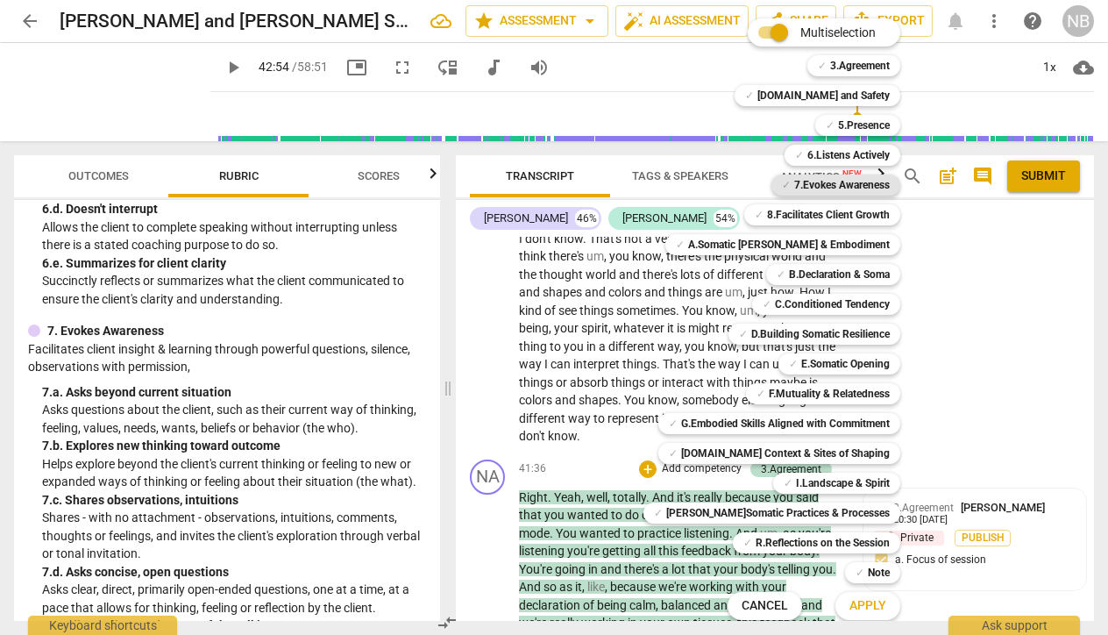
click at [794, 190] on b "7.Evokes Awareness" at bounding box center [842, 184] width 96 height 21
click at [849, 606] on span "Apply" at bounding box center [867, 606] width 37 height 18
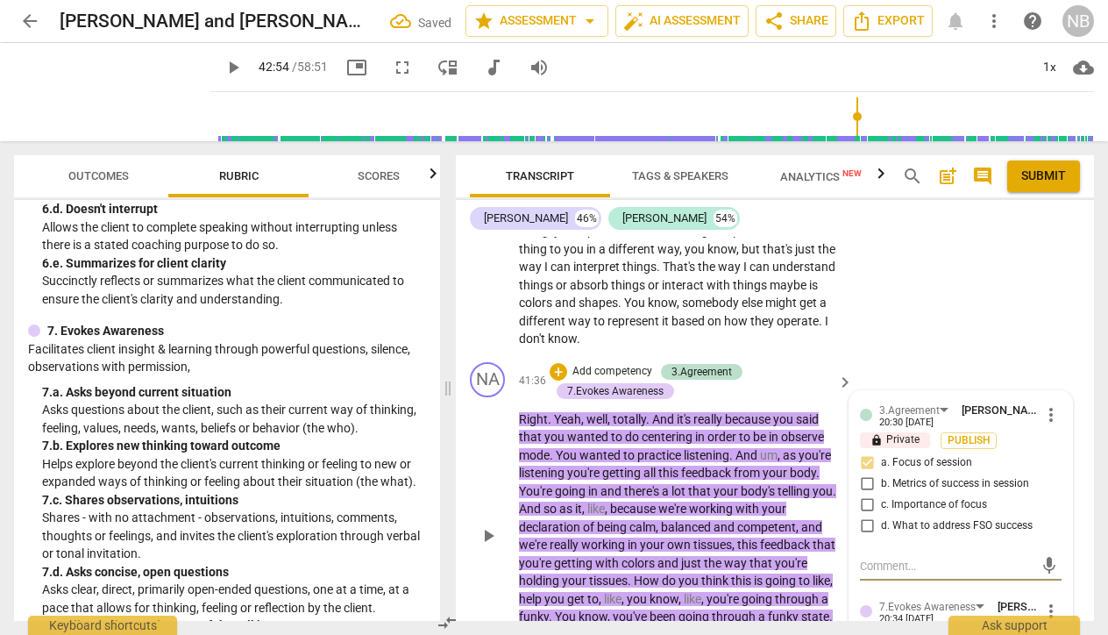
scroll to position [16799, 0]
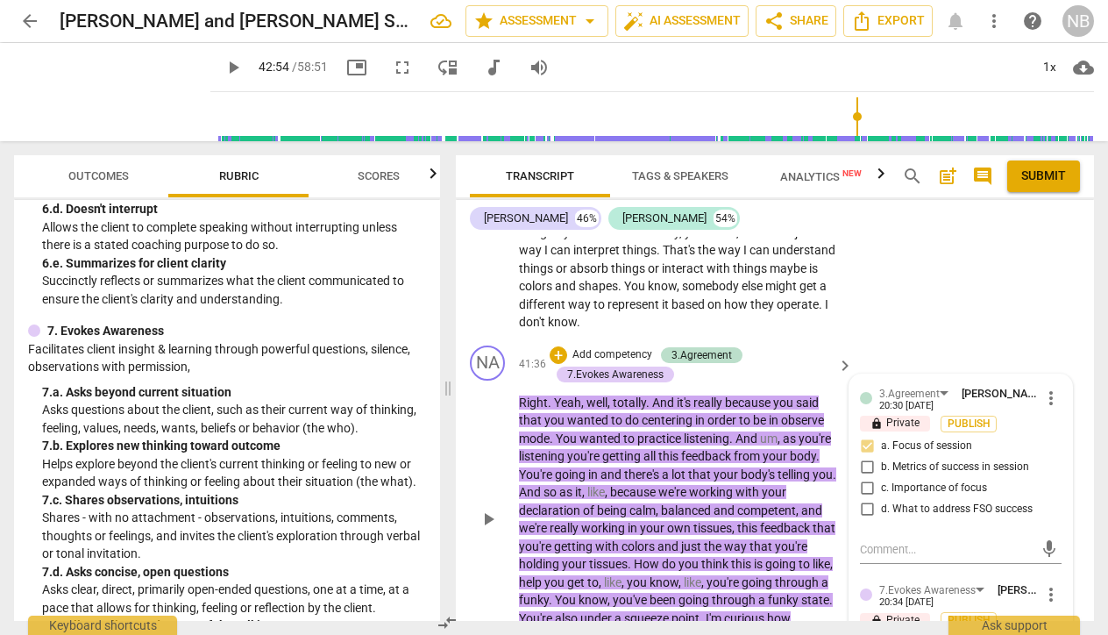
click at [868, 632] on input "a. Asks beyond current situation" at bounding box center [867, 642] width 28 height 21
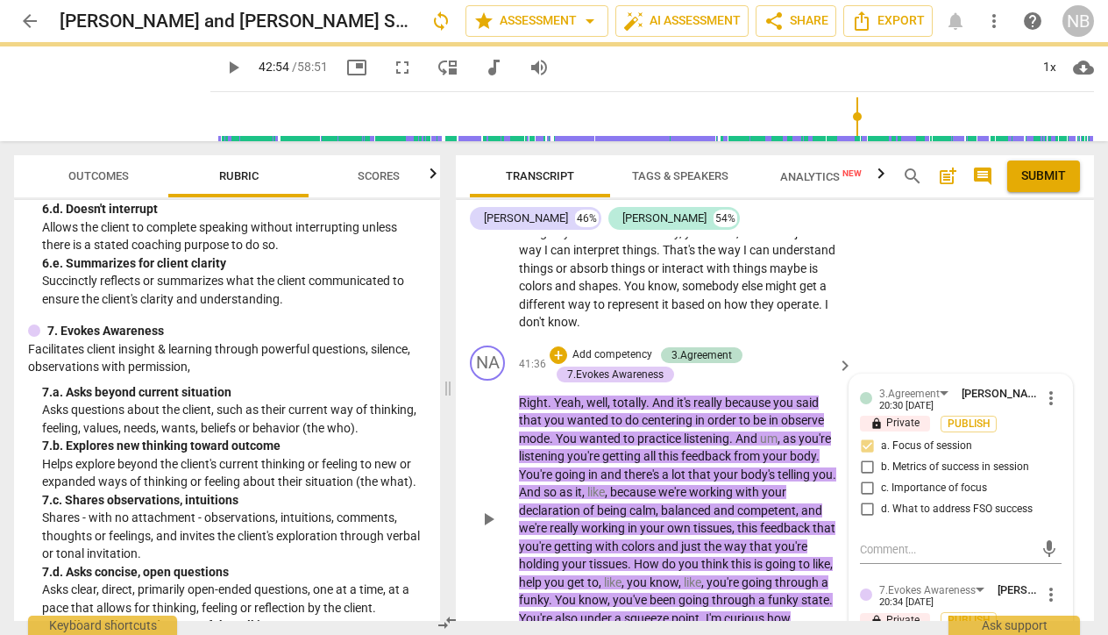
click at [480, 446] on div "play_arrow pause" at bounding box center [496, 519] width 45 height 278
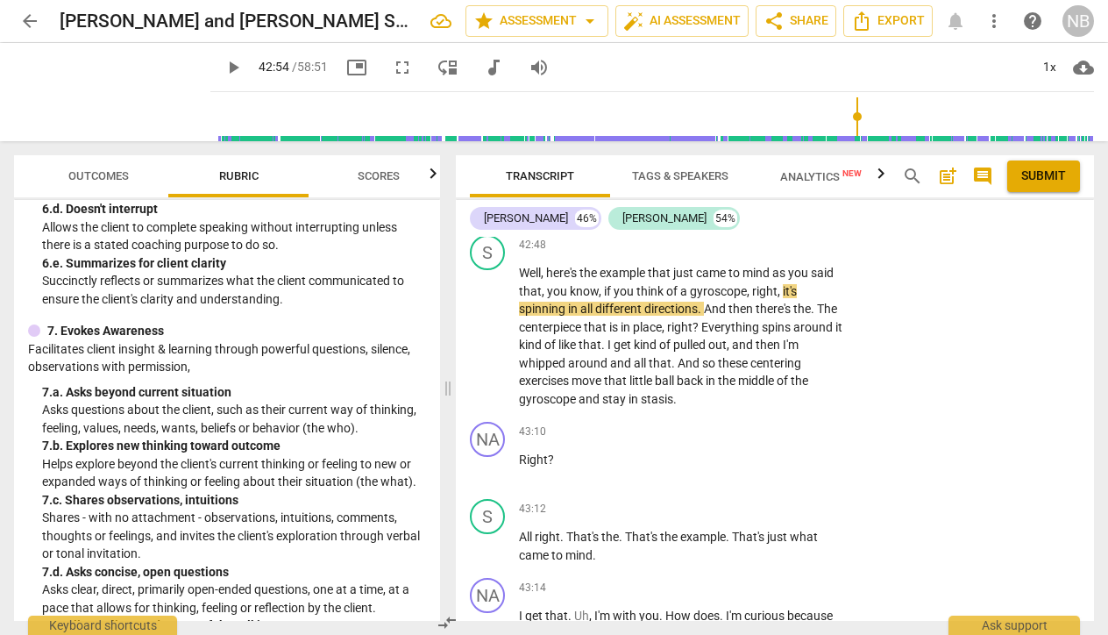
scroll to position [17244, 0]
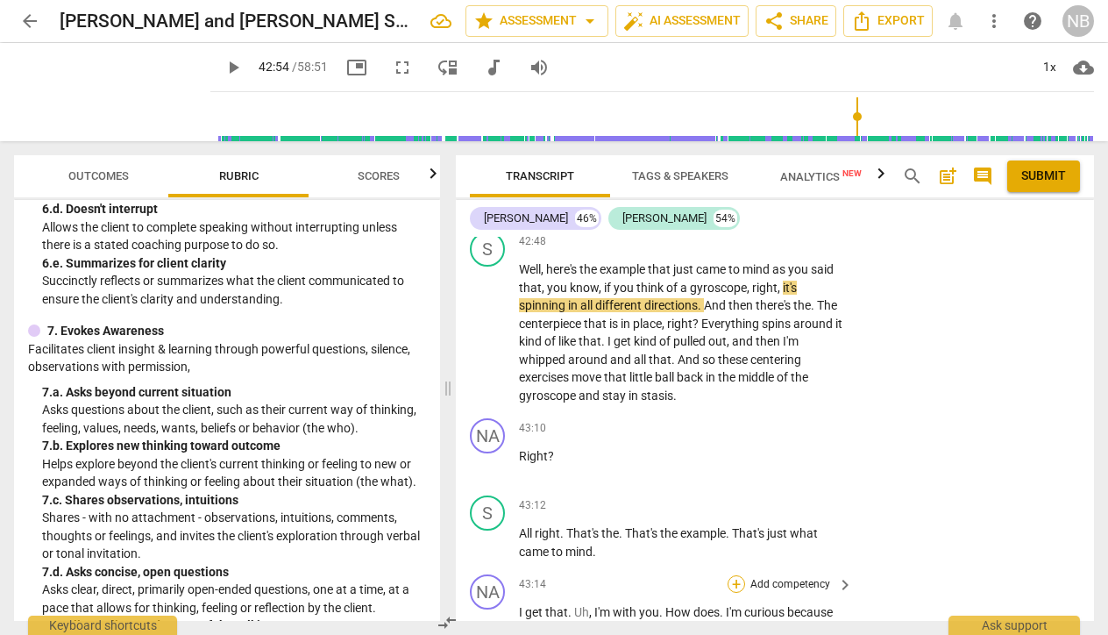
click at [739, 575] on div "+" at bounding box center [737, 584] width 18 height 18
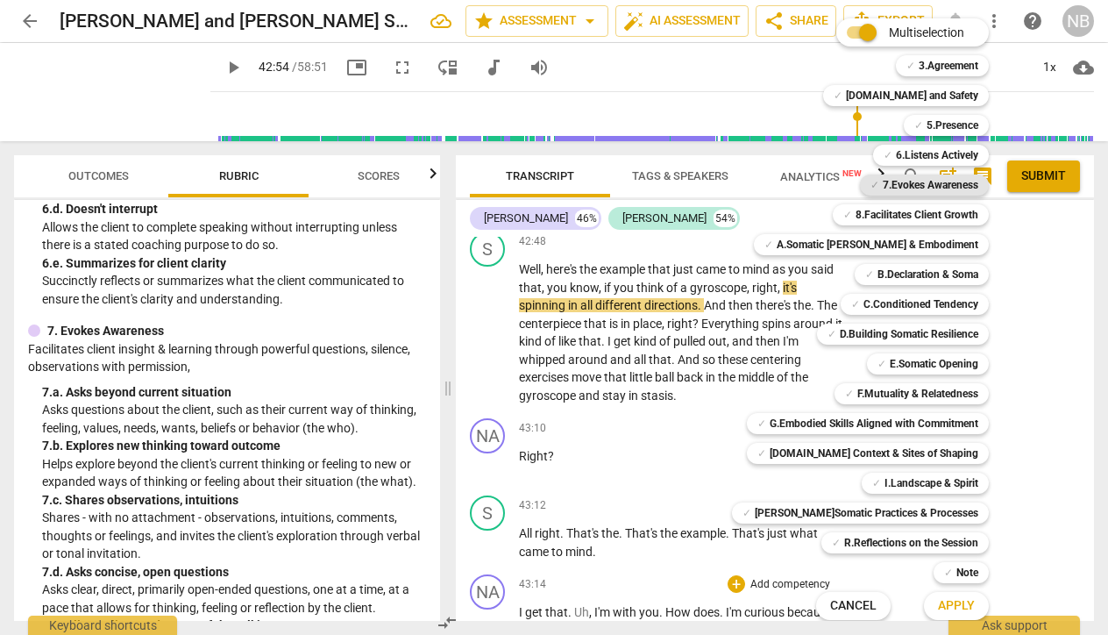
click at [883, 188] on b "7.Evokes Awareness" at bounding box center [931, 184] width 96 height 21
click at [938, 607] on span "Apply" at bounding box center [956, 606] width 37 height 18
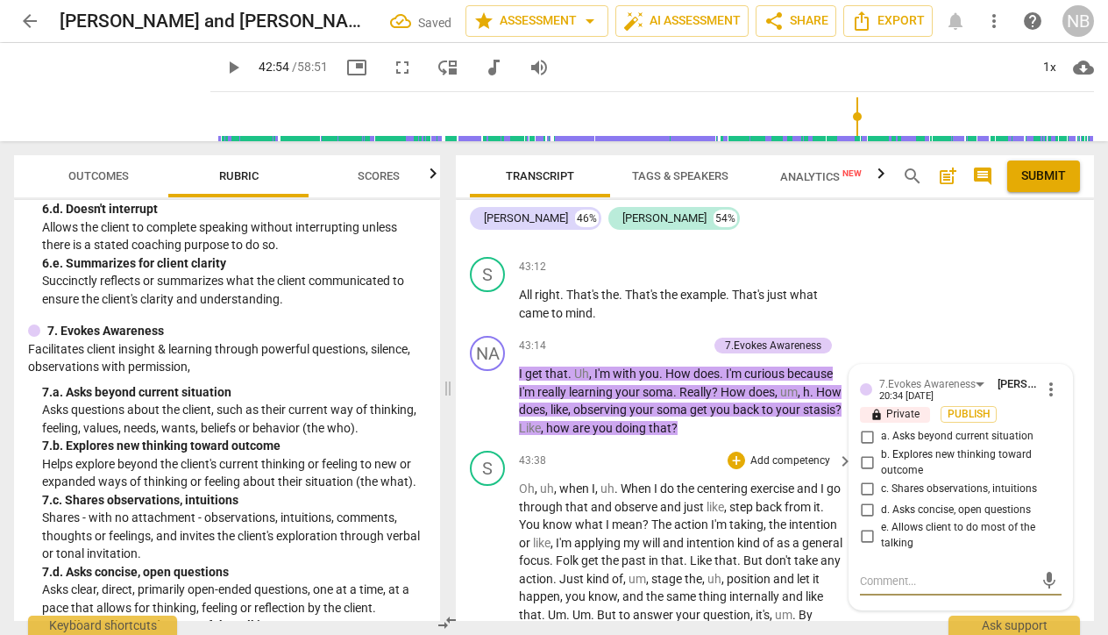
scroll to position [17484, 0]
click at [859, 498] on input "d. Asks concise, open questions" at bounding box center [867, 508] width 28 height 21
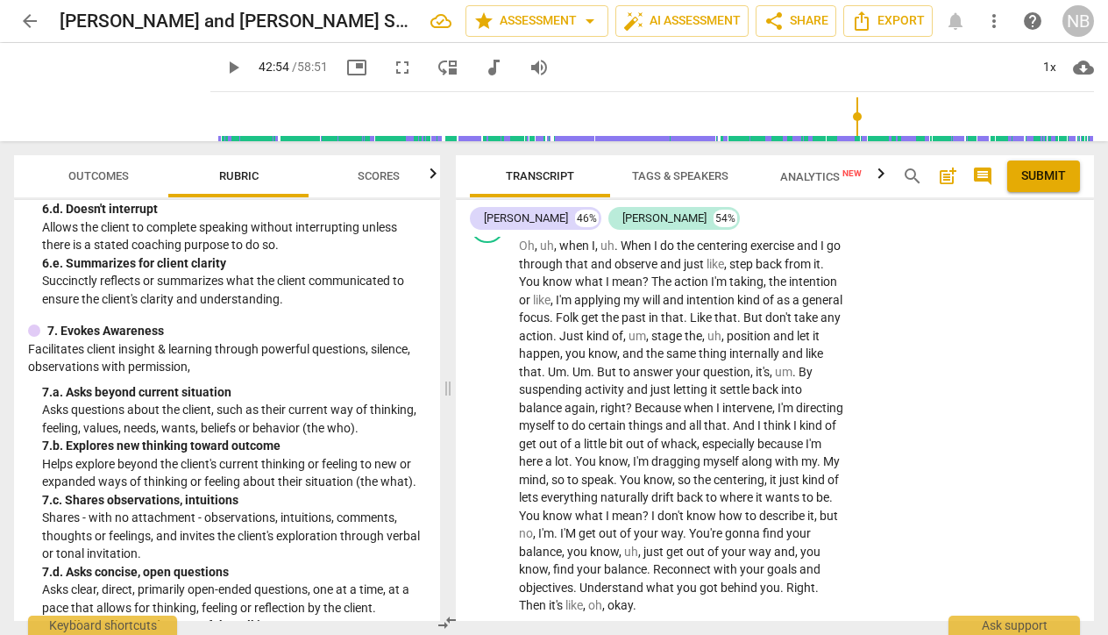
scroll to position [17734, 0]
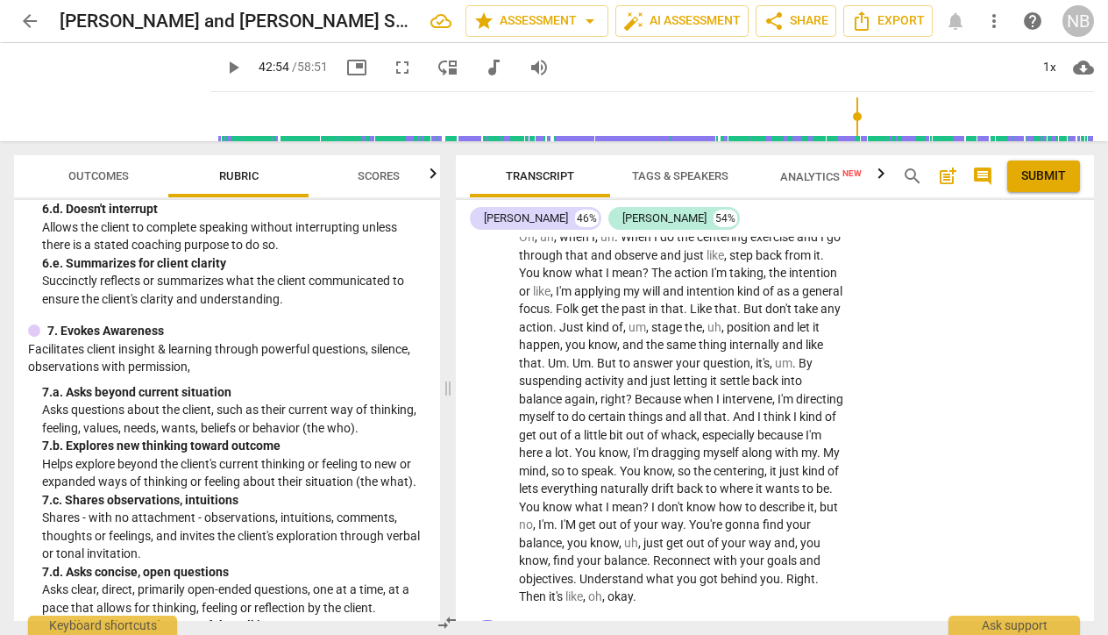
click at [734, 621] on div "+" at bounding box center [737, 630] width 18 height 18
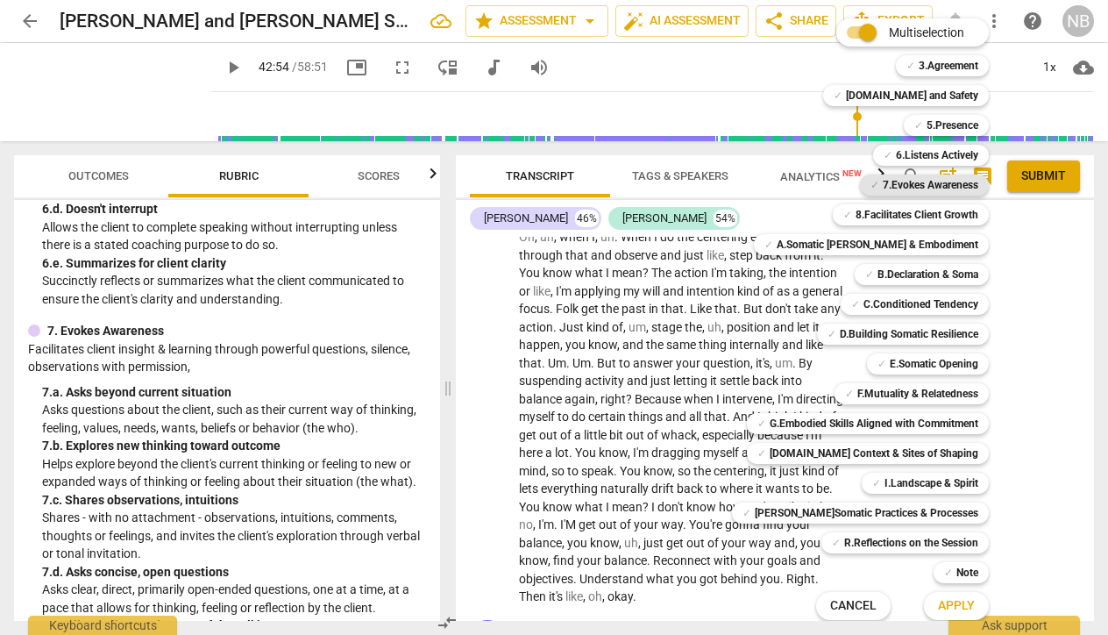
click at [883, 190] on b "7.Evokes Awareness" at bounding box center [931, 184] width 96 height 21
click at [938, 603] on span "Apply" at bounding box center [956, 606] width 37 height 18
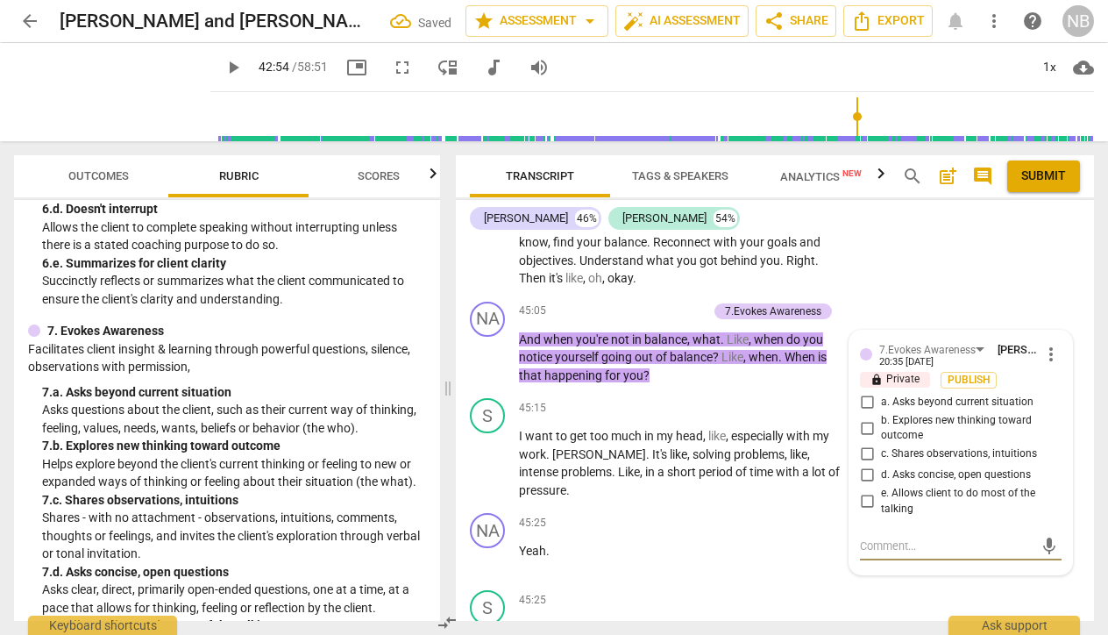
scroll to position [18059, 0]
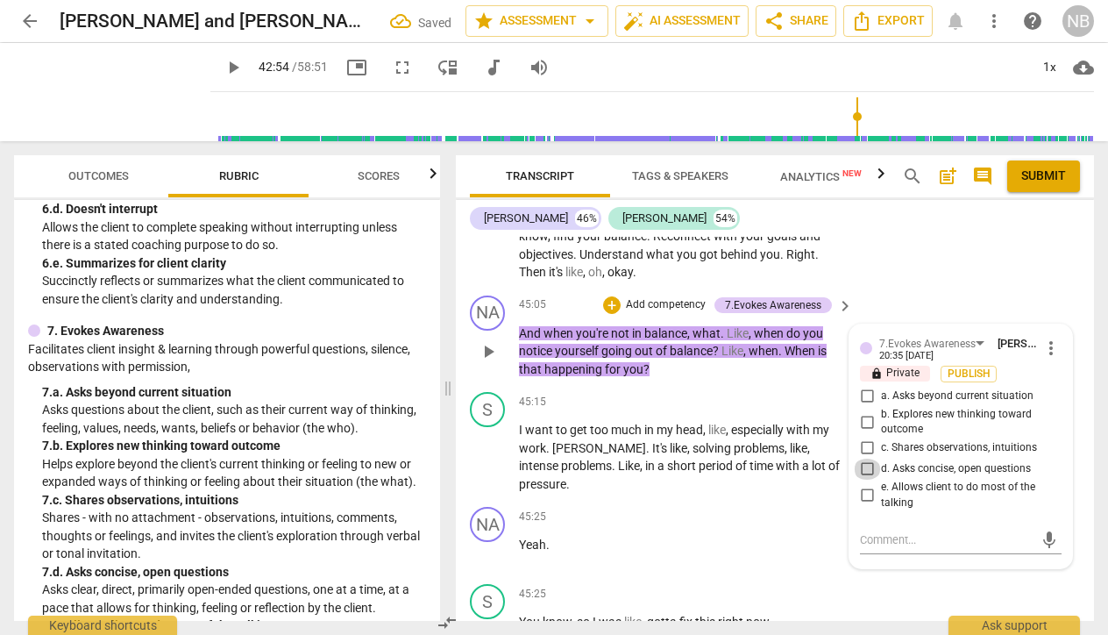
click at [865, 458] on input "d. Asks concise, open questions" at bounding box center [867, 468] width 28 height 21
click at [657, 520] on div "NA play_arrow pause 00:05 + Add competency keyboard_arrow_right All right . So …" at bounding box center [775, 429] width 638 height 384
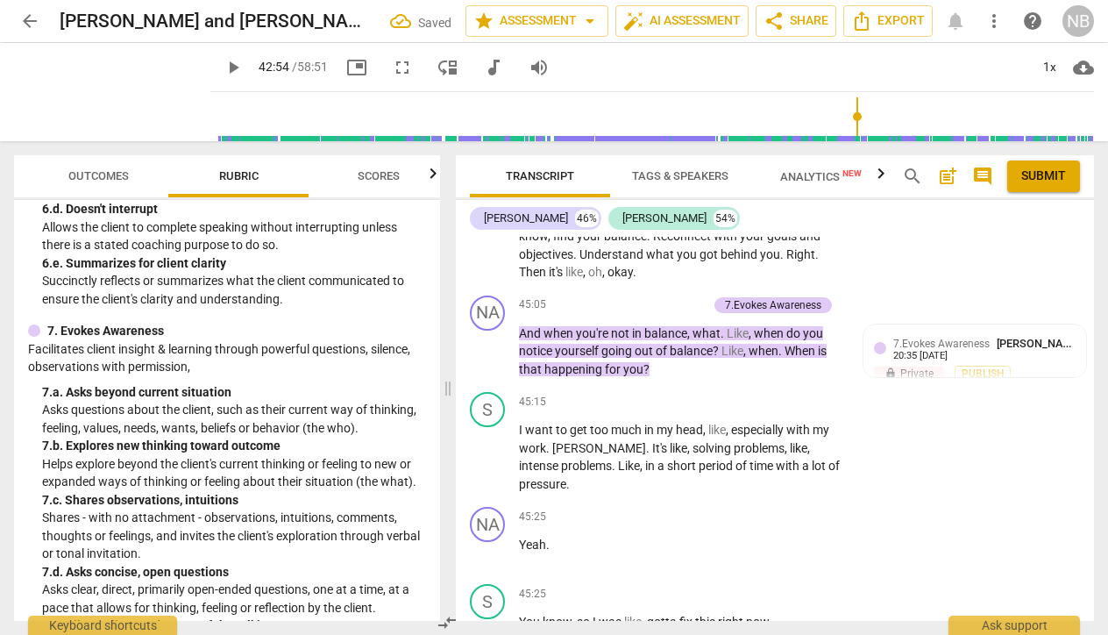
scroll to position [18251, 0]
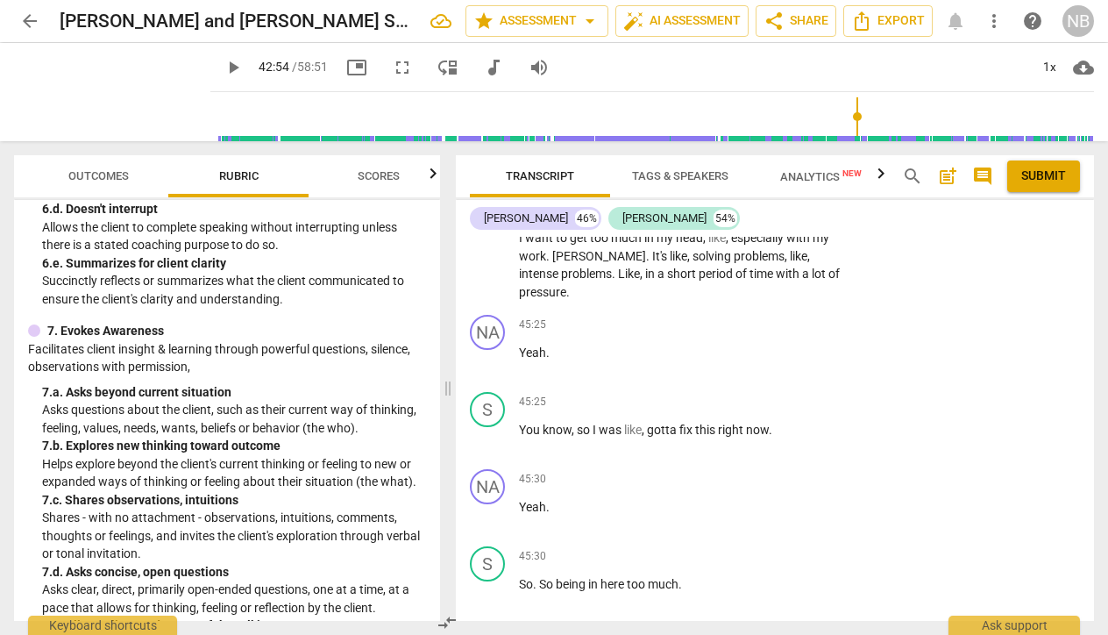
click at [739, 624] on div "+" at bounding box center [737, 633] width 18 height 18
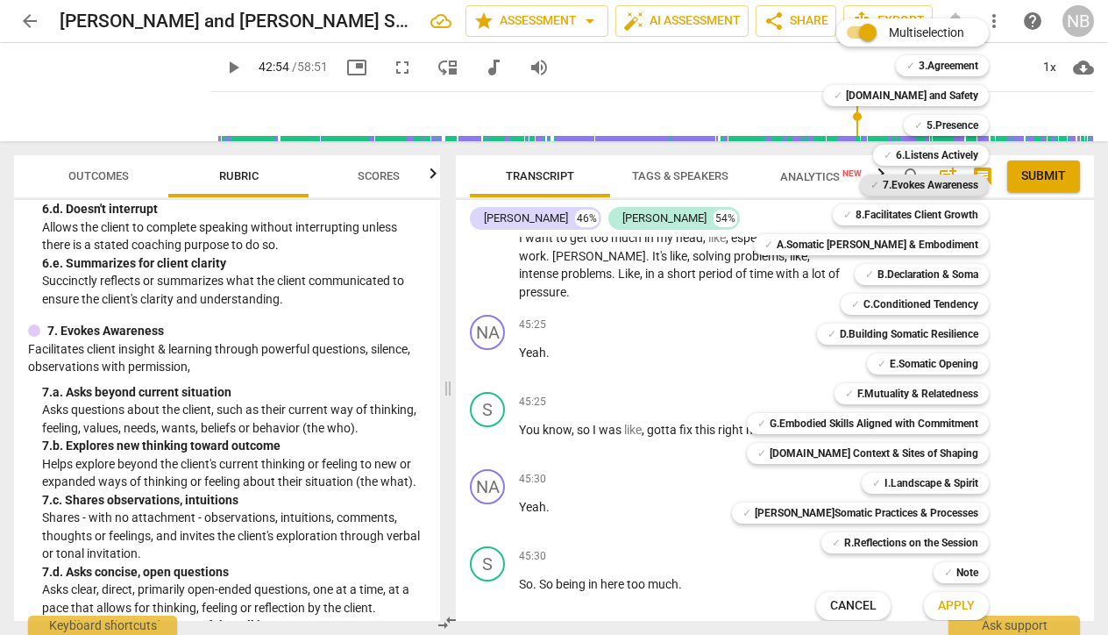
click at [870, 185] on span "✓" at bounding box center [874, 184] width 9 height 21
click at [938, 606] on span "Apply" at bounding box center [956, 606] width 37 height 18
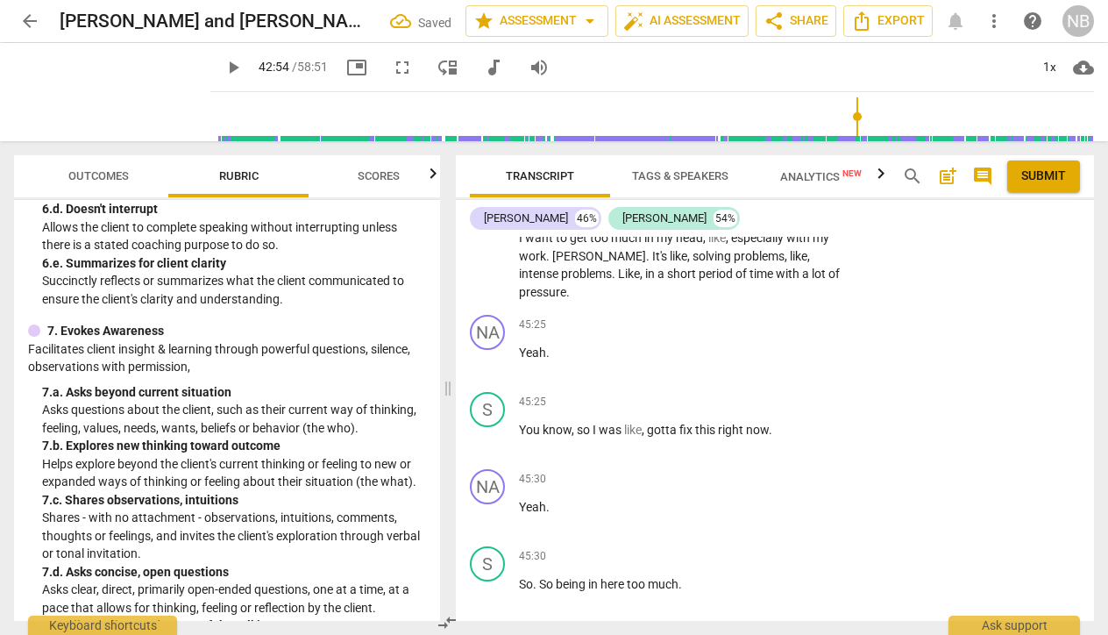
scroll to position [18517, 0]
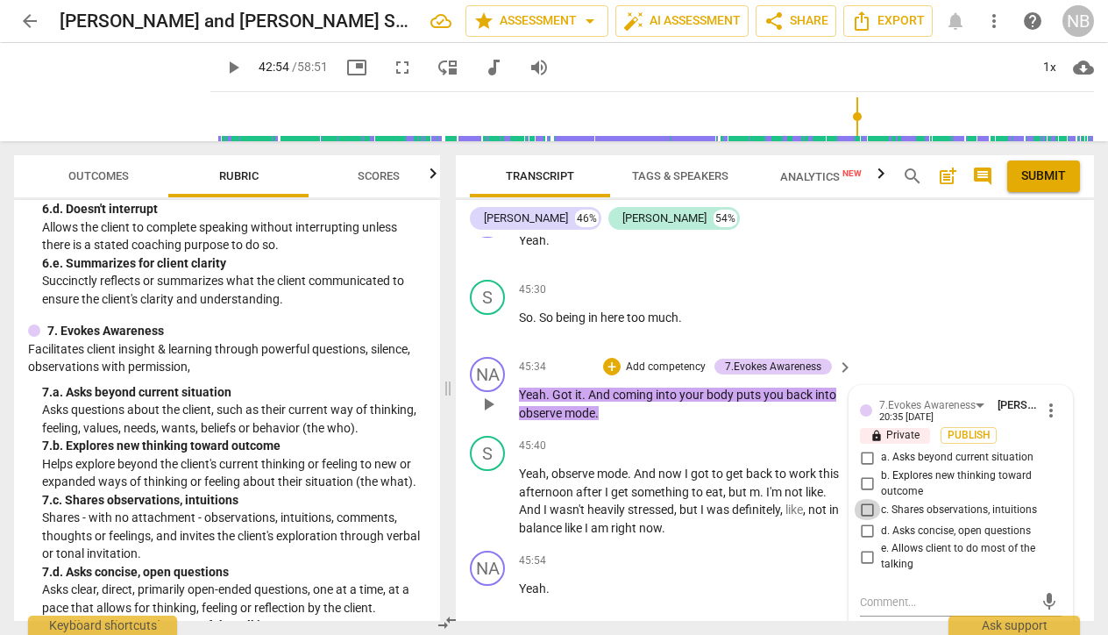
click at [863, 499] on input "c. Shares observations, intuitions" at bounding box center [867, 509] width 28 height 21
click at [863, 546] on input "e. Allows client to do most of the talking" at bounding box center [867, 556] width 28 height 21
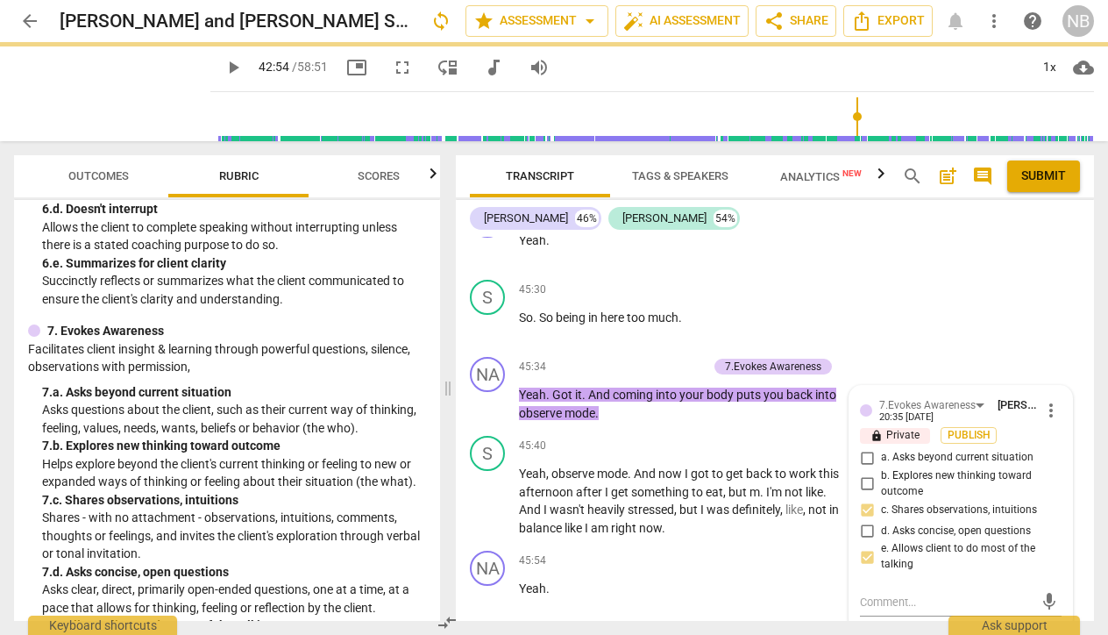
click at [349, 351] on div "7. Evokes Awareness Facilitates client insight & learning through powerful ques…" at bounding box center [227, 487] width 398 height 330
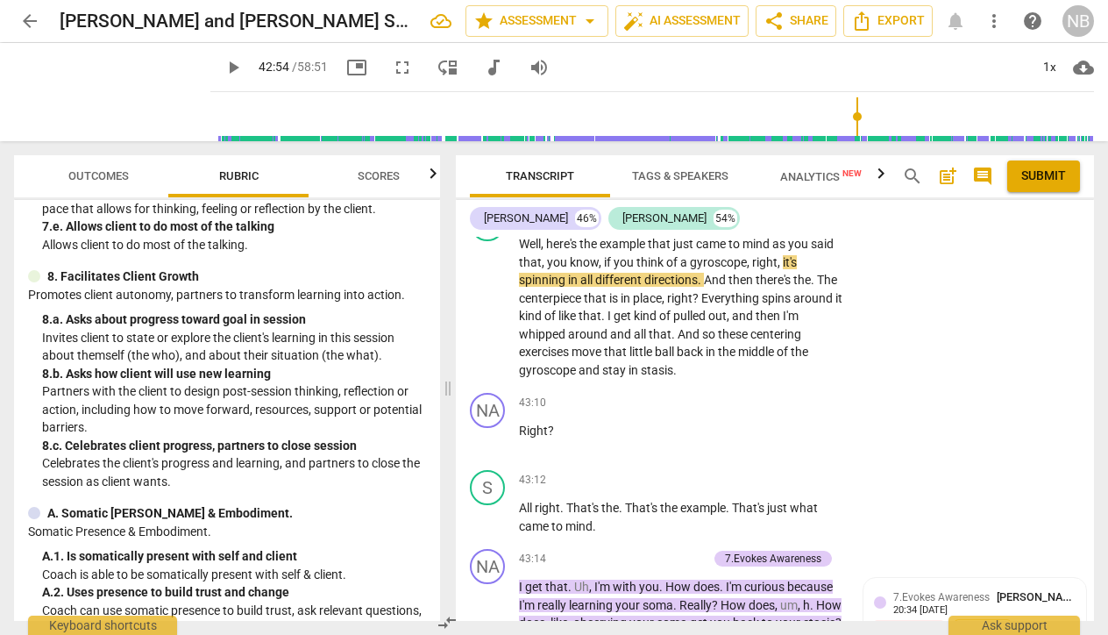
scroll to position [17194, 0]
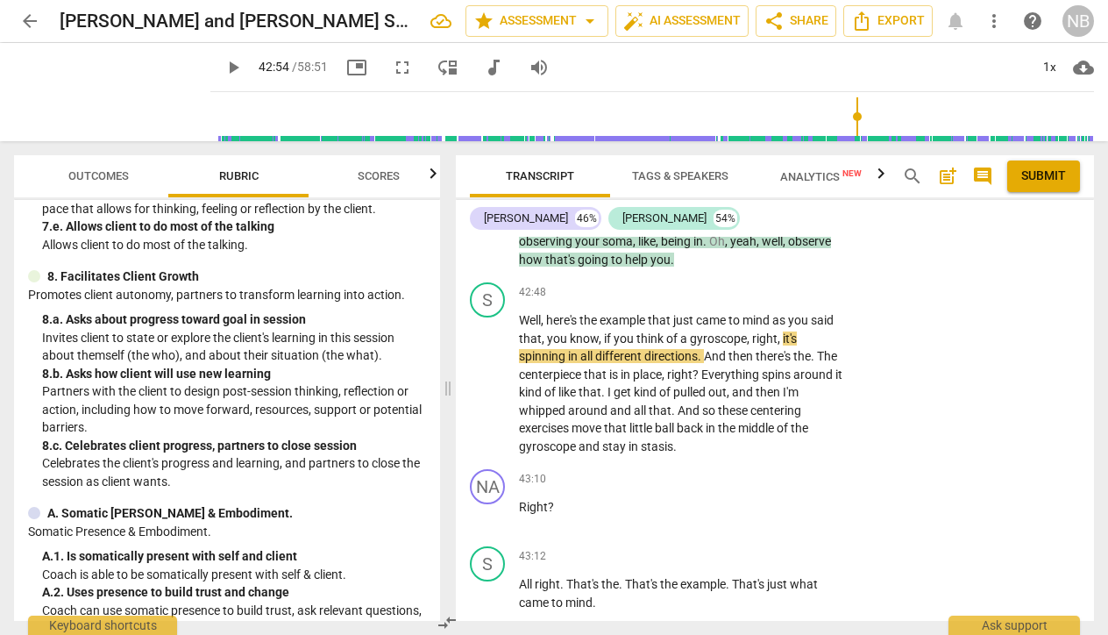
click at [615, 626] on div "+" at bounding box center [612, 635] width 18 height 18
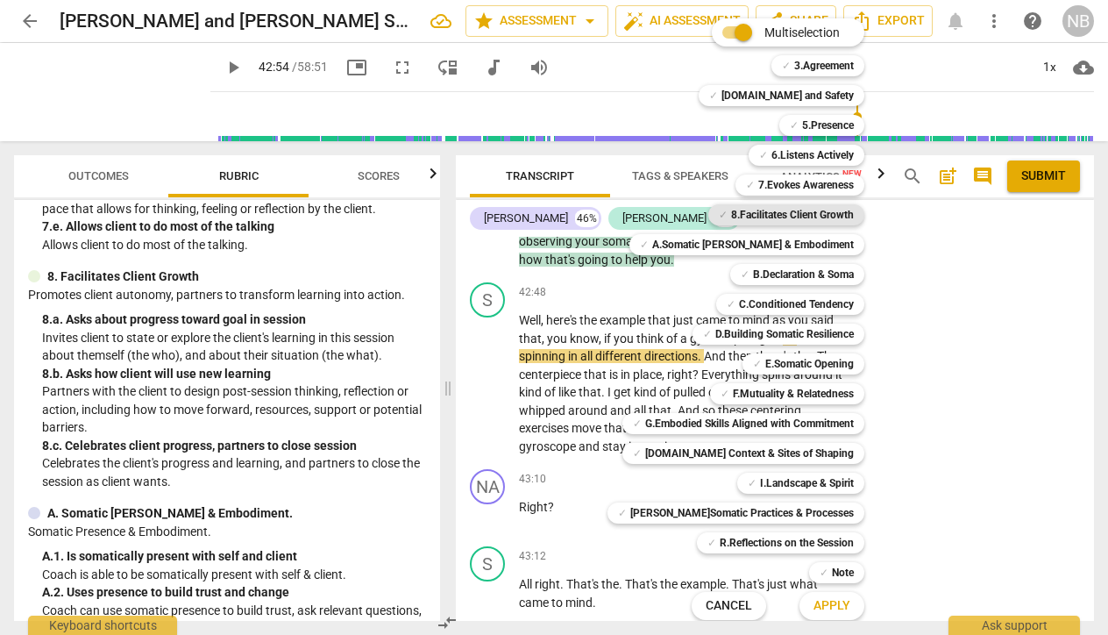
click at [807, 213] on b "8.Facilitates Client Growth" at bounding box center [792, 214] width 123 height 21
click at [816, 607] on span "Apply" at bounding box center [831, 606] width 37 height 18
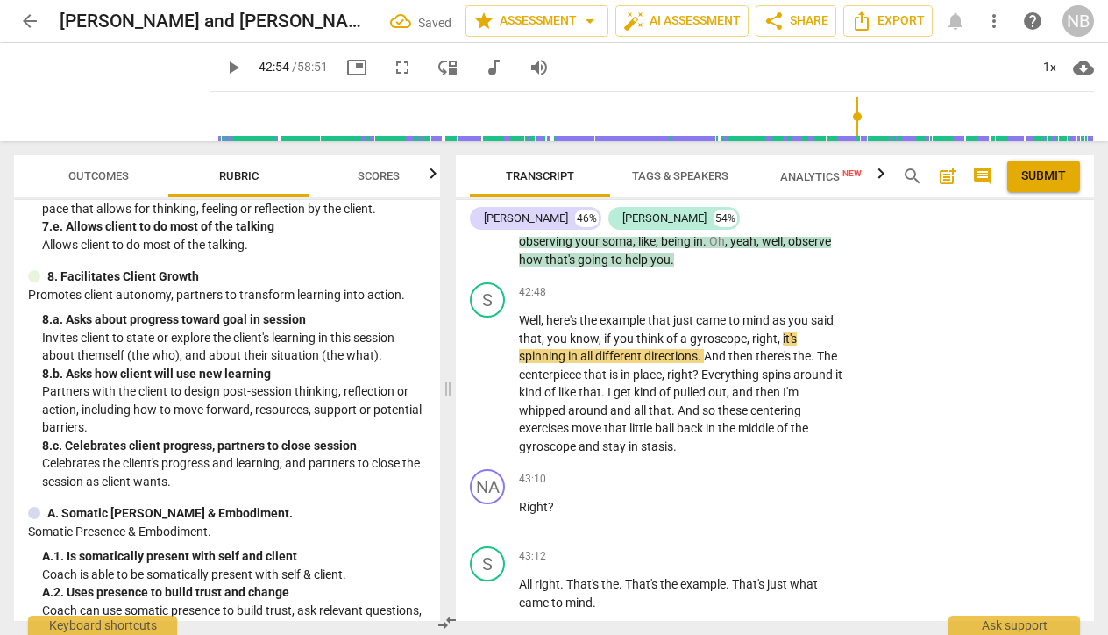
scroll to position [17476, 0]
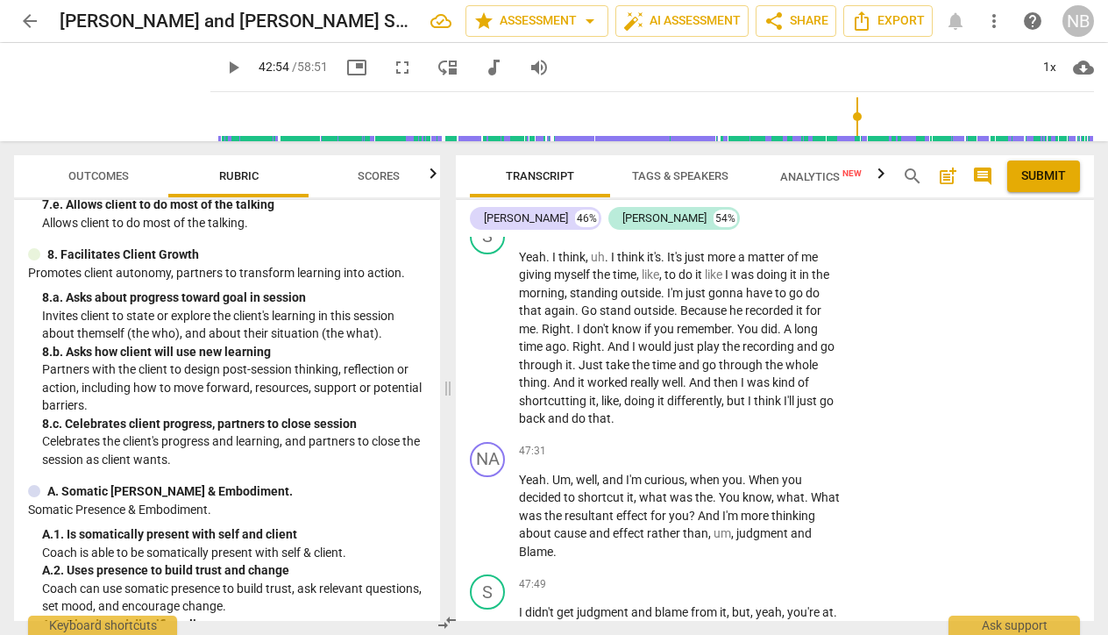
scroll to position [1479, 0]
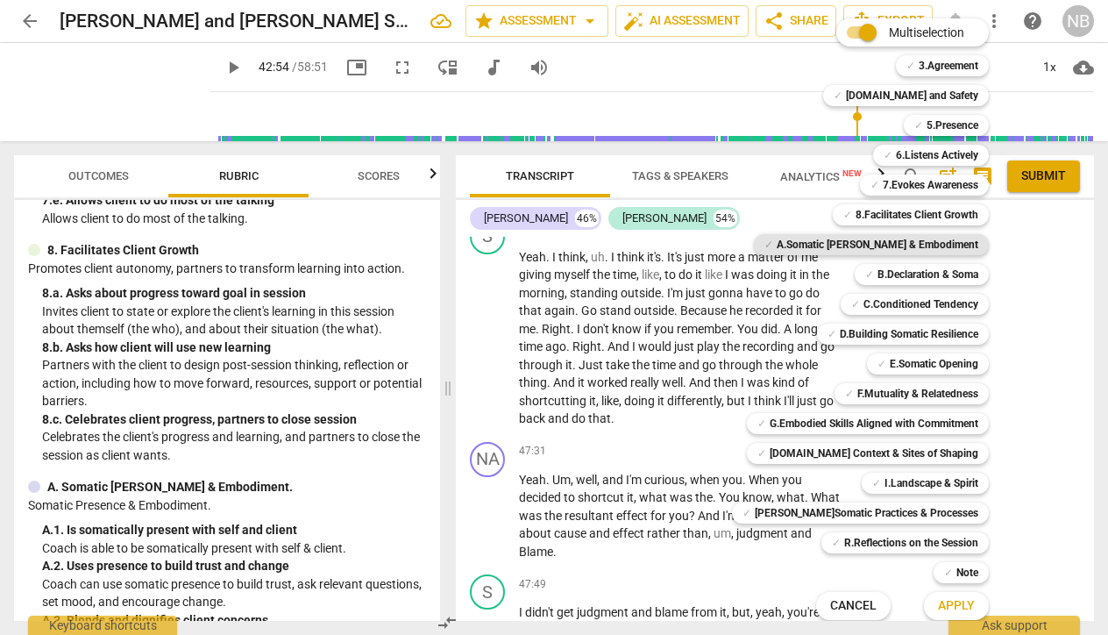
click at [872, 241] on b "A.Somatic Presence & Embodiment" at bounding box center [878, 244] width 202 height 21
click at [941, 608] on span "Apply" at bounding box center [956, 606] width 37 height 18
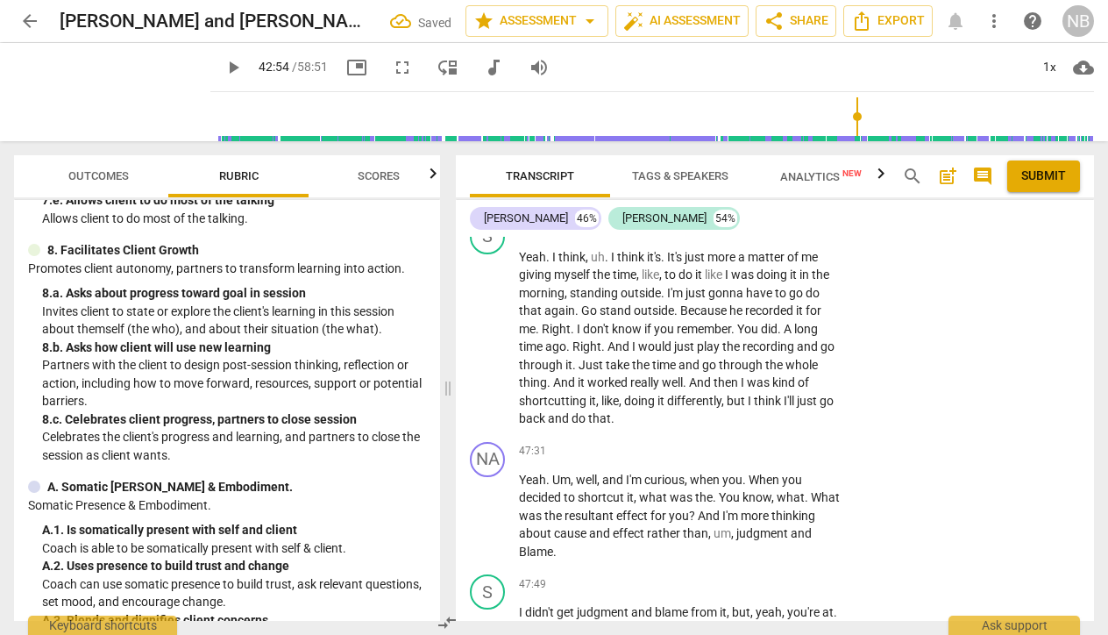
scroll to position [19666, 0]
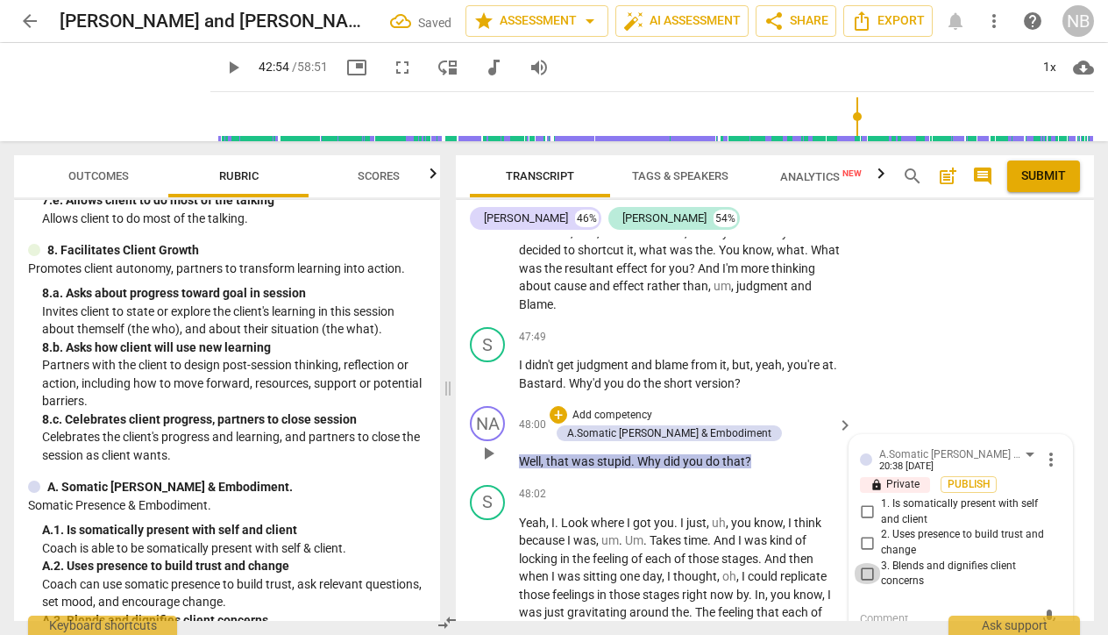
click at [869, 563] on input "3. Blends and dignifies client concerns" at bounding box center [867, 573] width 28 height 21
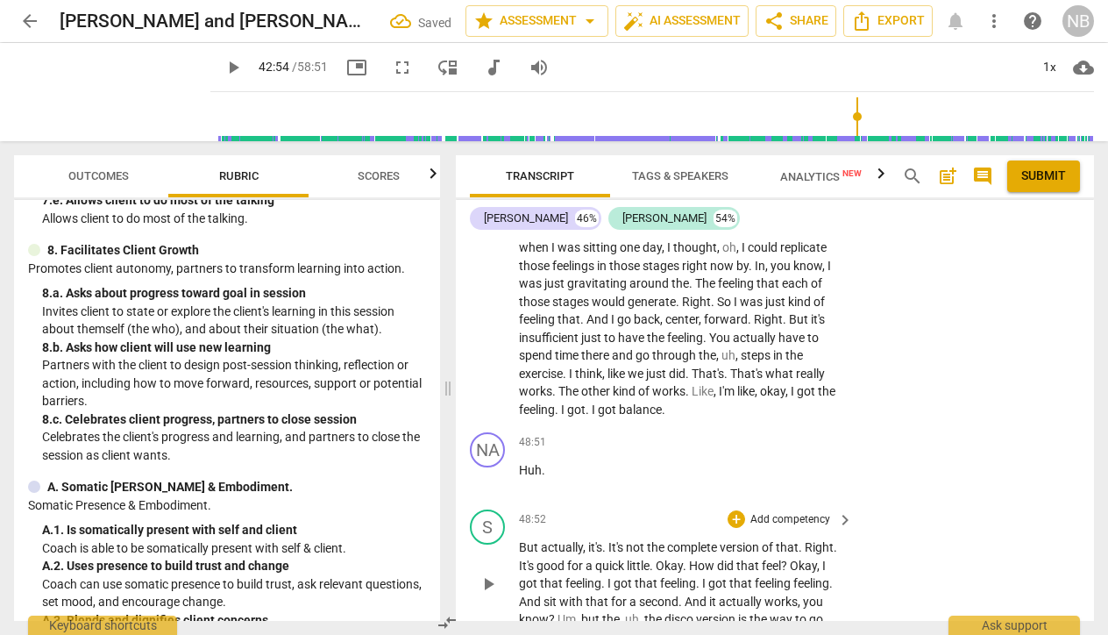
scroll to position [19999, 0]
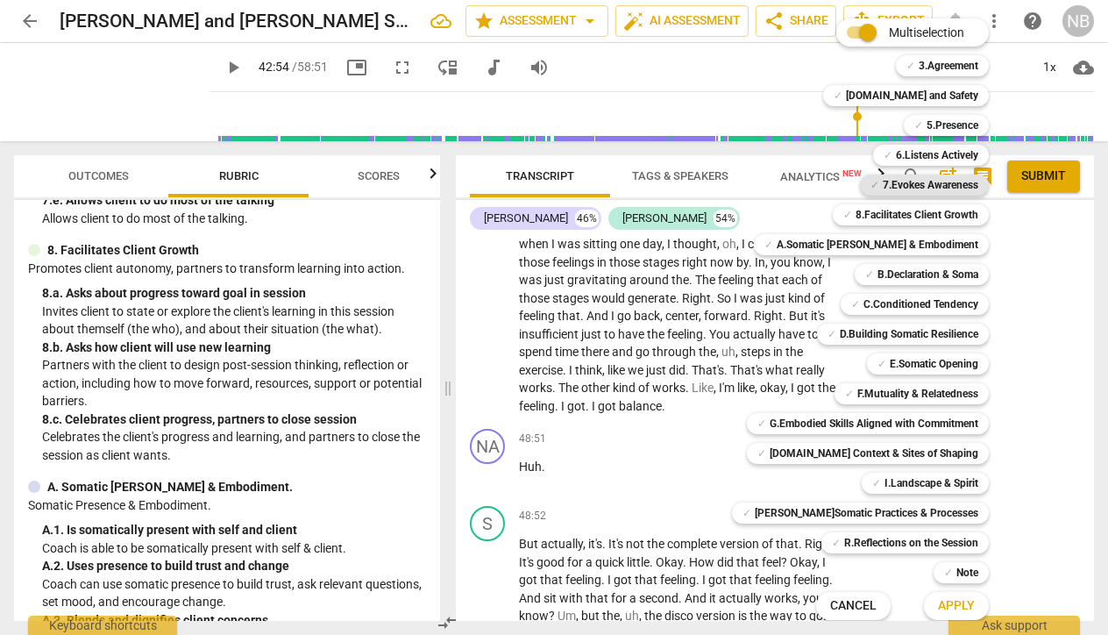
click at [900, 187] on b "7.Evokes Awareness" at bounding box center [931, 184] width 96 height 21
click at [939, 618] on button "Apply" at bounding box center [956, 606] width 65 height 32
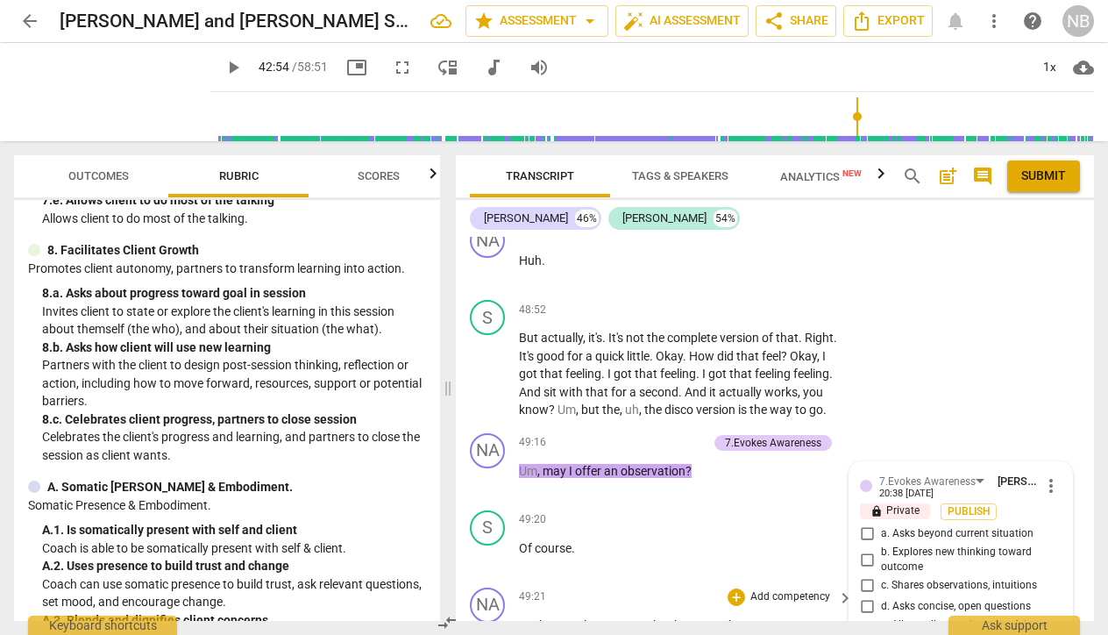
scroll to position [20177, 0]
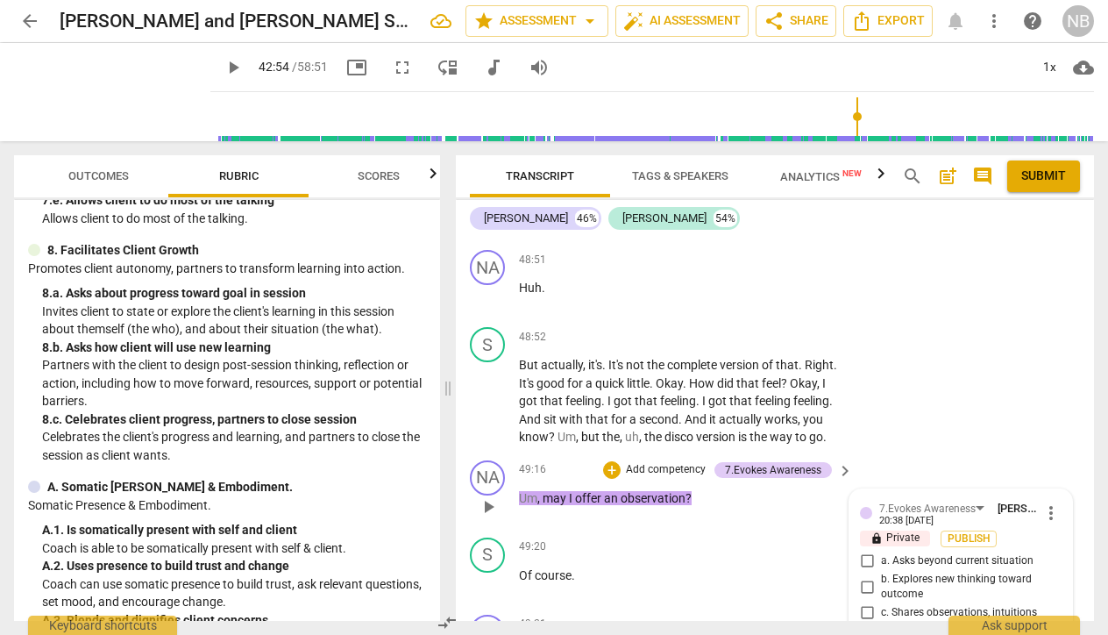
click at [863, 602] on input "c. Shares observations, intuitions" at bounding box center [867, 612] width 28 height 21
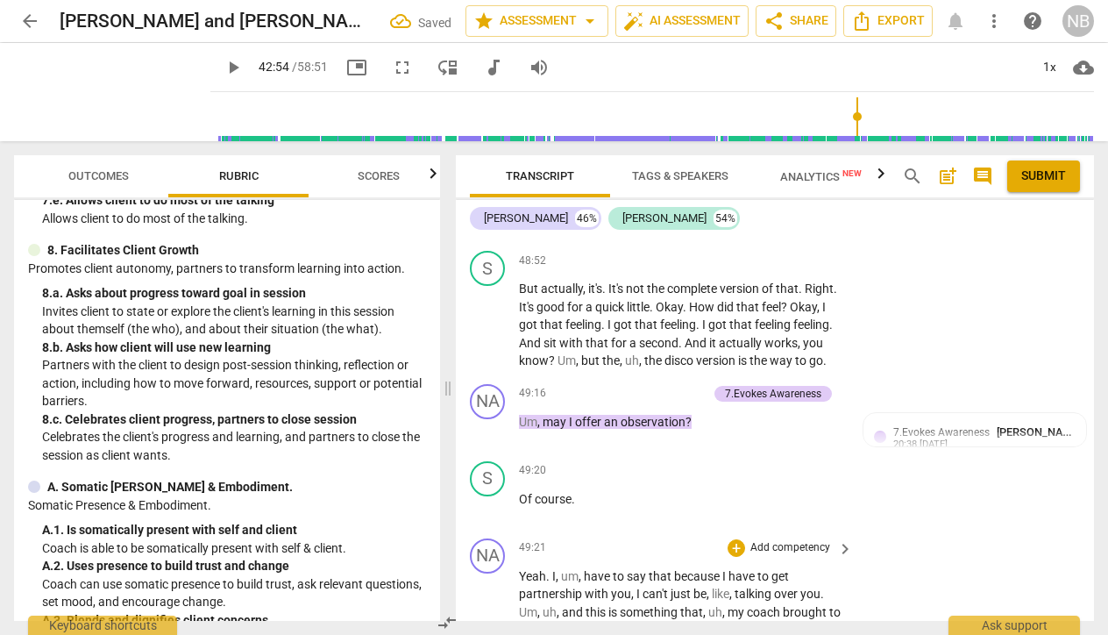
scroll to position [20255, 0]
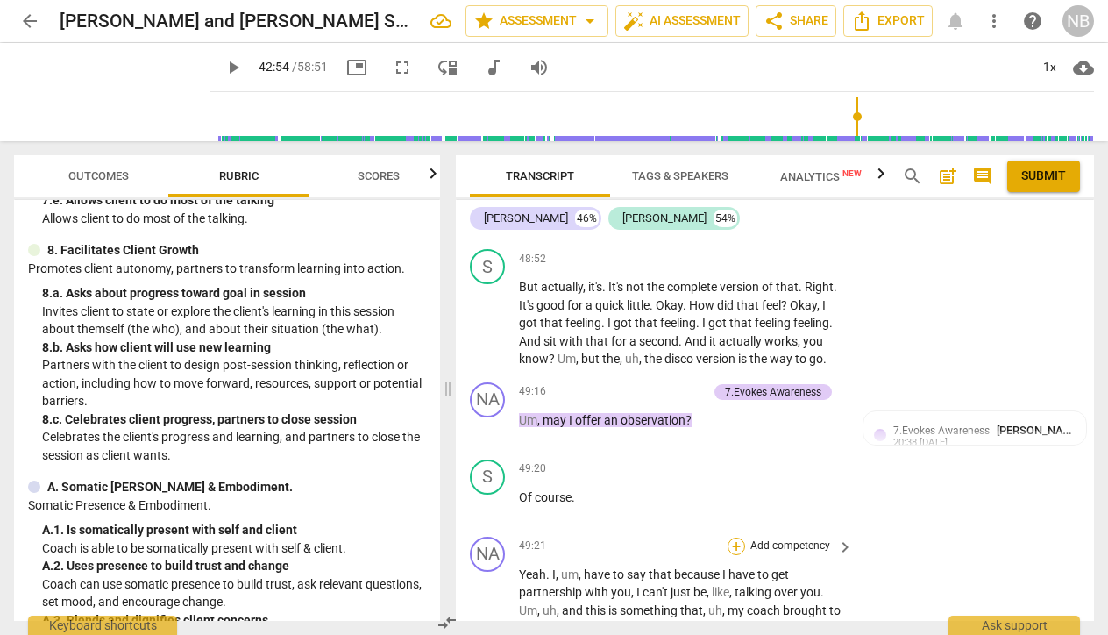
click at [735, 537] on div "+" at bounding box center [737, 546] width 18 height 18
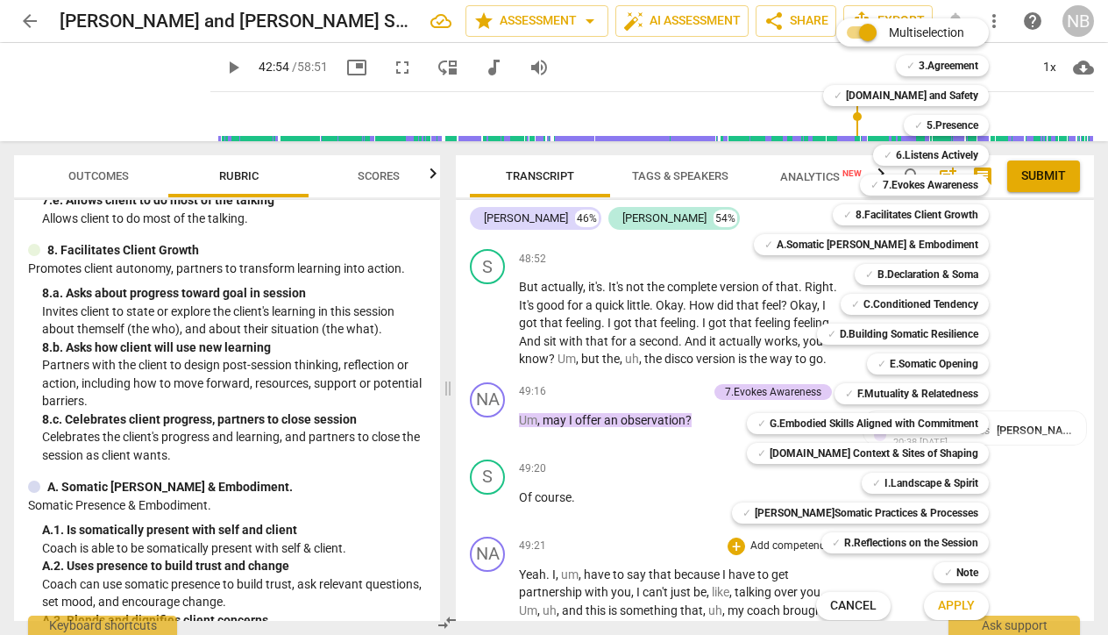
click at [350, 493] on div at bounding box center [554, 317] width 1108 height 635
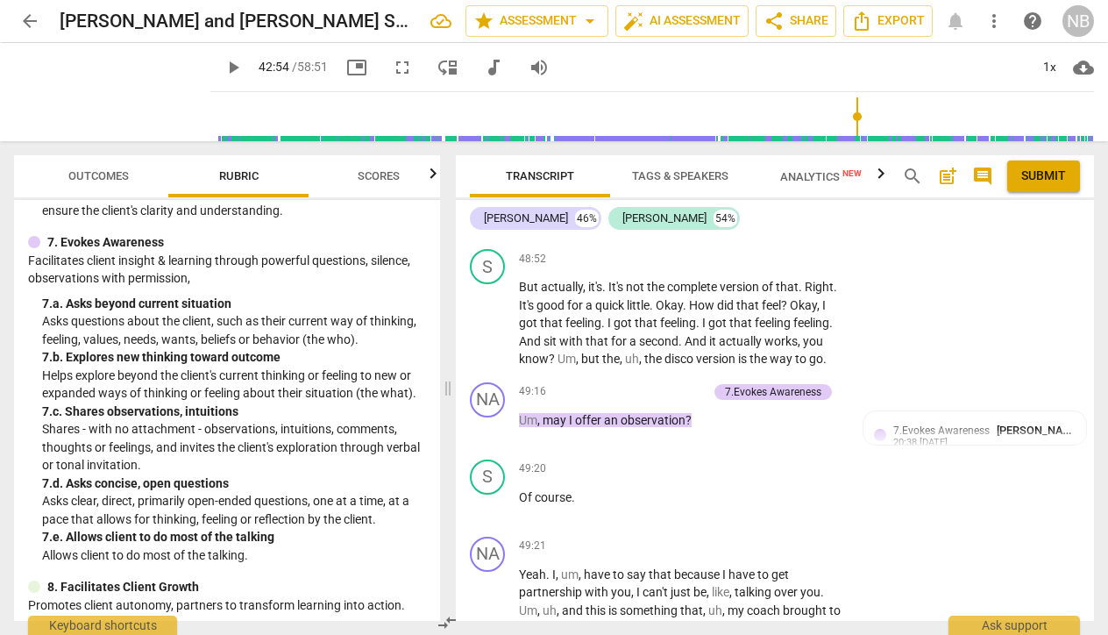
scroll to position [1139, 0]
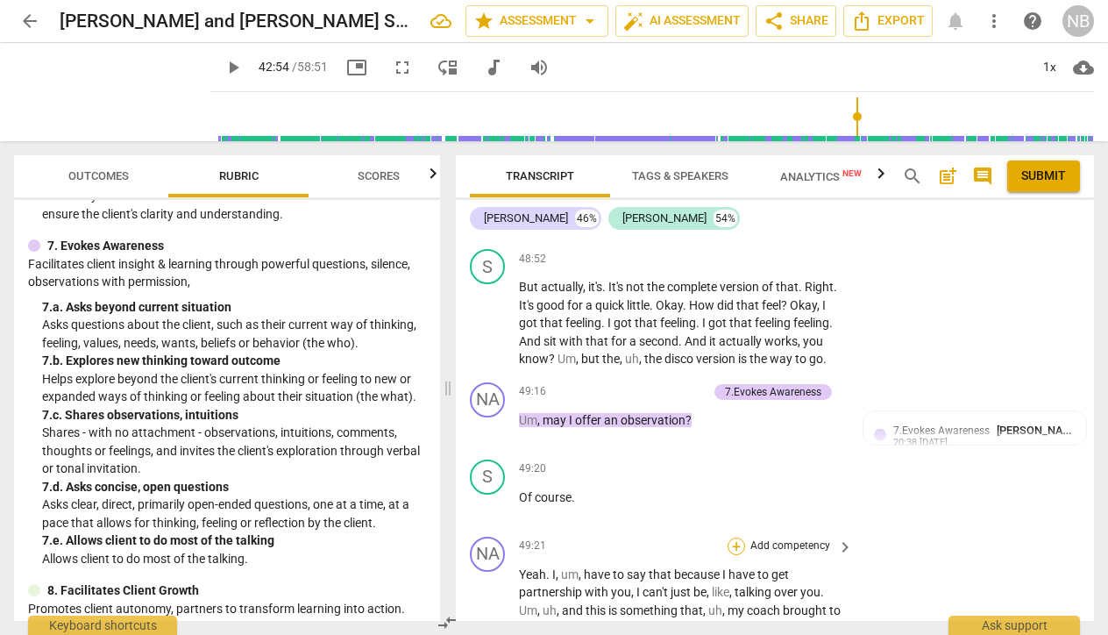
click at [736, 537] on div "+" at bounding box center [737, 546] width 18 height 18
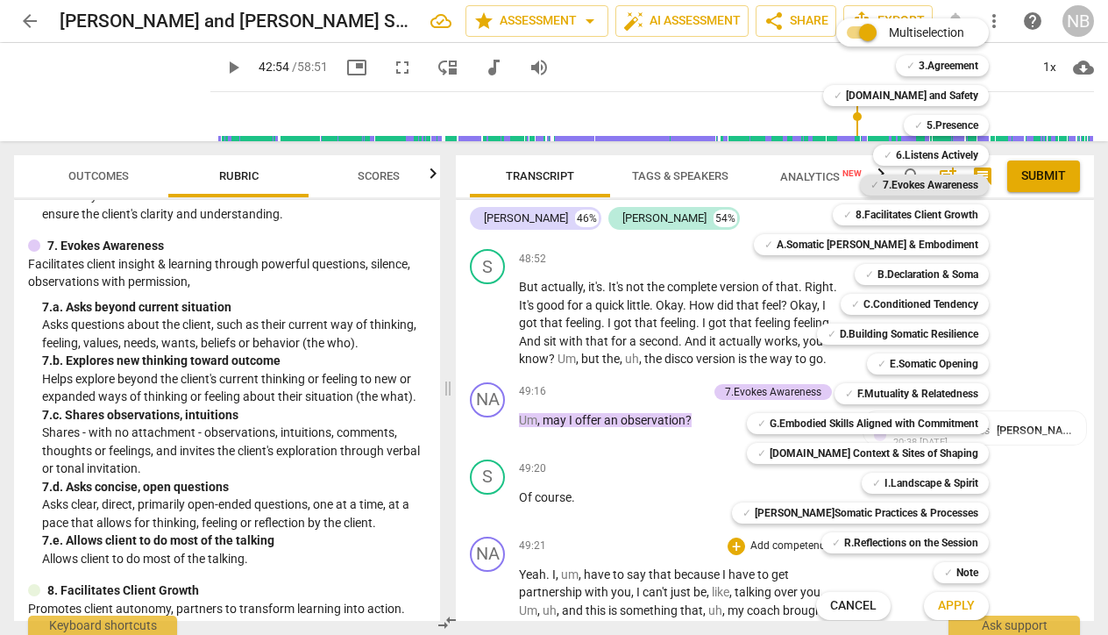
click at [885, 186] on b "7.Evokes Awareness" at bounding box center [931, 184] width 96 height 21
click at [938, 607] on span "Apply" at bounding box center [956, 606] width 37 height 18
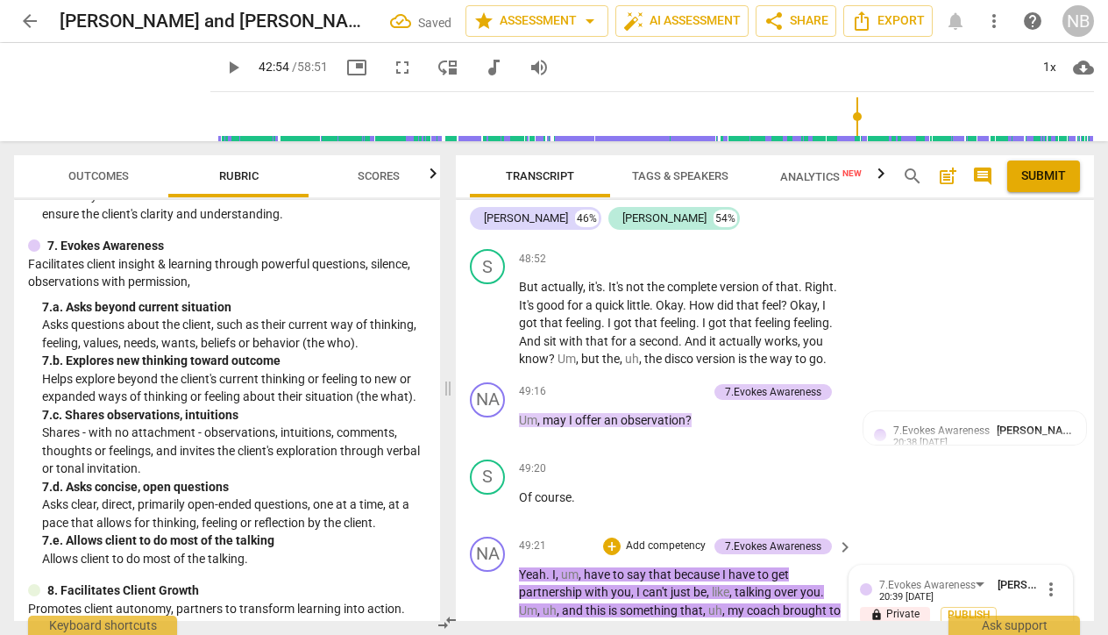
click at [868, 627] on input "a. Asks beyond current situation" at bounding box center [867, 637] width 28 height 21
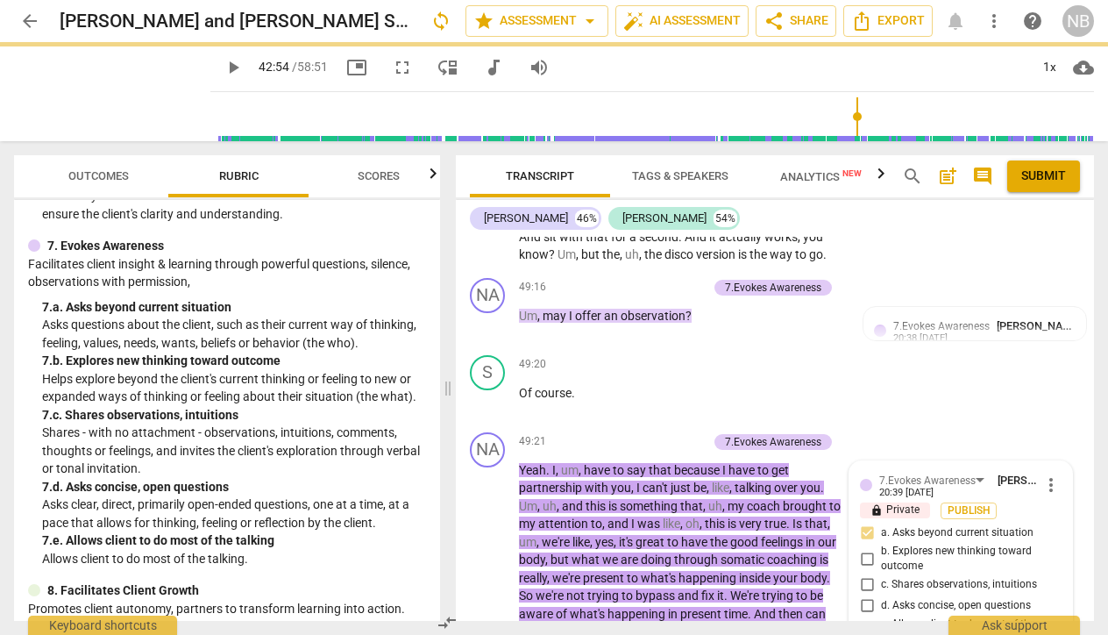
click at [675, 519] on div "NA play_arrow pause 00:05 + Add competency keyboard_arrow_right All right . So …" at bounding box center [775, 429] width 638 height 384
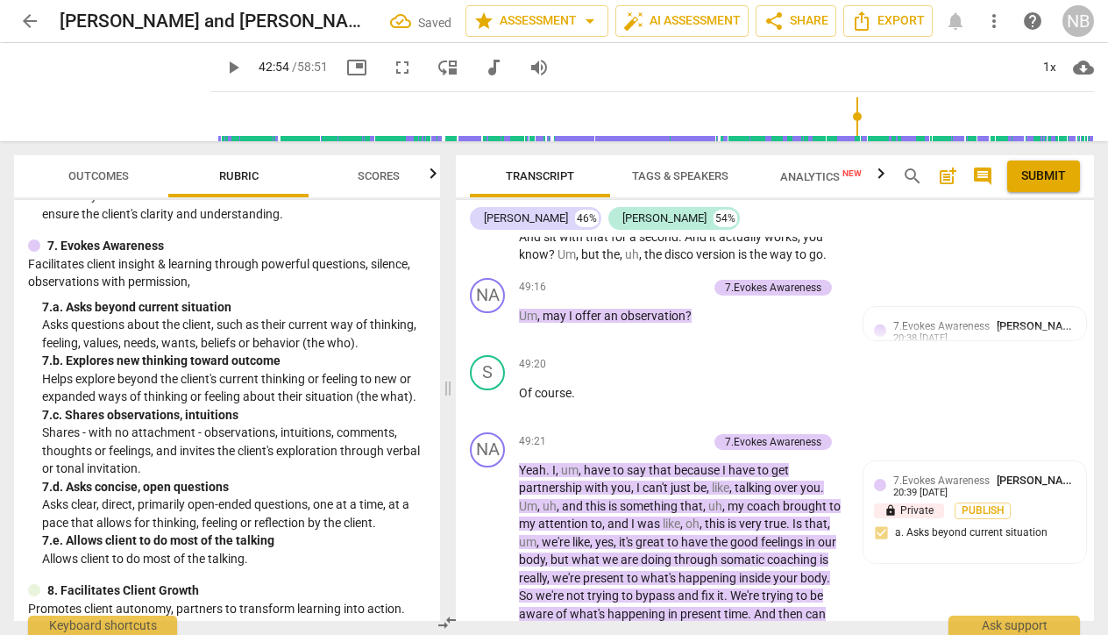
scroll to position [20447, 0]
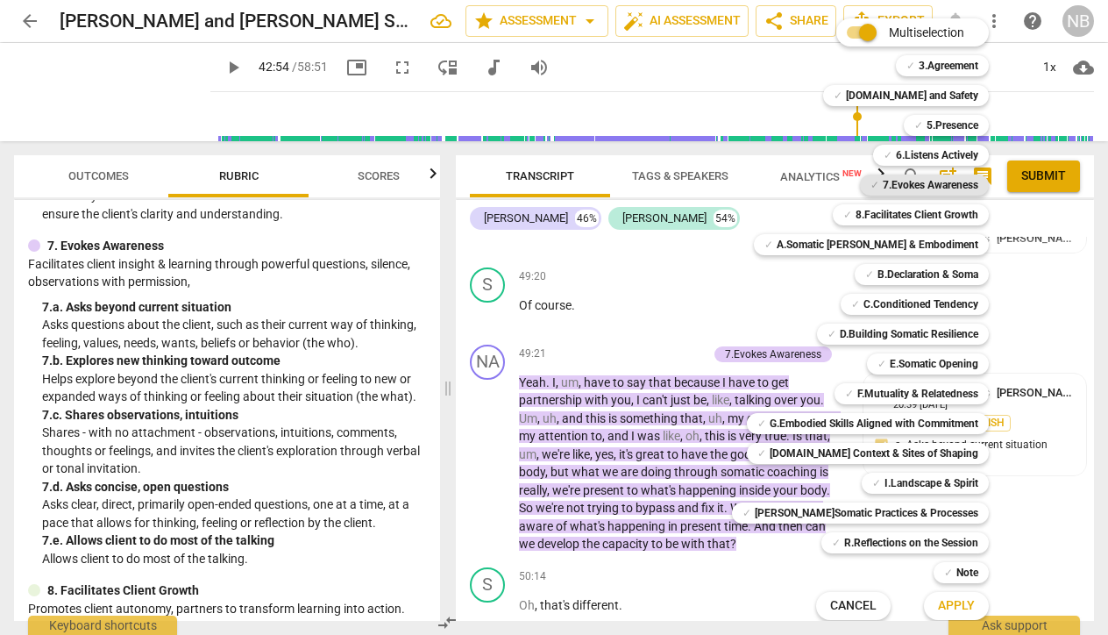
click at [915, 184] on b "7.Evokes Awareness" at bounding box center [931, 184] width 96 height 21
click at [938, 610] on span "Apply" at bounding box center [956, 606] width 37 height 18
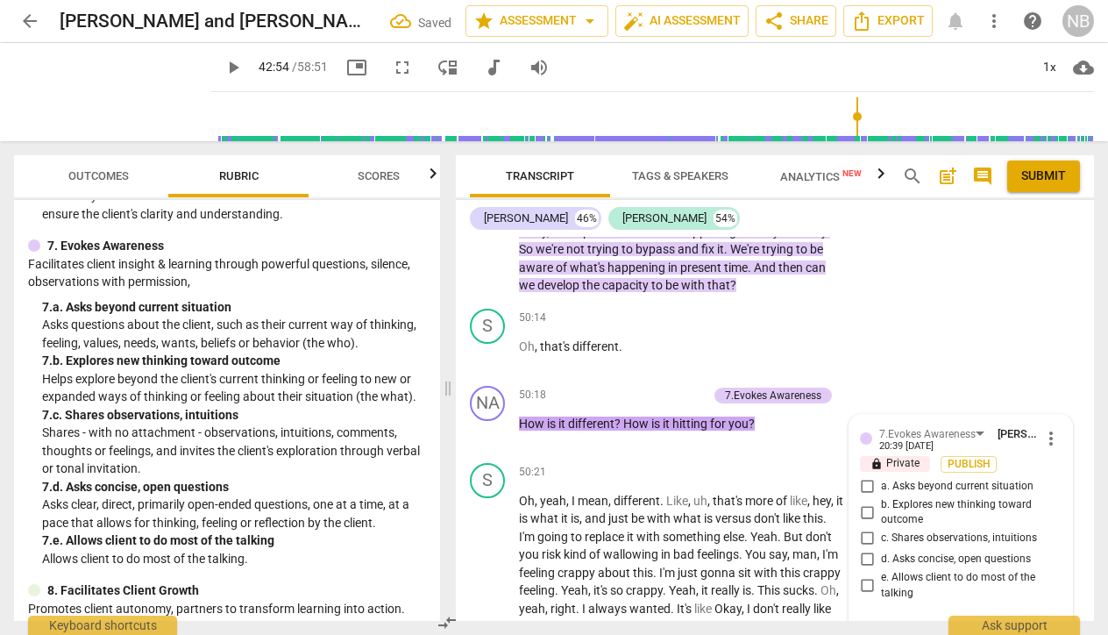
scroll to position [20763, 0]
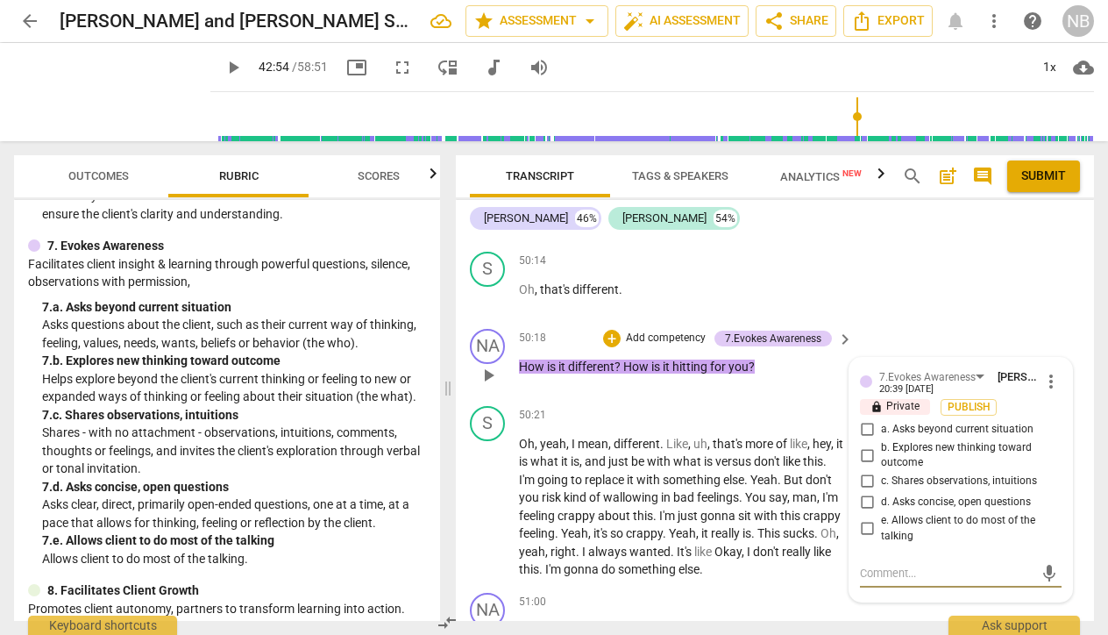
click at [867, 492] on input "d. Asks concise, open questions" at bounding box center [867, 502] width 28 height 21
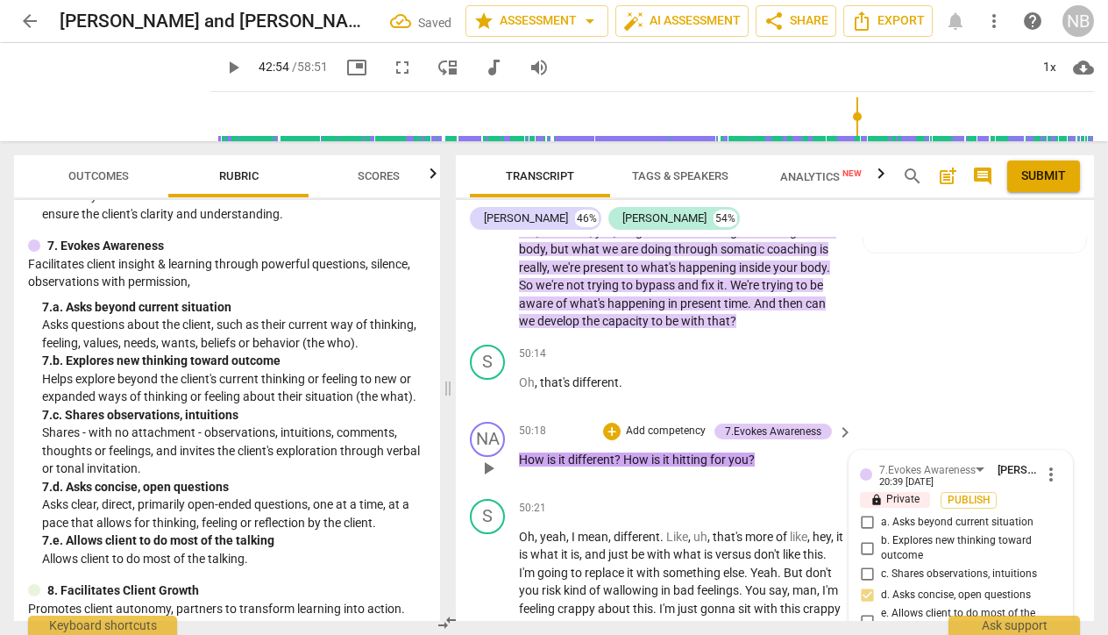
scroll to position [20658, 0]
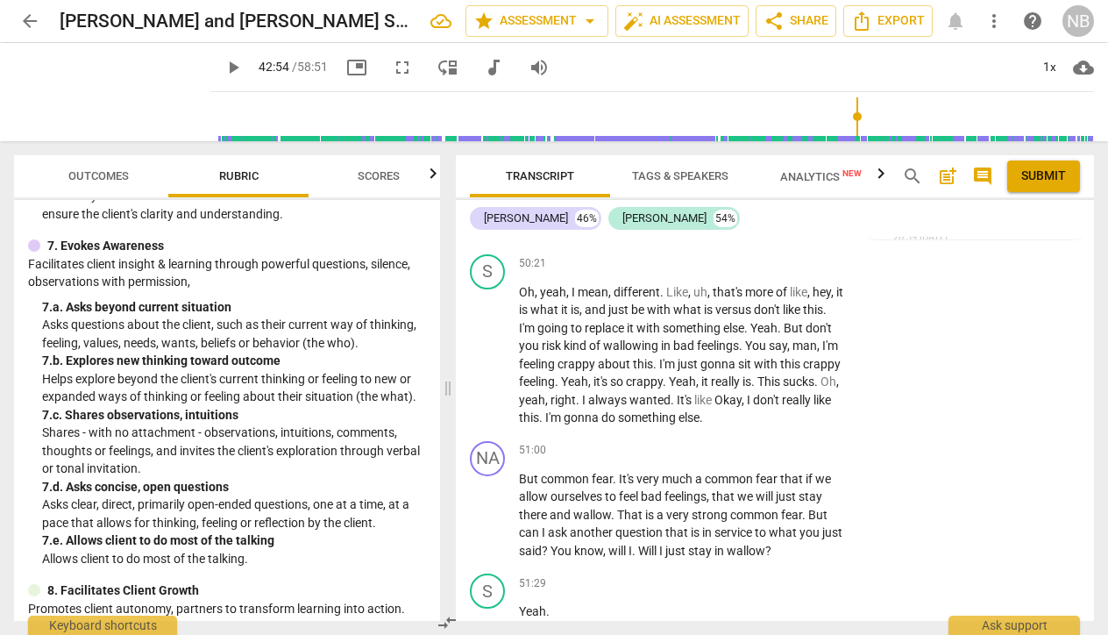
scroll to position [20920, 0]
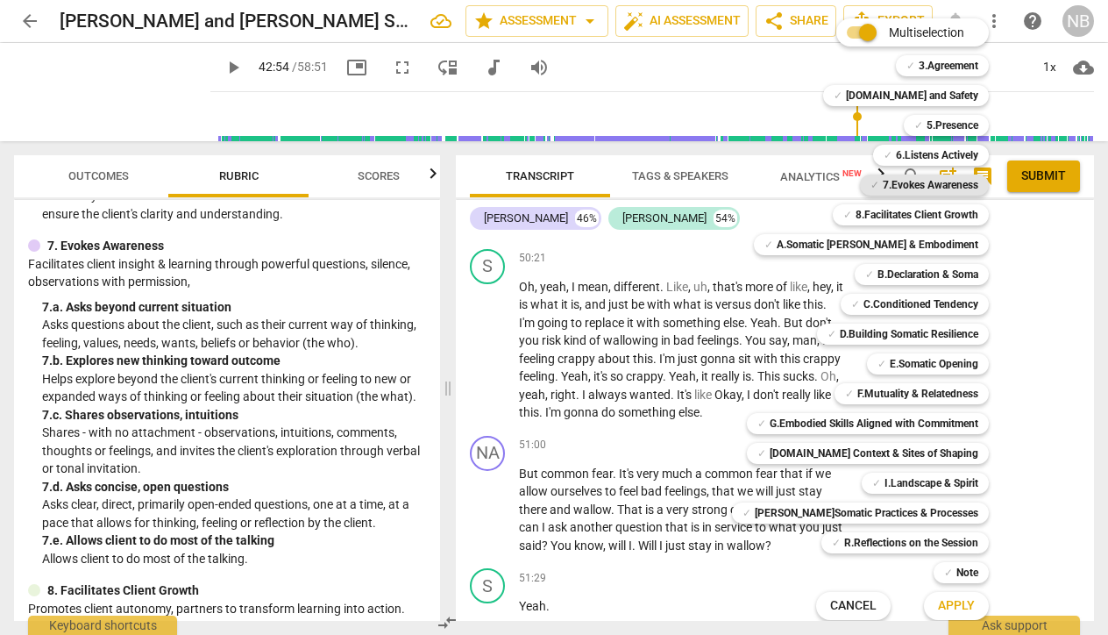
click at [886, 188] on b "7.Evokes Awareness" at bounding box center [931, 184] width 96 height 21
click at [940, 600] on span "Apply" at bounding box center [956, 606] width 37 height 18
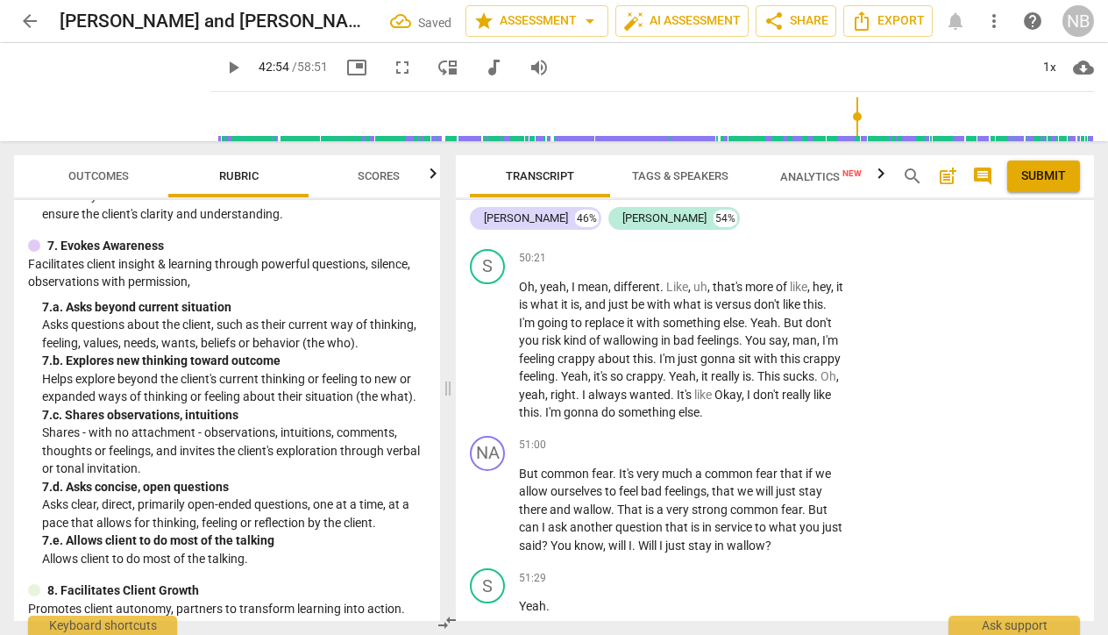
scroll to position [21174, 0]
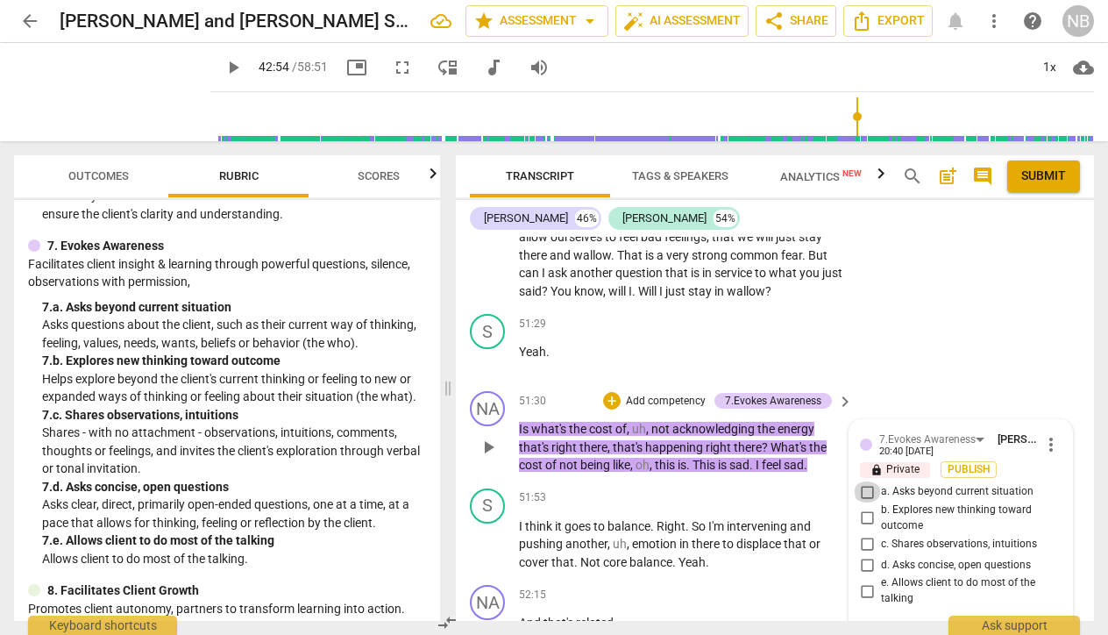
click at [866, 481] on input "a. Asks beyond current situation" at bounding box center [867, 491] width 28 height 21
click at [863, 580] on input "e. Allows client to do most of the talking" at bounding box center [867, 590] width 28 height 21
click at [860, 580] on input "e. Allows client to do most of the talking" at bounding box center [867, 590] width 28 height 21
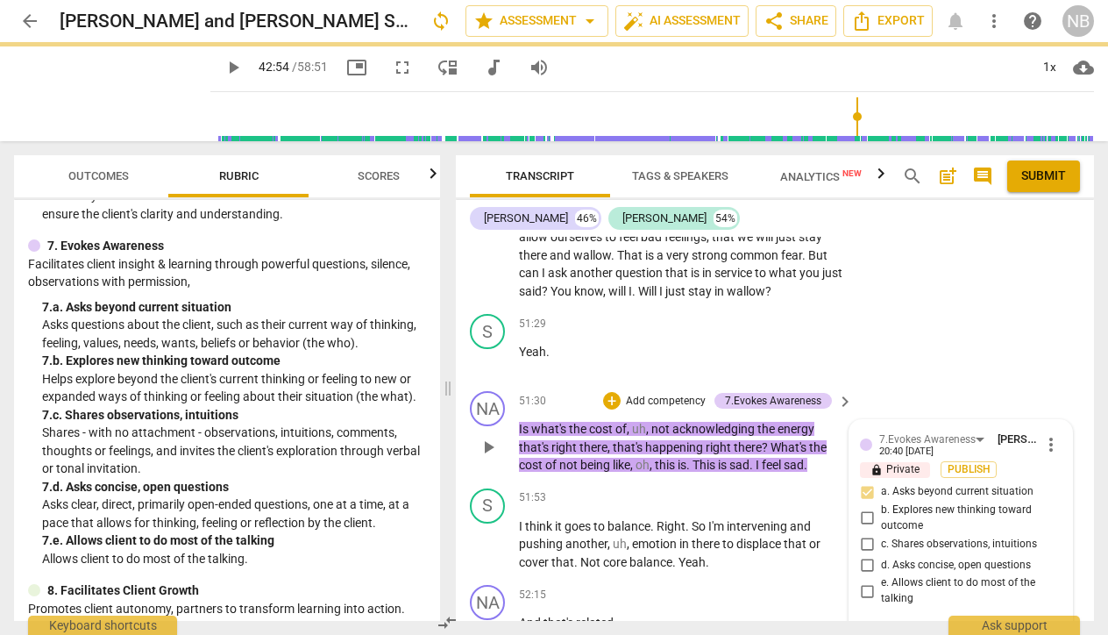
click at [867, 508] on input "b. Explores new thinking toward outcome" at bounding box center [867, 518] width 28 height 21
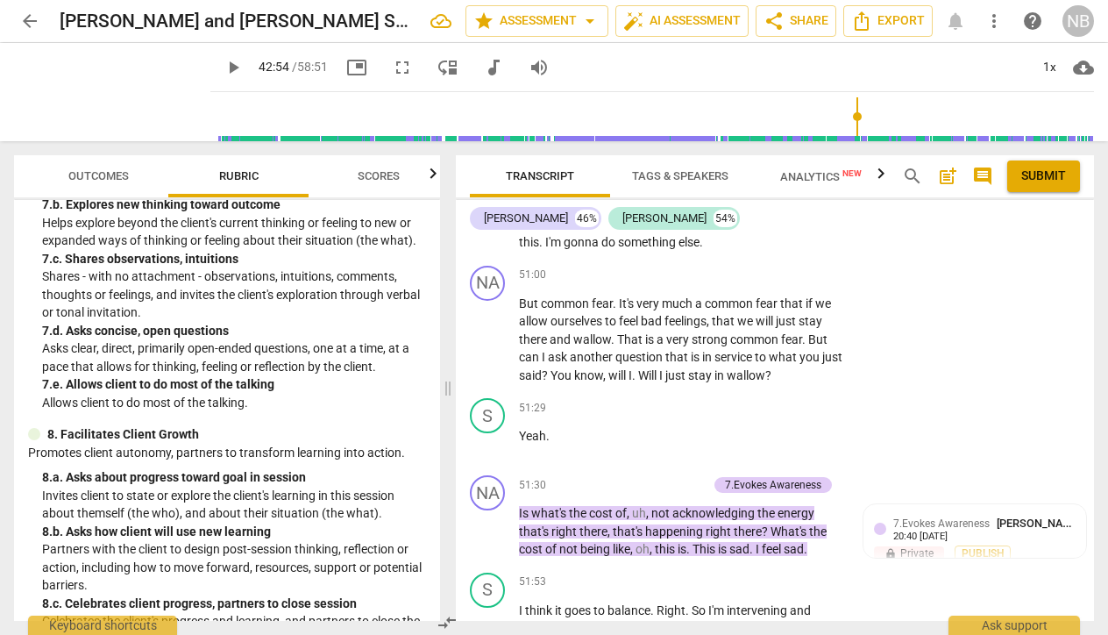
scroll to position [21089, 0]
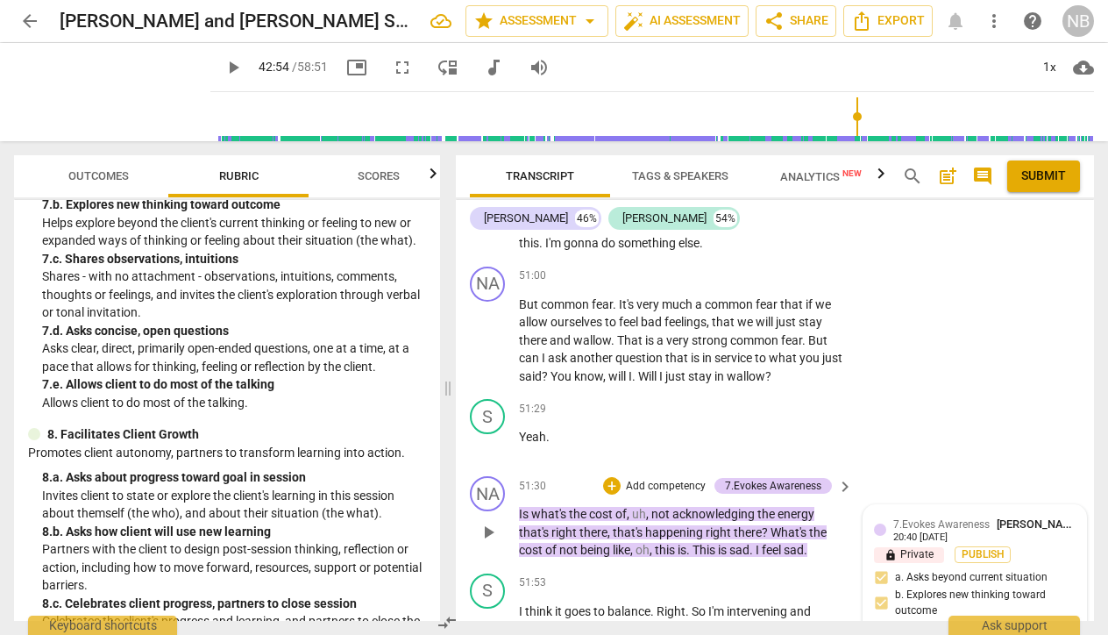
click at [879, 523] on div at bounding box center [880, 529] width 12 height 12
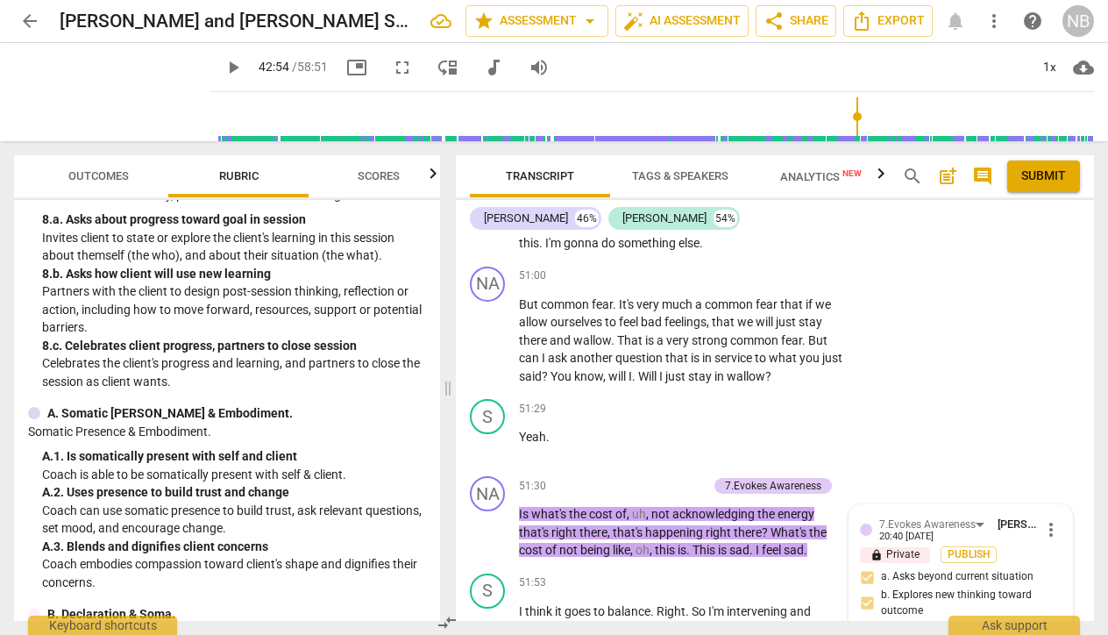
scroll to position [1688, 0]
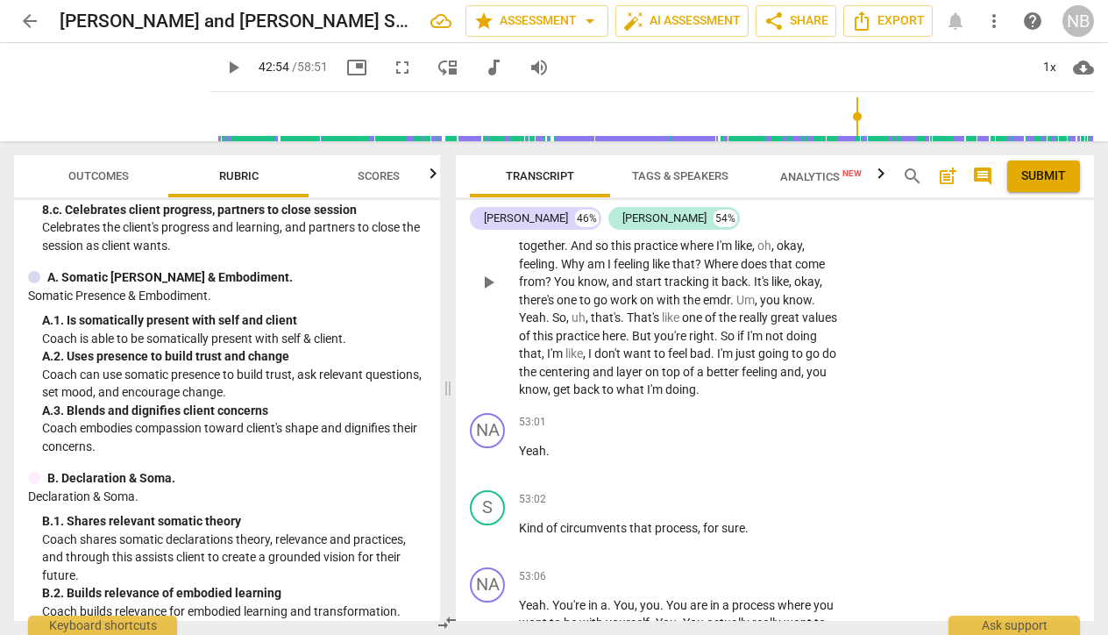
scroll to position [21704, 0]
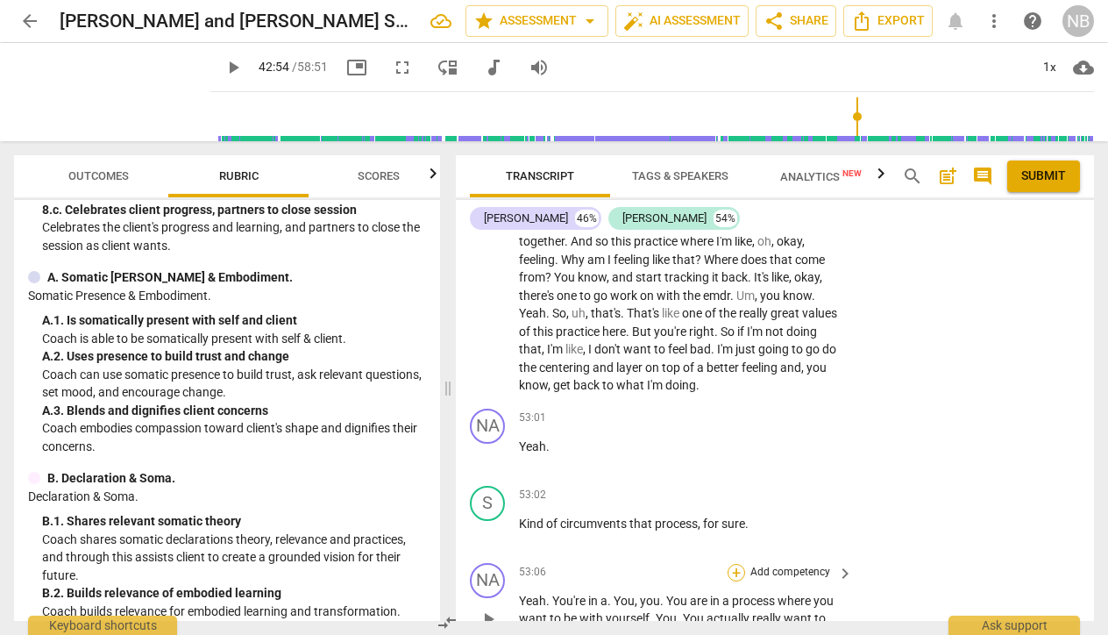
click at [730, 564] on div "+" at bounding box center [737, 573] width 18 height 18
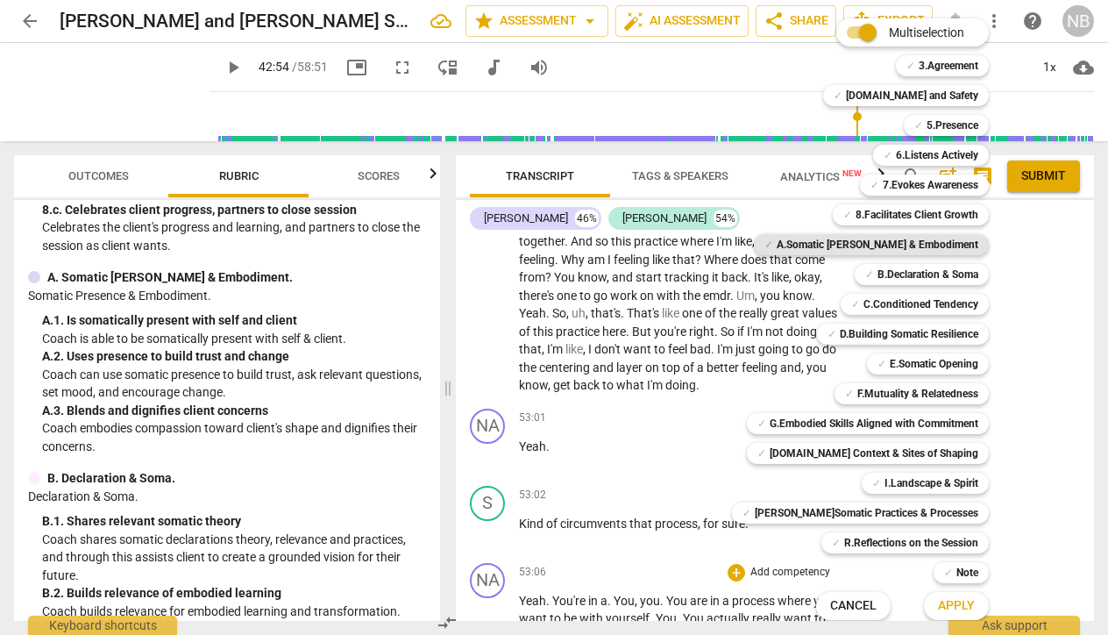
click at [857, 247] on b "A.Somatic Presence & Embodiment" at bounding box center [878, 244] width 202 height 21
click at [938, 605] on span "Apply" at bounding box center [956, 606] width 37 height 18
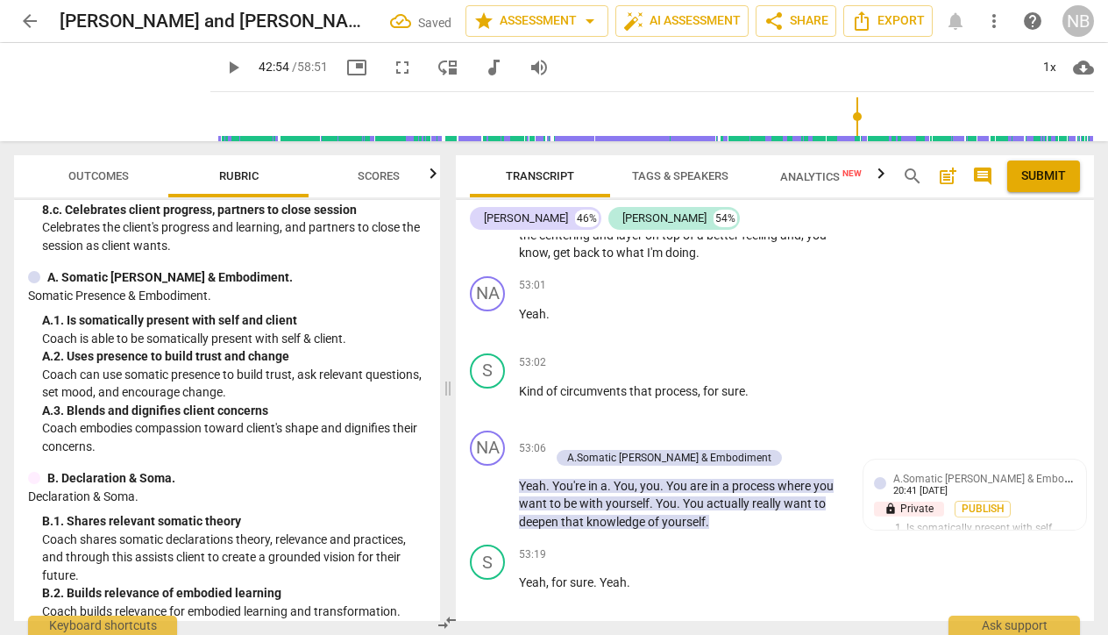
click at [837, 621] on span "keyboard_arrow_right" at bounding box center [844, 631] width 21 height 21
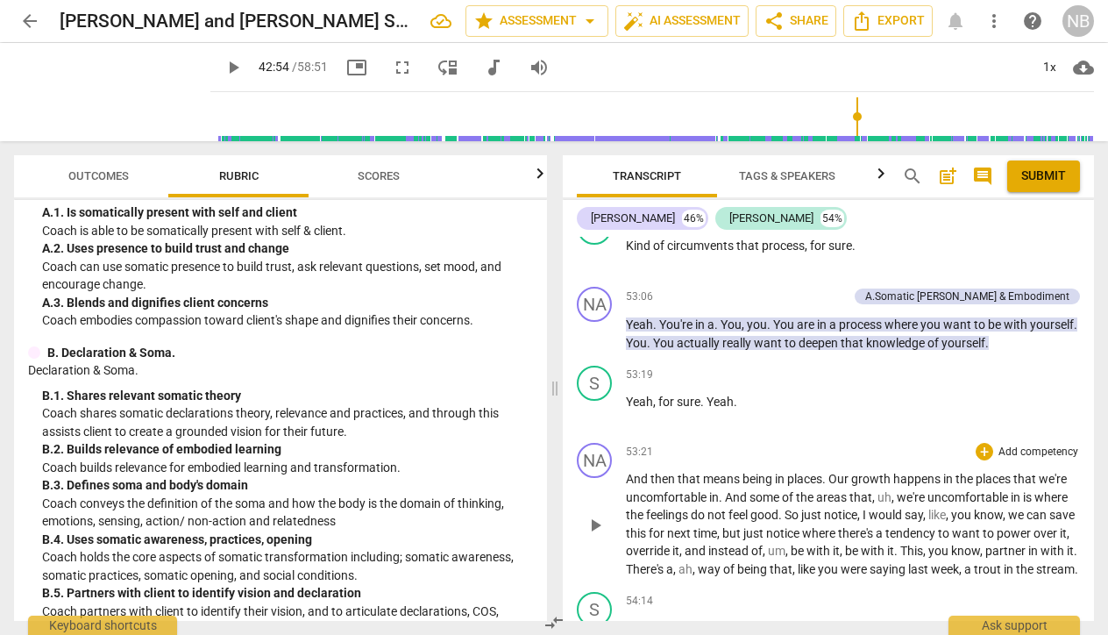
scroll to position [18506, 0]
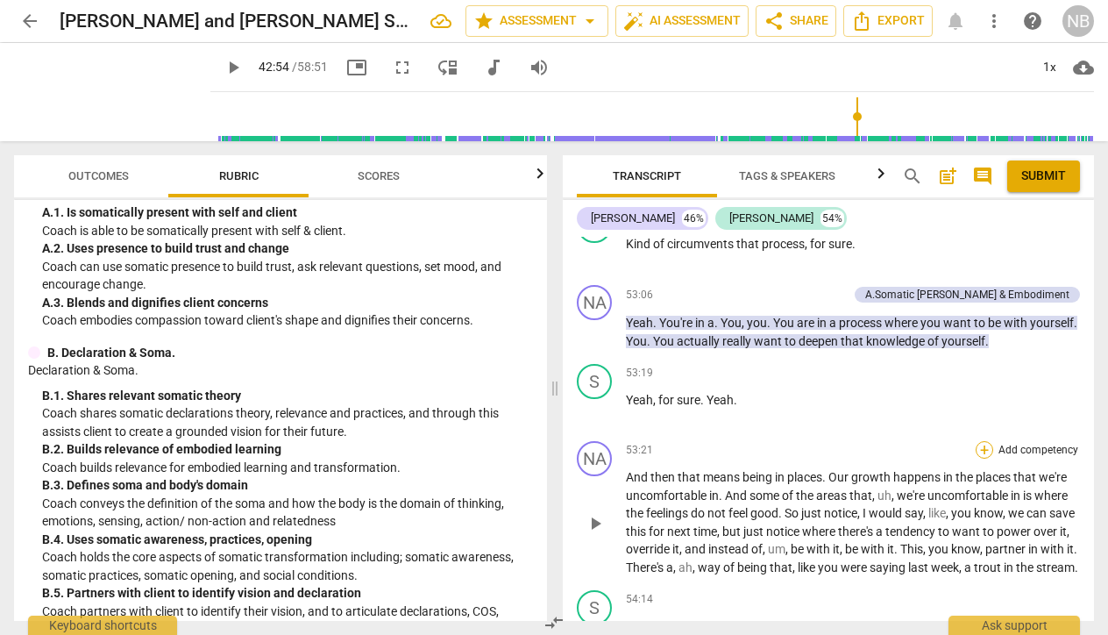
click at [976, 441] on div "+" at bounding box center [985, 450] width 18 height 18
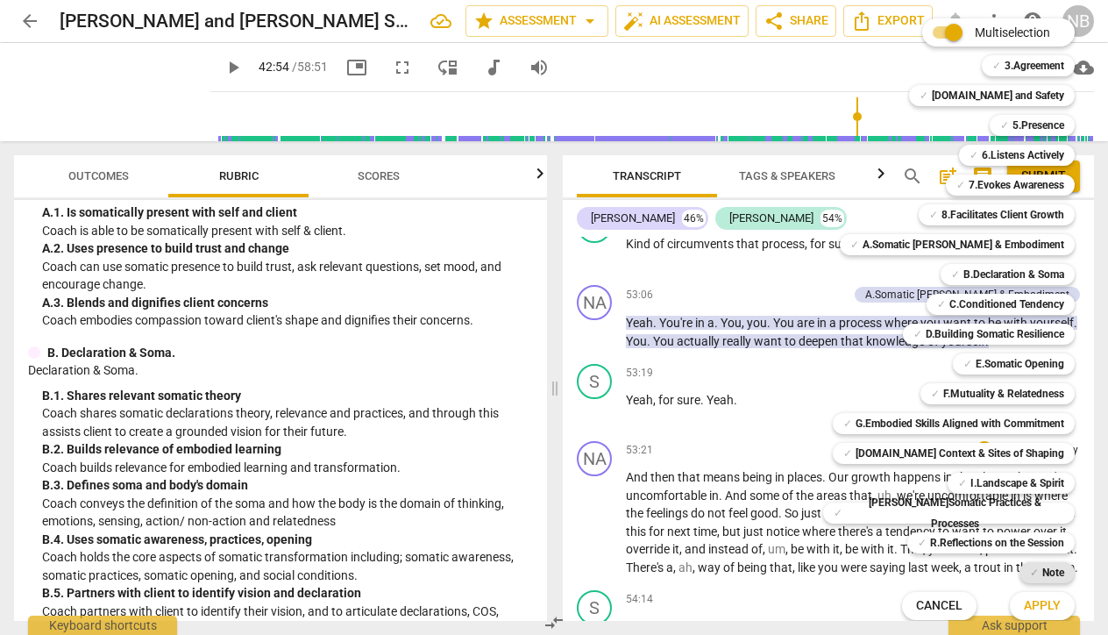
click at [1042, 567] on b "Note" at bounding box center [1053, 572] width 22 height 21
click at [1024, 601] on span "Apply" at bounding box center [1042, 606] width 37 height 18
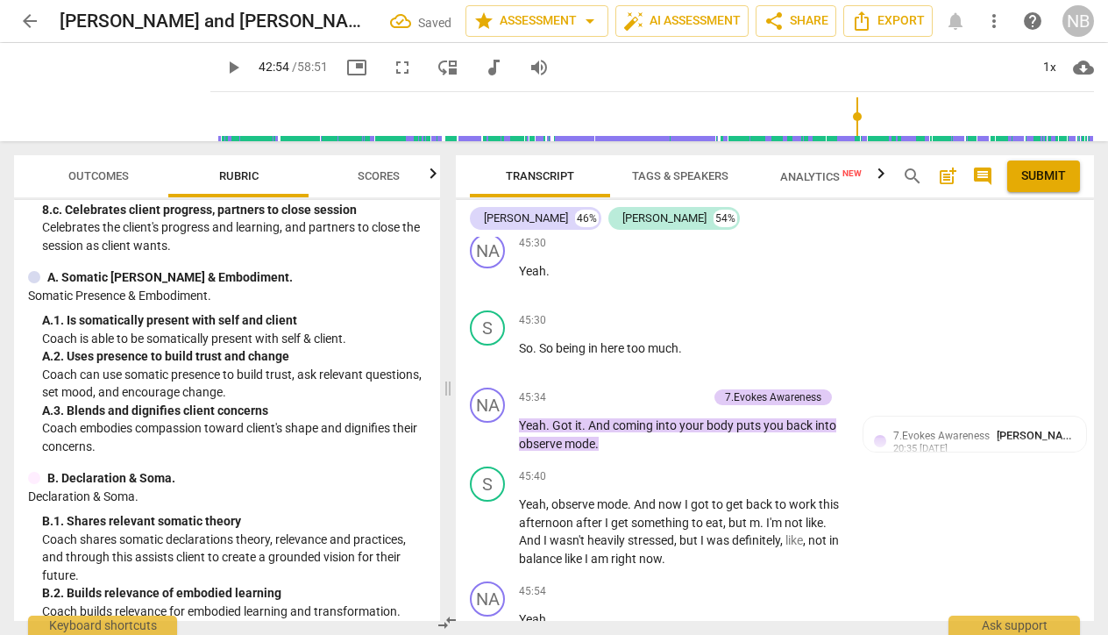
scroll to position [21910, 0]
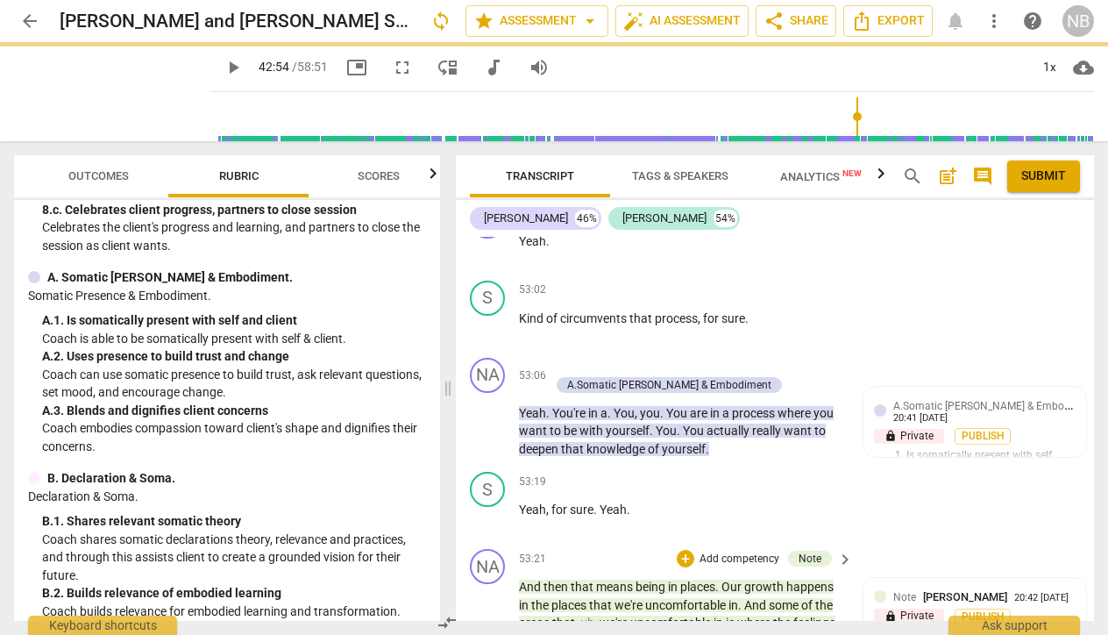
click at [1044, 542] on div "NA play_arrow pause 53:21 + Add competency Note keyboard_arrow_right And then t…" at bounding box center [775, 644] width 638 height 205
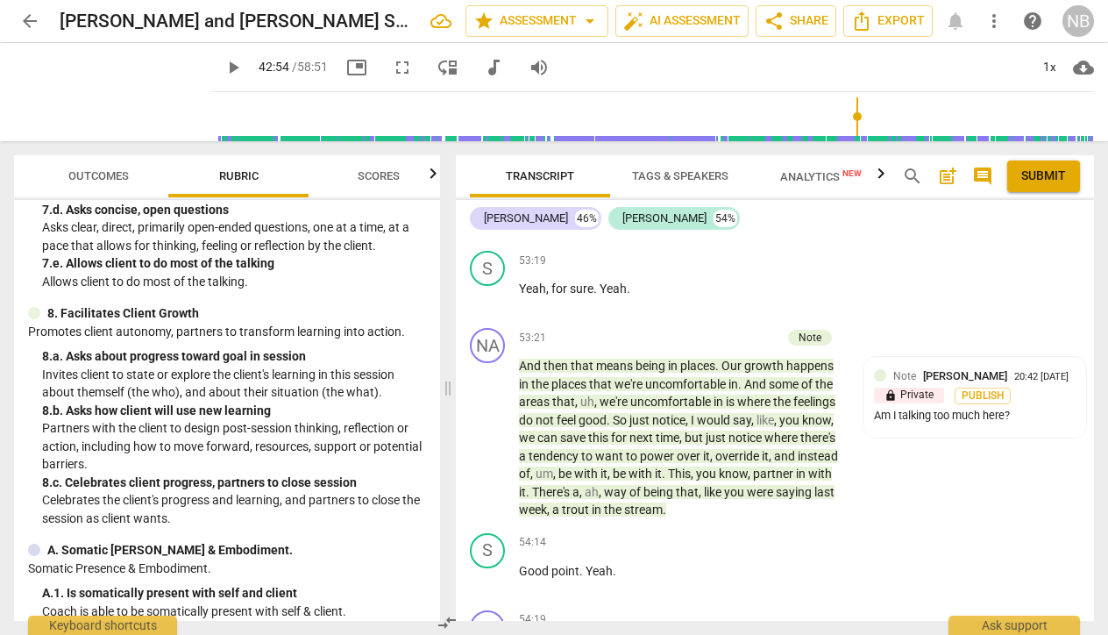
scroll to position [1405, 0]
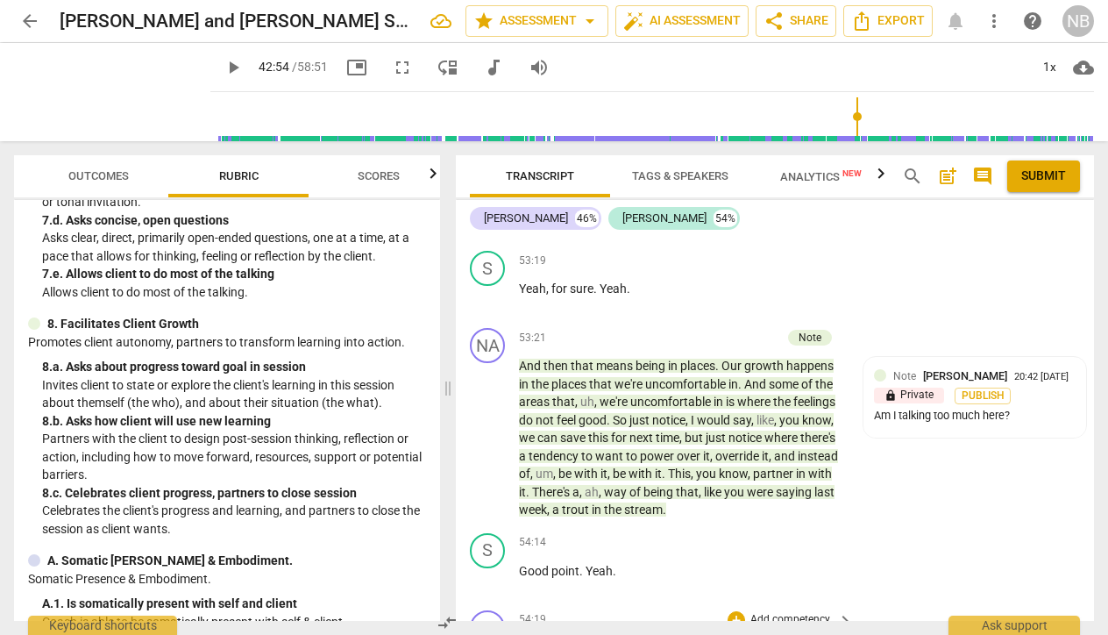
click at [742, 611] on div "+ Add competency" at bounding box center [780, 620] width 104 height 18
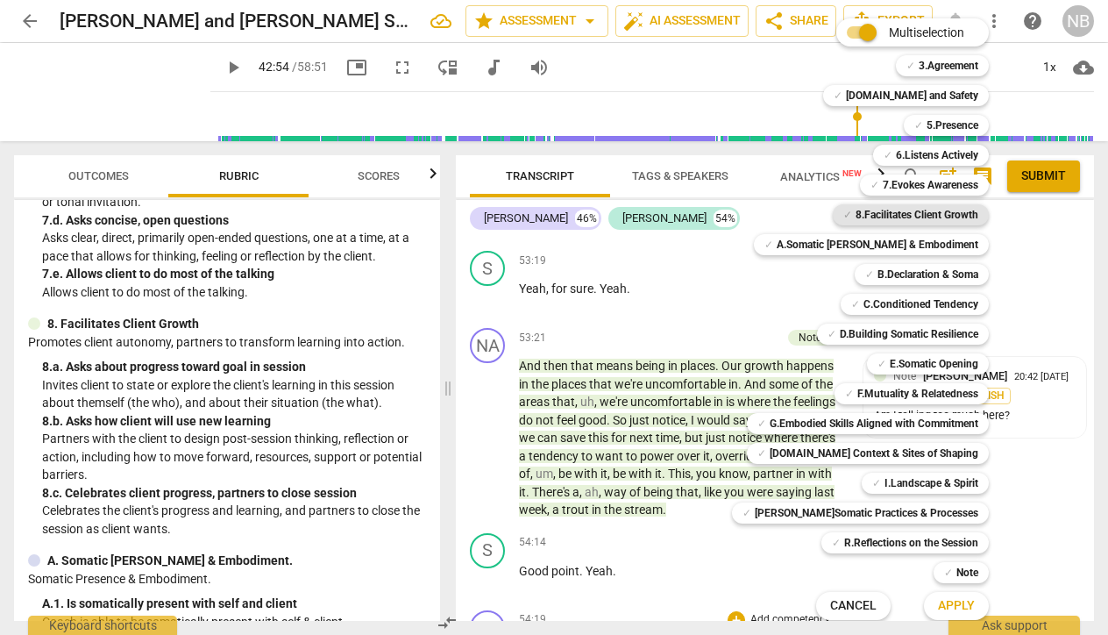
click at [892, 215] on b "8.Facilitates Client Growth" at bounding box center [917, 214] width 123 height 21
click at [938, 605] on span "Apply" at bounding box center [956, 606] width 37 height 18
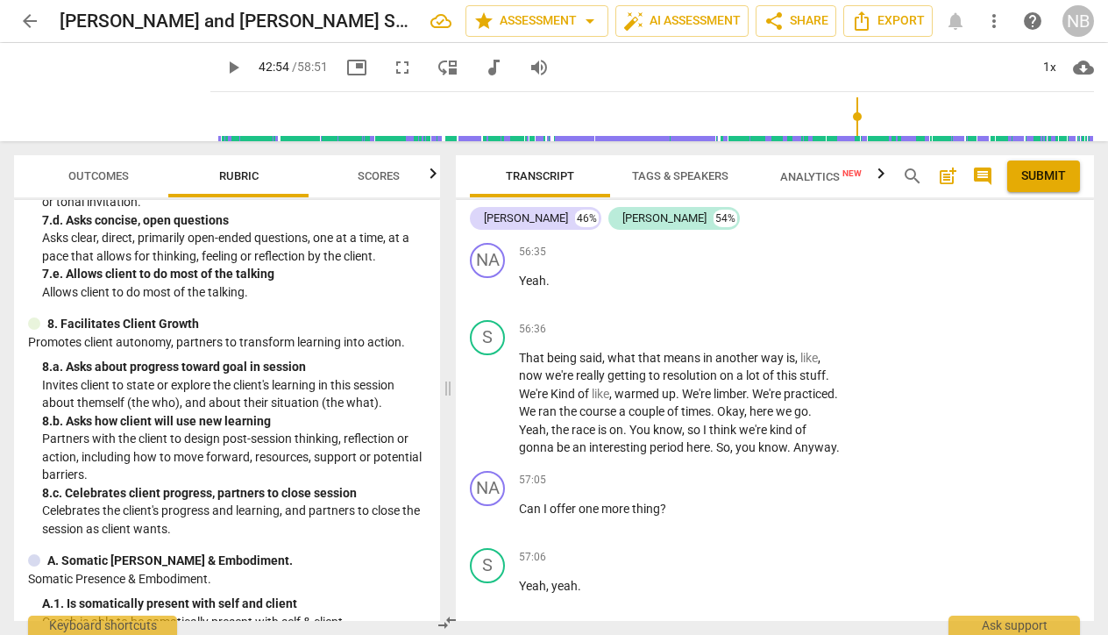
scroll to position [24111, 0]
click at [774, 625] on p "Add competency" at bounding box center [790, 633] width 83 height 16
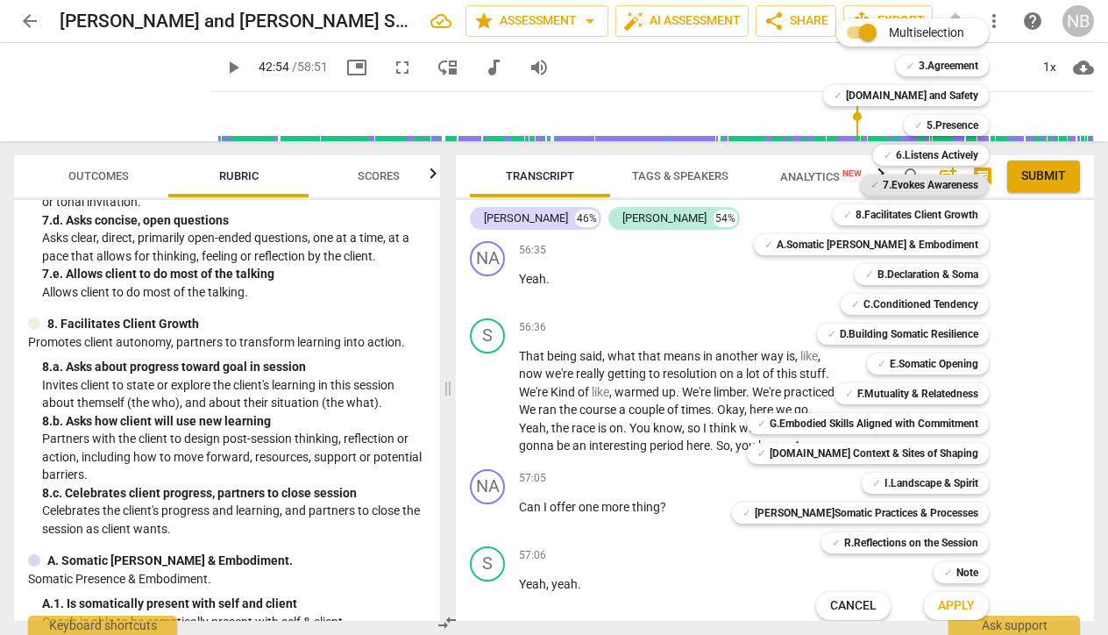
click at [901, 178] on b "7.Evokes Awareness" at bounding box center [931, 184] width 96 height 21
click at [943, 601] on span "Apply" at bounding box center [956, 606] width 37 height 18
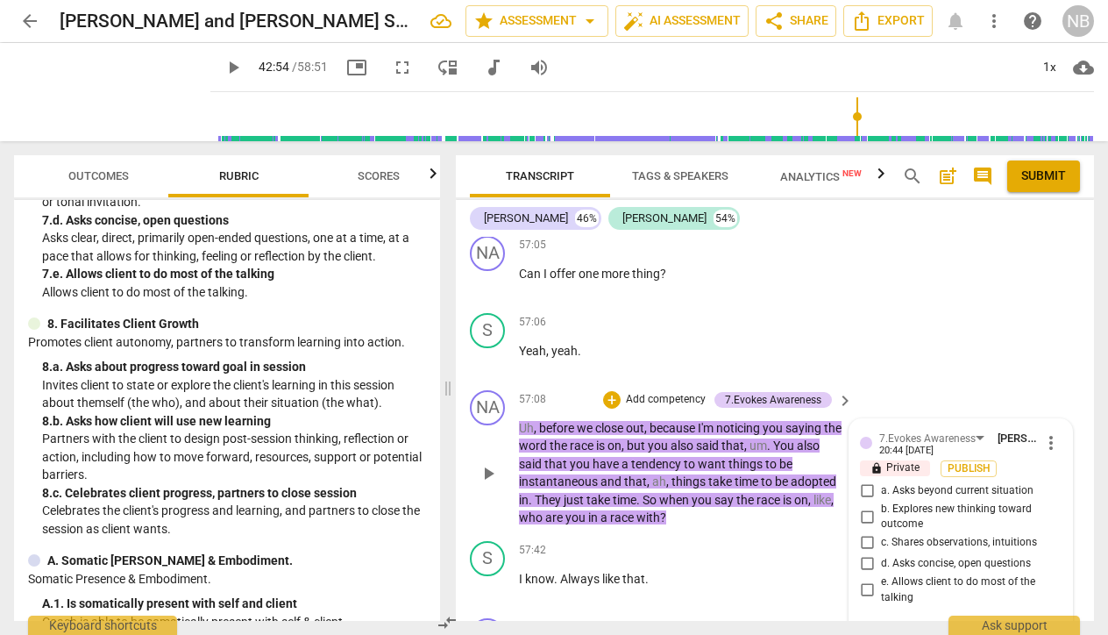
scroll to position [24349, 0]
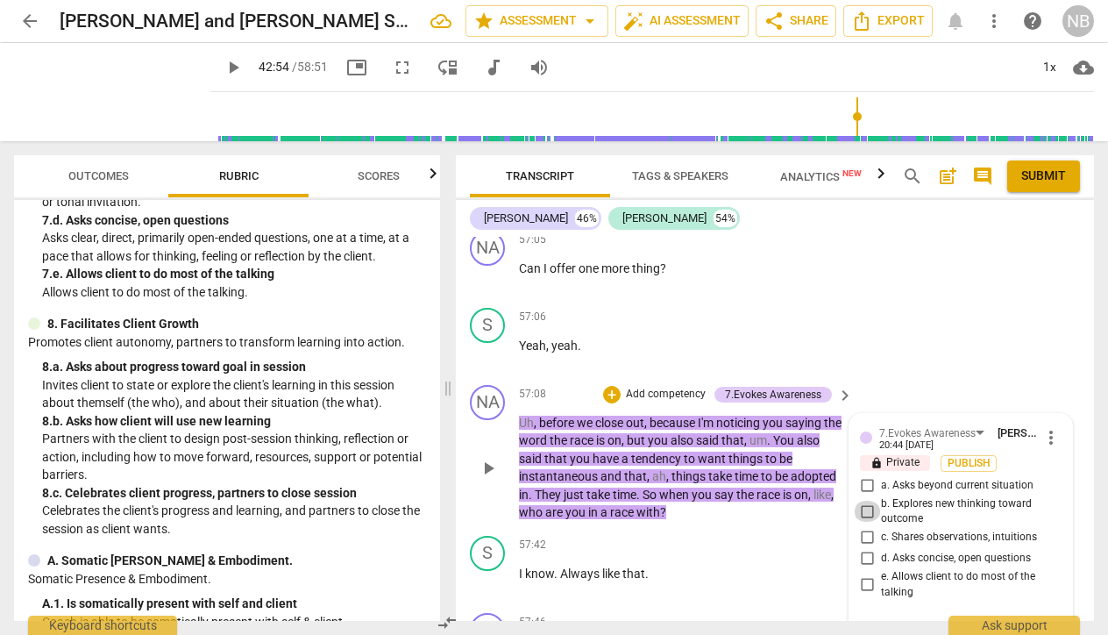
click at [863, 501] on input "b. Explores new thinking toward outcome" at bounding box center [867, 511] width 28 height 21
click at [869, 527] on input "c. Shares observations, intuitions" at bounding box center [867, 537] width 28 height 21
click at [898, 621] on textarea at bounding box center [947, 629] width 174 height 17
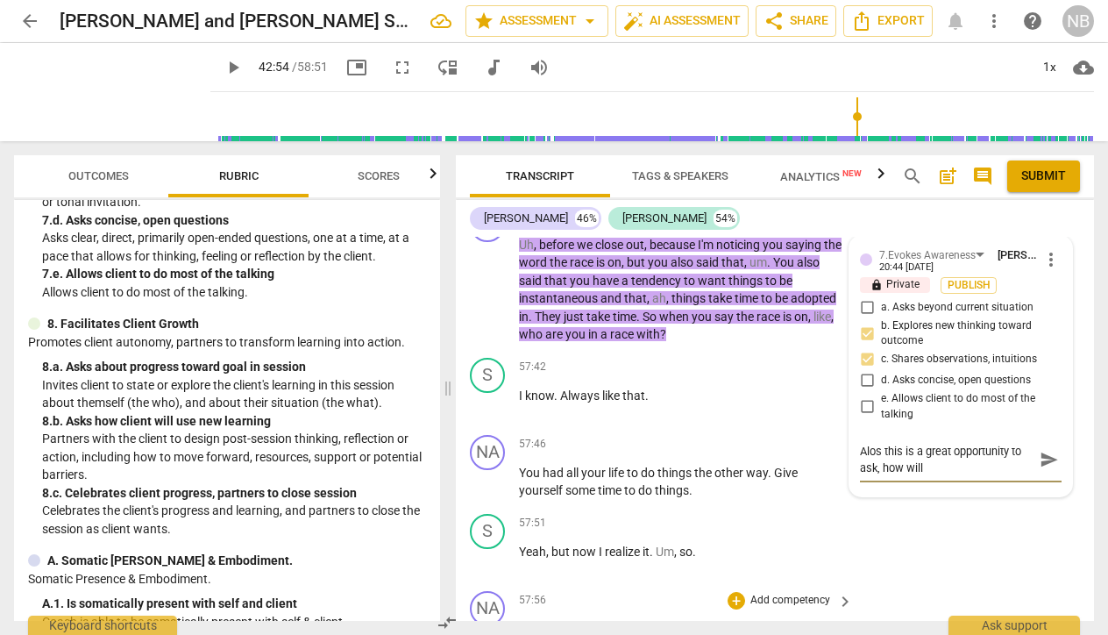
scroll to position [24463, 0]
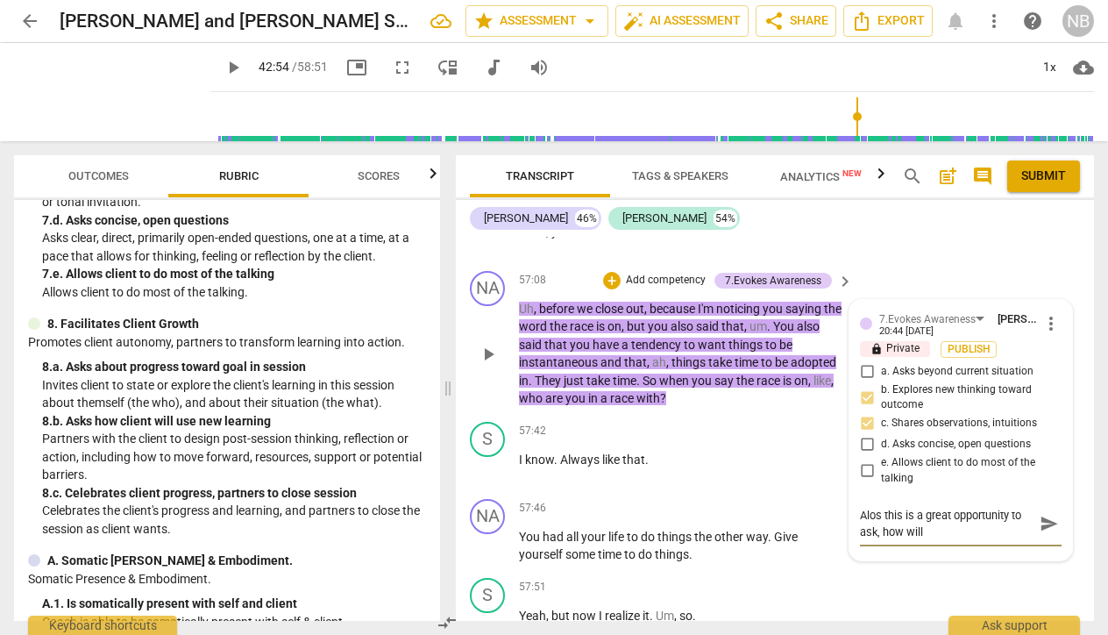
drag, startPoint x: 927, startPoint y: 324, endPoint x: 850, endPoint y: 309, distance: 78.7
click at [850, 309] on div "7.Evokes Awareness Nally Berg 20:44 08-11-2025 more_vert lock Private Publish a…" at bounding box center [960, 430] width 223 height 261
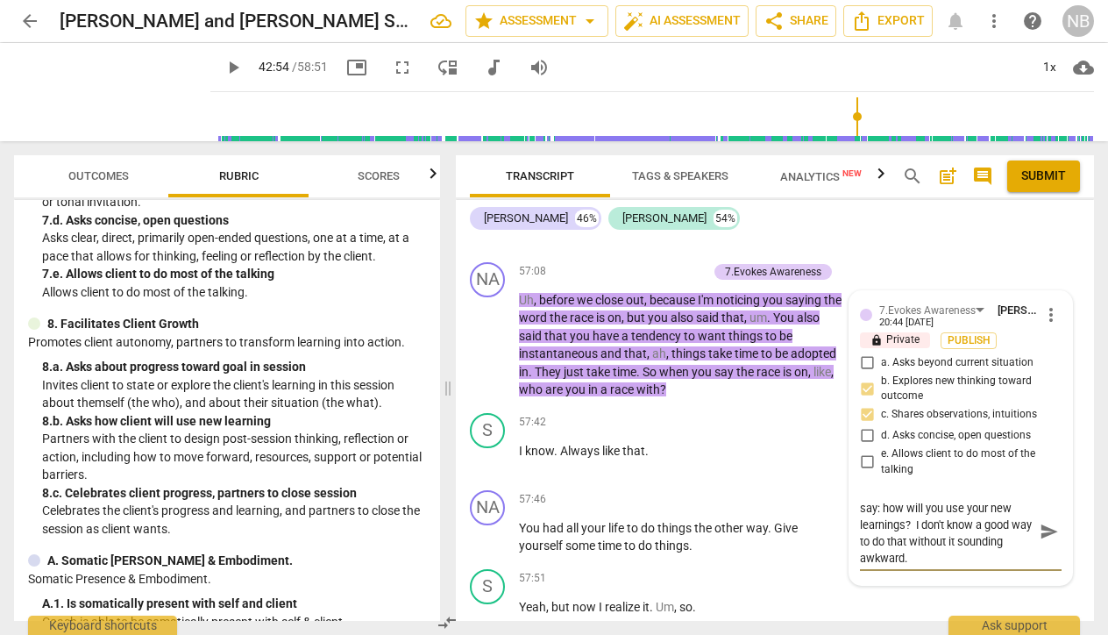
scroll to position [24479, 0]
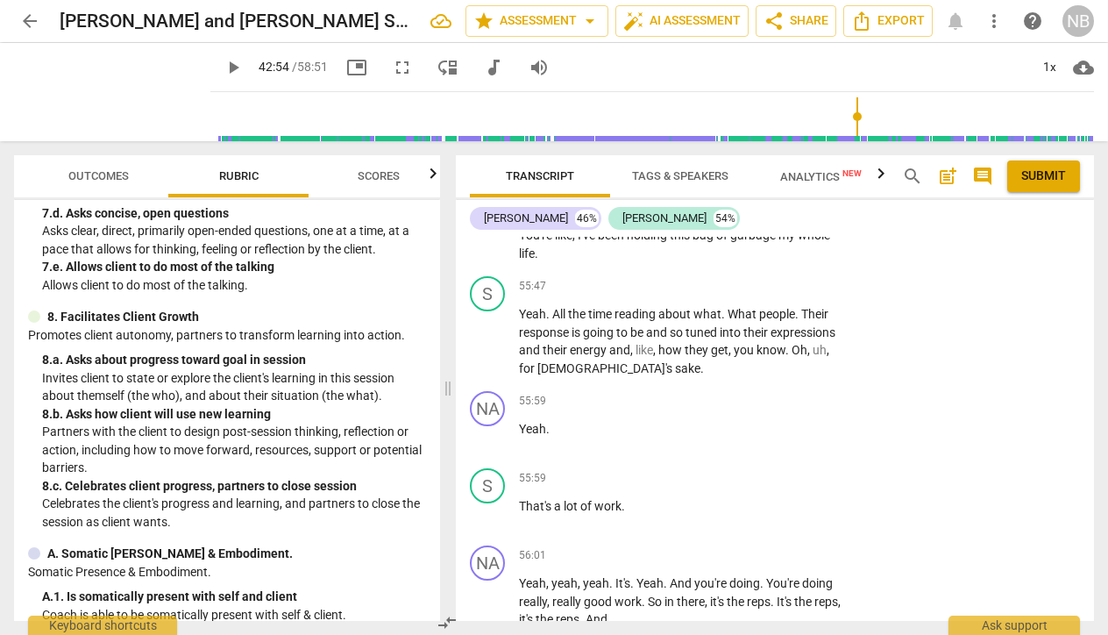
scroll to position [1417, 0]
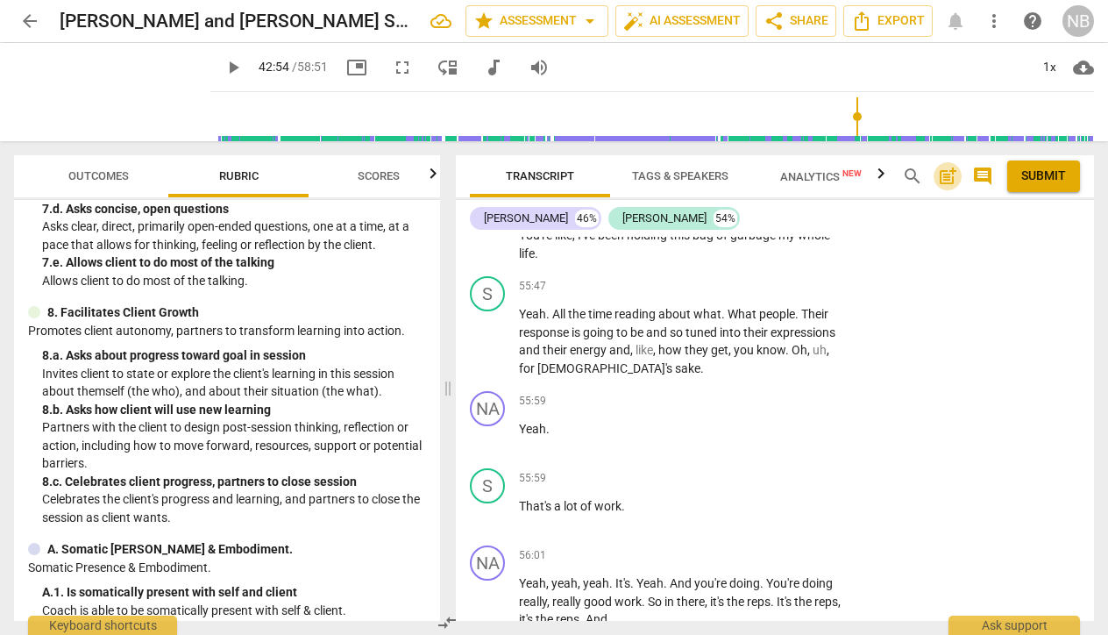
click at [948, 180] on span "post_add" at bounding box center [947, 176] width 21 height 21
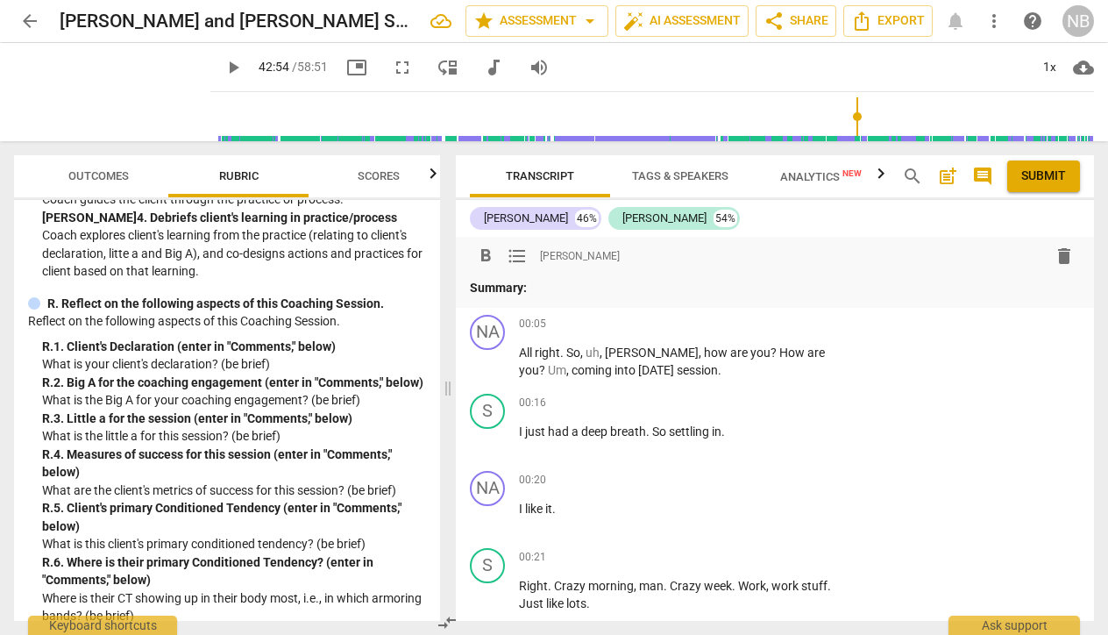
scroll to position [4578, 0]
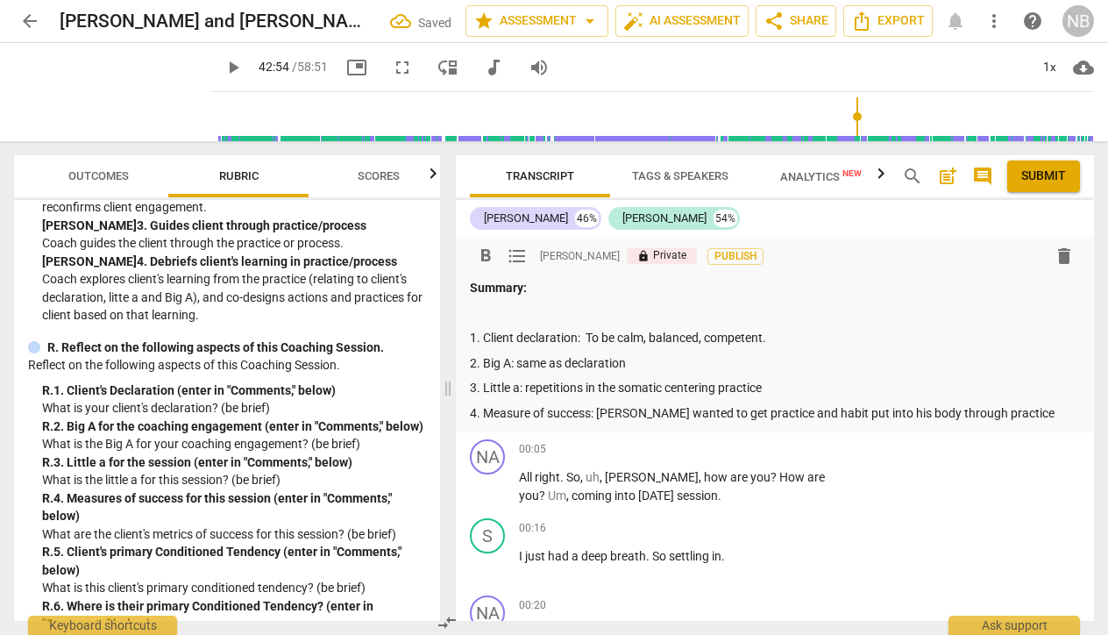
drag, startPoint x: 778, startPoint y: 411, endPoint x: 700, endPoint y: 414, distance: 78.1
click at [700, 414] on p "4. Measure of success: Steve wanted to get practice and habit put into his body…" at bounding box center [775, 413] width 610 height 18
click at [712, 412] on p "4. Measure of success: Steve wanted to get repetitions habit put into his body …" at bounding box center [775, 413] width 610 height 18
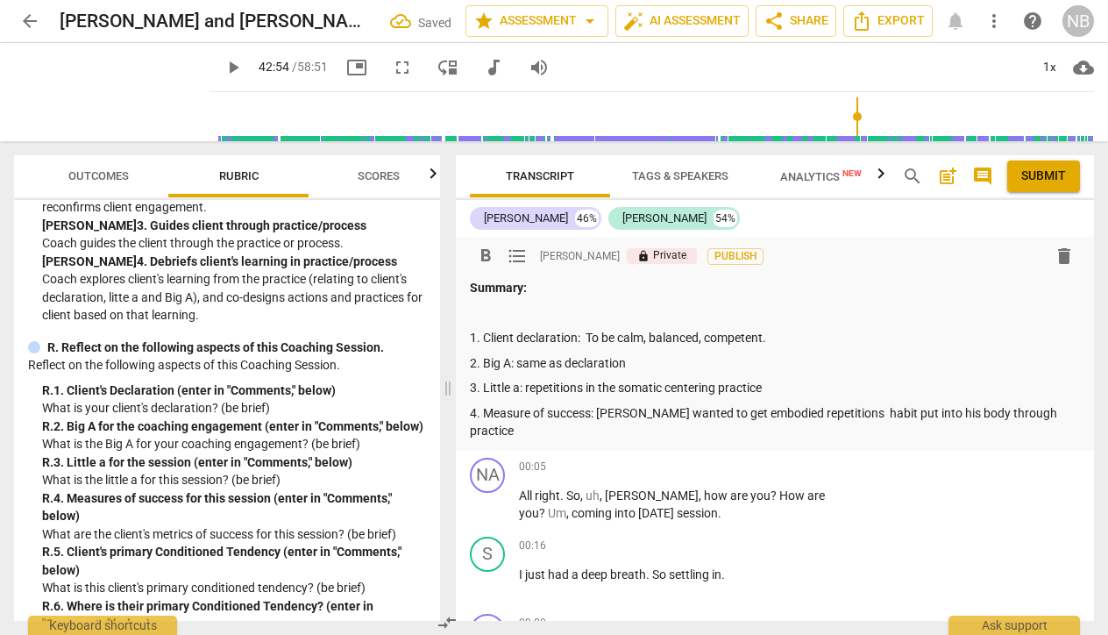
click at [827, 411] on p "4. Measure of success: Steve wanted to get embodied repetitions habit put into …" at bounding box center [775, 422] width 610 height 36
drag, startPoint x: 954, startPoint y: 410, endPoint x: 833, endPoint y: 412, distance: 121.0
click at [834, 413] on p "4. Measure of success: Steve wanted to get embodied repetitions habit put into …" at bounding box center [775, 422] width 610 height 36
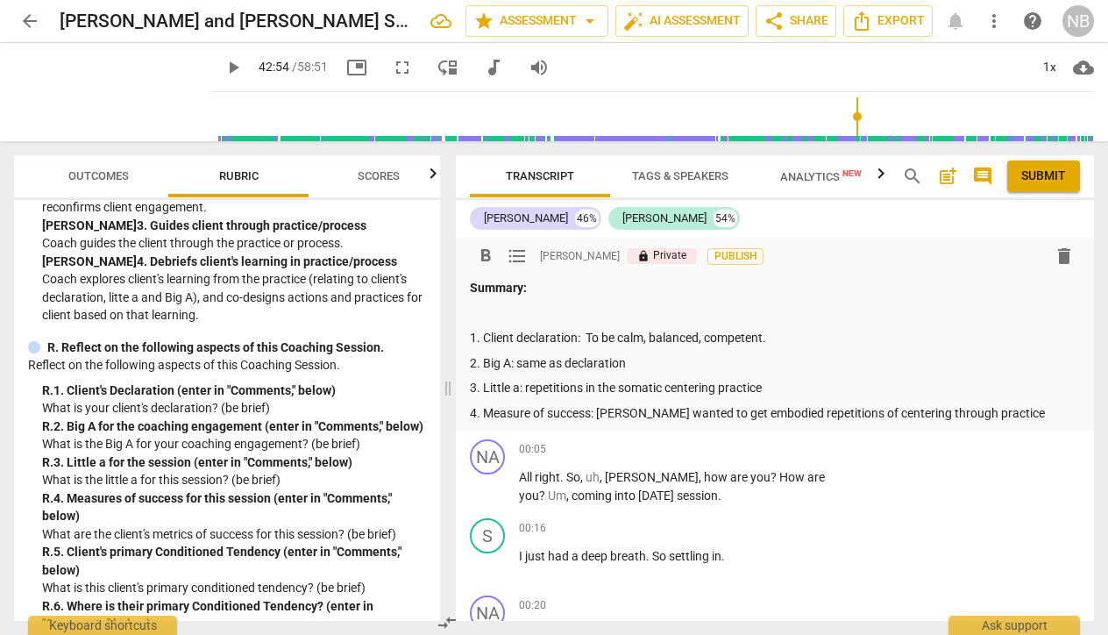
click at [707, 411] on p "4. Measure of success: Steve wanted to get embodied repetitions of centering th…" at bounding box center [775, 413] width 610 height 18
click at [992, 412] on p "4. Measure of success: Steve wanted to feel embodied repetitions of centering t…" at bounding box center [775, 413] width 610 height 18
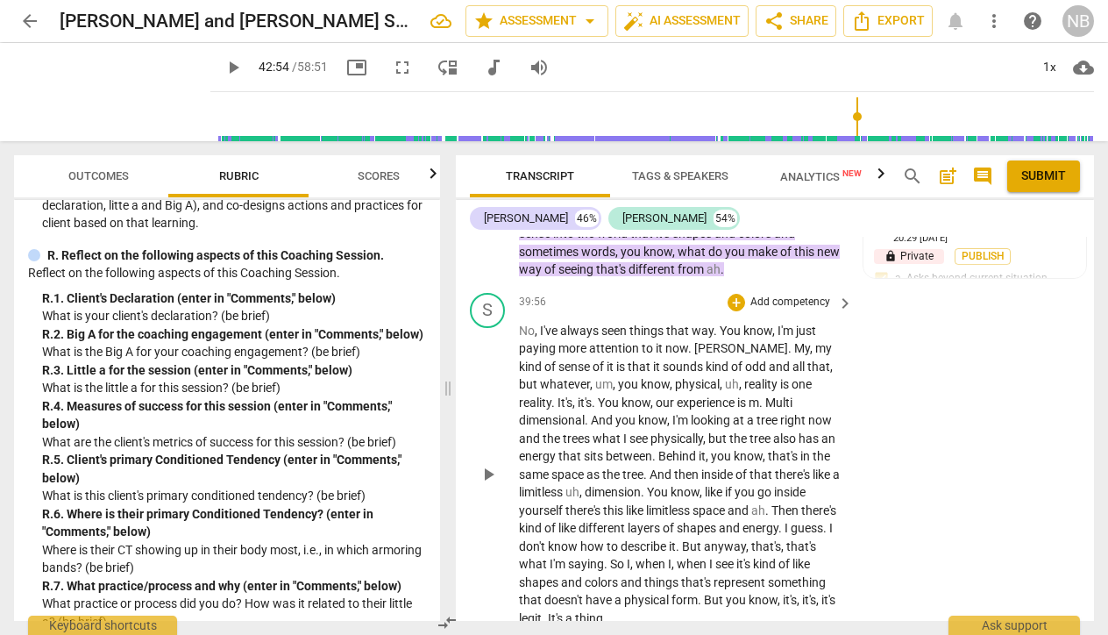
scroll to position [16724, 0]
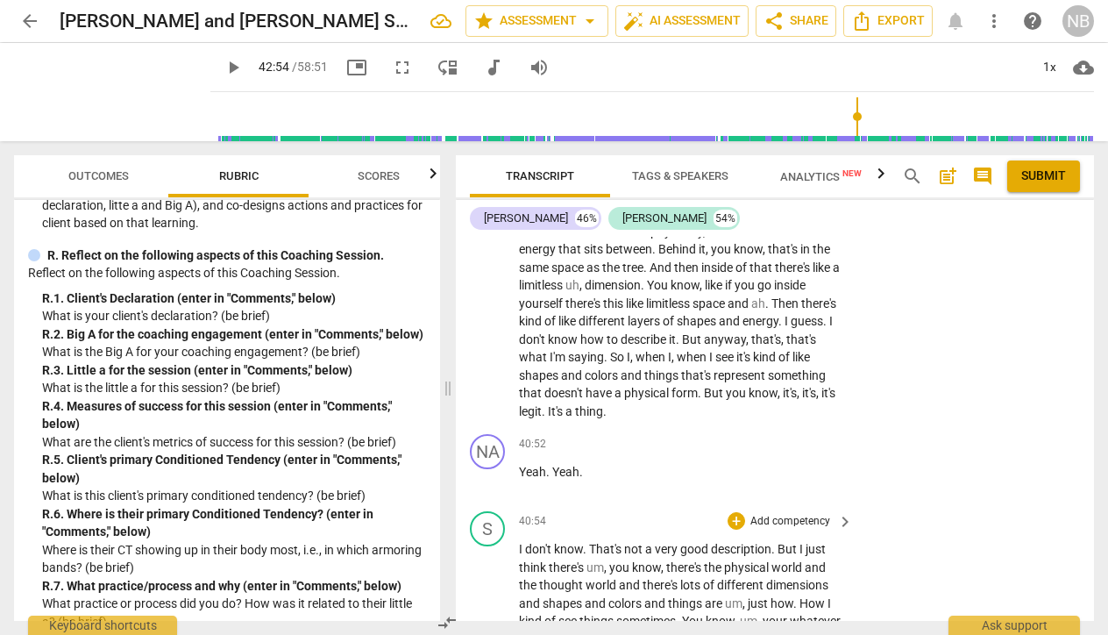
click at [767, 514] on p "Add competency" at bounding box center [790, 522] width 83 height 16
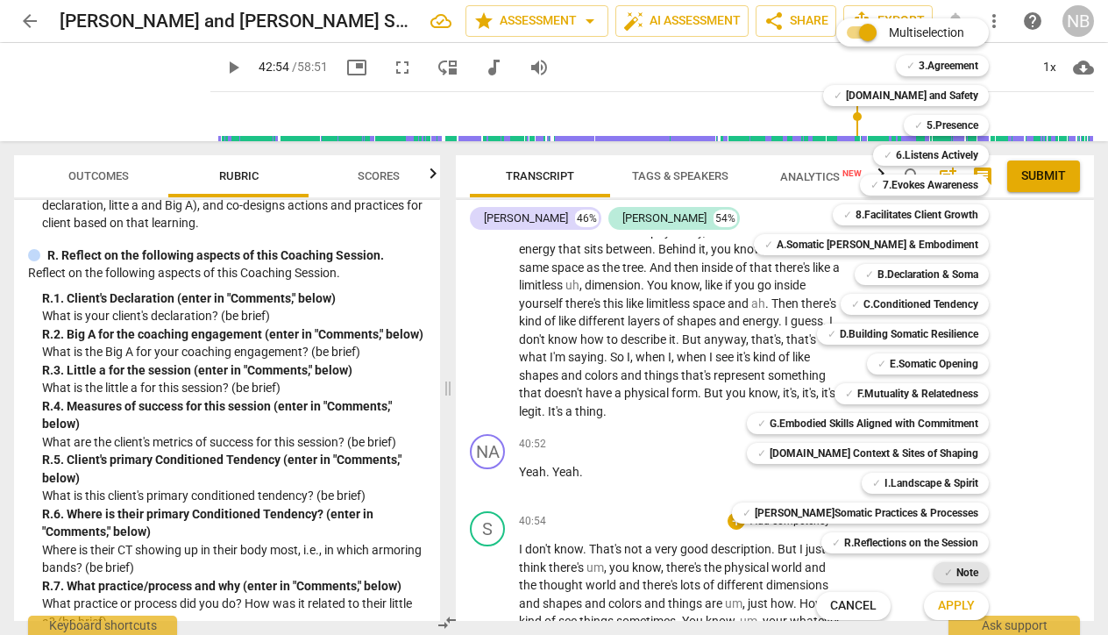
click at [956, 575] on b "Note" at bounding box center [967, 572] width 22 height 21
click at [938, 607] on span "Apply" at bounding box center [956, 606] width 37 height 18
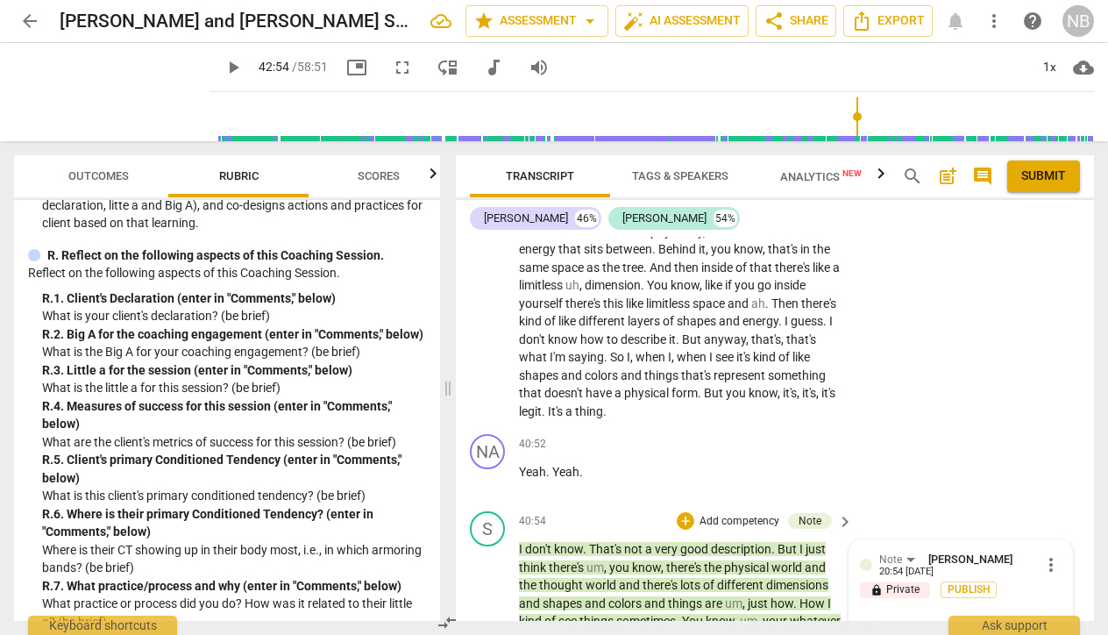
scroll to position [15, 0]
click at [873, 586] on div "S play_arrow pause 40:54 + Add competency Note keyboard_arrow_right I don't kno…" at bounding box center [775, 633] width 638 height 259
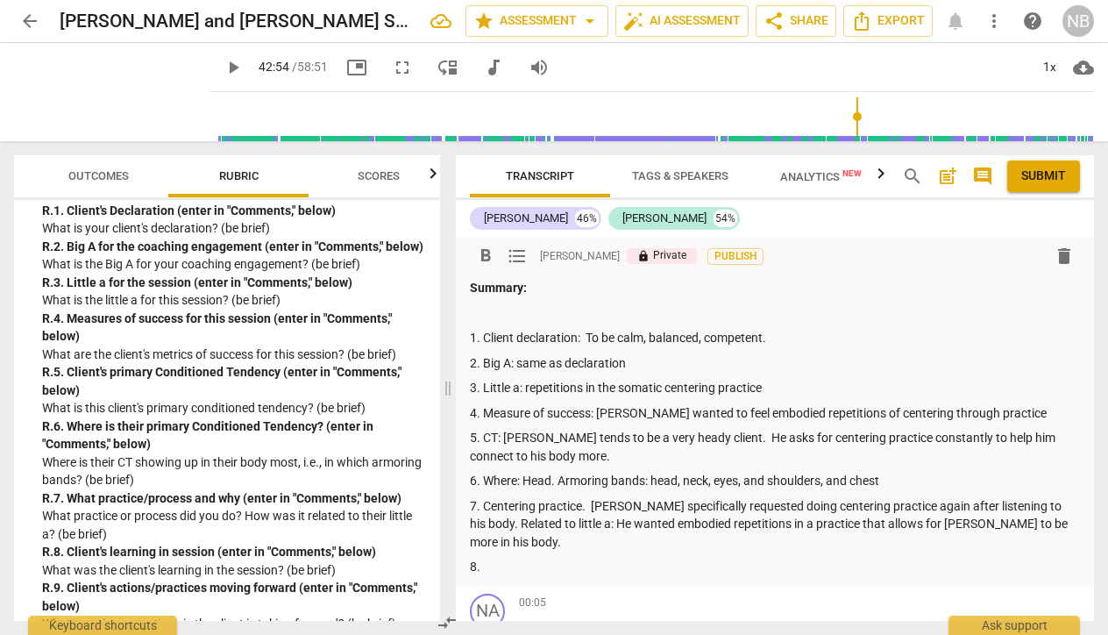
scroll to position [0, 0]
click at [506, 557] on p "8." at bounding box center [775, 566] width 610 height 18
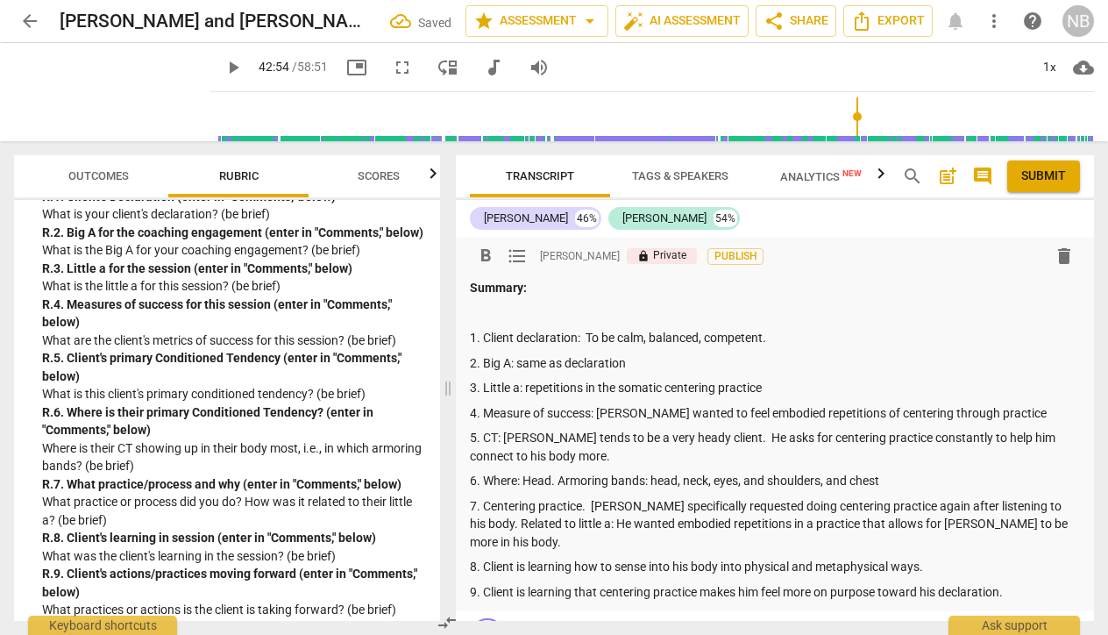
scroll to position [48, 0]
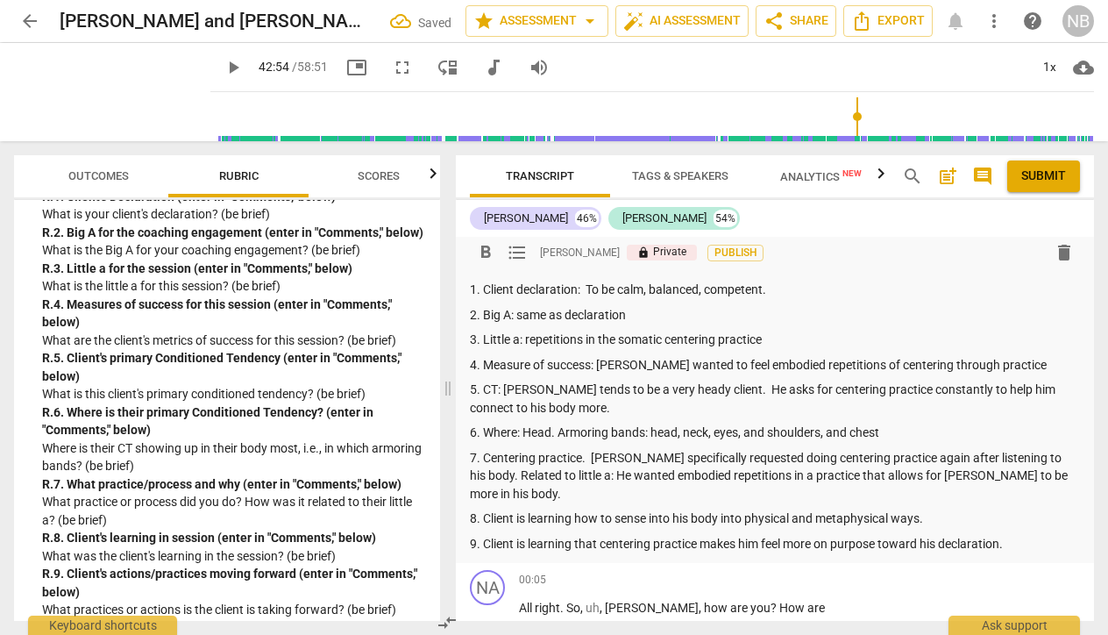
click at [935, 509] on p "8. Client is learning how to sense into his body into physical and metaphysical…" at bounding box center [775, 518] width 610 height 18
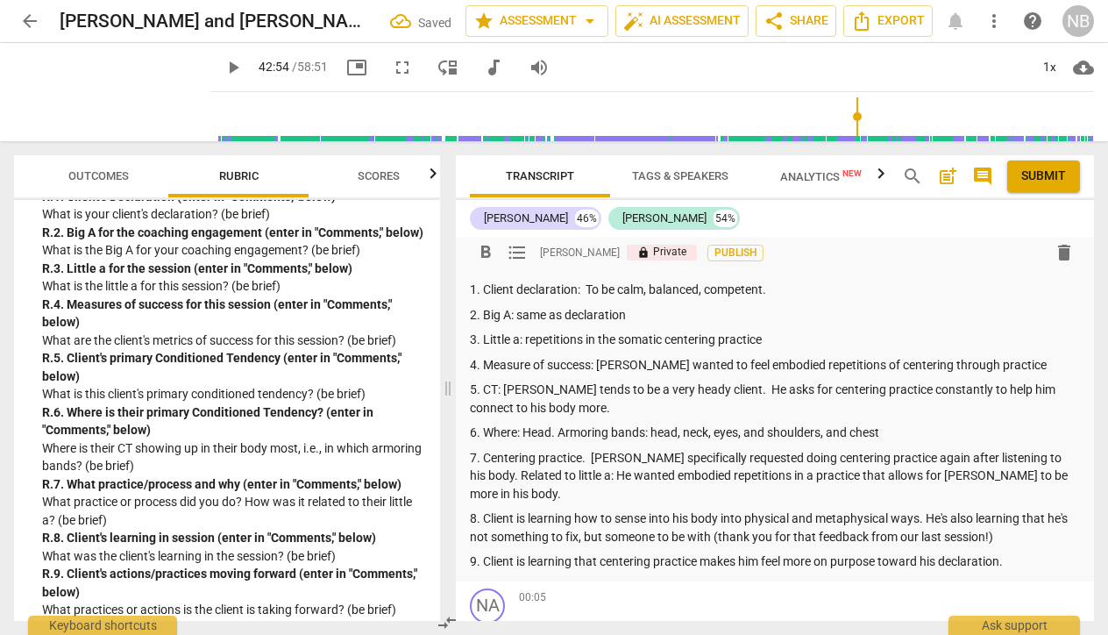
click at [1005, 503] on div "format_bold format_list_bulleted Nally Berg lock Private Publish delete Summary…" at bounding box center [775, 384] width 638 height 393
click at [1022, 552] on p "9. Client is learning that centering practice makes him feel more on purpose to…" at bounding box center [775, 561] width 610 height 18
click at [1012, 552] on p "9. Client is learning that centering practice makes him feel more on purpose to…" at bounding box center [775, 561] width 610 height 18
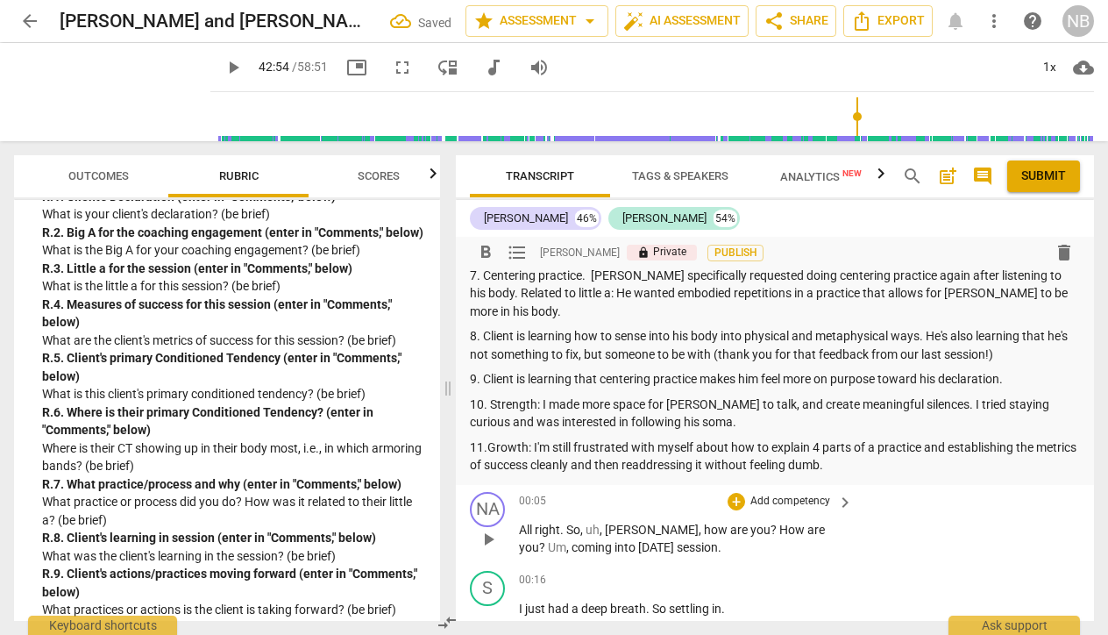
scroll to position [246, 0]
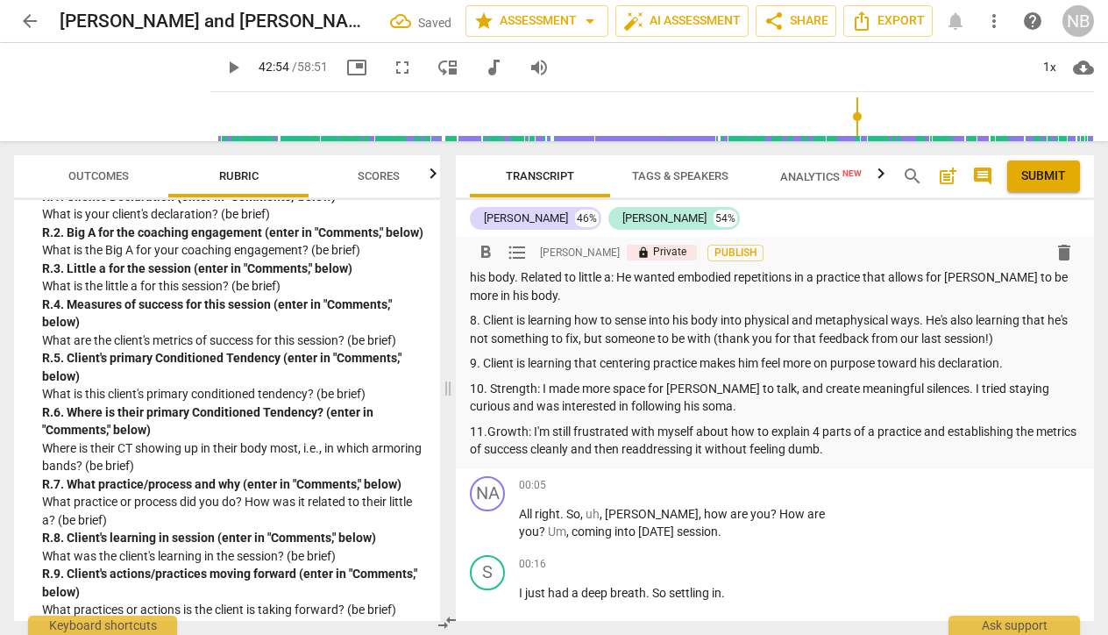
click at [727, 423] on p "11.Growth: I'm still frustrated with myself about how to explain 4 parts of a p…" at bounding box center [775, 441] width 610 height 36
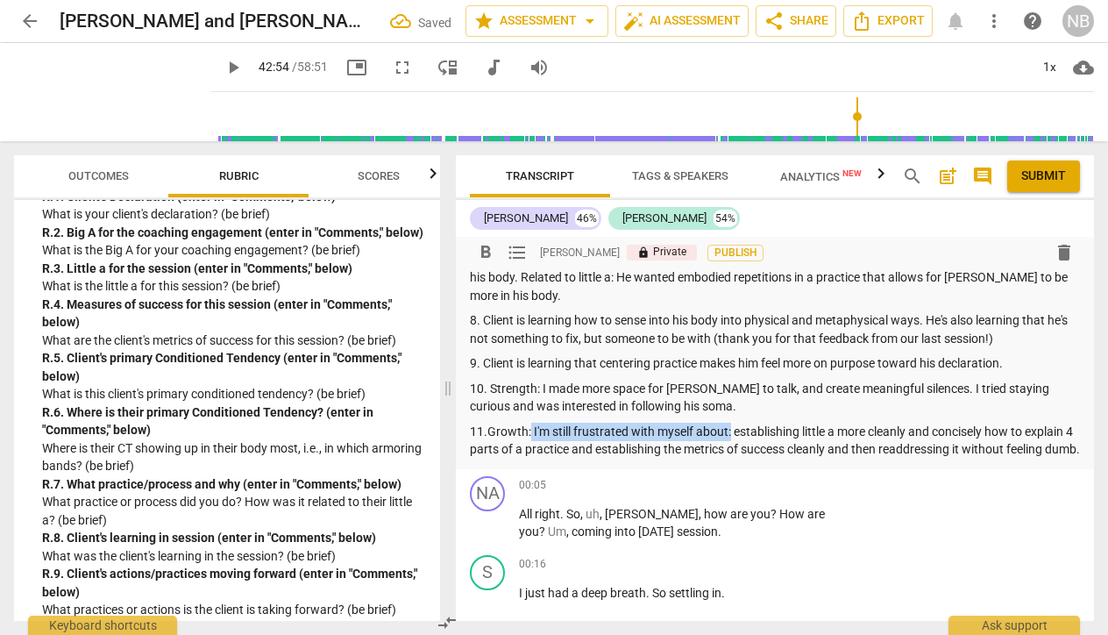
drag, startPoint x: 732, startPoint y: 409, endPoint x: 530, endPoint y: 404, distance: 201.7
click at [530, 423] on p "11.Growth: I'm still frustrated with myself about: establishing little a more c…" at bounding box center [775, 441] width 610 height 36
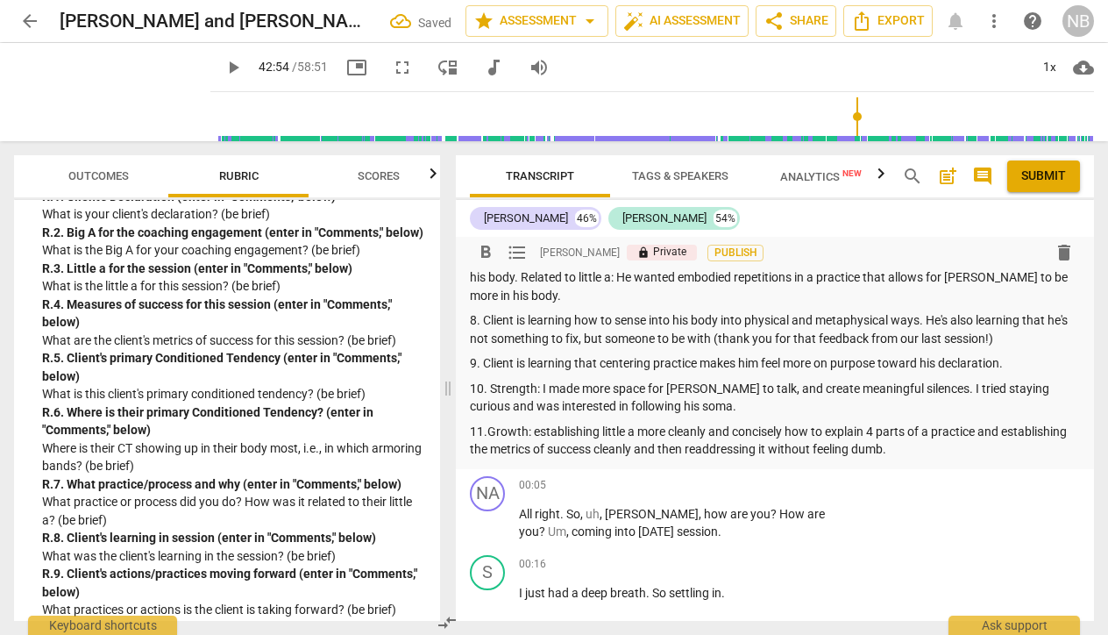
click at [785, 423] on p "11.Growth: establishing little a more cleanly and concisely how to explain 4 pa…" at bounding box center [775, 441] width 610 height 36
click at [636, 423] on p "11.Growth: establishing little a more cleanly and concisely, how to explain 4 p…" at bounding box center [775, 441] width 610 height 36
click at [983, 423] on p "11.Growth: establishing little a more cleanly and concisely, how to explain 4 p…" at bounding box center [775, 441] width 610 height 36
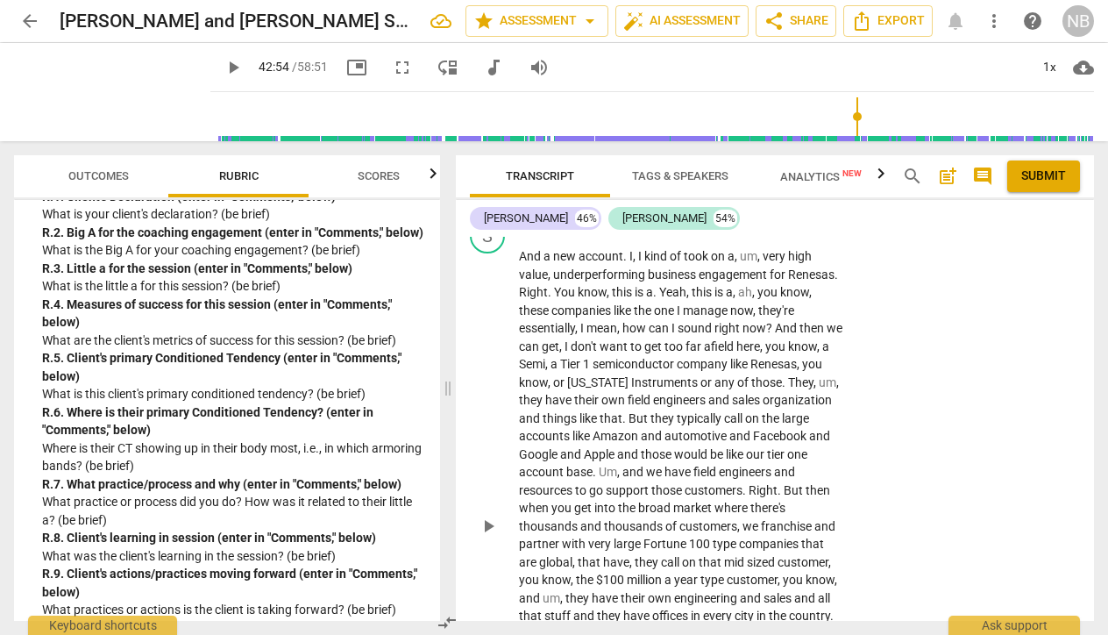
scroll to position [1523, 0]
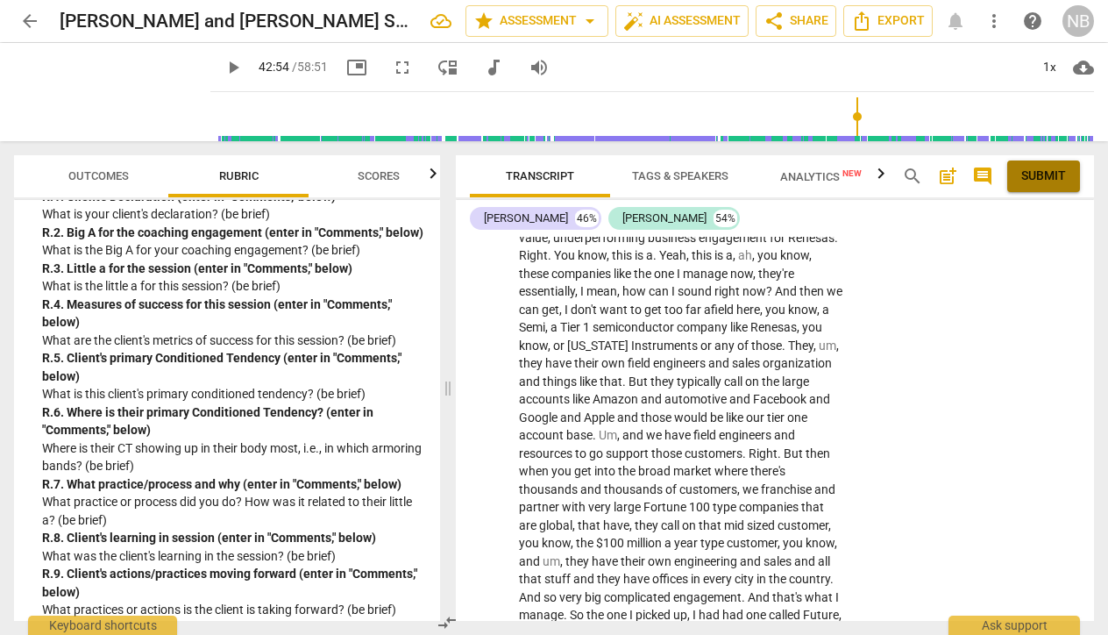
click at [1028, 185] on button "Submit" at bounding box center [1043, 176] width 73 height 32
click at [789, 26] on span "share Share" at bounding box center [795, 21] width 65 height 21
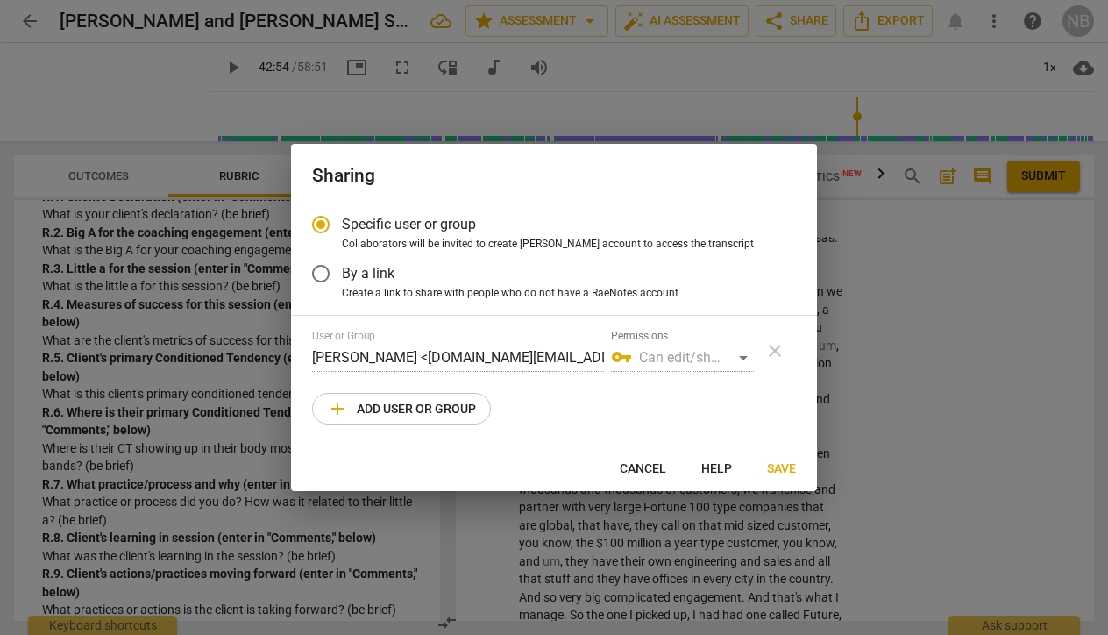
click at [329, 412] on span "add" at bounding box center [337, 408] width 21 height 21
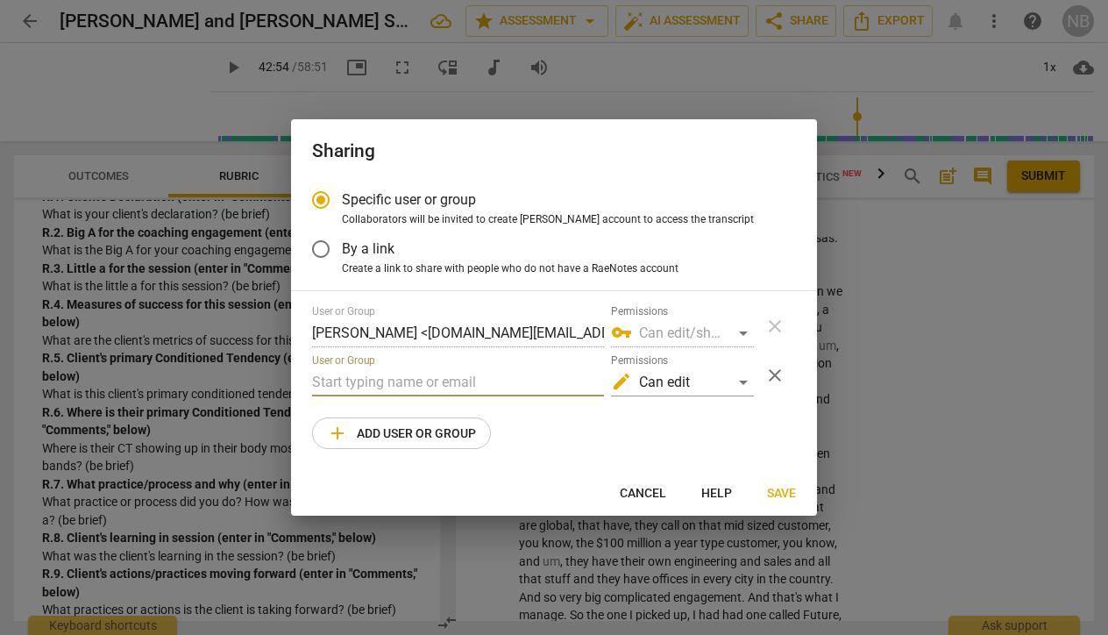
click at [377, 385] on input "text" at bounding box center [458, 382] width 292 height 28
click at [401, 373] on input "we" at bounding box center [458, 382] width 292 height 28
click at [337, 385] on input "wend" at bounding box center [458, 382] width 292 height 28
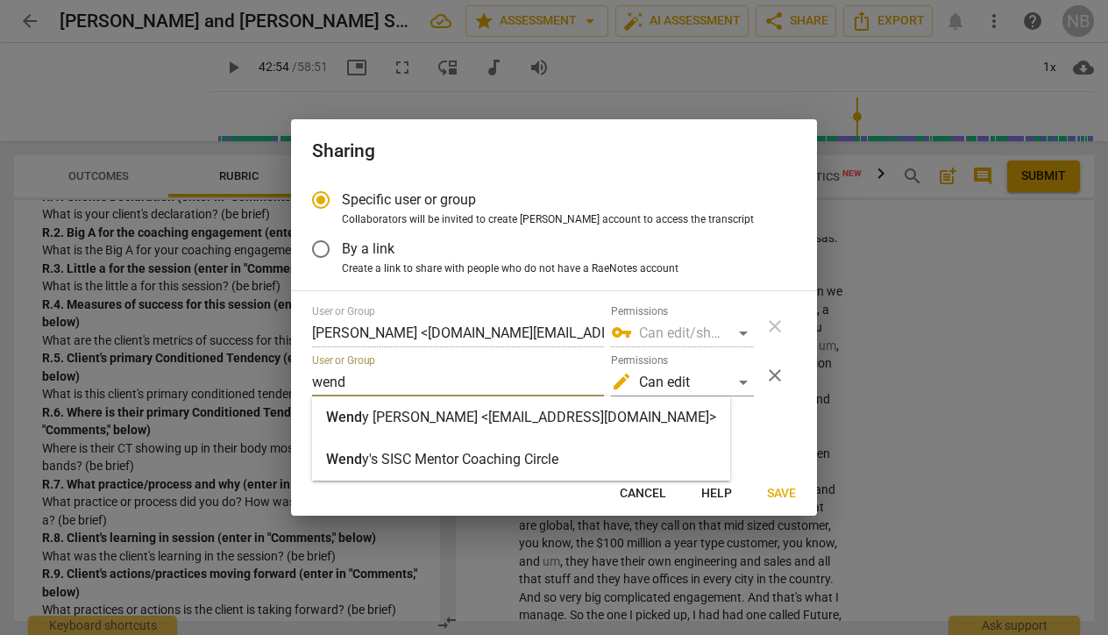
click at [351, 385] on input "wend" at bounding box center [458, 382] width 292 height 28
click at [421, 416] on strong "y Haines <wendyhaines@mac.com>" at bounding box center [539, 416] width 354 height 17
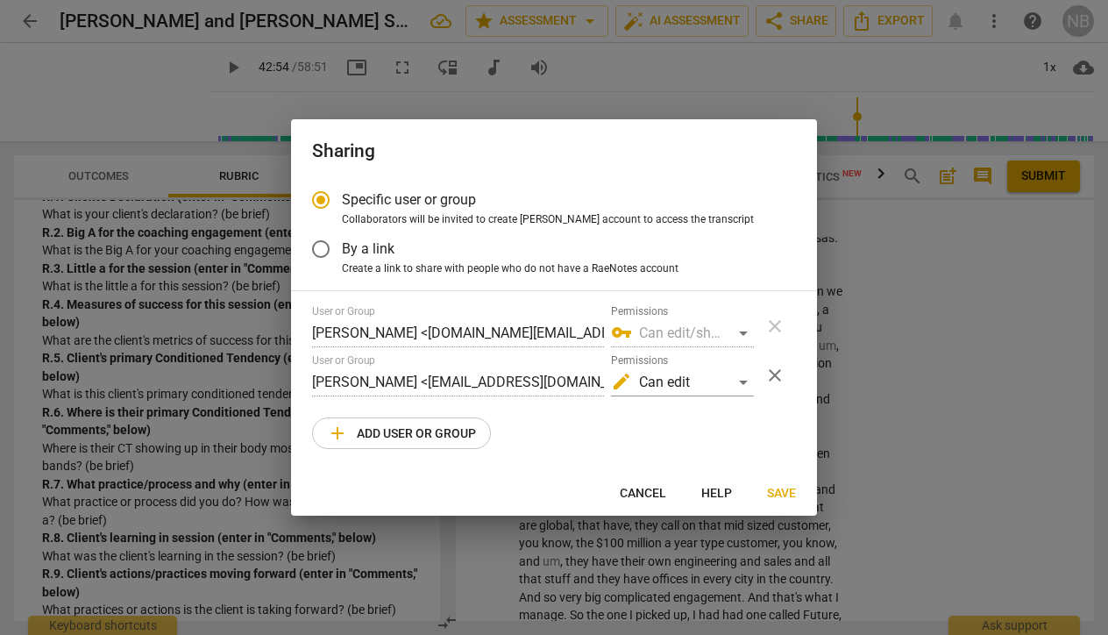
click at [550, 418] on div "User or Group Nally Berg <byws.team@gmail.com> Permissions vpn_key Can edit/sha…" at bounding box center [554, 377] width 484 height 144
click at [736, 381] on div "edit Can edit" at bounding box center [682, 382] width 143 height 28
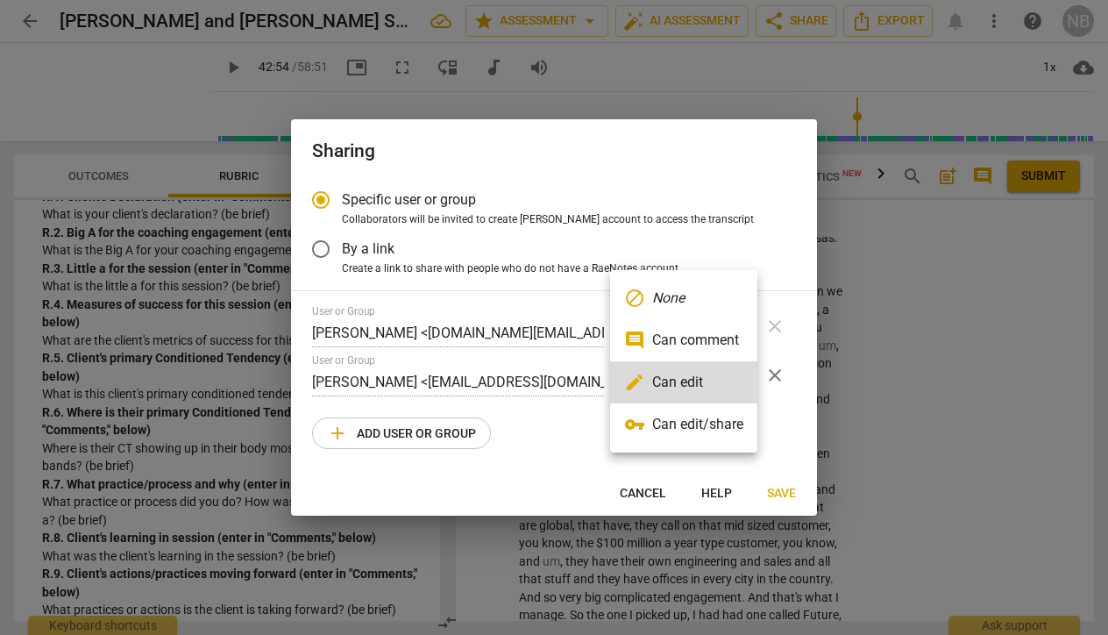
click at [557, 426] on div at bounding box center [554, 317] width 1108 height 635
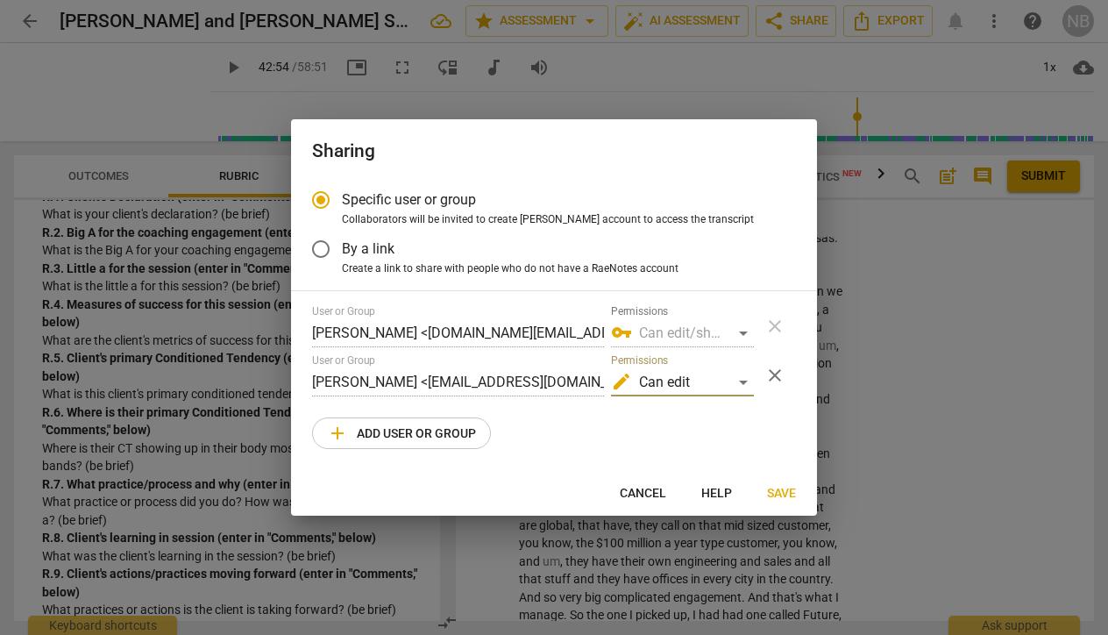
click at [783, 493] on span "Save" at bounding box center [781, 494] width 29 height 18
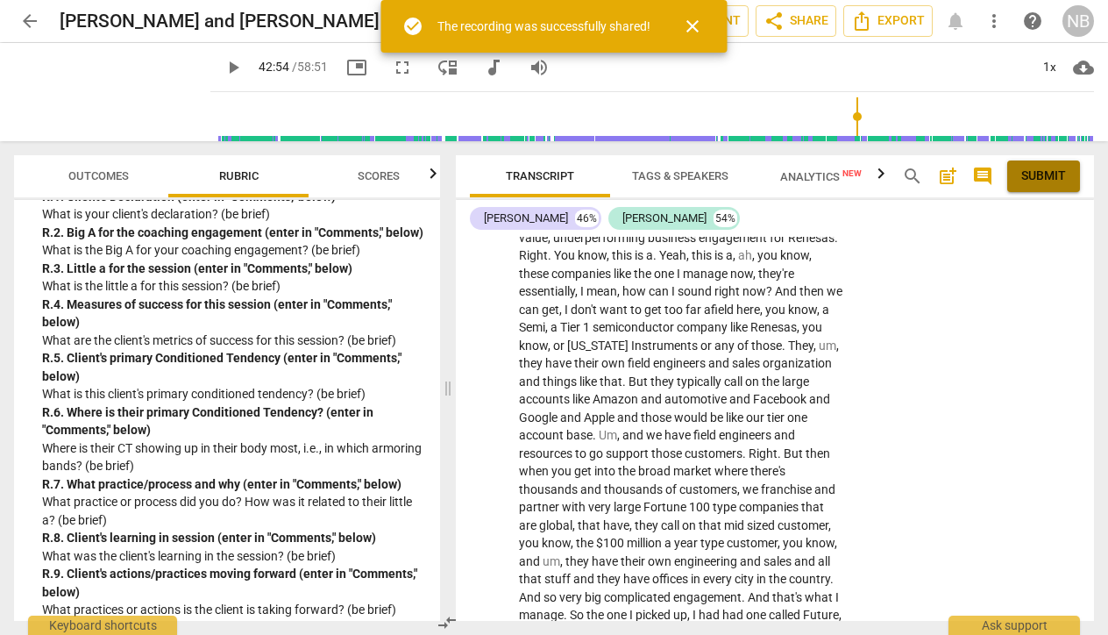
click at [1039, 172] on span "Submit" at bounding box center [1043, 176] width 45 height 18
